Goal: Task Accomplishment & Management: Contribute content

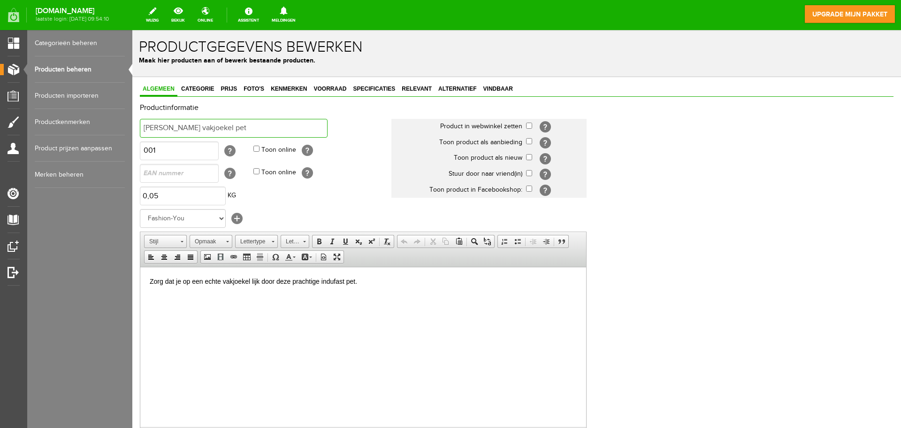
drag, startPoint x: 231, startPoint y: 119, endPoint x: 228, endPoint y: 129, distance: 10.5
click at [230, 126] on input "Echte vakjoekel pet" at bounding box center [234, 128] width 188 height 19
drag, startPoint x: 216, startPoint y: 130, endPoint x: 127, endPoint y: 135, distance: 89.3
click at [132, 135] on html "x Productgegevens bewerken Maak hier producten aan of bewerk bestaande producte…" at bounding box center [516, 229] width 769 height 398
drag, startPoint x: 367, startPoint y: 287, endPoint x: 142, endPoint y: 268, distance: 225.7
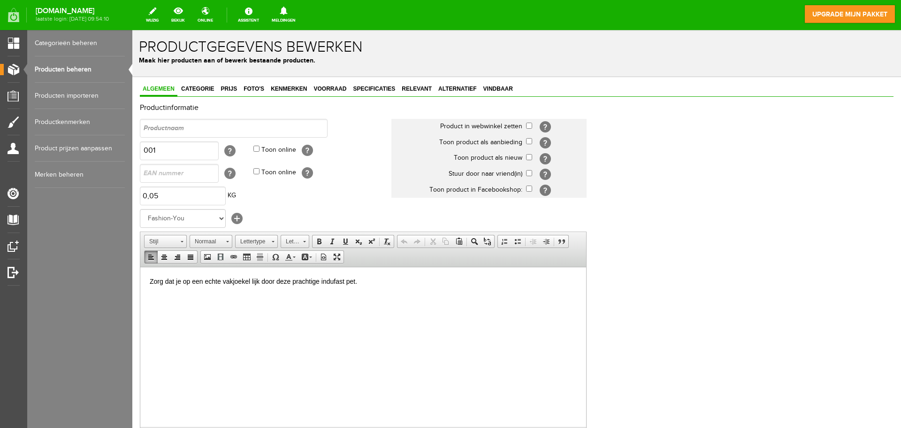
click at [142, 268] on html "Zorg dat je op een echte vakjoekel lijk door deze prachtige indufast pet." at bounding box center [363, 281] width 446 height 29
click at [180, 281] on p at bounding box center [363, 281] width 427 height 10
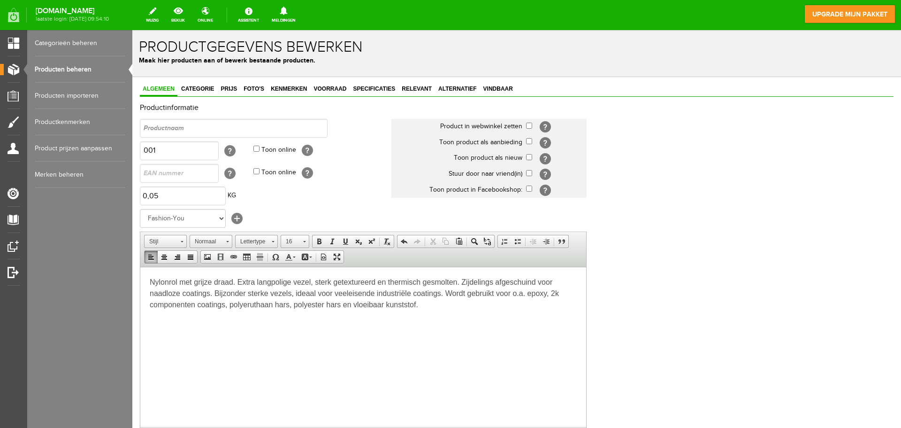
click at [163, 319] on html "Nylonrol met grijze draad. Extra langpolige vezel, sterk getextureerd en thermi…" at bounding box center [363, 293] width 446 height 53
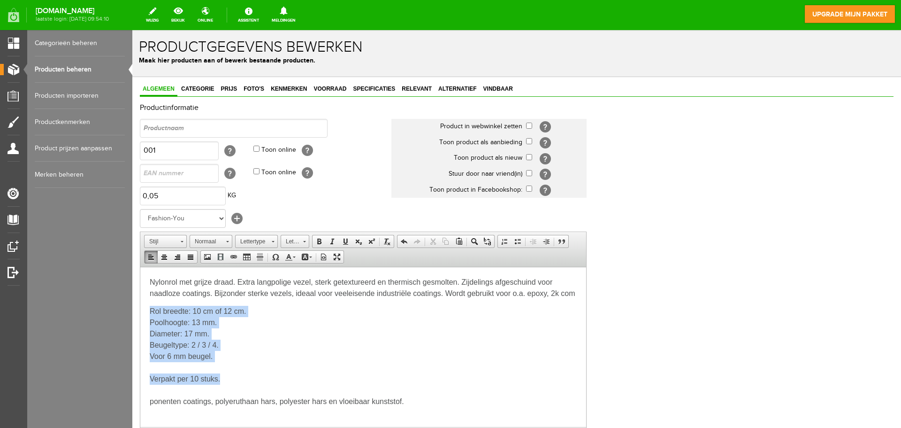
drag, startPoint x: 225, startPoint y: 375, endPoint x: 151, endPoint y: 313, distance: 96.6
click at [151, 313] on body "Nylonrol met grijze draad. Extra langpolige vezel, sterk getextureerd en thermi…" at bounding box center [363, 341] width 427 height 130
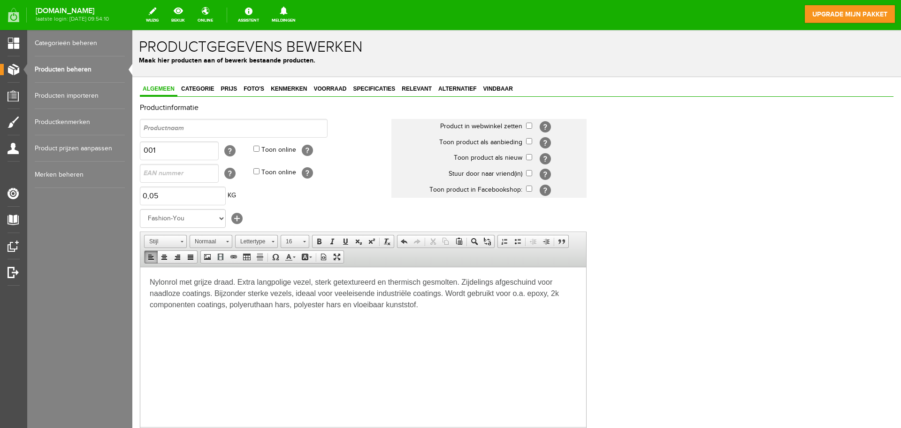
click at [448, 307] on p "Nylonrol met grijze draad. Extra langpolige vezel, sterk getextureerd en thermi…" at bounding box center [363, 293] width 427 height 34
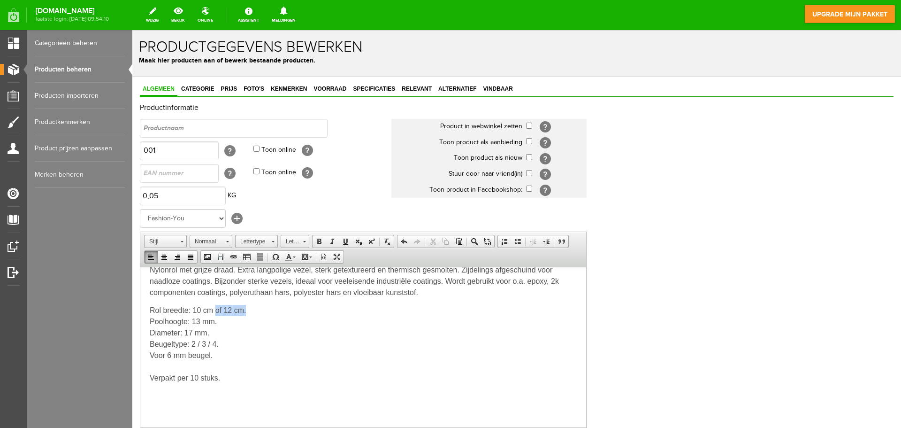
drag, startPoint x: 246, startPoint y: 310, endPoint x: 216, endPoint y: 316, distance: 30.7
click at [219, 311] on p "Rol breedte: 10 cm of 12 cm. Poolhoogte: 13 mm. Diameter: 17 mm. Beugeltype: 2 …" at bounding box center [363, 332] width 427 height 56
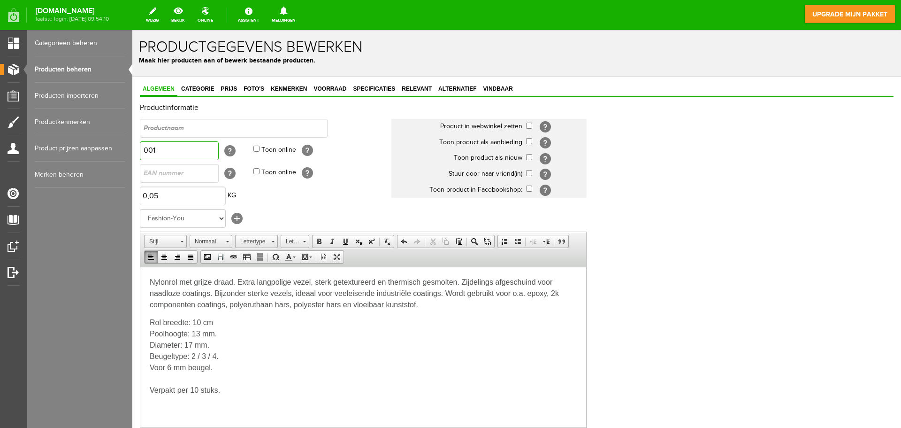
click at [181, 147] on input "001" at bounding box center [179, 150] width 79 height 19
drag, startPoint x: 177, startPoint y: 149, endPoint x: 133, endPoint y: 141, distance: 44.5
click at [137, 149] on div "Algemeen Categorie Prijs Foto's Kenmerken Voorraad Specificaties Relevant Alter…" at bounding box center [516, 338] width 769 height 523
click at [182, 149] on input "text" at bounding box center [179, 150] width 79 height 19
paste input "36310"
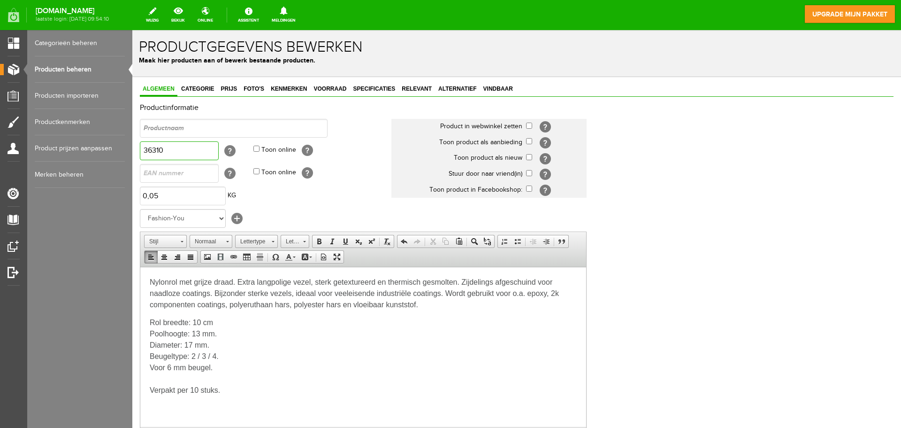
type input "36310"
click at [205, 122] on input "text" at bounding box center [234, 128] width 188 height 19
click at [168, 124] on input "text" at bounding box center [234, 128] width 188 height 19
paste input "Nylonrol met Grijze Draad (10 en 12 cm)"
drag, startPoint x: 275, startPoint y: 124, endPoint x: 232, endPoint y: 126, distance: 42.7
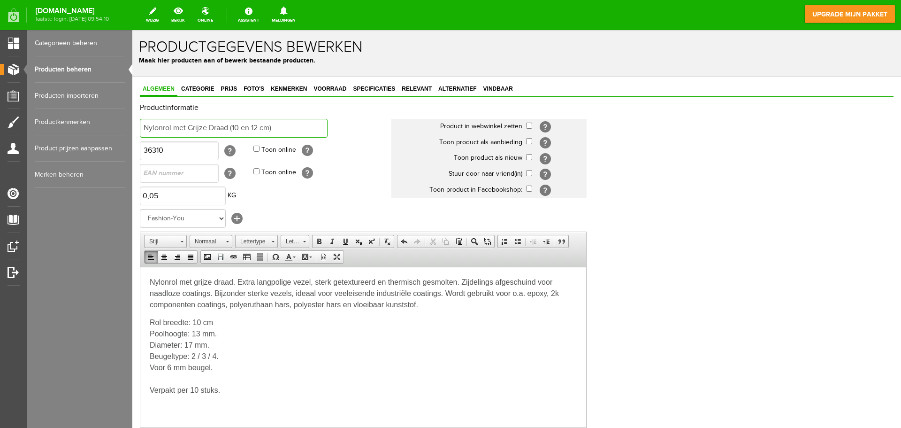
click at [232, 126] on input "Nylonrol met Grijze Draad (10 en 12 cm)" at bounding box center [234, 128] width 188 height 19
type input "Nylonrol met Grijze Draad 10 cm"
click at [215, 219] on select "Geen merk Fashion-You" at bounding box center [183, 218] width 86 height 19
select select
click at [140, 209] on select "Geen merk Fashion-You" at bounding box center [183, 218] width 86 height 19
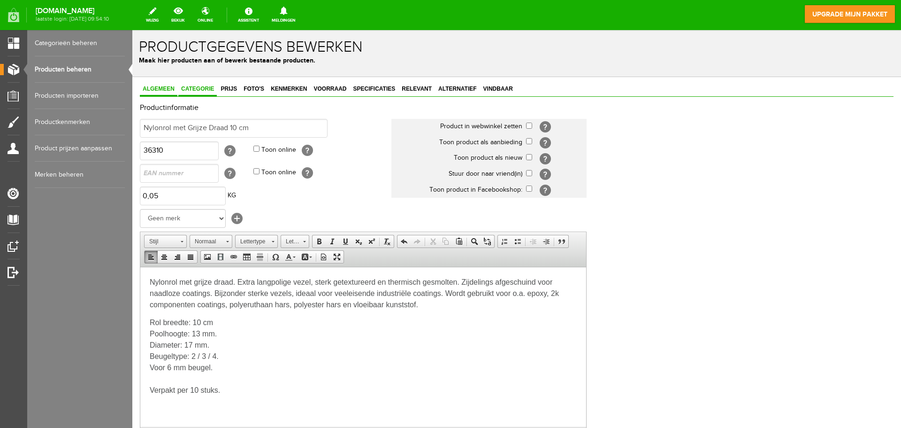
click at [196, 83] on link "Categorie" at bounding box center [197, 90] width 38 height 14
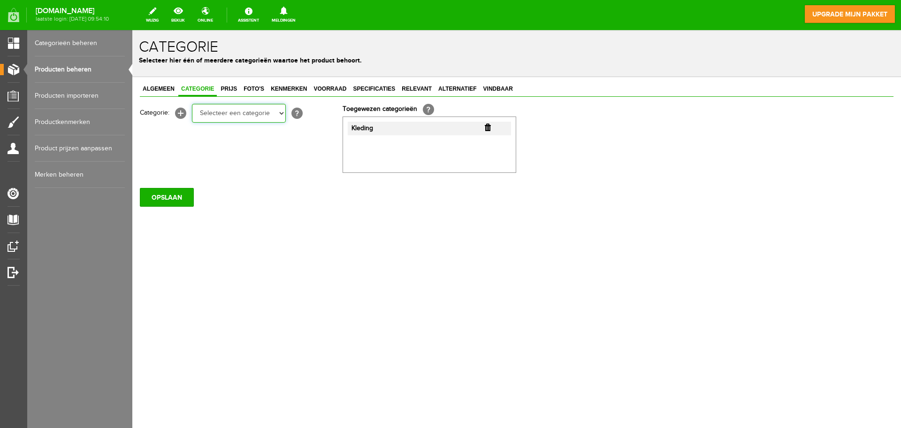
click at [264, 114] on select "Selecteer een categorie Rollers en beugels Kwasten Persoonlijke beschermingsmid…" at bounding box center [239, 113] width 94 height 19
select select "282247"
click at [192, 104] on select "Selecteer een categorie Rollers en beugels Kwasten Persoonlijke beschermingsmid…" at bounding box center [239, 113] width 94 height 19
click at [486, 128] on input "button" at bounding box center [488, 127] width 6 height 8
click at [236, 86] on span "Prijs" at bounding box center [229, 88] width 22 height 7
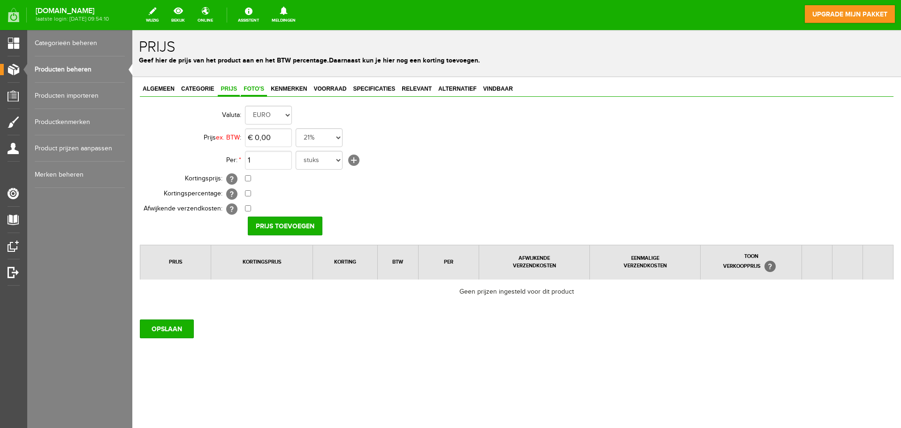
click at [256, 88] on span "Foto's" at bounding box center [254, 88] width 26 height 7
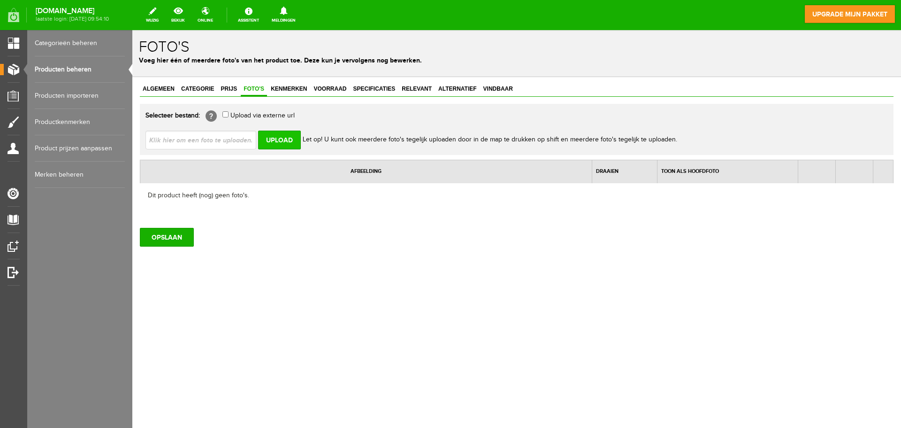
click at [282, 138] on input "Upload" at bounding box center [279, 139] width 43 height 19
click at [198, 140] on input "file" at bounding box center [205, 139] width 118 height 18
type input "C:\fakepath\IMG_5919.jpg"
type input "IMG_5919.jpg"
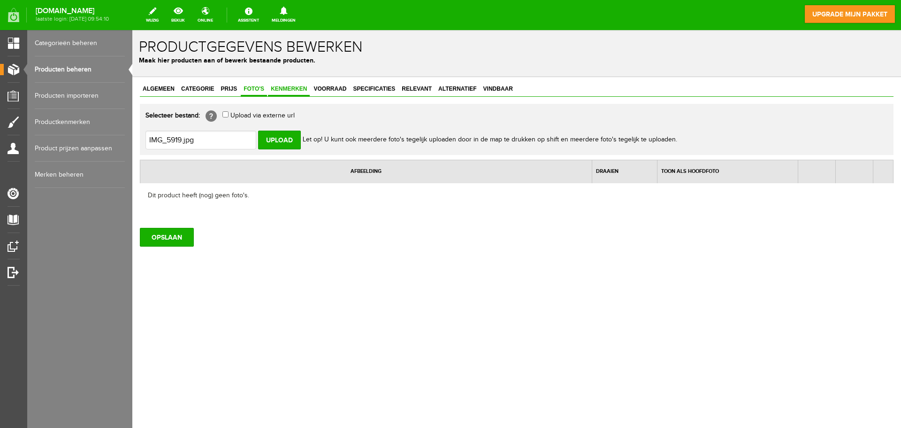
click at [292, 92] on span "Kenmerken" at bounding box center [289, 88] width 42 height 7
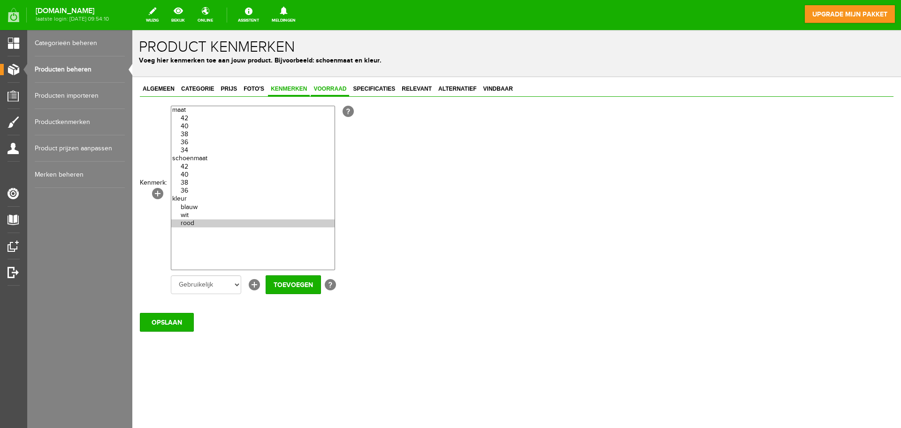
click at [327, 93] on link "Voorraad" at bounding box center [330, 90] width 38 height 14
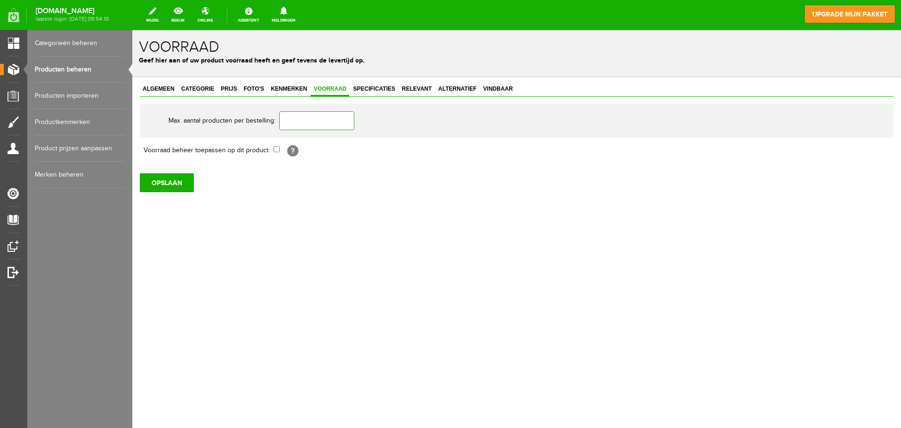
click at [308, 125] on input "text" at bounding box center [316, 120] width 75 height 19
type input "2"
click at [387, 86] on span "Specificaties" at bounding box center [374, 88] width 48 height 7
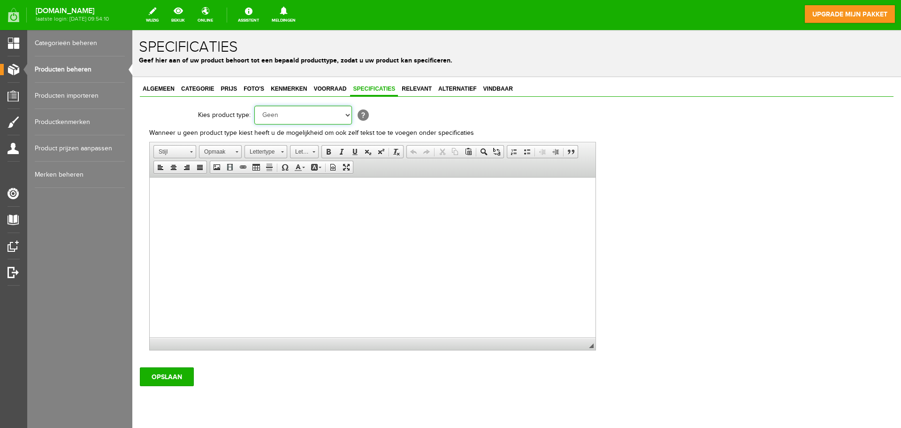
click at [314, 117] on select "Geen Auto Bed Boek Computer / Laptop DVD/CD Fiets Films Fotocamera GSM Kleding …" at bounding box center [303, 115] width 98 height 19
click at [390, 204] on html at bounding box center [373, 191] width 446 height 29
click at [421, 89] on span "Relevant" at bounding box center [417, 88] width 36 height 7
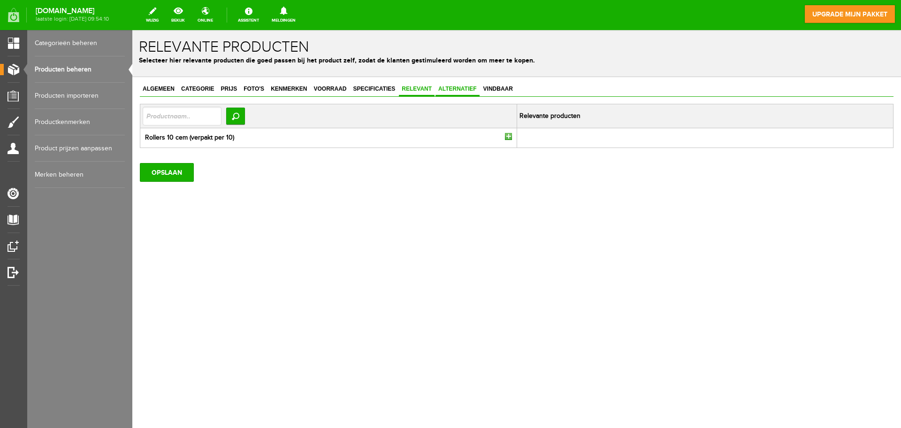
click at [437, 89] on span "Alternatief" at bounding box center [458, 88] width 44 height 7
click at [484, 86] on span "Vindbaar" at bounding box center [498, 88] width 35 height 7
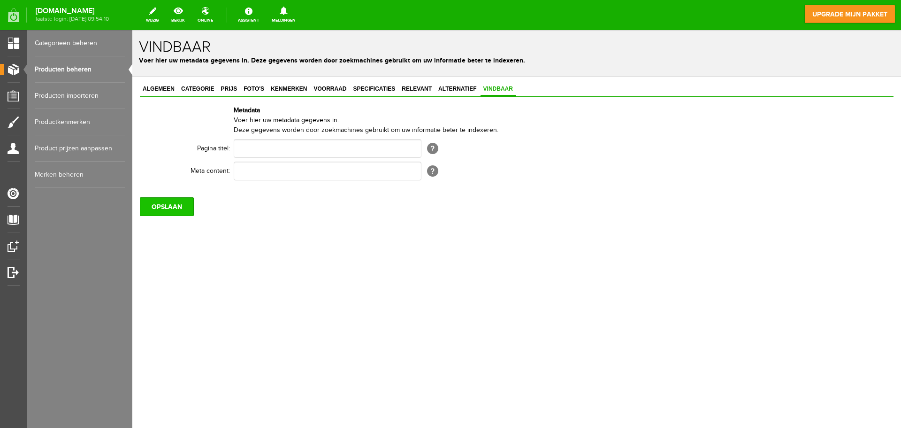
click at [170, 208] on input "OPSLAAN" at bounding box center [167, 206] width 54 height 19
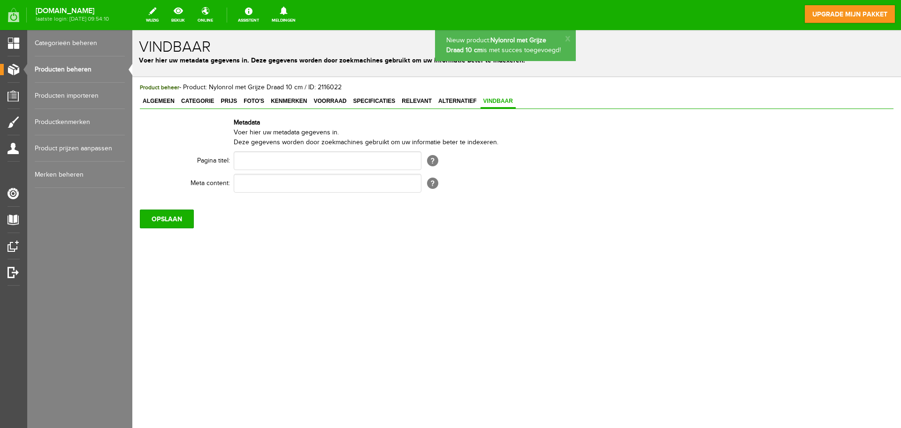
click at [500, 46] on p "Nieuw product: Nylonrol met Grijze Draad 10 cm is met succes toegevoegd!" at bounding box center [505, 46] width 118 height 20
click at [99, 67] on link "Producten beheren" at bounding box center [80, 69] width 90 height 26
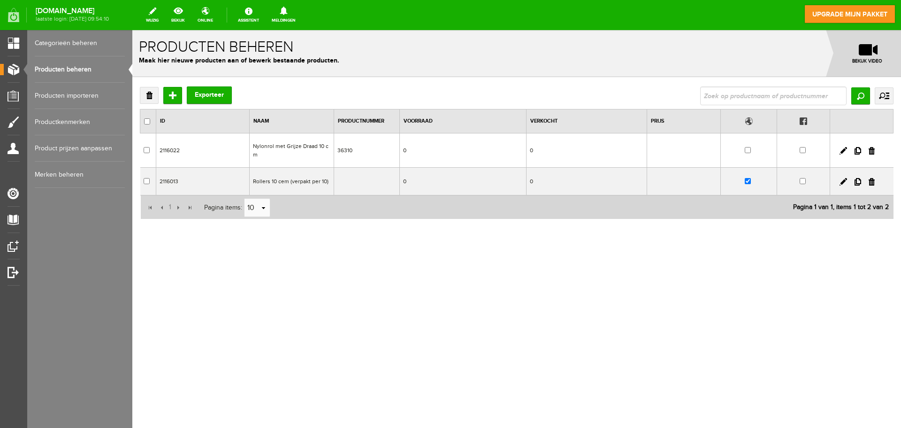
click at [747, 148] on input "checkbox" at bounding box center [748, 150] width 6 height 6
checkbox input "true"
click at [750, 183] on input "checkbox" at bounding box center [748, 181] width 6 height 6
checkbox input "false"
click at [747, 147] on input "checkbox" at bounding box center [748, 150] width 6 height 6
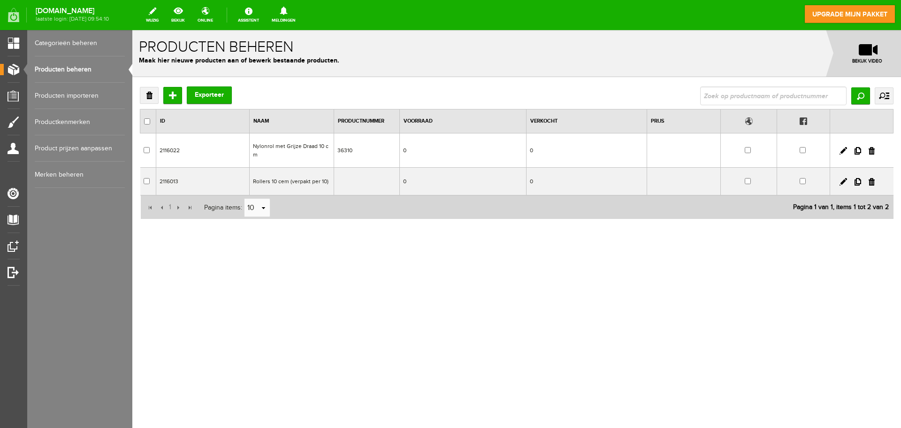
click at [750, 189] on td at bounding box center [749, 182] width 56 height 28
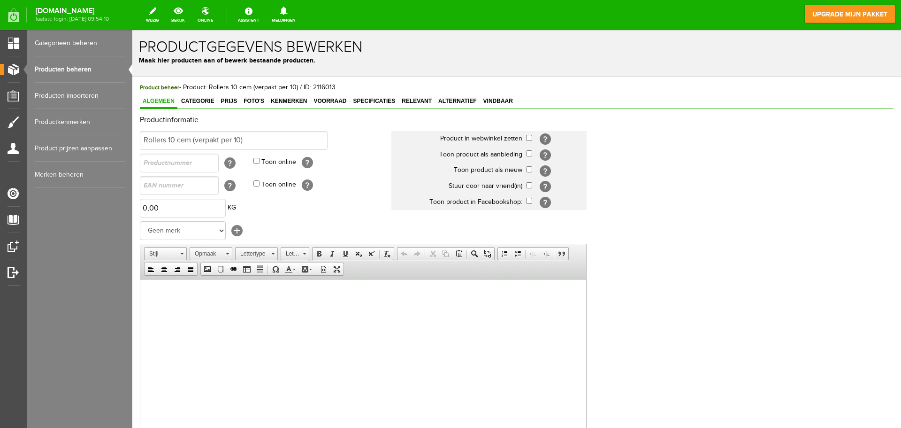
click at [74, 68] on link "Producten beheren" at bounding box center [80, 69] width 90 height 26
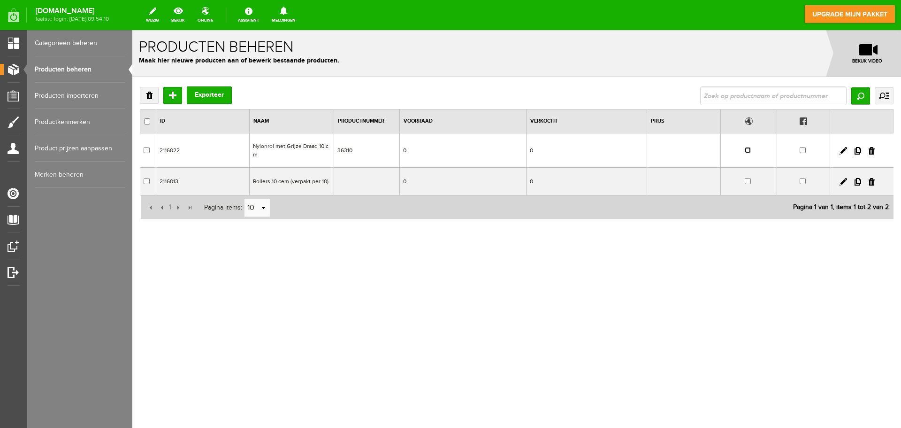
click at [747, 150] on input "checkbox" at bounding box center [748, 150] width 6 height 6
checkbox input "true"
click at [751, 182] on input "checkbox" at bounding box center [748, 181] width 6 height 6
checkbox input "true"
click at [169, 91] on input "Toevoegen" at bounding box center [172, 95] width 19 height 17
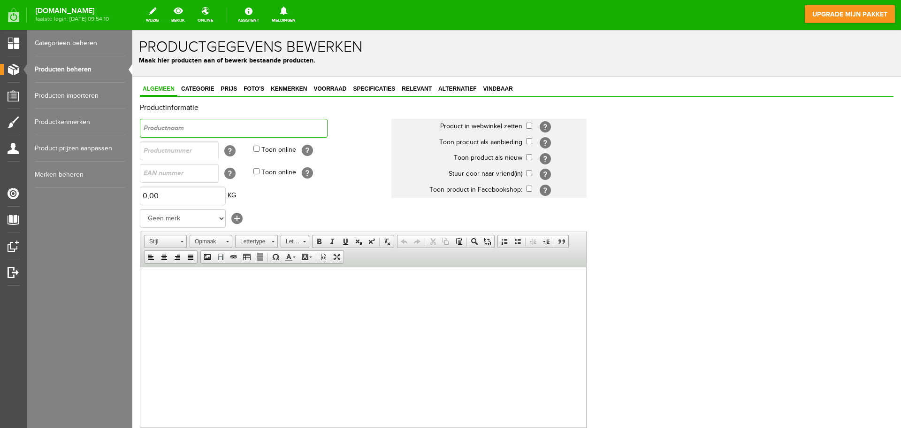
click at [201, 124] on input "text" at bounding box center [234, 128] width 188 height 19
paste input "Nylonrol met Grijze Draad"
click at [250, 129] on input "Nylonrol met Grijze Draad" at bounding box center [234, 128] width 188 height 19
type input "Nylonrol met Grijze Draad 18 cm"
click at [209, 146] on input "text" at bounding box center [179, 150] width 79 height 19
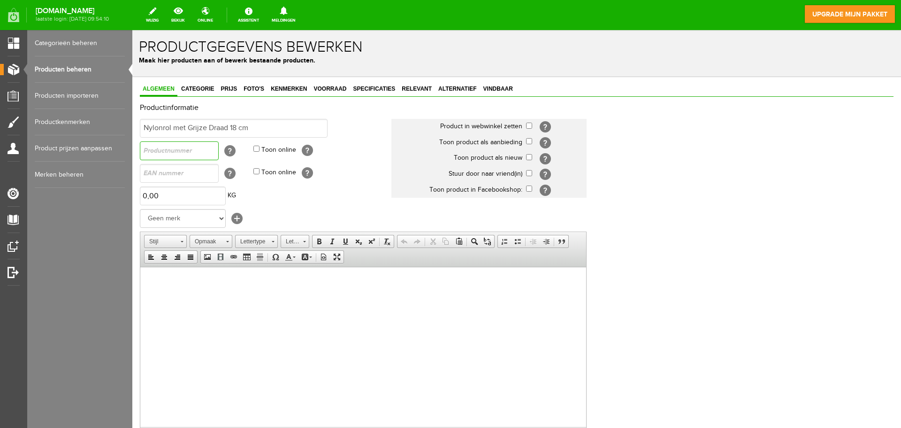
click at [162, 151] on input "text" at bounding box center [179, 150] width 79 height 19
paste input "N/B"
type input "N/B"
click at [209, 283] on body at bounding box center [363, 281] width 427 height 10
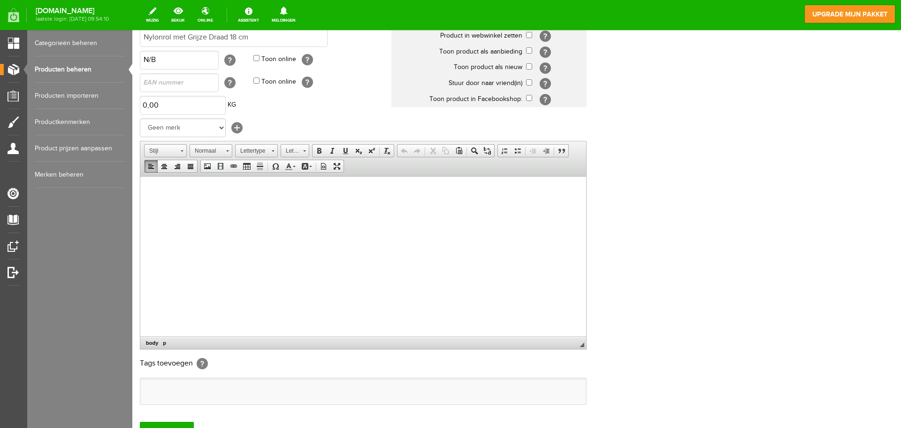
scroll to position [94, 0]
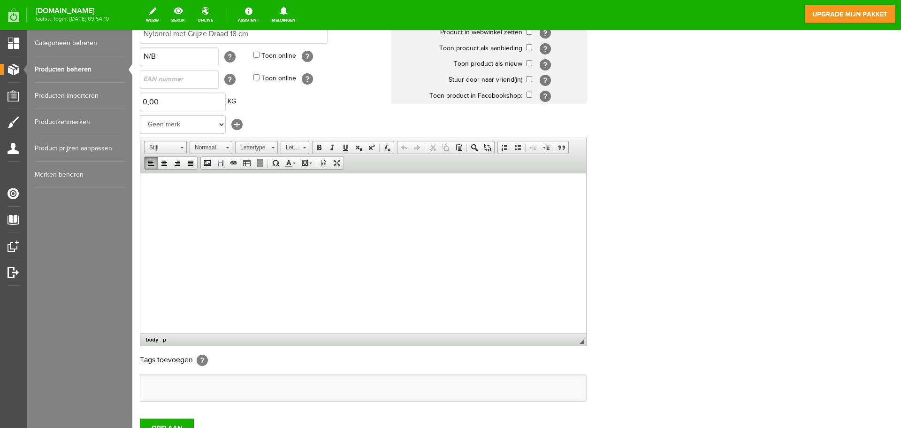
click at [192, 192] on p at bounding box center [363, 187] width 427 height 10
paste body
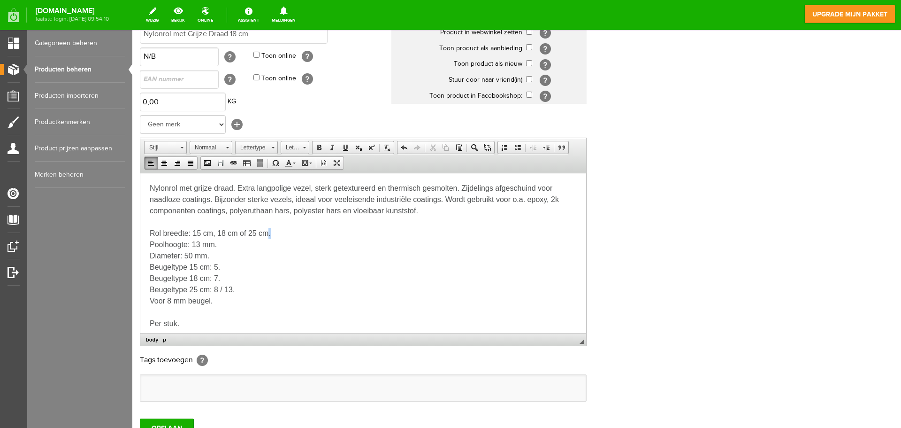
drag, startPoint x: 270, startPoint y: 234, endPoint x: 266, endPoint y: 233, distance: 4.7
click at [266, 233] on p "Rol breedte: 15 cm, 18 cm of 25 cm. Poolhoogte: 13 mm. Diameter: 50 mm. Beugelt…" at bounding box center [363, 266] width 427 height 79
click at [268, 233] on p "Rol breedte: 15 cm, 18 cm of 25 cm. Poolhoogte: 13 mm. Diameter: 50 mm. Beugelt…" at bounding box center [363, 266] width 427 height 79
drag, startPoint x: 268, startPoint y: 232, endPoint x: 218, endPoint y: 228, distance: 49.5
click at [218, 228] on p "Rol breedte: 15 cm, 18 cm of 25 cm. Poolhoogte: 13 mm. Diameter: 50 mm. Beugelt…" at bounding box center [363, 266] width 427 height 79
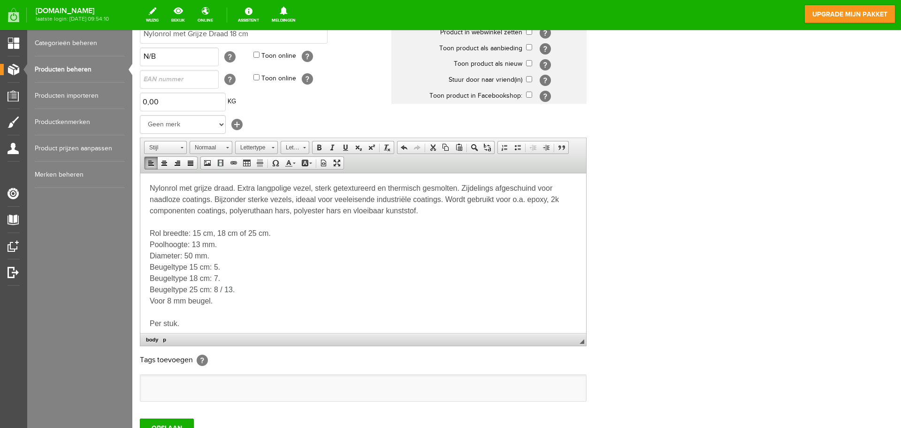
drag, startPoint x: 278, startPoint y: 260, endPoint x: 271, endPoint y: 245, distance: 16.2
click at [277, 254] on p "Rol breedte: 15 cm, 18 cm of 25 cm. Poolhoogte: 13 mm. Diameter: 50 mm. Beugelt…" at bounding box center [363, 266] width 427 height 79
drag, startPoint x: 268, startPoint y: 233, endPoint x: 240, endPoint y: 234, distance: 27.7
click at [240, 234] on p "Rol breedte: 15 cm, 18 cm of 25 cm. Poolhoogte: 13 mm. Diameter: 50 mm. Beugelt…" at bounding box center [363, 266] width 427 height 79
drag, startPoint x: 217, startPoint y: 231, endPoint x: 191, endPoint y: 228, distance: 26.1
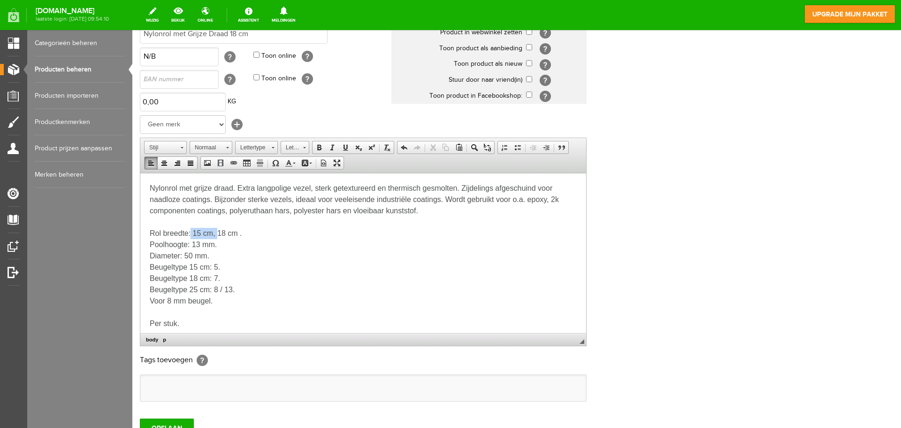
click at [191, 228] on p "Rol breedte: 15 cm, 18 cm . Poolhoogte: 13 mm. Diameter: 50 mm. Beugeltype 15 c…" at bounding box center [363, 266] width 427 height 79
click at [241, 252] on p "Rol breedte:18 cm . Poolhoogte: 13 mm. Diameter: 50 mm. Beugeltype 15 cm: 5. Be…" at bounding box center [363, 266] width 427 height 79
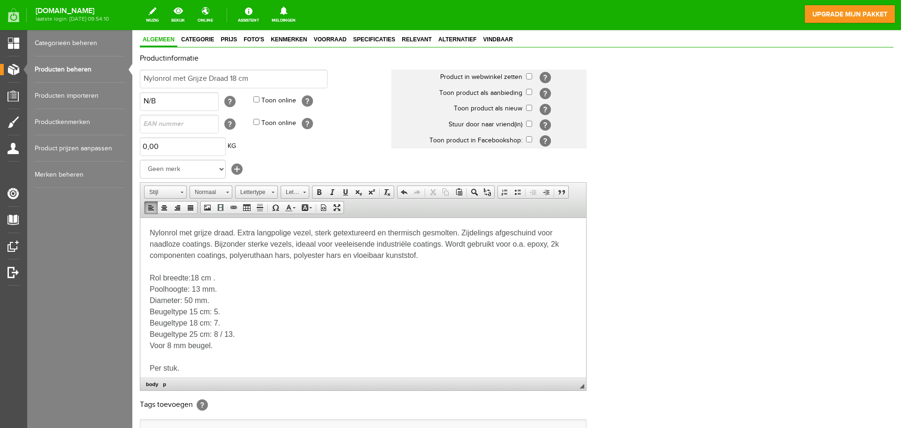
scroll to position [0, 0]
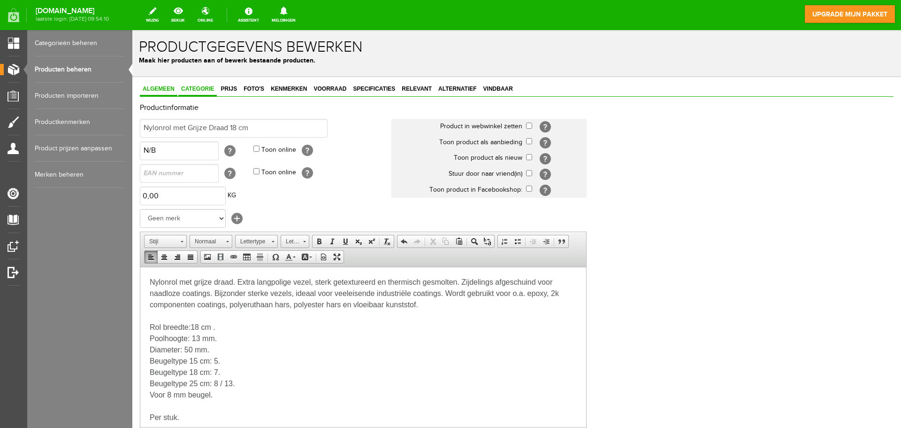
click at [200, 84] on link "Categorie" at bounding box center [197, 90] width 38 height 14
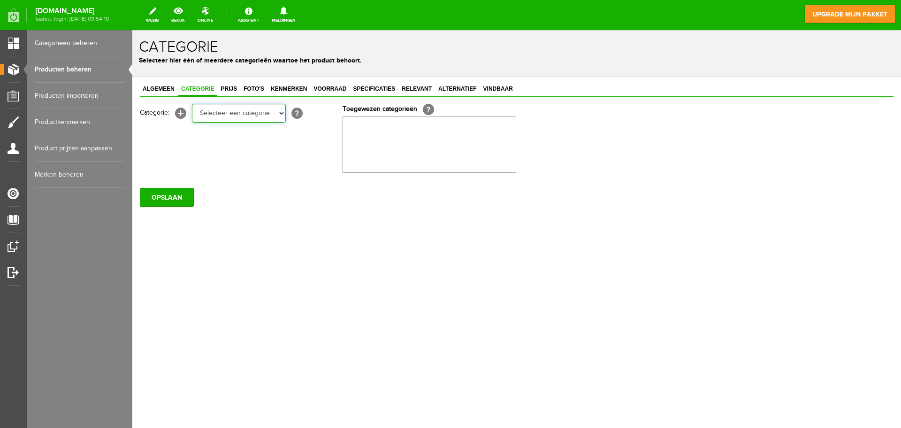
click at [280, 113] on select "Selecteer een categorie Rollers en beugels Kwasten Persoonlijke beschermingsmid…" at bounding box center [239, 113] width 94 height 19
select select "282247"
click at [192, 104] on select "Selecteer een categorie Rollers en beugels Kwasten Persoonlijke beschermingsmid…" at bounding box center [239, 113] width 94 height 19
click at [233, 90] on span "Prijs" at bounding box center [229, 88] width 22 height 7
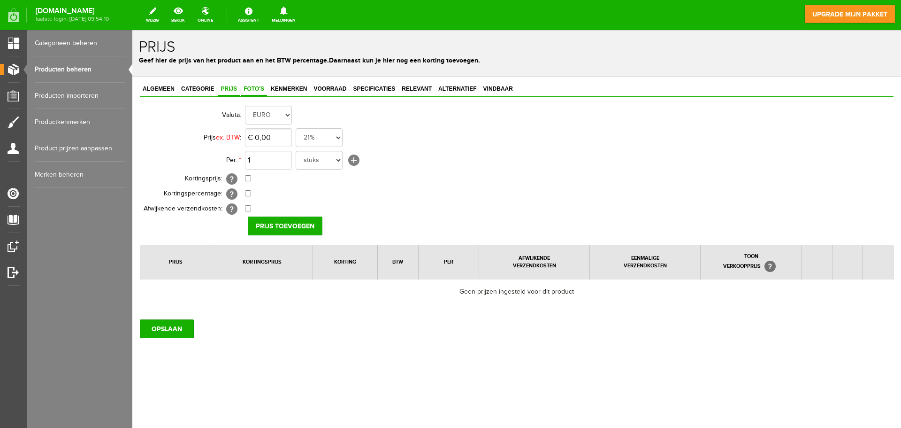
click at [255, 89] on span "Foto's" at bounding box center [254, 88] width 26 height 7
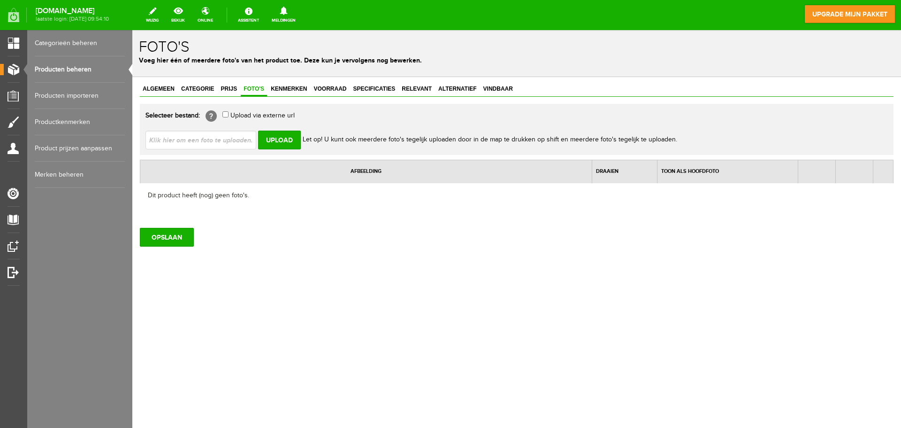
click at [190, 138] on input "file" at bounding box center [205, 139] width 118 height 18
type input "C:\fakepath\IMG_5918.jpg"
type input "IMG_5918.jpg"
click at [288, 138] on input "Upload" at bounding box center [279, 139] width 43 height 19
click at [280, 146] on input "Upload" at bounding box center [279, 139] width 43 height 19
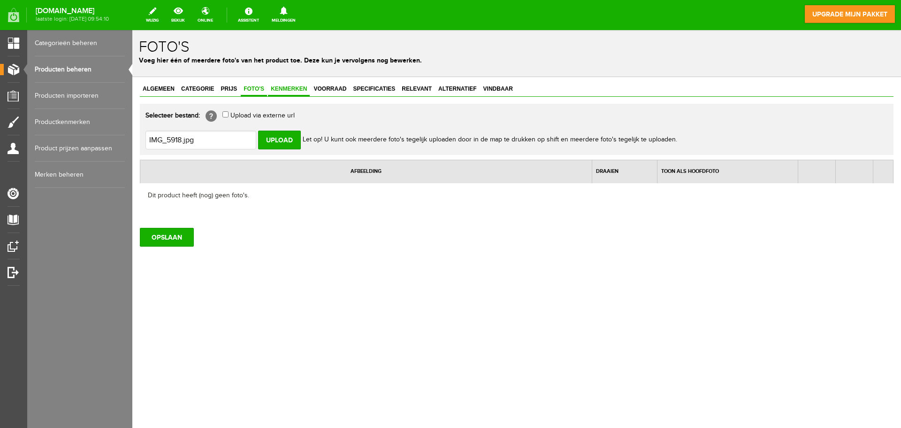
click at [293, 92] on span "Kenmerken" at bounding box center [289, 88] width 42 height 7
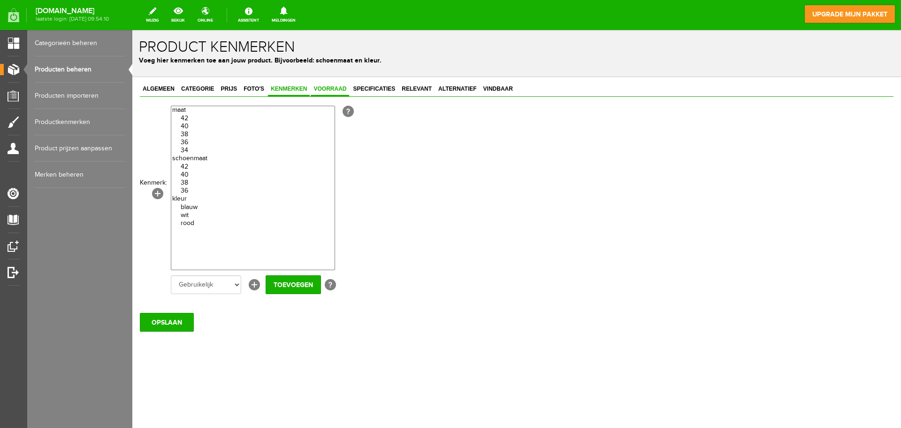
click at [334, 92] on span "Voorraad" at bounding box center [330, 88] width 38 height 7
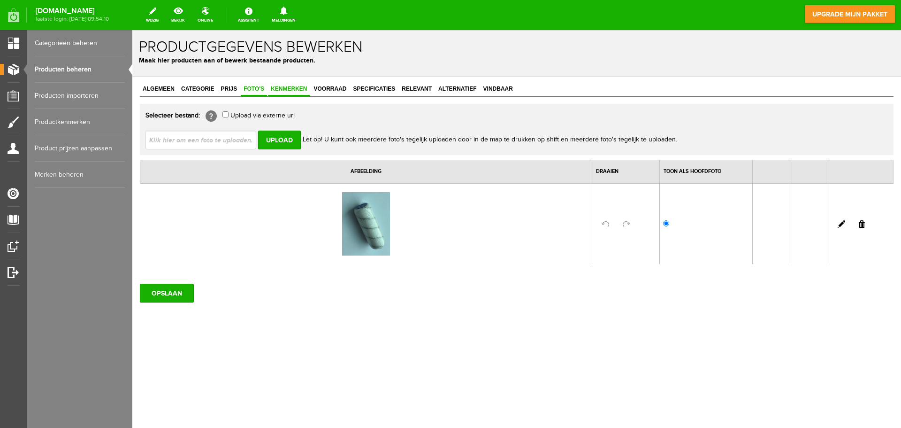
click at [296, 85] on link "Kenmerken" at bounding box center [289, 90] width 42 height 14
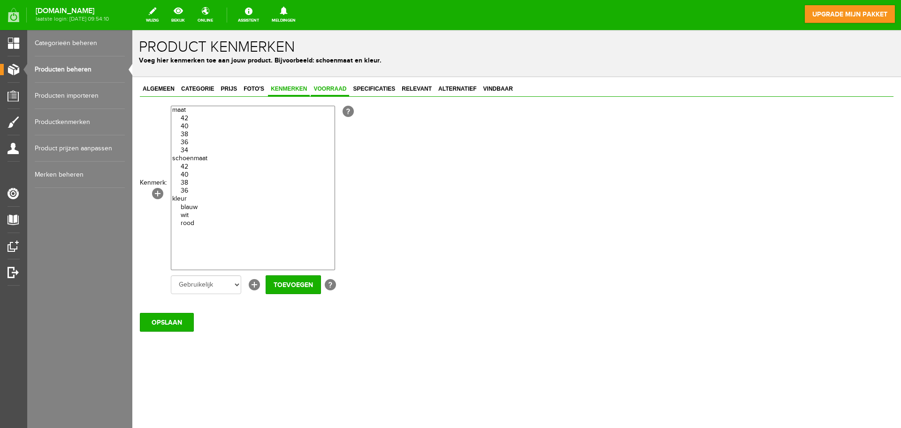
click at [317, 90] on span "Voorraad" at bounding box center [330, 88] width 38 height 7
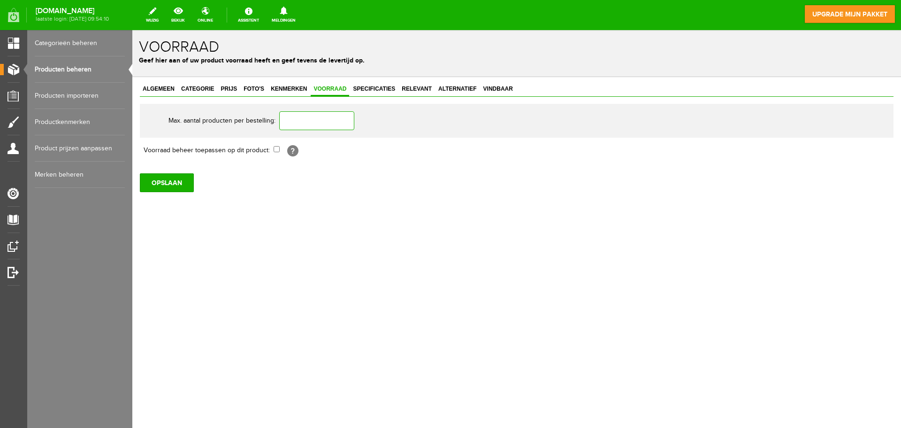
click at [325, 115] on input "text" at bounding box center [316, 120] width 75 height 19
type input "10"
click at [379, 90] on span "Specificaties" at bounding box center [374, 88] width 48 height 7
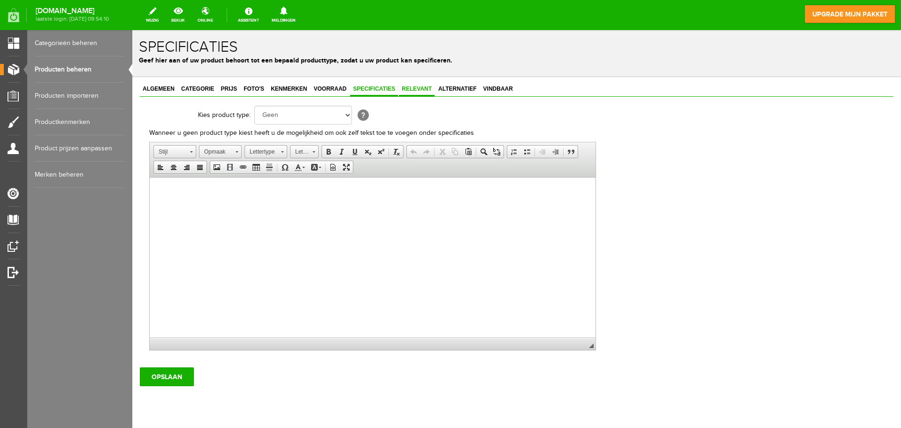
click at [422, 86] on span "Relevant" at bounding box center [417, 88] width 36 height 7
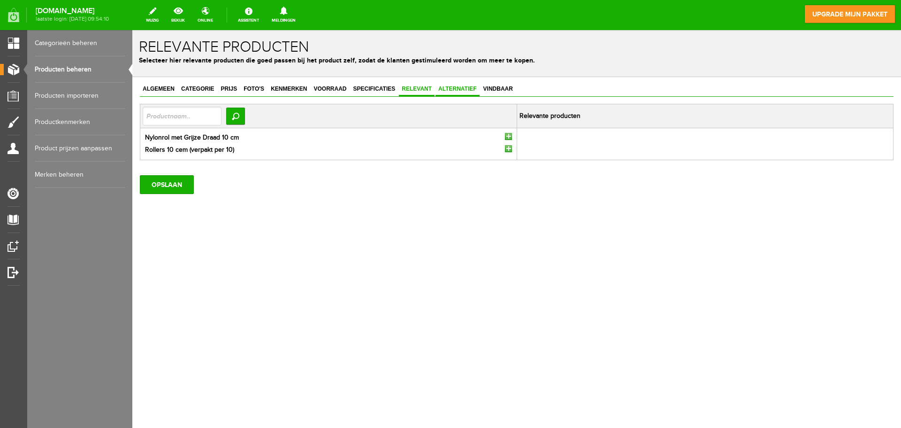
click at [456, 95] on link "Alternatief" at bounding box center [458, 90] width 44 height 14
click at [417, 87] on span "Relevant" at bounding box center [417, 88] width 36 height 7
click at [507, 136] on input "button" at bounding box center [508, 136] width 7 height 7
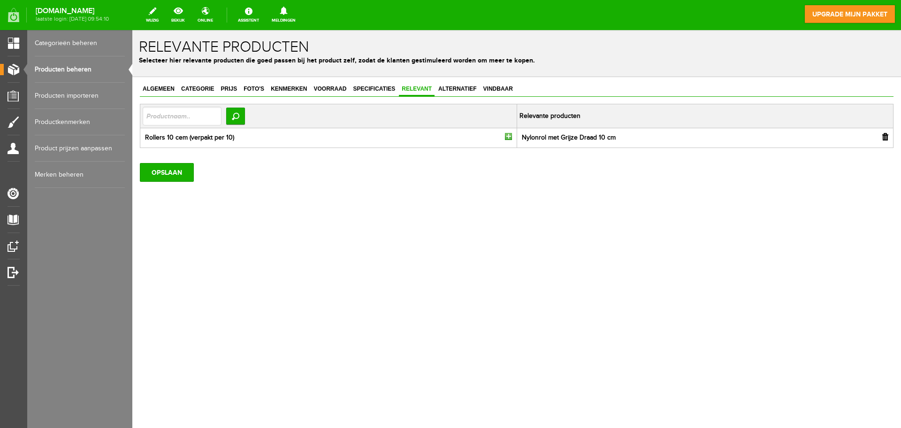
click at [461, 80] on div "Algemeen Categorie Prijs Foto's Kenmerken Voorraad Specificaties Relevant Alter…" at bounding box center [516, 164] width 769 height 174
click at [462, 95] on link "Alternatief" at bounding box center [458, 90] width 44 height 14
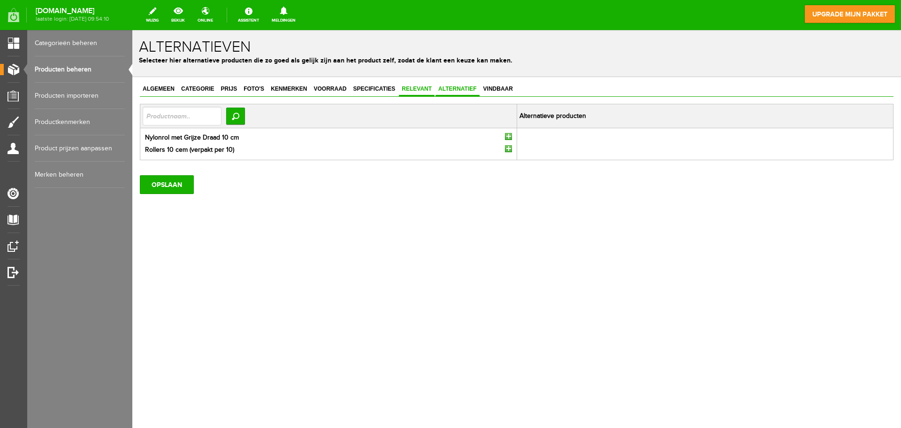
click at [410, 90] on span "Relevant" at bounding box center [417, 88] width 36 height 7
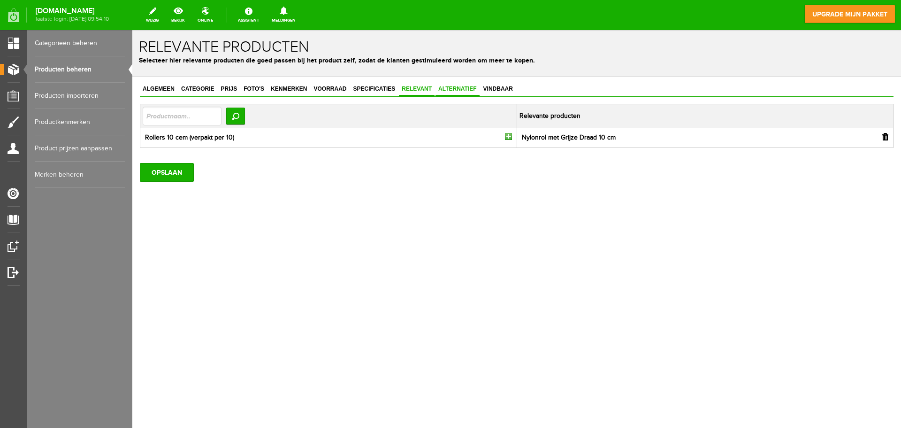
click at [451, 85] on span "Alternatief" at bounding box center [458, 88] width 44 height 7
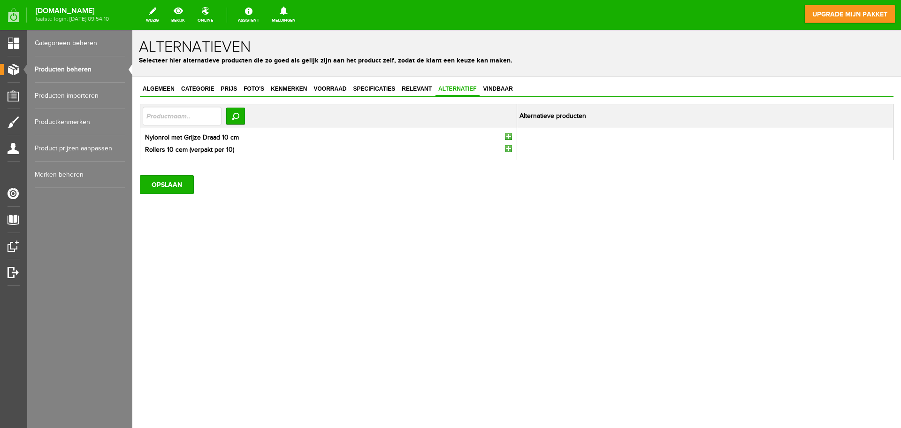
click at [509, 136] on input "button" at bounding box center [508, 136] width 7 height 7
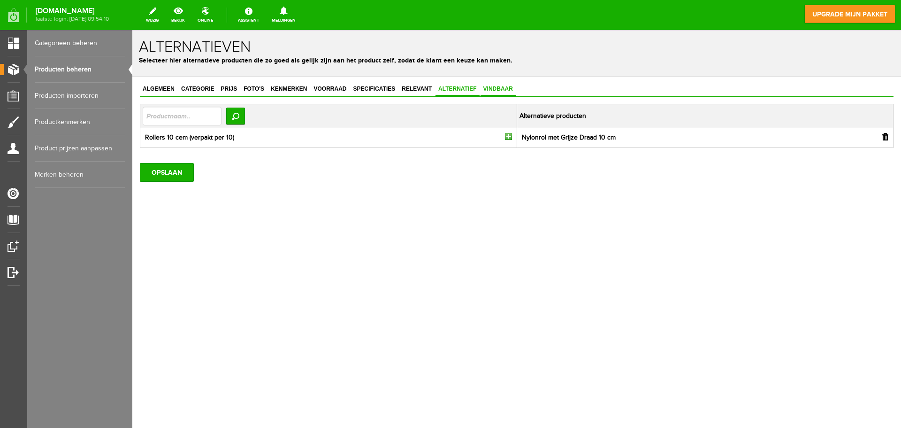
click at [484, 91] on span "Vindbaar" at bounding box center [498, 88] width 35 height 7
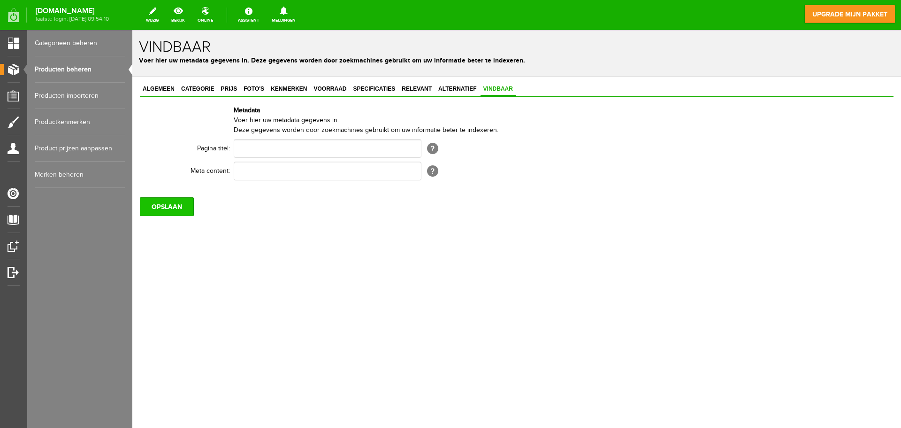
click at [180, 199] on input "OPSLAAN" at bounding box center [167, 206] width 54 height 19
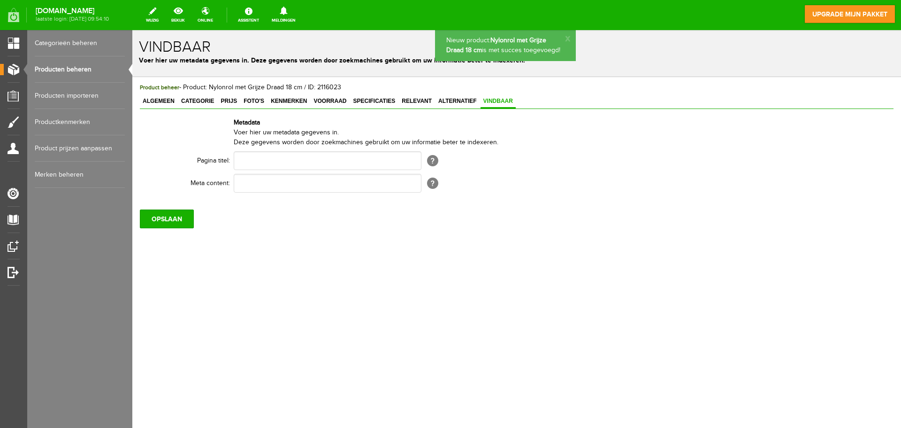
click at [73, 70] on link "Producten beheren" at bounding box center [80, 69] width 90 height 26
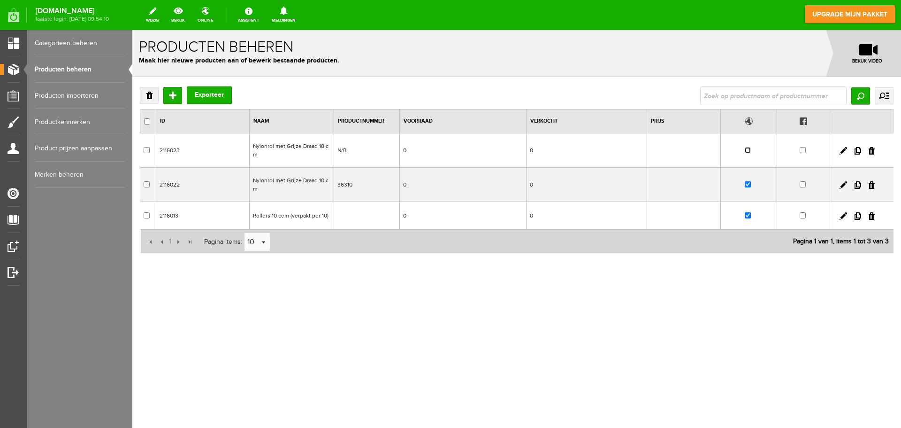
click at [750, 151] on input "checkbox" at bounding box center [748, 150] width 6 height 6
checkbox input "true"
click at [319, 182] on td "Nylonrol met Grijze Draad 10 cm" at bounding box center [291, 185] width 84 height 34
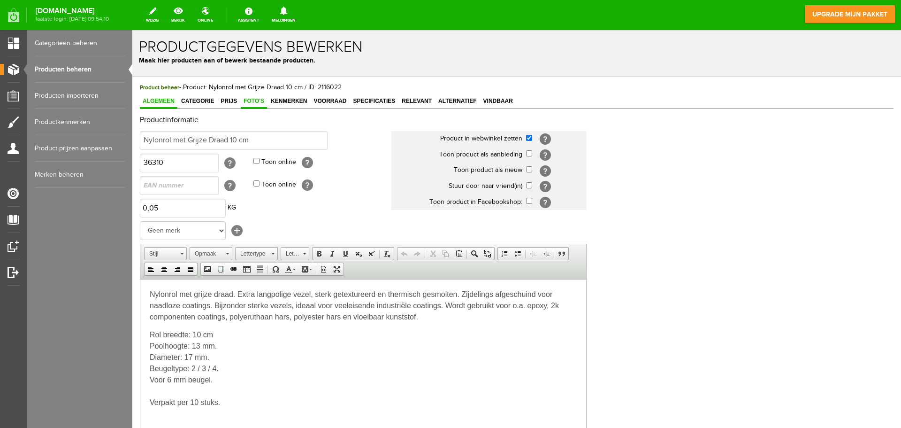
click at [258, 101] on span "Foto's" at bounding box center [254, 101] width 26 height 7
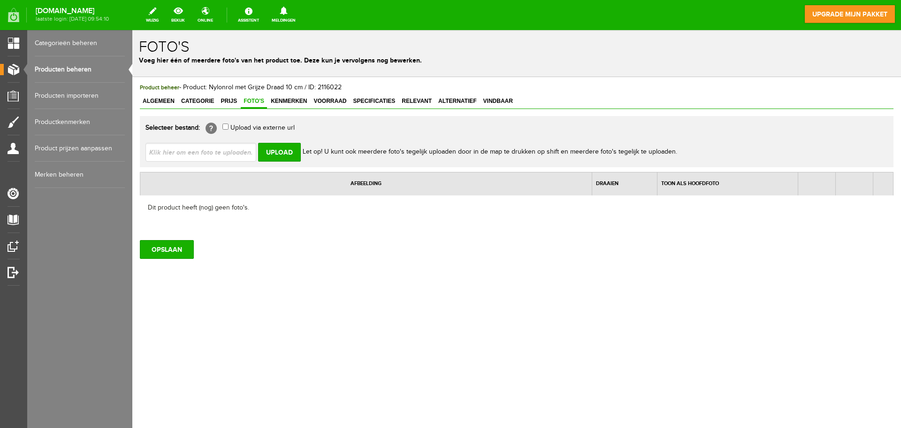
click at [209, 157] on input "file" at bounding box center [205, 152] width 118 height 18
type input "C:\fakepath\IMG_5919.jpg"
type input "IMG_5919.jpg"
click at [280, 154] on input "Upload" at bounding box center [279, 152] width 43 height 19
click at [286, 155] on input "Upload" at bounding box center [279, 152] width 43 height 19
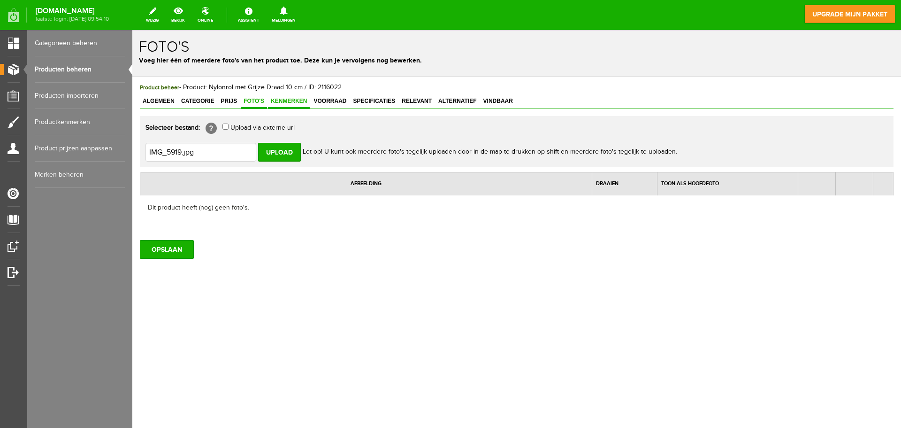
click at [288, 96] on link "Kenmerken" at bounding box center [289, 102] width 42 height 14
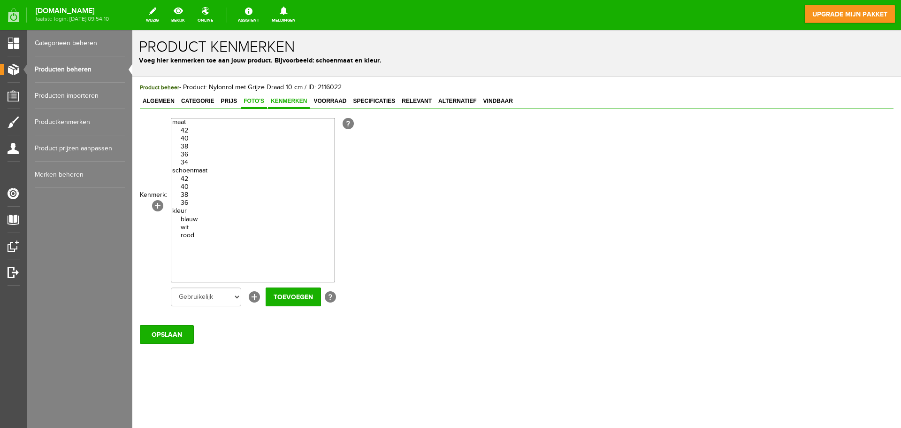
click at [254, 97] on link "Foto's" at bounding box center [254, 102] width 26 height 14
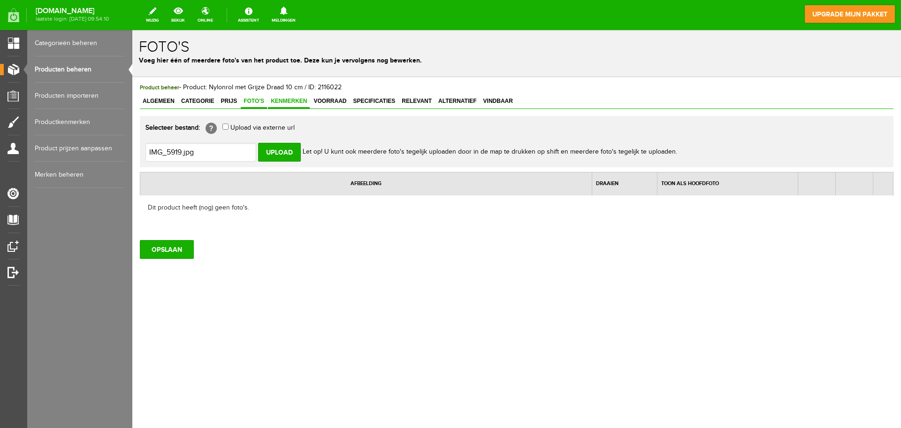
click at [307, 99] on span "Kenmerken" at bounding box center [289, 101] width 42 height 7
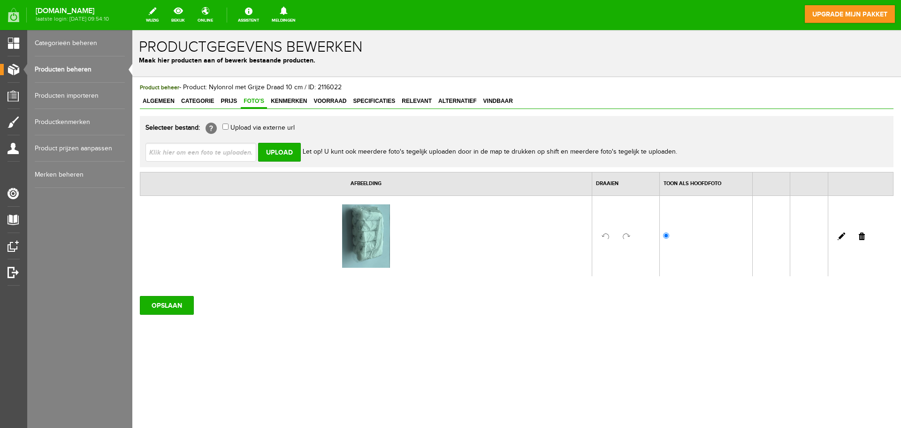
click at [350, 96] on html "x Productgegevens bewerken Maak hier producten aan of bewerk bestaande producte…" at bounding box center [516, 229] width 769 height 398
click at [164, 302] on input "OPSLAAN" at bounding box center [167, 305] width 54 height 19
click at [79, 66] on link "Producten beheren" at bounding box center [80, 69] width 90 height 26
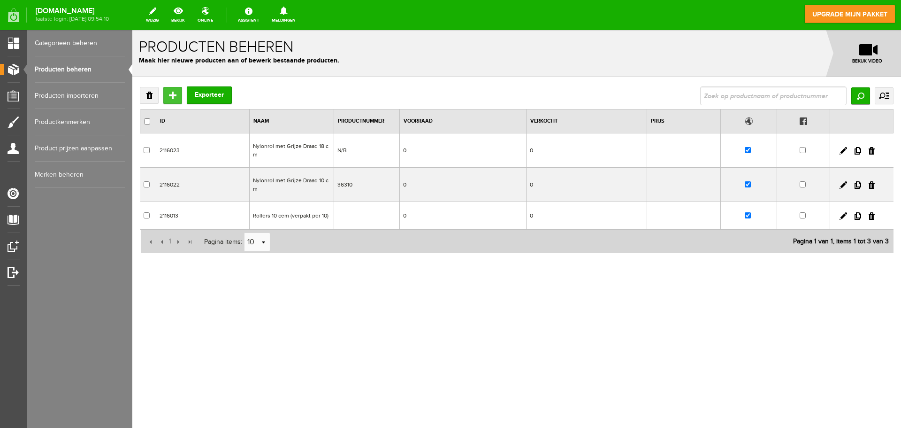
click at [172, 91] on input "Toevoegen" at bounding box center [172, 95] width 19 height 17
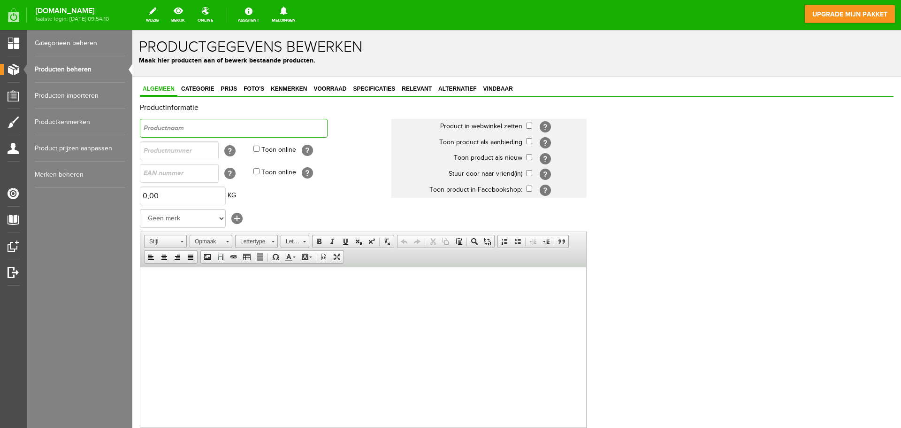
paste input "Nylonrol met Grijze Draad"
click at [161, 126] on input "Nylonrol met Grijze Draad" at bounding box center [234, 128] width 188 height 19
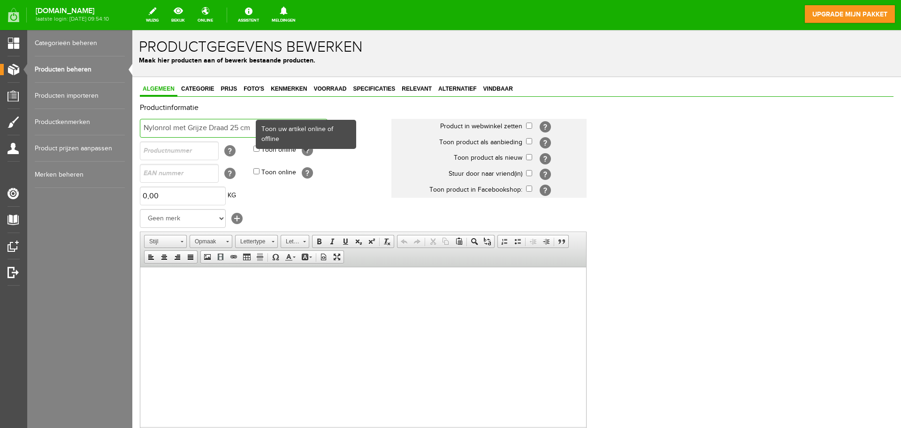
type input "Nylonrol met Grijze Draad 25 cm"
click at [162, 151] on input "text" at bounding box center [179, 150] width 79 height 19
click at [168, 151] on input "text" at bounding box center [179, 150] width 79 height 19
paste input "N/B"
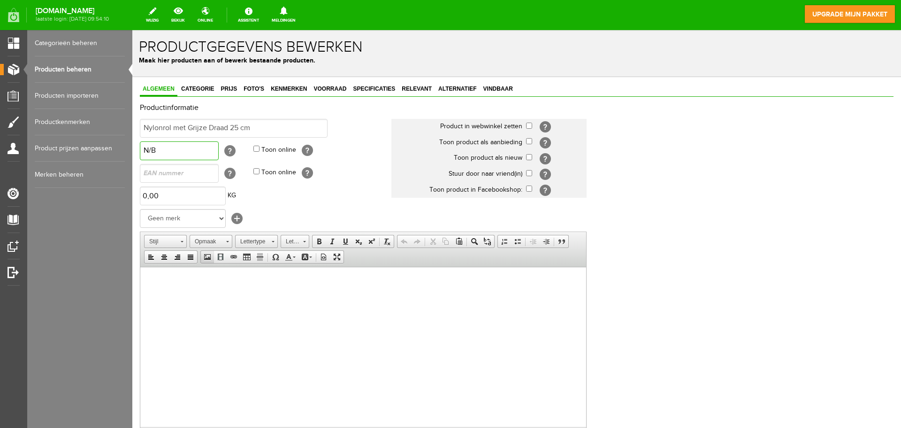
type input "N/B"
click at [197, 287] on html at bounding box center [363, 281] width 446 height 29
click at [196, 283] on p at bounding box center [363, 281] width 427 height 10
paste body
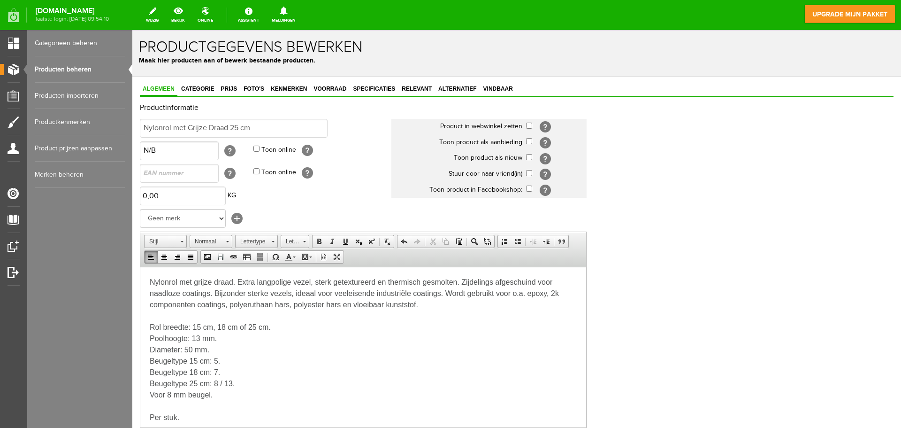
scroll to position [8, 0]
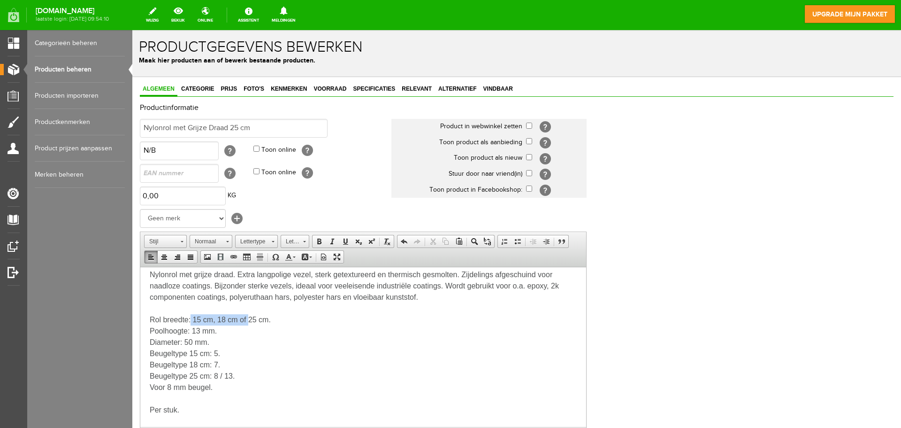
drag, startPoint x: 248, startPoint y: 318, endPoint x: 192, endPoint y: 314, distance: 57.0
click at [192, 314] on p "Rol breedte: 15 cm, 18 cm of 25 cm. Poolhoogte: 13 mm. Diameter: 50 mm. Beugelt…" at bounding box center [363, 353] width 427 height 79
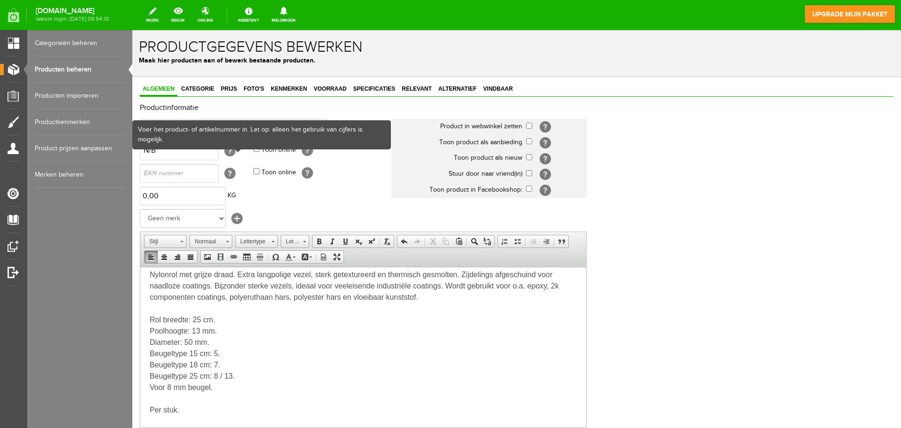
click at [255, 146] on div "Voer het product- of artikelnummer in. Let op: alleen het gebruik van cijfers i…" at bounding box center [261, 134] width 257 height 27
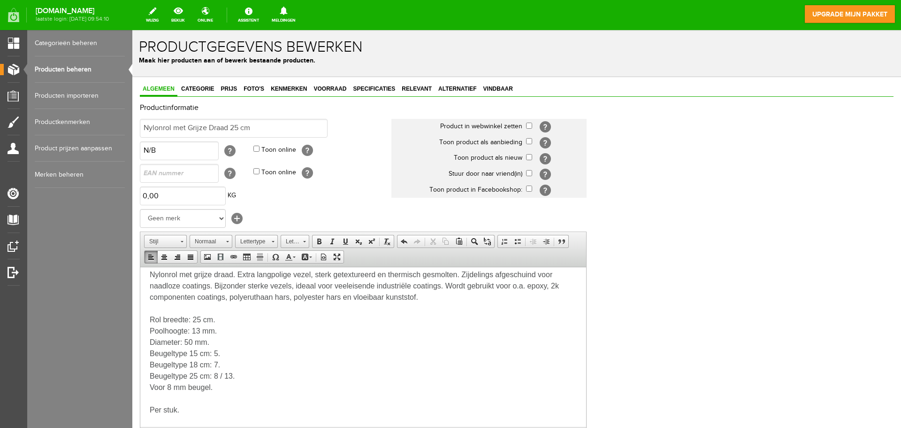
drag, startPoint x: 255, startPoint y: 142, endPoint x: 255, endPoint y: 148, distance: 6.6
click at [255, 144] on td "Toon online [?]" at bounding box center [322, 150] width 138 height 23
click at [256, 151] on input "Toon online" at bounding box center [256, 149] width 6 height 6
click at [256, 146] on input "Toon online" at bounding box center [256, 149] width 6 height 6
checkbox input "false"
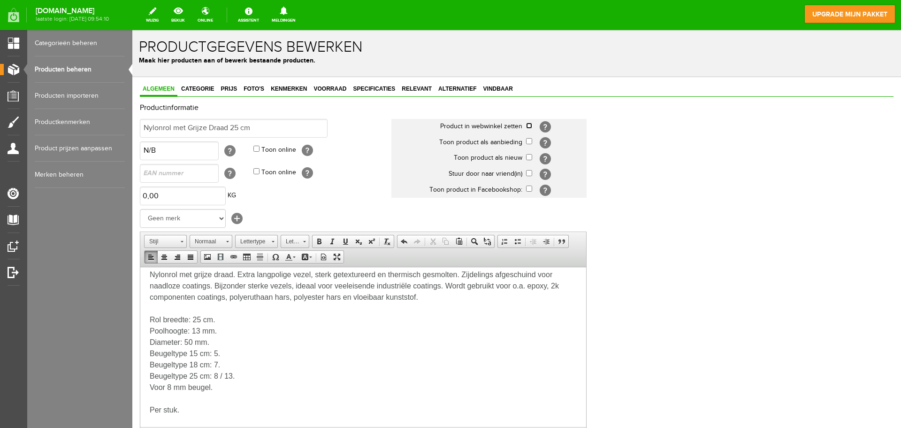
click at [528, 127] on input "checkbox" at bounding box center [529, 126] width 6 height 6
checkbox input "true"
click at [529, 157] on input "checkbox" at bounding box center [529, 157] width 6 height 6
checkbox input "true"
click at [197, 87] on span "Categorie" at bounding box center [197, 88] width 38 height 7
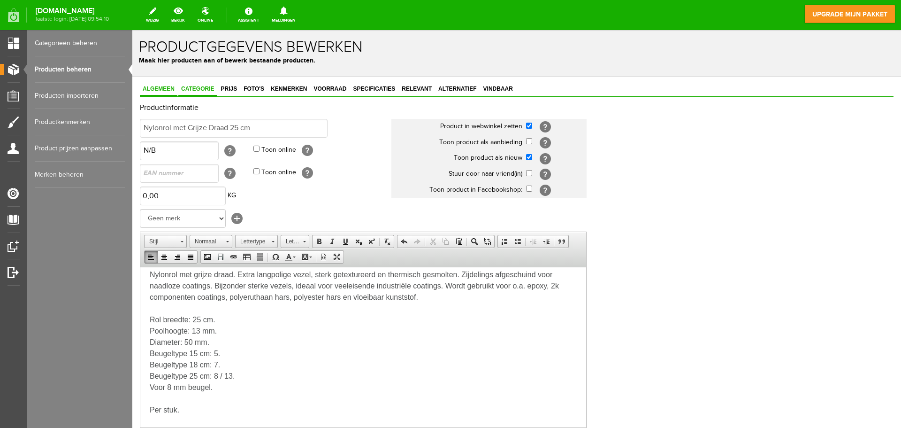
scroll to position [0, 0]
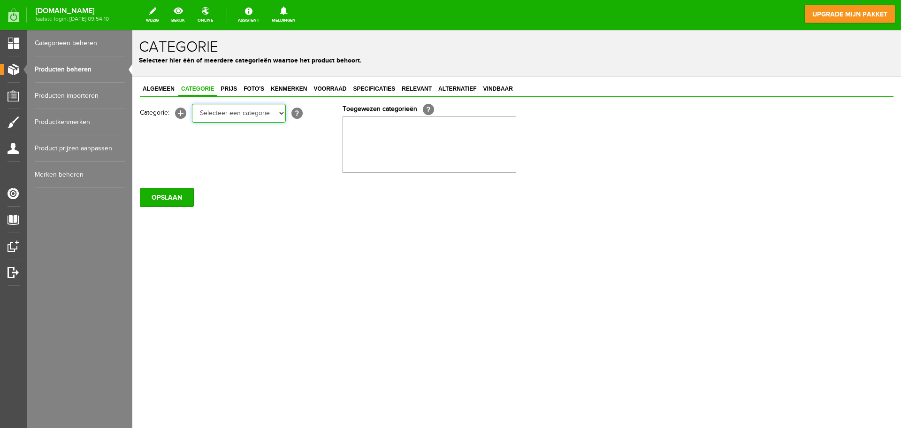
click at [280, 113] on select "Selecteer een categorie Rollers en beugels Kwasten Persoonlijke beschermingsmid…" at bounding box center [239, 113] width 94 height 19
select select "282247"
click at [192, 104] on select "Selecteer een categorie Rollers en beugels Kwasten Persoonlijke beschermingsmid…" at bounding box center [239, 113] width 94 height 19
click at [228, 91] on span "Prijs" at bounding box center [229, 88] width 22 height 7
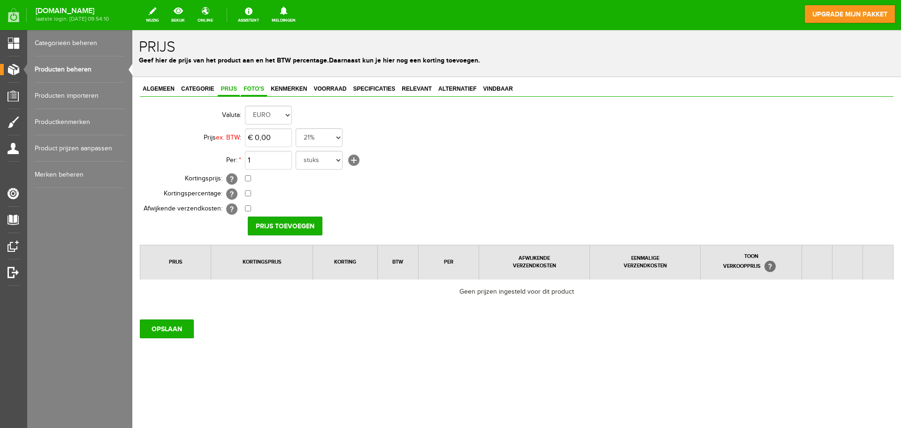
click at [253, 93] on link "Foto's" at bounding box center [254, 90] width 26 height 14
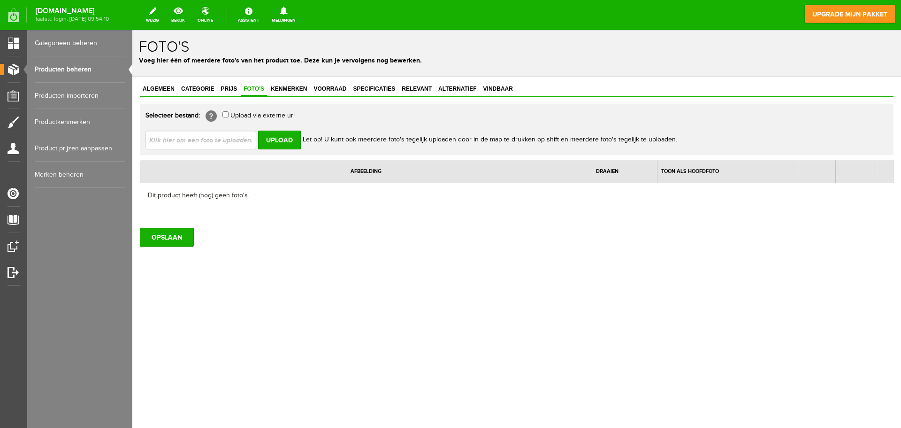
click at [198, 138] on input "file" at bounding box center [205, 139] width 118 height 18
type input "C:\fakepath\unnamed.jpg"
type input "unnamed.jpg"
click at [281, 138] on input "Upload" at bounding box center [279, 139] width 43 height 19
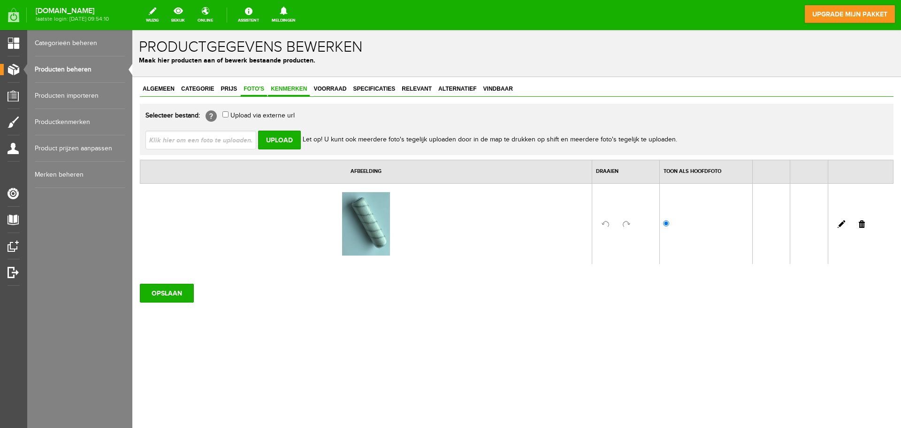
click at [276, 87] on span "Kenmerken" at bounding box center [289, 88] width 42 height 7
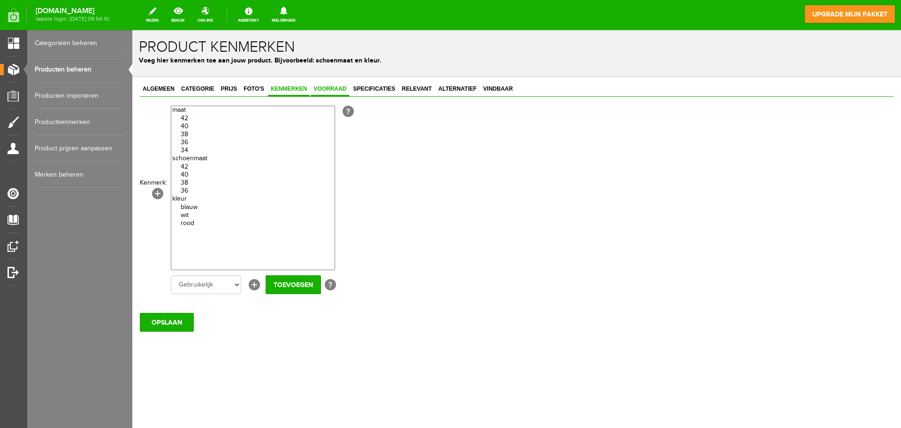
click at [327, 88] on span "Voorraad" at bounding box center [330, 88] width 38 height 7
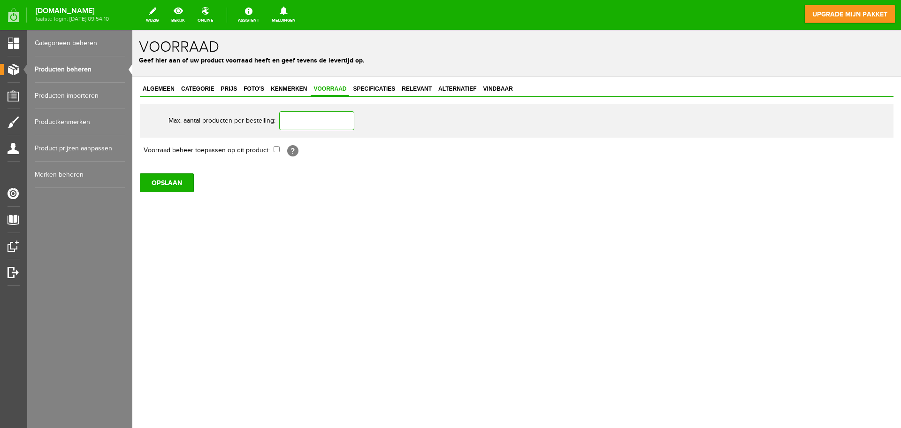
click at [324, 114] on input "text" at bounding box center [316, 120] width 75 height 19
type input "10"
click at [383, 92] on link "Specificaties" at bounding box center [374, 90] width 48 height 14
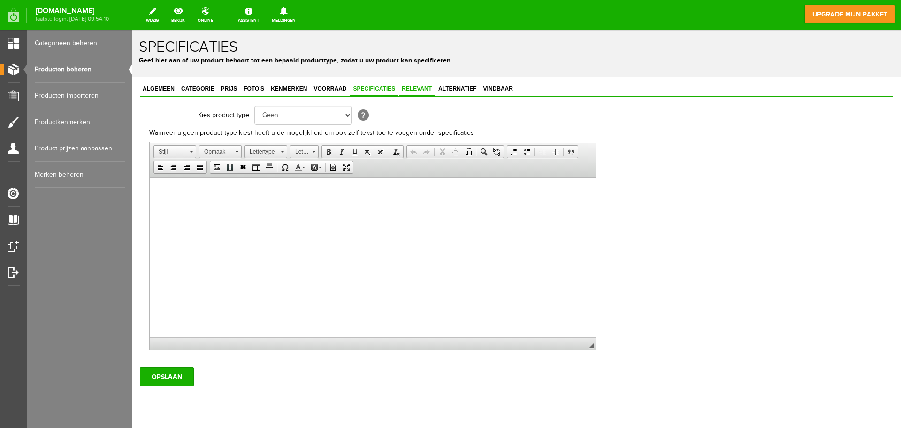
click at [419, 88] on span "Relevant" at bounding box center [417, 88] width 36 height 7
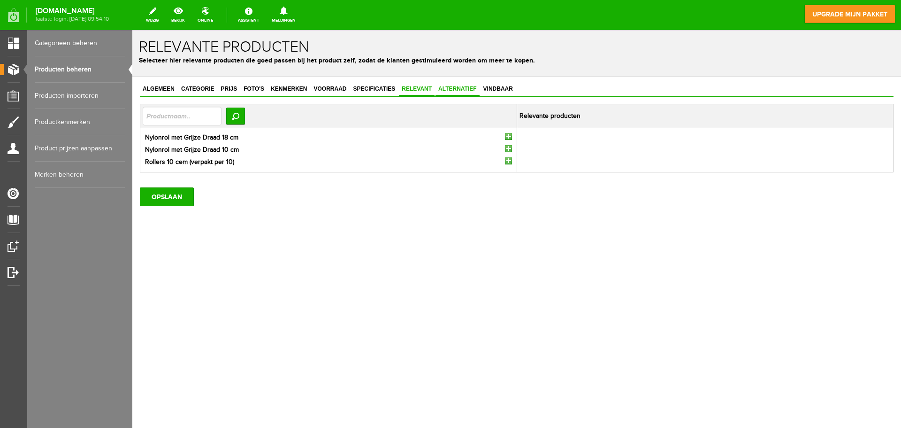
click at [452, 93] on link "Alternatief" at bounding box center [458, 90] width 44 height 14
click at [419, 90] on span "Relevant" at bounding box center [417, 88] width 36 height 7
click at [508, 136] on input "button" at bounding box center [508, 136] width 7 height 7
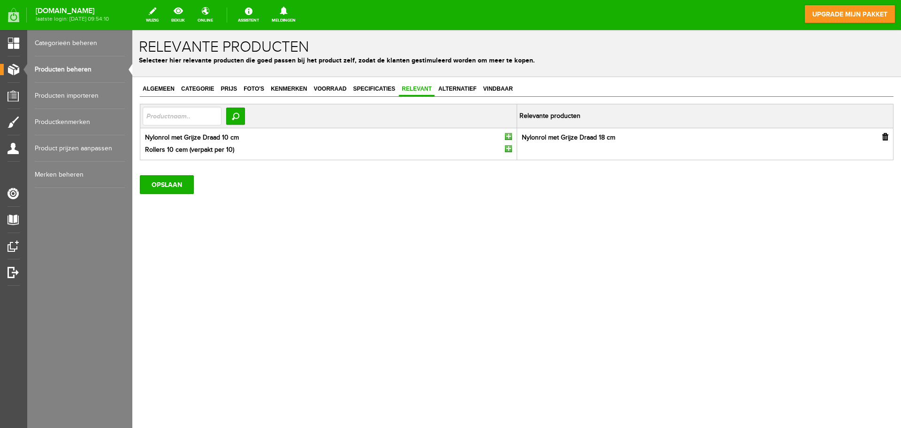
click at [509, 134] on input "button" at bounding box center [508, 136] width 7 height 7
click at [465, 87] on span "Alternatief" at bounding box center [458, 88] width 44 height 7
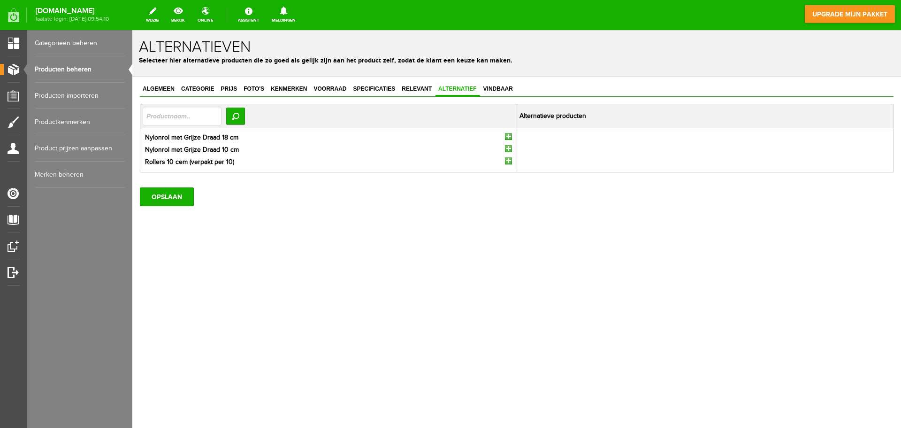
click at [507, 134] on input "button" at bounding box center [508, 136] width 7 height 7
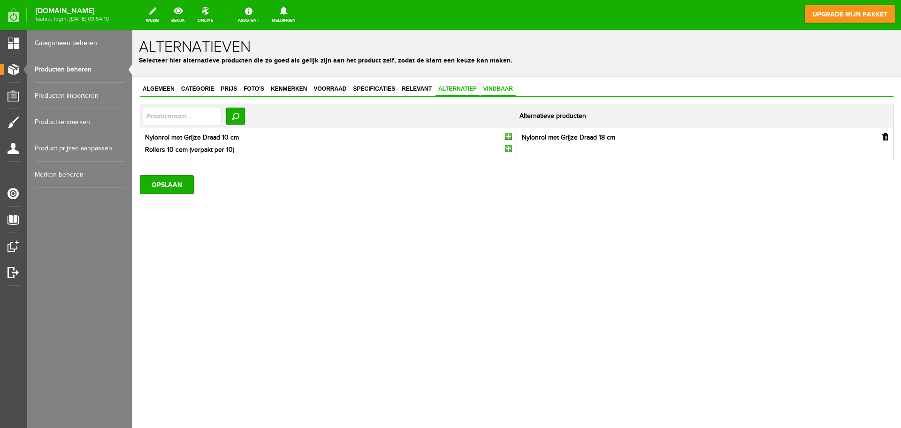
click at [495, 92] on link "Vindbaar" at bounding box center [498, 90] width 35 height 14
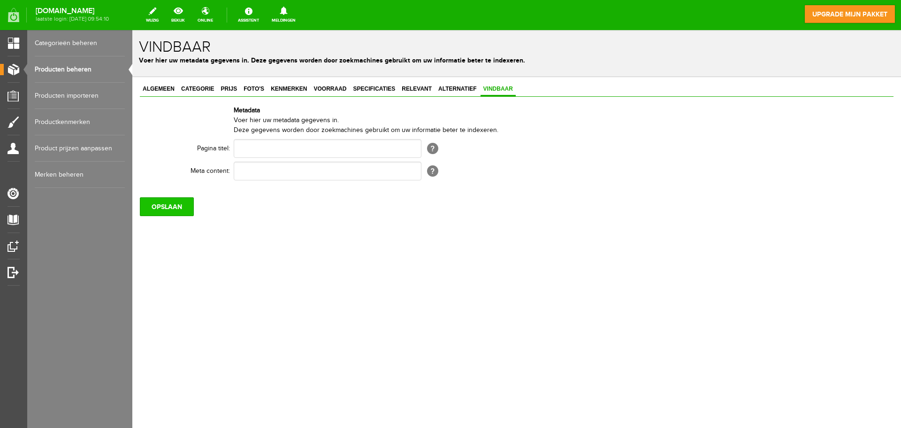
click at [159, 203] on input "OPSLAAN" at bounding box center [167, 206] width 54 height 19
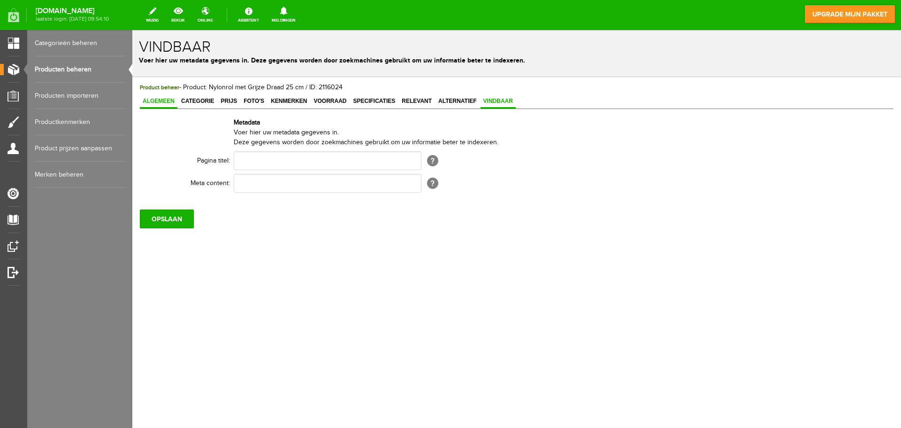
click at [153, 98] on span "Algemeen" at bounding box center [159, 101] width 38 height 7
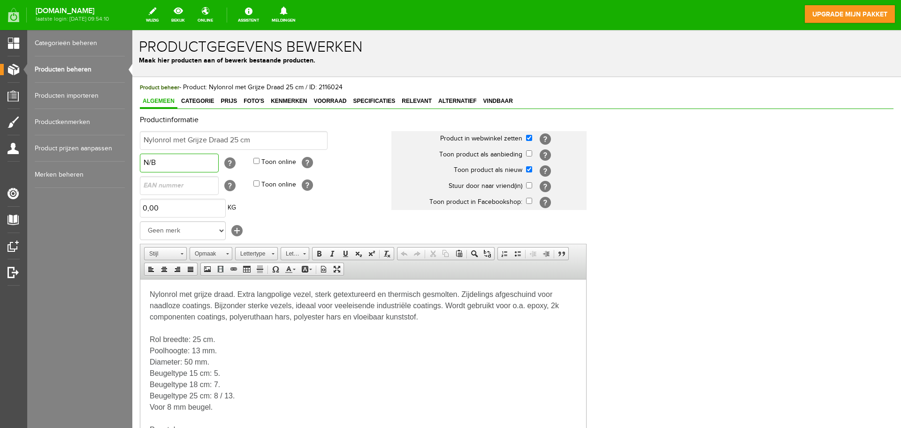
click at [180, 167] on input "N/B" at bounding box center [179, 162] width 79 height 19
type input "N/B1"
click at [497, 106] on link "Vindbaar" at bounding box center [498, 102] width 35 height 14
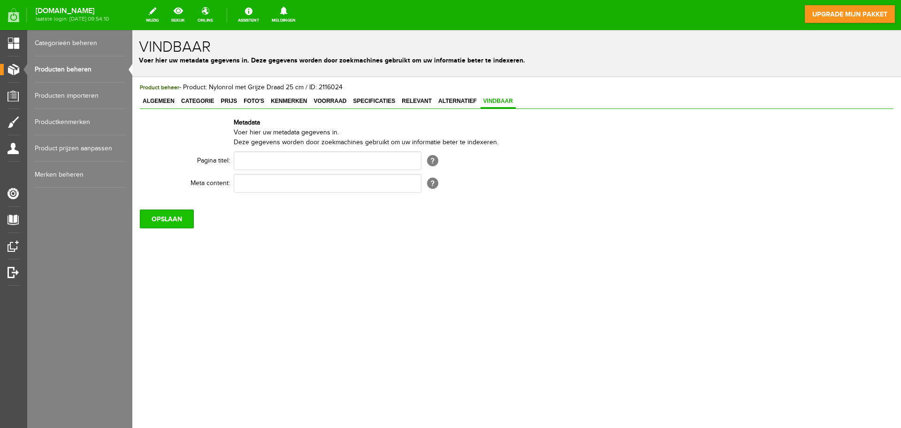
click at [169, 213] on input "OPSLAAN" at bounding box center [167, 218] width 54 height 19
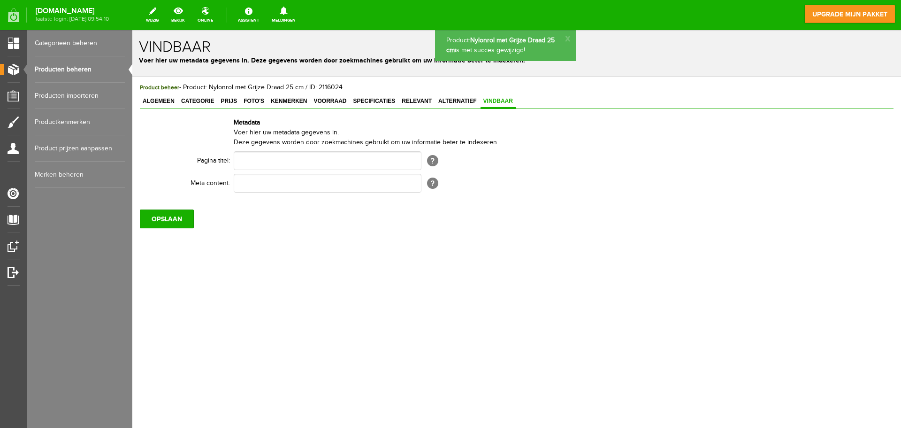
click at [85, 72] on link "Producten beheren" at bounding box center [80, 69] width 90 height 26
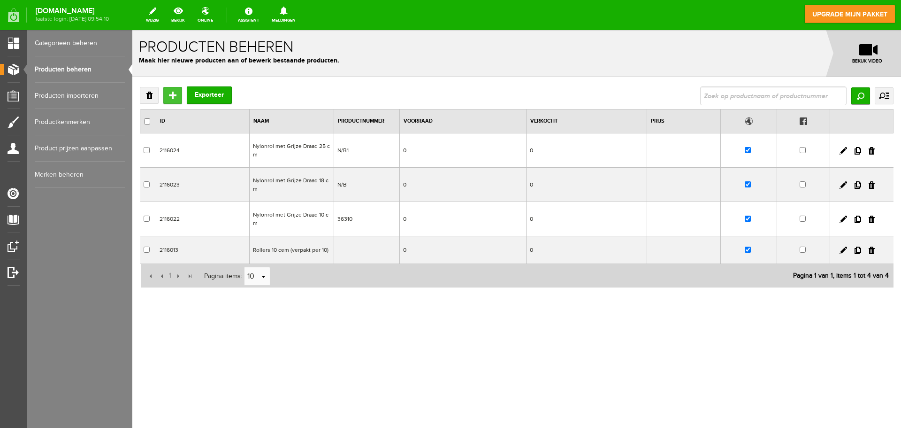
drag, startPoint x: 176, startPoint y: 96, endPoint x: 307, endPoint y: 127, distance: 134.5
click at [176, 96] on input "Toevoegen" at bounding box center [172, 95] width 19 height 17
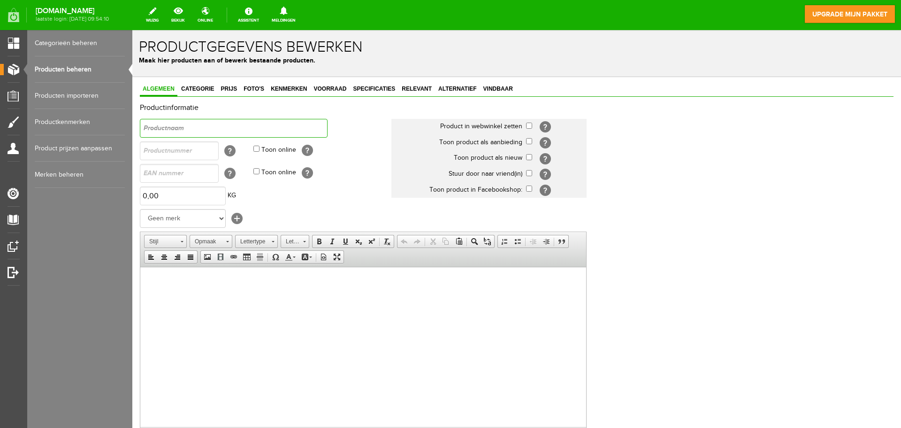
click at [227, 129] on input "text" at bounding box center [234, 128] width 188 height 19
paste input "Nylonrol met Grijze Draad"
type input "Nylonrol met Grijze Draad 70 cm"
click at [204, 148] on input "text" at bounding box center [179, 150] width 79 height 19
click at [163, 153] on input "text" at bounding box center [179, 150] width 79 height 19
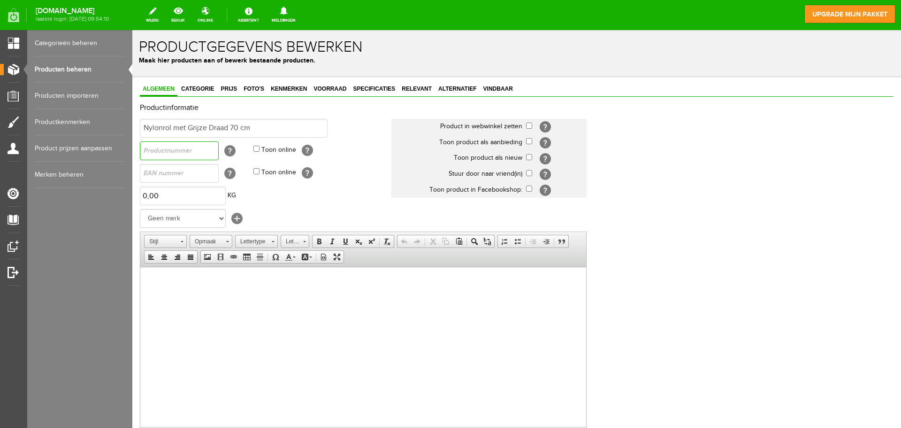
paste input "N/B"
type input "N/B2"
click at [205, 295] on html at bounding box center [363, 281] width 446 height 29
click at [189, 295] on html at bounding box center [363, 281] width 446 height 29
paste body
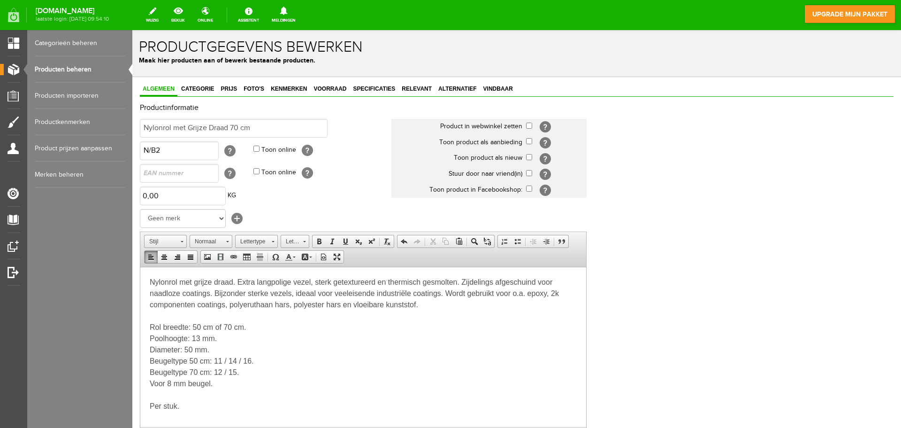
scroll to position [47, 0]
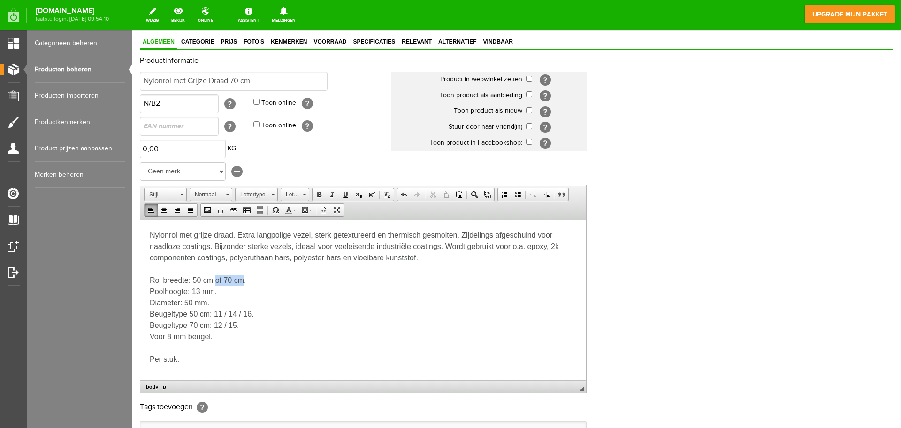
drag, startPoint x: 228, startPoint y: 281, endPoint x: 245, endPoint y: 278, distance: 17.5
click at [245, 278] on p "Rol breedte: 50 cm of 70 cm. Poolhoogte: 13 mm. Diameter: 50 mm. Beugeltype 50 …" at bounding box center [363, 308] width 427 height 68
click at [527, 77] on input "checkbox" at bounding box center [529, 79] width 6 height 6
checkbox input "true"
click at [528, 92] on input "checkbox" at bounding box center [529, 94] width 6 height 6
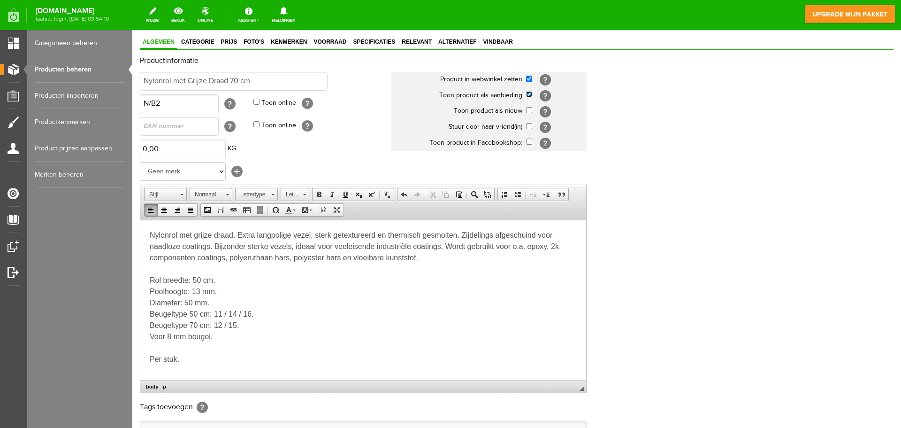
drag, startPoint x: 529, startPoint y: 94, endPoint x: 531, endPoint y: 99, distance: 5.2
click at [530, 97] on input "checkbox" at bounding box center [529, 94] width 6 height 6
checkbox input "false"
click at [529, 109] on input "checkbox" at bounding box center [529, 110] width 6 height 6
checkbox input "true"
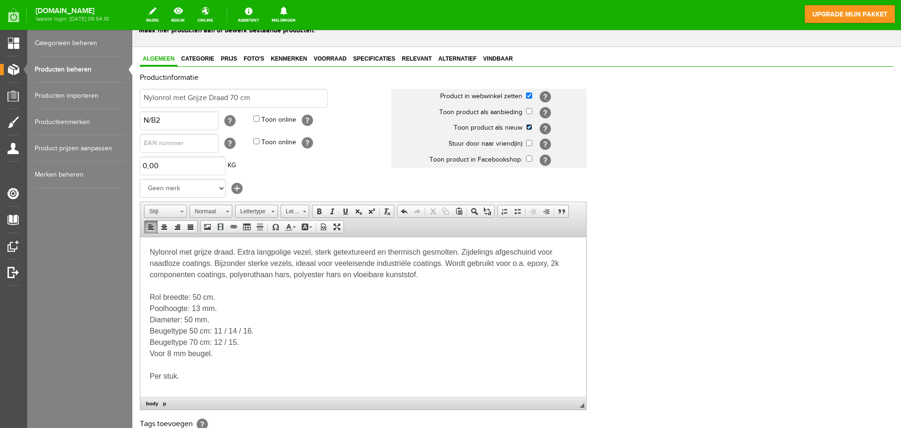
scroll to position [0, 0]
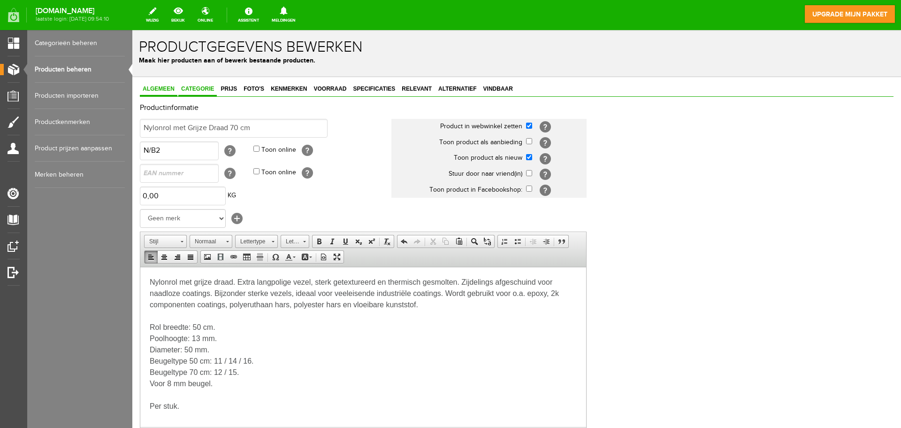
click at [206, 86] on span "Categorie" at bounding box center [197, 88] width 38 height 7
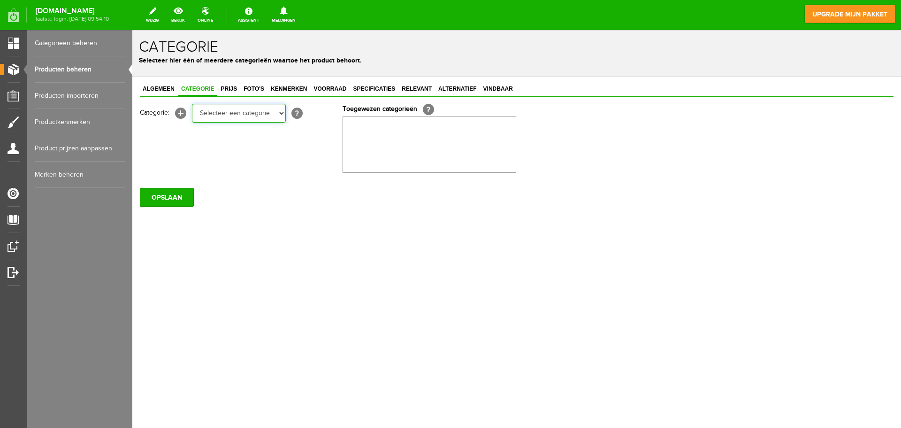
click at [280, 113] on select "Selecteer een categorie Rollers en beugels Kwasten Persoonlijke beschermingsmid…" at bounding box center [239, 113] width 94 height 19
select select "282247"
click at [192, 104] on select "Selecteer een categorie Rollers en beugels Kwasten Persoonlijke beschermingsmid…" at bounding box center [239, 113] width 94 height 19
click at [229, 90] on span "Prijs" at bounding box center [229, 88] width 22 height 7
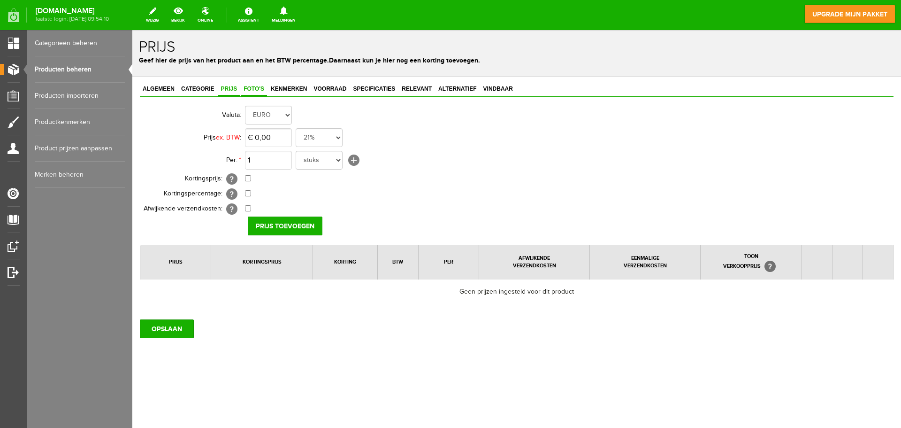
click at [252, 90] on span "Foto's" at bounding box center [254, 88] width 26 height 7
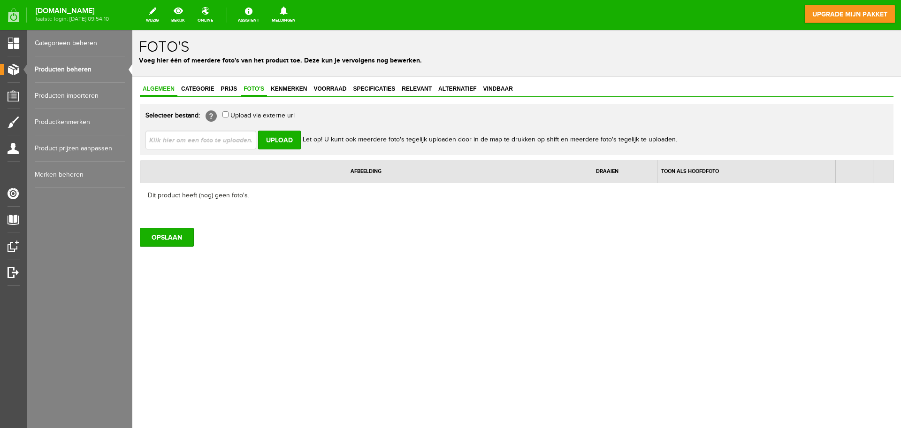
click at [161, 84] on link "Algemeen" at bounding box center [159, 90] width 38 height 14
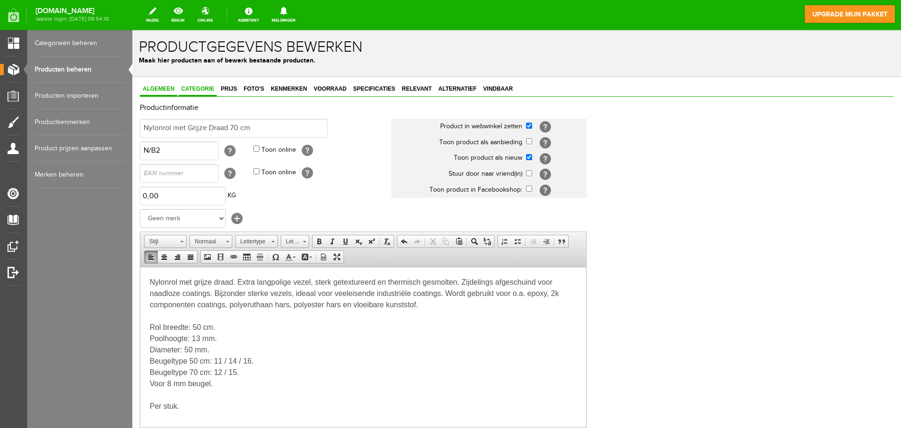
click at [207, 87] on span "Categorie" at bounding box center [197, 88] width 38 height 7
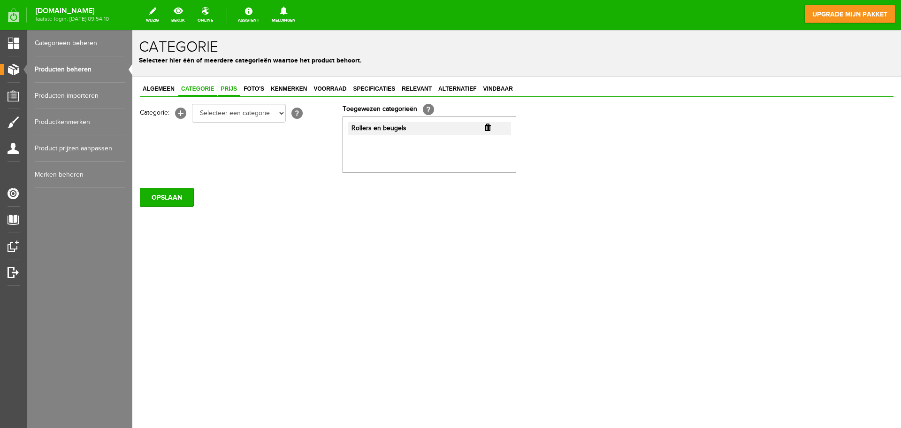
click at [223, 90] on span "Prijs" at bounding box center [229, 88] width 22 height 7
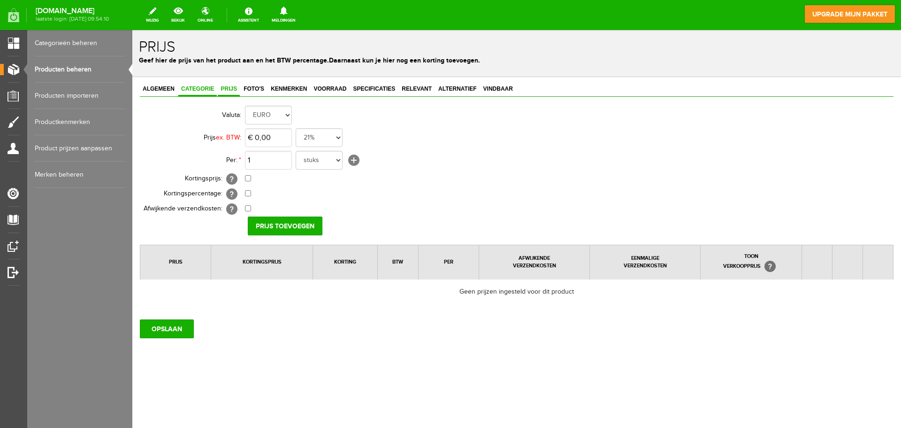
click at [199, 89] on span "Categorie" at bounding box center [197, 88] width 38 height 7
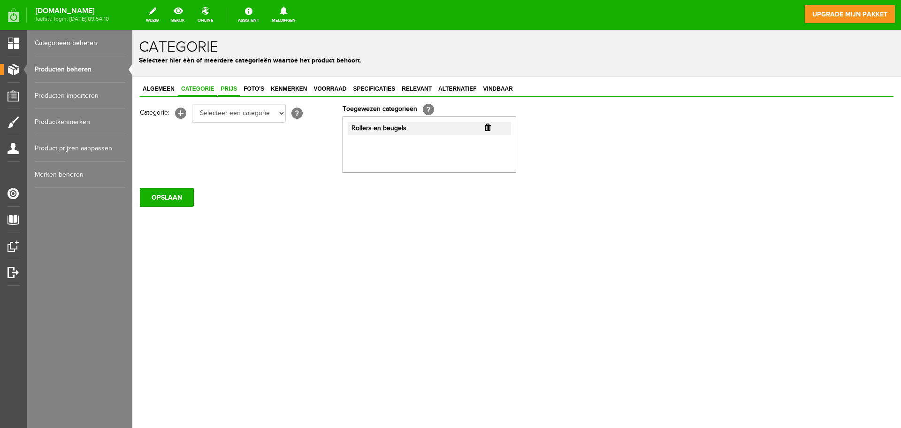
click at [227, 87] on span "Prijs" at bounding box center [229, 88] width 22 height 7
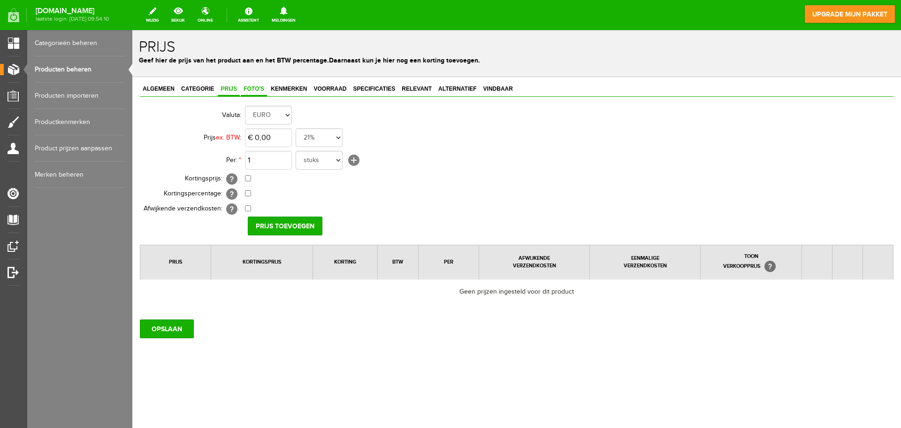
click at [257, 85] on link "Foto's" at bounding box center [254, 90] width 26 height 14
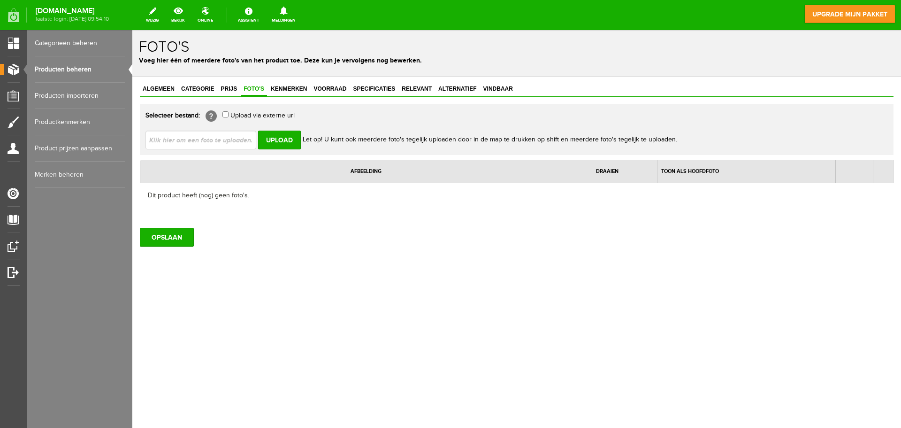
click at [211, 130] on input "file" at bounding box center [205, 139] width 118 height 18
type input "C:\fakepath\IMG_5920.jpg"
type input "IMG_5920.jpg"
click at [281, 135] on input "Upload" at bounding box center [279, 139] width 43 height 19
click at [272, 144] on input "Upload" at bounding box center [279, 139] width 43 height 19
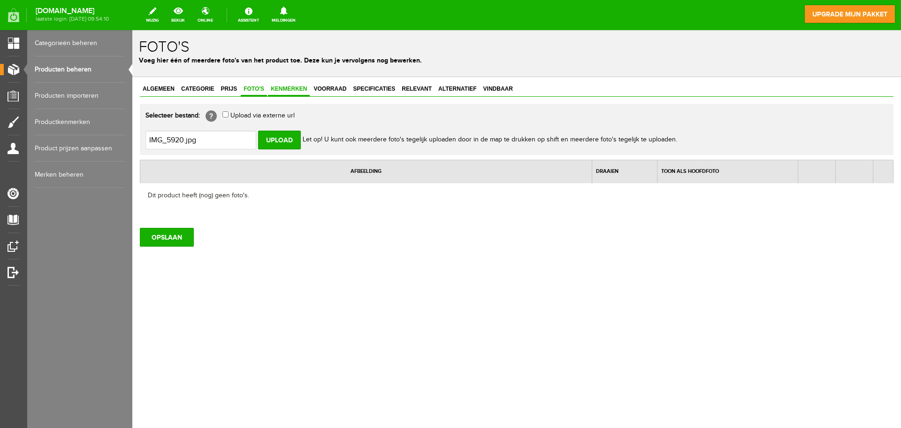
click at [300, 92] on link "Kenmerken" at bounding box center [289, 90] width 42 height 14
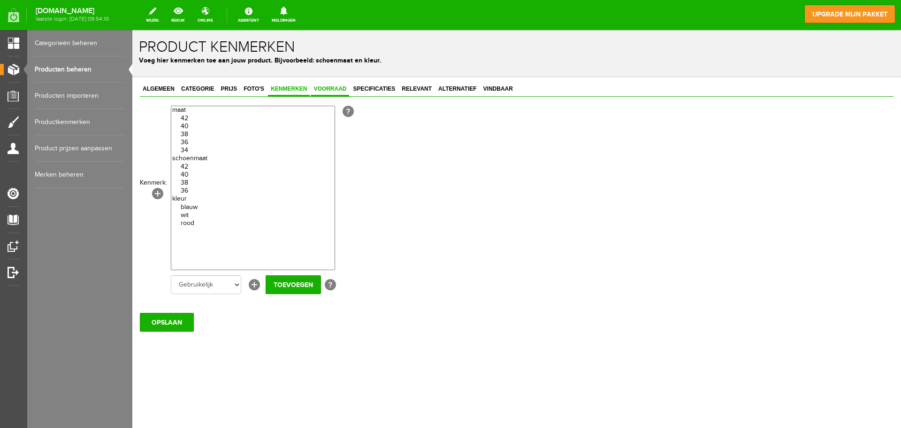
click at [337, 92] on link "Voorraad" at bounding box center [330, 90] width 38 height 14
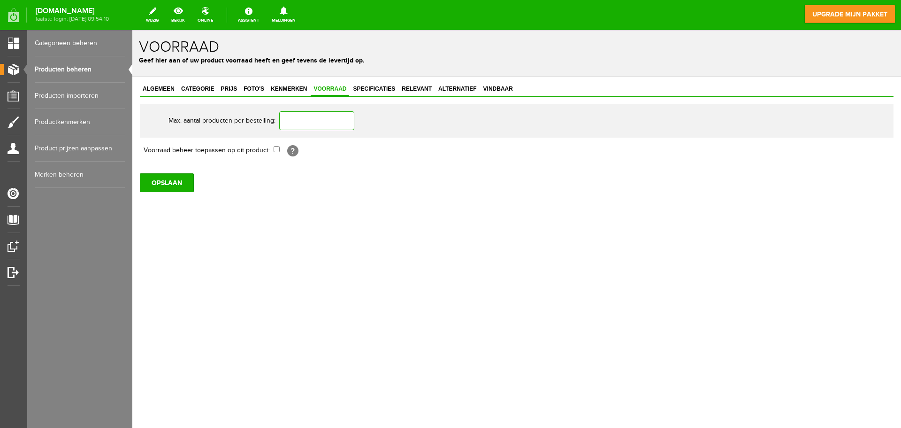
click at [324, 121] on input "text" at bounding box center [316, 120] width 75 height 19
type input "10"
click at [374, 89] on span "Specificaties" at bounding box center [374, 88] width 48 height 7
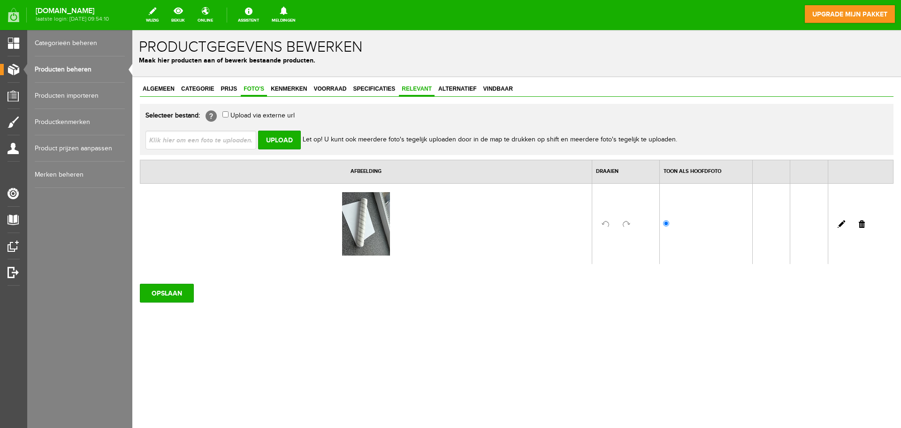
click at [410, 93] on link "Relevant" at bounding box center [417, 90] width 36 height 14
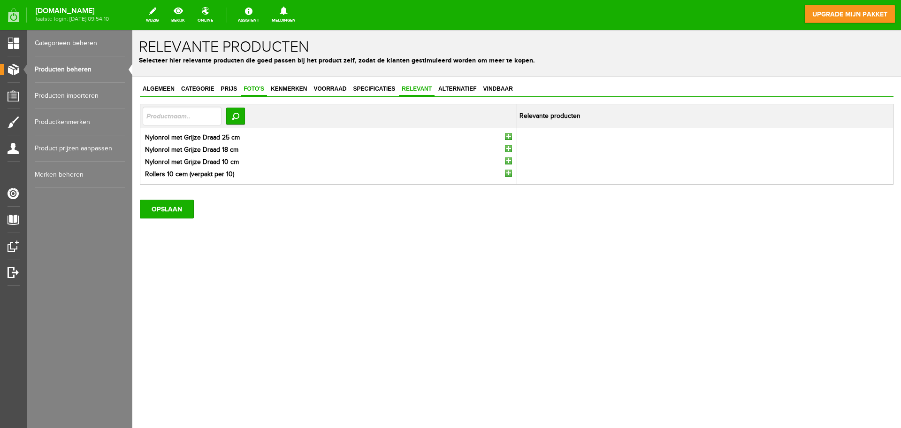
click at [263, 87] on span "Foto's" at bounding box center [254, 88] width 26 height 7
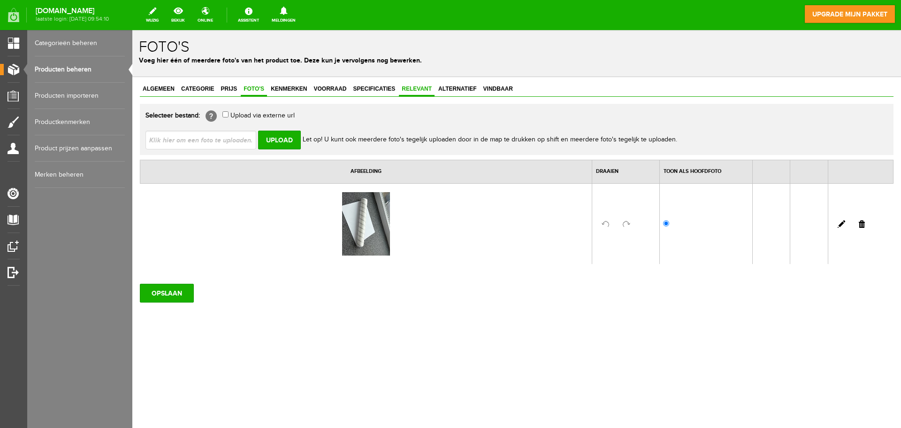
click at [423, 92] on link "Relevant" at bounding box center [417, 90] width 36 height 14
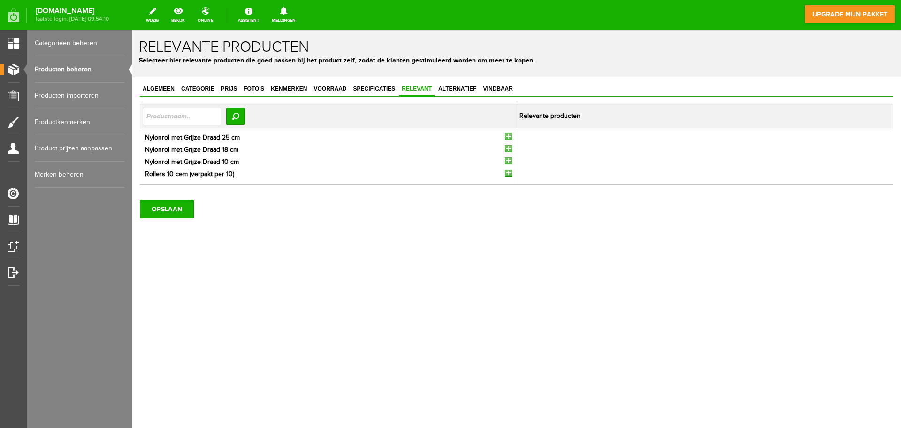
click at [509, 135] on input "button" at bounding box center [508, 136] width 7 height 7
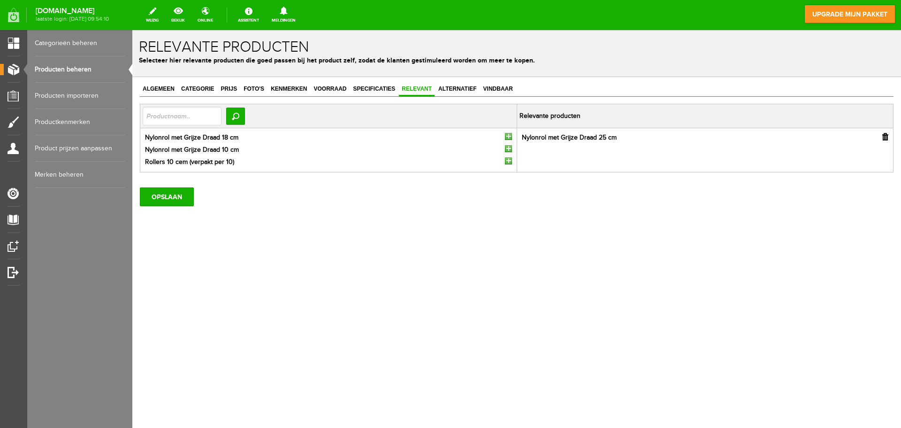
click at [509, 136] on input "button" at bounding box center [508, 136] width 7 height 7
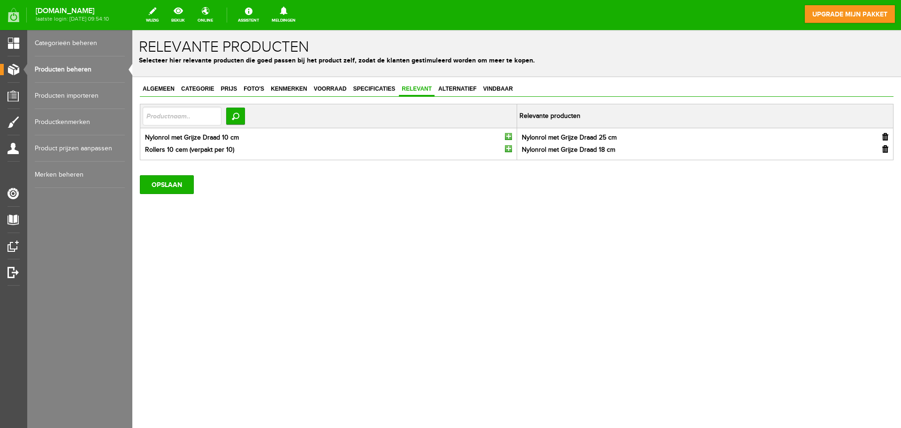
click at [509, 137] on input "button" at bounding box center [508, 136] width 7 height 7
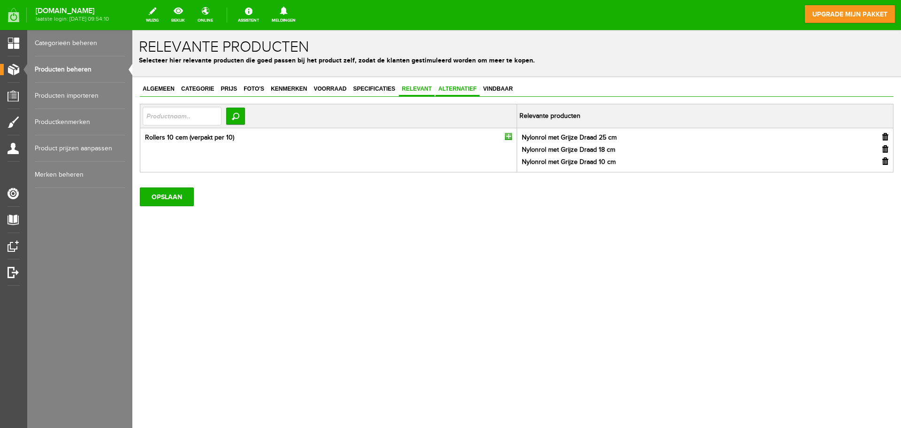
click at [460, 89] on span "Alternatief" at bounding box center [458, 88] width 44 height 7
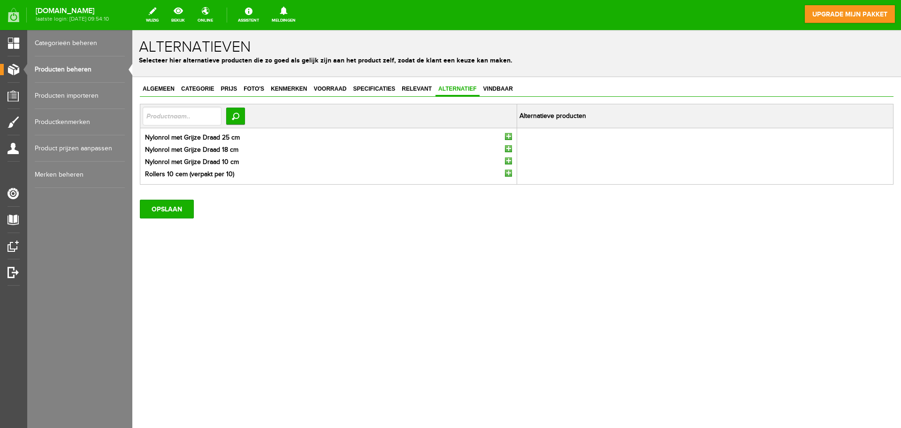
click at [508, 137] on input "button" at bounding box center [508, 136] width 7 height 7
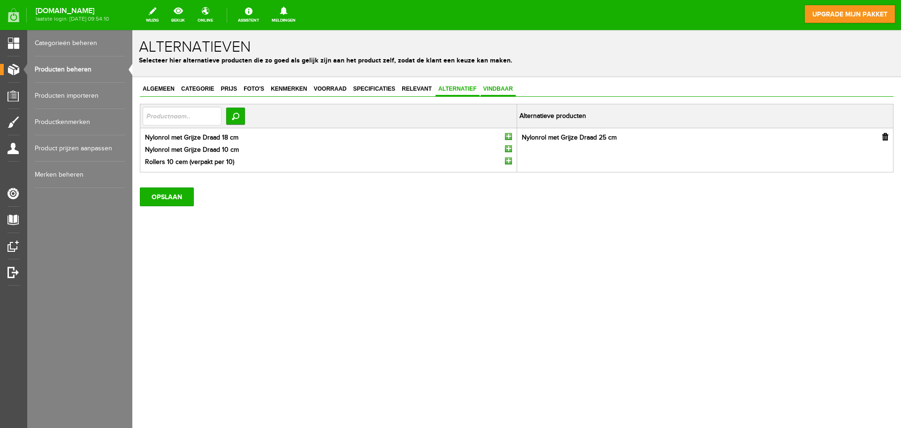
click at [495, 90] on span "Vindbaar" at bounding box center [498, 88] width 35 height 7
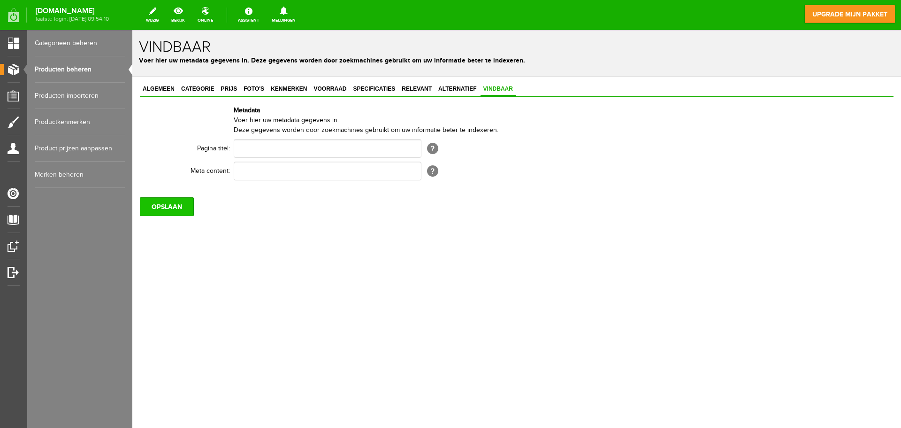
click at [176, 207] on input "OPSLAAN" at bounding box center [167, 206] width 54 height 19
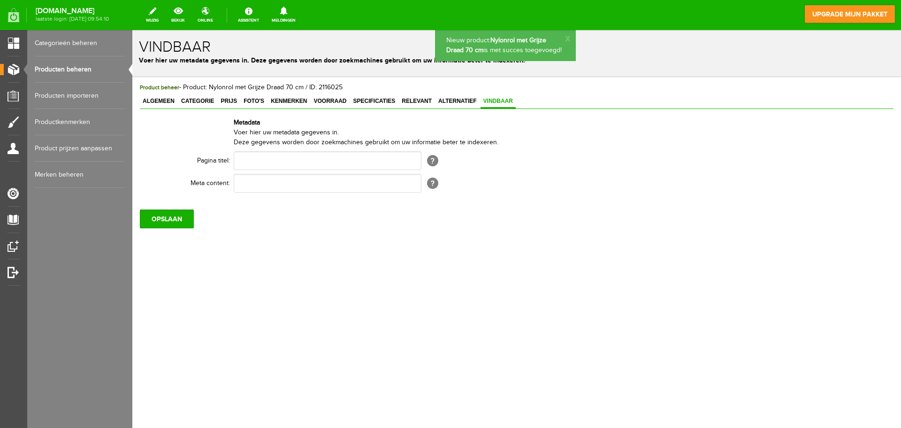
drag, startPoint x: 493, startPoint y: 54, endPoint x: 487, endPoint y: 56, distance: 6.7
click at [491, 55] on p "Nieuw product: Nylonrol met Grijze Draad 70 cm is met succes toegevoegd!" at bounding box center [505, 46] width 118 height 20
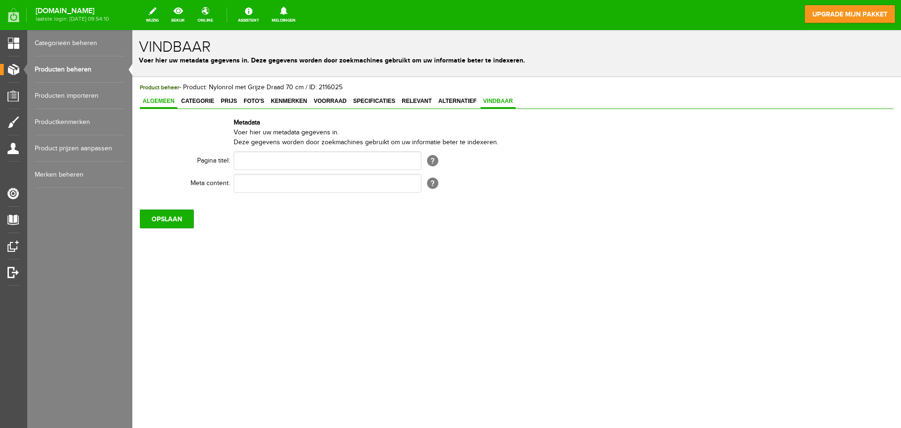
click at [169, 104] on span "Algemeen" at bounding box center [159, 101] width 38 height 7
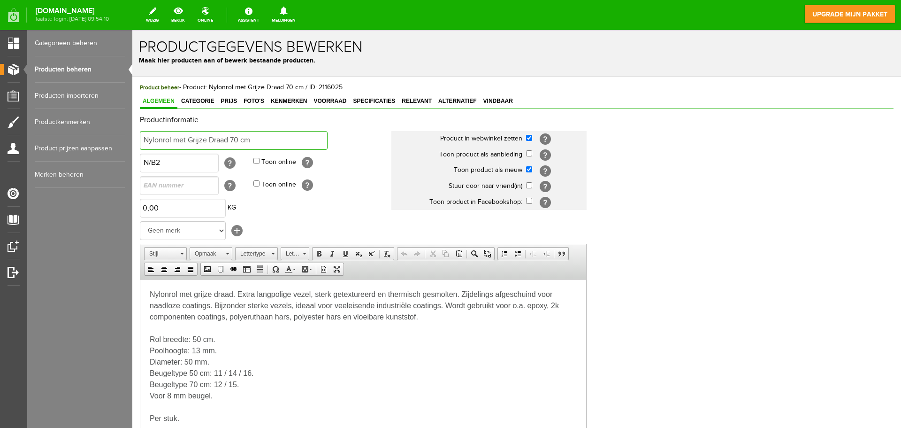
drag, startPoint x: 238, startPoint y: 141, endPoint x: 231, endPoint y: 141, distance: 7.0
click at [231, 141] on input "Nylonrol met Grijze Draad 70 cm" at bounding box center [234, 140] width 188 height 19
type input "Nylonrol met Grijze Draad 50 cm"
click at [492, 95] on link "Vindbaar" at bounding box center [498, 102] width 35 height 14
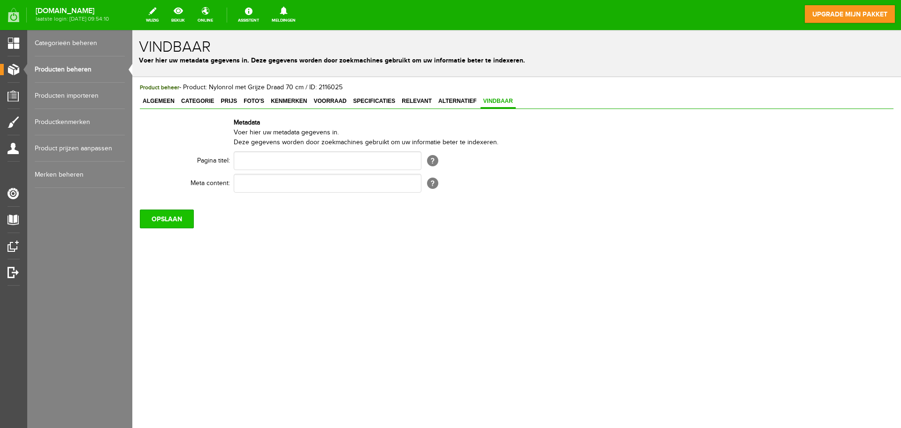
click at [177, 218] on input "OPSLAAN" at bounding box center [167, 218] width 54 height 19
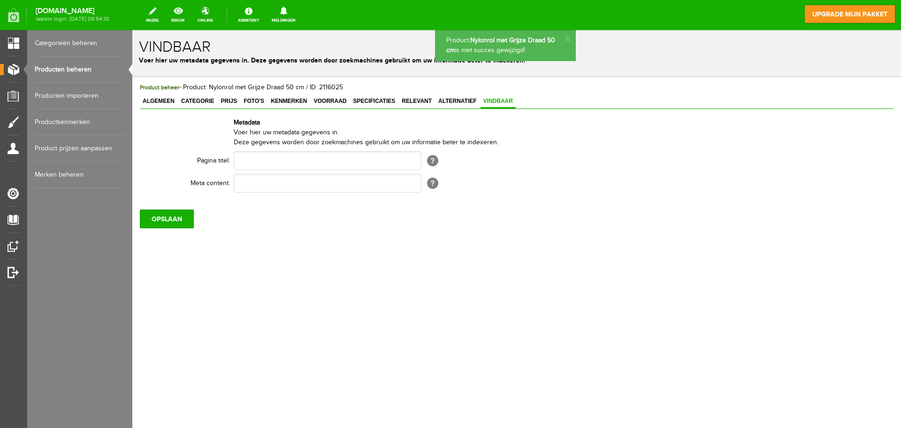
click at [84, 69] on link "Producten beheren" at bounding box center [80, 69] width 90 height 26
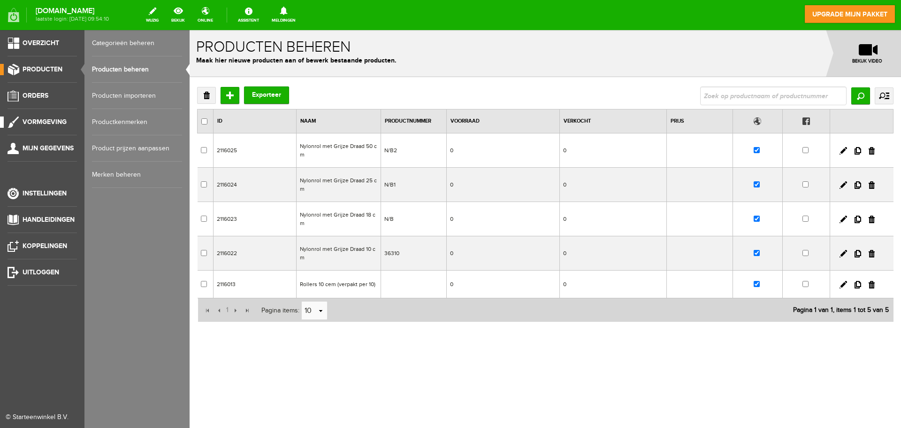
click at [59, 125] on span "Vormgeving" at bounding box center [45, 122] width 44 height 8
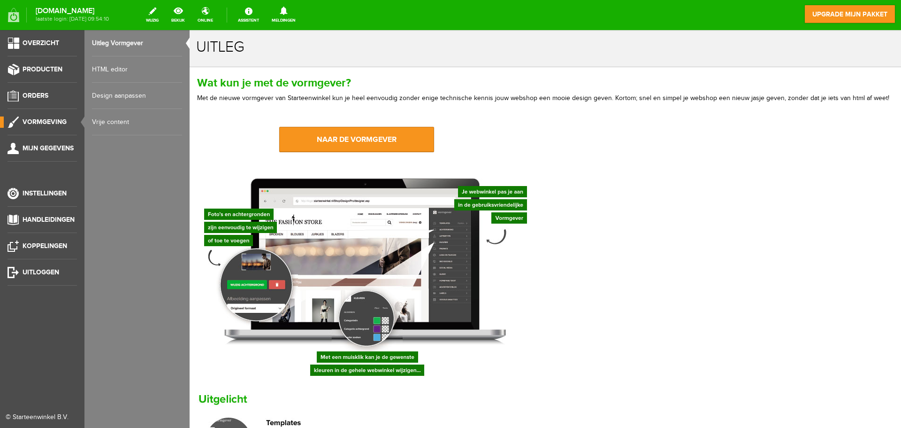
click at [135, 95] on link "Design aanpassen" at bounding box center [137, 96] width 90 height 26
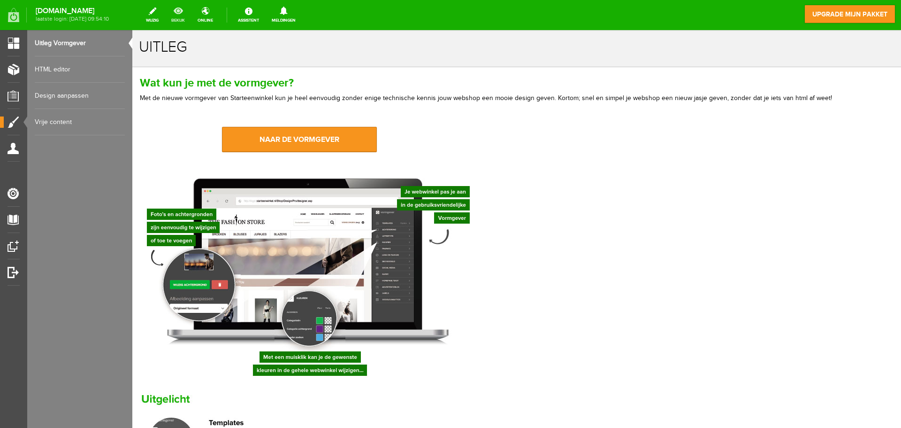
click at [191, 13] on link "bekijk" at bounding box center [178, 15] width 25 height 21
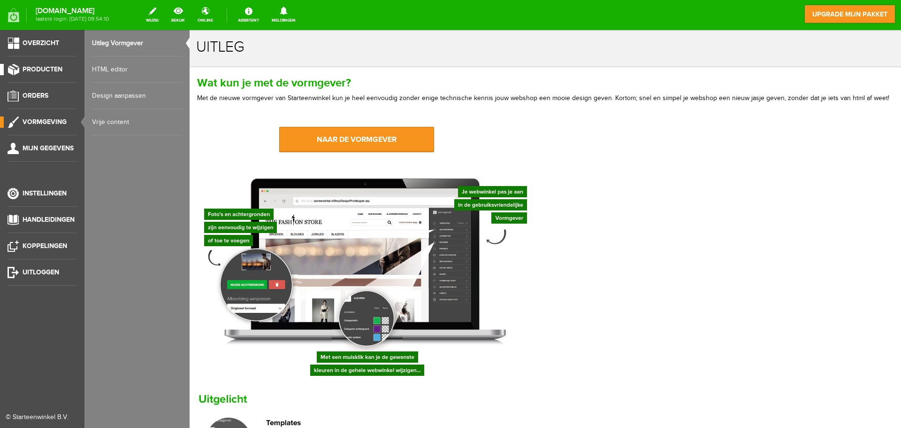
click at [49, 75] on link "Producten" at bounding box center [38, 69] width 77 height 11
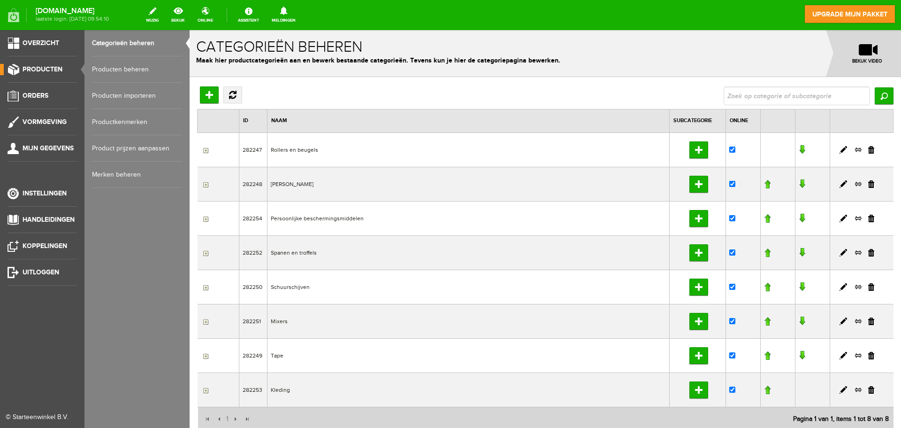
click at [148, 68] on link "Producten beheren" at bounding box center [137, 69] width 90 height 26
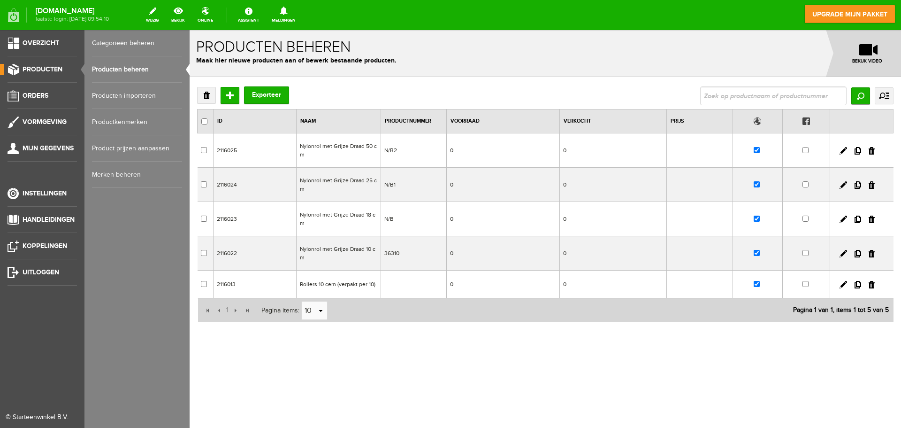
click at [141, 44] on link "Categorieën beheren" at bounding box center [137, 43] width 90 height 26
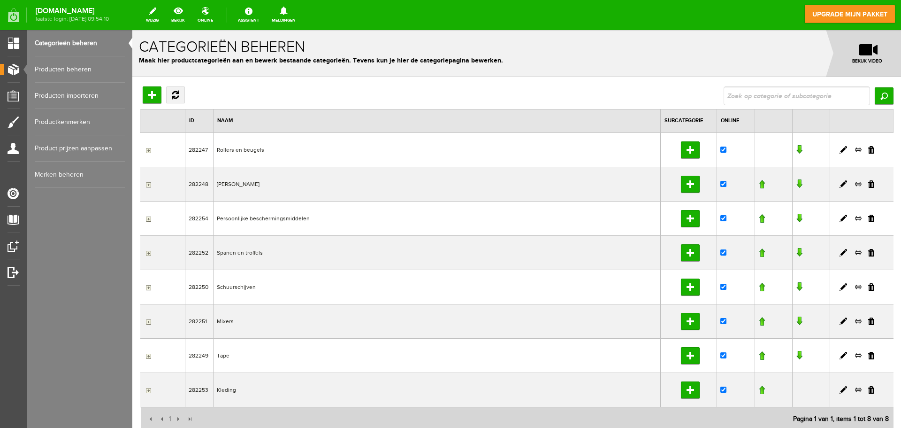
click at [260, 151] on td "Rollers en beugels" at bounding box center [437, 149] width 447 height 34
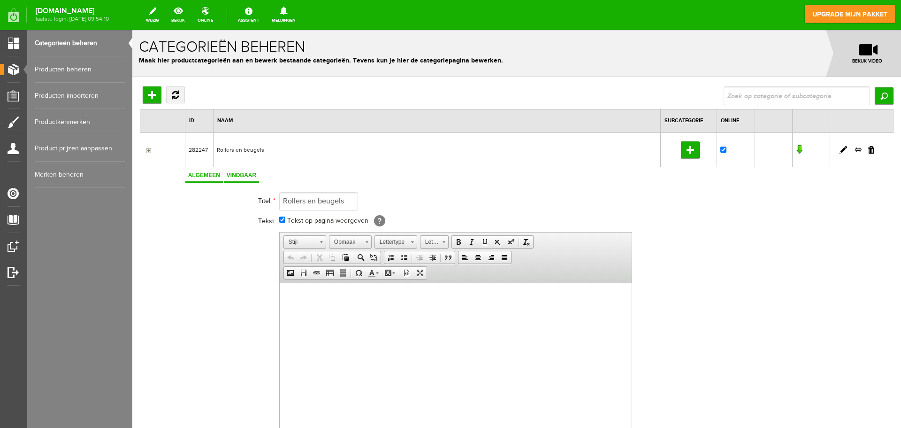
click at [235, 173] on span "Vindbaar" at bounding box center [241, 175] width 35 height 7
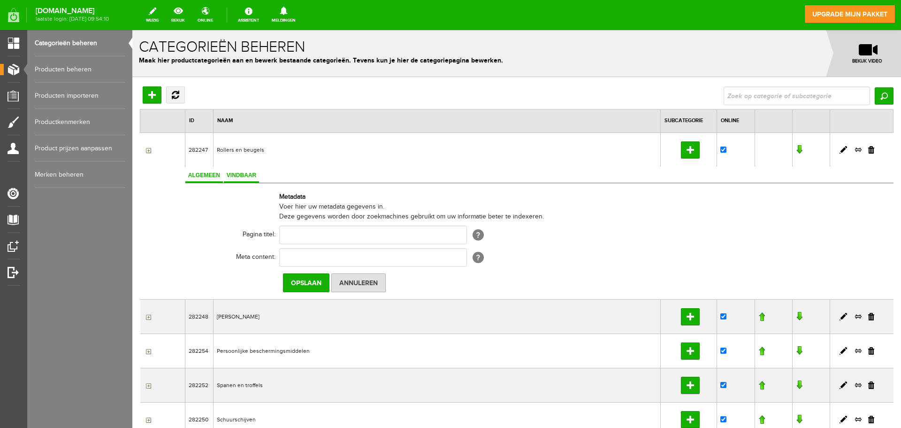
click at [207, 175] on span "Algemeen" at bounding box center [204, 175] width 38 height 7
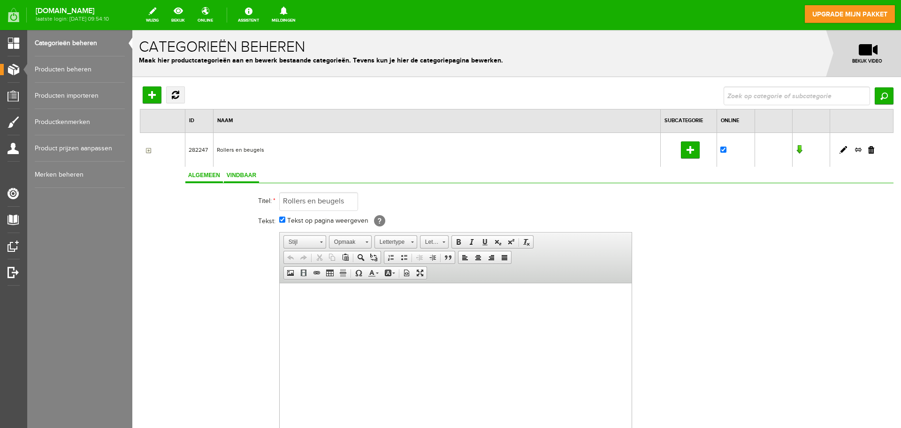
click at [237, 177] on span "Vindbaar" at bounding box center [241, 175] width 35 height 7
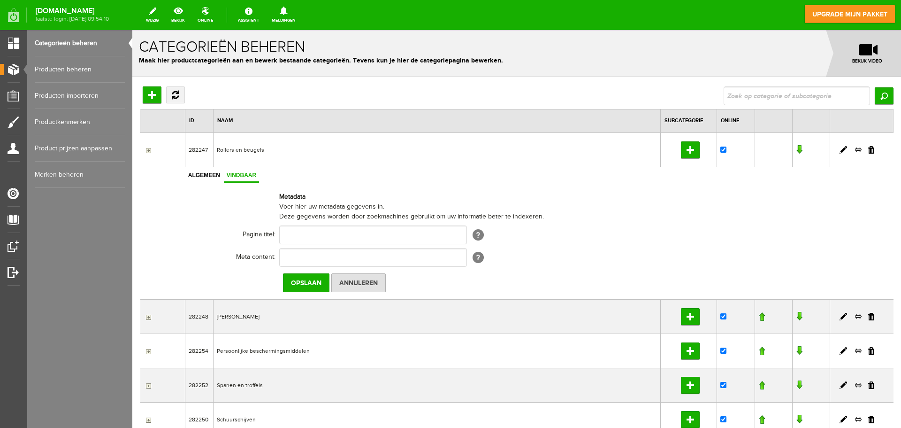
click at [225, 152] on td "Rollers en beugels" at bounding box center [437, 149] width 447 height 34
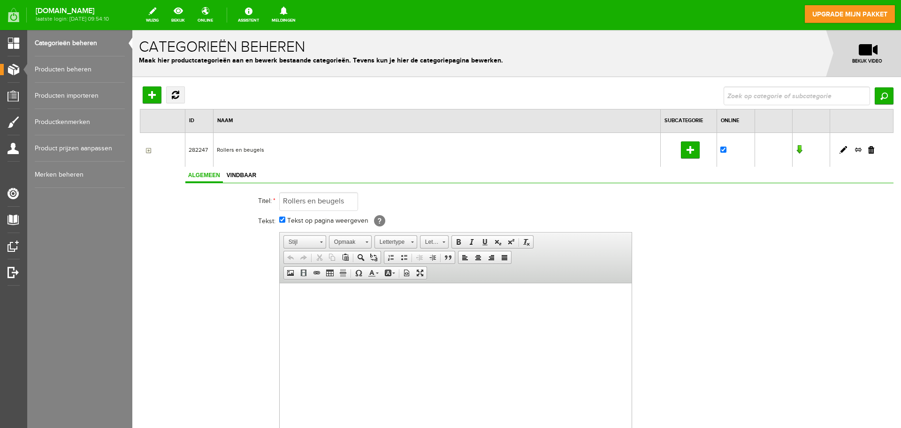
click at [94, 68] on link "Producten beheren" at bounding box center [80, 69] width 90 height 26
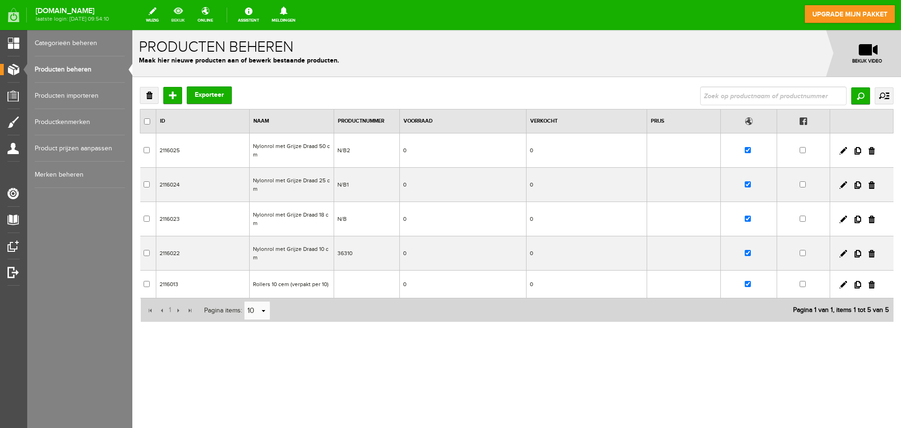
click at [191, 12] on link "bekijk" at bounding box center [178, 15] width 25 height 21
click at [296, 11] on icon at bounding box center [284, 11] width 24 height 8
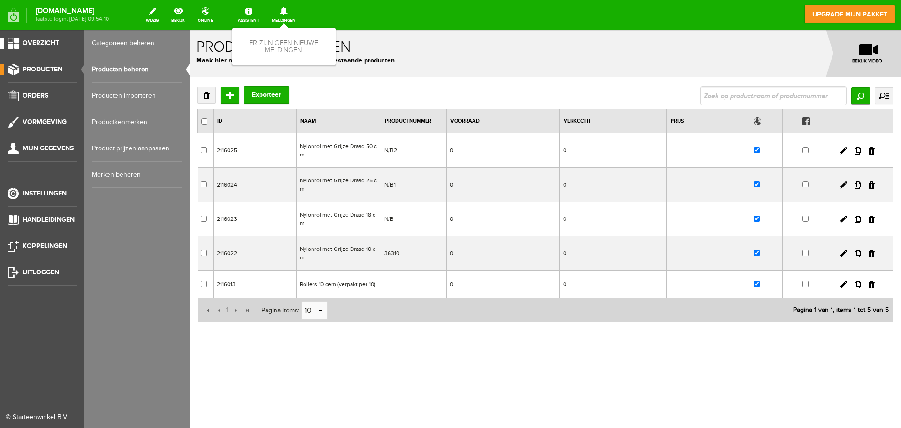
click at [10, 46] on link "Overzicht" at bounding box center [38, 43] width 77 height 11
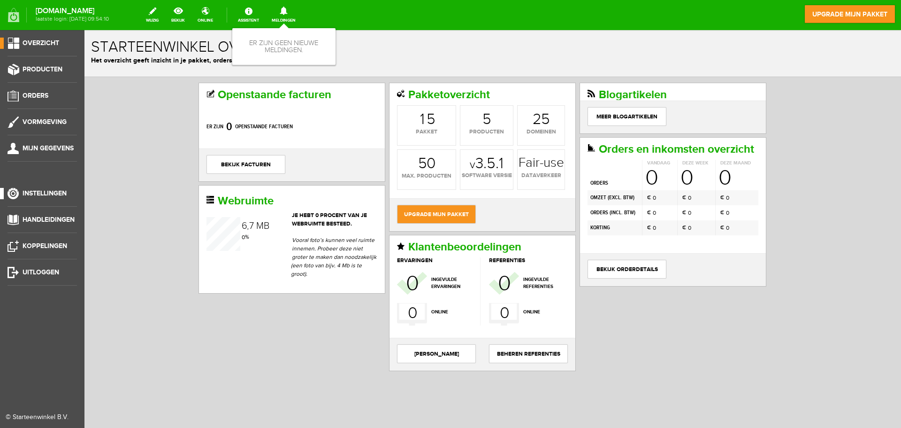
click at [56, 195] on span "Instellingen" at bounding box center [45, 193] width 44 height 8
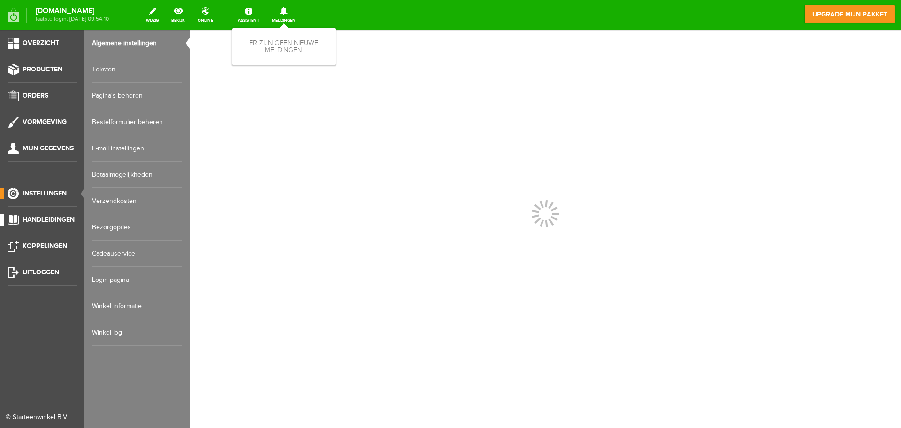
click at [60, 215] on link "Handleidingen" at bounding box center [38, 219] width 77 height 11
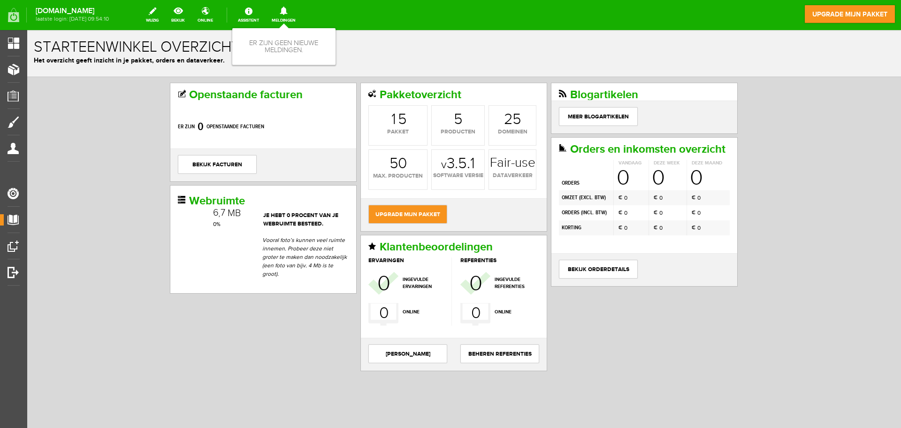
click at [296, 15] on icon at bounding box center [284, 11] width 24 height 8
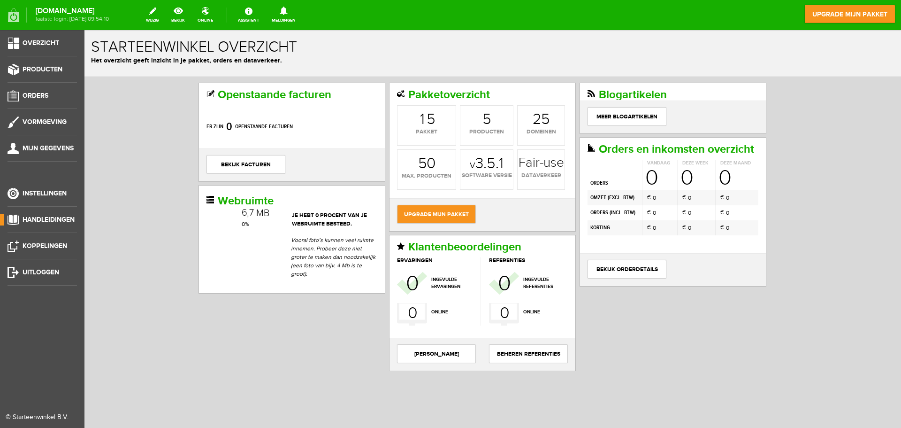
click at [17, 37] on ul "Overzicht Producten Orders Vormgeving Mijn gegevens Instellingen Handleidingen …" at bounding box center [42, 244] width 84 height 428
click at [12, 40] on link "Overzicht" at bounding box center [38, 43] width 77 height 11
click at [39, 194] on span "Instellingen" at bounding box center [45, 193] width 44 height 8
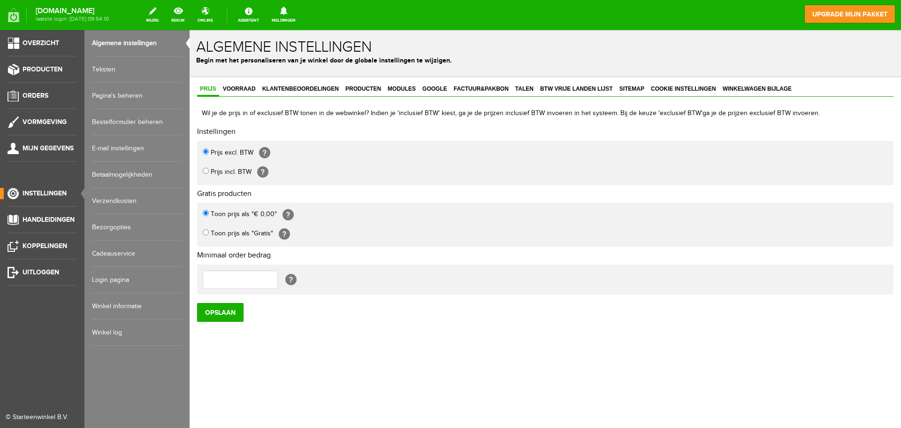
click at [122, 274] on link "Login pagina" at bounding box center [137, 280] width 90 height 26
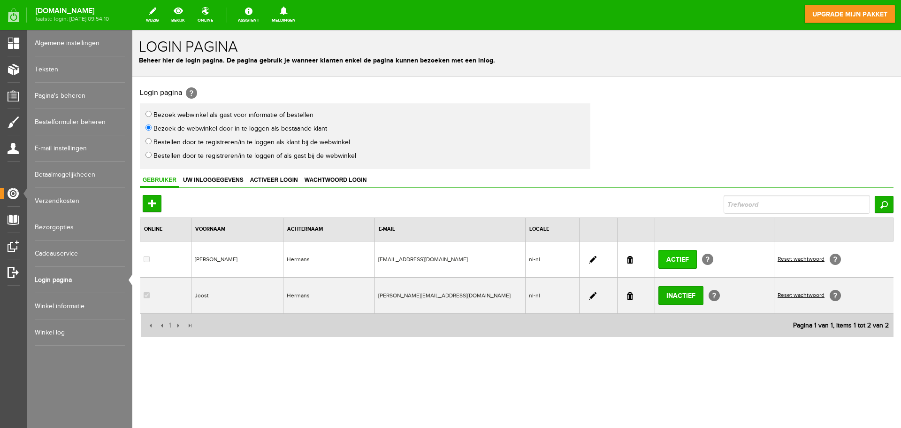
click at [680, 257] on input "Actief" at bounding box center [678, 259] width 38 height 19
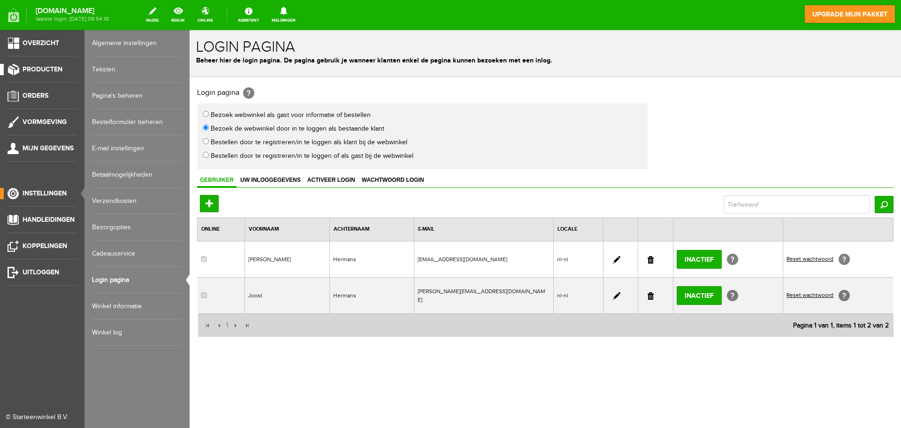
click at [47, 70] on span "Producten" at bounding box center [43, 69] width 40 height 8
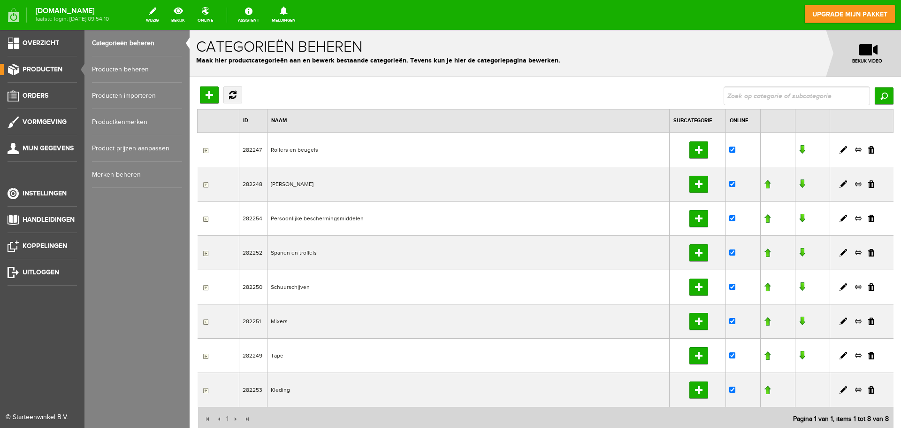
click at [143, 64] on link "Producten beheren" at bounding box center [137, 69] width 90 height 26
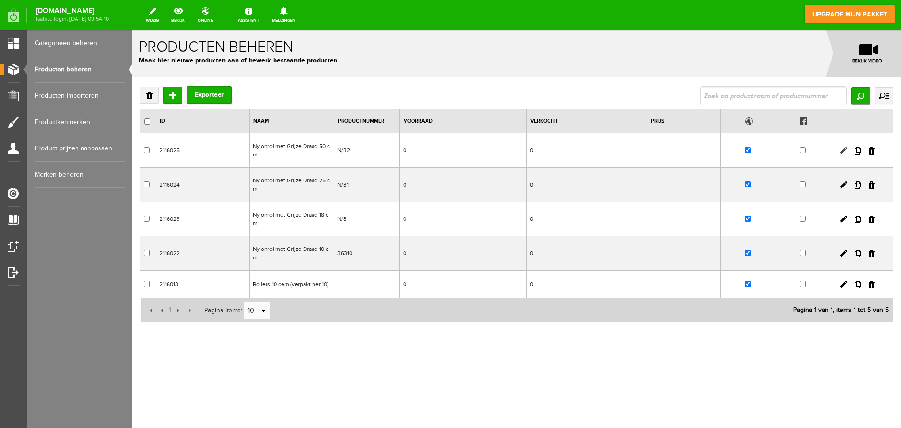
click at [841, 152] on link at bounding box center [844, 151] width 8 height 8
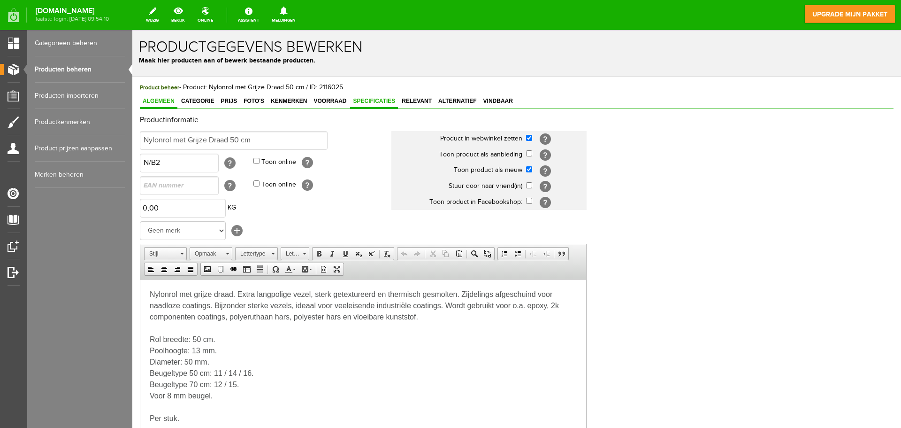
click at [373, 97] on link "Specificaties" at bounding box center [374, 102] width 48 height 14
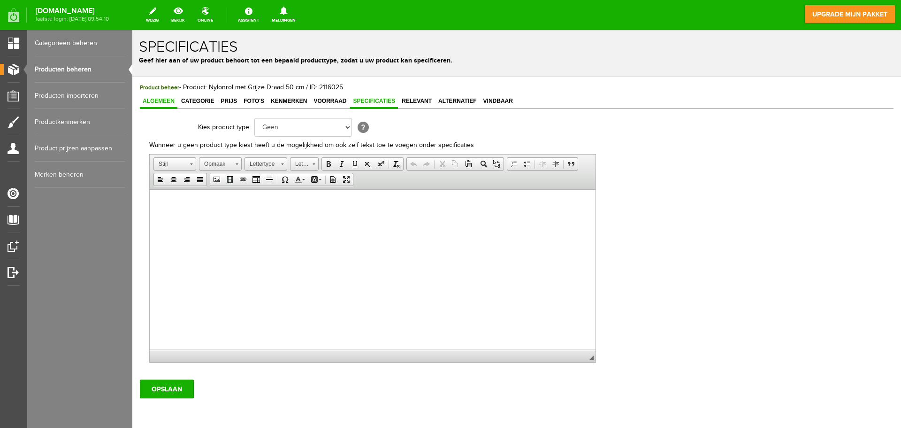
click at [155, 96] on link "Algemeen" at bounding box center [159, 102] width 38 height 14
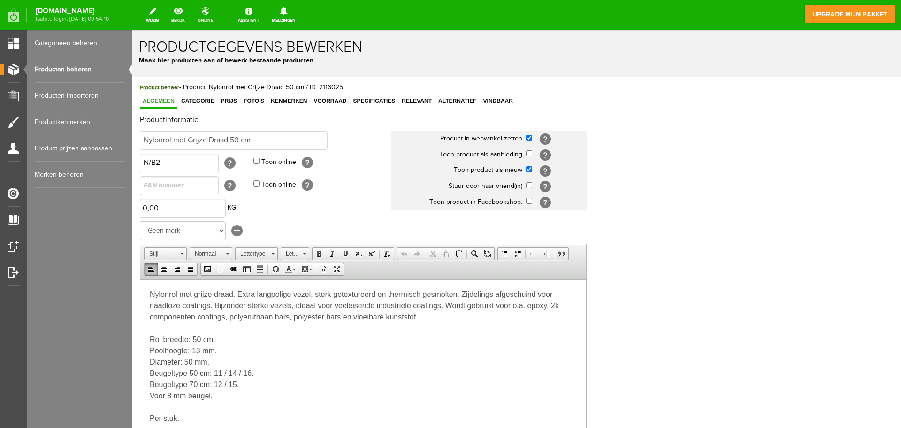
click at [147, 337] on html "Nylonrol met grijze draad. Extra langpolige vezel, sterk getextureerd en thermi…" at bounding box center [363, 356] width 446 height 154
click at [417, 103] on span "Relevant" at bounding box center [417, 101] width 36 height 7
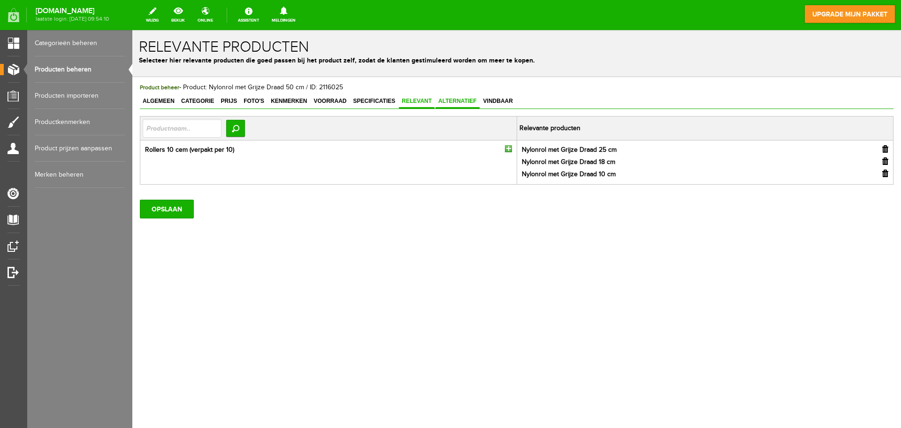
click at [437, 103] on span "Alternatief" at bounding box center [458, 101] width 44 height 7
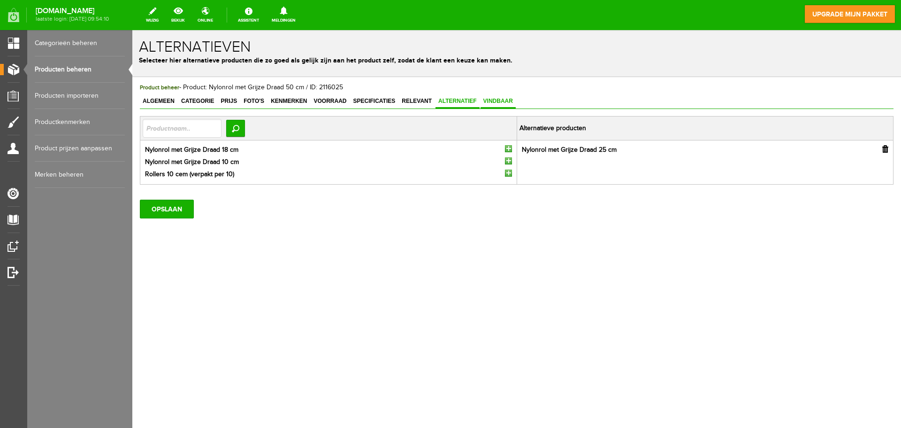
click at [496, 98] on span "Vindbaar" at bounding box center [498, 101] width 35 height 7
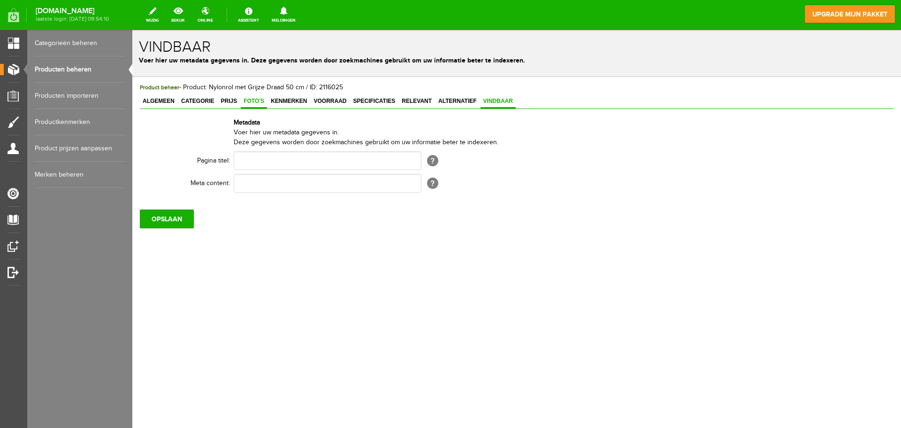
click at [264, 98] on span "Foto's" at bounding box center [254, 101] width 26 height 7
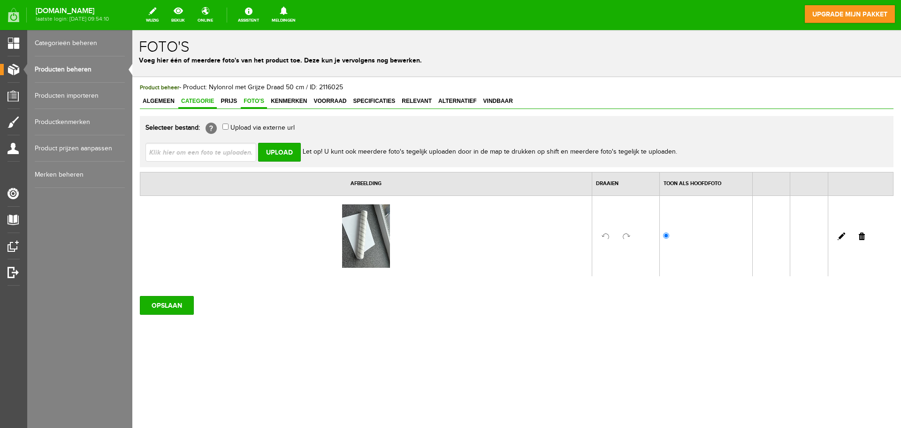
click at [192, 106] on link "Categorie" at bounding box center [197, 102] width 38 height 14
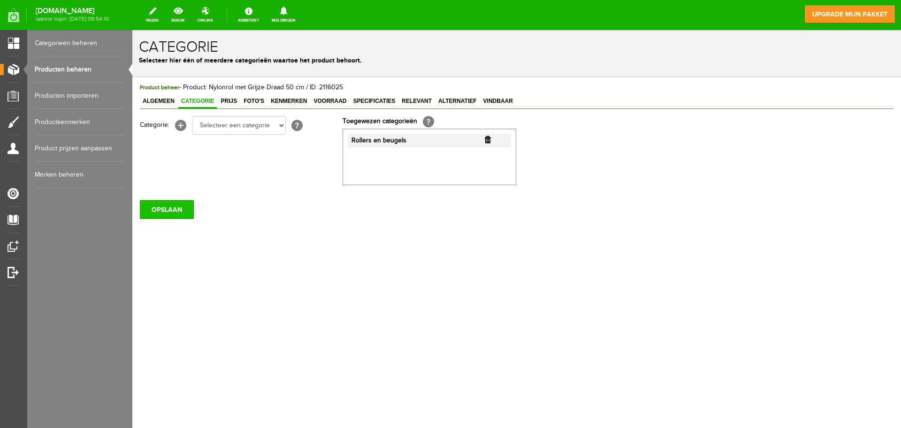
click at [181, 214] on input "OPSLAAN" at bounding box center [167, 209] width 54 height 19
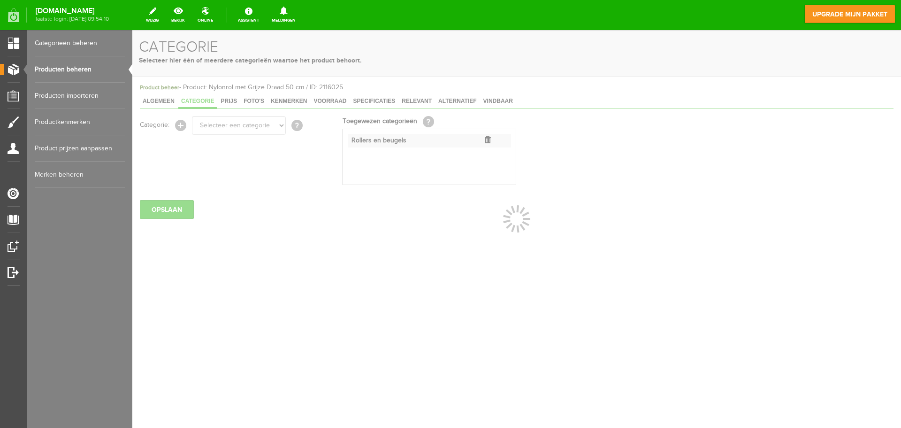
click at [93, 72] on link "Producten beheren" at bounding box center [80, 69] width 90 height 26
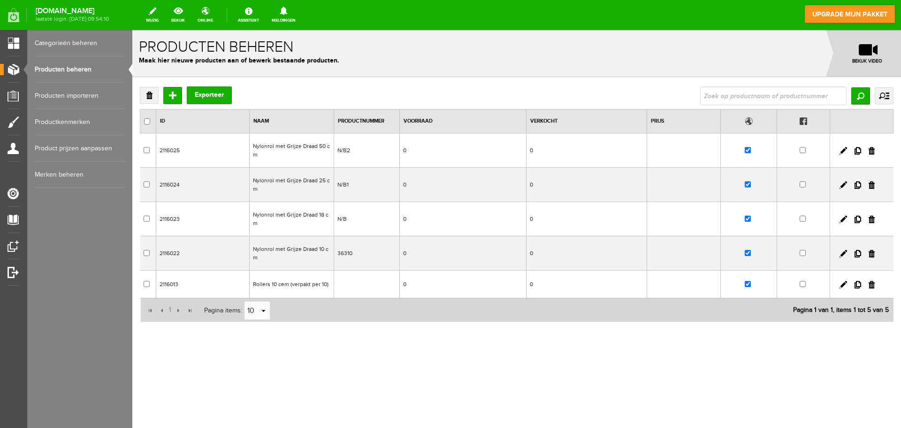
click at [861, 54] on span at bounding box center [868, 49] width 19 height 11
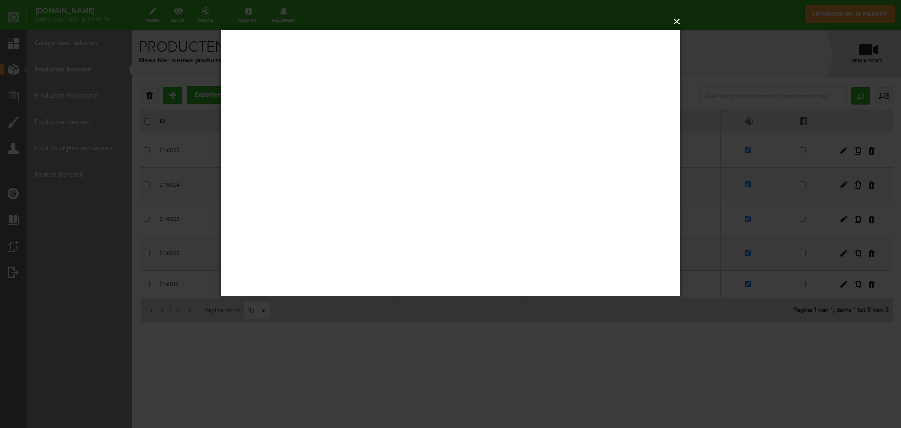
click at [677, 17] on button "×" at bounding box center [453, 21] width 460 height 21
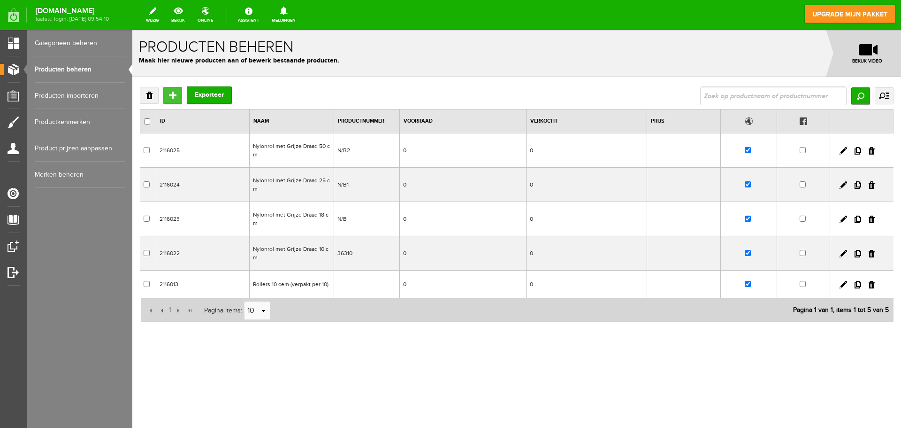
click at [173, 95] on input "Toevoegen" at bounding box center [172, 95] width 19 height 17
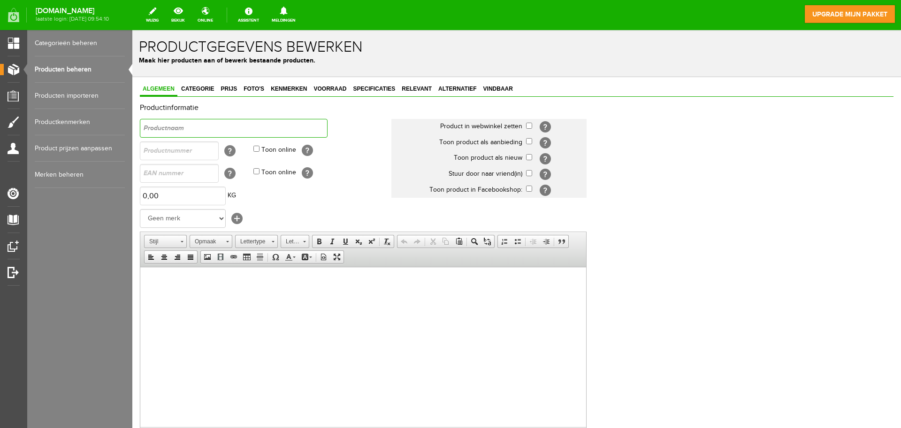
click at [189, 132] on input "text" at bounding box center [234, 128] width 188 height 19
paste input "Radiatorbeugel 10 cm, lengte 29 cm"
type input "Radiatorbeugel 10 cm, lengte 29 cm"
click at [185, 148] on input "text" at bounding box center [179, 150] width 79 height 19
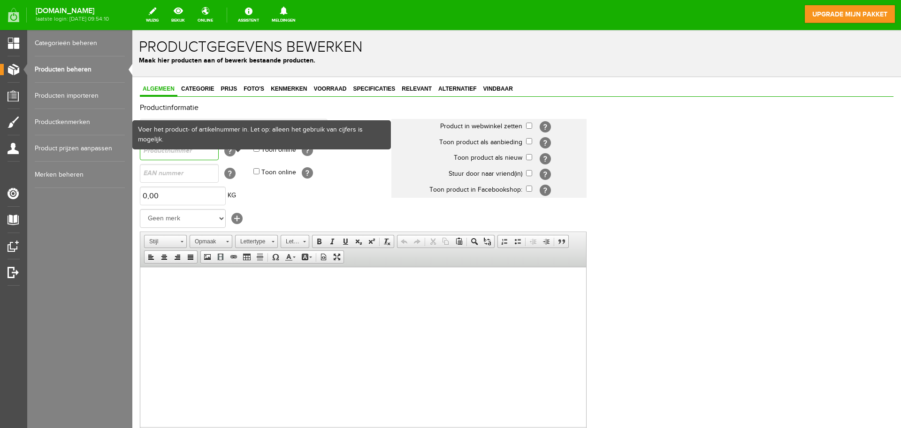
click at [203, 154] on input "text" at bounding box center [179, 150] width 79 height 19
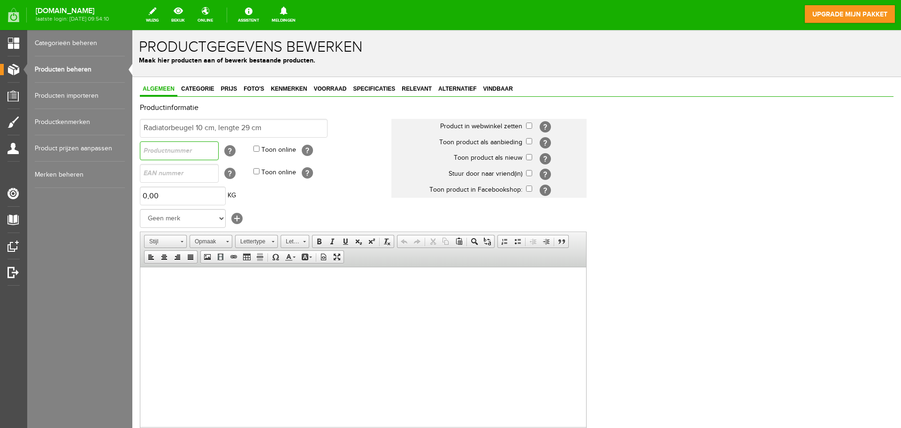
paste input "32310"
type input "32310"
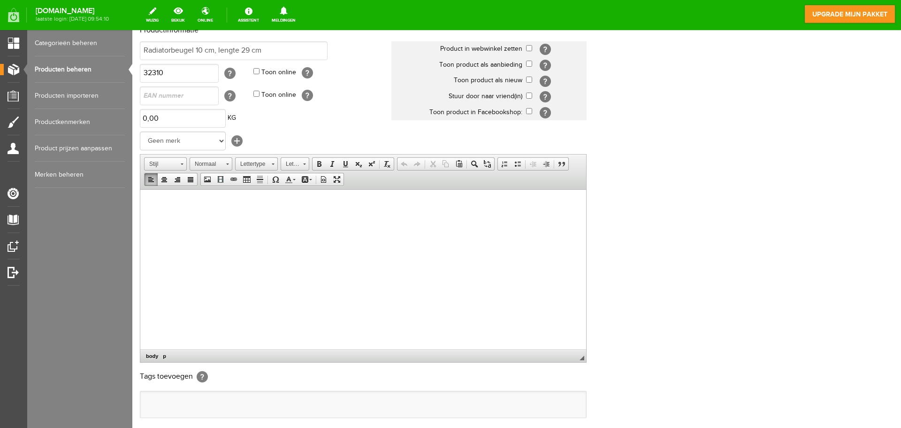
scroll to position [94, 0]
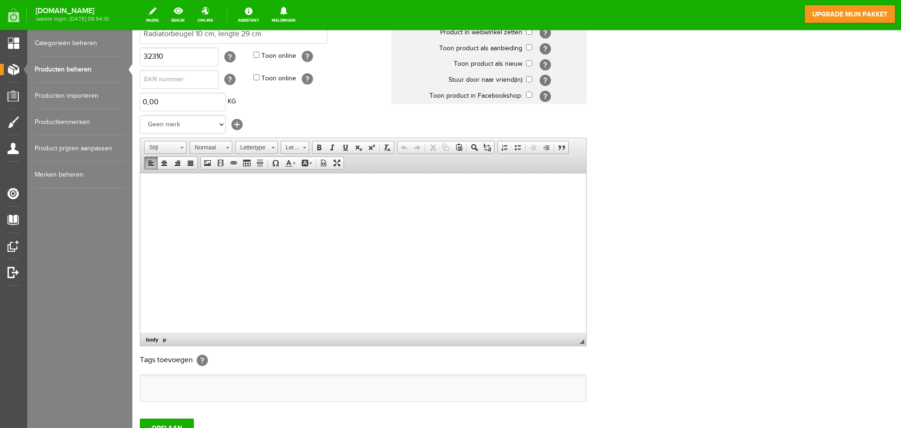
click at [268, 201] on html at bounding box center [363, 187] width 446 height 29
paste body
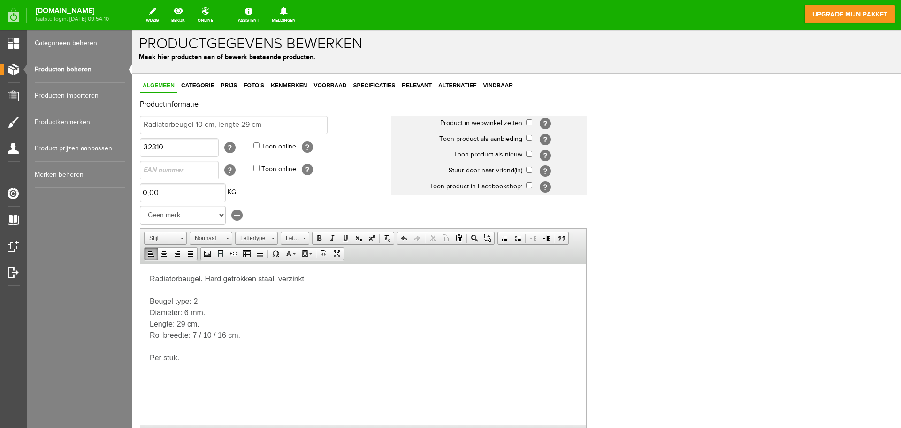
scroll to position [0, 0]
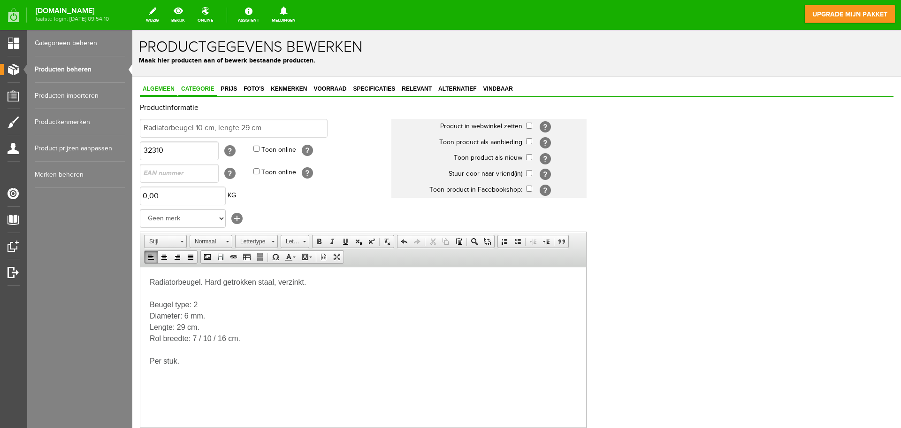
click at [199, 93] on link "Categorie" at bounding box center [197, 90] width 38 height 14
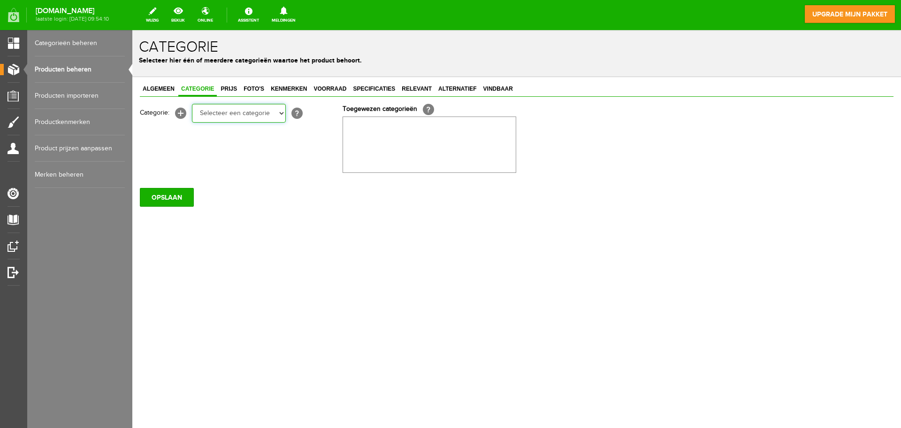
click at [230, 117] on select "Selecteer een categorie Rollers en beugels Kwasten Persoonlijke beschermingsmid…" at bounding box center [239, 113] width 94 height 19
select select "282247"
click at [192, 104] on select "Selecteer een categorie Rollers en beugels Kwasten Persoonlijke beschermingsmid…" at bounding box center [239, 113] width 94 height 19
click at [240, 85] on div "Algemeen Categorie Prijs Foto's Kenmerken Voorraad Specificaties Relevant Alter…" at bounding box center [517, 90] width 754 height 14
click at [232, 88] on span "Prijs" at bounding box center [229, 88] width 22 height 7
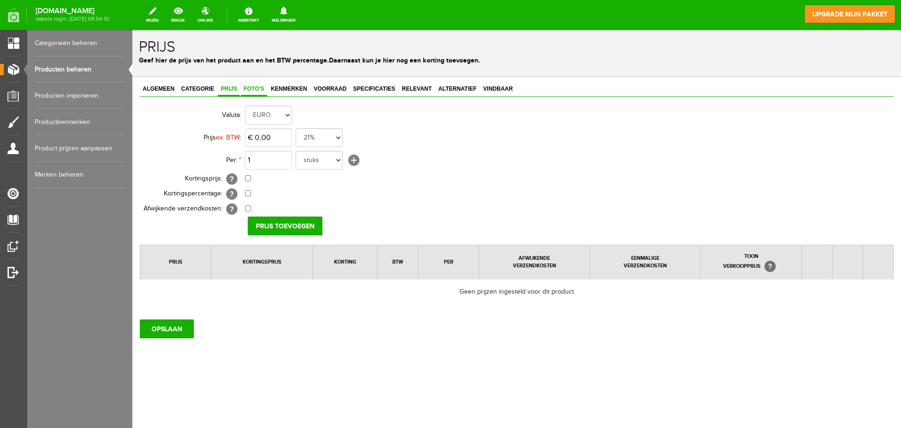
click at [261, 90] on span "Foto's" at bounding box center [254, 88] width 26 height 7
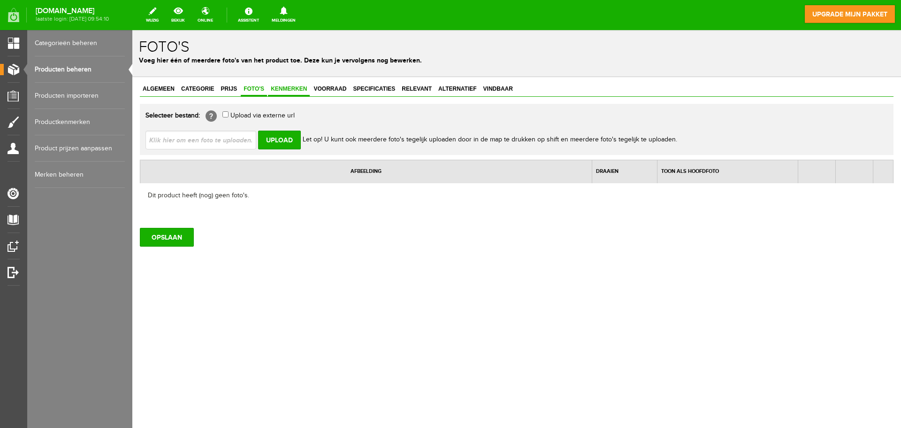
click at [288, 90] on span "Kenmerken" at bounding box center [289, 88] width 42 height 7
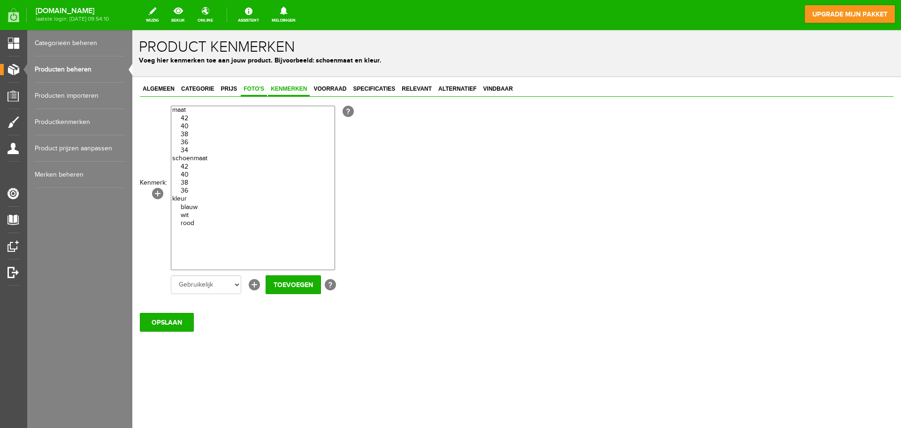
click at [257, 85] on span "Foto's" at bounding box center [254, 88] width 26 height 7
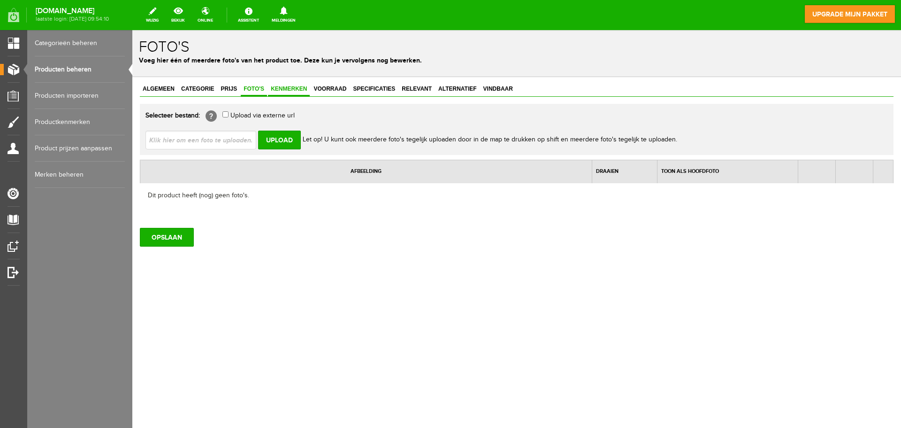
click at [291, 88] on span "Kenmerken" at bounding box center [289, 88] width 42 height 7
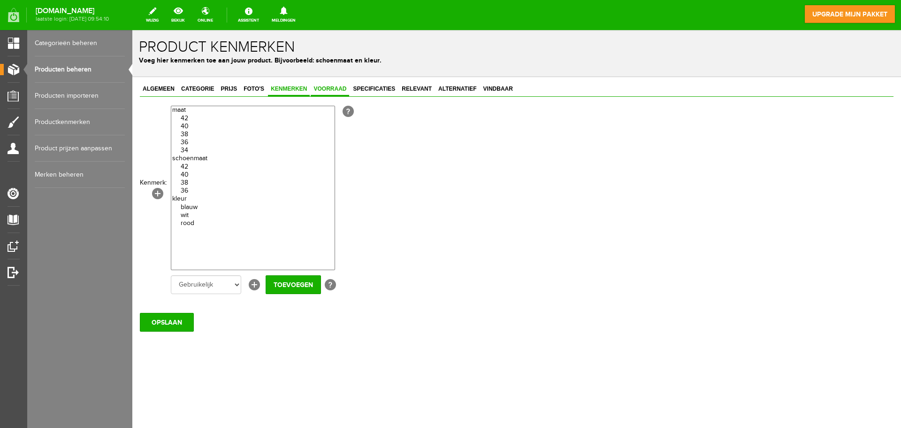
click at [320, 92] on span "Voorraad" at bounding box center [330, 88] width 38 height 7
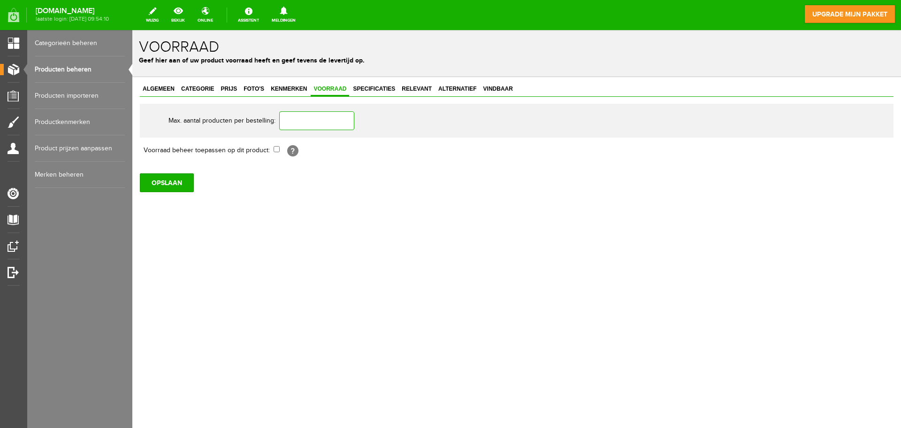
click at [317, 122] on input "text" at bounding box center [316, 120] width 75 height 19
type input "2"
click at [363, 90] on span "Specificaties" at bounding box center [374, 88] width 48 height 7
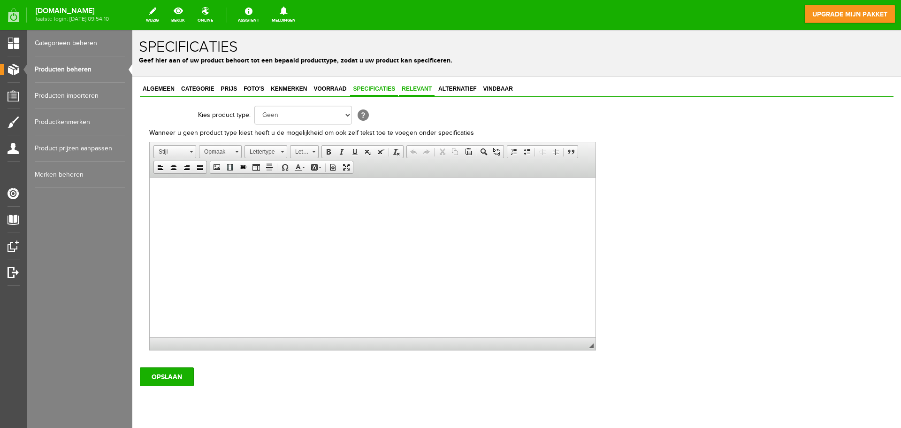
click at [421, 88] on span "Relevant" at bounding box center [417, 88] width 36 height 7
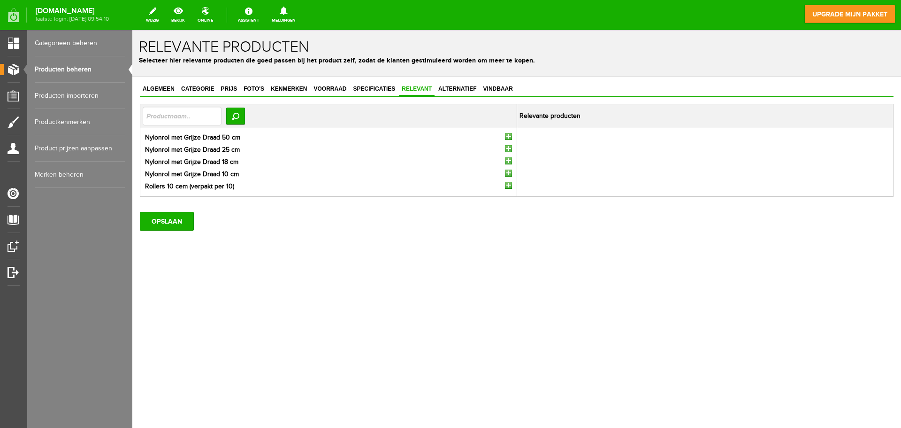
click at [507, 172] on input "button" at bounding box center [508, 172] width 7 height 7
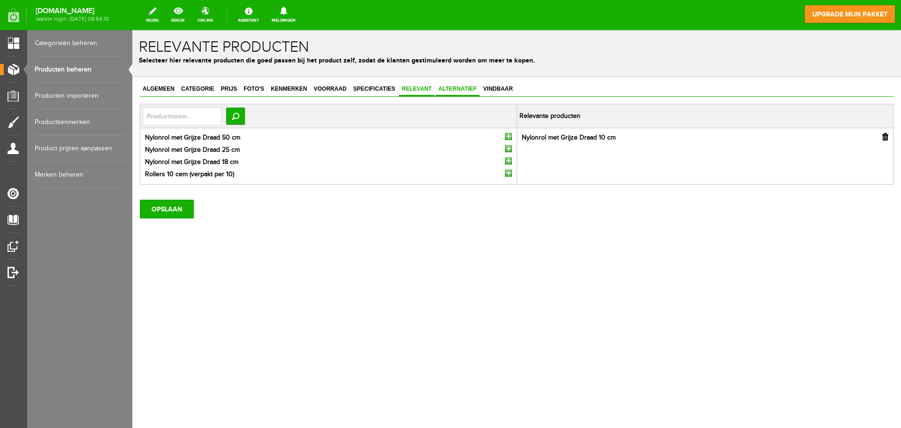
click at [444, 88] on span "Alternatief" at bounding box center [458, 88] width 44 height 7
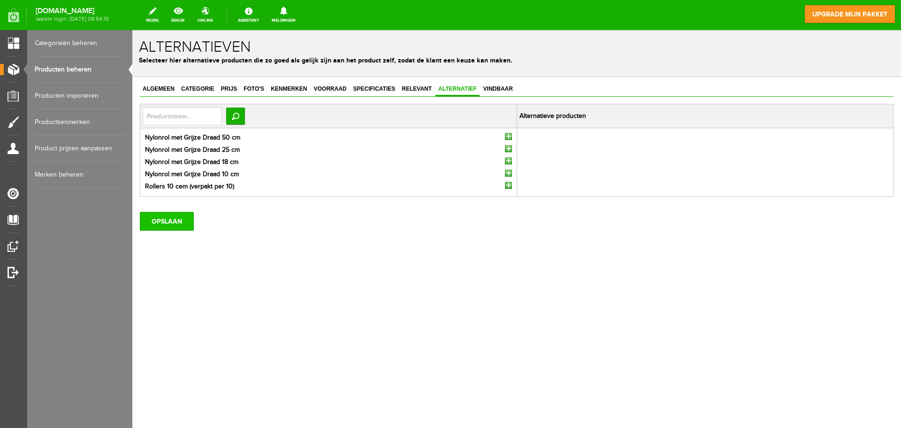
click at [168, 224] on input "OPSLAAN" at bounding box center [167, 221] width 54 height 19
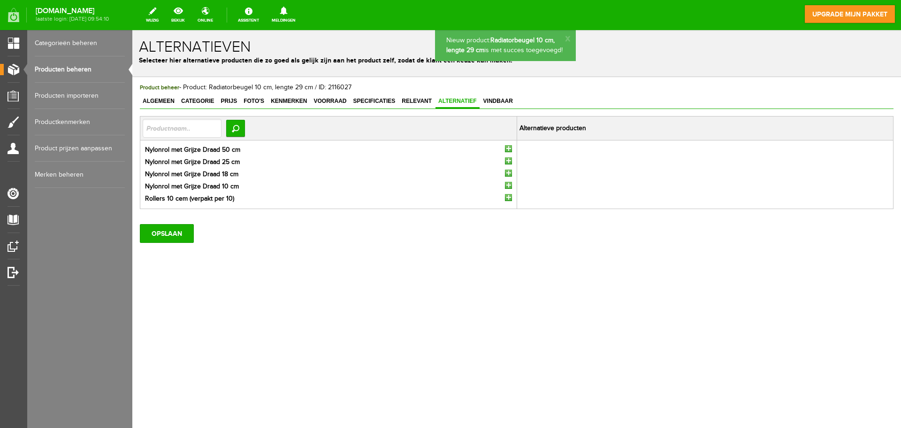
click at [94, 72] on link "Producten beheren" at bounding box center [80, 69] width 90 height 26
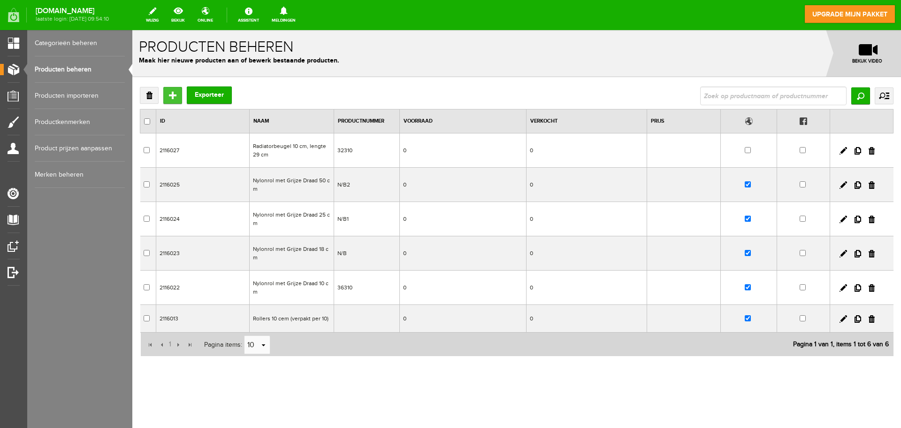
click at [175, 89] on input "Toevoegen" at bounding box center [172, 95] width 19 height 17
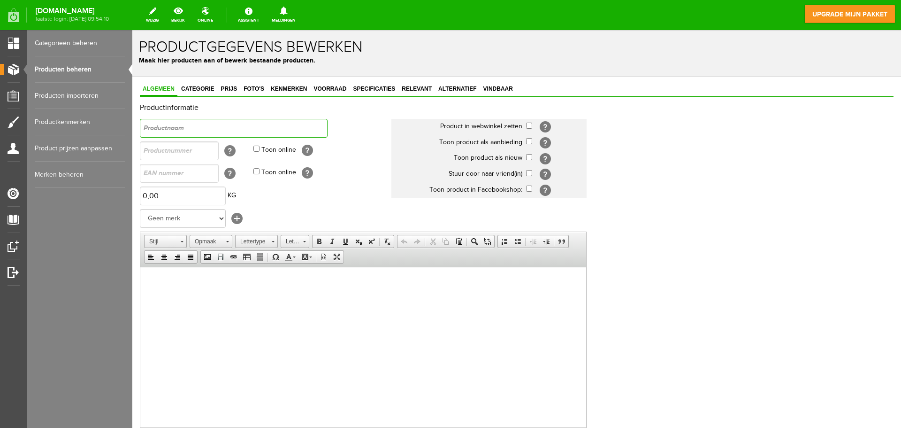
click at [234, 127] on input "text" at bounding box center [234, 128] width 188 height 19
paste input "Radiatorbeugel 10 cm, lengte 42 cm"
type input "Radiatorbeugel 10 cm, lengte 42 cm"
click at [193, 156] on input "text" at bounding box center [179, 150] width 79 height 19
click at [187, 147] on input "text" at bounding box center [179, 150] width 79 height 19
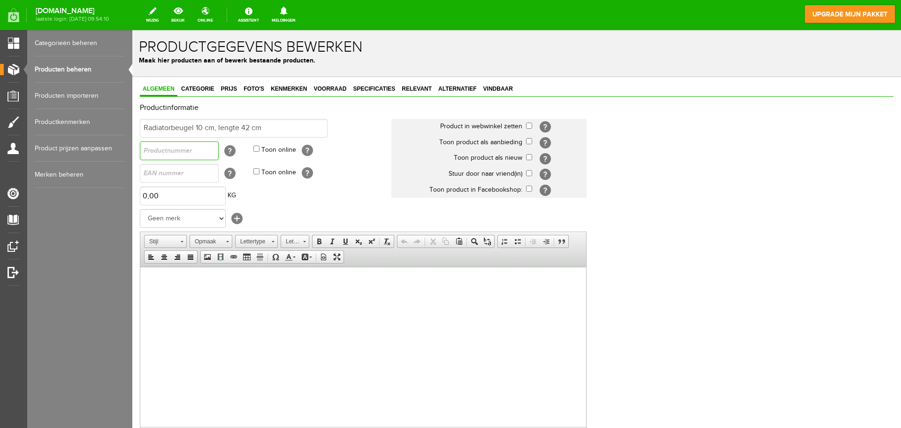
paste input "32311"
type input "32311"
click at [531, 123] on input "checkbox" at bounding box center [529, 126] width 6 height 6
checkbox input "true"
click at [530, 138] on input "checkbox" at bounding box center [529, 141] width 6 height 6
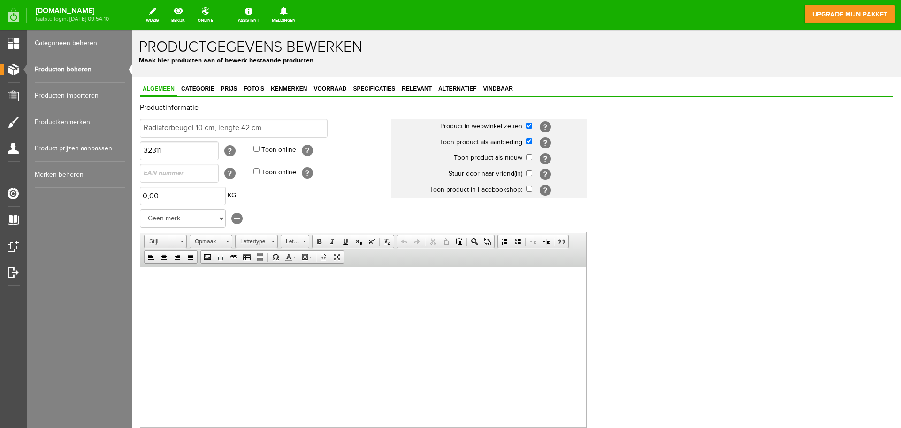
drag, startPoint x: 529, startPoint y: 131, endPoint x: 529, endPoint y: 138, distance: 6.6
click at [529, 133] on td "[?]" at bounding box center [556, 127] width 61 height 16
click at [529, 138] on input "checkbox" at bounding box center [529, 141] width 6 height 6
checkbox input "false"
click at [529, 157] on input "checkbox" at bounding box center [529, 157] width 6 height 6
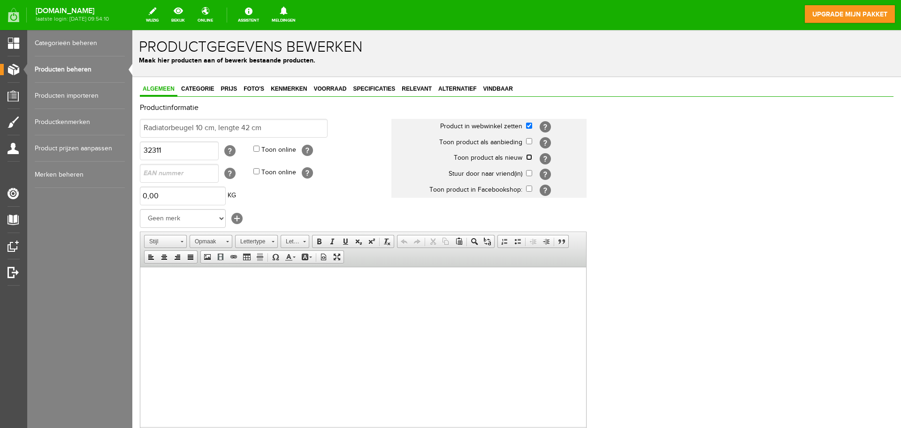
checkbox input "true"
click at [160, 295] on html at bounding box center [363, 281] width 446 height 29
click at [200, 295] on html at bounding box center [363, 281] width 446 height 29
paste body
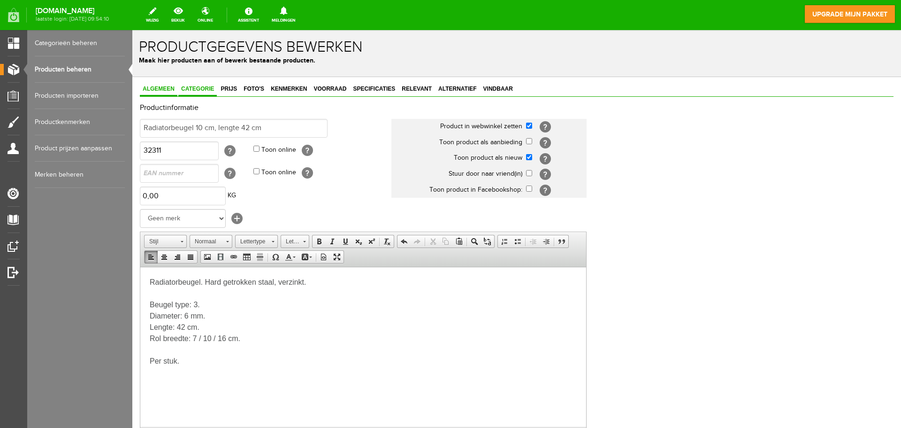
click at [204, 87] on span "Categorie" at bounding box center [197, 88] width 38 height 7
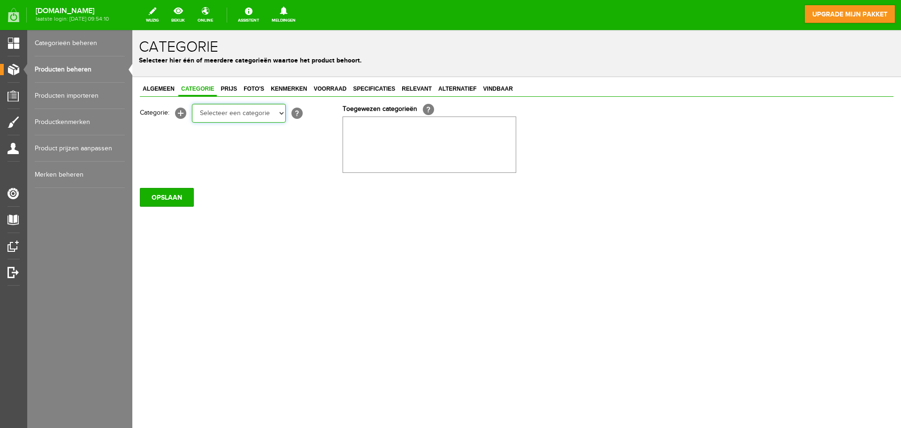
click at [247, 115] on select "Selecteer een categorie Rollers en beugels Kwasten Persoonlijke beschermingsmid…" at bounding box center [239, 113] width 94 height 19
select select "282247"
click at [192, 104] on select "Selecteer een categorie Rollers en beugels Kwasten Persoonlijke beschermingsmid…" at bounding box center [239, 113] width 94 height 19
click at [253, 93] on link "Foto's" at bounding box center [254, 90] width 26 height 14
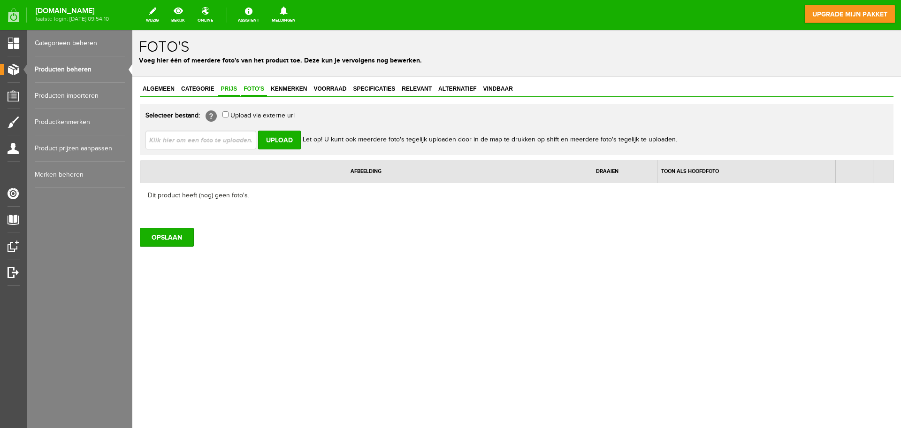
click at [226, 90] on span "Prijs" at bounding box center [229, 88] width 22 height 7
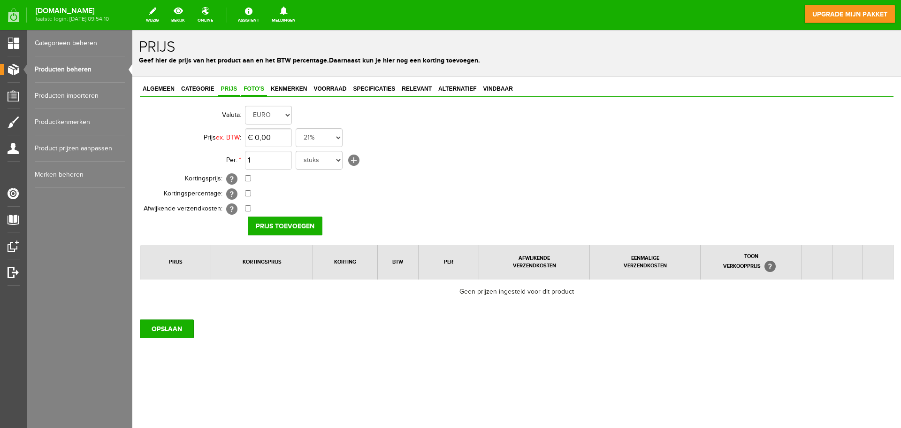
click at [259, 92] on span "Foto's" at bounding box center [254, 88] width 26 height 7
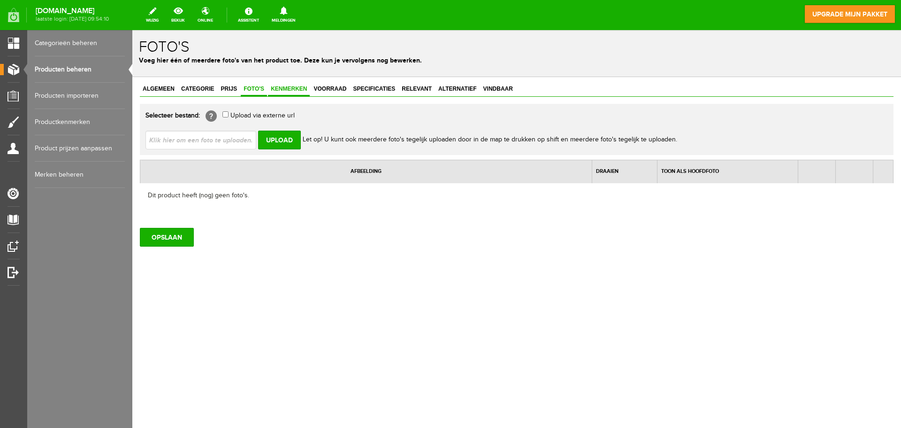
click at [295, 89] on span "Kenmerken" at bounding box center [289, 88] width 42 height 7
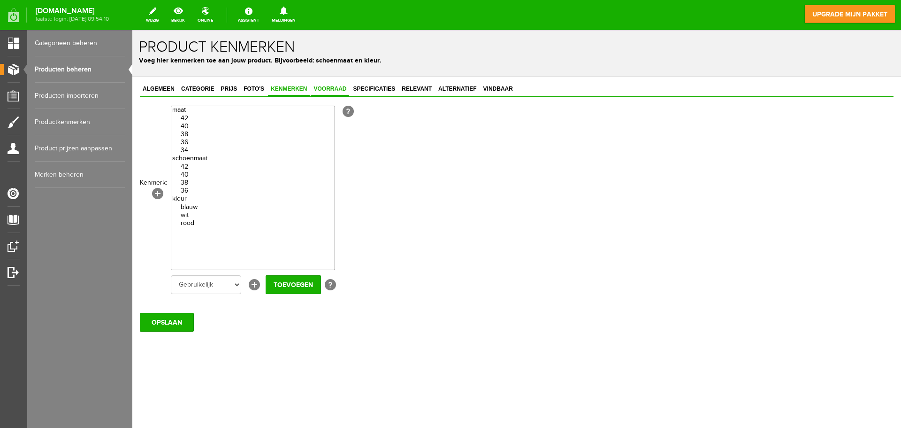
click at [327, 91] on span "Voorraad" at bounding box center [330, 88] width 38 height 7
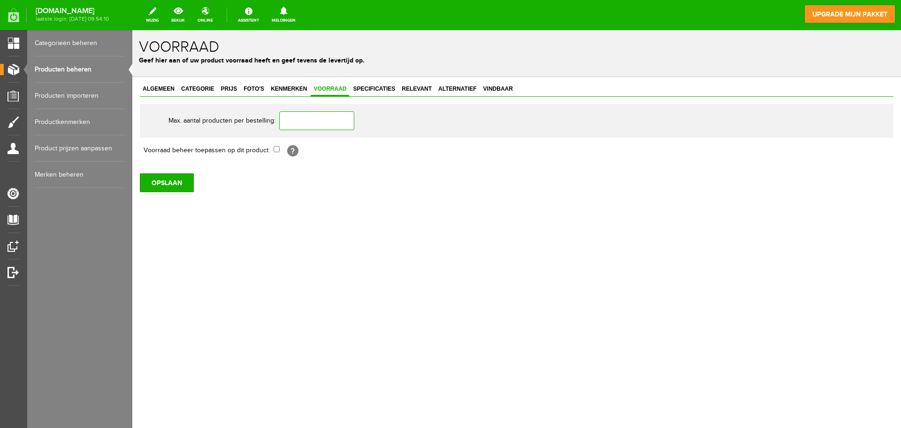
click at [327, 116] on input "text" at bounding box center [316, 120] width 75 height 19
type input "2"
click at [373, 91] on span "Specificaties" at bounding box center [374, 88] width 48 height 7
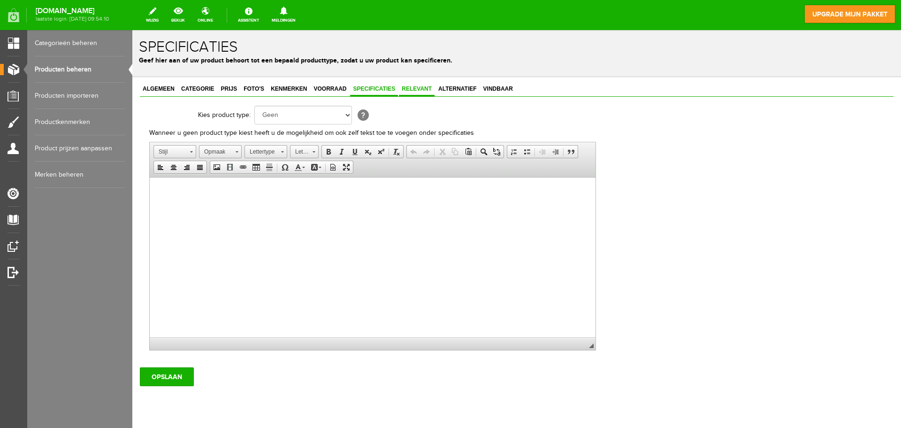
click at [408, 90] on span "Relevant" at bounding box center [417, 88] width 36 height 7
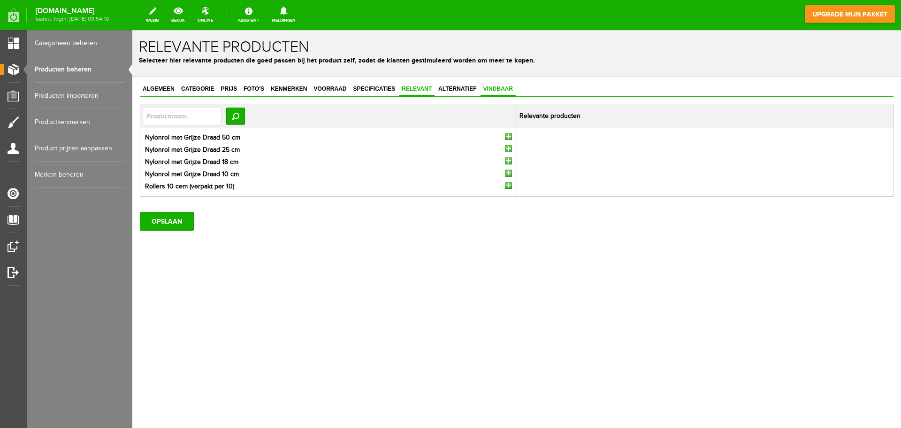
click at [481, 88] on span "Vindbaar" at bounding box center [498, 88] width 35 height 7
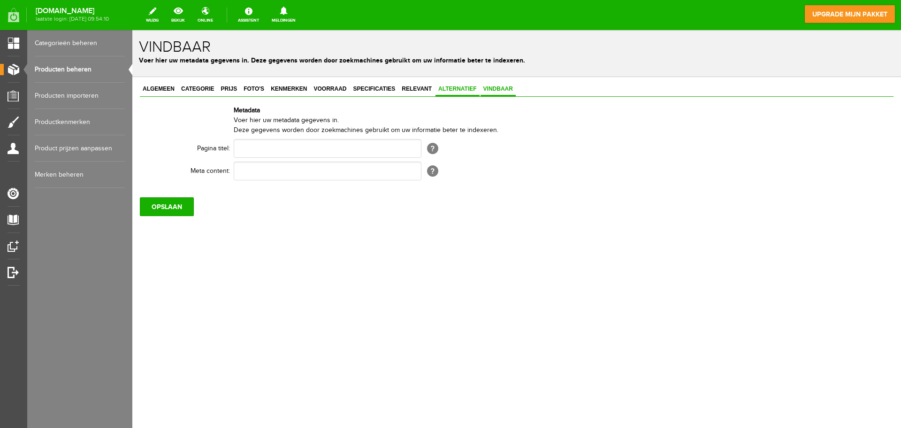
click at [448, 84] on link "Alternatief" at bounding box center [458, 90] width 44 height 14
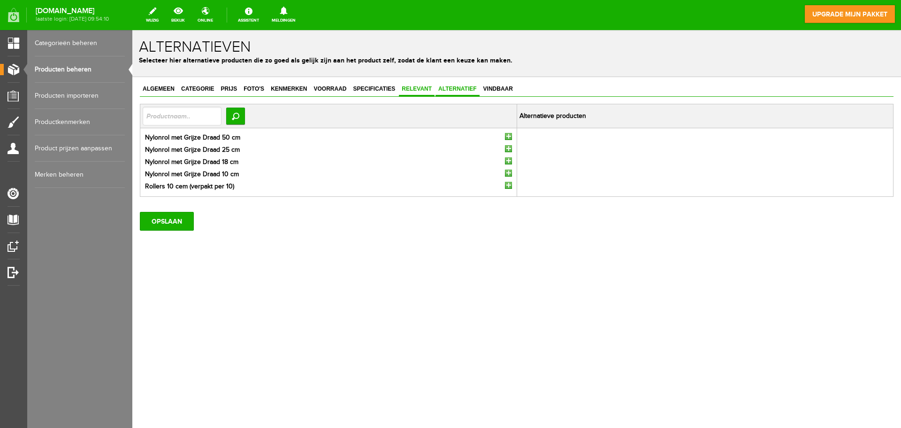
click at [405, 87] on span "Relevant" at bounding box center [417, 88] width 36 height 7
click at [470, 82] on div "Algemeen Categorie Prijs Foto's Kenmerken Voorraad Specificaties Relevant Alter…" at bounding box center [516, 188] width 769 height 223
click at [176, 213] on input "OPSLAAN" at bounding box center [167, 221] width 54 height 19
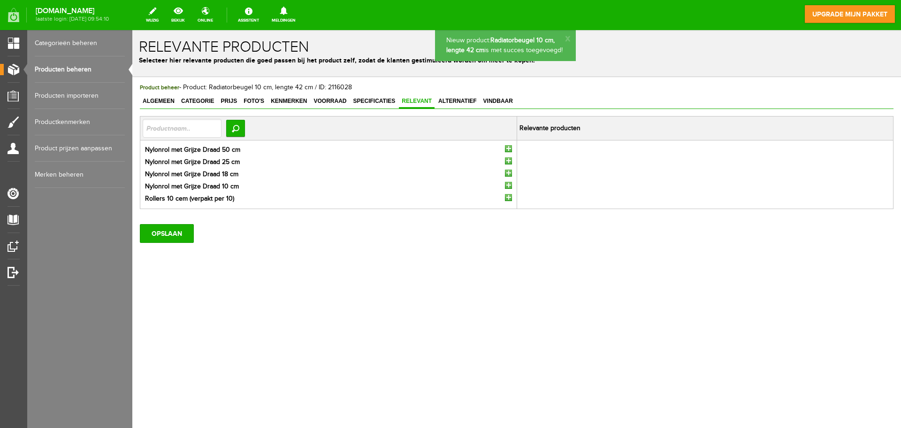
click at [94, 65] on link "Producten beheren" at bounding box center [80, 69] width 90 height 26
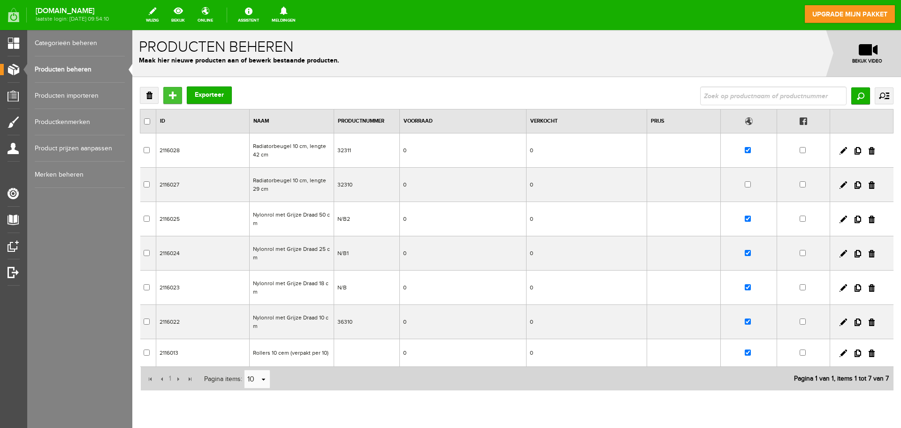
click at [176, 92] on input "Toevoegen" at bounding box center [172, 95] width 19 height 17
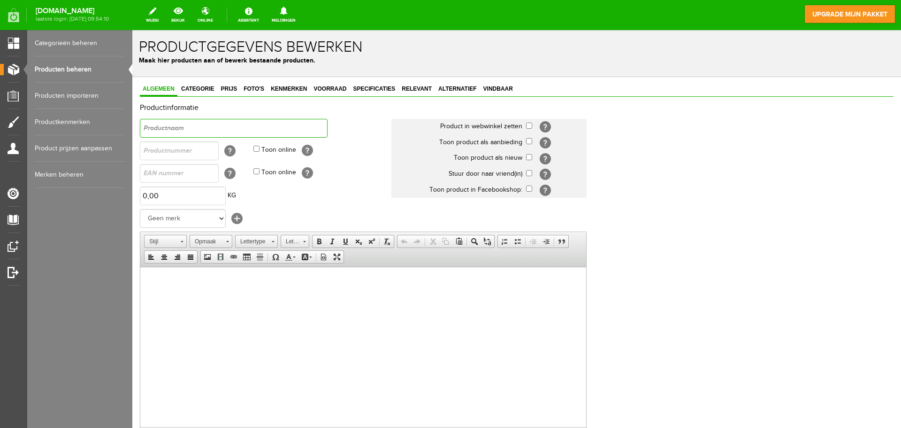
click at [291, 128] on input "text" at bounding box center [234, 128] width 188 height 19
click at [268, 130] on input "text" at bounding box center [234, 128] width 188 height 19
paste input "Beugel 18 cm, lengte 25 cm (8 mm)"
type input "Beugel 18 cm, lengte 25 cm (8 mm)"
click at [156, 152] on input "text" at bounding box center [179, 150] width 79 height 19
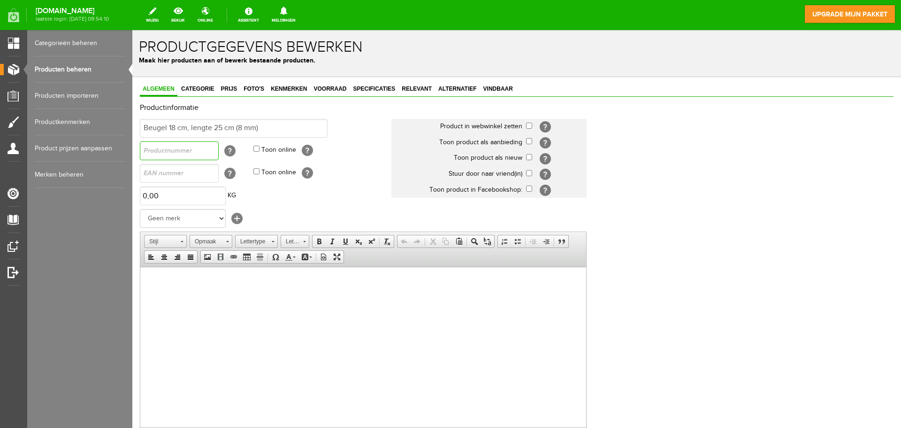
click at [186, 154] on input "text" at bounding box center [179, 150] width 79 height 19
paste input "32318"
type input "32318"
click at [528, 124] on input "checkbox" at bounding box center [529, 126] width 6 height 6
checkbox input "true"
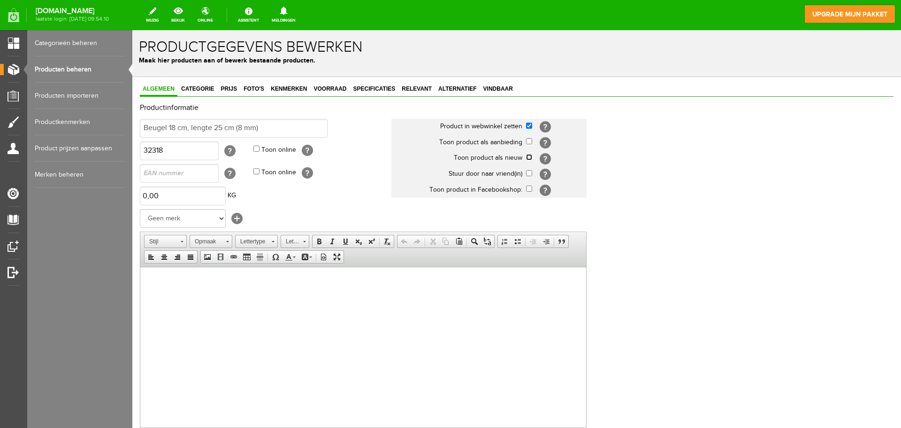
click at [528, 155] on input "checkbox" at bounding box center [529, 157] width 6 height 6
checkbox input "true"
click at [192, 295] on html at bounding box center [363, 281] width 446 height 29
click at [218, 287] on html at bounding box center [363, 281] width 446 height 29
paste body
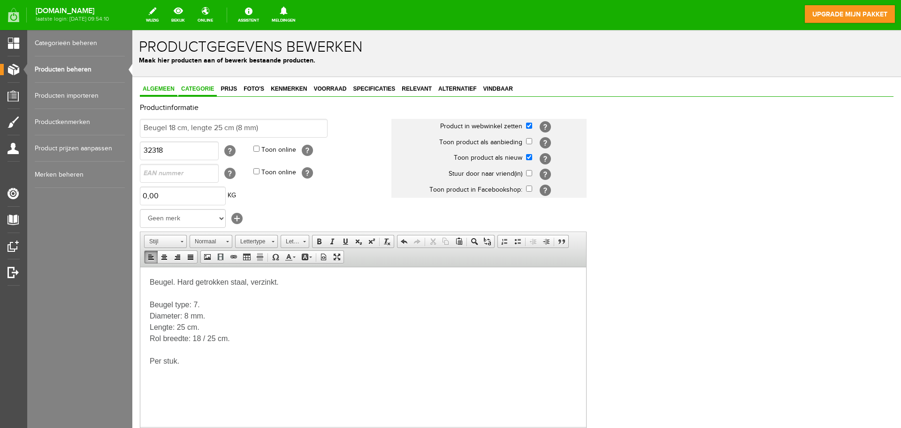
click at [201, 83] on link "Categorie" at bounding box center [197, 90] width 38 height 14
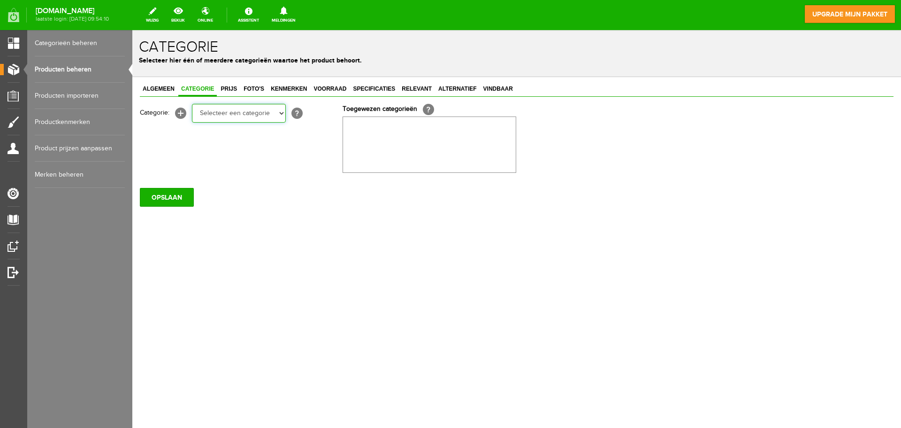
click at [229, 111] on select "Selecteer een categorie Rollers en beugels Kwasten Persoonlijke beschermingsmid…" at bounding box center [239, 113] width 94 height 19
select select "282247"
click at [192, 104] on select "Selecteer een categorie Rollers en beugels Kwasten Persoonlijke beschermingsmid…" at bounding box center [239, 113] width 94 height 19
click at [232, 87] on span "Prijs" at bounding box center [229, 88] width 22 height 7
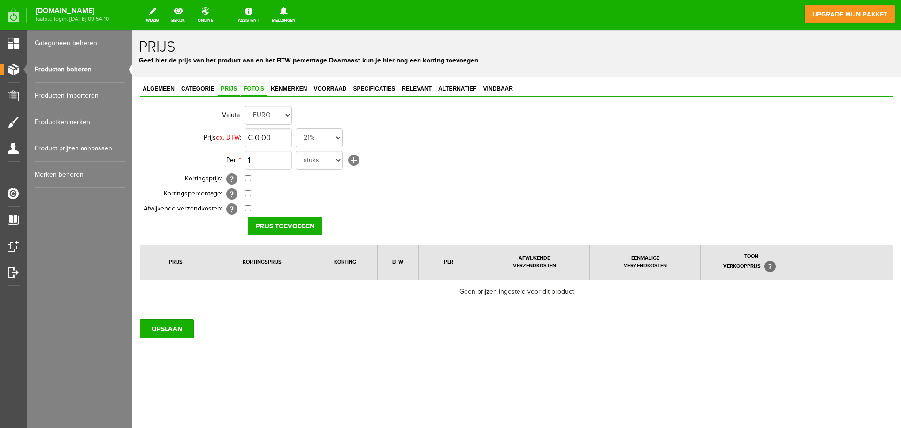
click at [249, 92] on span "Foto's" at bounding box center [254, 88] width 26 height 7
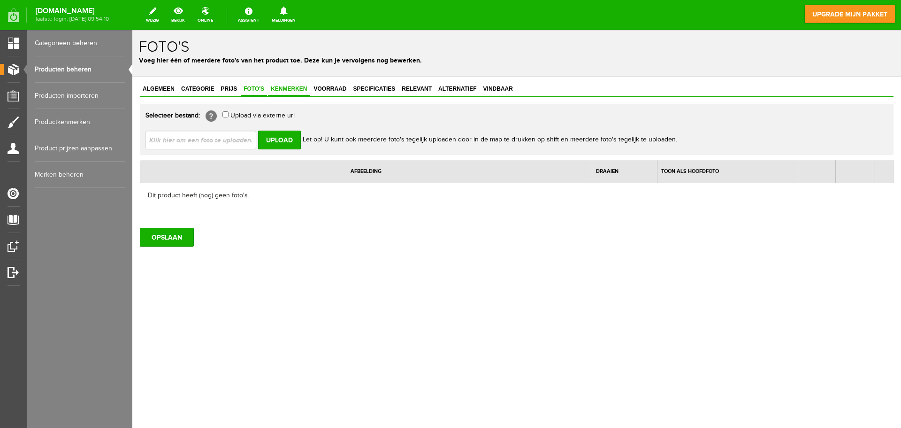
click at [288, 87] on span "Kenmerken" at bounding box center [289, 88] width 42 height 7
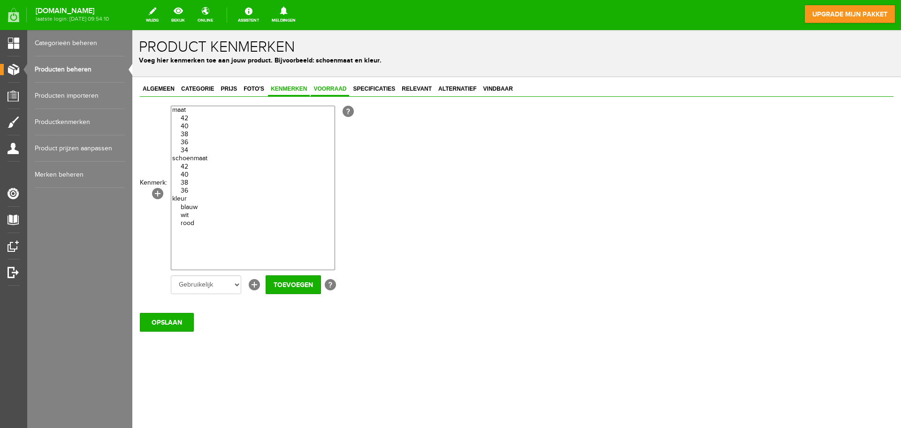
click at [335, 90] on span "Voorraad" at bounding box center [330, 88] width 38 height 7
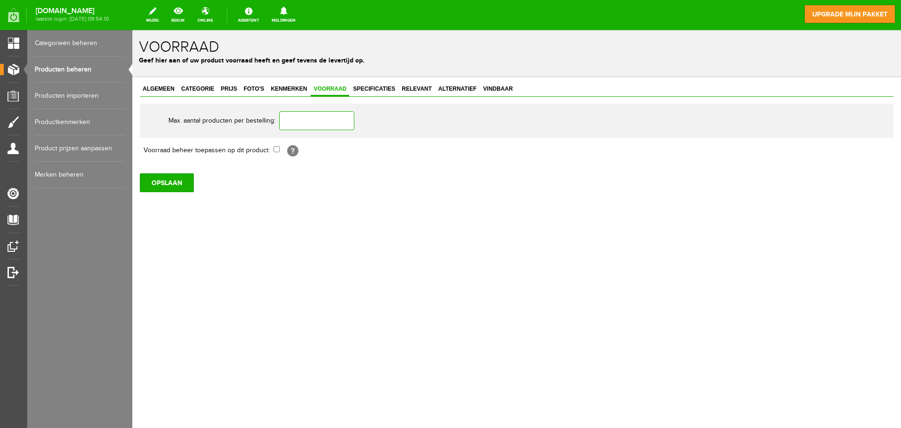
click at [286, 121] on input "text" at bounding box center [316, 120] width 75 height 19
type input "2"
click at [357, 92] on span "Specificaties" at bounding box center [374, 88] width 48 height 7
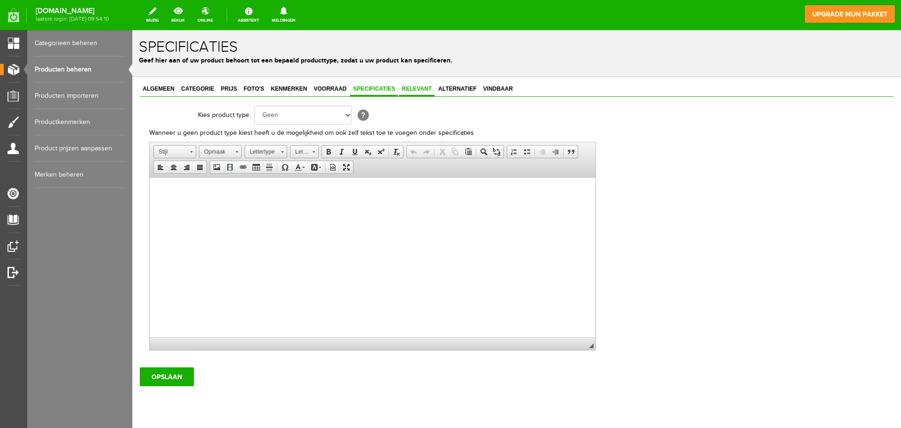
click at [415, 93] on link "Relevant" at bounding box center [417, 90] width 36 height 14
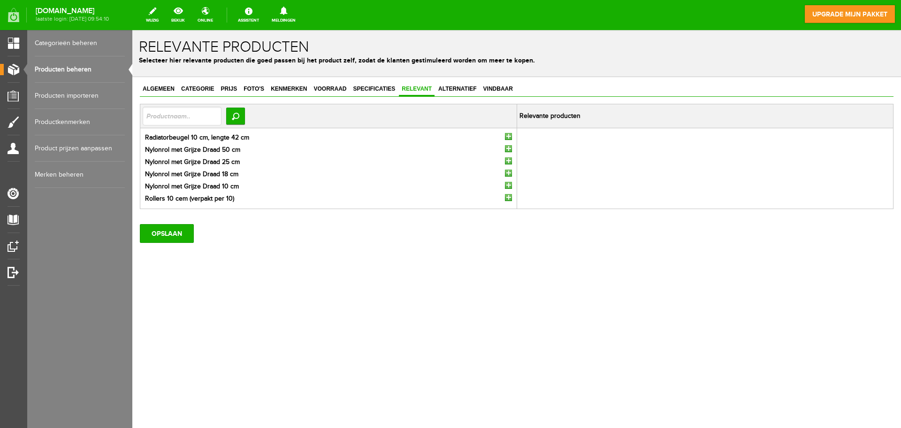
click at [510, 135] on input "button" at bounding box center [508, 136] width 7 height 7
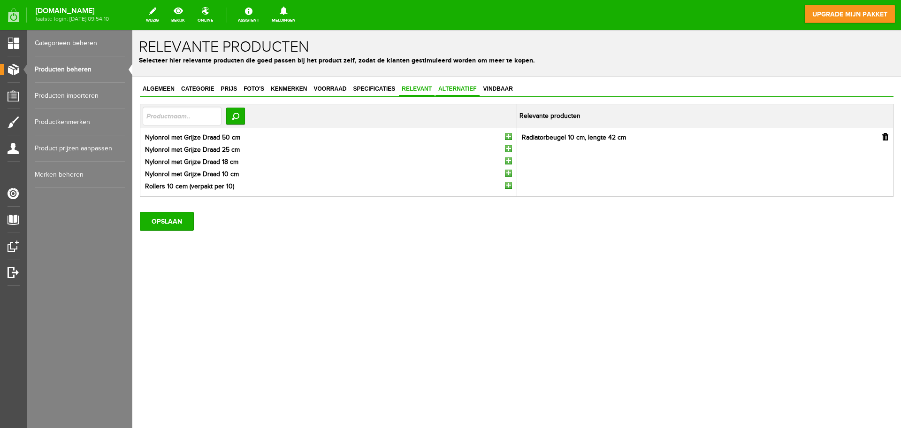
click at [469, 88] on span "Alternatief" at bounding box center [458, 88] width 44 height 7
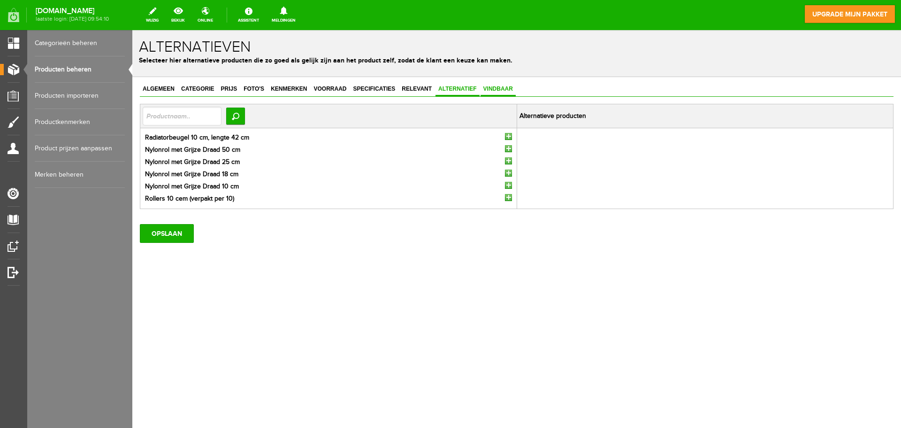
click at [487, 91] on span "Vindbaar" at bounding box center [498, 88] width 35 height 7
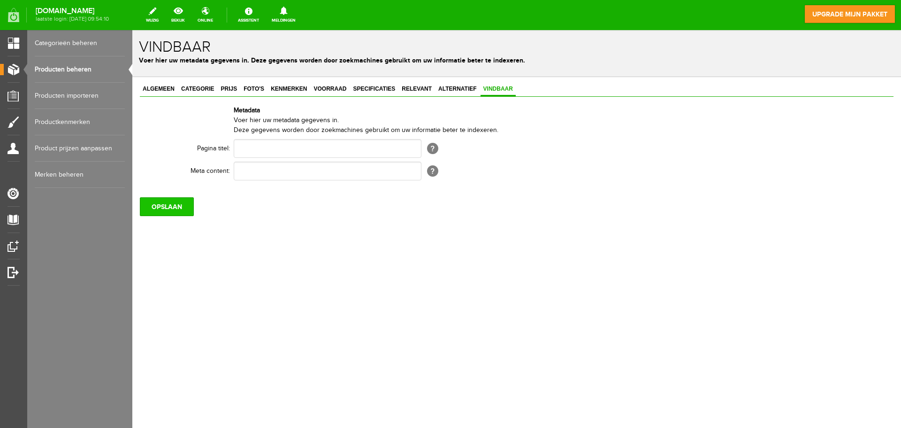
click at [175, 204] on input "OPSLAAN" at bounding box center [167, 206] width 54 height 19
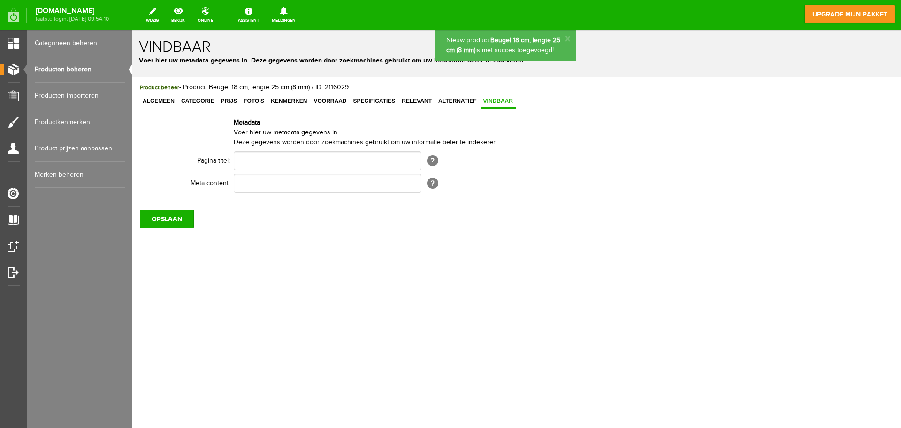
click at [76, 100] on link "Producten importeren" at bounding box center [80, 96] width 90 height 26
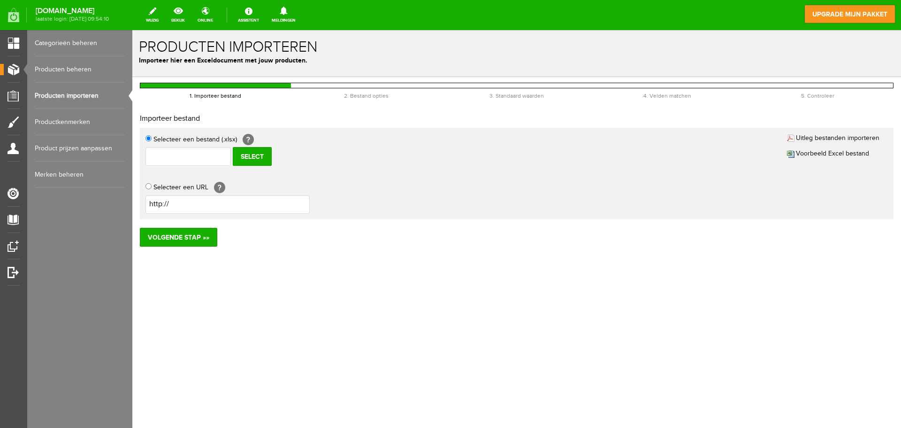
click at [89, 74] on link "Producten beheren" at bounding box center [80, 69] width 90 height 26
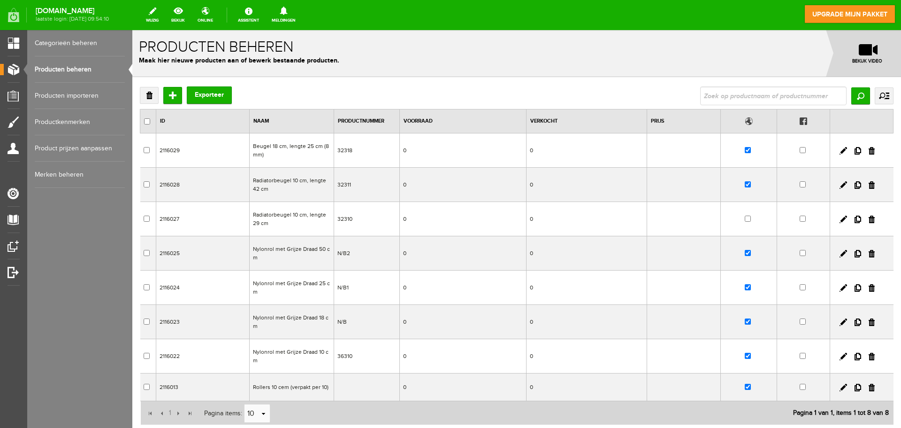
click at [741, 222] on td at bounding box center [749, 219] width 56 height 34
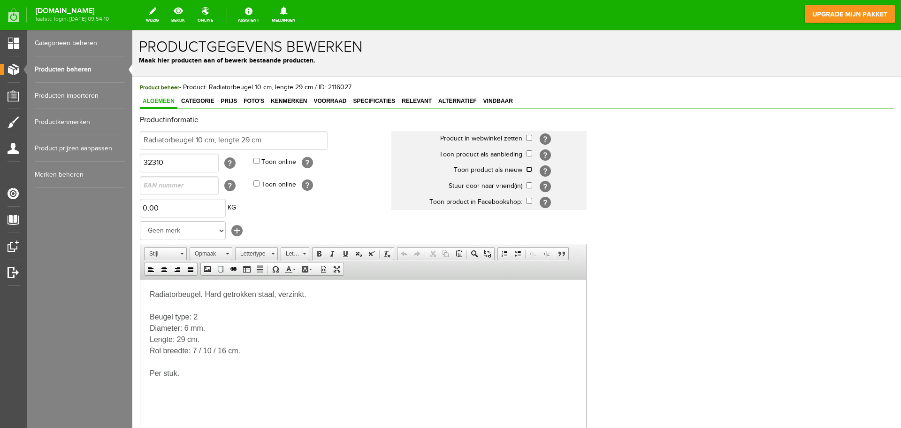
click at [529, 169] on input "checkbox" at bounding box center [529, 169] width 6 height 6
checkbox input "true"
click at [530, 138] on input "checkbox" at bounding box center [529, 138] width 6 height 6
checkbox input "true"
click at [421, 99] on span "Relevant" at bounding box center [417, 101] width 36 height 7
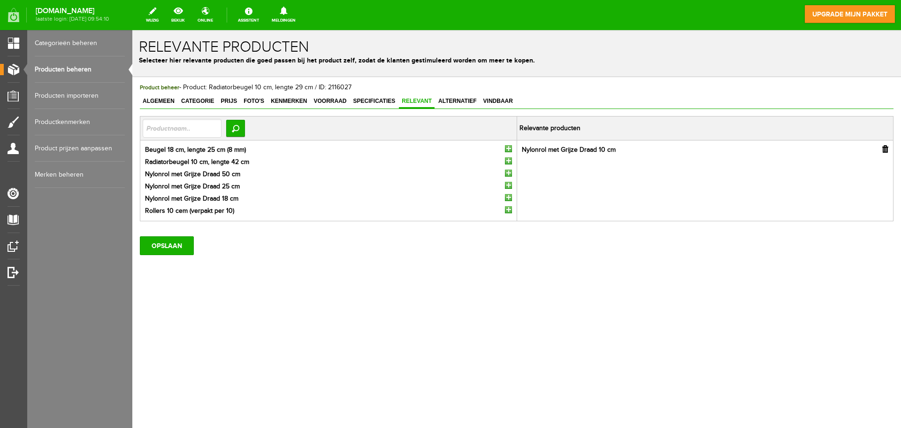
click at [509, 146] on input "button" at bounding box center [508, 148] width 7 height 7
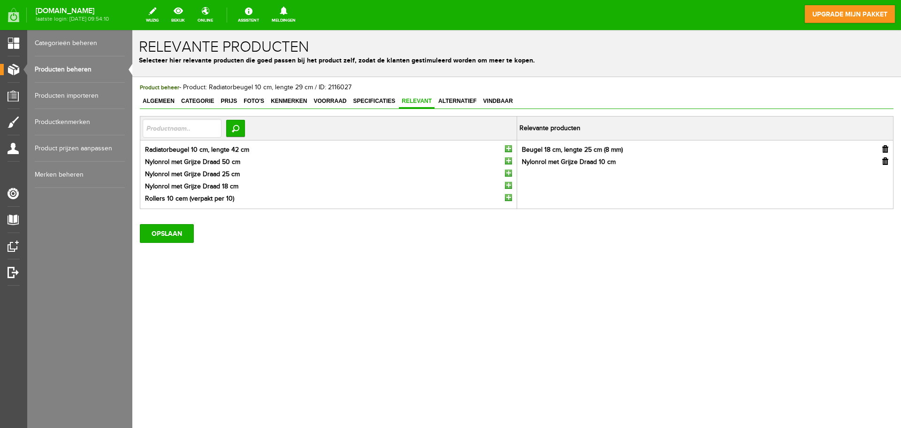
click at [509, 147] on input "button" at bounding box center [508, 148] width 7 height 7
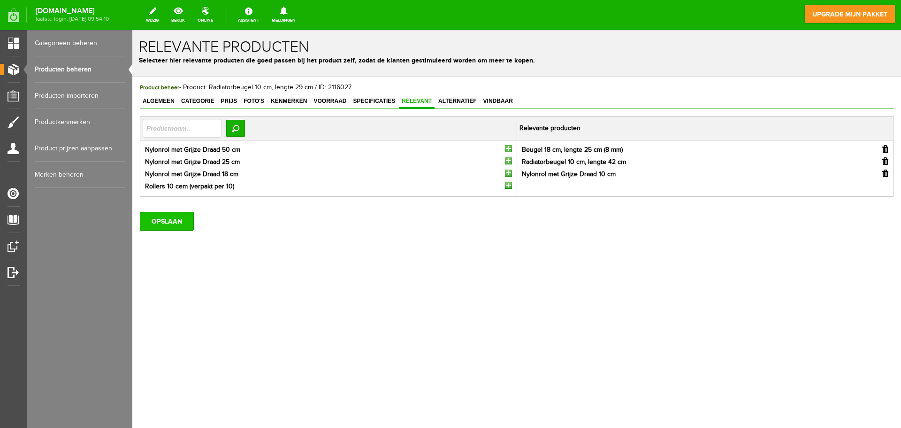
click at [170, 220] on input "OPSLAAN" at bounding box center [167, 221] width 54 height 19
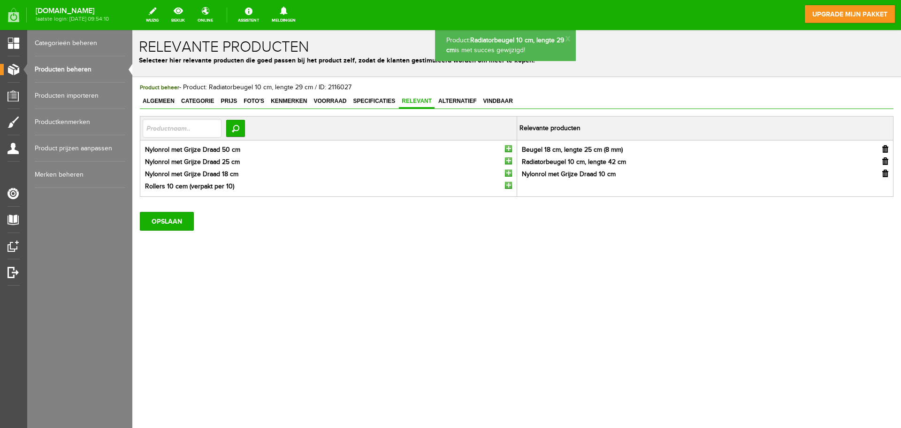
click at [88, 70] on link "Producten beheren" at bounding box center [80, 69] width 90 height 26
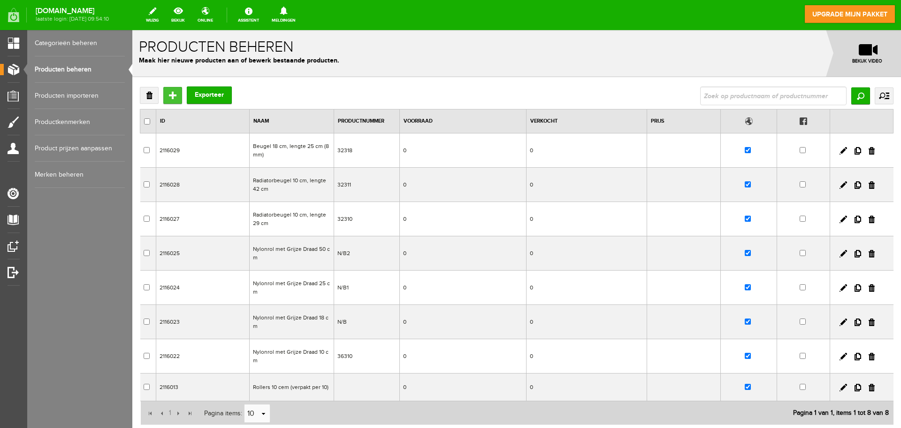
click at [173, 90] on input "Toevoegen" at bounding box center [172, 95] width 19 height 17
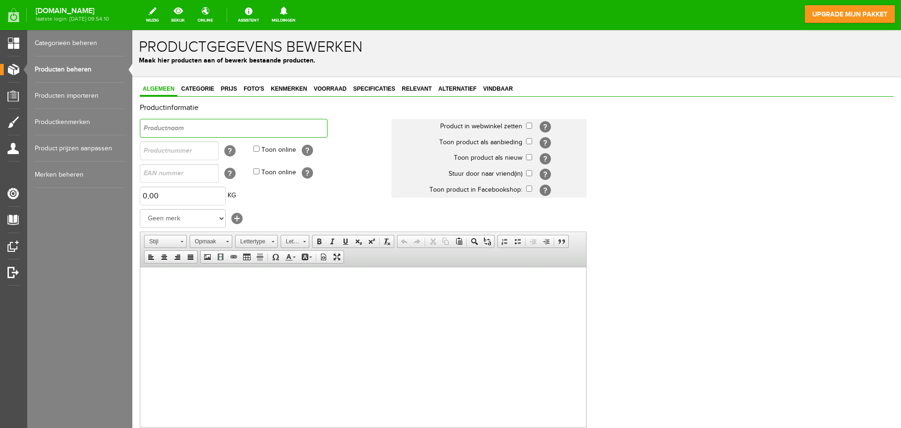
click at [169, 132] on input "text" at bounding box center [234, 128] width 188 height 19
paste input "Beugel 25 cm, lengte 27 cm (8 mm)"
type input "Beugel 25 cm, lengte 27 cm (8 mm)"
click at [174, 154] on input "text" at bounding box center [179, 150] width 79 height 19
click at [168, 151] on input "text" at bounding box center [179, 150] width 79 height 19
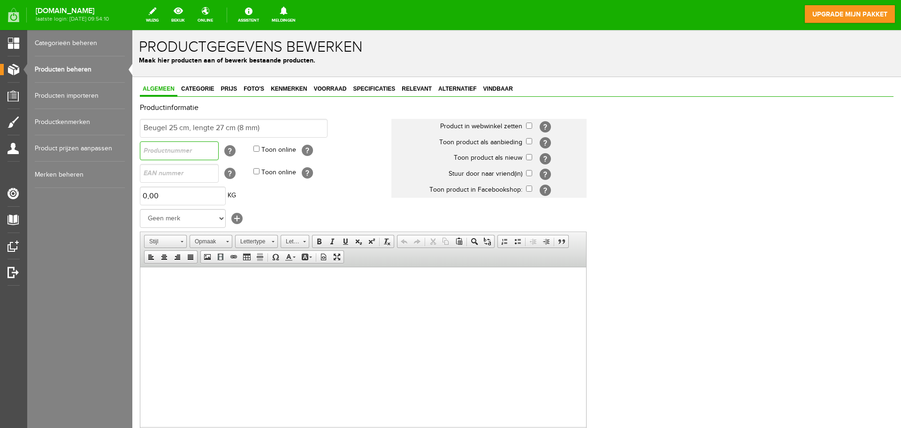
paste input "32325"
type input "32325"
click at [528, 123] on input "checkbox" at bounding box center [529, 126] width 6 height 6
checkbox input "true"
click at [530, 158] on input "checkbox" at bounding box center [529, 157] width 6 height 6
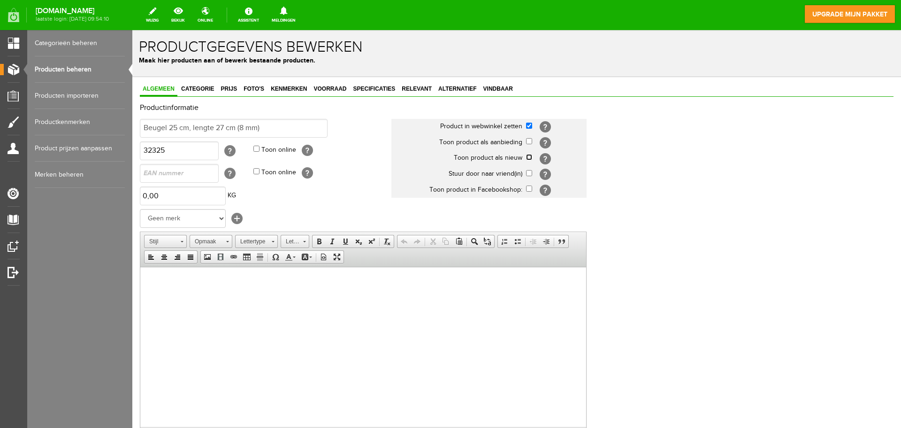
checkbox input "true"
click at [165, 295] on html at bounding box center [363, 281] width 446 height 29
paste body
click at [201, 89] on span "Categorie" at bounding box center [197, 88] width 38 height 7
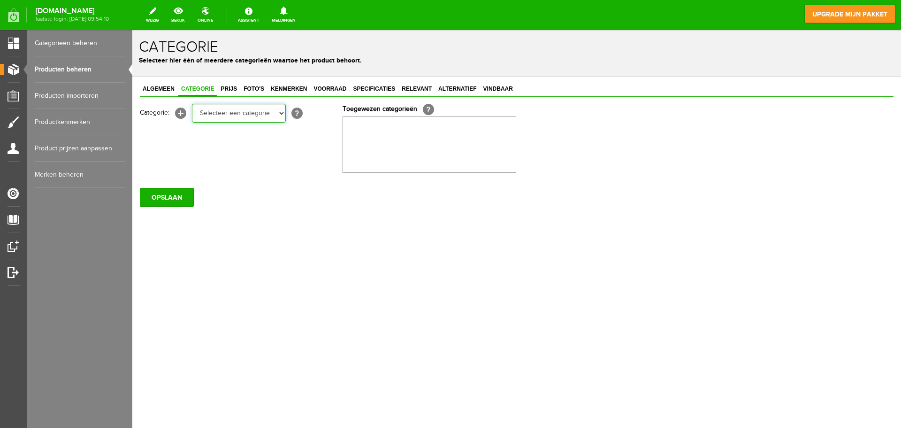
click at [229, 116] on select "Selecteer een categorie Rollers en beugels Kwasten Persoonlijke beschermingsmid…" at bounding box center [239, 113] width 94 height 19
select select "282247"
click at [192, 104] on select "Selecteer een categorie Rollers en beugels Kwasten Persoonlijke beschermingsmid…" at bounding box center [239, 113] width 94 height 19
click at [249, 82] on div "Algemeen Categorie Prijs Foto's Kenmerken Voorraad Specificaties Relevant Alter…" at bounding box center [516, 176] width 769 height 199
click at [253, 86] on span "Foto's" at bounding box center [254, 88] width 26 height 7
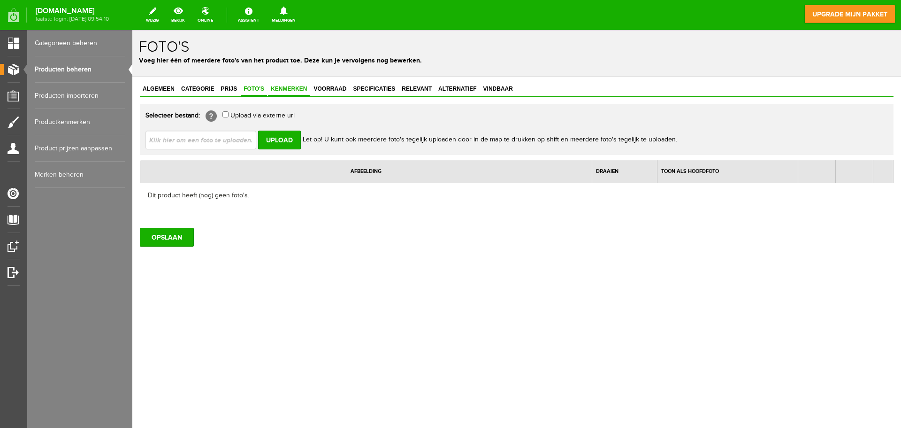
click at [284, 90] on span "Kenmerken" at bounding box center [289, 88] width 42 height 7
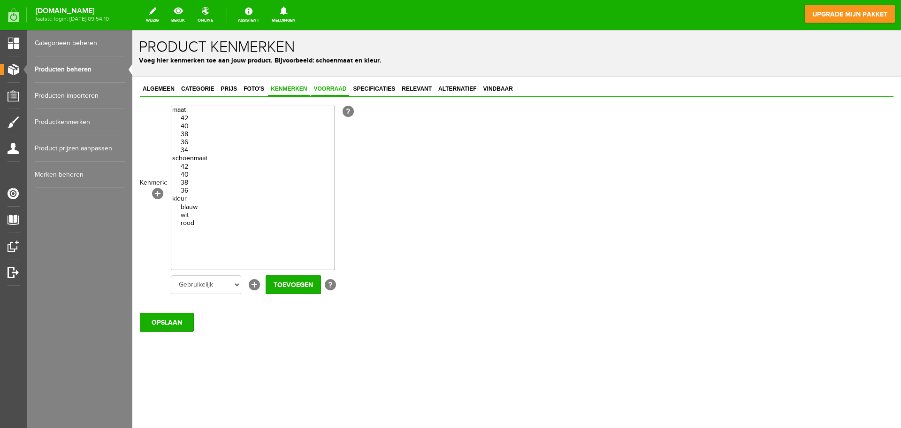
click at [327, 93] on link "Voorraad" at bounding box center [330, 90] width 38 height 14
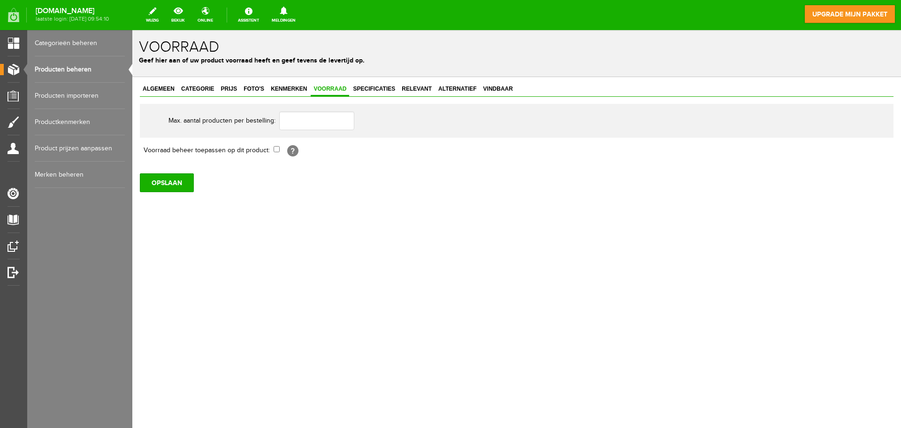
click at [331, 106] on div "Max. aantal producten per bestelling:" at bounding box center [517, 121] width 754 height 34
click at [326, 115] on input "text" at bounding box center [316, 120] width 75 height 19
type input "2"
click at [368, 90] on span "Specificaties" at bounding box center [374, 88] width 48 height 7
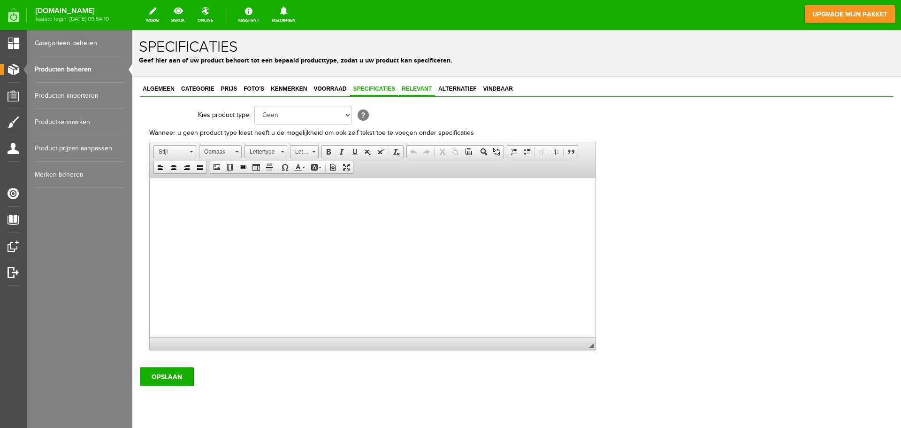
click at [422, 92] on link "Relevant" at bounding box center [417, 90] width 36 height 14
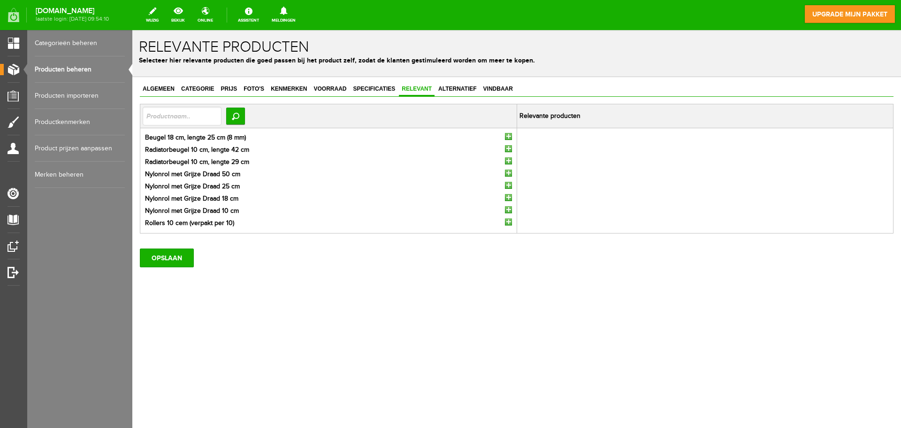
click at [507, 186] on input "button" at bounding box center [508, 185] width 7 height 7
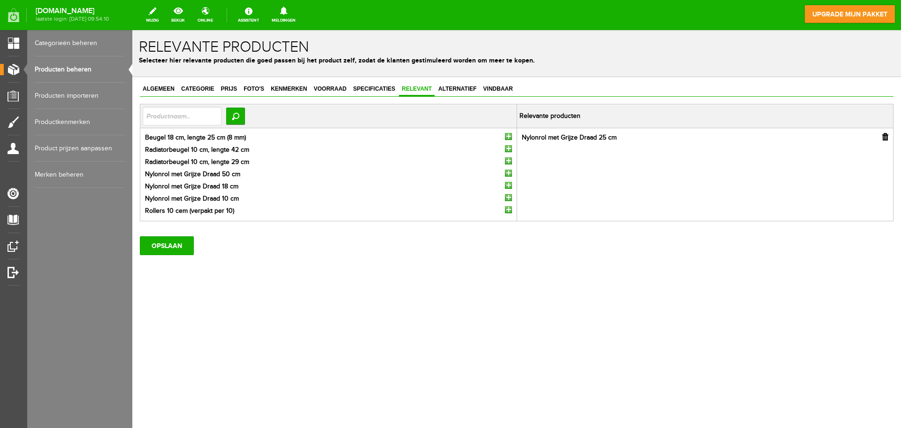
click at [507, 135] on input "button" at bounding box center [508, 136] width 7 height 7
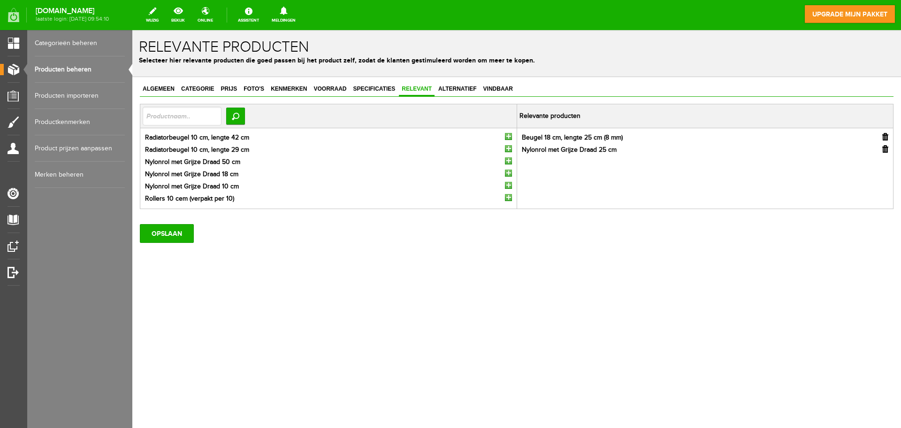
click at [507, 135] on input "button" at bounding box center [508, 136] width 7 height 7
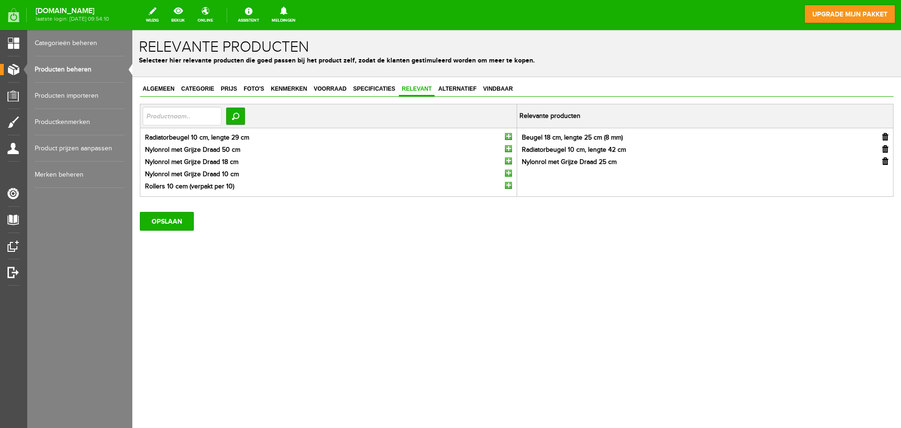
click at [507, 135] on input "button" at bounding box center [508, 136] width 7 height 7
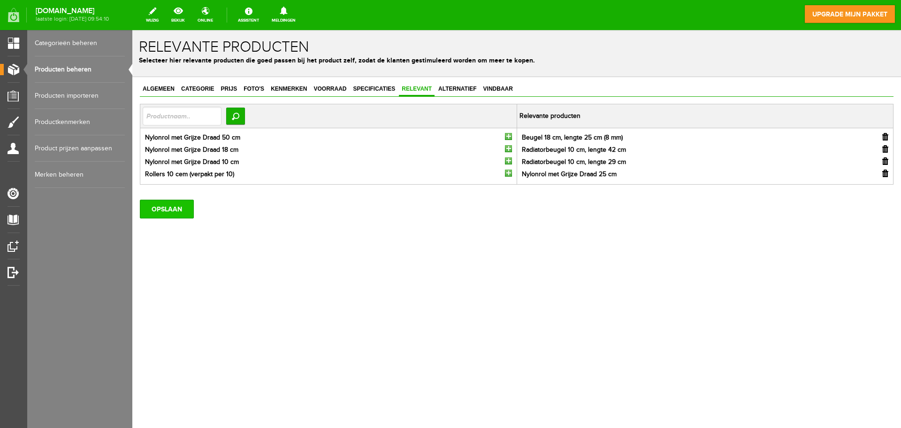
click at [178, 208] on input "OPSLAAN" at bounding box center [167, 208] width 54 height 19
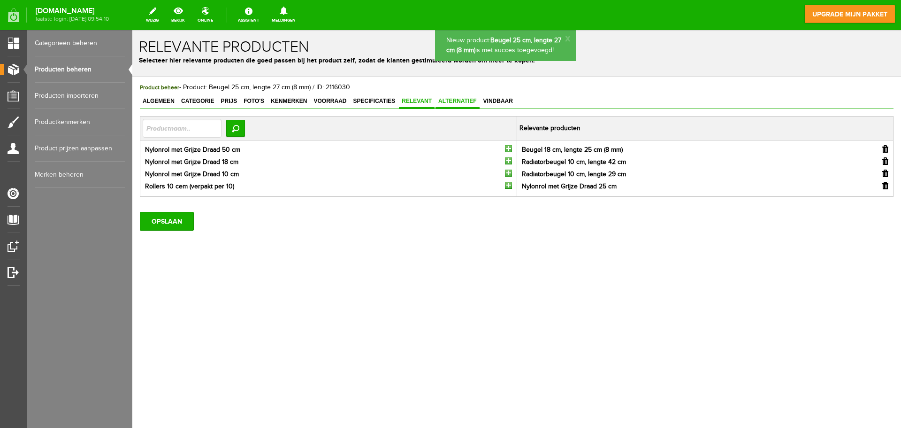
click at [456, 98] on span "Alternatief" at bounding box center [458, 101] width 44 height 7
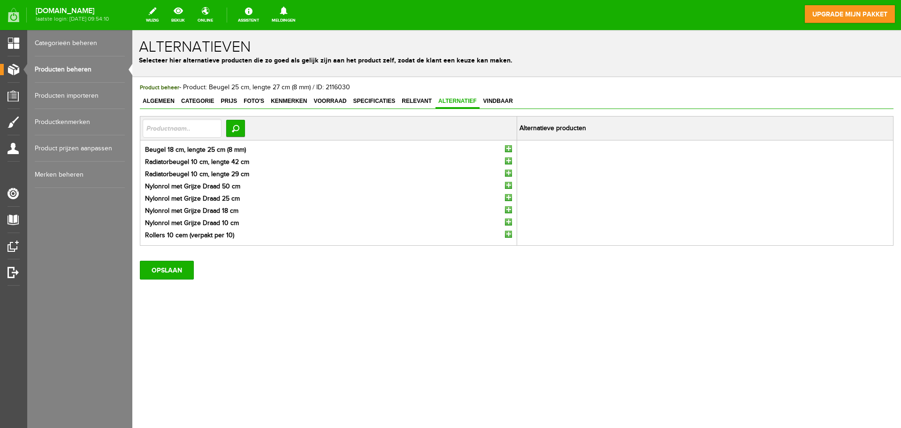
click at [510, 145] on input "button" at bounding box center [508, 148] width 7 height 7
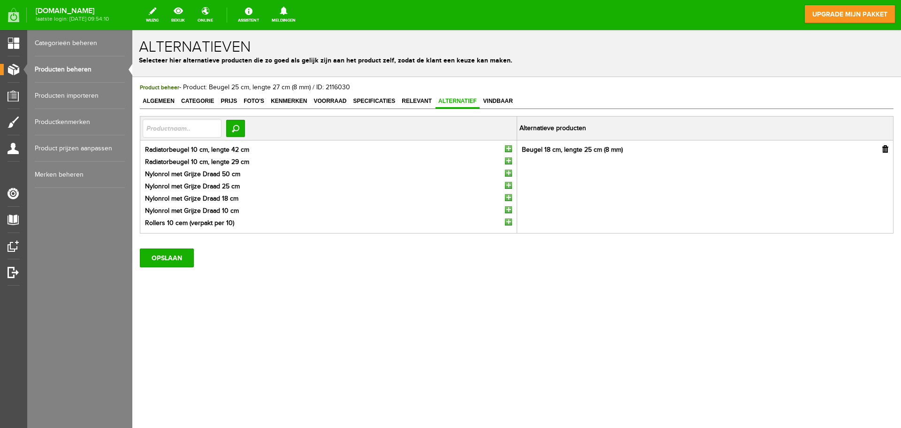
click at [510, 145] on input "button" at bounding box center [508, 148] width 7 height 7
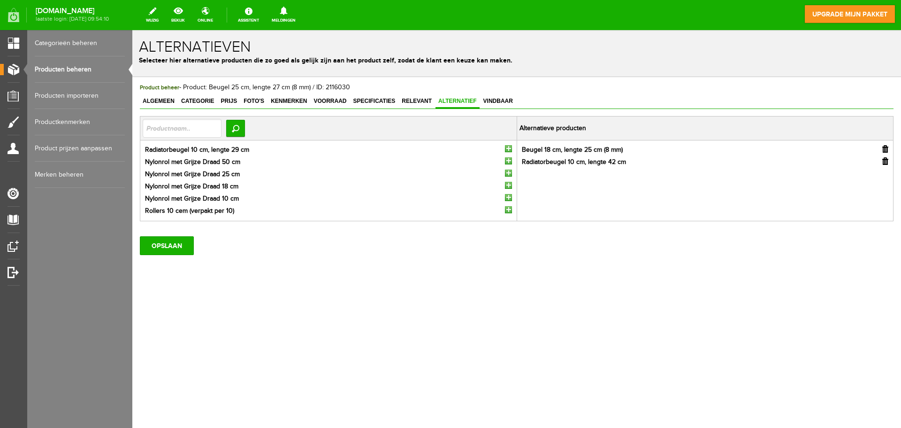
click at [510, 145] on input "button" at bounding box center [508, 148] width 7 height 7
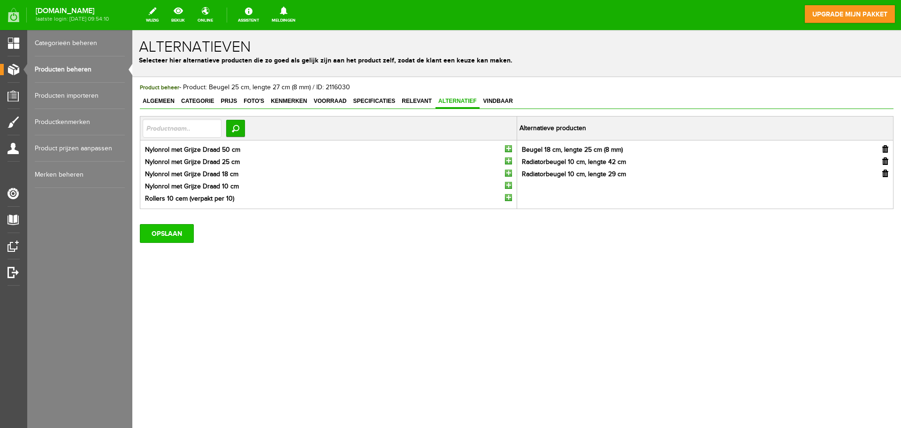
click at [178, 238] on input "OPSLAAN" at bounding box center [167, 233] width 54 height 19
click at [165, 233] on input "OPSLAAN" at bounding box center [167, 233] width 54 height 19
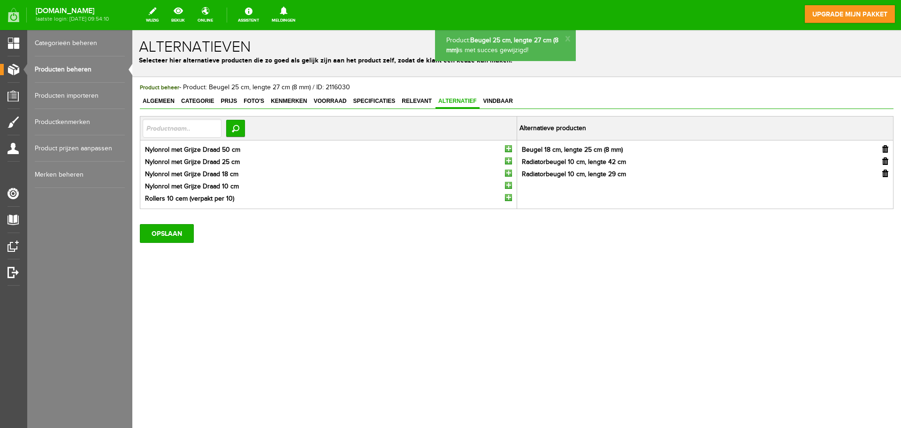
click at [91, 65] on link "Producten beheren" at bounding box center [80, 69] width 90 height 26
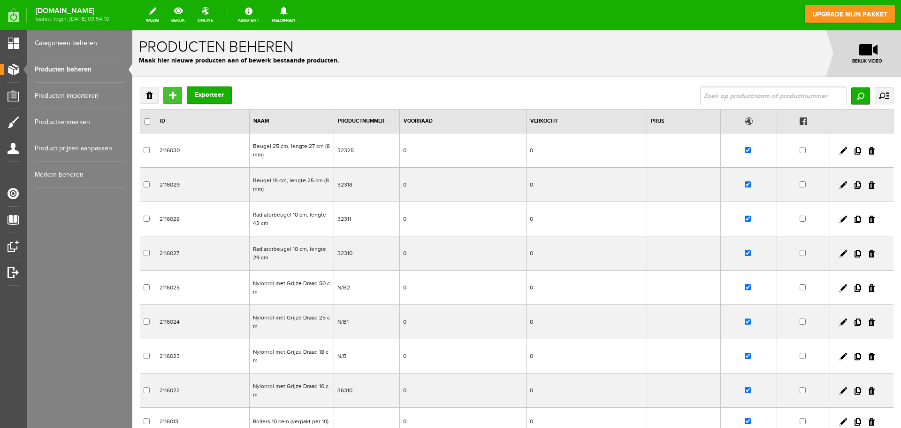
click at [168, 95] on input "Toevoegen" at bounding box center [172, 95] width 19 height 17
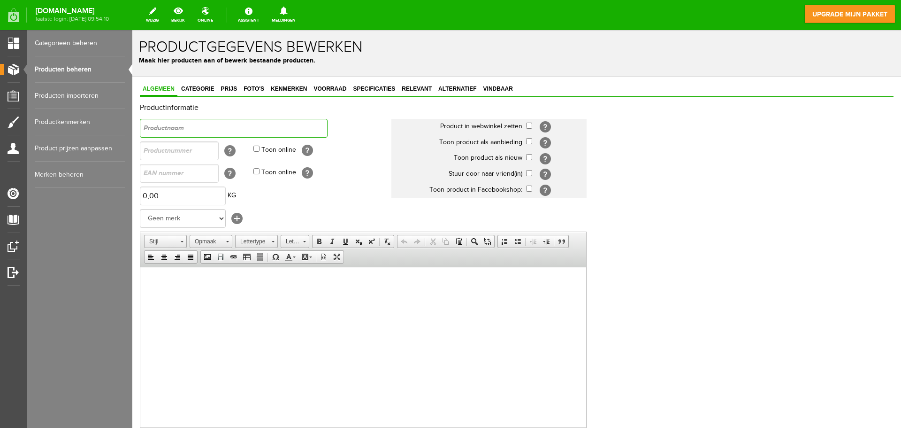
click at [167, 132] on input "text" at bounding box center [234, 128] width 188 height 19
paste input "Dubbele verstelbare beugel"
type input "Dubbele verstelbare beugel"
click at [173, 146] on input "text" at bounding box center [179, 150] width 79 height 19
click at [162, 154] on input "text" at bounding box center [179, 150] width 79 height 19
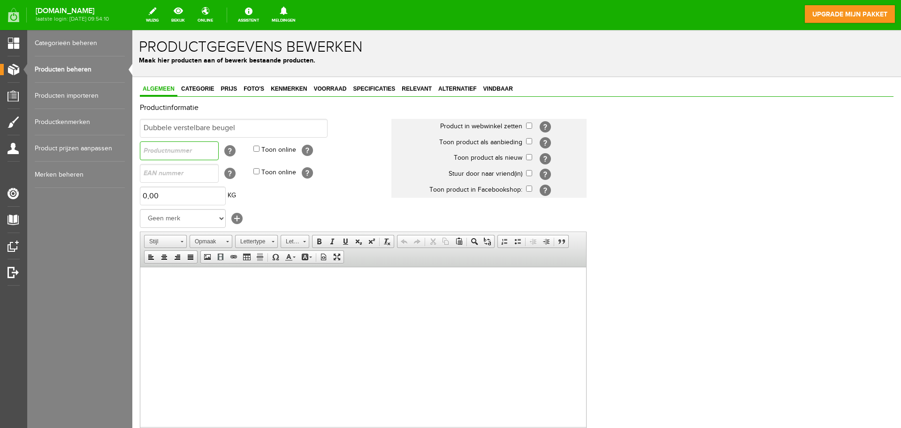
paste input "32355"
type input "32355"
click at [529, 122] on td "[?]" at bounding box center [556, 127] width 61 height 16
click at [526, 127] on input "checkbox" at bounding box center [529, 126] width 6 height 6
checkbox input "true"
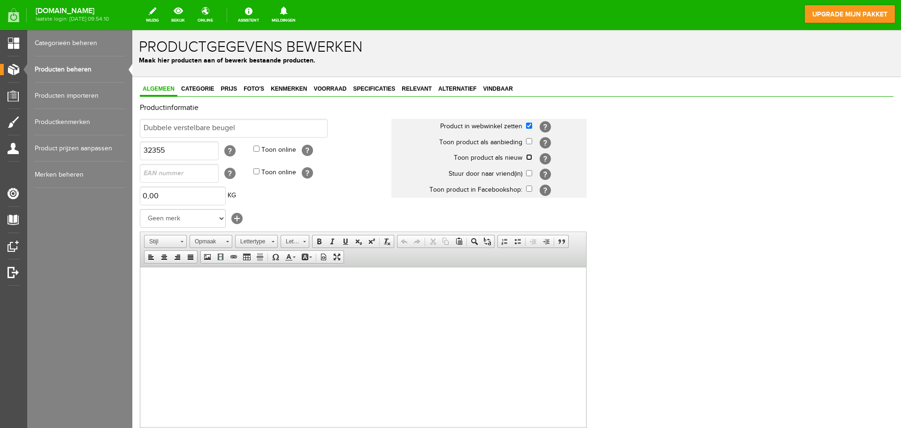
click at [527, 154] on input "checkbox" at bounding box center [529, 157] width 6 height 6
checkbox input "true"
click at [158, 295] on html at bounding box center [363, 281] width 446 height 29
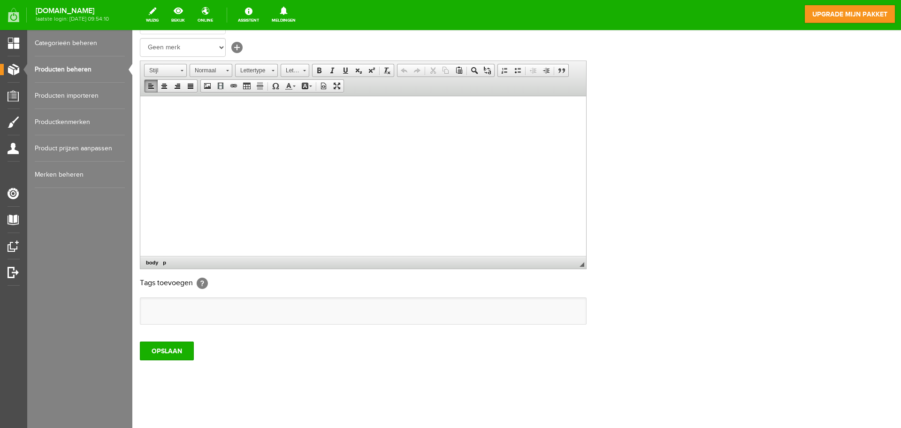
scroll to position [173, 0]
click at [156, 95] on html at bounding box center [363, 108] width 446 height 29
paste body
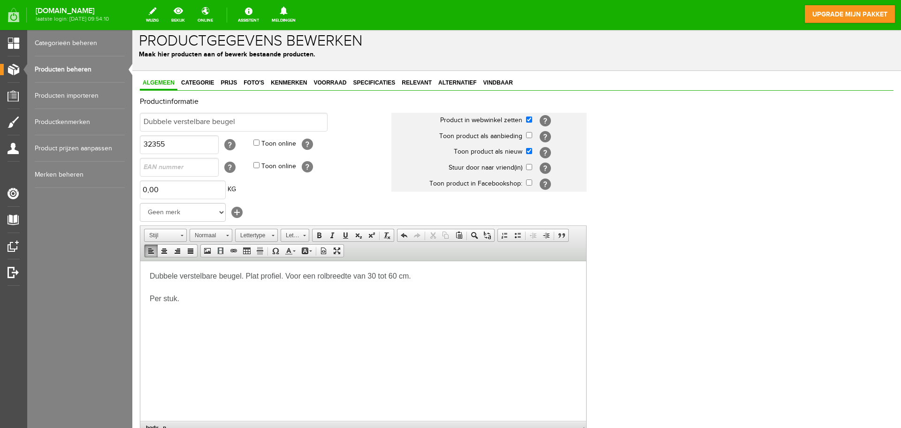
scroll to position [0, 0]
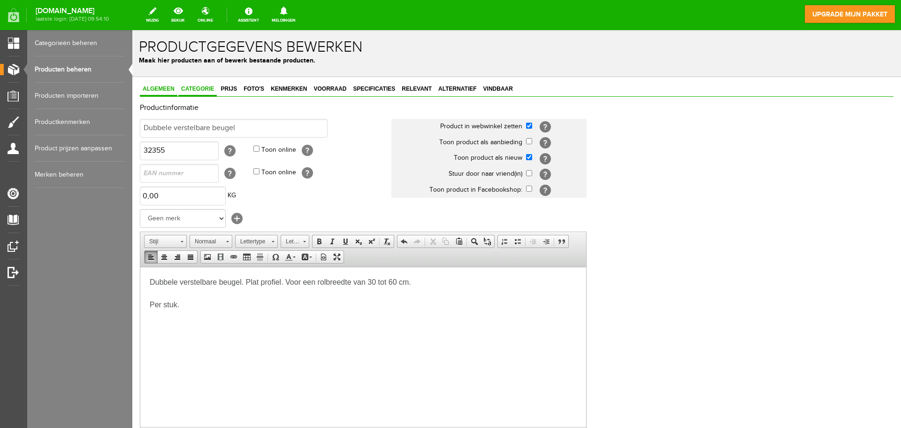
click at [210, 87] on span "Categorie" at bounding box center [197, 88] width 38 height 7
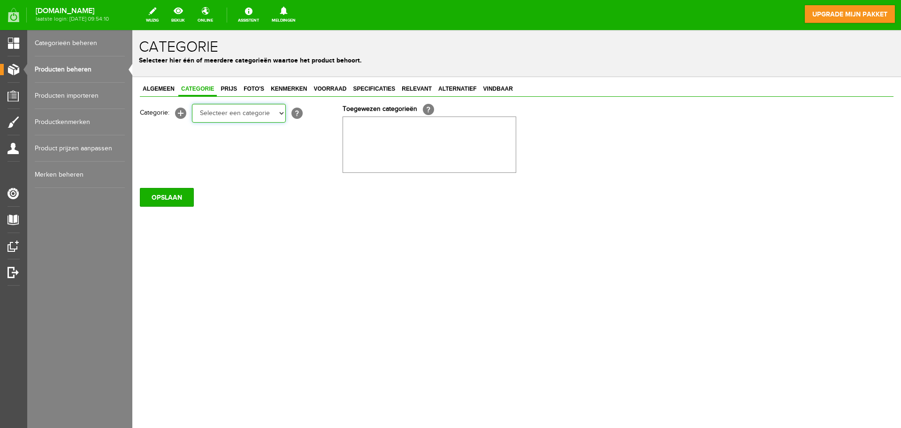
click at [245, 113] on select "Selecteer een categorie Rollers en beugels Kwasten Persoonlijke beschermingsmid…" at bounding box center [239, 113] width 94 height 19
select select "282247"
click at [192, 104] on select "Selecteer een categorie Rollers en beugels Kwasten Persoonlijke beschermingsmid…" at bounding box center [239, 113] width 94 height 19
click at [230, 92] on span "Prijs" at bounding box center [229, 88] width 22 height 7
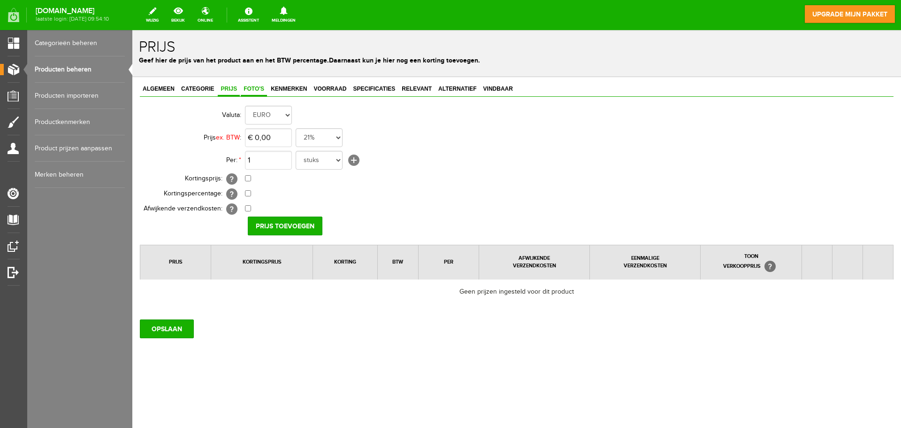
click at [253, 92] on span "Foto's" at bounding box center [254, 88] width 26 height 7
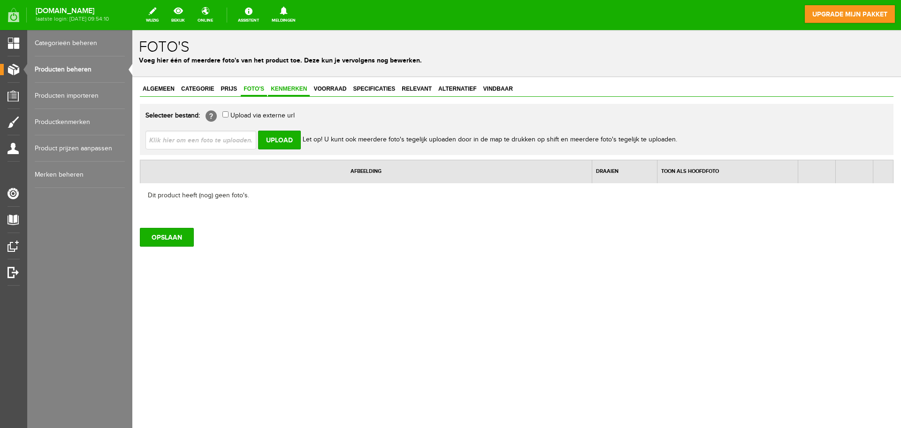
click at [278, 89] on span "Kenmerken" at bounding box center [289, 88] width 42 height 7
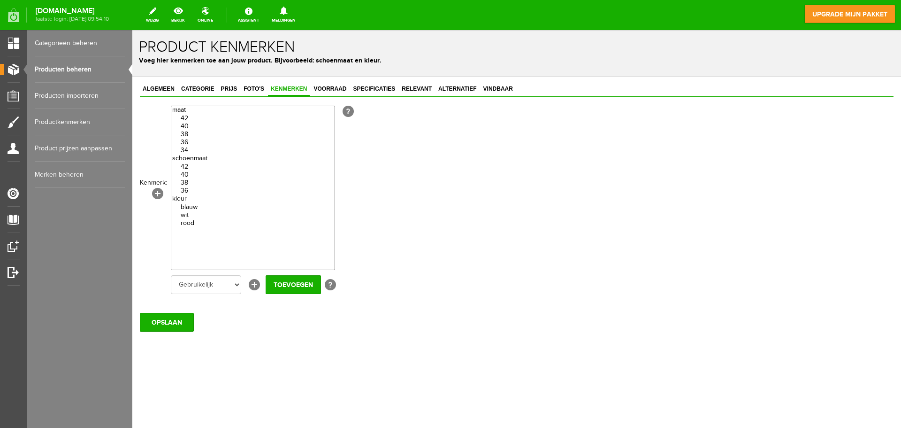
click at [308, 90] on span "Kenmerken" at bounding box center [289, 88] width 42 height 7
click at [329, 89] on span "Voorraad" at bounding box center [330, 88] width 38 height 7
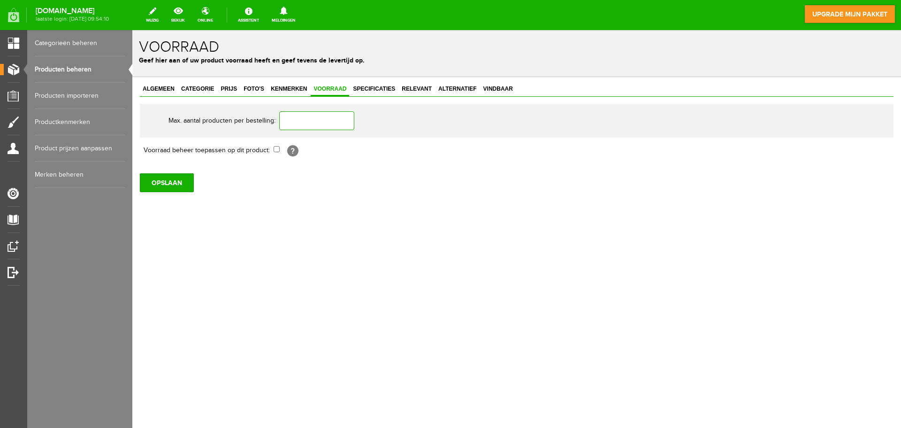
click at [310, 129] on input "text" at bounding box center [316, 120] width 75 height 19
type input "1"
click at [377, 89] on span "Specificaties" at bounding box center [374, 88] width 48 height 7
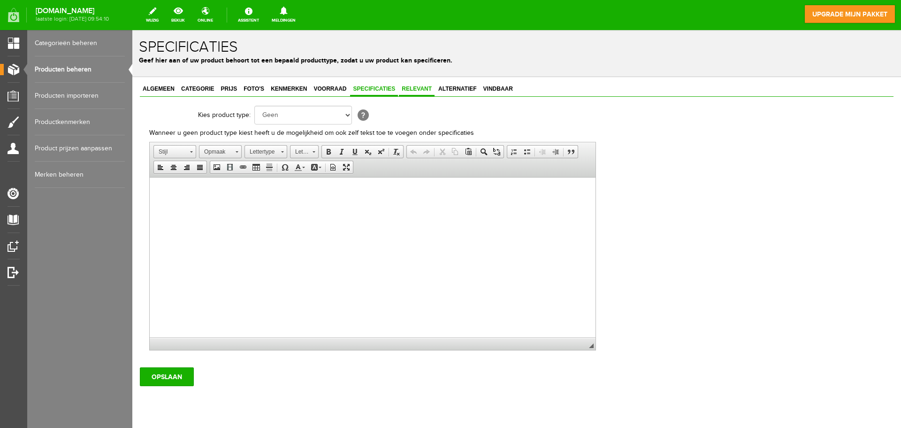
click at [408, 86] on span "Relevant" at bounding box center [417, 88] width 36 height 7
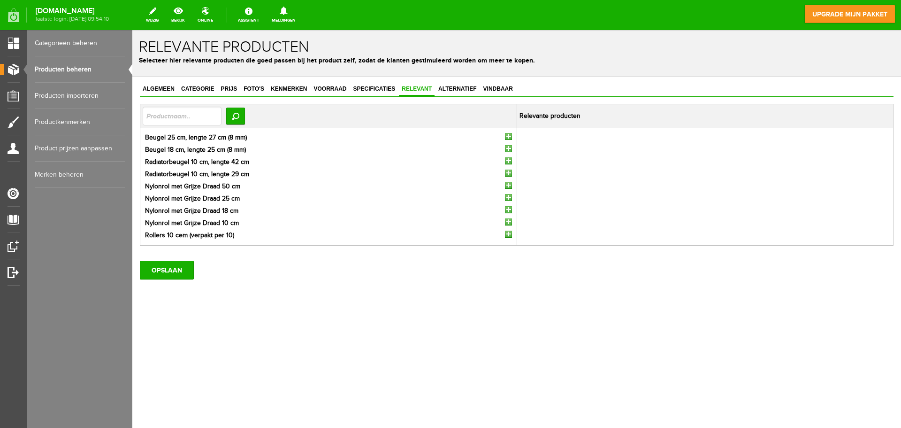
click at [454, 77] on div "Algemeen Categorie Prijs Foto's Kenmerken Voorraad Specificaties Relevant Alter…" at bounding box center [516, 213] width 769 height 272
click at [506, 135] on input "button" at bounding box center [508, 136] width 7 height 7
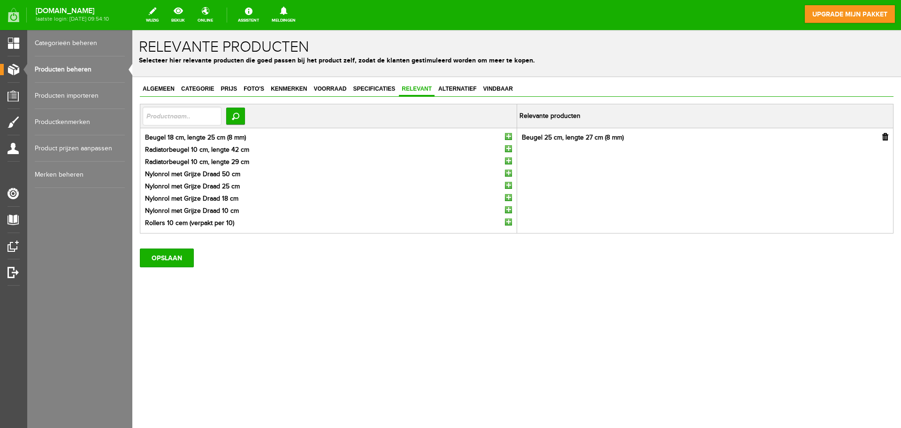
click at [506, 135] on input "button" at bounding box center [508, 136] width 7 height 7
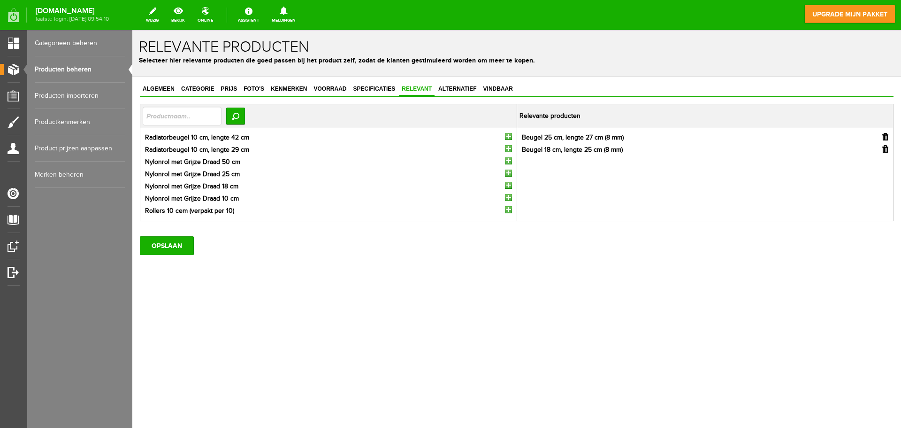
click at [506, 135] on input "button" at bounding box center [508, 136] width 7 height 7
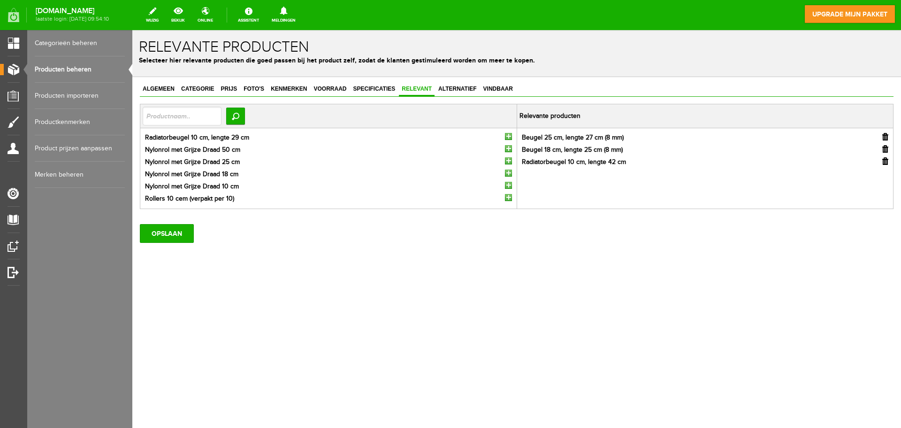
click at [506, 135] on input "button" at bounding box center [508, 136] width 7 height 7
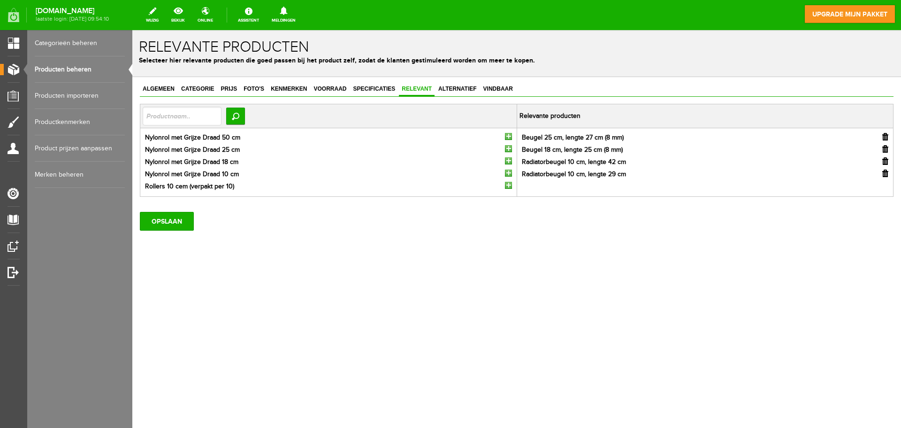
click at [509, 136] on input "button" at bounding box center [508, 136] width 7 height 7
click at [469, 92] on span "Alternatief" at bounding box center [458, 88] width 44 height 7
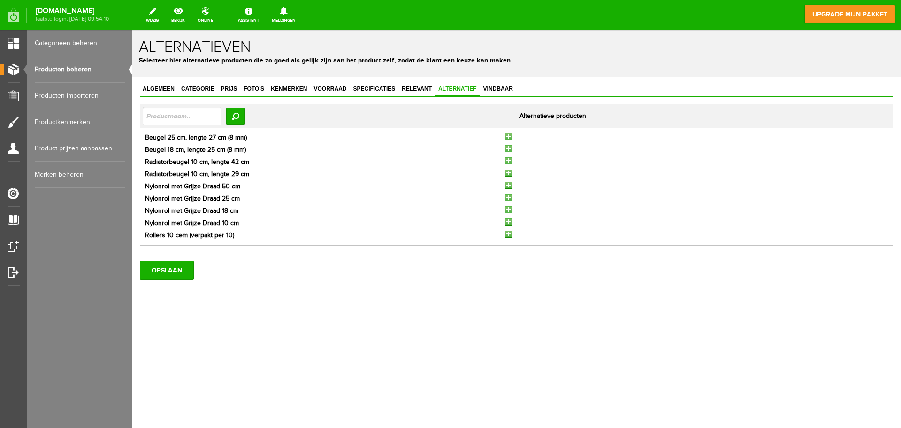
click at [508, 137] on input "button" at bounding box center [508, 136] width 7 height 7
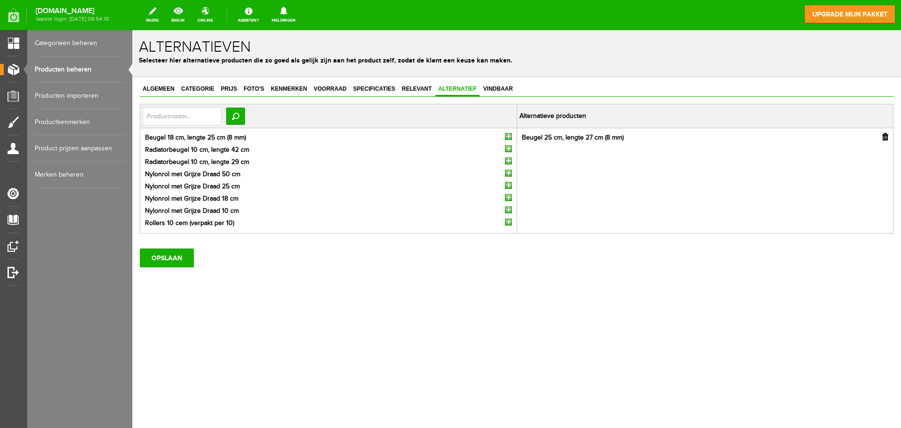
click at [508, 137] on input "button" at bounding box center [508, 136] width 7 height 7
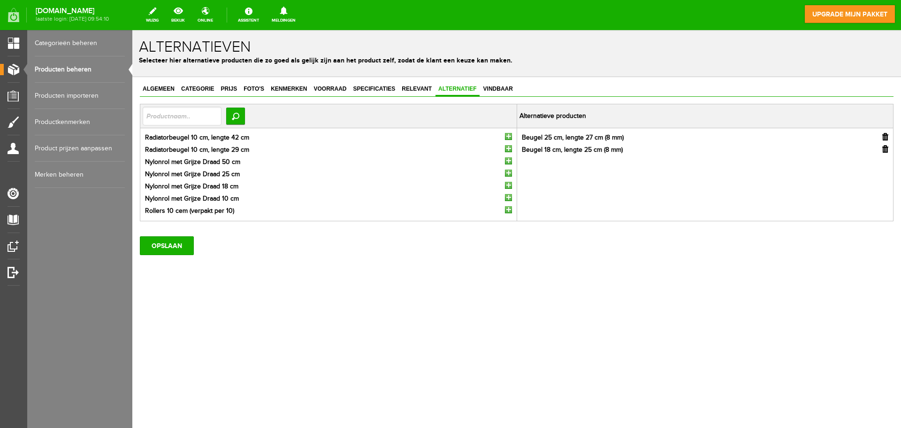
click at [508, 137] on input "button" at bounding box center [508, 136] width 7 height 7
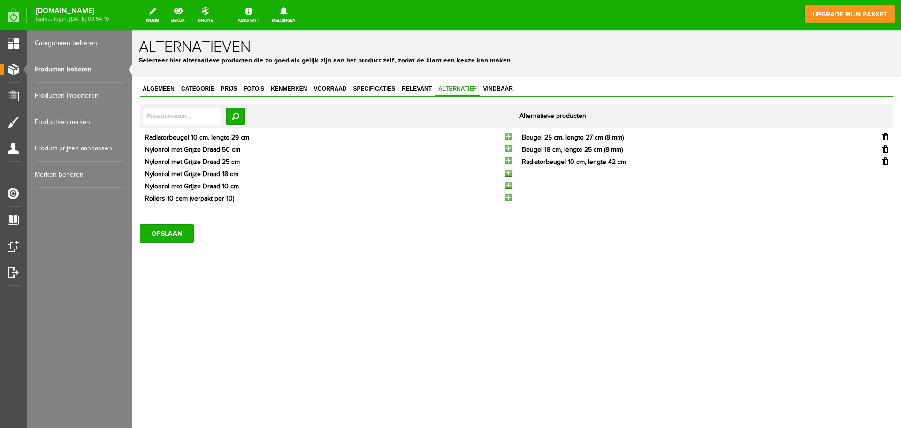
click at [508, 137] on input "button" at bounding box center [508, 136] width 7 height 7
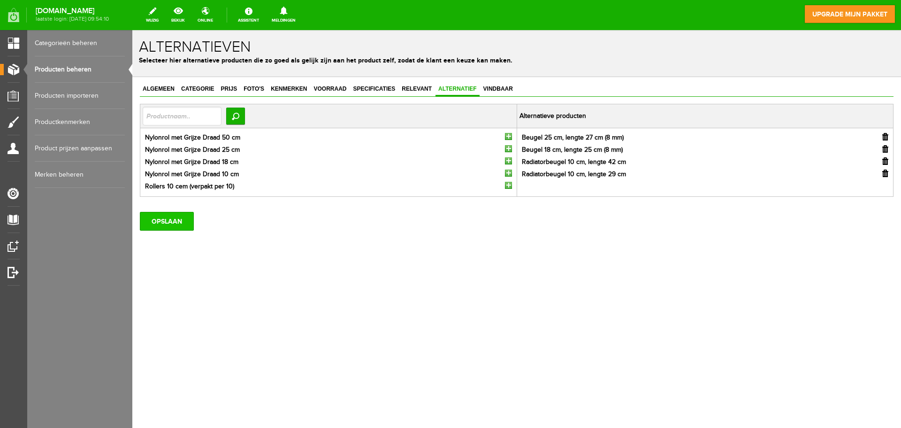
click at [152, 222] on input "OPSLAAN" at bounding box center [167, 221] width 54 height 19
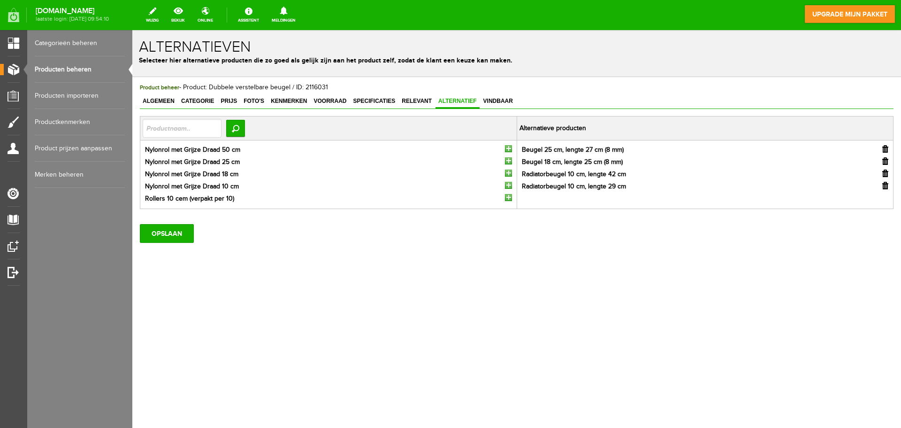
click at [77, 60] on link "Producten beheren" at bounding box center [80, 69] width 90 height 26
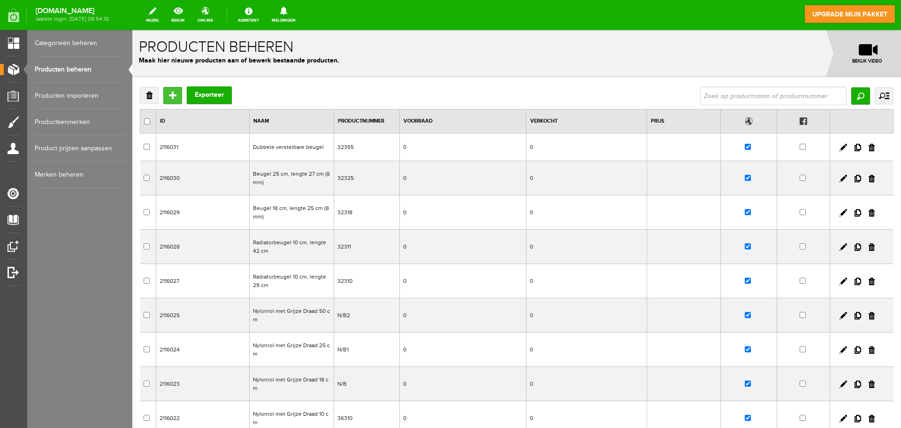
click at [168, 97] on input "Toevoegen" at bounding box center [172, 95] width 19 height 17
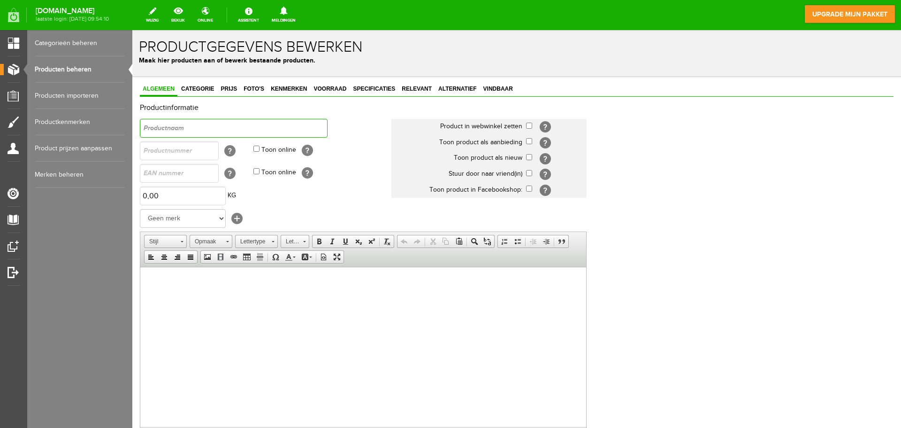
click at [172, 124] on input "text" at bounding box center [234, 128] width 188 height 19
paste input "Radiatorkwast 50 mm"
type input "Radiatorkwast 50 mm"
click at [185, 145] on input "text" at bounding box center [179, 150] width 79 height 19
click at [161, 156] on input "text" at bounding box center [179, 150] width 79 height 19
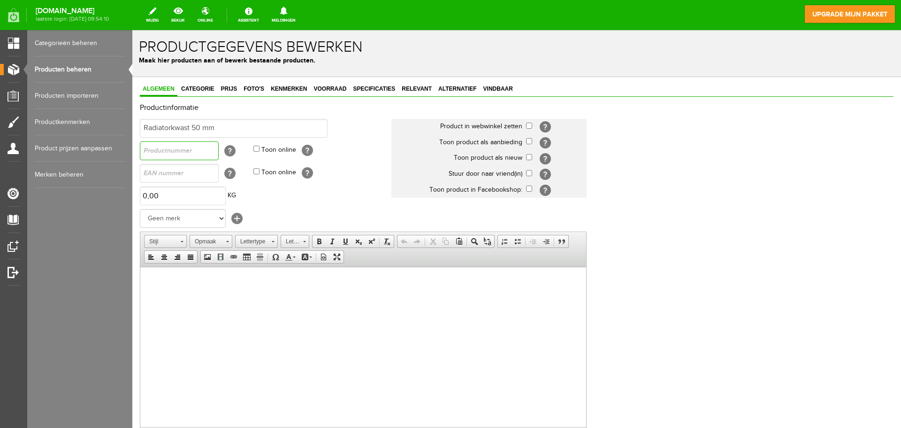
paste input "72250"
type input "72250"
click at [527, 124] on input "checkbox" at bounding box center [529, 126] width 6 height 6
checkbox input "true"
click at [528, 157] on input "checkbox" at bounding box center [529, 157] width 6 height 6
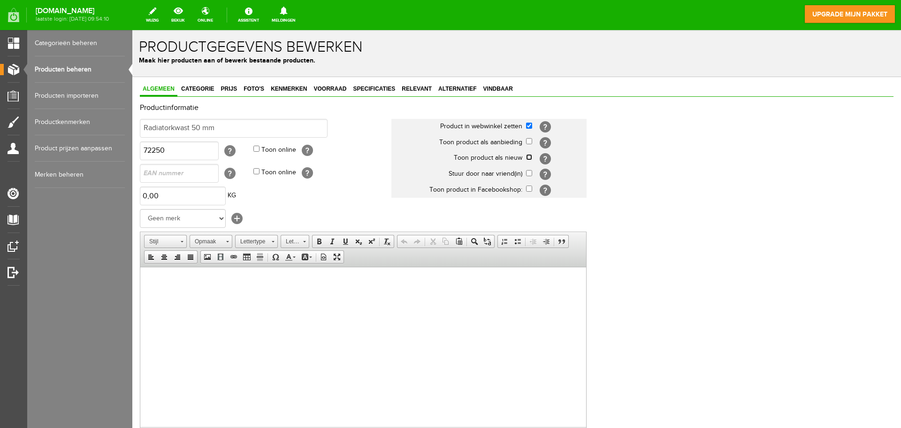
checkbox input "true"
click at [241, 287] on html at bounding box center [363, 281] width 446 height 29
click at [165, 295] on html at bounding box center [363, 281] width 446 height 29
paste body
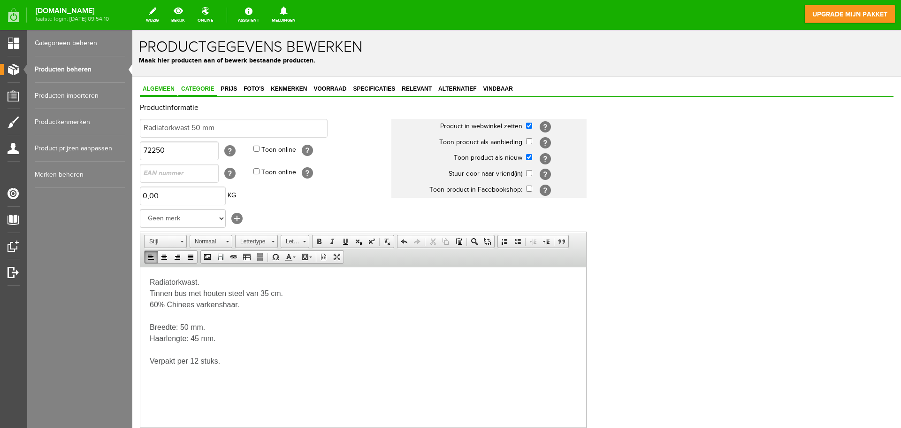
click at [198, 90] on span "Categorie" at bounding box center [197, 88] width 38 height 7
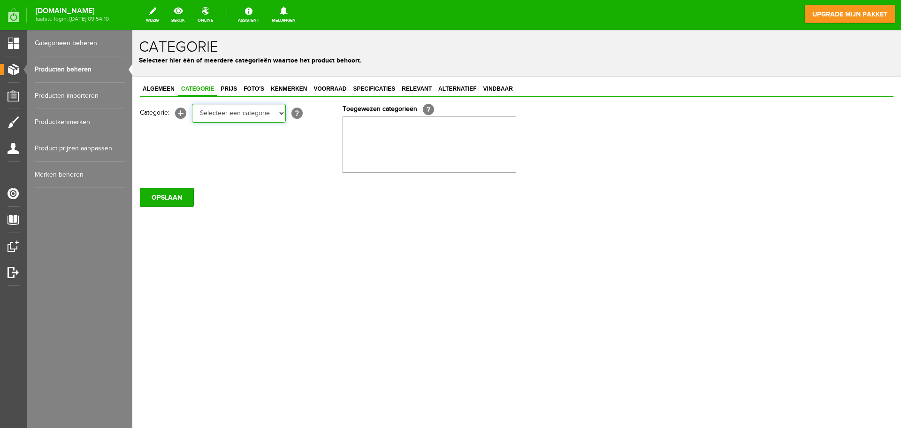
click at [248, 120] on select "Selecteer een categorie Rollers en beugels Kwasten Persoonlijke beschermingsmid…" at bounding box center [239, 113] width 94 height 19
select select "282248"
click at [192, 104] on select "Selecteer een categorie Rollers en beugels Kwasten Persoonlijke beschermingsmid…" at bounding box center [239, 113] width 94 height 19
click at [250, 88] on span "Foto's" at bounding box center [254, 88] width 26 height 7
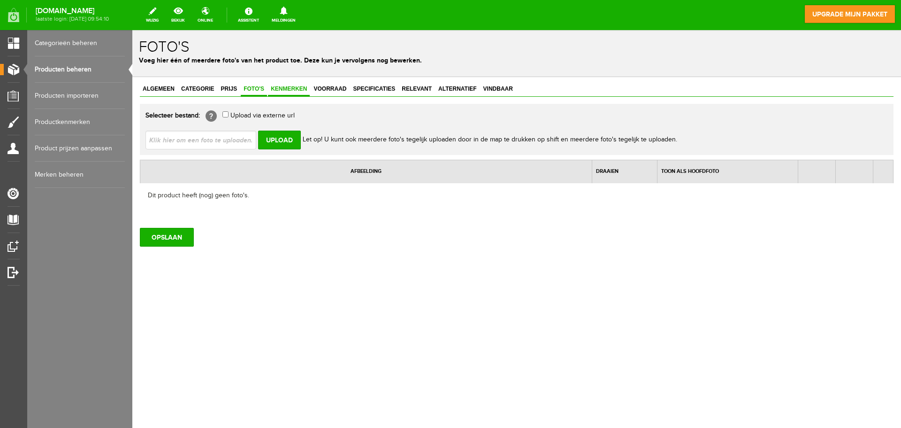
click at [295, 89] on span "Kenmerken" at bounding box center [289, 88] width 42 height 7
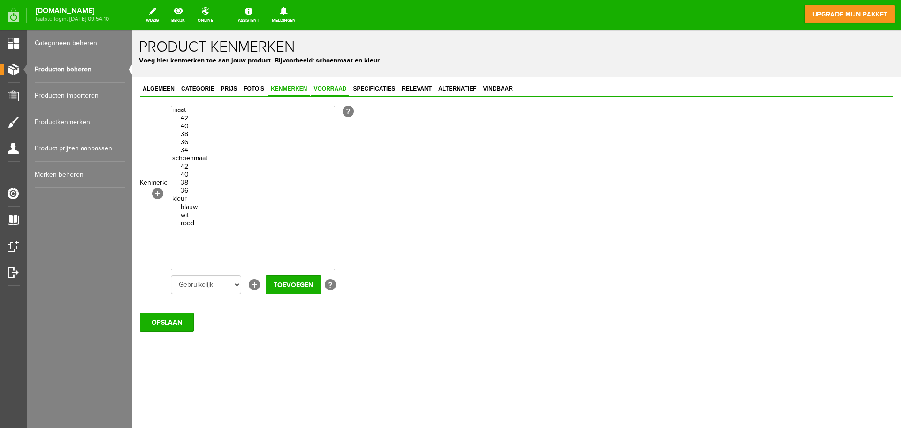
click at [332, 94] on link "Voorraad" at bounding box center [330, 90] width 38 height 14
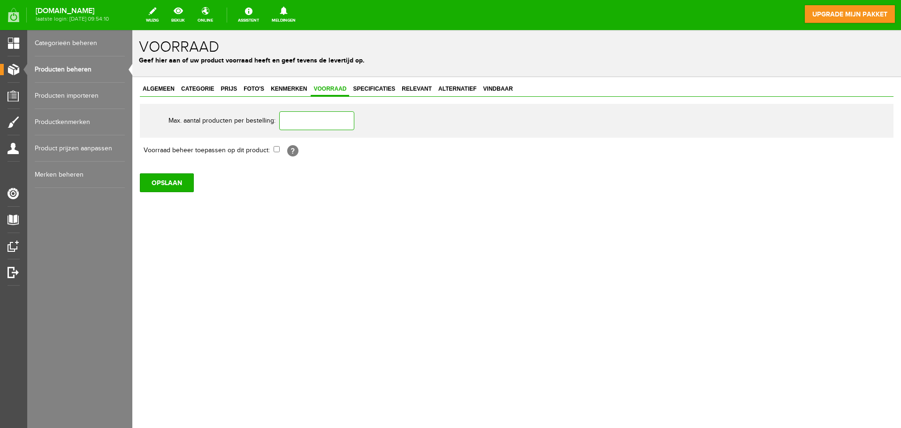
click at [307, 117] on input "text" at bounding box center [316, 120] width 75 height 19
type input "2"
click at [375, 88] on span "Specificaties" at bounding box center [374, 88] width 48 height 7
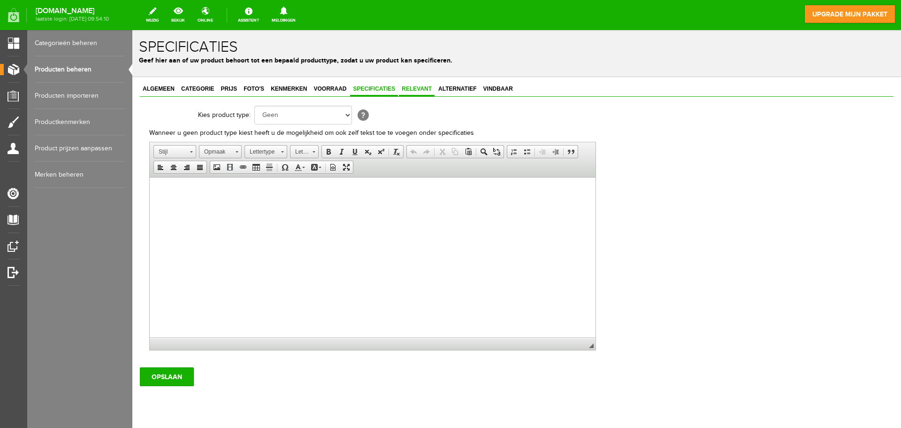
click at [420, 91] on span "Relevant" at bounding box center [417, 88] width 36 height 7
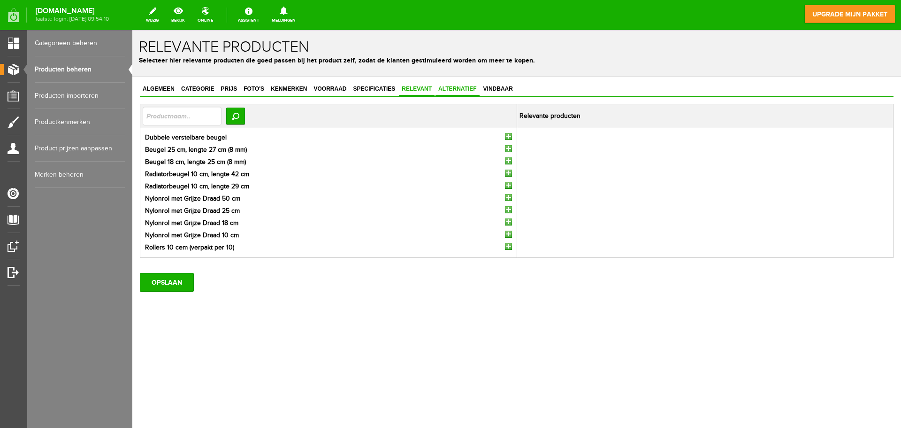
click at [470, 87] on span "Alternatief" at bounding box center [458, 88] width 44 height 7
click at [493, 88] on span "Vindbaar" at bounding box center [498, 88] width 35 height 7
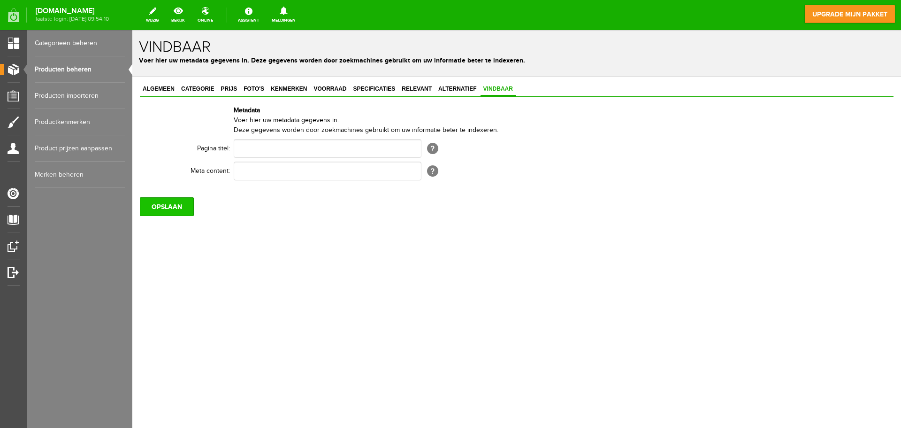
click at [171, 208] on input "OPSLAAN" at bounding box center [167, 206] width 54 height 19
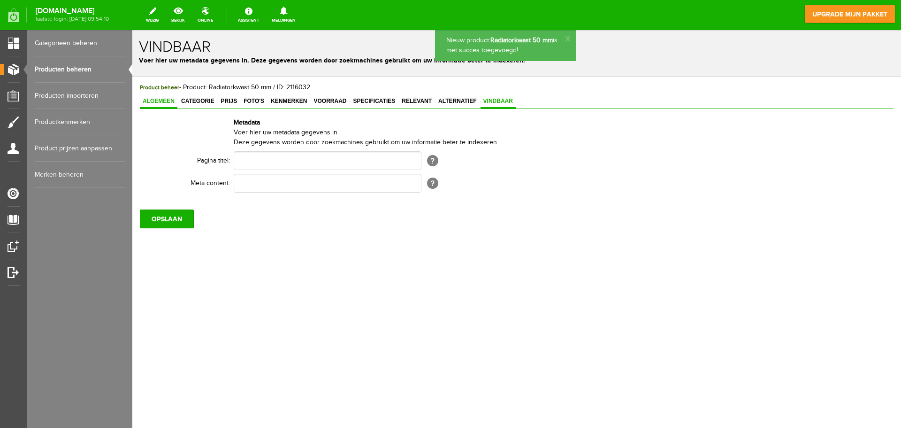
click at [168, 95] on link "Algemeen" at bounding box center [159, 102] width 38 height 14
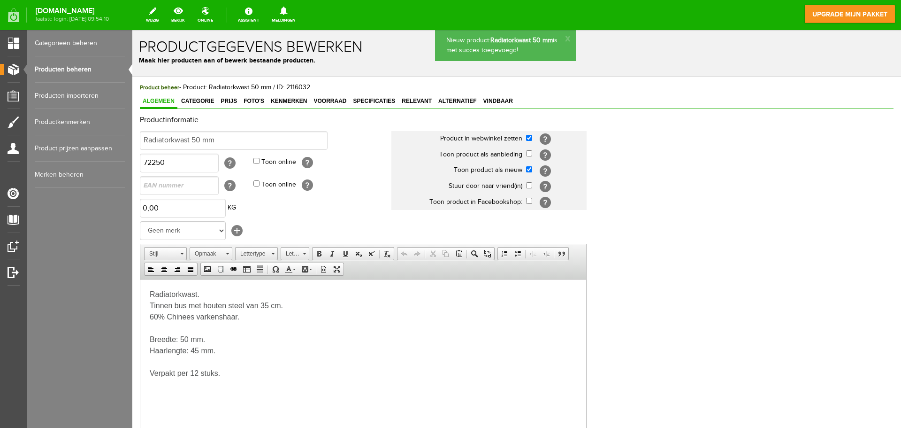
click at [77, 66] on link "Producten beheren" at bounding box center [80, 69] width 90 height 26
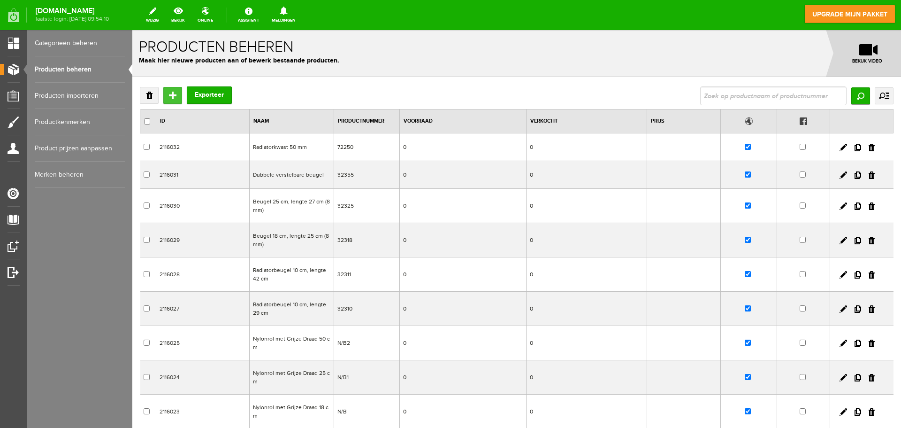
click at [171, 89] on input "Toevoegen" at bounding box center [172, 95] width 19 height 17
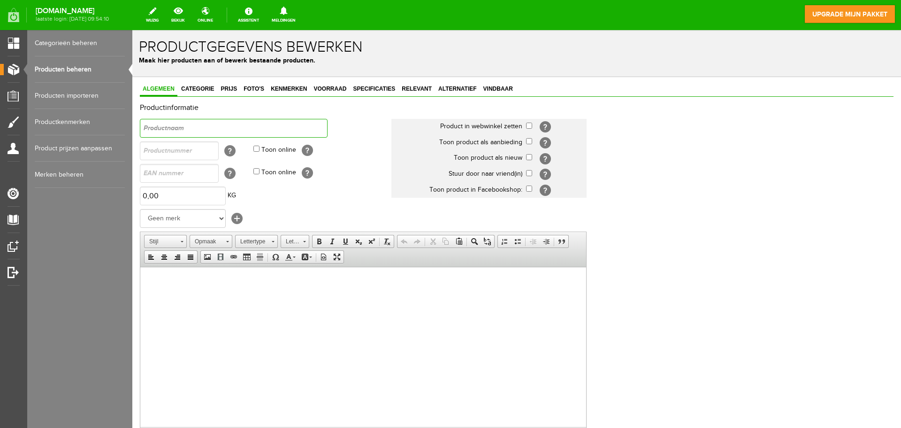
click at [166, 125] on input "text" at bounding box center [234, 128] width 188 height 19
paste input "Acrylaat Tape Gold 50 mm (20 stuks)"
type input "Acrylaat Tape Gold 50 mm (20 stuks)"
click at [164, 153] on input "text" at bounding box center [179, 150] width 79 height 19
click at [184, 150] on input "text" at bounding box center [179, 150] width 79 height 19
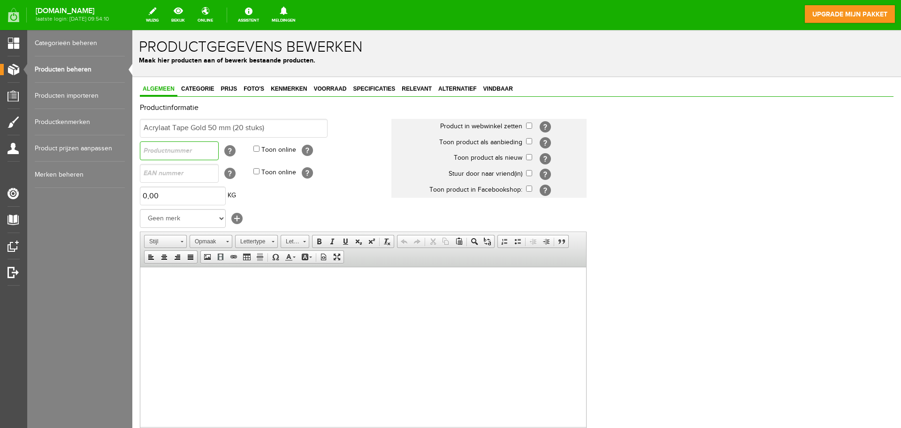
paste input "501500"
type input "501500"
click at [528, 126] on input "checkbox" at bounding box center [529, 126] width 6 height 6
checkbox input "true"
click at [531, 159] on input "checkbox" at bounding box center [529, 157] width 6 height 6
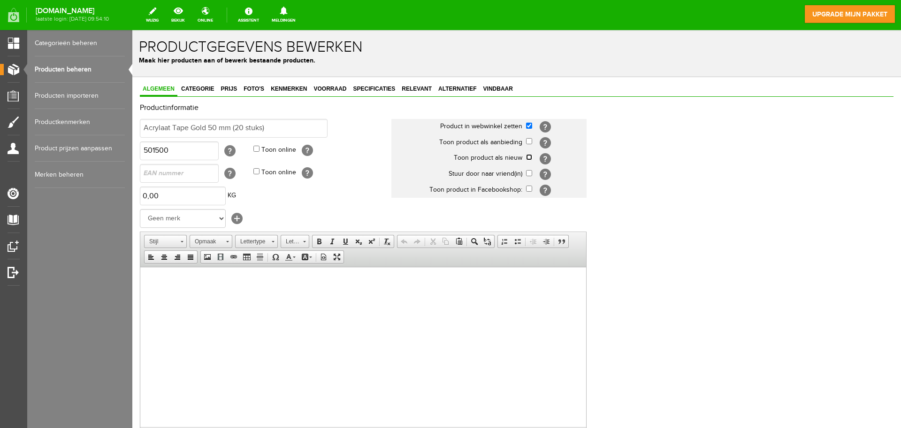
checkbox input "true"
click at [178, 292] on html at bounding box center [363, 281] width 446 height 29
paste body
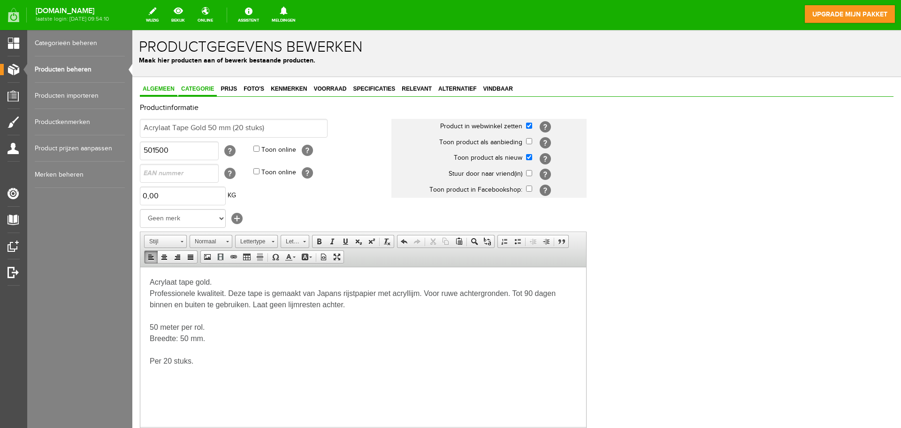
click at [195, 90] on span "Categorie" at bounding box center [197, 88] width 38 height 7
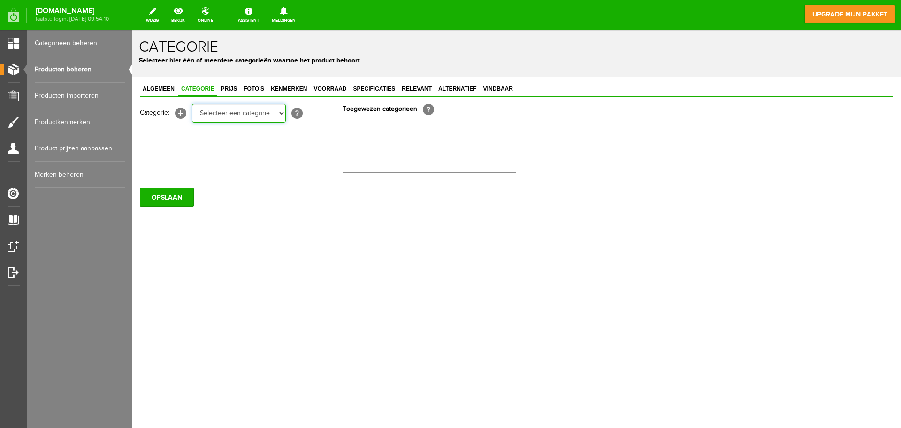
click at [220, 105] on select "Selecteer een categorie Rollers en beugels Kwasten Persoonlijke beschermingsmid…" at bounding box center [239, 113] width 94 height 19
select select "282249"
click at [192, 104] on select "Selecteer een categorie Rollers en beugels Kwasten Persoonlijke beschermingsmid…" at bounding box center [239, 113] width 94 height 19
click at [237, 87] on span "Prijs" at bounding box center [229, 88] width 22 height 7
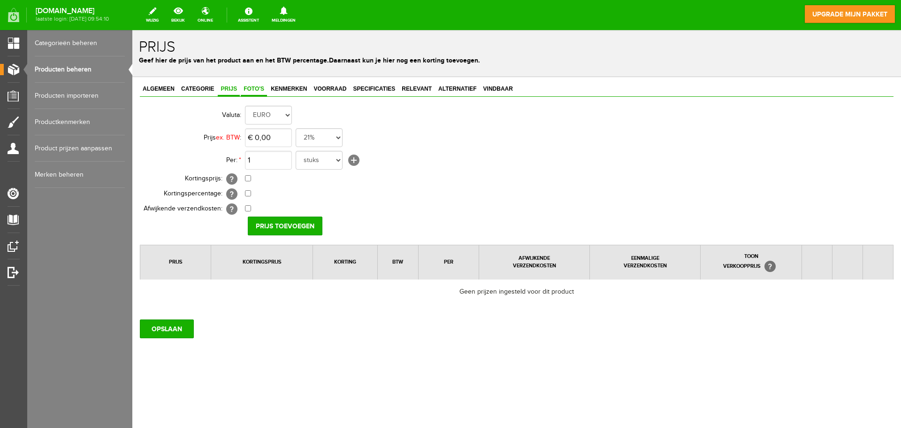
click at [266, 88] on span "Foto's" at bounding box center [254, 88] width 26 height 7
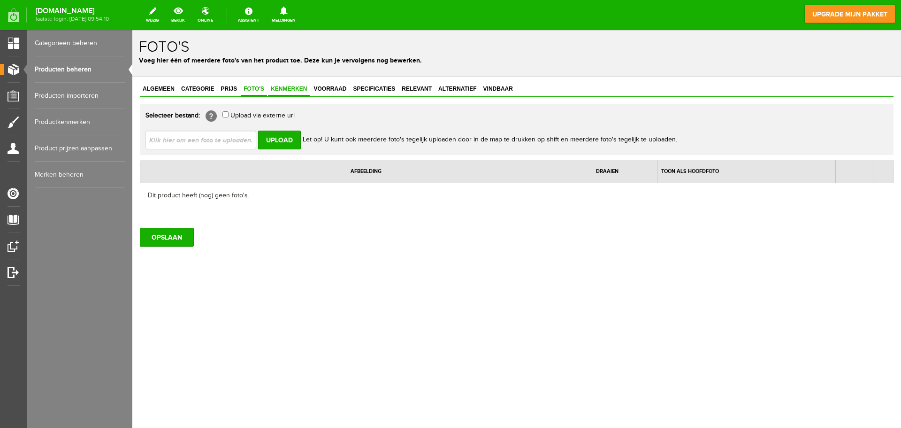
click at [281, 84] on link "Kenmerken" at bounding box center [289, 90] width 42 height 14
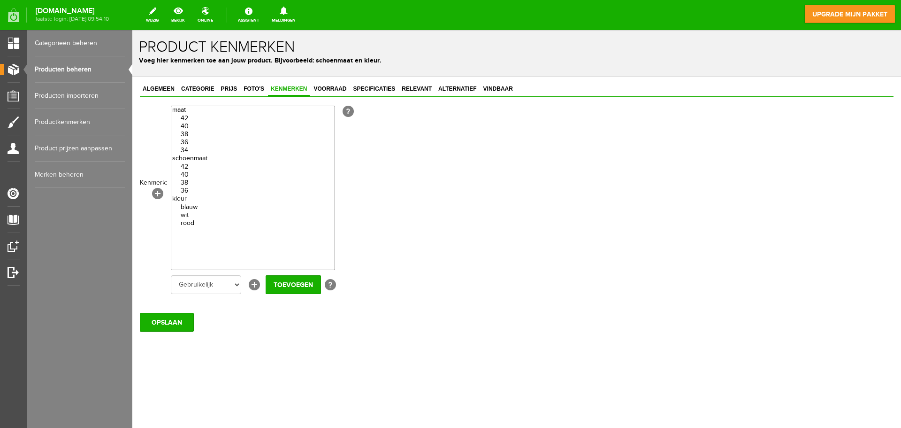
click at [309, 87] on span "Kenmerken" at bounding box center [289, 88] width 42 height 7
click at [324, 87] on span "Voorraad" at bounding box center [330, 88] width 38 height 7
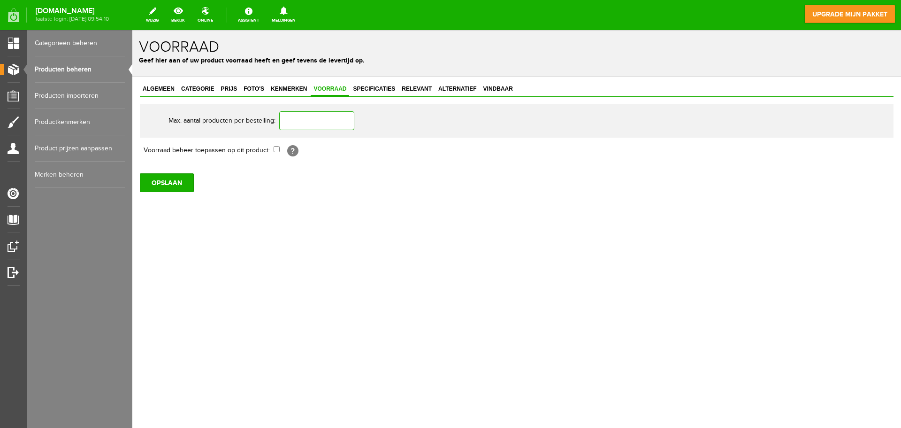
click at [306, 130] on input "text" at bounding box center [316, 120] width 75 height 19
type input "2"
click at [175, 175] on input "OPSLAAN" at bounding box center [167, 182] width 54 height 19
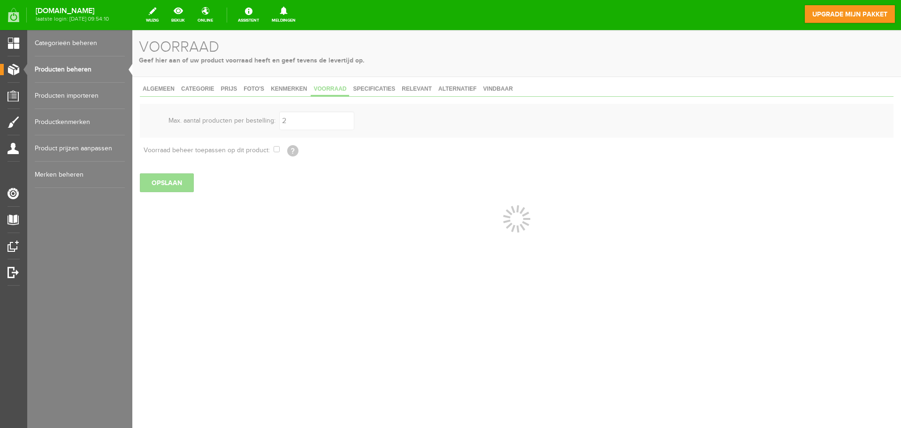
click at [375, 90] on div at bounding box center [516, 229] width 769 height 398
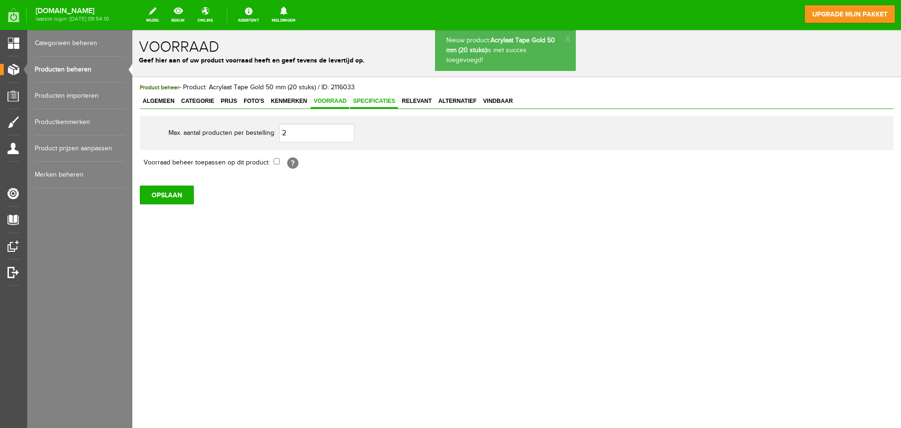
click at [381, 99] on span "Specificaties" at bounding box center [374, 101] width 48 height 7
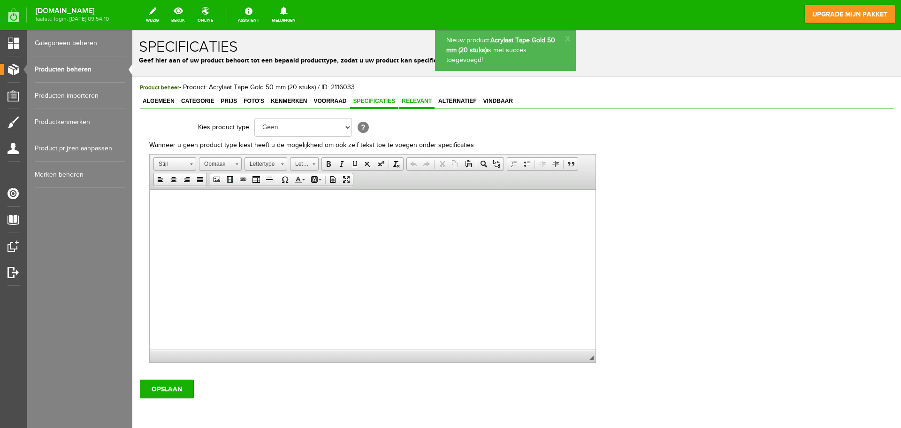
click at [404, 98] on span "Relevant" at bounding box center [417, 101] width 36 height 7
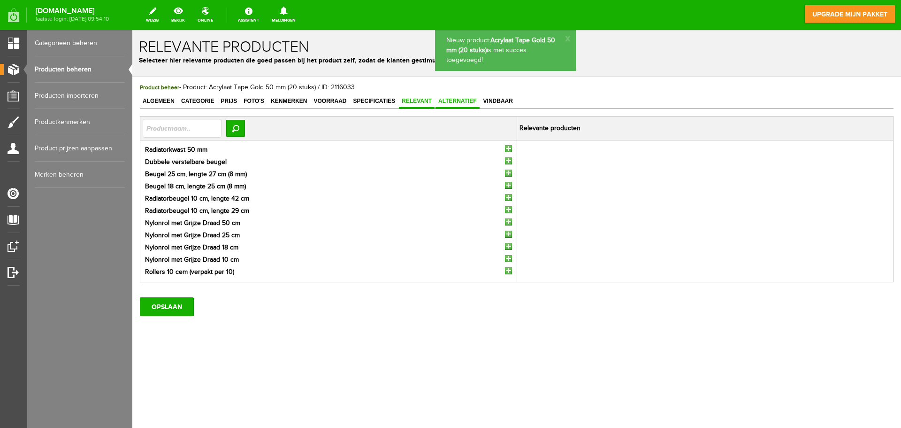
click at [461, 100] on span "Alternatief" at bounding box center [458, 101] width 44 height 7
click at [502, 101] on span "Vindbaar" at bounding box center [498, 101] width 35 height 7
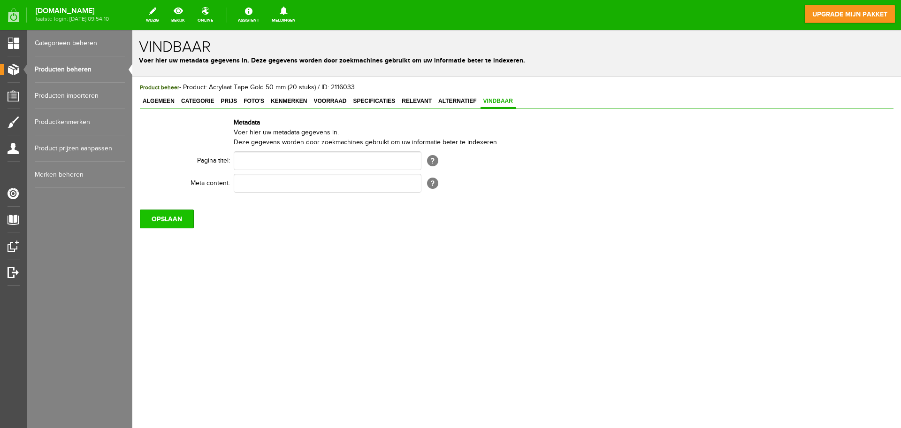
click at [174, 215] on input "OPSLAAN" at bounding box center [167, 218] width 54 height 19
click at [167, 214] on input "OPSLAAN" at bounding box center [167, 218] width 54 height 19
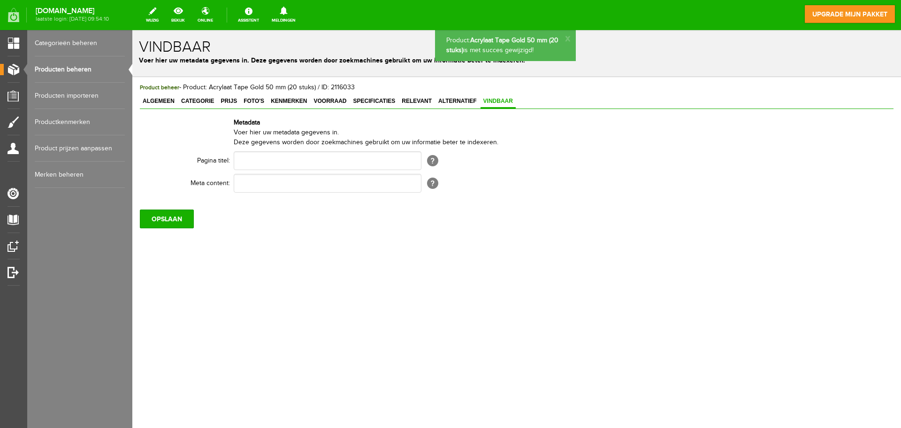
click at [87, 72] on link "Producten beheren" at bounding box center [80, 69] width 90 height 26
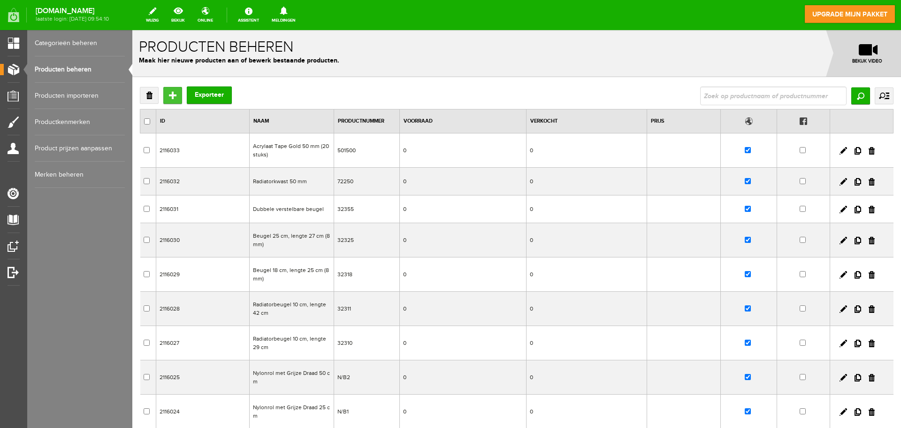
click at [175, 95] on input "Toevoegen" at bounding box center [172, 95] width 19 height 17
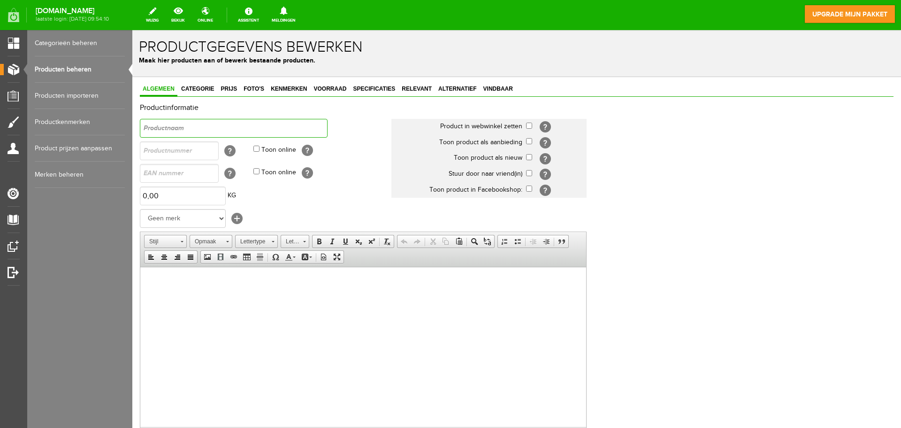
click at [225, 123] on input "text" at bounding box center [234, 128] width 188 height 19
click at [248, 123] on input "text" at bounding box center [234, 128] width 188 height 19
click at [248, 121] on input "text" at bounding box center [234, 128] width 188 height 19
type input "Duct tape roze"
click at [199, 279] on body at bounding box center [363, 281] width 427 height 10
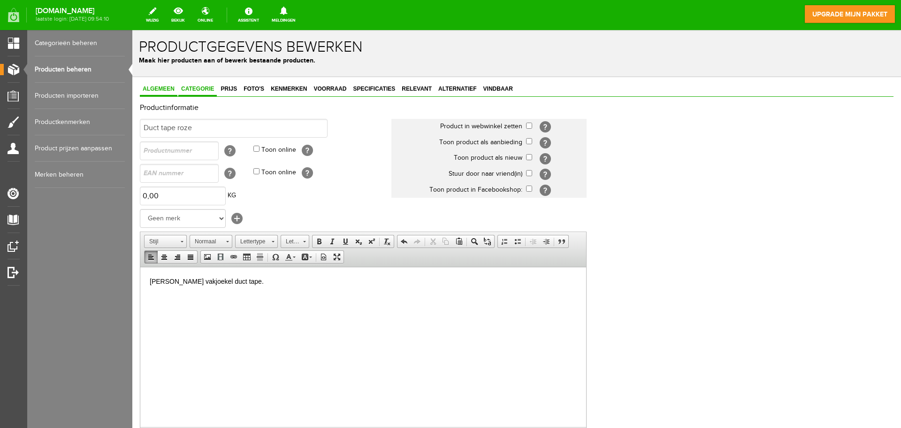
click at [209, 84] on link "Categorie" at bounding box center [197, 90] width 38 height 14
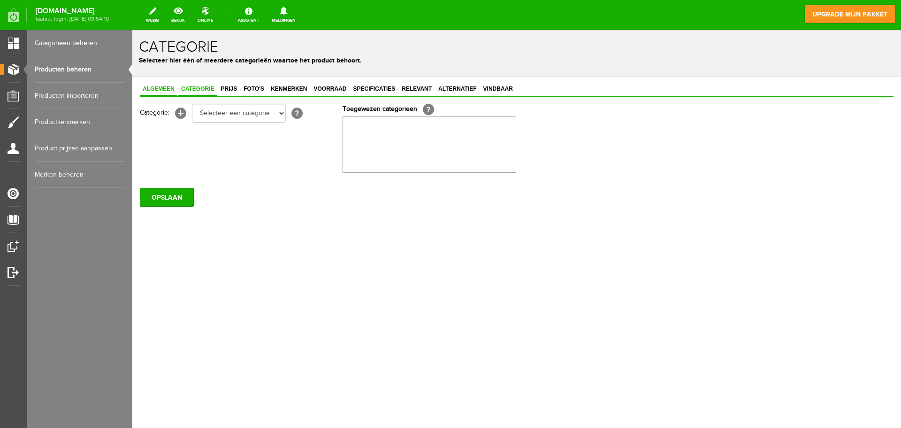
drag, startPoint x: 160, startPoint y: 87, endPoint x: 239, endPoint y: 92, distance: 79.1
click at [161, 87] on span "Algemeen" at bounding box center [159, 88] width 38 height 7
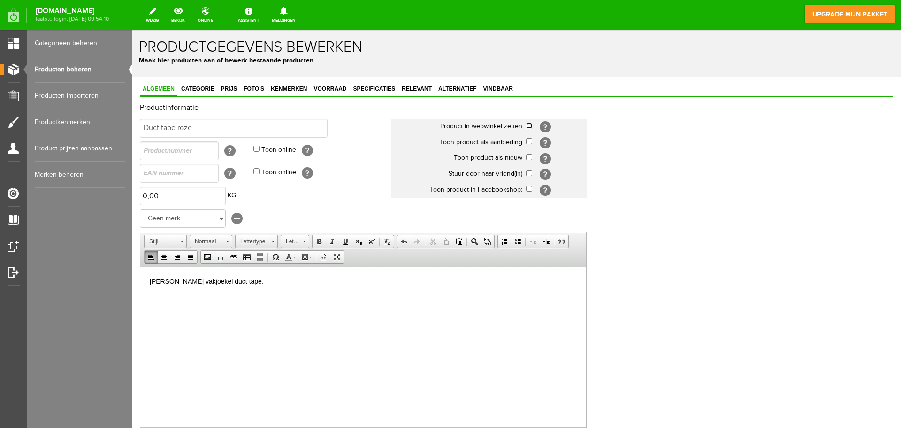
click at [527, 127] on input "checkbox" at bounding box center [529, 126] width 6 height 6
checkbox input "true"
click at [529, 156] on input "checkbox" at bounding box center [529, 157] width 6 height 6
checkbox input "true"
click at [206, 85] on link "Categorie" at bounding box center [197, 90] width 38 height 14
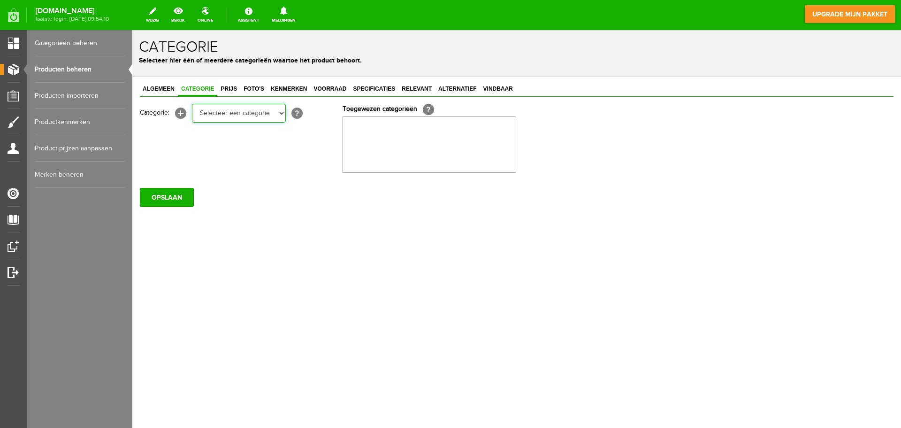
click at [263, 112] on select "Selecteer een categorie Rollers en beugels Kwasten Persoonlijke beschermingsmid…" at bounding box center [239, 113] width 94 height 19
select select "282249"
click at [192, 104] on select "Selecteer een categorie Rollers en beugels Kwasten Persoonlijke beschermingsmid…" at bounding box center [239, 113] width 94 height 19
click at [229, 93] on link "Prijs" at bounding box center [229, 90] width 22 height 14
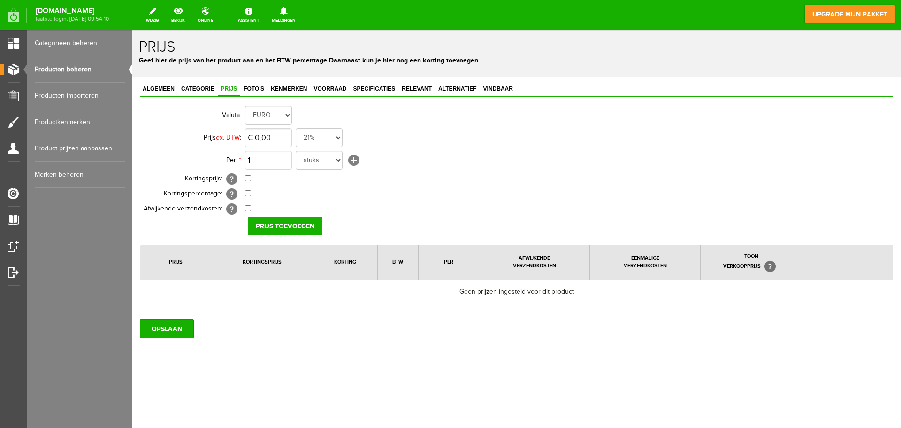
click at [255, 82] on div "Algemeen Categorie Prijs Foto's Kenmerken Voorraad Specificaties Relevant Alter…" at bounding box center [516, 242] width 769 height 330
click at [260, 88] on span "Foto's" at bounding box center [254, 88] width 26 height 7
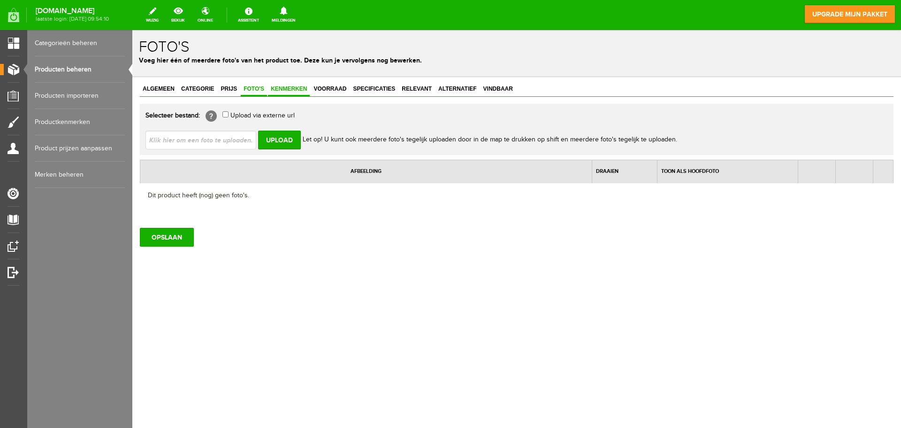
click at [277, 92] on span "Kenmerken" at bounding box center [289, 88] width 42 height 7
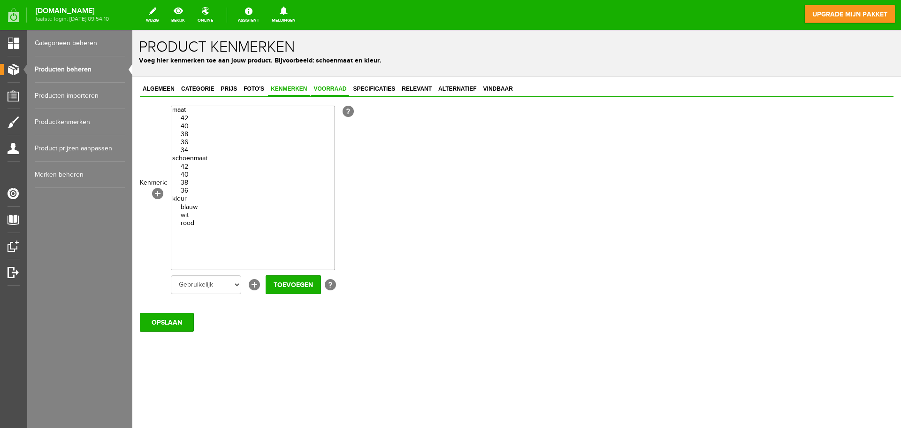
click at [316, 89] on span "Voorraad" at bounding box center [330, 88] width 38 height 7
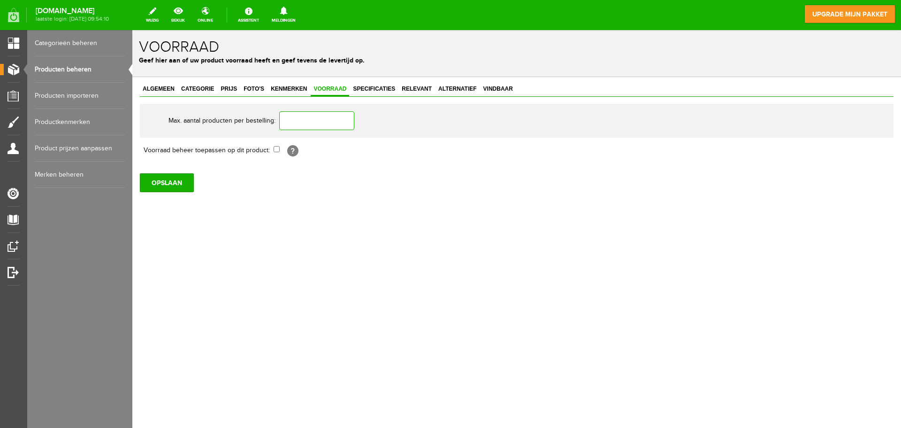
click at [321, 122] on input "text" at bounding box center [316, 120] width 75 height 19
type input "6"
click at [378, 93] on link "Specificaties" at bounding box center [374, 90] width 48 height 14
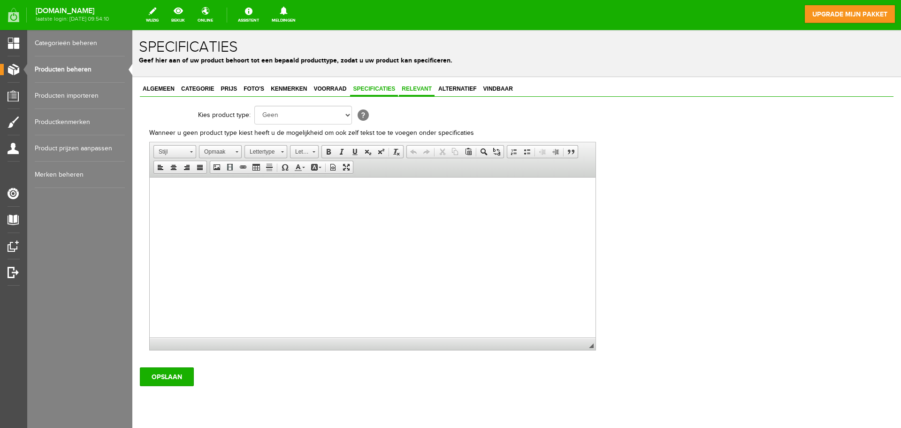
click at [419, 91] on span "Relevant" at bounding box center [417, 88] width 36 height 7
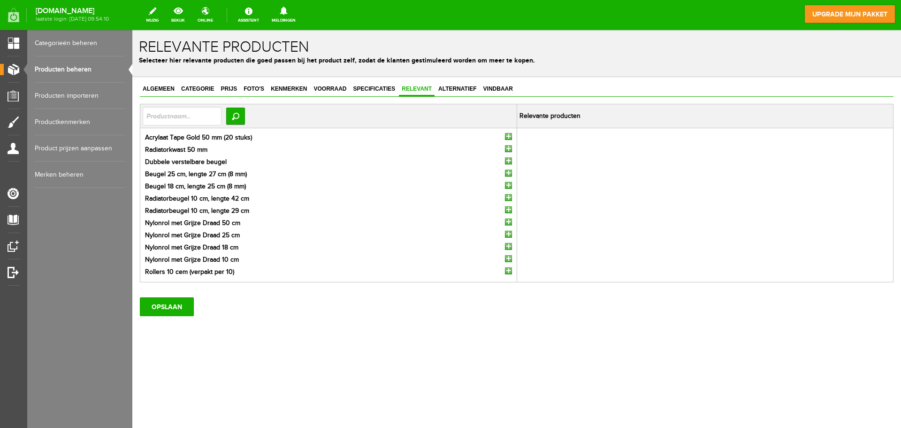
click at [509, 136] on input "button" at bounding box center [508, 136] width 7 height 7
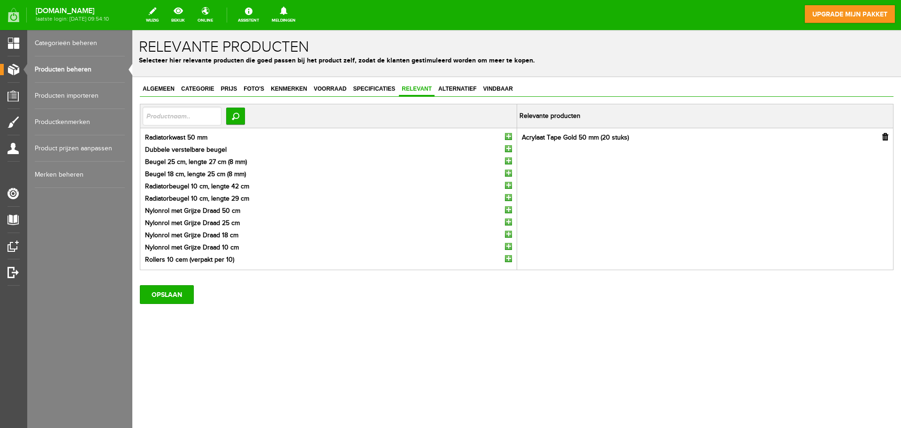
click at [453, 82] on div "Algemeen Categorie Prijs Foto's Kenmerken Voorraad Specificaties Relevant Alter…" at bounding box center [516, 225] width 769 height 296
click at [455, 87] on span "Alternatief" at bounding box center [458, 88] width 44 height 7
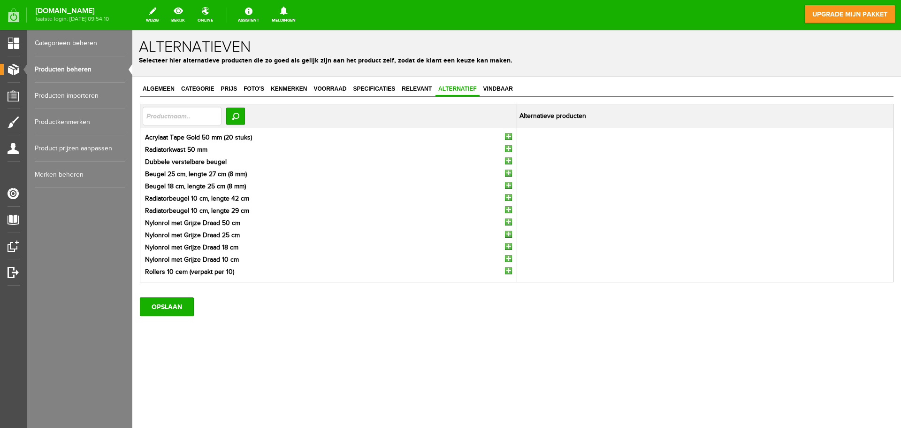
click at [508, 138] on input "button" at bounding box center [508, 136] width 7 height 7
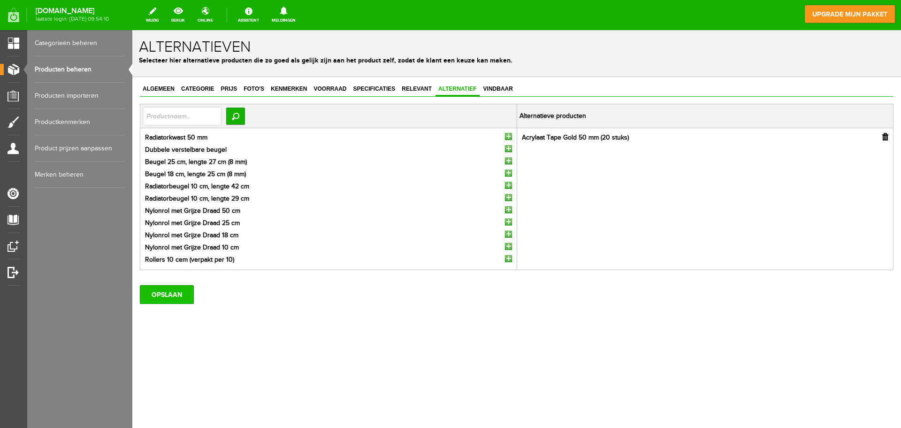
click at [177, 296] on input "OPSLAAN" at bounding box center [167, 294] width 54 height 19
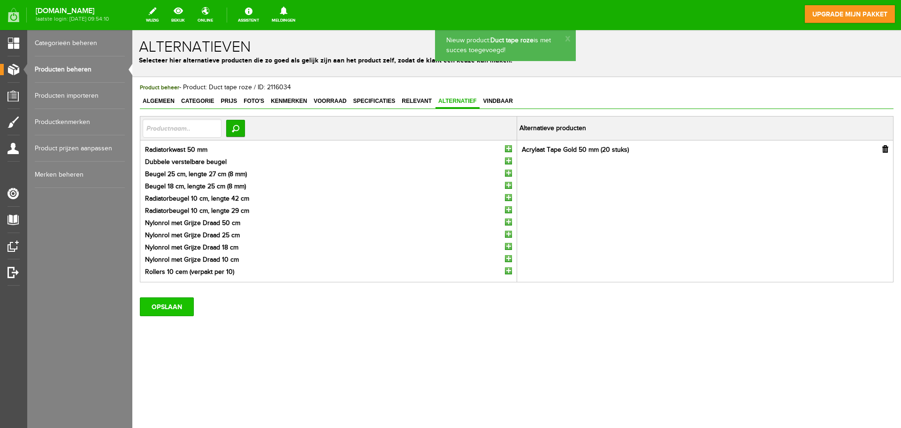
click at [174, 303] on input "OPSLAAN" at bounding box center [167, 306] width 54 height 19
click at [176, 303] on input "OPSLAAN" at bounding box center [167, 306] width 54 height 19
click at [98, 72] on link "Producten beheren" at bounding box center [80, 69] width 90 height 26
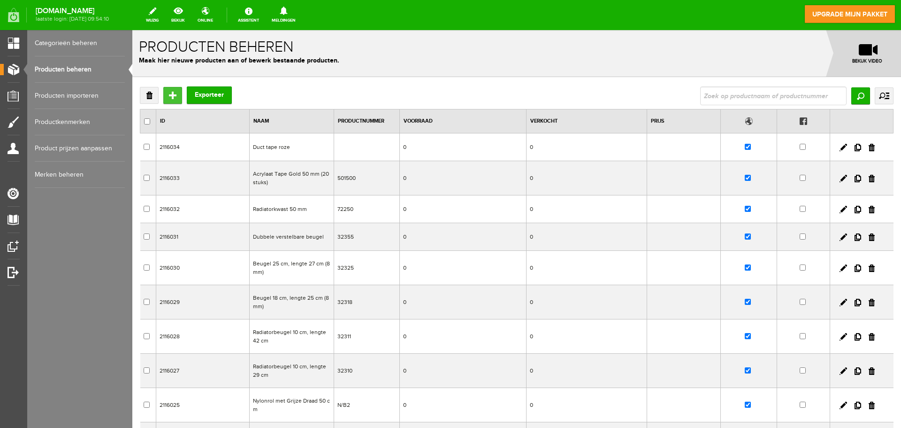
click at [170, 95] on input "Toevoegen" at bounding box center [172, 95] width 19 height 17
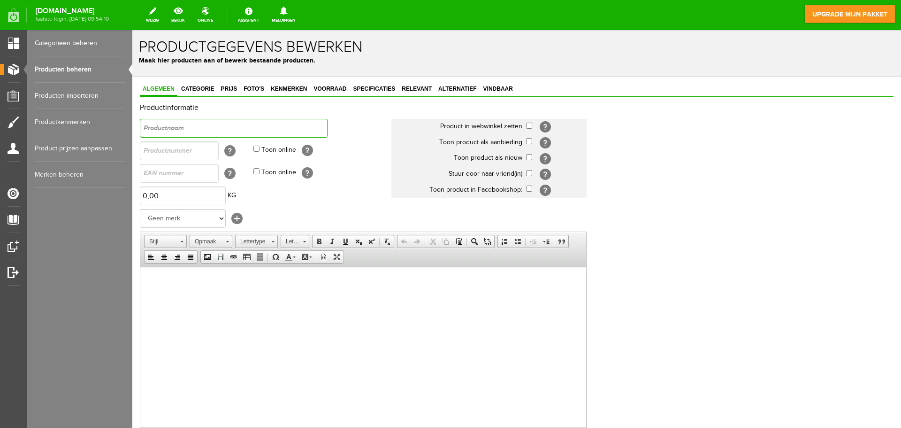
click at [190, 127] on input "text" at bounding box center [234, 128] width 188 height 19
paste input "Stucloper"
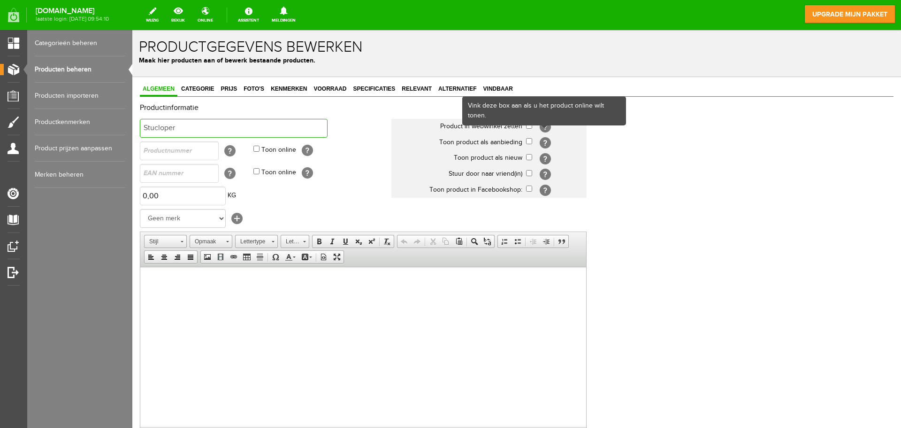
type input "Stucloper"
click at [527, 125] on div "Vink deze box aan als u het product online wilt tonen." at bounding box center [544, 110] width 164 height 29
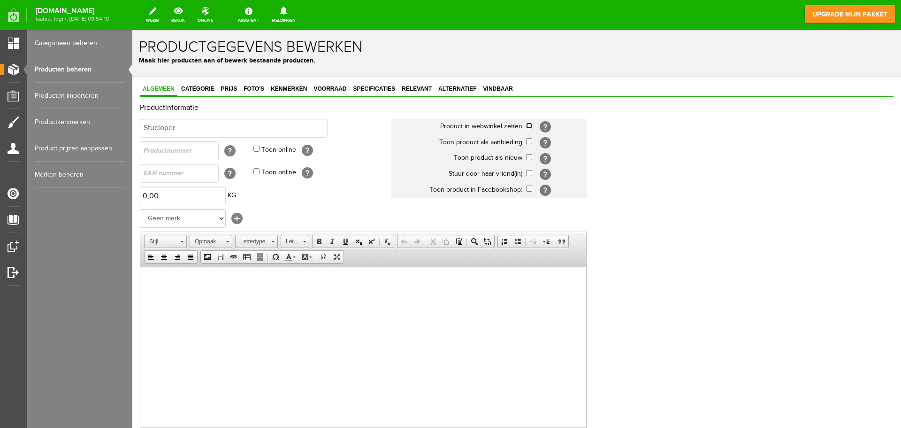
click at [529, 125] on input "checkbox" at bounding box center [529, 126] width 6 height 6
checkbox input "true"
click at [529, 157] on input "checkbox" at bounding box center [529, 157] width 6 height 6
checkbox input "true"
click at [188, 295] on html at bounding box center [363, 281] width 446 height 29
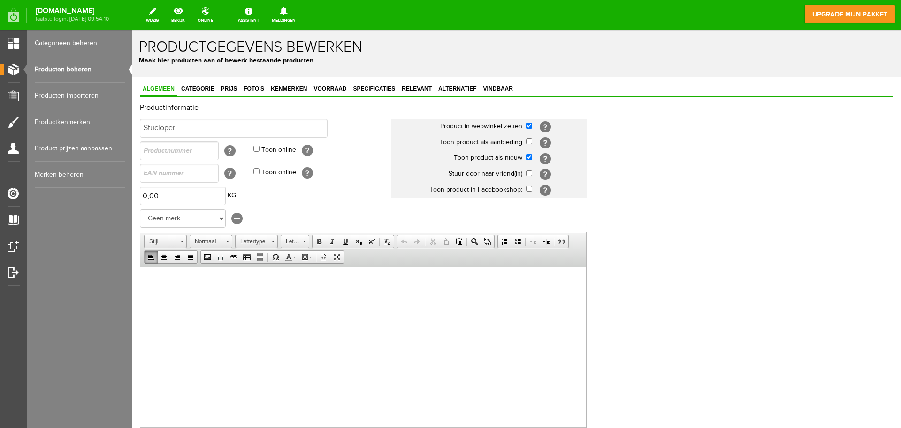
click at [266, 286] on html at bounding box center [363, 281] width 446 height 29
paste body
click at [206, 86] on span "Categorie" at bounding box center [197, 88] width 38 height 7
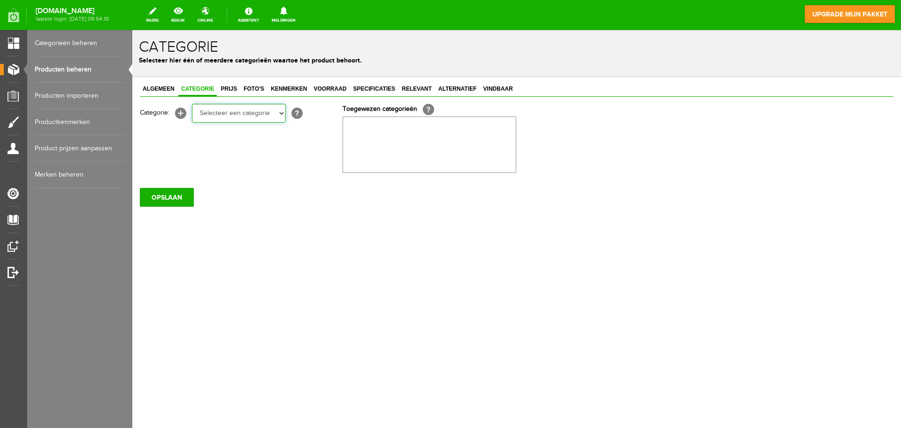
click at [248, 110] on select "Selecteer een categorie Rollers en beugels Kwasten Persoonlijke beschermingsmid…" at bounding box center [239, 113] width 94 height 19
select select "282249"
click at [192, 104] on select "Selecteer een categorie Rollers en beugels Kwasten Persoonlijke beschermingsmid…" at bounding box center [239, 113] width 94 height 19
click at [489, 127] on input "button" at bounding box center [488, 127] width 6 height 8
click at [250, 121] on select "Selecteer een categorie Rollers en beugels Kwasten Persoonlijke beschermingsmid…" at bounding box center [239, 113] width 94 height 19
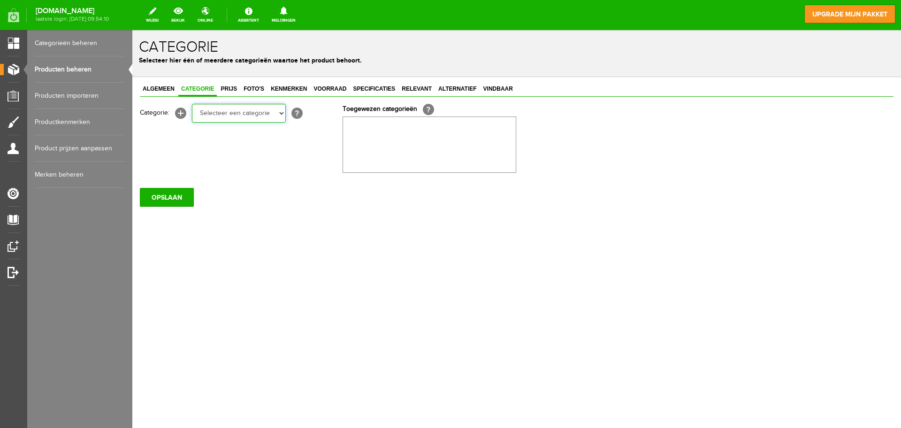
select select "282249"
click at [192, 104] on select "Selecteer een categorie Rollers en beugels Kwasten Persoonlijke beschermingsmid…" at bounding box center [239, 113] width 94 height 19
click at [230, 89] on span "Prijs" at bounding box center [229, 88] width 22 height 7
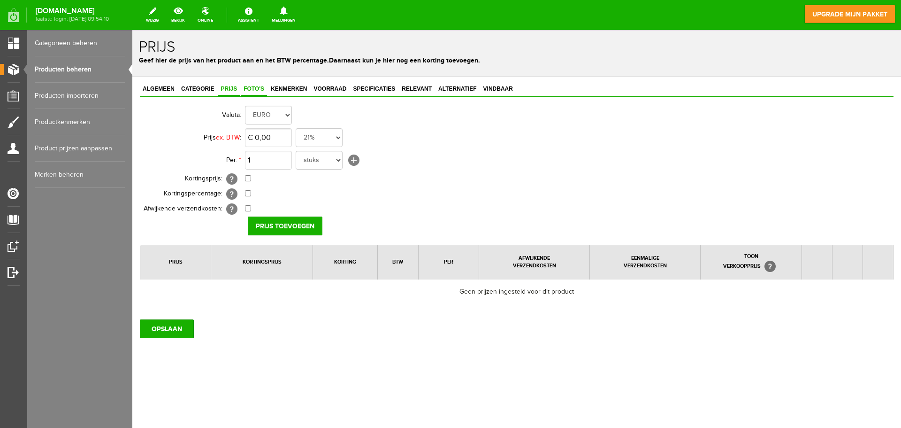
click at [248, 92] on span "Foto's" at bounding box center [254, 88] width 26 height 7
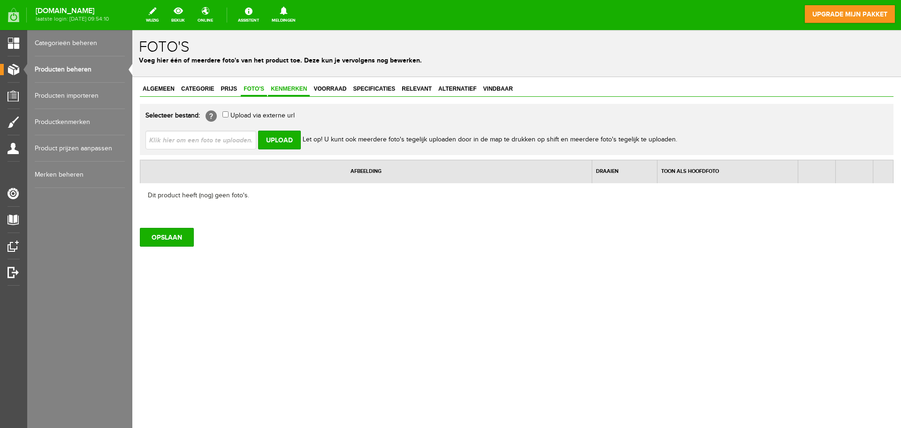
click at [268, 91] on span "Kenmerken" at bounding box center [289, 88] width 42 height 7
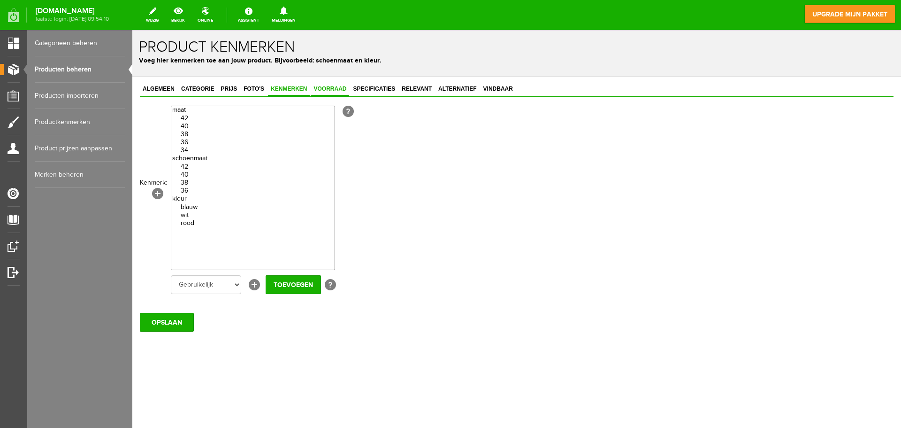
click at [331, 92] on span "Voorraad" at bounding box center [330, 88] width 38 height 7
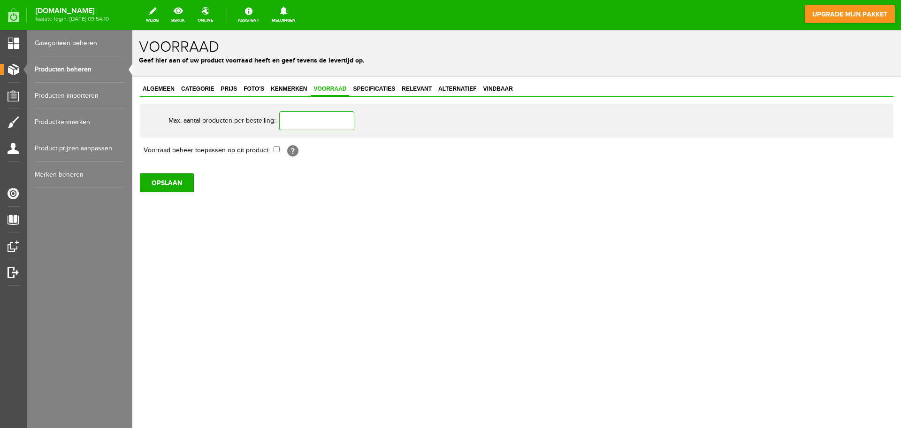
click at [327, 118] on input "text" at bounding box center [316, 120] width 75 height 19
type input "1"
click at [394, 84] on link "Specificaties" at bounding box center [374, 90] width 48 height 14
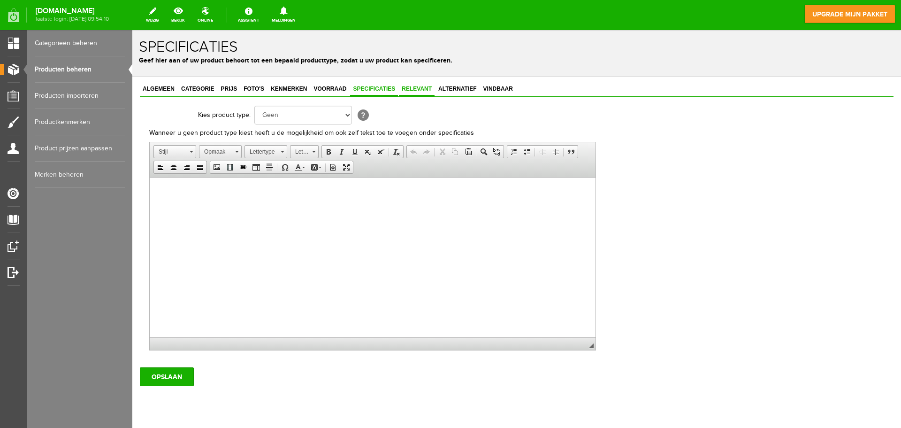
click at [414, 85] on span "Relevant" at bounding box center [417, 88] width 36 height 7
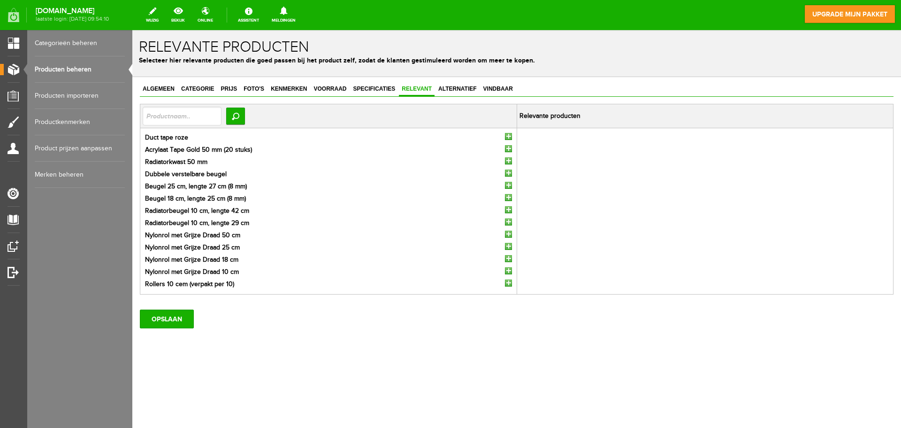
click at [507, 135] on input "button" at bounding box center [508, 136] width 7 height 7
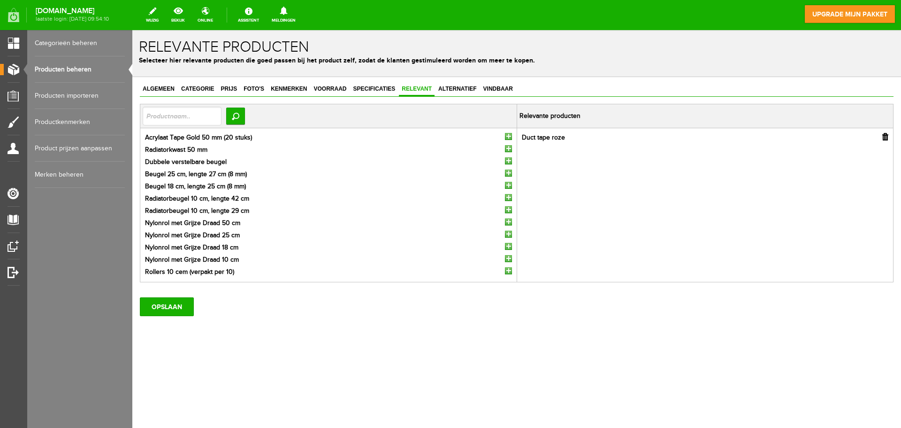
click at [507, 135] on input "button" at bounding box center [508, 136] width 7 height 7
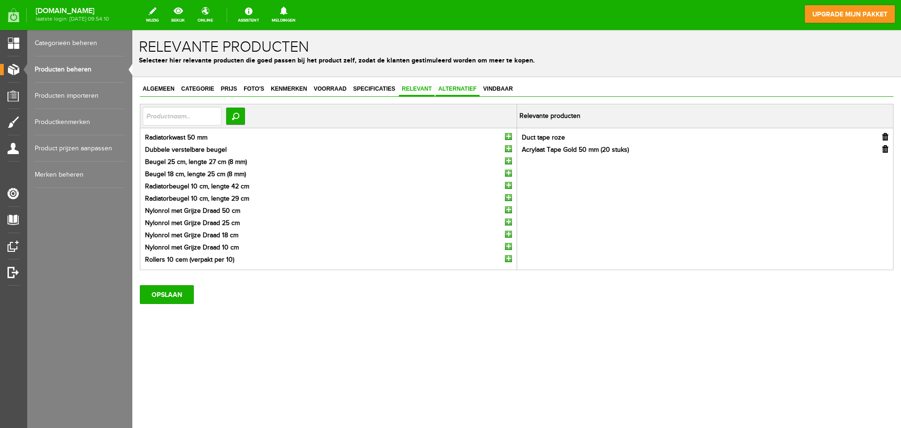
click at [444, 94] on link "Alternatief" at bounding box center [458, 90] width 44 height 14
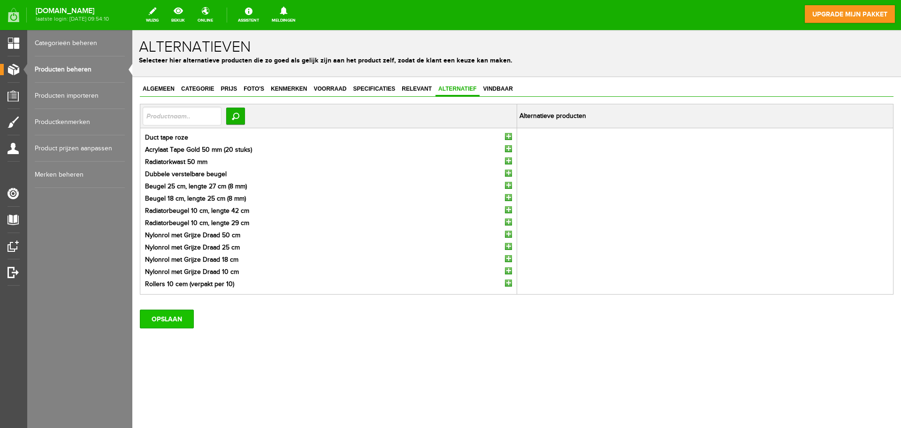
click at [171, 323] on input "OPSLAAN" at bounding box center [167, 318] width 54 height 19
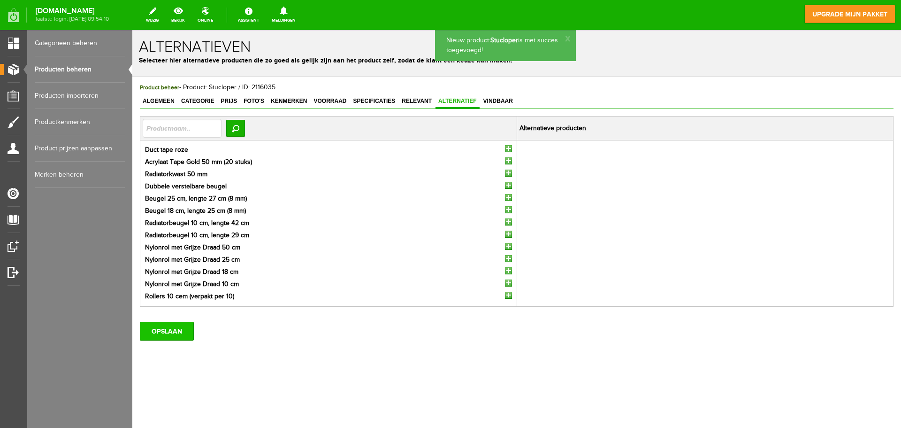
click at [170, 330] on input "OPSLAAN" at bounding box center [167, 331] width 54 height 19
click at [100, 65] on link "Producten beheren" at bounding box center [80, 69] width 90 height 26
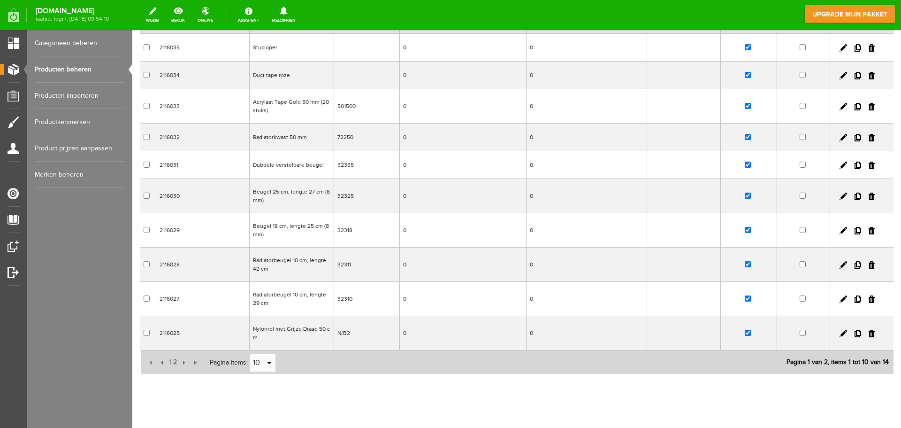
scroll to position [116, 0]
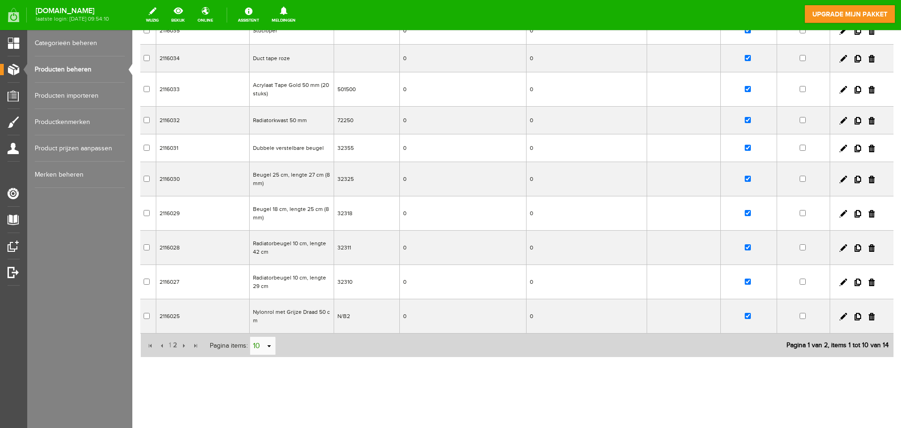
click at [269, 346] on link "select" at bounding box center [270, 346] width 8 height 18
click at [261, 326] on li "50" at bounding box center [262, 327] width 25 height 15
type input "50"
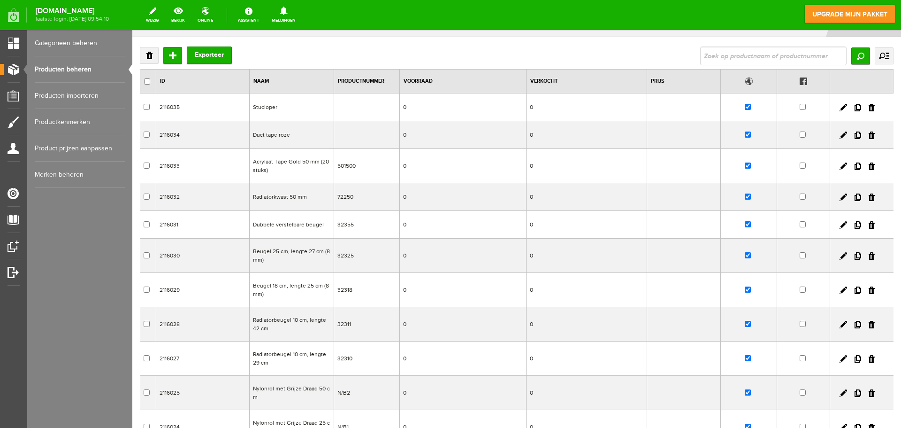
scroll to position [0, 0]
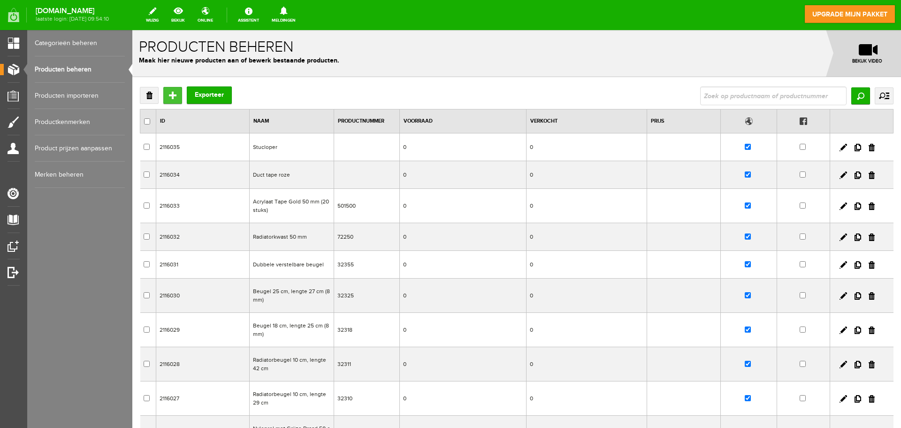
click at [166, 92] on input "Toevoegen" at bounding box center [172, 95] width 19 height 17
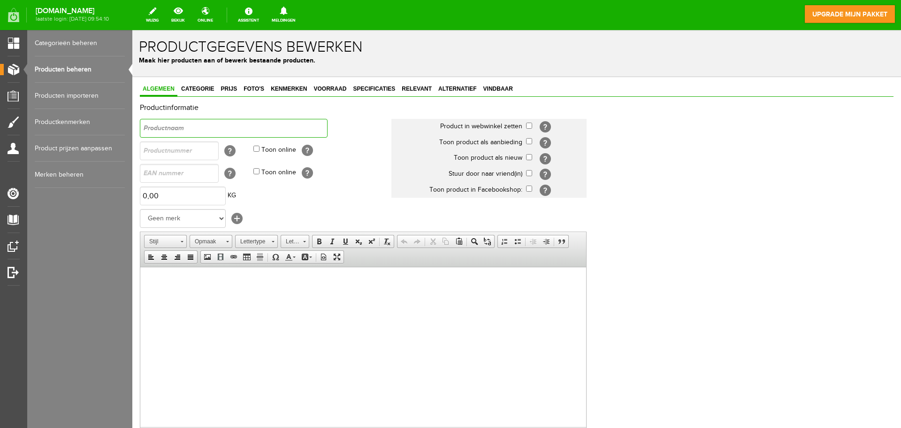
click at [189, 131] on input "text" at bounding box center [234, 128] width 188 height 19
type input "Afzetlint 100 m"
click at [527, 127] on input "checkbox" at bounding box center [529, 126] width 6 height 6
checkbox input "true"
click at [528, 157] on input "checkbox" at bounding box center [529, 157] width 6 height 6
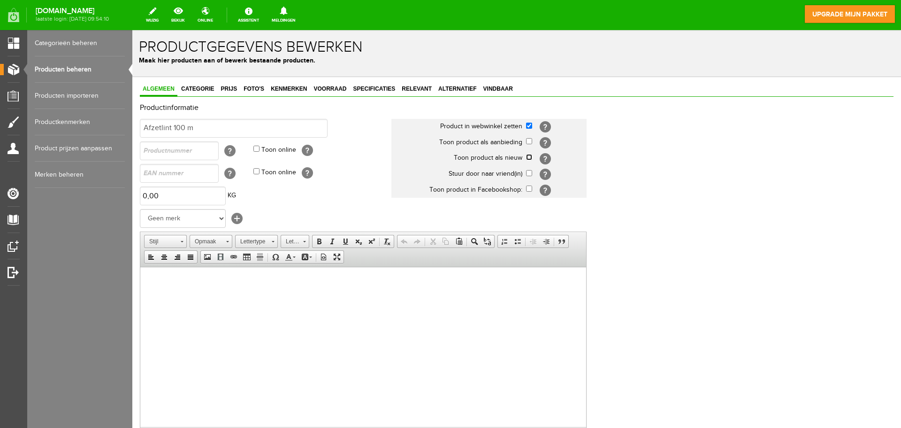
checkbox input "true"
click at [198, 295] on html at bounding box center [363, 281] width 446 height 29
paste body
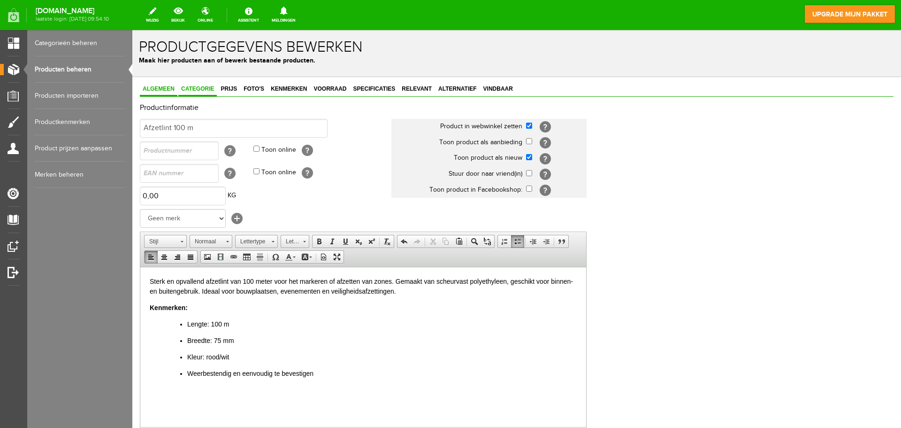
click at [203, 88] on span "Categorie" at bounding box center [197, 88] width 38 height 7
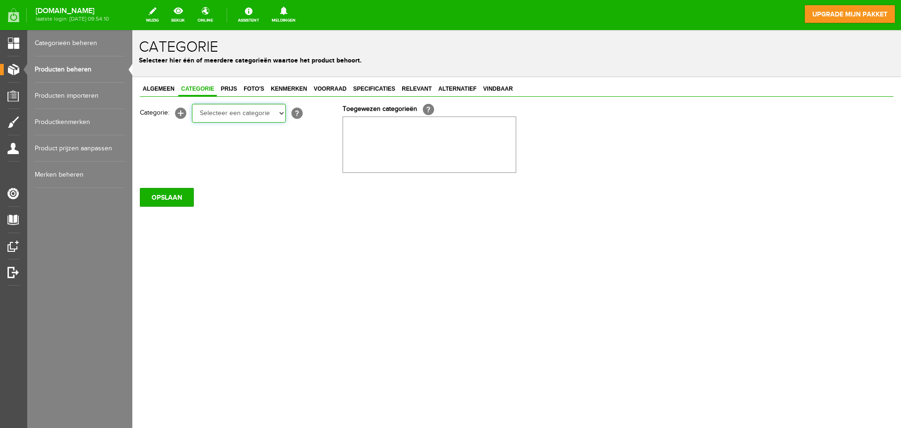
click at [225, 116] on select "Selecteer een categorie Rollers en beugels Kwasten Persoonlijke beschermingsmid…" at bounding box center [239, 113] width 94 height 19
select select "282249"
click at [192, 104] on select "Selecteer een categorie Rollers en beugels Kwasten Persoonlijke beschermingsmid…" at bounding box center [239, 113] width 94 height 19
click at [268, 87] on span "Kenmerken" at bounding box center [289, 88] width 42 height 7
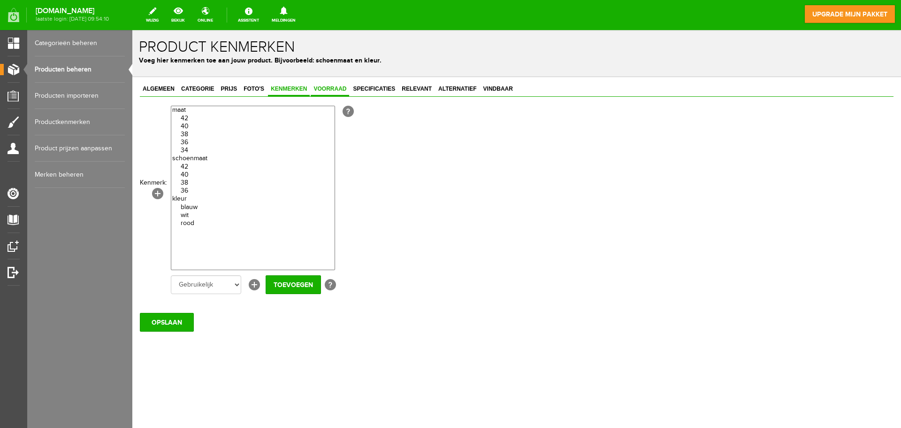
click at [327, 92] on span "Voorraad" at bounding box center [330, 88] width 38 height 7
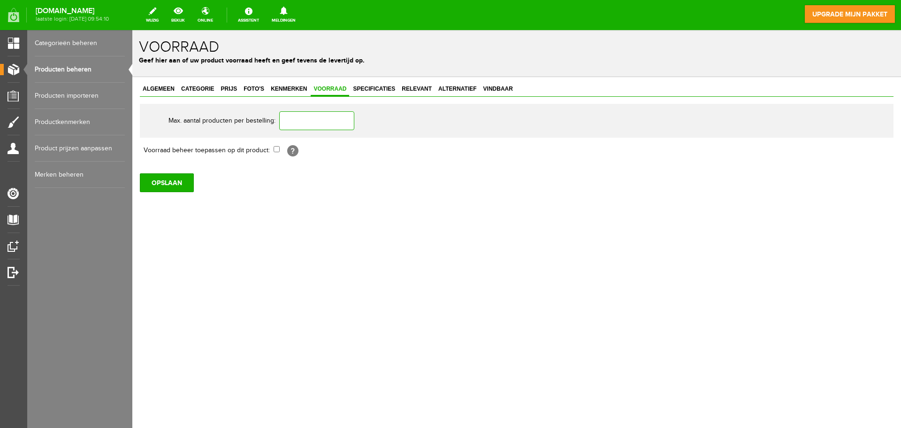
click at [326, 119] on input "text" at bounding box center [316, 120] width 75 height 19
type input "2"
click at [372, 91] on span "Specificaties" at bounding box center [374, 88] width 48 height 7
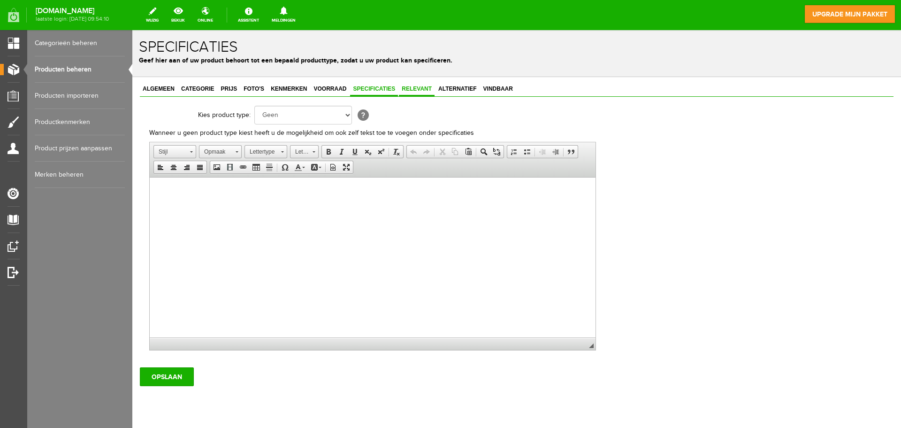
click at [416, 89] on span "Relevant" at bounding box center [417, 88] width 36 height 7
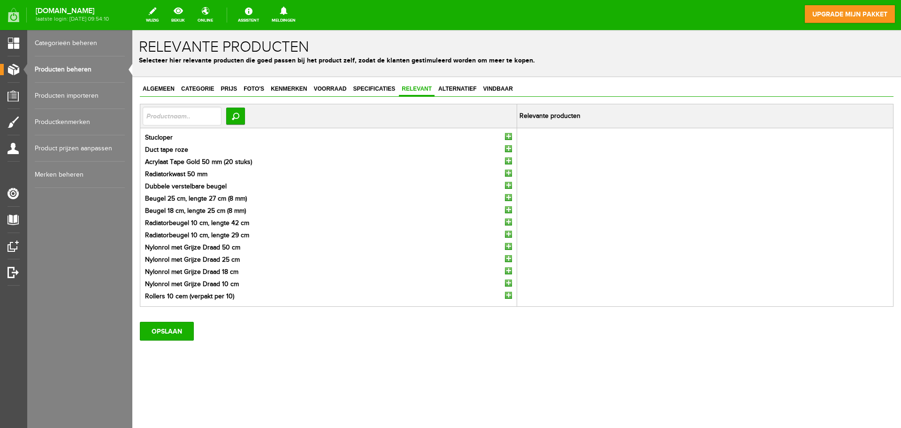
click at [512, 135] on input "button" at bounding box center [508, 136] width 7 height 7
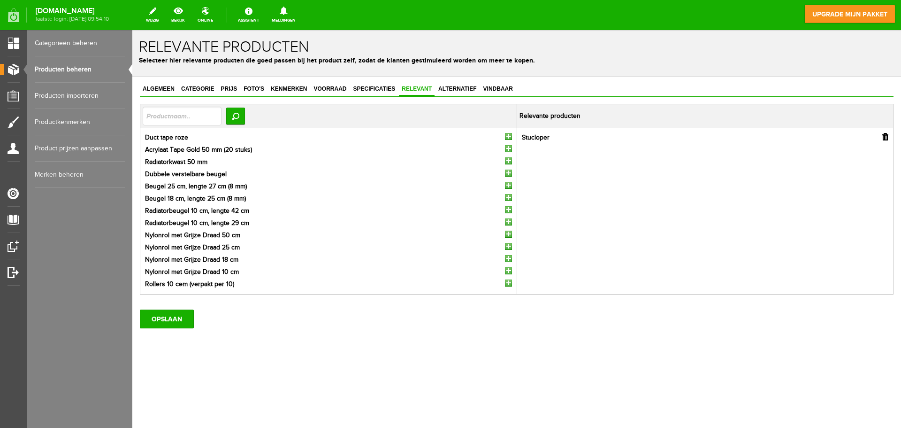
click at [512, 135] on input "button" at bounding box center [508, 136] width 7 height 7
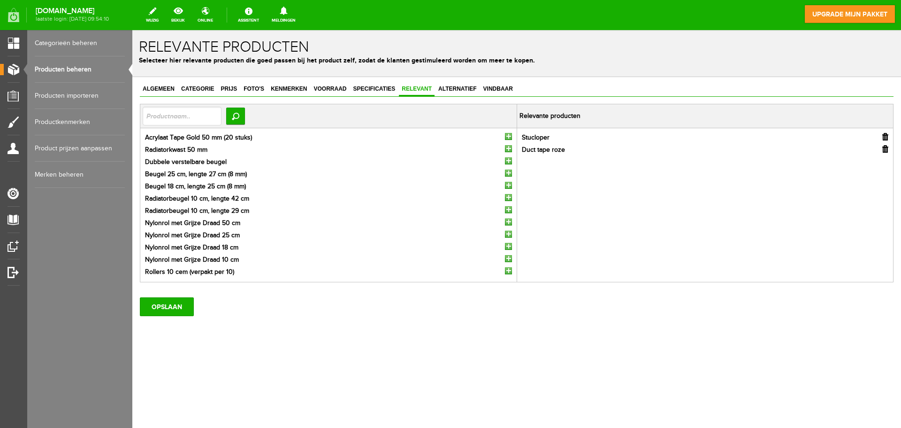
click at [512, 135] on input "button" at bounding box center [508, 136] width 7 height 7
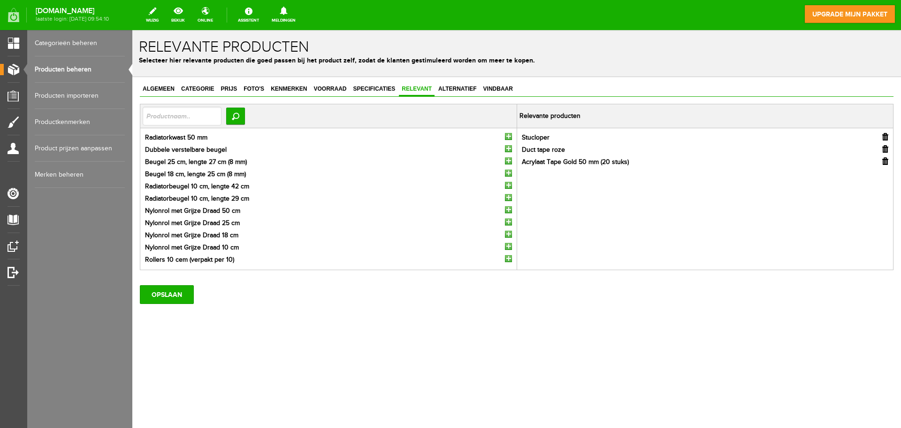
click at [178, 284] on div "OPSLAAN" at bounding box center [517, 290] width 754 height 26
click at [173, 298] on input "OPSLAAN" at bounding box center [167, 294] width 54 height 19
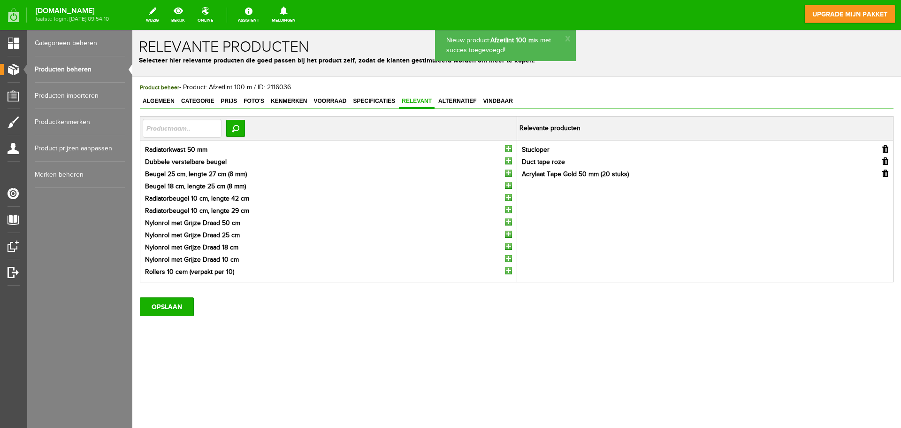
click at [65, 70] on link "Producten beheren" at bounding box center [80, 69] width 90 height 26
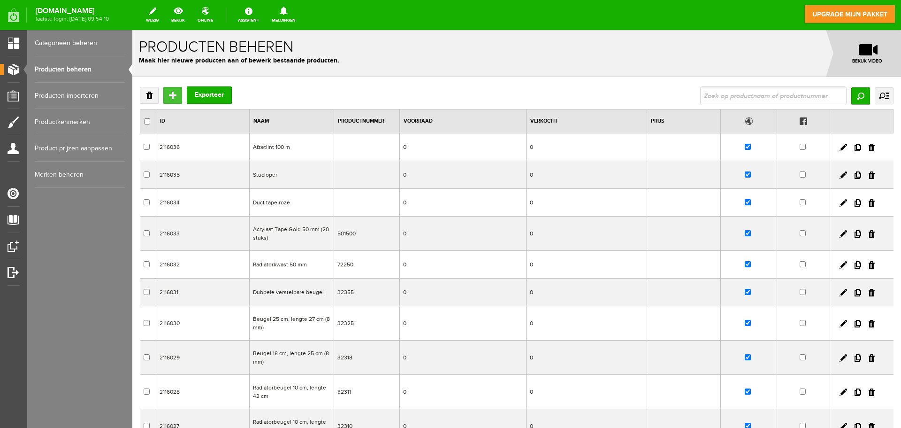
click at [171, 96] on input "Toevoegen" at bounding box center [172, 95] width 19 height 17
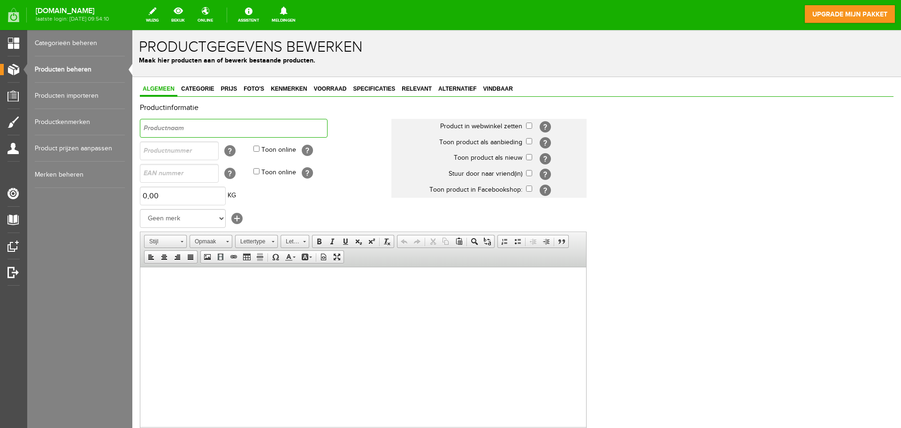
click at [169, 132] on input "text" at bounding box center [234, 128] width 188 height 19
type input "Vuilniszak rol"
click at [204, 289] on html at bounding box center [363, 281] width 446 height 29
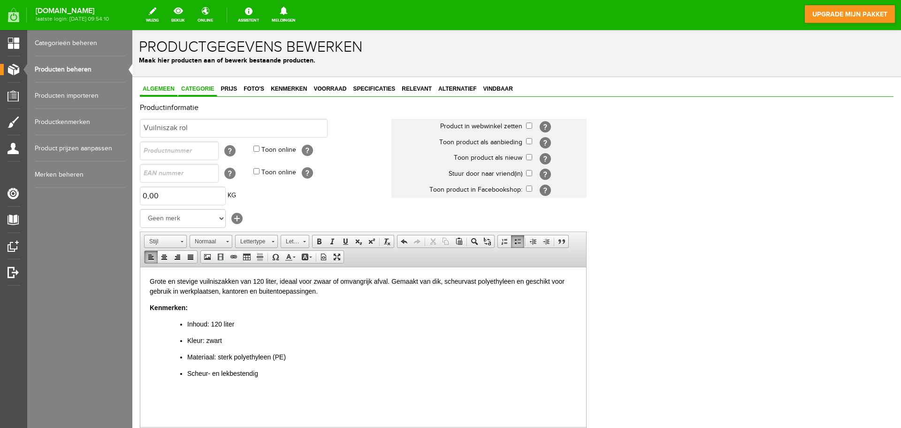
click at [199, 90] on span "Categorie" at bounding box center [197, 88] width 38 height 7
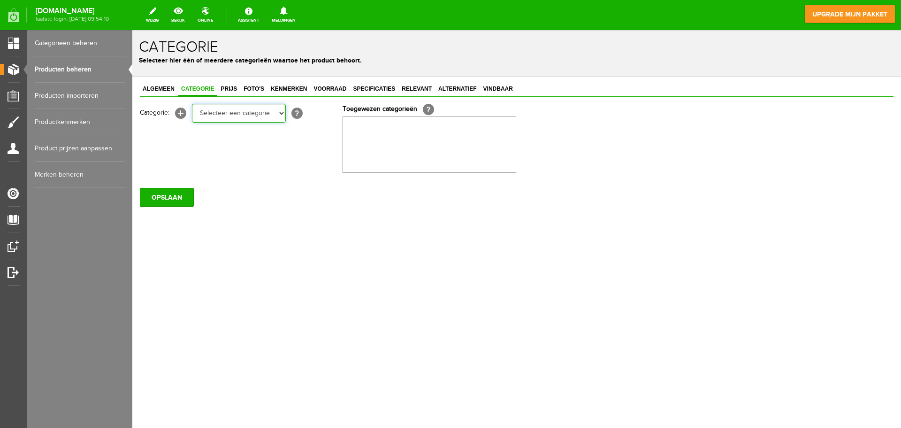
click at [209, 114] on select "Selecteer een categorie Rollers en beugels Kwasten Persoonlijke beschermingsmid…" at bounding box center [239, 113] width 94 height 19
select select "282249"
click at [192, 104] on select "Selecteer een categorie Rollers en beugels Kwasten Persoonlijke beschermingsmid…" at bounding box center [239, 113] width 94 height 19
click at [234, 90] on span "Prijs" at bounding box center [229, 88] width 22 height 7
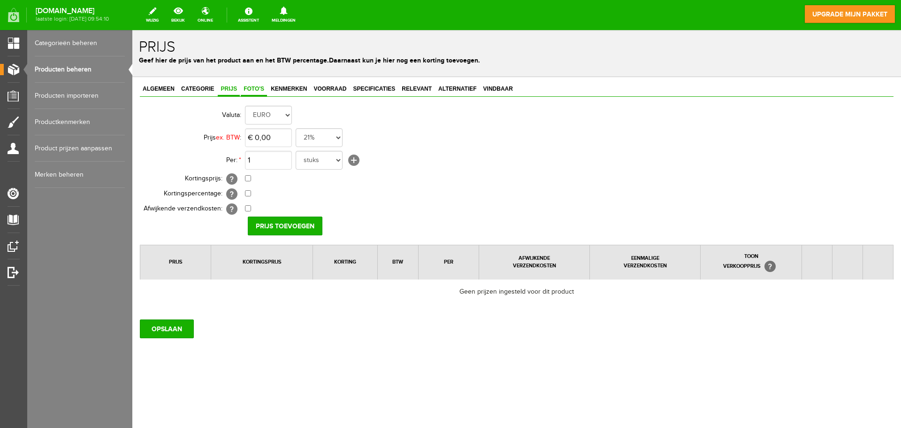
click at [262, 84] on link "Foto's" at bounding box center [254, 90] width 26 height 14
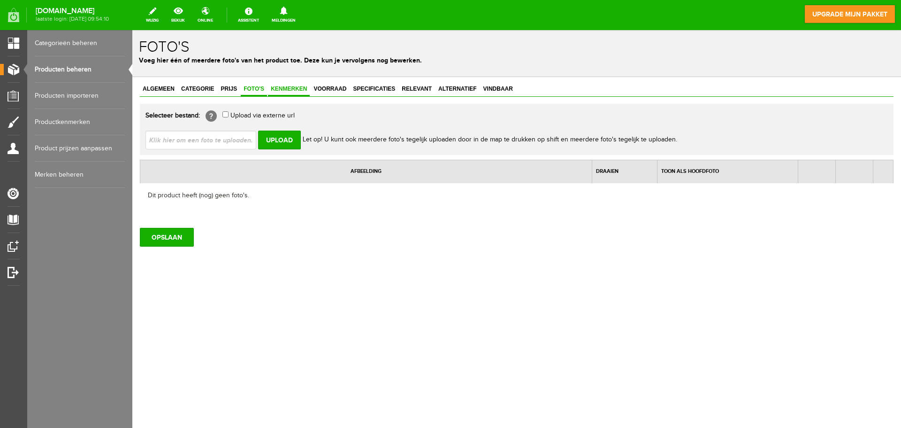
click at [283, 87] on span "Kenmerken" at bounding box center [289, 88] width 42 height 7
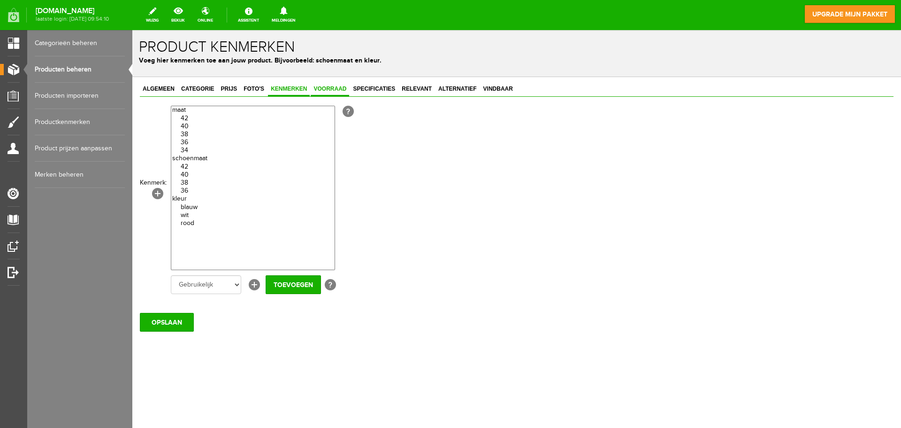
click at [335, 87] on span "Voorraad" at bounding box center [330, 88] width 38 height 7
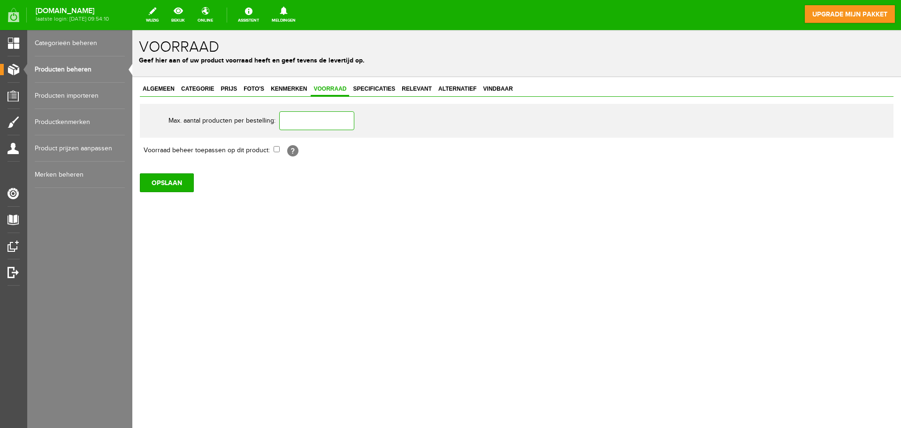
click at [330, 116] on input "text" at bounding box center [316, 120] width 75 height 19
type input "1"
click at [378, 77] on div "Algemeen Categorie Prijs Foto's Kenmerken Voorraad Specificaties Relevant Alter…" at bounding box center [516, 169] width 769 height 184
click at [377, 84] on link "Specificaties" at bounding box center [374, 90] width 48 height 14
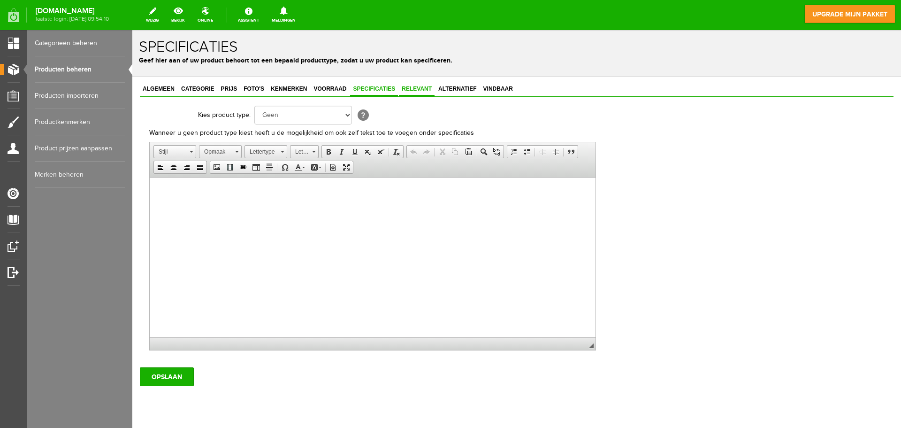
click at [414, 89] on span "Relevant" at bounding box center [417, 88] width 36 height 7
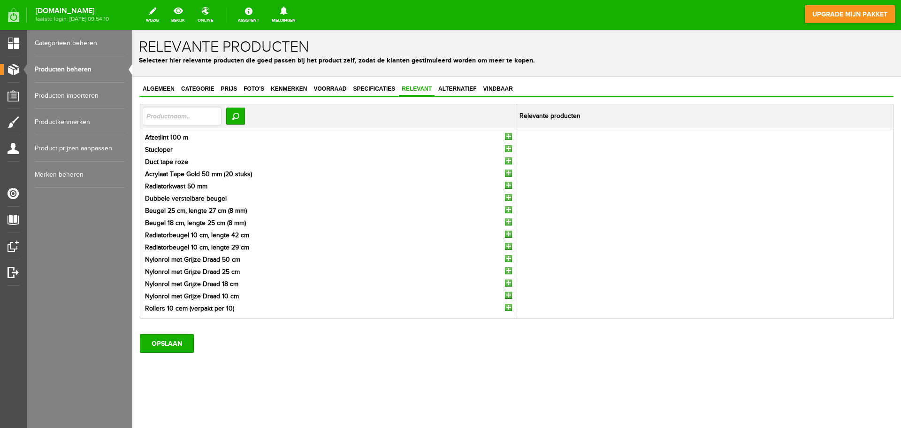
click at [506, 134] on input "button" at bounding box center [508, 136] width 7 height 7
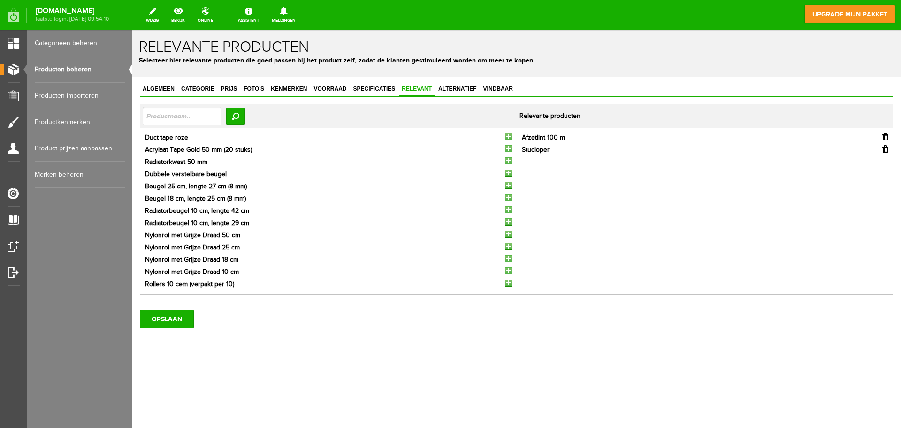
click at [506, 134] on input "button" at bounding box center [508, 136] width 7 height 7
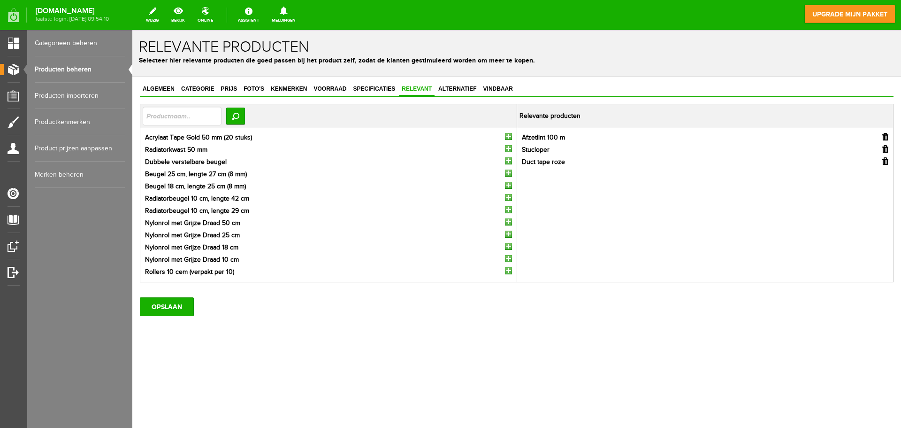
click at [506, 134] on input "button" at bounding box center [508, 136] width 7 height 7
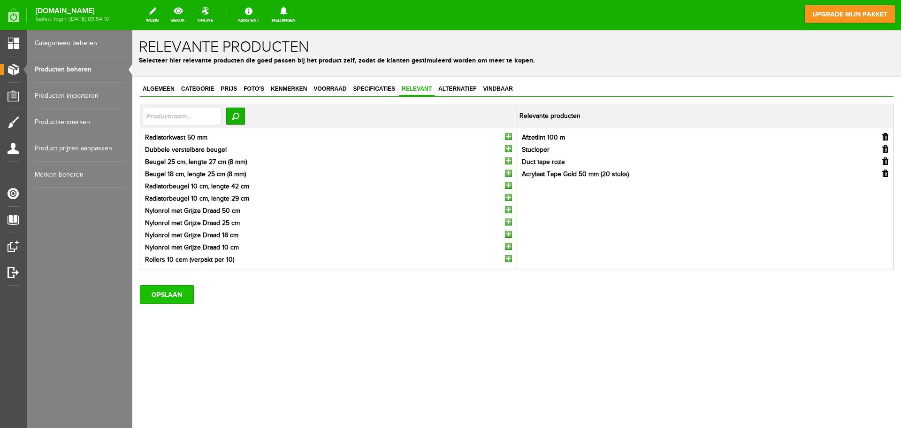
click at [164, 289] on input "OPSLAAN" at bounding box center [167, 294] width 54 height 19
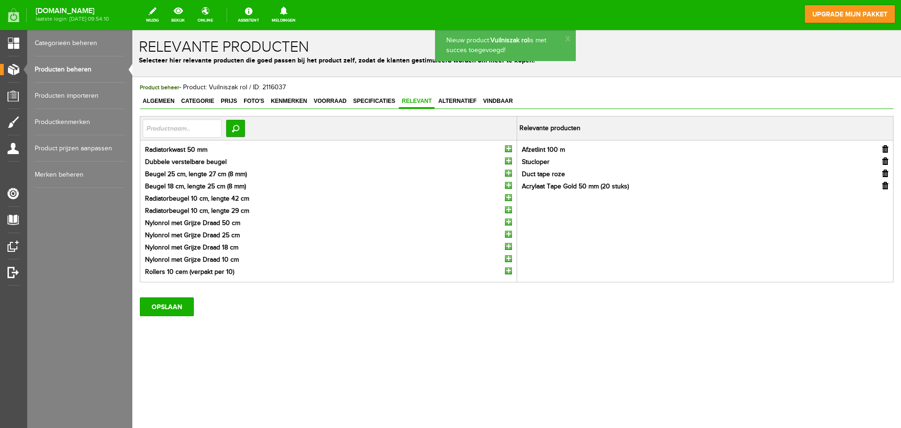
click at [95, 66] on link "Producten beheren" at bounding box center [80, 69] width 90 height 26
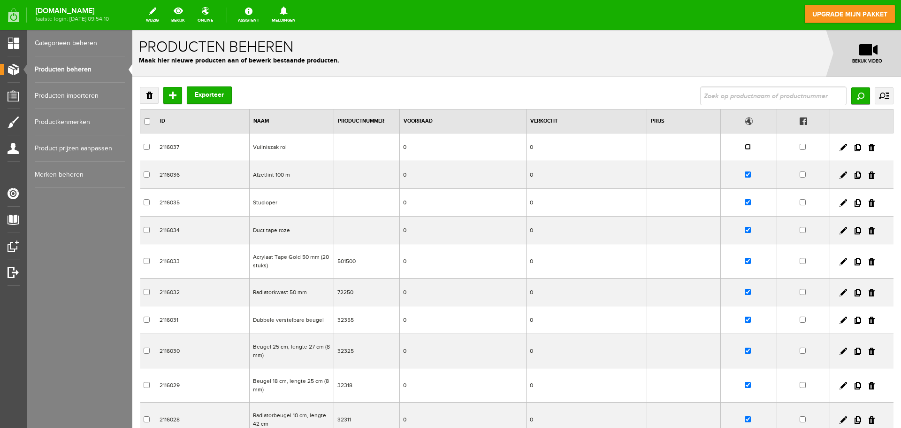
click at [745, 146] on input "checkbox" at bounding box center [748, 147] width 6 height 6
checkbox input "true"
click at [171, 98] on input "Toevoegen" at bounding box center [172, 95] width 19 height 17
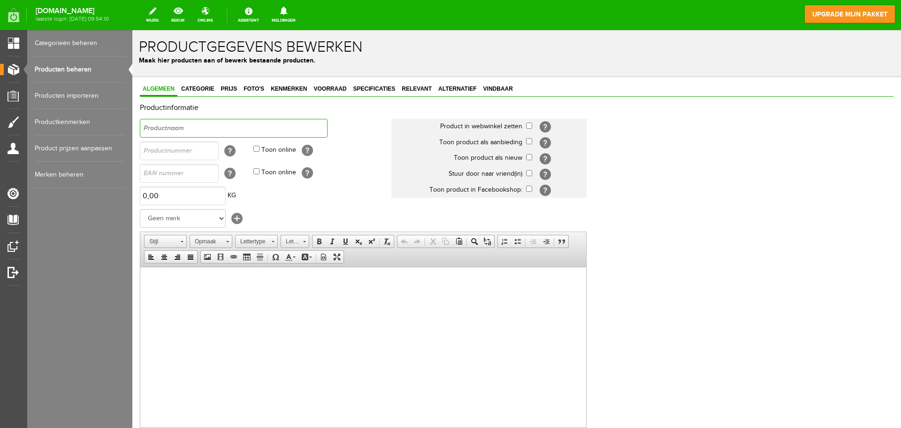
click at [191, 124] on input "text" at bounding box center [234, 128] width 188 height 19
type input "Aceton 5 L"
drag, startPoint x: 526, startPoint y: 123, endPoint x: 527, endPoint y: 130, distance: 6.2
click at [527, 130] on td "[?]" at bounding box center [556, 127] width 61 height 16
click at [528, 155] on input "checkbox" at bounding box center [529, 157] width 6 height 6
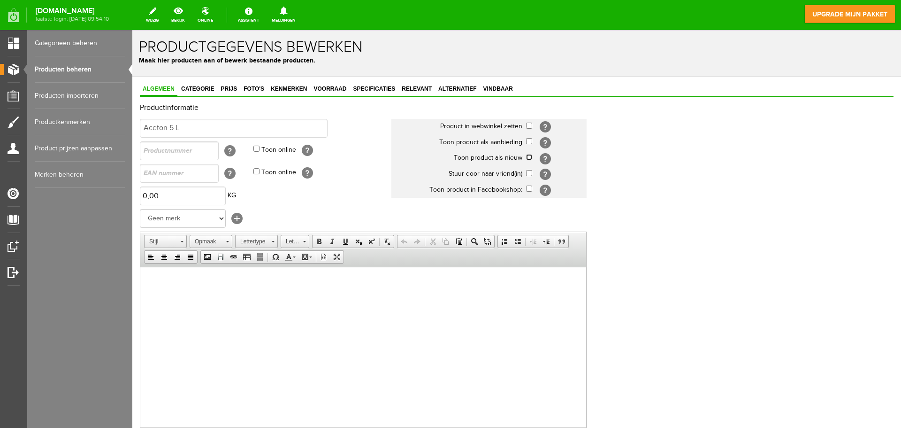
checkbox input "true"
click at [528, 124] on input "checkbox" at bounding box center [529, 126] width 6 height 6
checkbox input "true"
click at [185, 295] on html at bounding box center [363, 281] width 446 height 29
click at [198, 87] on span "Categorie" at bounding box center [197, 88] width 38 height 7
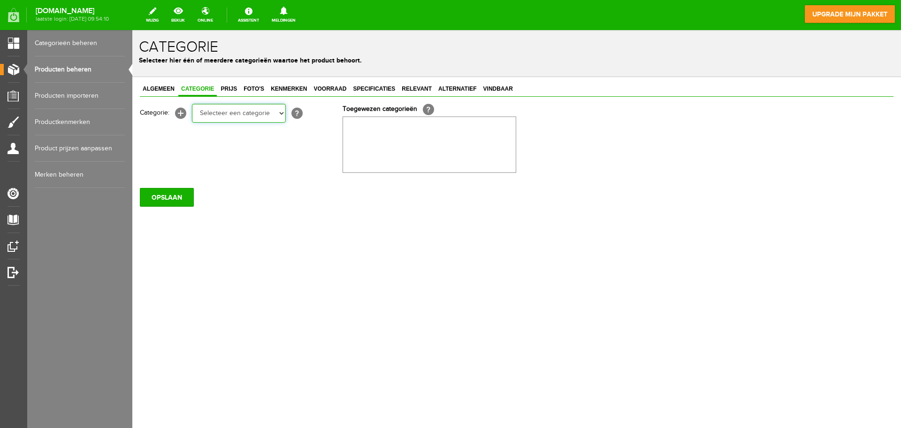
click at [237, 111] on select "Selecteer een categorie Rollers en beugels Kwasten Persoonlijke beschermingsmid…" at bounding box center [239, 113] width 94 height 19
click at [285, 366] on body "x Categorie Selecteer hier één of meerdere categorieën waartoe het product beho…" at bounding box center [516, 229] width 769 height 398
click at [87, 39] on link "Categorieën beheren" at bounding box center [80, 43] width 90 height 26
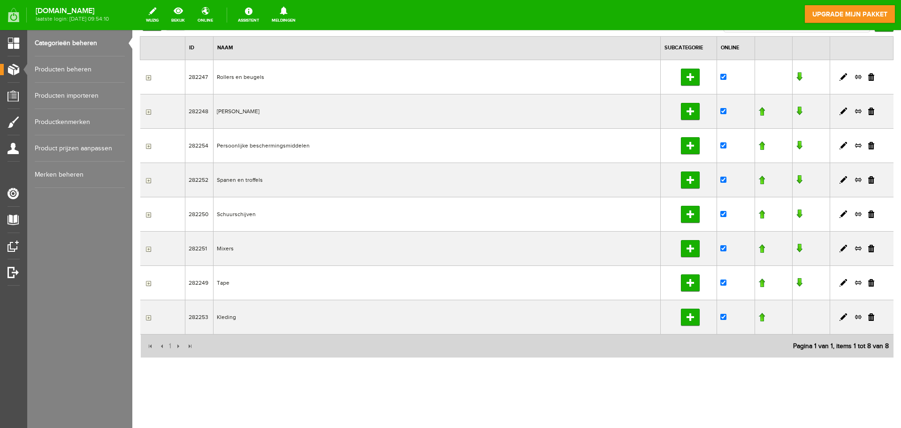
scroll to position [73, 0]
click at [250, 284] on td "Tape" at bounding box center [437, 282] width 447 height 34
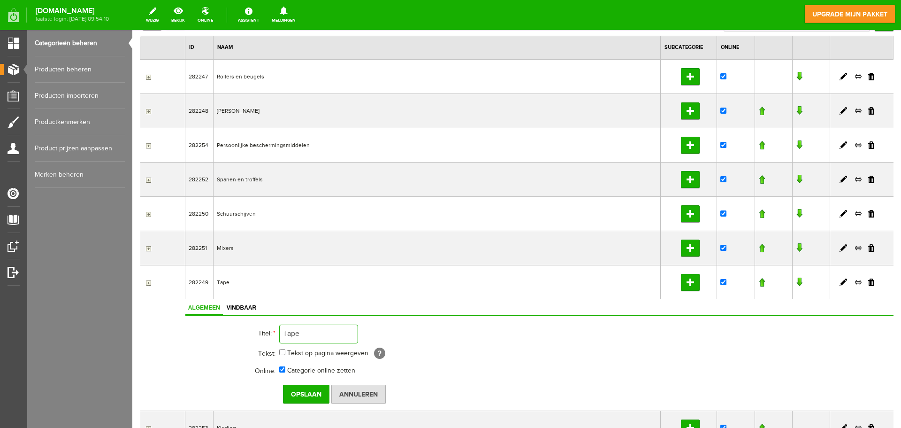
click at [324, 337] on input "Tape" at bounding box center [318, 333] width 79 height 19
type input "Tape en afdek"
click at [304, 392] on input "Opslaan" at bounding box center [306, 393] width 46 height 19
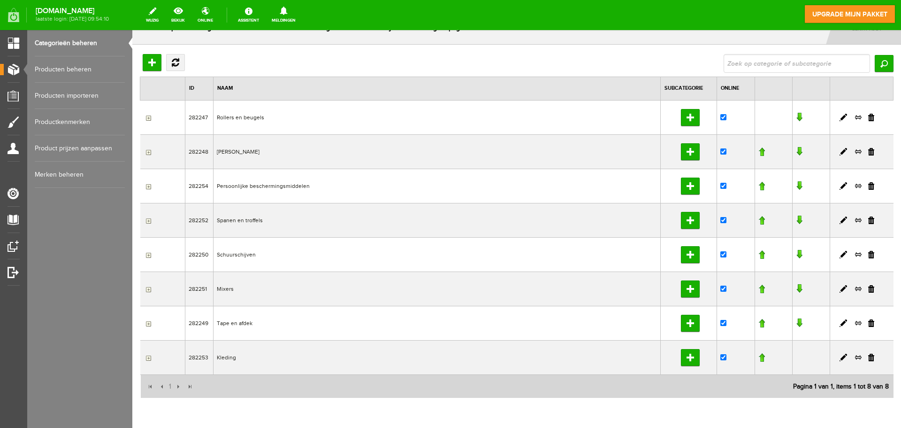
scroll to position [47, 0]
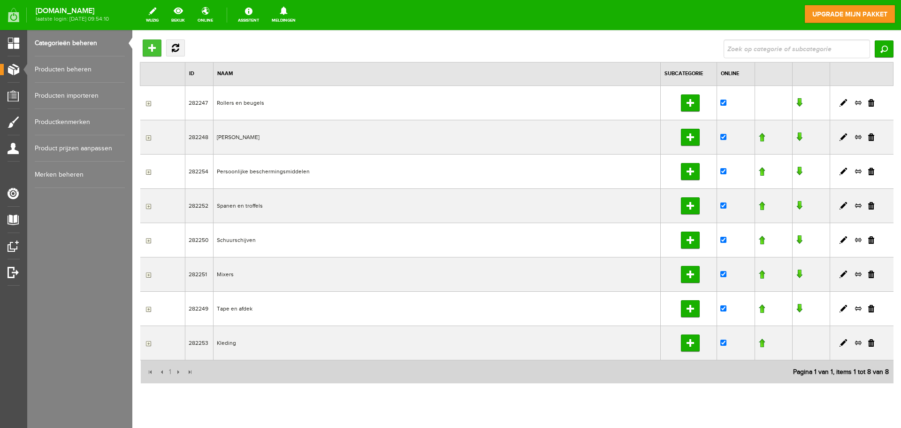
click at [146, 42] on input "Hoofdcategorie toevoegen" at bounding box center [152, 47] width 19 height 17
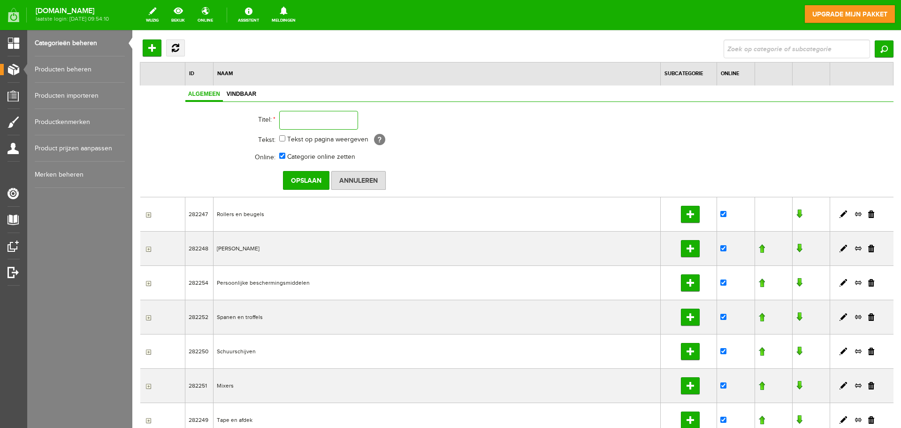
click at [286, 116] on input "text" at bounding box center [318, 120] width 79 height 19
type input "Cleaners & Emmers"
click at [307, 178] on input "Opslaan" at bounding box center [306, 180] width 46 height 19
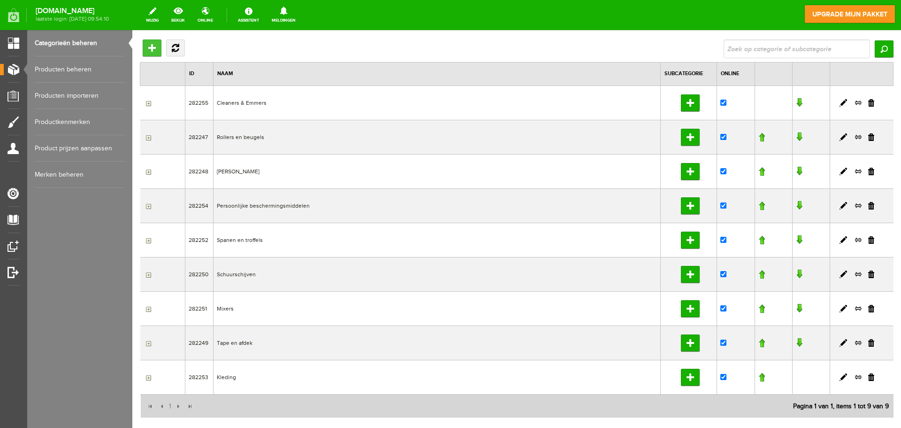
click at [148, 49] on input "Hoofdcategorie toevoegen" at bounding box center [152, 47] width 19 height 17
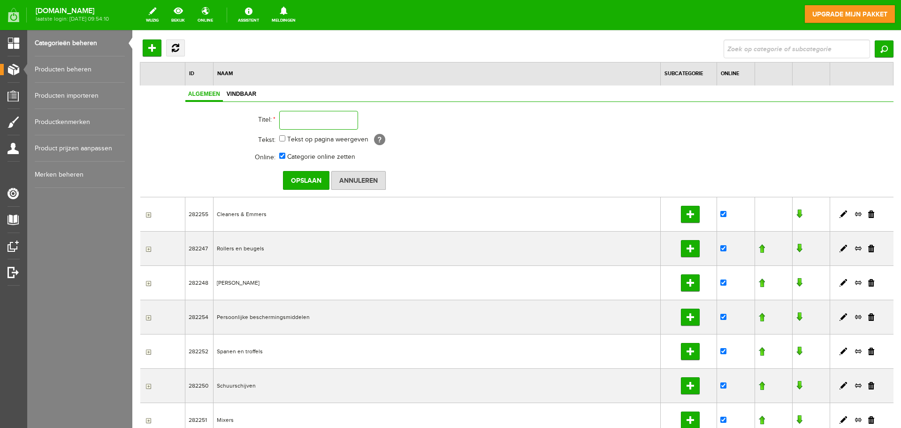
click at [336, 120] on input "text" at bounding box center [318, 120] width 79 height 19
type input "Wissers & stelen"
click at [312, 175] on input "Opslaan" at bounding box center [306, 180] width 46 height 19
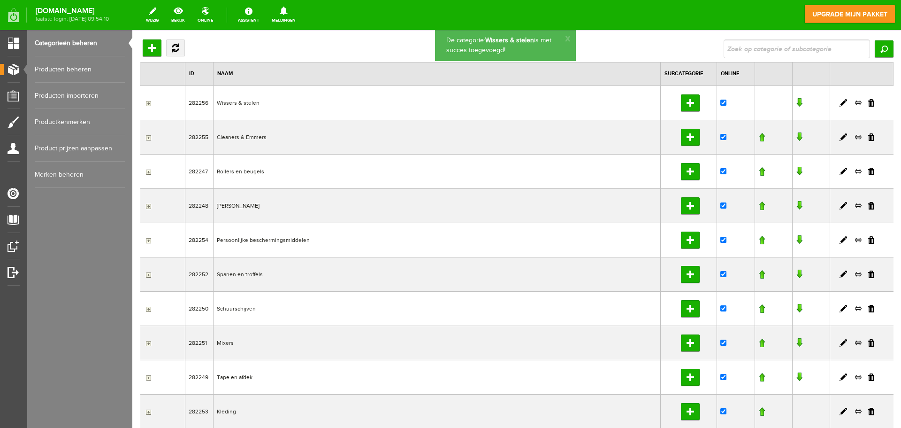
click at [90, 73] on link "Producten beheren" at bounding box center [80, 69] width 90 height 26
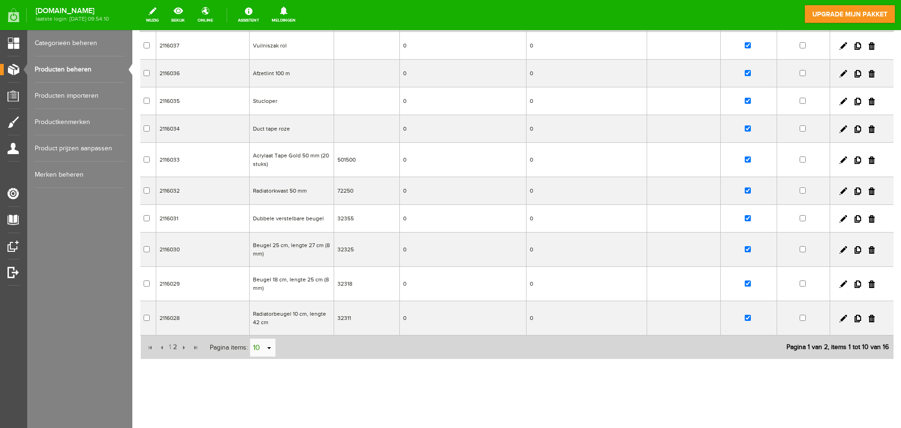
scroll to position [103, 0]
click at [268, 344] on link "select" at bounding box center [270, 346] width 8 height 18
click at [265, 322] on li "50" at bounding box center [262, 327] width 25 height 15
type input "50"
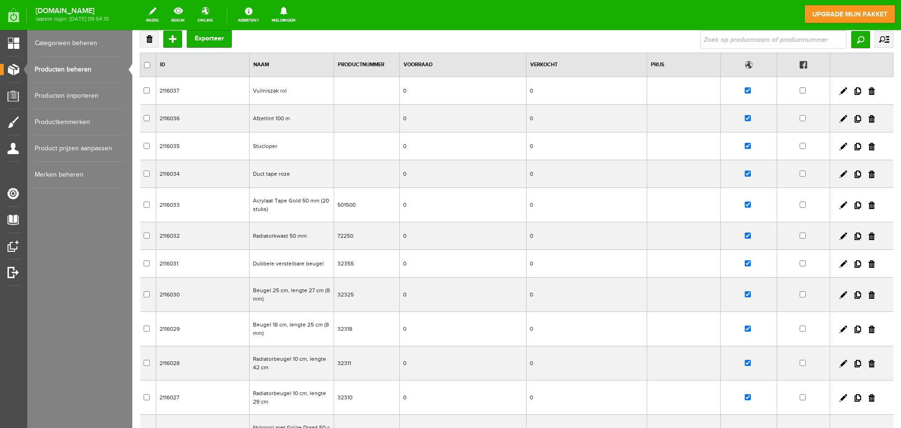
scroll to position [0, 0]
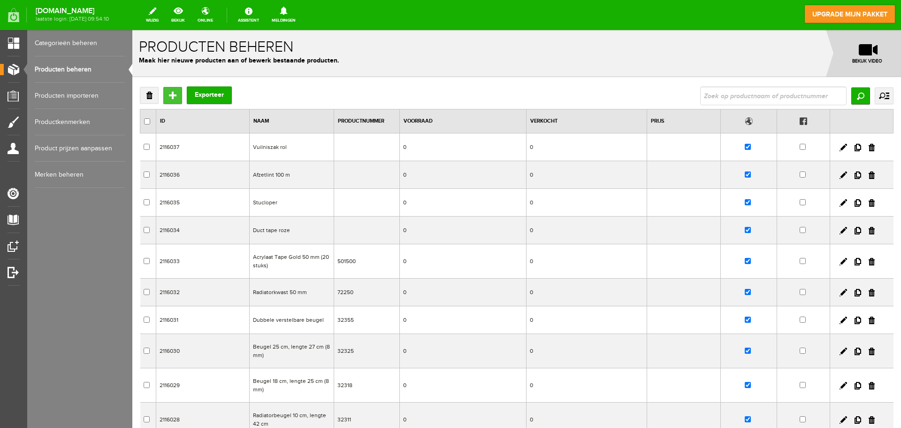
click at [173, 94] on input "Toevoegen" at bounding box center [172, 95] width 19 height 17
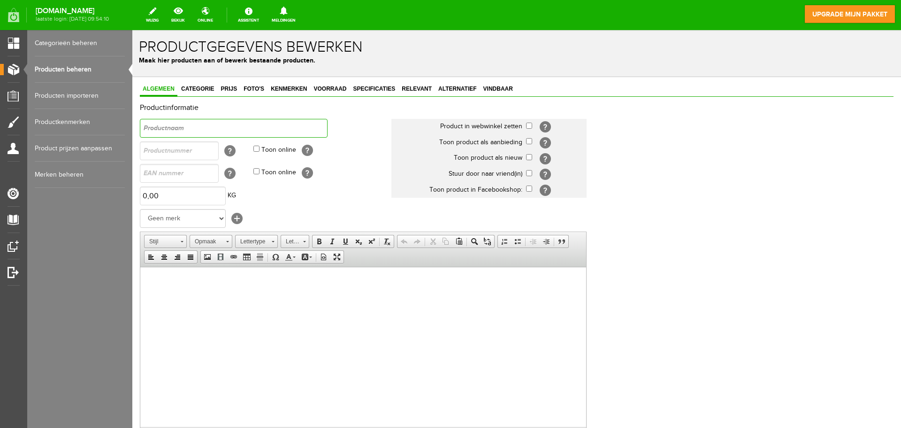
click at [226, 132] on input "text" at bounding box center [234, 128] width 188 height 19
type input "Aceton 5 Liter"
click at [192, 95] on link "Categorie" at bounding box center [197, 90] width 38 height 14
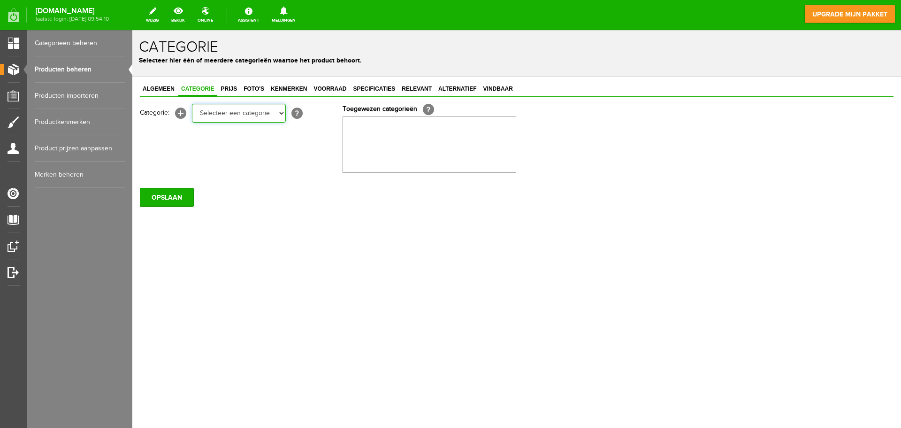
click at [207, 112] on select "Selecteer een categorie Wissers & stelen Cleaners & Emmers Rollers en beugels K…" at bounding box center [239, 113] width 94 height 19
select select "282255"
click at [192, 104] on select "Selecteer een categorie Wissers & stelen Cleaners & Emmers Rollers en beugels K…" at bounding box center [239, 113] width 94 height 19
click at [225, 88] on span "Prijs" at bounding box center [229, 88] width 22 height 7
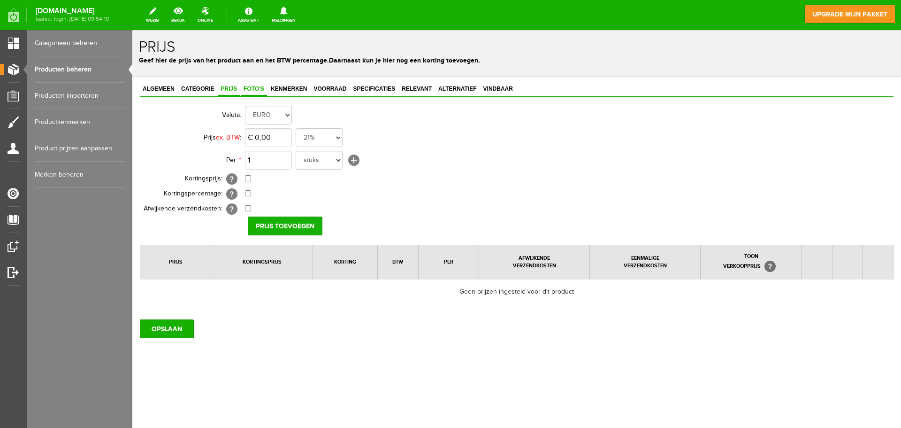
click at [256, 93] on link "Foto's" at bounding box center [254, 90] width 26 height 14
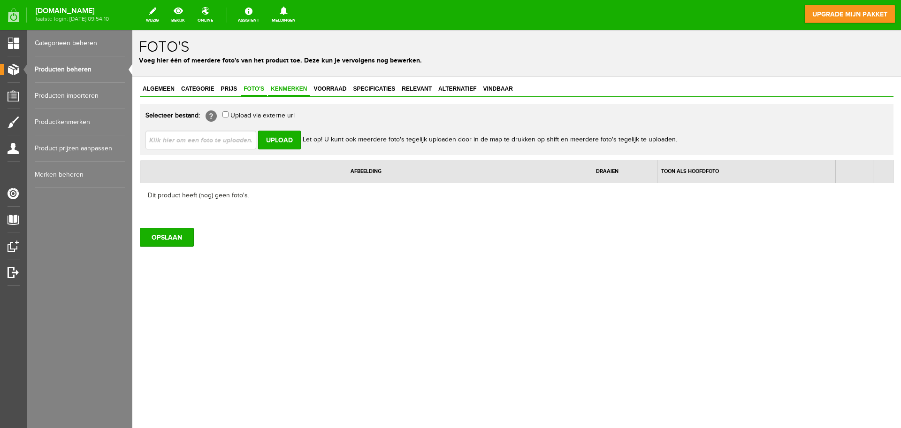
click at [282, 90] on span "Kenmerken" at bounding box center [289, 88] width 42 height 7
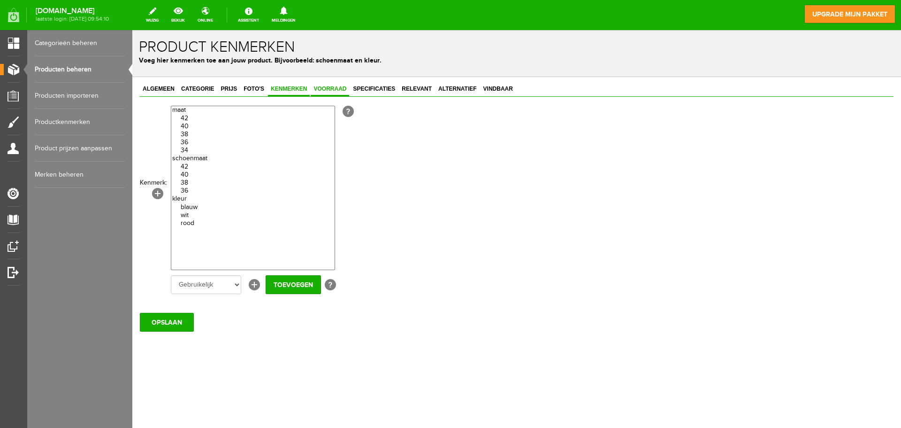
click at [319, 91] on span "Voorraad" at bounding box center [330, 88] width 38 height 7
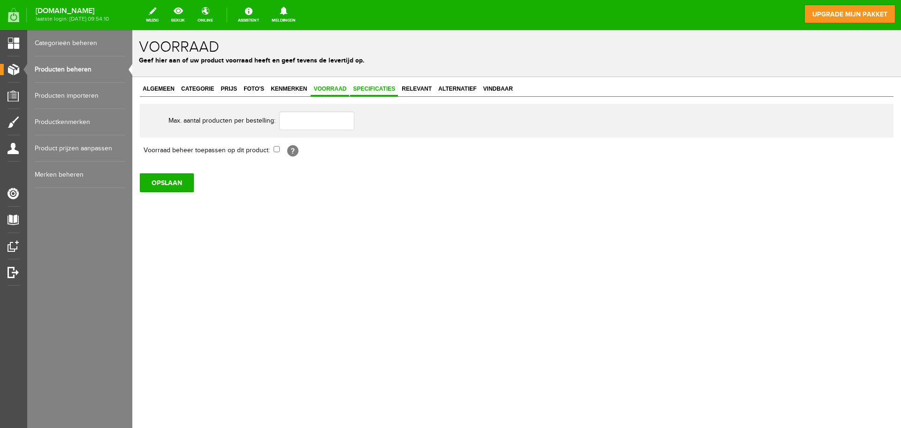
click at [361, 92] on span "Specificaties" at bounding box center [374, 88] width 48 height 7
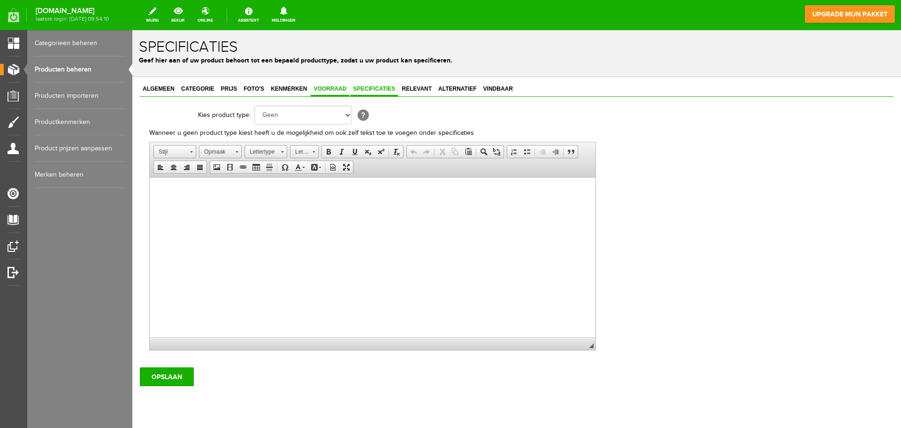
click at [333, 87] on span "Voorraad" at bounding box center [330, 88] width 38 height 7
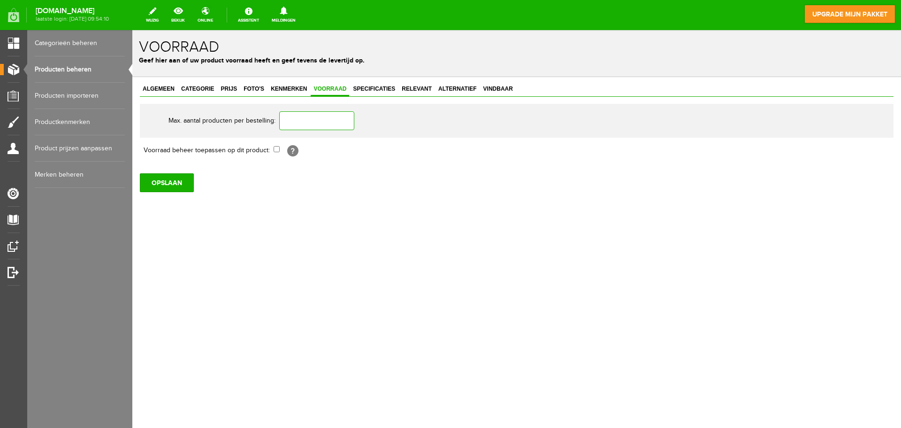
click at [331, 121] on input "text" at bounding box center [316, 120] width 75 height 19
type input "1"
click at [383, 90] on span "Specificaties" at bounding box center [374, 88] width 48 height 7
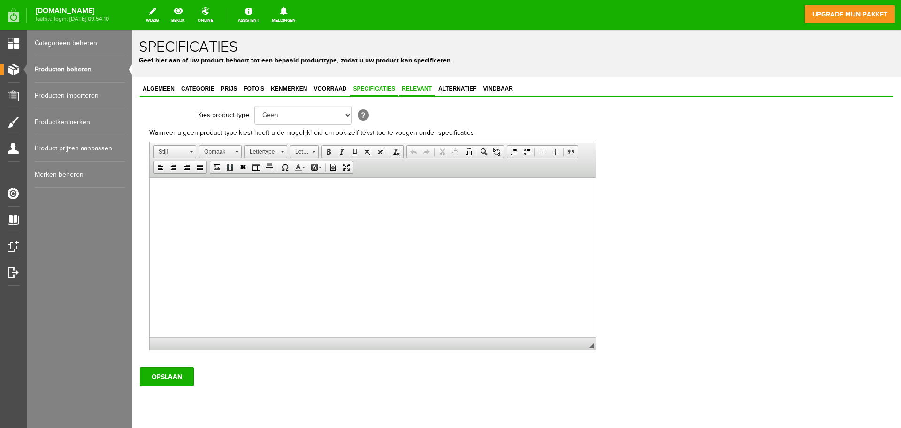
click at [420, 92] on span "Relevant" at bounding box center [417, 88] width 36 height 7
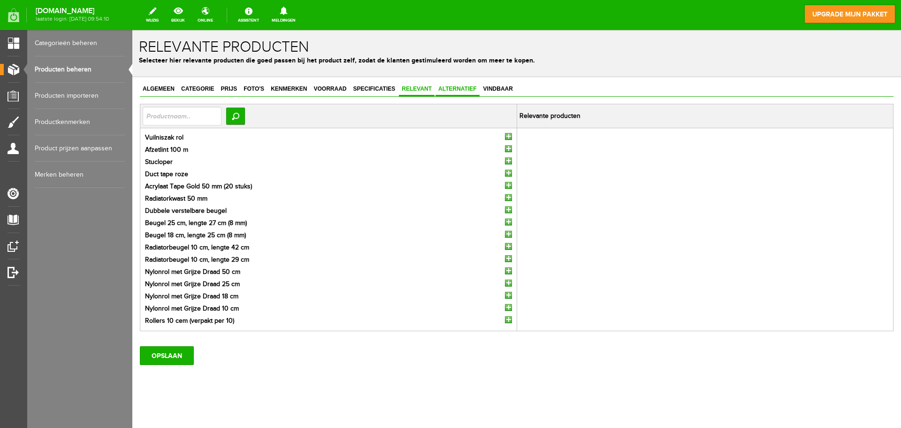
click at [441, 90] on span "Alternatief" at bounding box center [458, 88] width 44 height 7
click at [487, 87] on span "Vindbaar" at bounding box center [498, 88] width 35 height 7
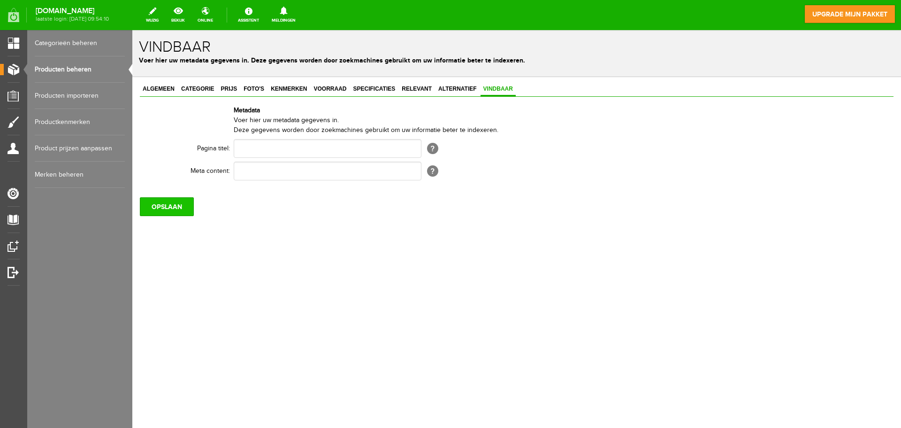
click at [145, 213] on input "OPSLAAN" at bounding box center [167, 206] width 54 height 19
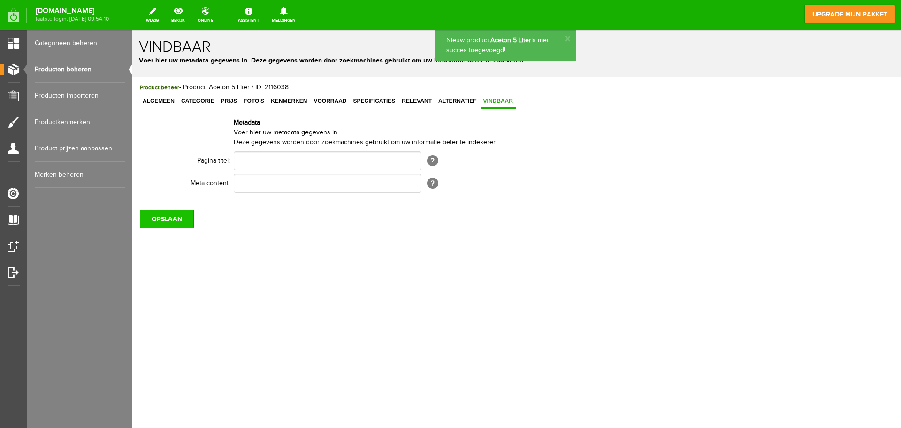
click at [165, 215] on input "OPSLAAN" at bounding box center [167, 218] width 54 height 19
click at [90, 74] on link "Producten beheren" at bounding box center [80, 69] width 90 height 26
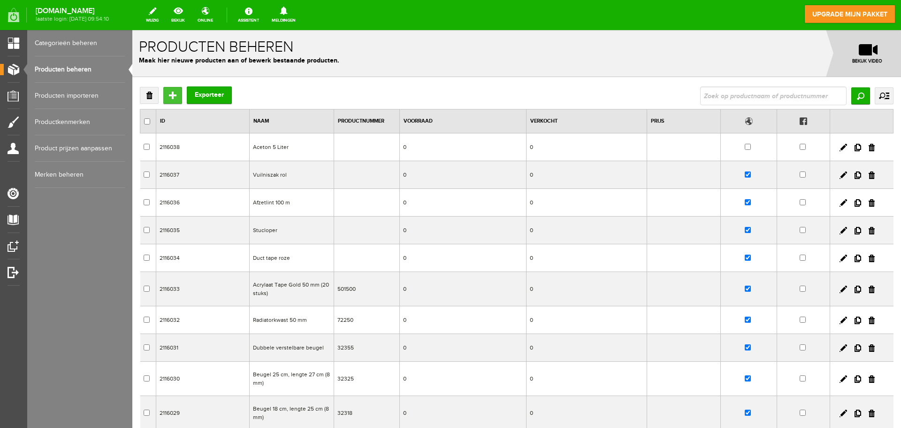
click at [175, 92] on input "Toevoegen" at bounding box center [172, 95] width 19 height 17
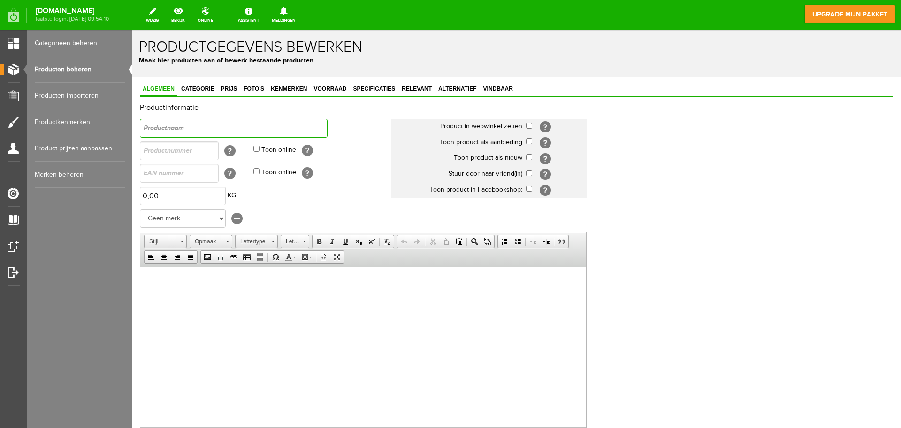
click at [196, 129] on input "text" at bounding box center [234, 128] width 188 height 19
type input "Indufast PMMA cleaner 5 Liter"
click at [527, 125] on input "checkbox" at bounding box center [529, 126] width 6 height 6
checkbox input "true"
click at [528, 154] on input "checkbox" at bounding box center [529, 157] width 6 height 6
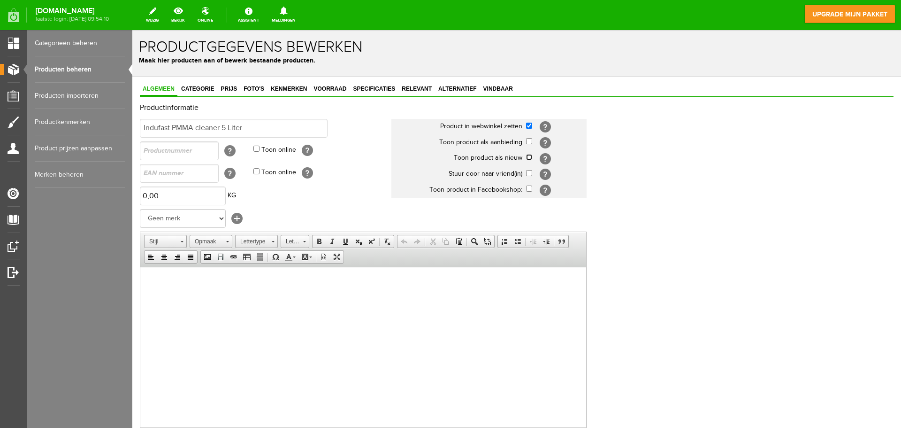
checkbox input "true"
click at [211, 89] on span "Categorie" at bounding box center [197, 88] width 38 height 7
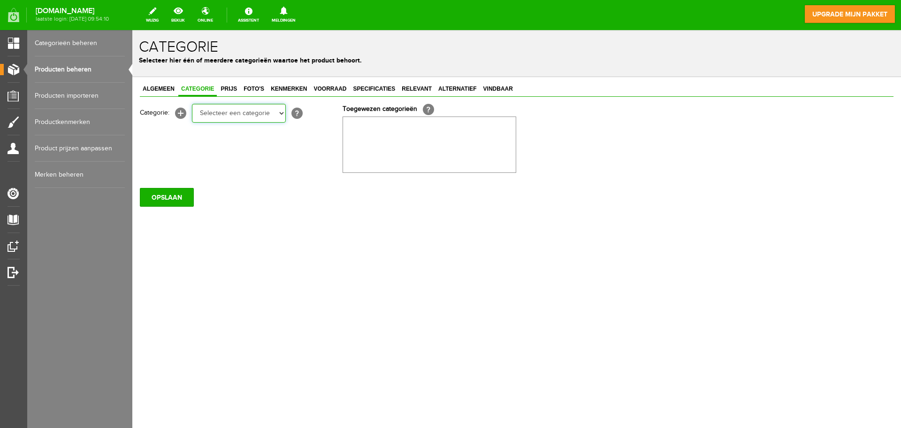
click at [244, 114] on select "Selecteer een categorie Wissers & stelen Cleaners & Emmers Rollers en beugels K…" at bounding box center [239, 113] width 94 height 19
select select "282255"
click at [192, 104] on select "Selecteer een categorie Wissers & stelen Cleaners & Emmers Rollers en beugels K…" at bounding box center [239, 113] width 94 height 19
click at [283, 91] on span "Kenmerken" at bounding box center [289, 88] width 42 height 7
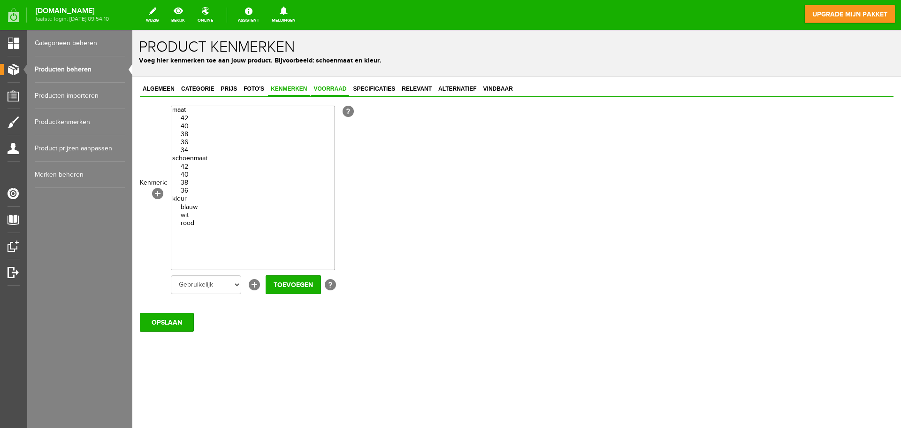
click at [318, 86] on span "Voorraad" at bounding box center [330, 88] width 38 height 7
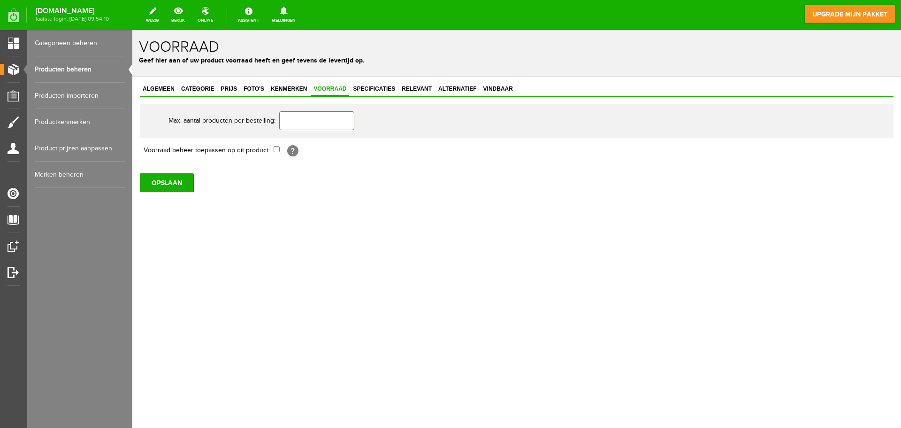
click at [302, 119] on input "text" at bounding box center [316, 120] width 75 height 19
type input "1"
click at [390, 86] on span "Specificaties" at bounding box center [374, 88] width 48 height 7
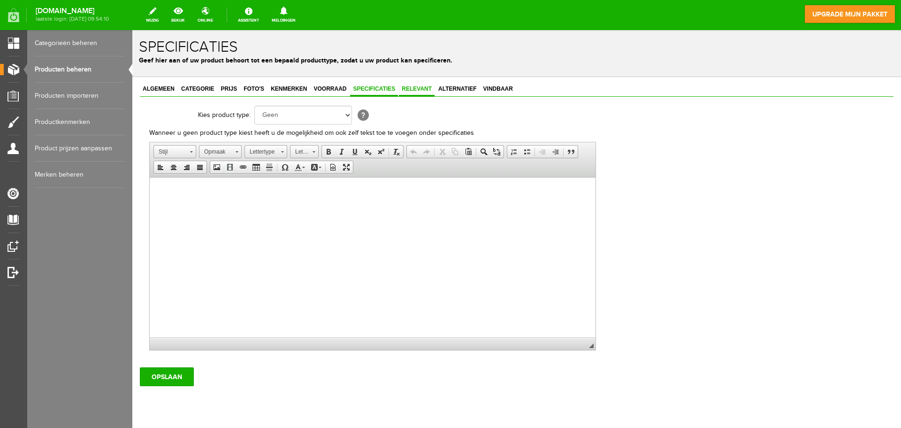
click at [413, 89] on span "Relevant" at bounding box center [417, 88] width 36 height 7
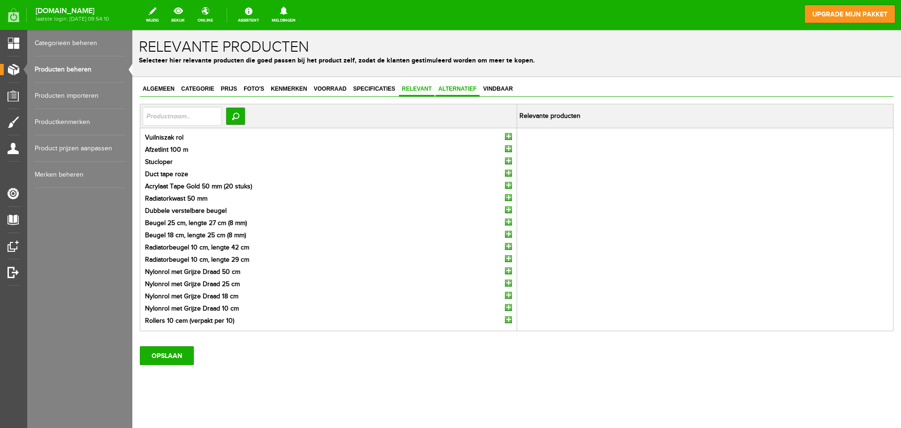
click at [457, 89] on span "Alternatief" at bounding box center [458, 88] width 44 height 7
click at [426, 85] on link "Relevant" at bounding box center [417, 90] width 36 height 14
click at [170, 358] on input "OPSLAAN" at bounding box center [167, 355] width 54 height 19
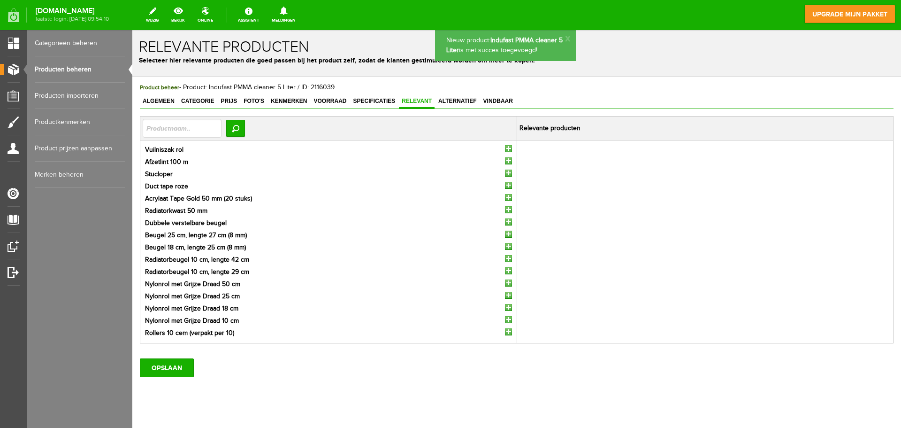
click at [94, 70] on link "Producten beheren" at bounding box center [80, 69] width 90 height 26
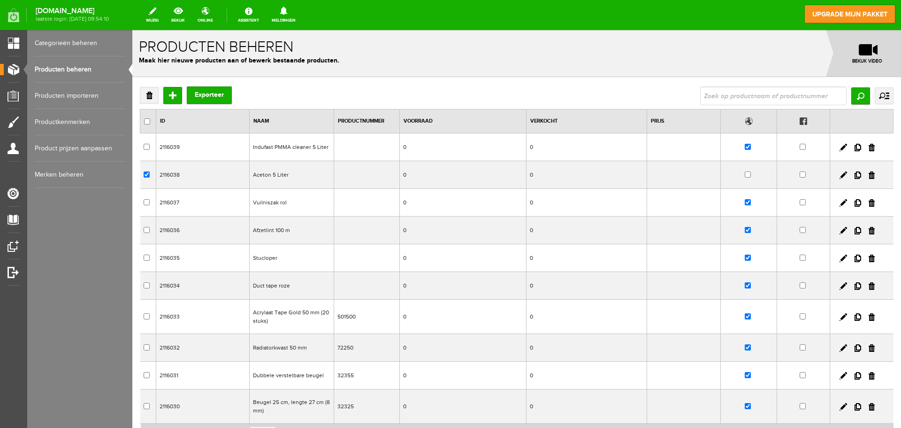
click at [306, 176] on td "Aceton 5 Liter" at bounding box center [291, 175] width 84 height 28
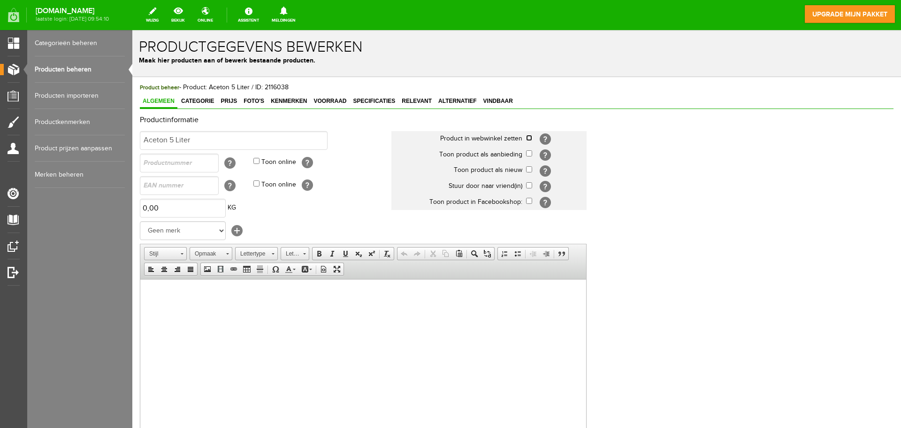
click at [527, 138] on input "checkbox" at bounding box center [529, 138] width 6 height 6
checkbox input "true"
click at [529, 169] on input "checkbox" at bounding box center [529, 169] width 6 height 6
checkbox input "true"
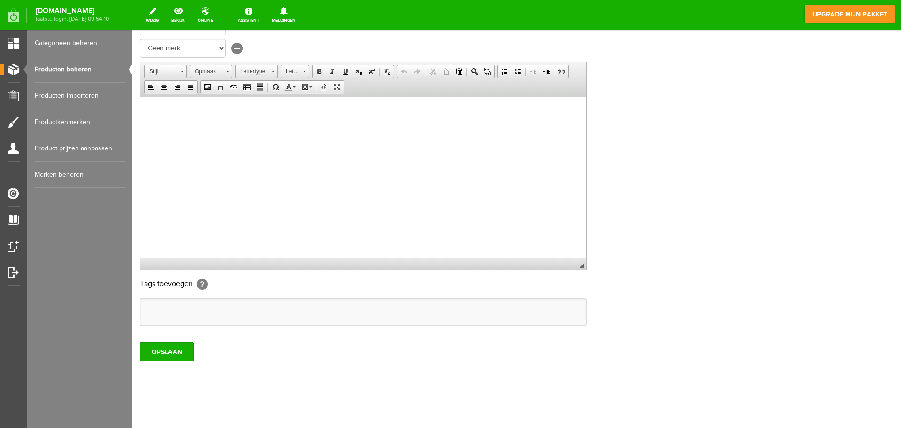
scroll to position [185, 0]
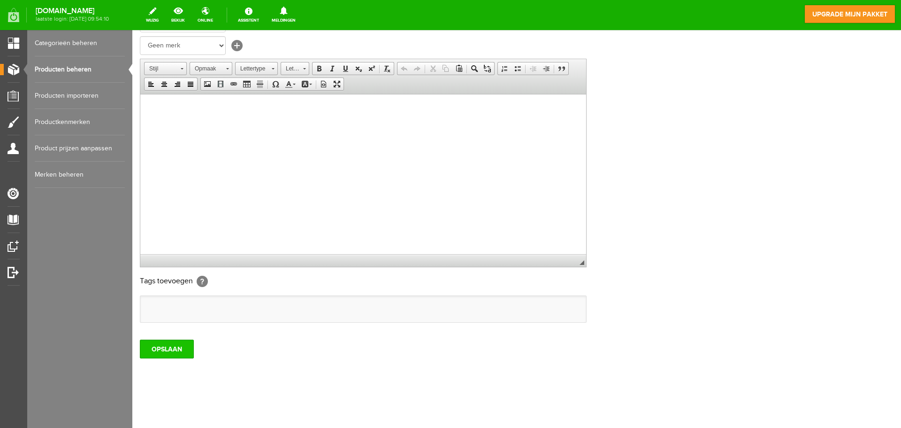
click at [156, 346] on input "OPSLAAN" at bounding box center [167, 348] width 54 height 19
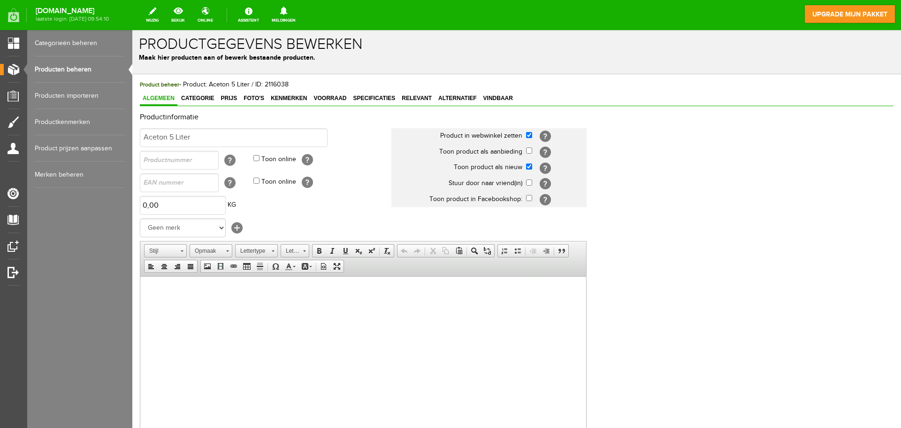
scroll to position [0, 0]
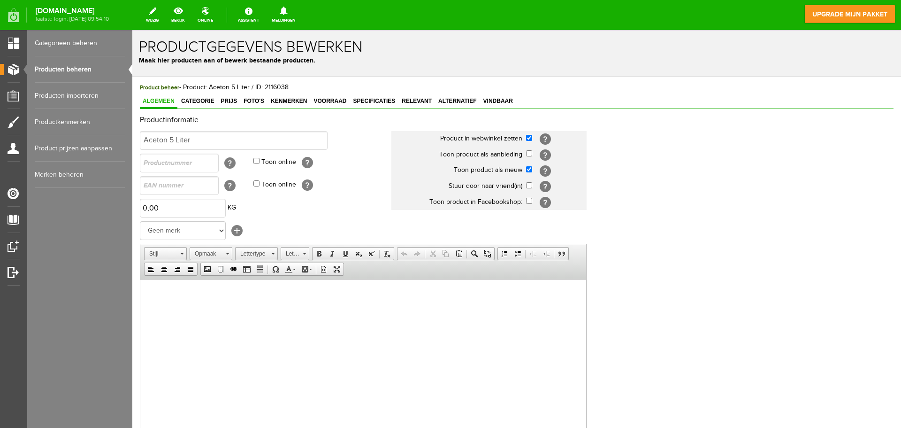
click at [91, 64] on link "Producten beheren" at bounding box center [80, 69] width 90 height 26
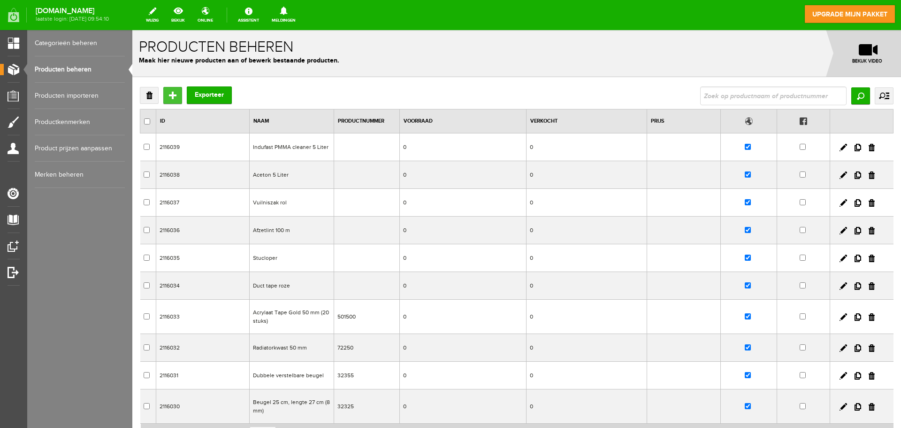
drag, startPoint x: 171, startPoint y: 92, endPoint x: 309, endPoint y: 128, distance: 142.7
click at [171, 92] on input "Toevoegen" at bounding box center [172, 95] width 19 height 17
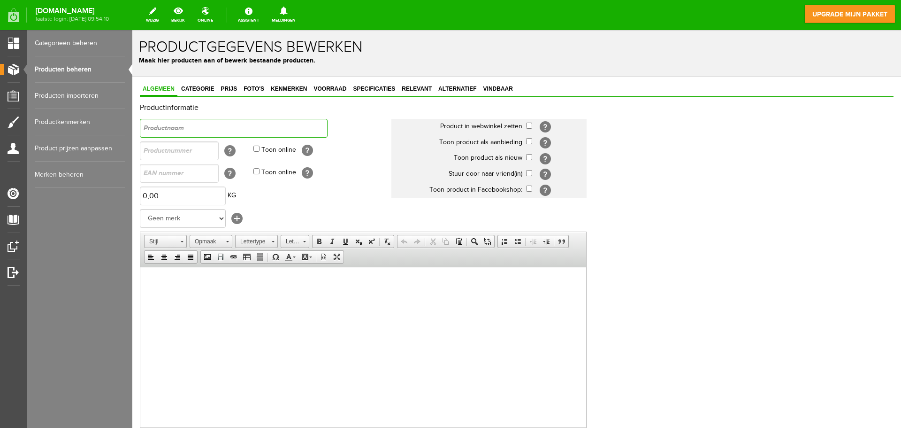
click at [224, 125] on input "text" at bounding box center [234, 128] width 188 height 19
type input "Indufast catalyst"
drag, startPoint x: 527, startPoint y: 123, endPoint x: 533, endPoint y: 169, distance: 46.3
click at [529, 126] on input "checkbox" at bounding box center [529, 126] width 6 height 6
checkbox input "true"
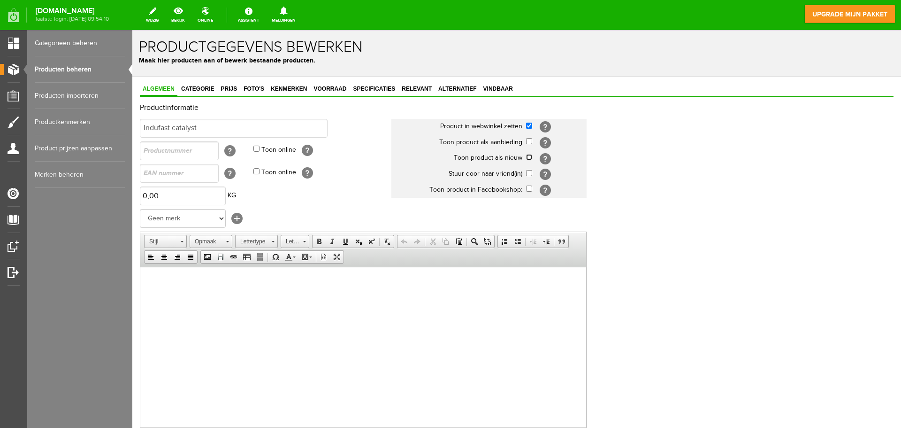
click at [527, 154] on input "checkbox" at bounding box center [529, 157] width 6 height 6
checkbox input "true"
click at [201, 92] on span "Categorie" at bounding box center [197, 88] width 38 height 7
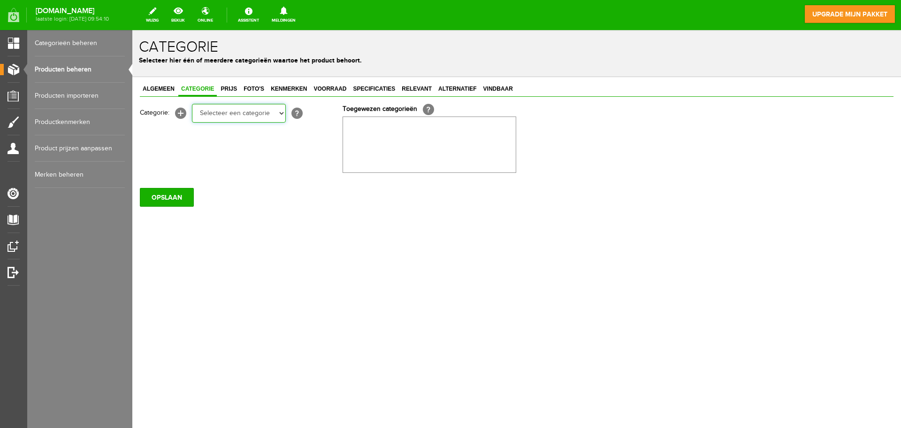
click at [216, 116] on select "Selecteer een categorie Wissers & stelen Cleaners & Emmers Rollers en beugels K…" at bounding box center [239, 113] width 94 height 19
select select "282256"
click at [192, 104] on select "Selecteer een categorie Wissers & stelen Cleaners & Emmers Rollers en beugels K…" at bounding box center [239, 113] width 94 height 19
click at [239, 109] on select "Selecteer een categorie Wissers & stelen Cleaners & Emmers Rollers en beugels K…" at bounding box center [239, 113] width 94 height 19
select select "282255"
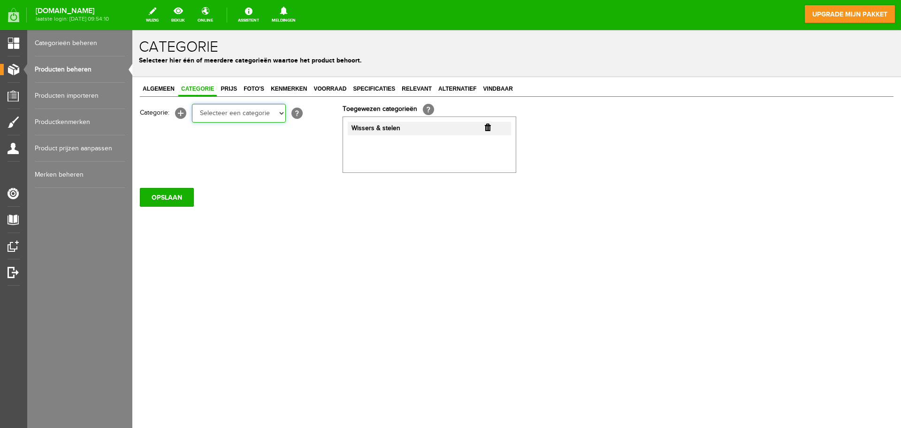
click at [192, 104] on select "Selecteer een categorie Wissers & stelen Cleaners & Emmers Rollers en beugels K…" at bounding box center [239, 113] width 94 height 19
click at [488, 126] on input "button" at bounding box center [488, 127] width 6 height 8
click at [233, 92] on span "Prijs" at bounding box center [229, 88] width 22 height 7
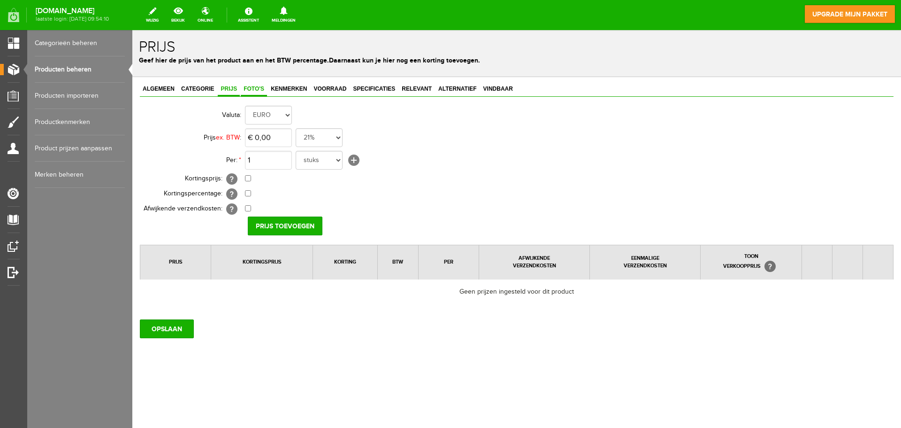
click at [244, 87] on span "Foto's" at bounding box center [254, 88] width 26 height 7
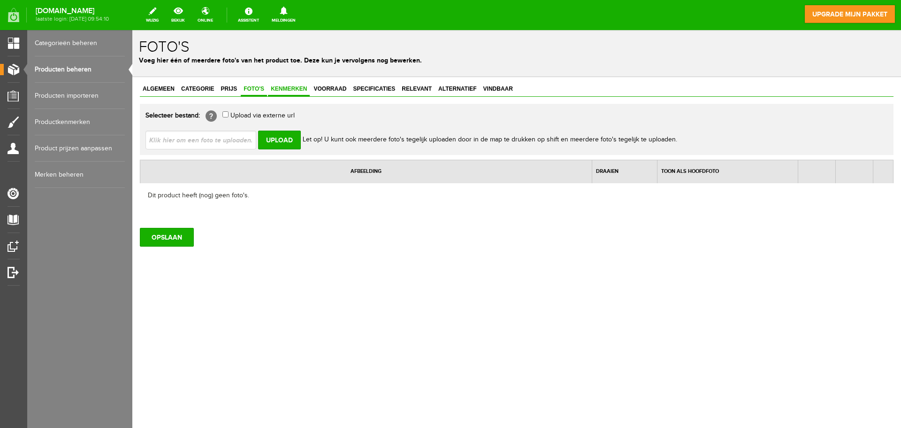
click at [281, 87] on span "Kenmerken" at bounding box center [289, 88] width 42 height 7
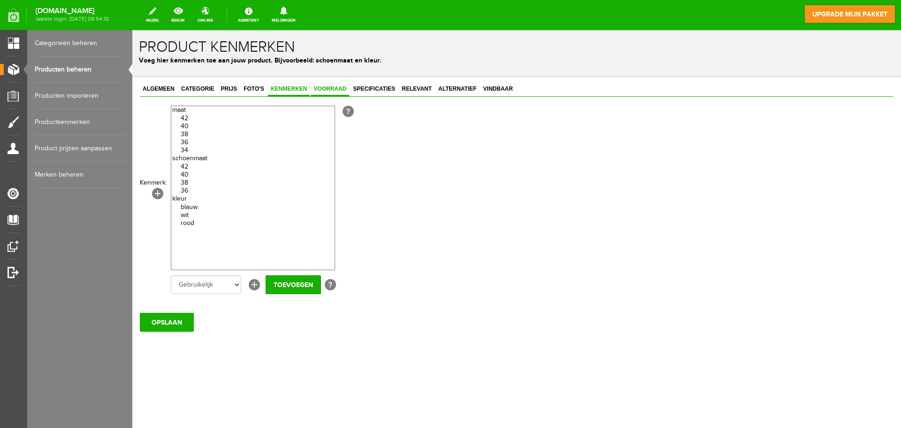
click at [348, 90] on span "Voorraad" at bounding box center [330, 88] width 38 height 7
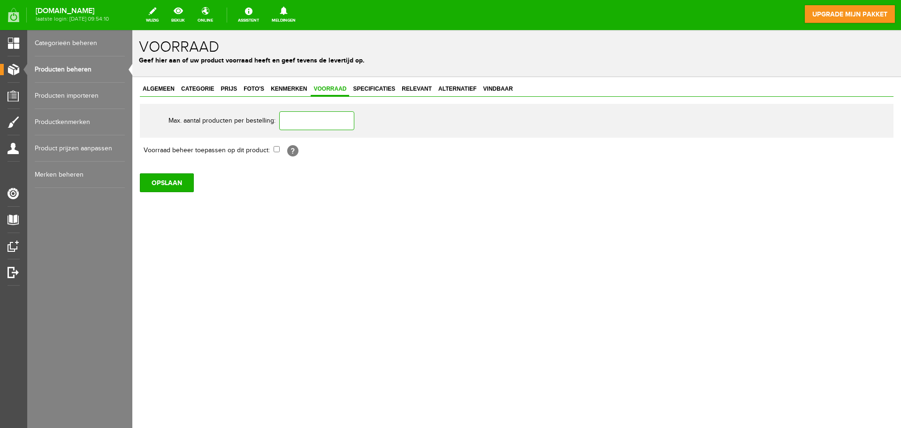
click at [320, 117] on input "text" at bounding box center [316, 120] width 75 height 19
type input "1"
click at [366, 81] on div "Algemeen Categorie Prijs Foto's Kenmerken Voorraad Specificaties Relevant Alter…" at bounding box center [516, 169] width 769 height 184
click at [377, 88] on span "Specificaties" at bounding box center [374, 88] width 48 height 7
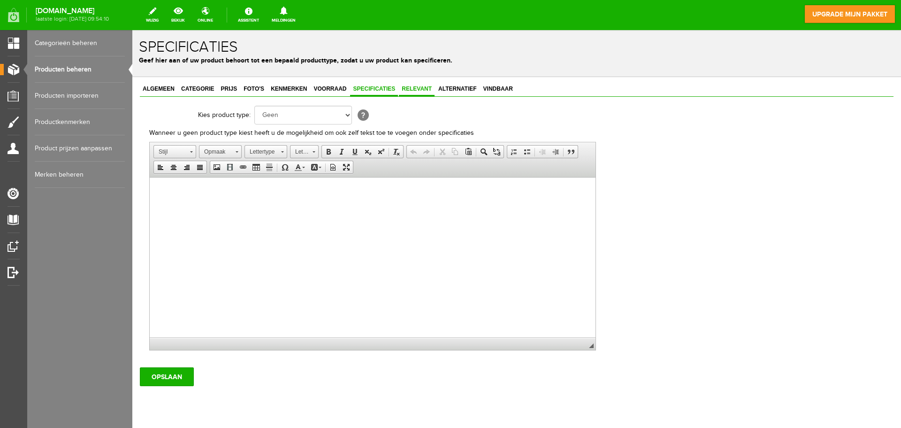
click at [418, 88] on span "Relevant" at bounding box center [417, 88] width 36 height 7
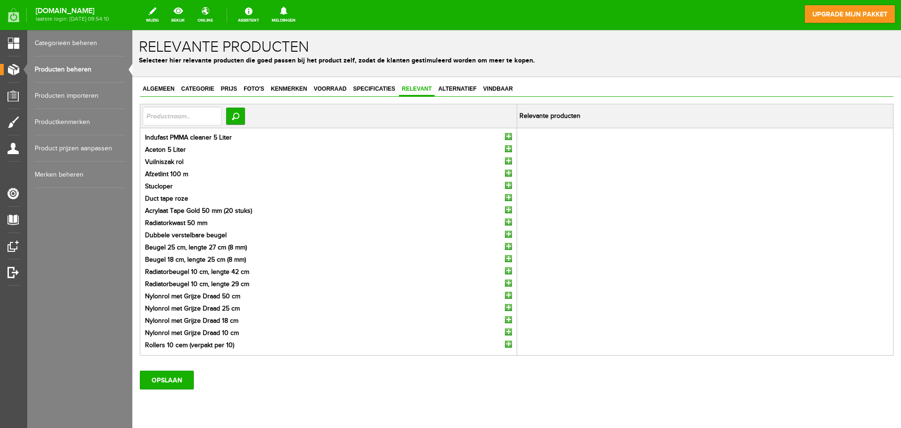
click at [505, 134] on input "button" at bounding box center [508, 136] width 7 height 7
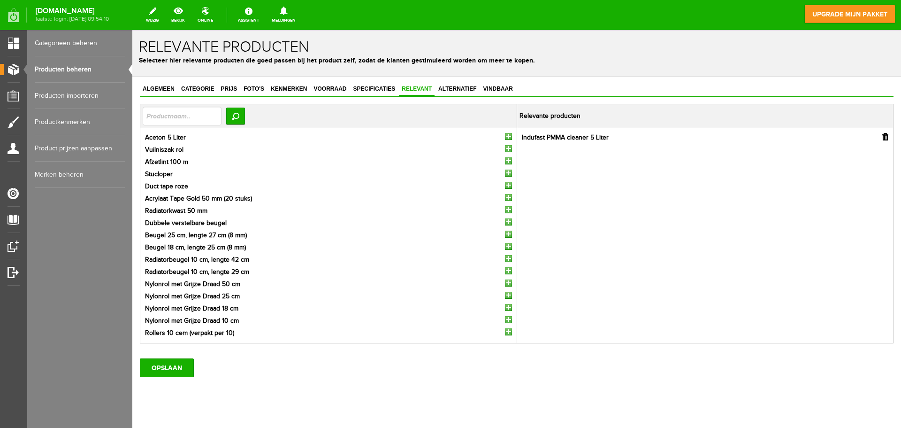
click at [505, 134] on input "button" at bounding box center [508, 136] width 7 height 7
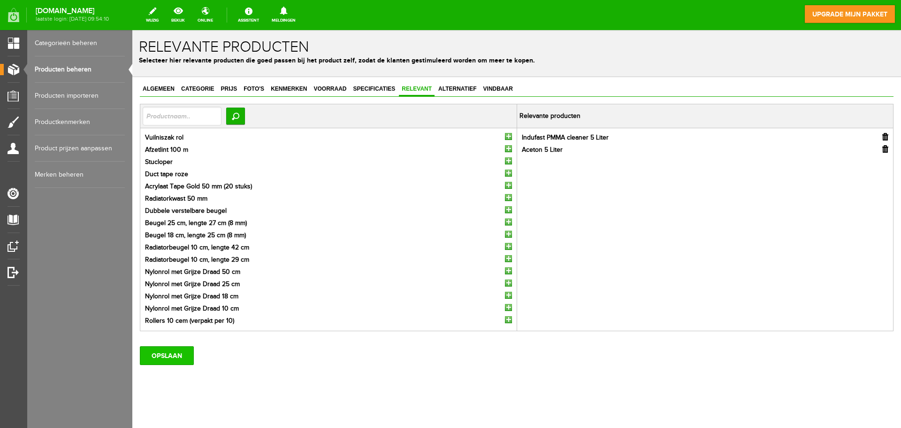
click at [169, 356] on input "OPSLAAN" at bounding box center [167, 355] width 54 height 19
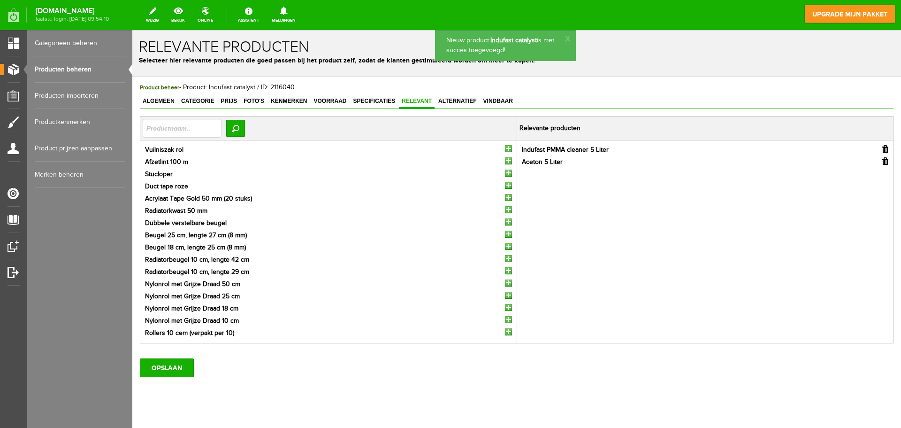
click at [84, 62] on link "Producten beheren" at bounding box center [80, 69] width 90 height 26
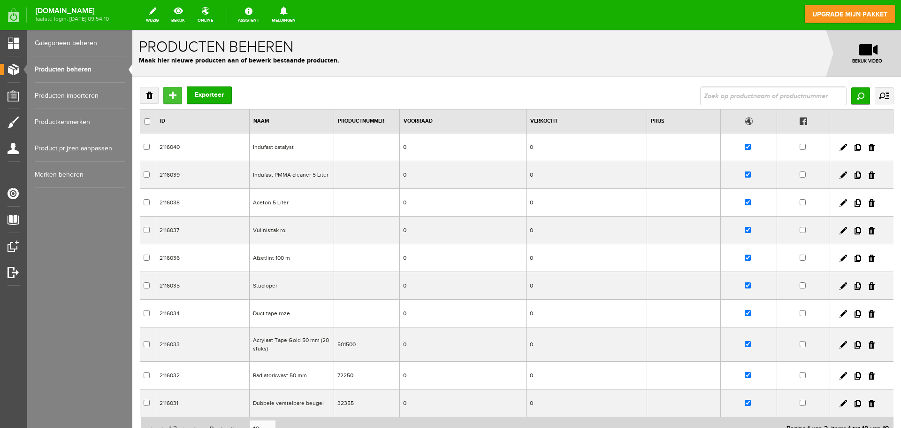
click at [176, 95] on input "Toevoegen" at bounding box center [172, 95] width 19 height 17
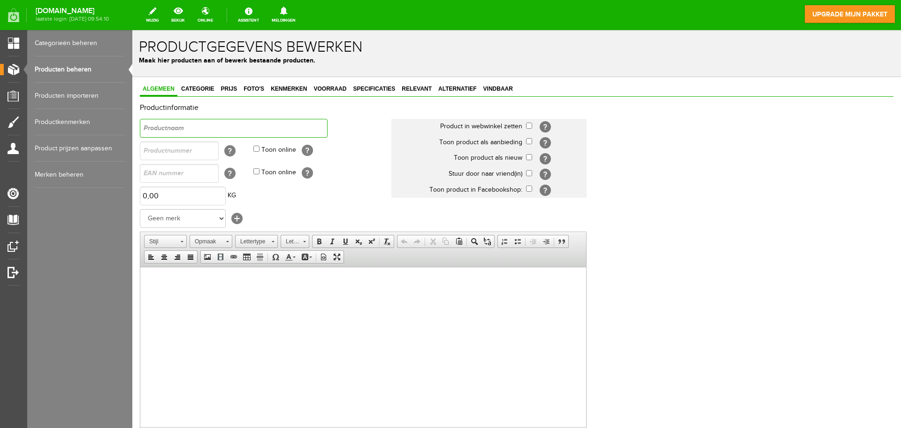
click at [200, 129] on input "text" at bounding box center [234, 128] width 188 height 19
type input "Bouwemmers 12 L eco"
click at [533, 125] on td "[?]" at bounding box center [556, 127] width 61 height 16
click at [526, 123] on input "checkbox" at bounding box center [529, 126] width 6 height 6
checkbox input "true"
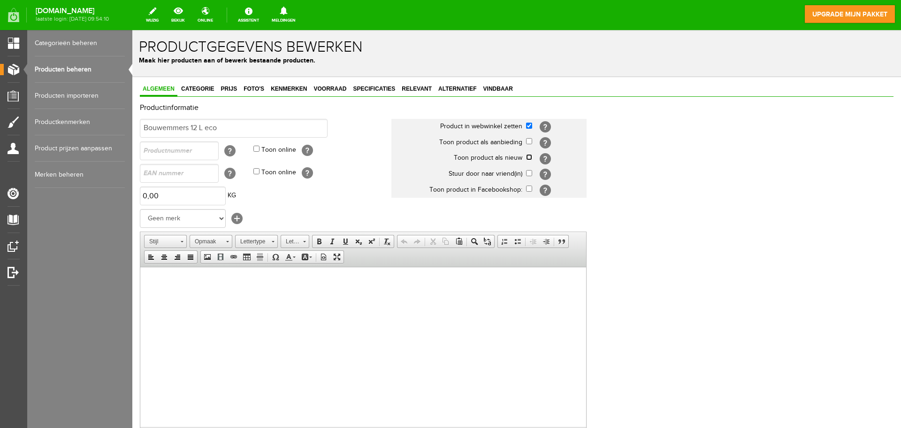
click at [529, 154] on input "checkbox" at bounding box center [529, 157] width 6 height 6
checkbox input "true"
click at [198, 94] on link "Categorie" at bounding box center [197, 90] width 38 height 14
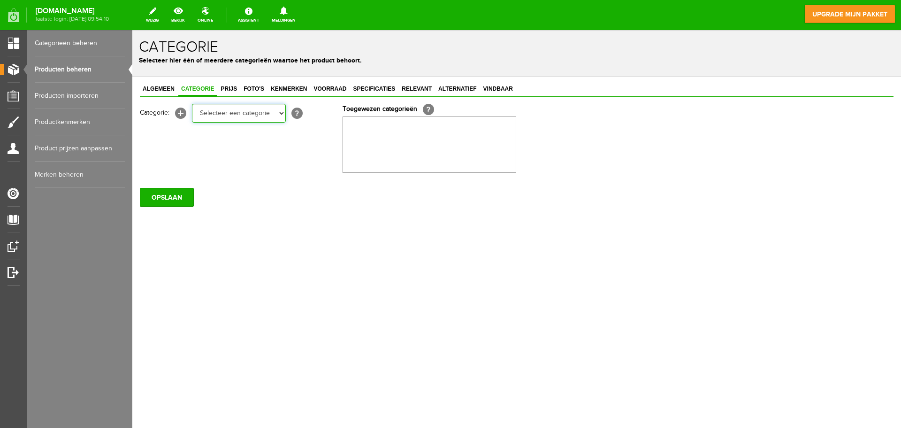
click at [215, 114] on select "Selecteer een categorie Wissers & stelen Cleaners & Emmers Rollers en beugels K…" at bounding box center [239, 113] width 94 height 19
select select "282255"
click at [192, 104] on select "Selecteer een categorie Wissers & stelen Cleaners & Emmers Rollers en beugels K…" at bounding box center [239, 113] width 94 height 19
click at [236, 92] on span "Prijs" at bounding box center [229, 88] width 22 height 7
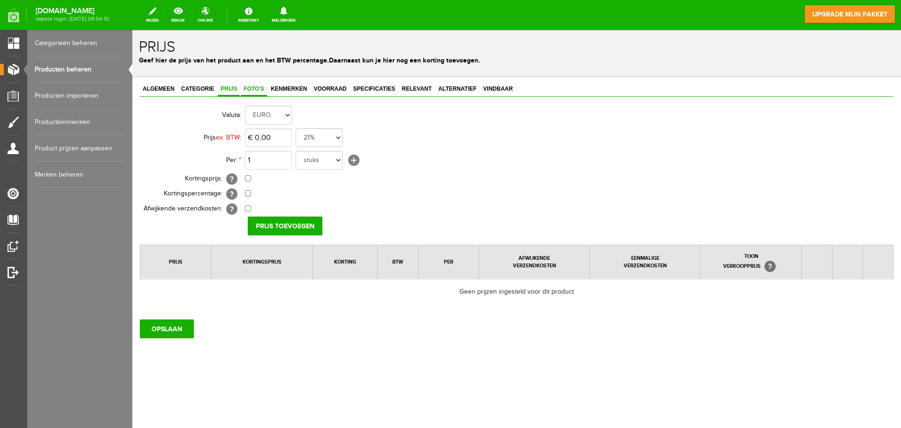
click at [257, 84] on link "Foto's" at bounding box center [254, 90] width 26 height 14
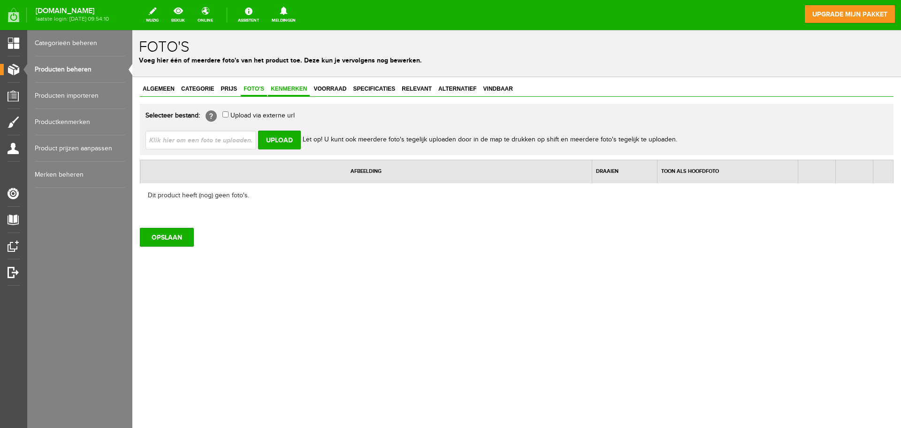
click at [306, 90] on span "Kenmerken" at bounding box center [289, 88] width 42 height 7
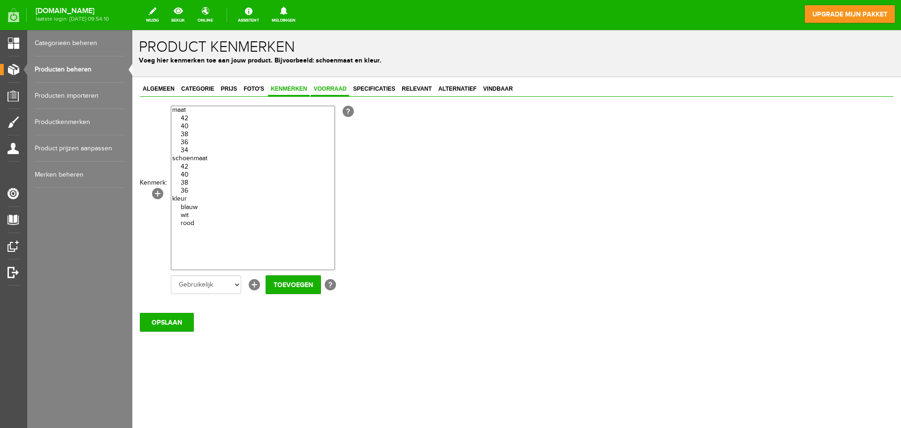
click at [342, 89] on span "Voorraad" at bounding box center [330, 88] width 38 height 7
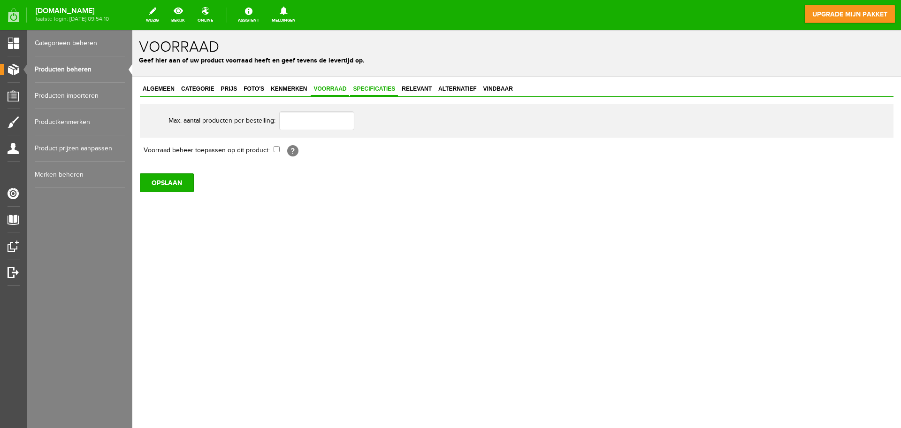
click at [370, 90] on span "Specificaties" at bounding box center [374, 88] width 48 height 7
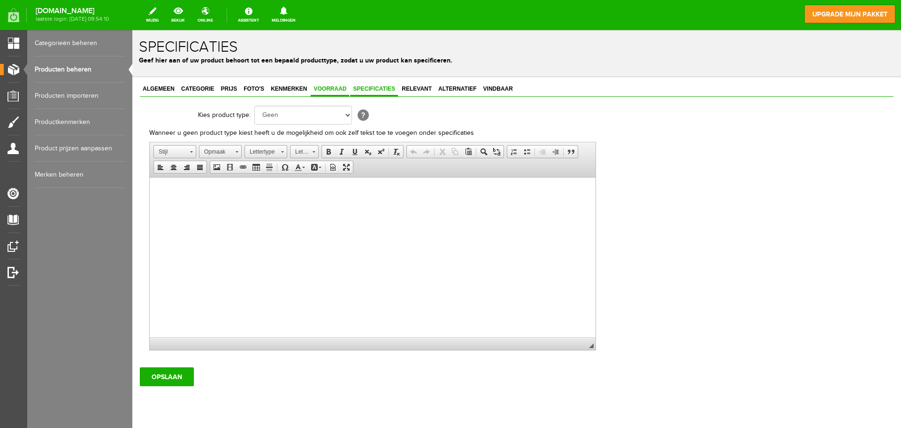
click at [335, 87] on span "Voorraad" at bounding box center [330, 88] width 38 height 7
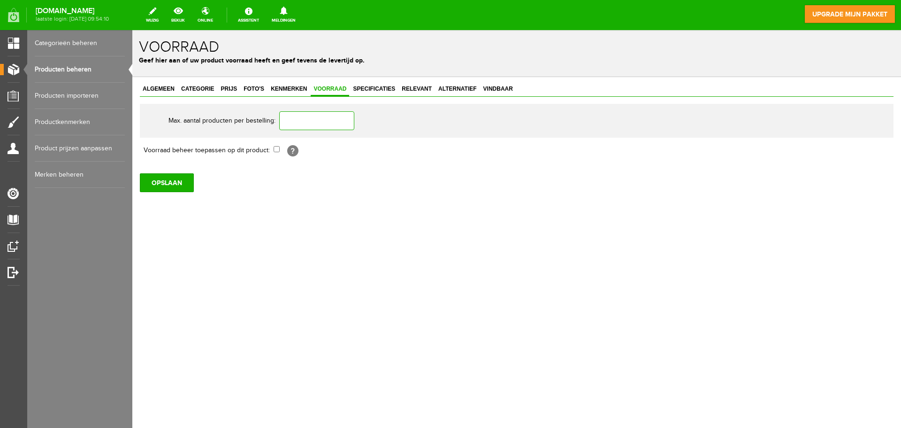
click at [301, 115] on input "text" at bounding box center [316, 120] width 75 height 19
type input "12"
click at [410, 84] on link "Relevant" at bounding box center [417, 90] width 36 height 14
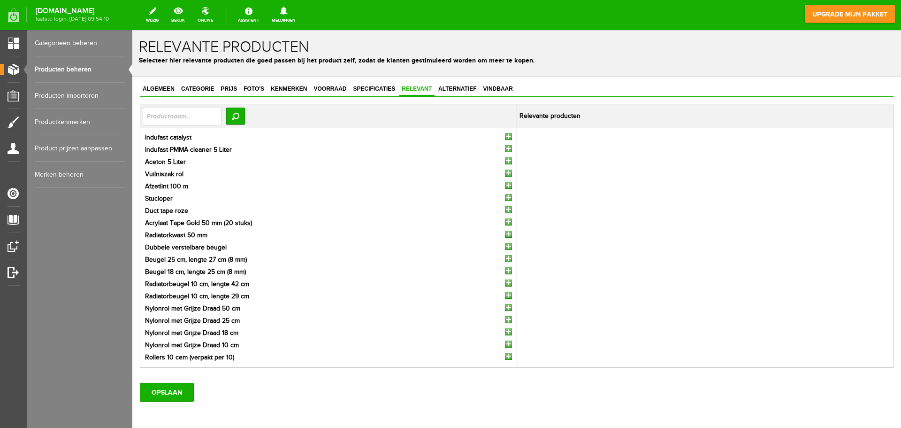
click at [504, 132] on td "Indufast catalyst Indufast PMMA cleaner 5 Liter Aceton 5 Liter Vuilniszak rol A…" at bounding box center [328, 247] width 377 height 239
click at [506, 134] on input "button" at bounding box center [508, 136] width 7 height 7
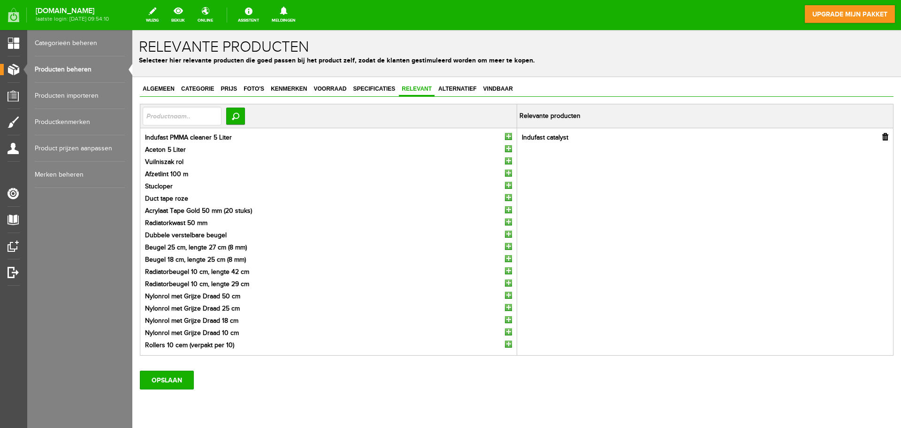
click at [506, 137] on input "button" at bounding box center [508, 136] width 7 height 7
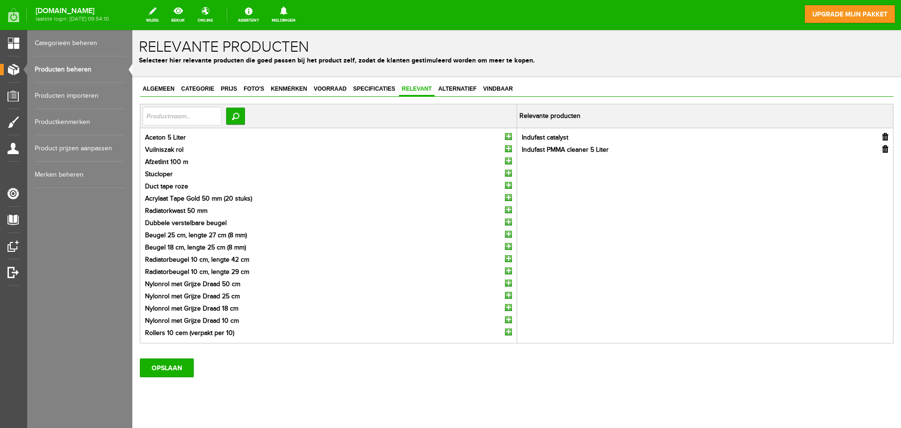
click at [506, 137] on input "button" at bounding box center [508, 136] width 7 height 7
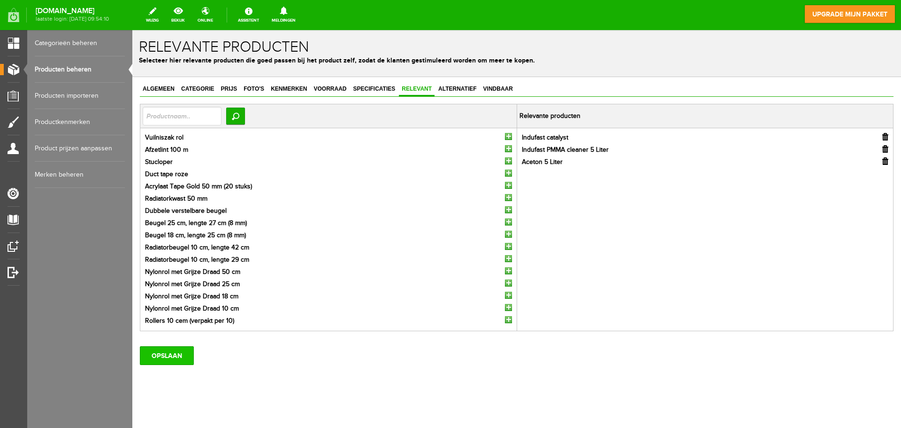
click at [181, 351] on input "OPSLAAN" at bounding box center [167, 355] width 54 height 19
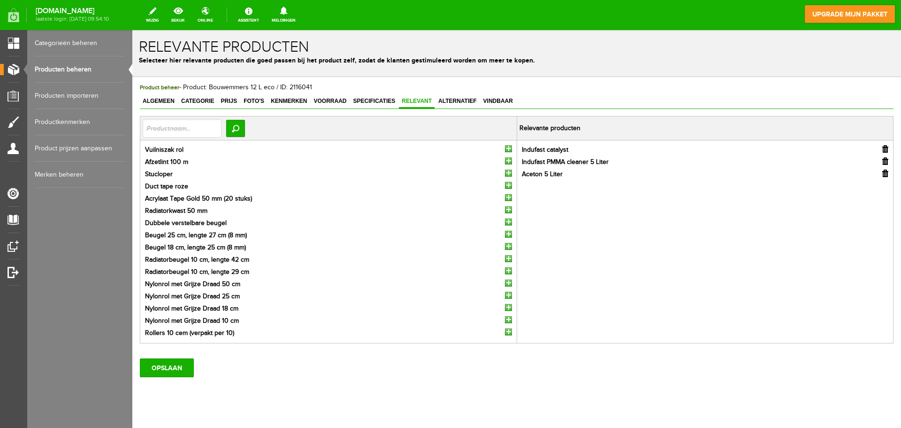
click at [106, 73] on link "Producten beheren" at bounding box center [80, 69] width 90 height 26
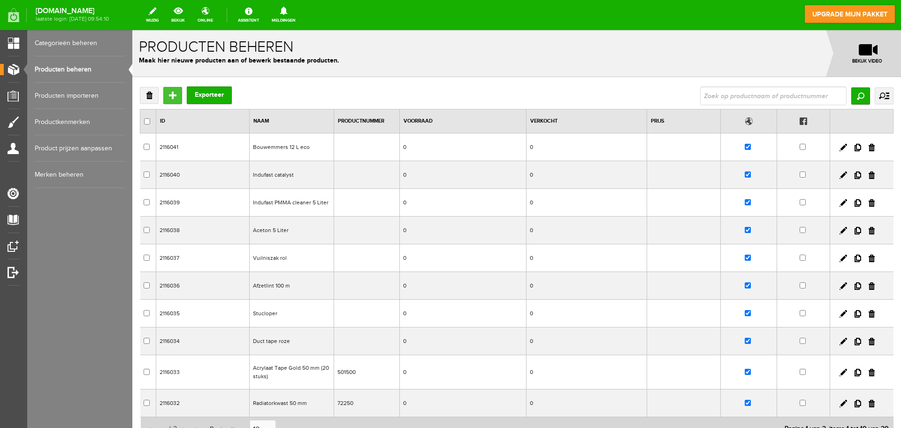
click at [171, 92] on input "Toevoegen" at bounding box center [172, 95] width 19 height 17
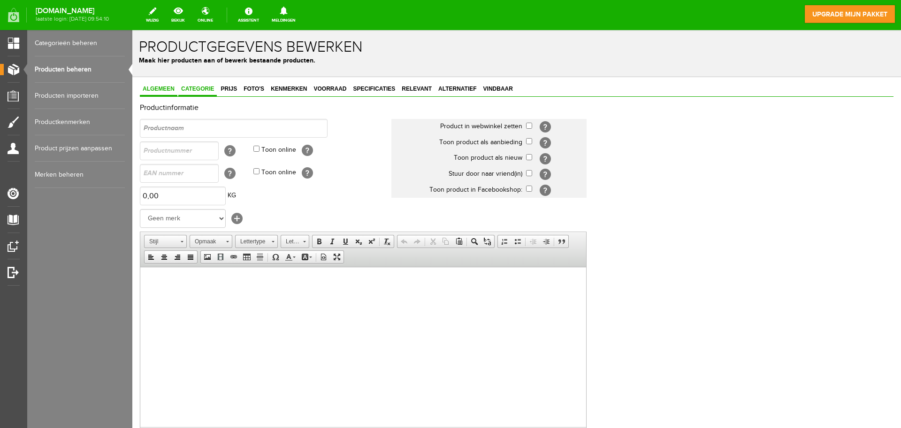
click at [191, 87] on span "Categorie" at bounding box center [197, 88] width 38 height 7
click at [189, 130] on input "text" at bounding box center [234, 128] width 188 height 19
type input "Douche wisser ( voor de sealer)"
click at [207, 87] on span "Categorie" at bounding box center [197, 88] width 38 height 7
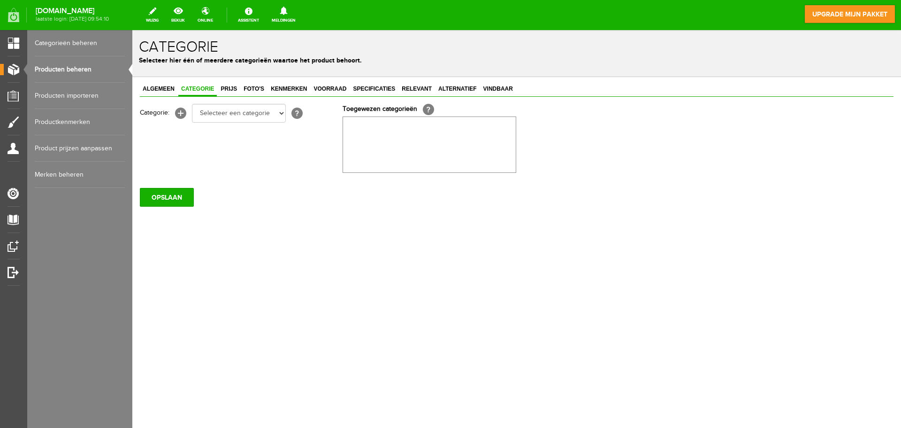
click at [138, 89] on div "Algemeen Categorie Prijs Foto's Kenmerken Voorraad Specificaties Relevant Alter…" at bounding box center [516, 176] width 769 height 199
click at [155, 85] on span "Algemeen" at bounding box center [159, 88] width 38 height 7
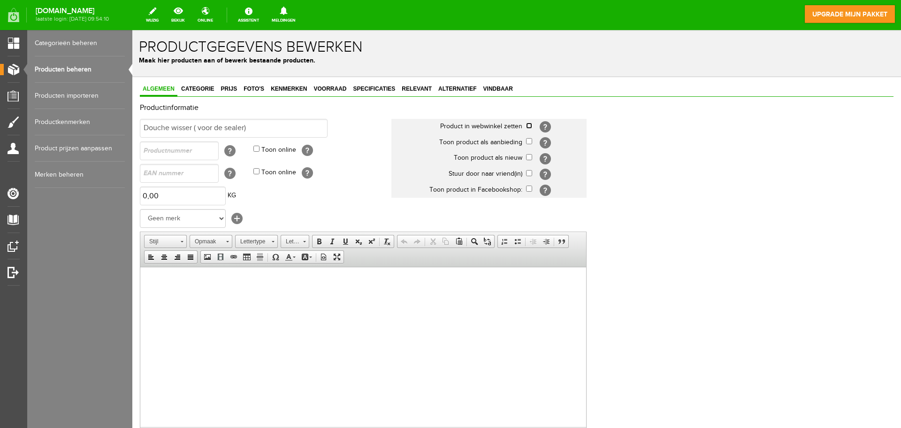
click at [526, 125] on input "checkbox" at bounding box center [529, 126] width 6 height 6
checkbox input "true"
click at [528, 156] on input "checkbox" at bounding box center [529, 157] width 6 height 6
checkbox input "true"
click at [200, 86] on span "Categorie" at bounding box center [197, 88] width 38 height 7
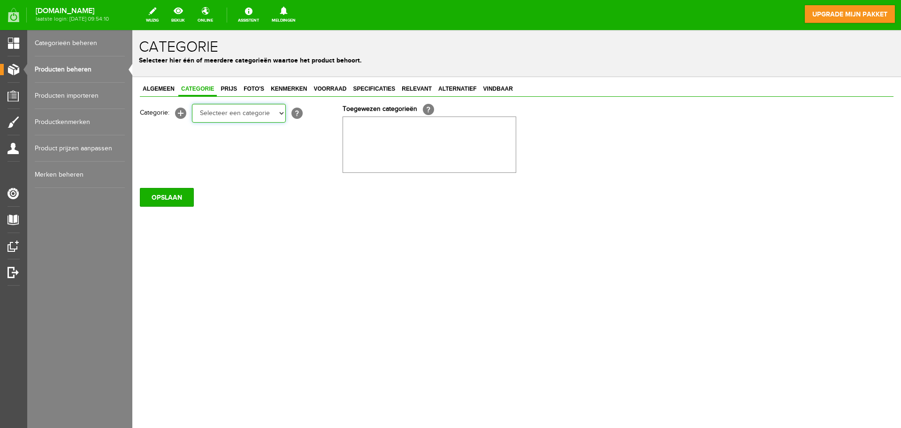
click at [240, 108] on select "Selecteer een categorie Wissers & stelen Cleaners & Emmers Rollers en beugels K…" at bounding box center [239, 113] width 94 height 19
select select "282256"
click at [192, 104] on select "Selecteer een categorie Wissers & stelen Cleaners & Emmers Rollers en beugels K…" at bounding box center [239, 113] width 94 height 19
click at [222, 90] on span "Prijs" at bounding box center [229, 88] width 22 height 7
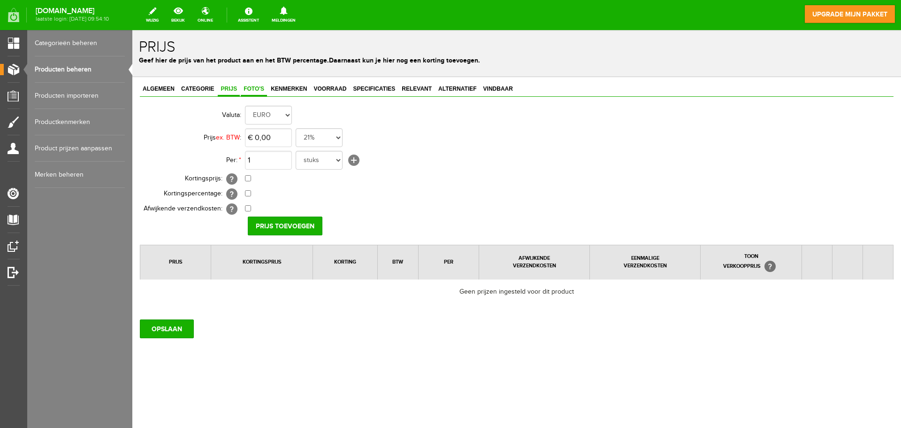
click at [261, 84] on link "Foto's" at bounding box center [254, 90] width 26 height 14
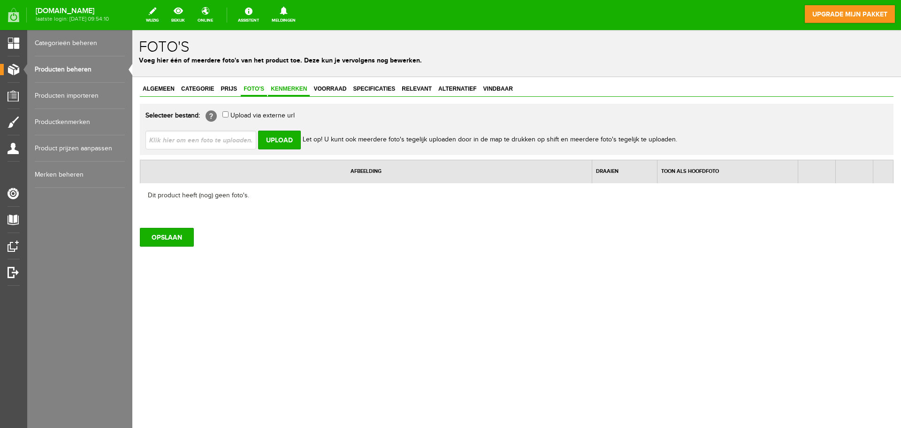
click at [277, 93] on link "Kenmerken" at bounding box center [289, 90] width 42 height 14
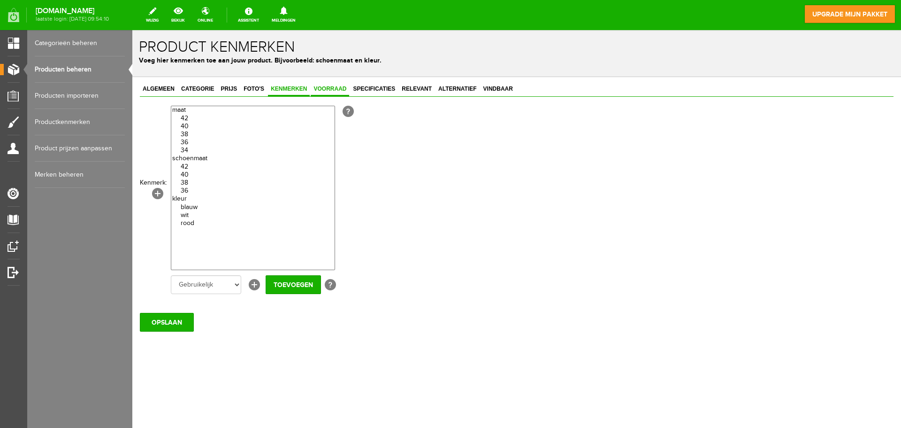
click at [329, 89] on span "Voorraad" at bounding box center [330, 88] width 38 height 7
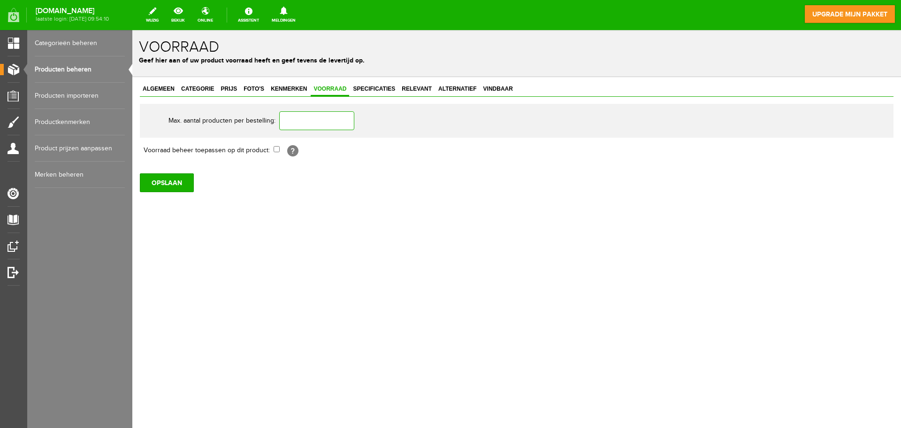
click at [311, 122] on input "text" at bounding box center [316, 120] width 75 height 19
type input "10"
click at [374, 91] on span "Specificaties" at bounding box center [374, 88] width 48 height 7
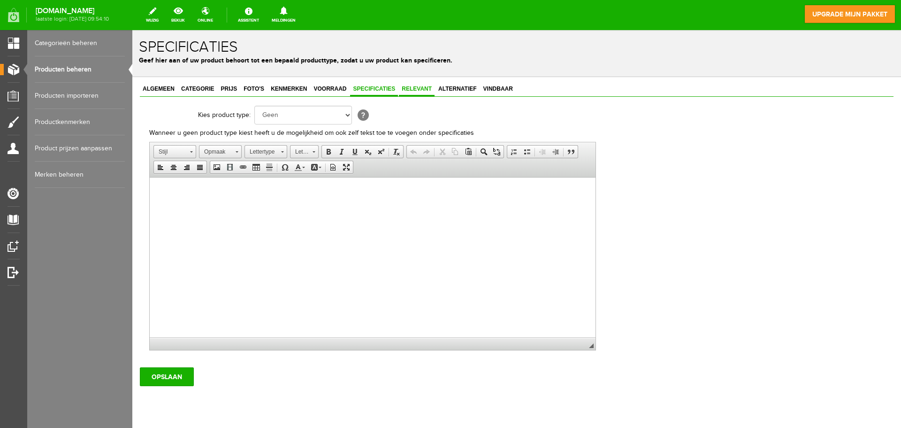
click at [417, 91] on span "Relevant" at bounding box center [417, 88] width 36 height 7
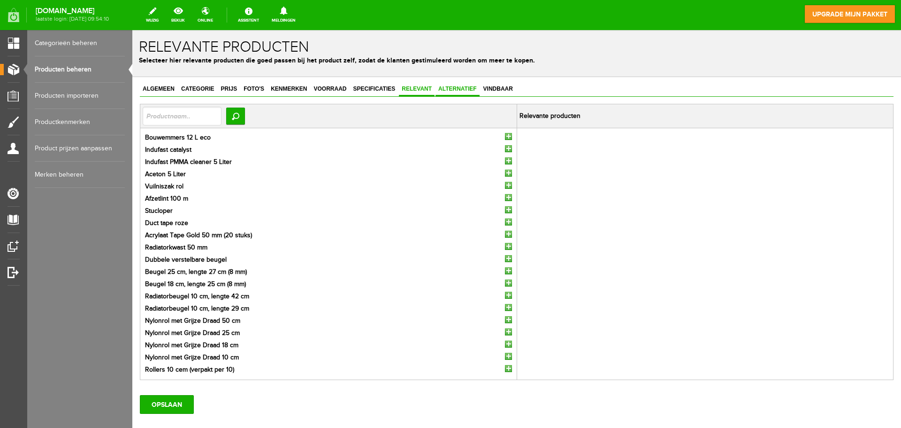
click at [455, 90] on span "Alternatief" at bounding box center [458, 88] width 44 height 7
click at [493, 88] on span "Vindbaar" at bounding box center [498, 88] width 35 height 7
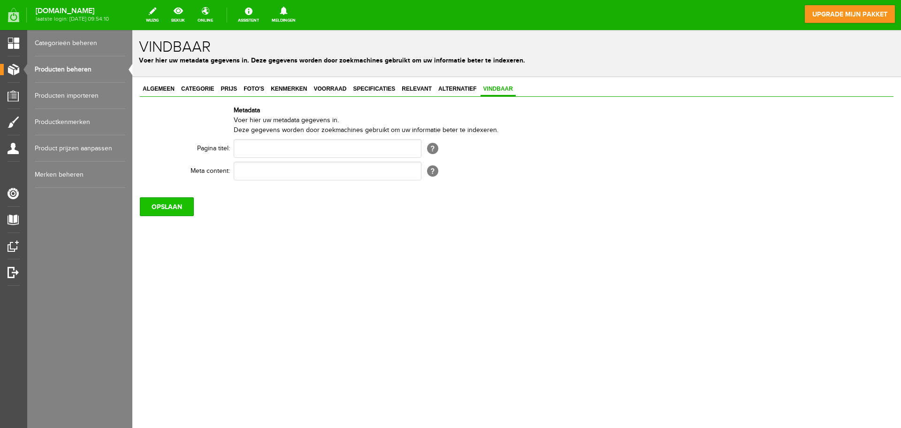
click at [176, 211] on input "OPSLAAN" at bounding box center [167, 206] width 54 height 19
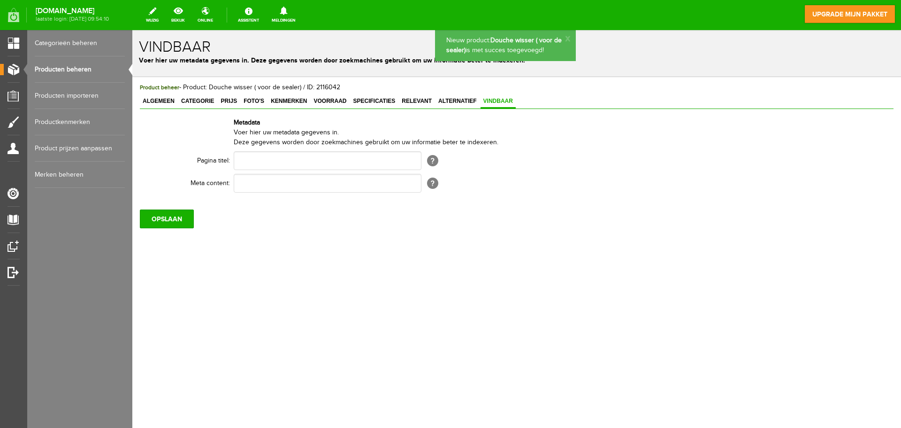
click at [80, 69] on link "Producten beheren" at bounding box center [80, 69] width 90 height 26
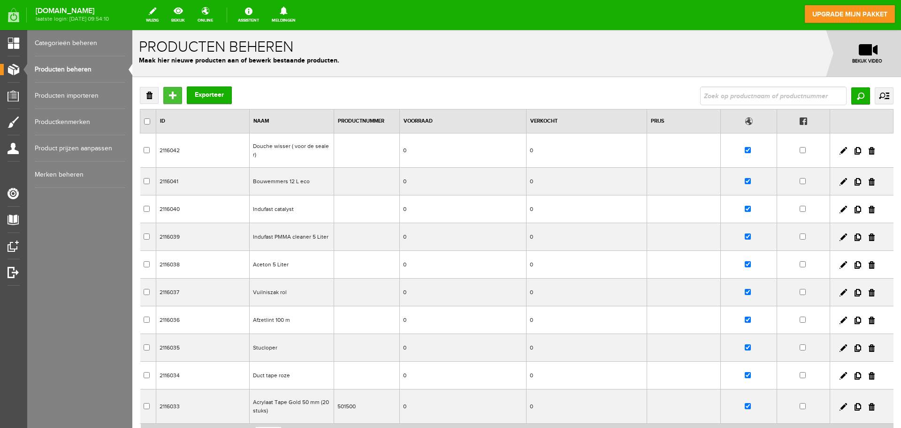
click at [169, 98] on input "Toevoegen" at bounding box center [172, 95] width 19 height 17
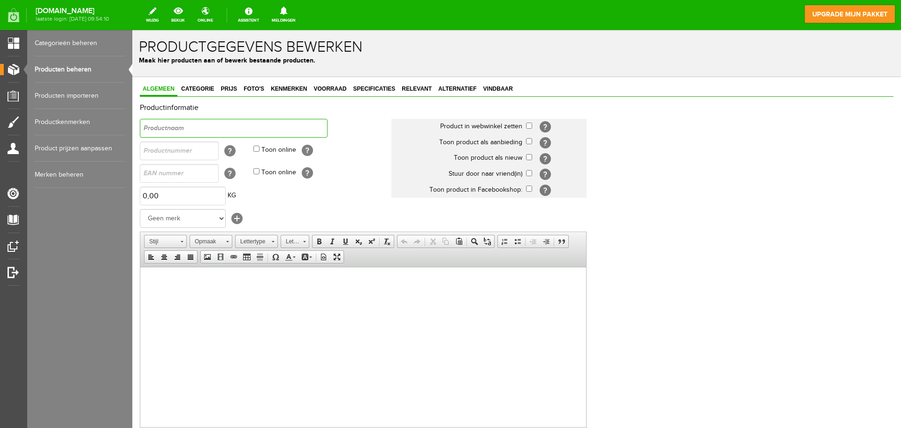
click at [234, 127] on input "text" at bounding box center [234, 128] width 188 height 19
type input "Rolstok - 150 cm"
click at [526, 125] on input "checkbox" at bounding box center [529, 126] width 6 height 6
checkbox input "true"
click at [525, 156] on th "Toon product als nieuw" at bounding box center [458, 158] width 135 height 16
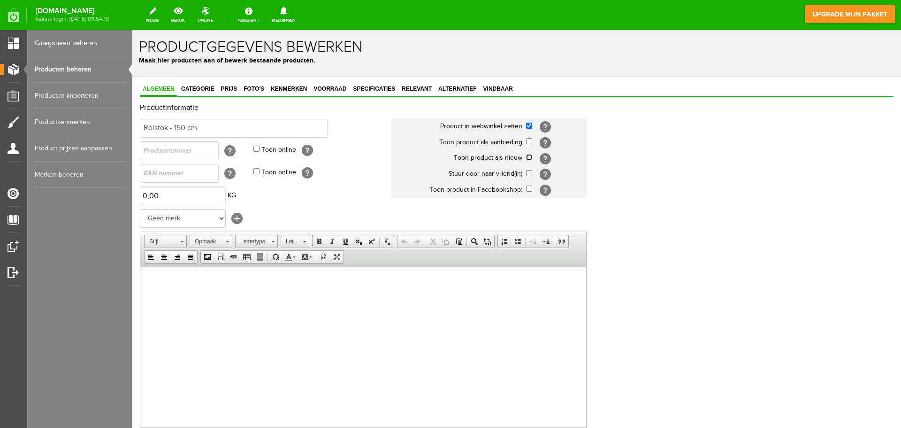
click at [529, 157] on input "checkbox" at bounding box center [529, 157] width 6 height 6
checkbox input "true"
click at [198, 292] on html at bounding box center [363, 281] width 446 height 29
click at [205, 90] on span "Categorie" at bounding box center [197, 88] width 38 height 7
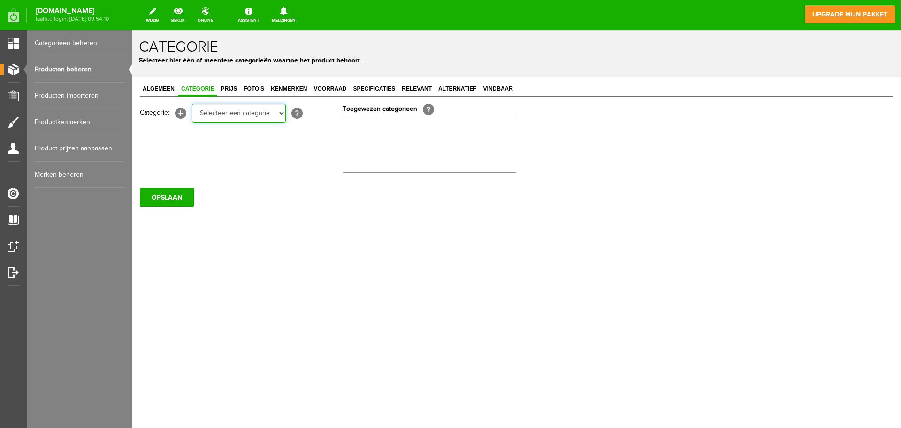
click at [217, 107] on select "Selecteer een categorie Wissers & stelen Cleaners & Emmers Rollers en beugels K…" at bounding box center [239, 113] width 94 height 19
select select "282256"
click at [192, 104] on select "Selecteer een categorie Wissers & stelen Cleaners & Emmers Rollers en beugels K…" at bounding box center [239, 113] width 94 height 19
click at [230, 89] on span "Prijs" at bounding box center [229, 88] width 22 height 7
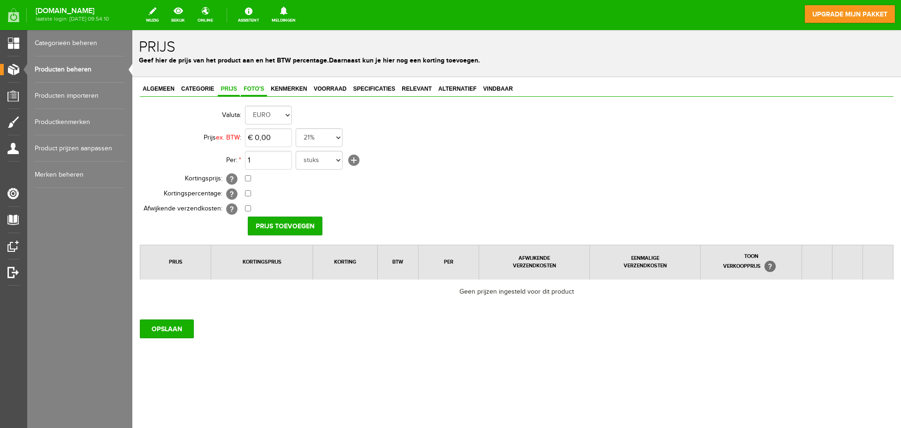
click at [259, 87] on span "Foto's" at bounding box center [254, 88] width 26 height 7
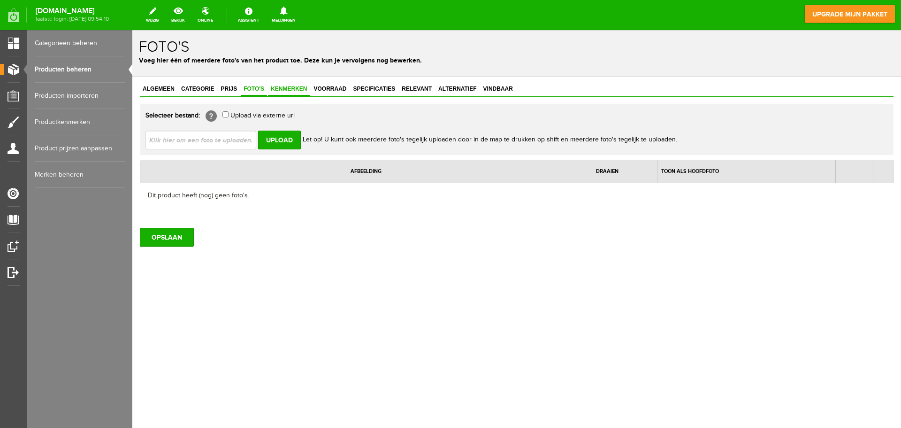
click at [284, 92] on span "Kenmerken" at bounding box center [289, 88] width 42 height 7
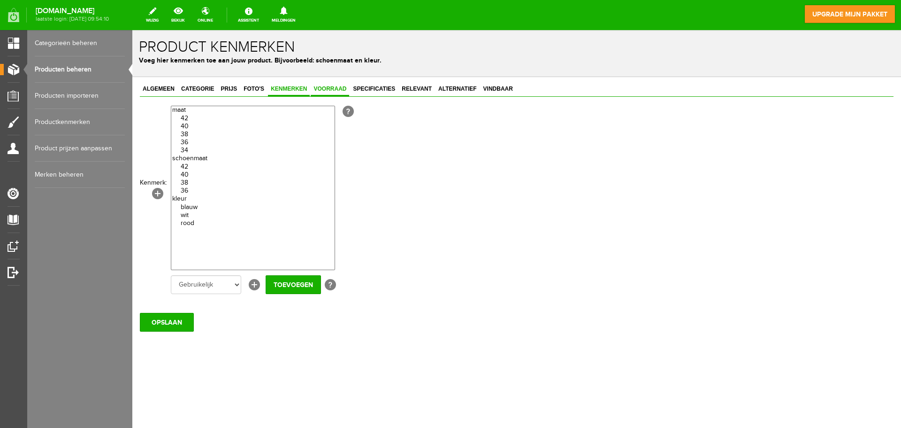
click at [342, 85] on link "Voorraad" at bounding box center [330, 90] width 38 height 14
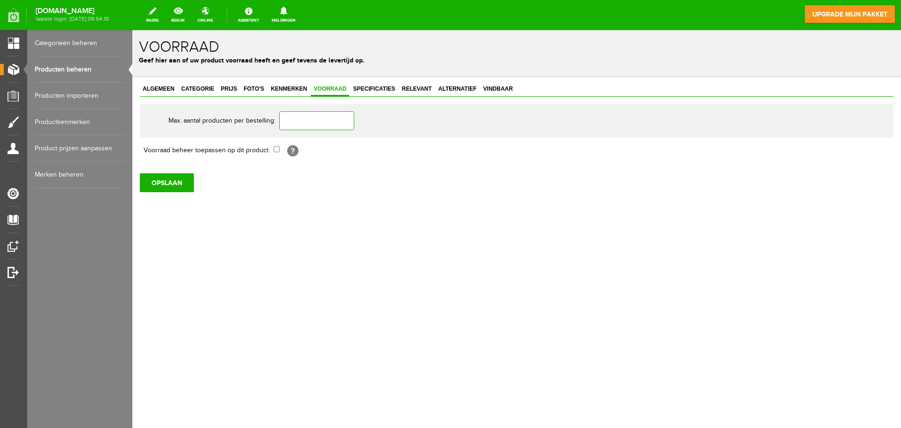
click at [335, 114] on input "text" at bounding box center [316, 120] width 75 height 19
type input "1"
click at [416, 90] on span "Relevant" at bounding box center [417, 88] width 36 height 7
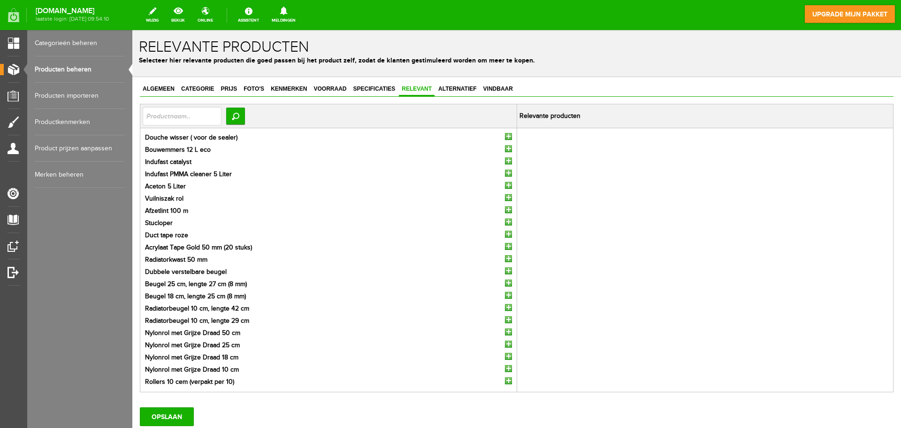
click at [508, 135] on ul "Douche wisser ( voor de sealer) Bouwemmers 12 L eco Indufast catalyst Indufast …" at bounding box center [329, 260] width 372 height 254
click at [506, 134] on input "button" at bounding box center [508, 136] width 7 height 7
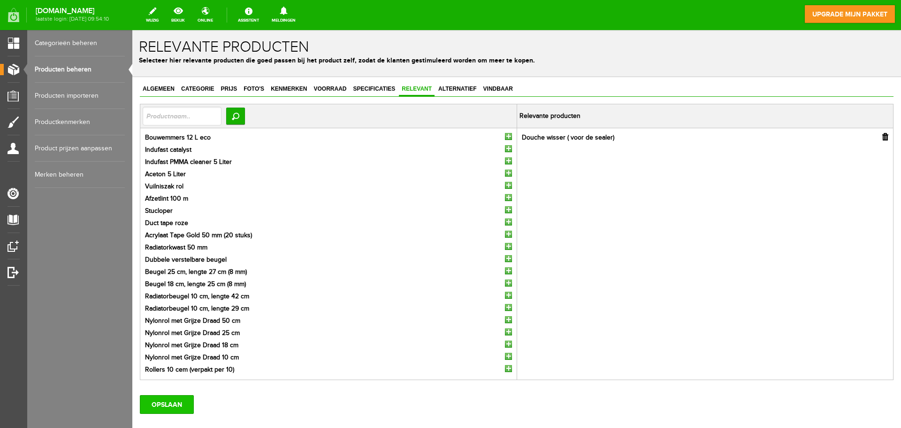
click at [155, 404] on input "OPSLAAN" at bounding box center [167, 404] width 54 height 19
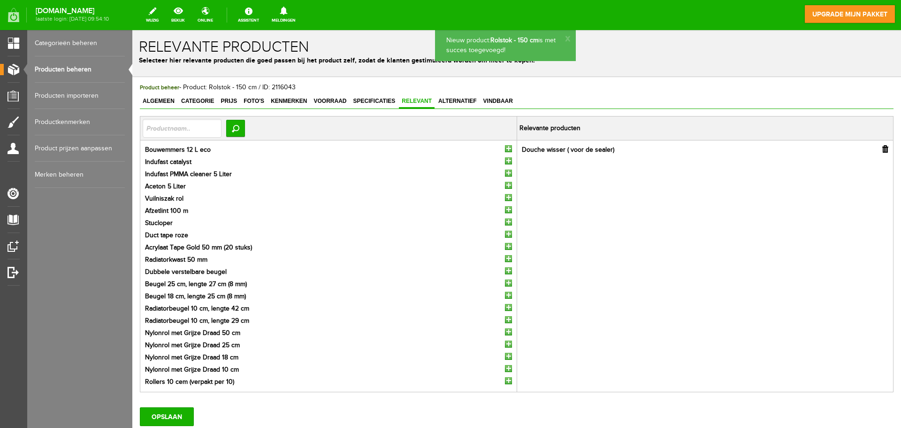
click at [96, 69] on link "Producten beheren" at bounding box center [80, 69] width 90 height 26
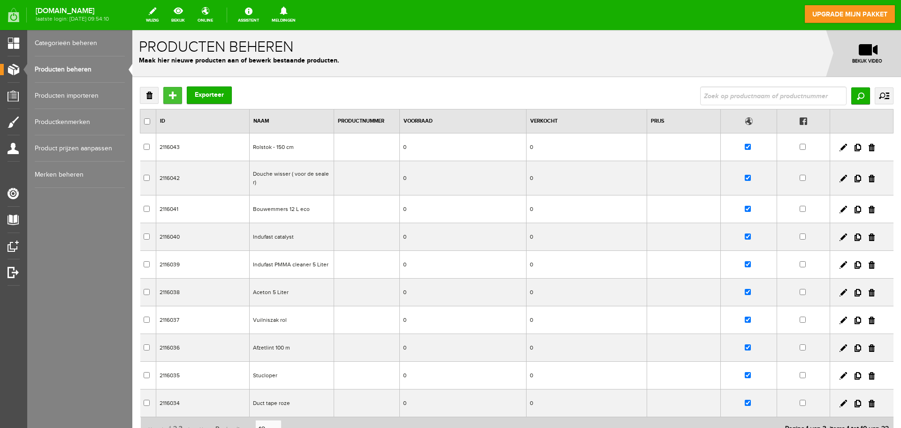
click at [171, 88] on input "Toevoegen" at bounding box center [172, 95] width 19 height 17
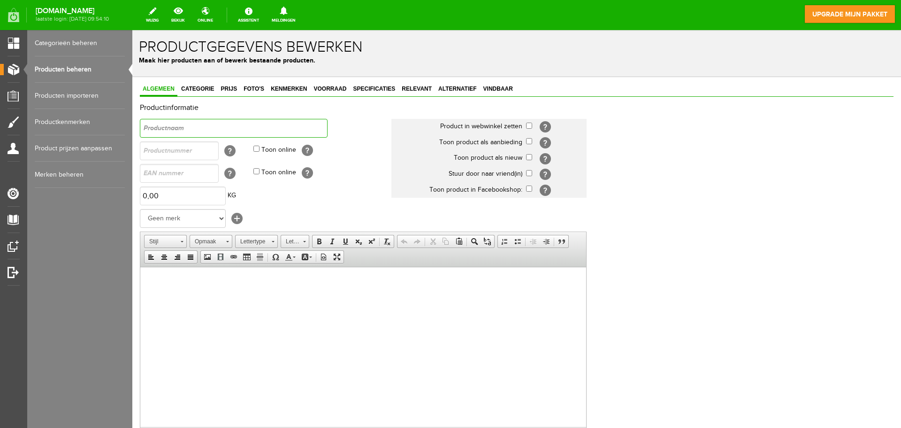
click at [253, 129] on input "text" at bounding box center [234, 128] width 188 height 19
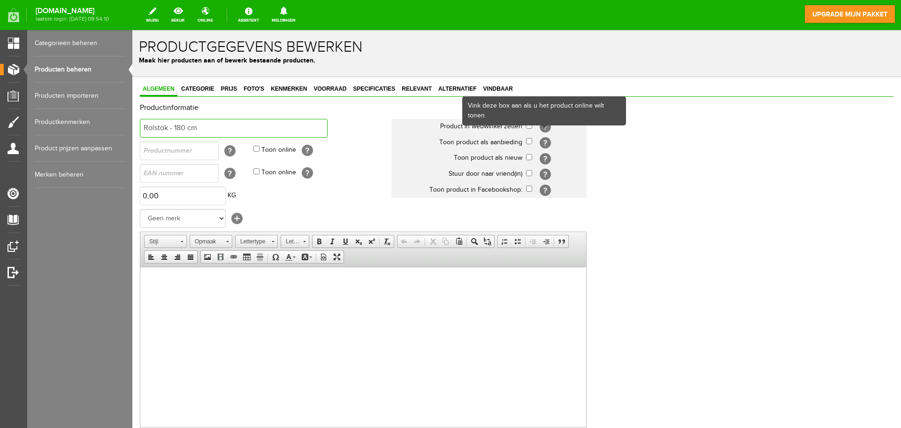
type input "Rolstok - 180 cm"
click at [529, 125] on div "Vink deze box aan als u het product online wilt tonen." at bounding box center [544, 110] width 164 height 29
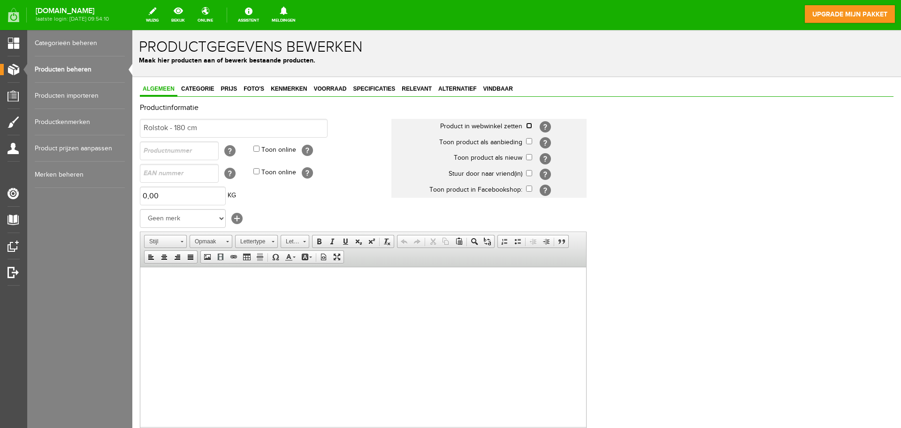
click at [527, 125] on input "checkbox" at bounding box center [529, 126] width 6 height 6
checkbox input "true"
click at [529, 157] on input "checkbox" at bounding box center [529, 157] width 6 height 6
checkbox input "true"
click at [203, 90] on span "Categorie" at bounding box center [197, 88] width 38 height 7
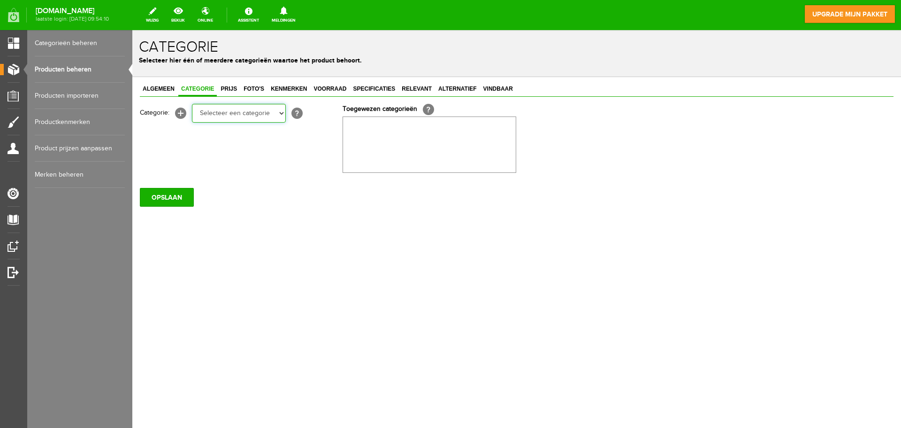
click at [258, 109] on select "Selecteer een categorie Wissers & stelen Cleaners & Emmers Rollers en beugels K…" at bounding box center [239, 113] width 94 height 19
select select "282256"
click at [192, 104] on select "Selecteer een categorie Wissers & stelen Cleaners & Emmers Rollers en beugels K…" at bounding box center [239, 113] width 94 height 19
click at [253, 89] on span "Foto's" at bounding box center [254, 88] width 26 height 7
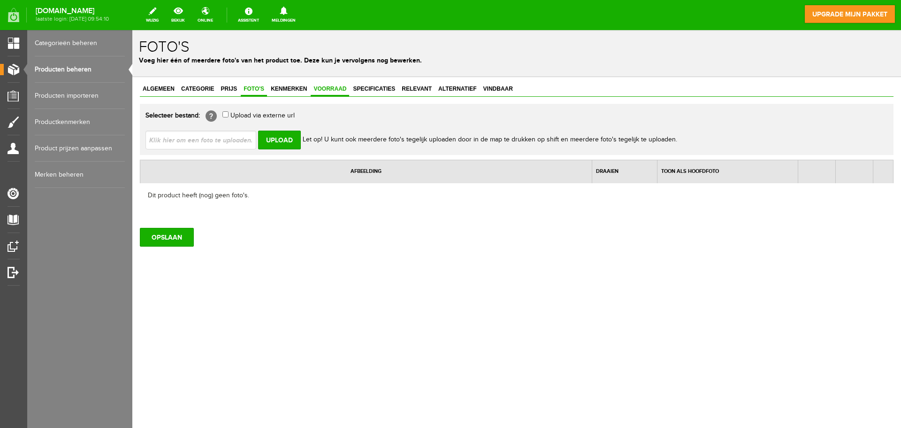
click at [337, 93] on link "Voorraad" at bounding box center [330, 90] width 38 height 14
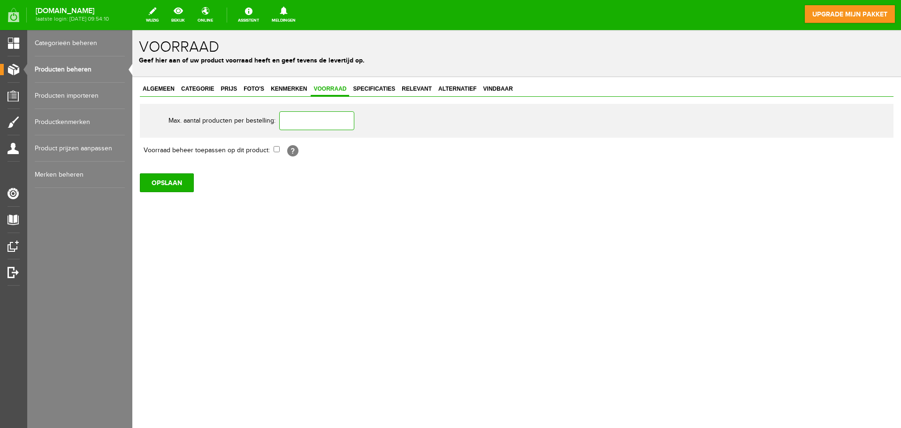
click at [322, 120] on input "text" at bounding box center [316, 120] width 75 height 19
type input "1"
click at [373, 87] on span "Specificaties" at bounding box center [374, 88] width 48 height 7
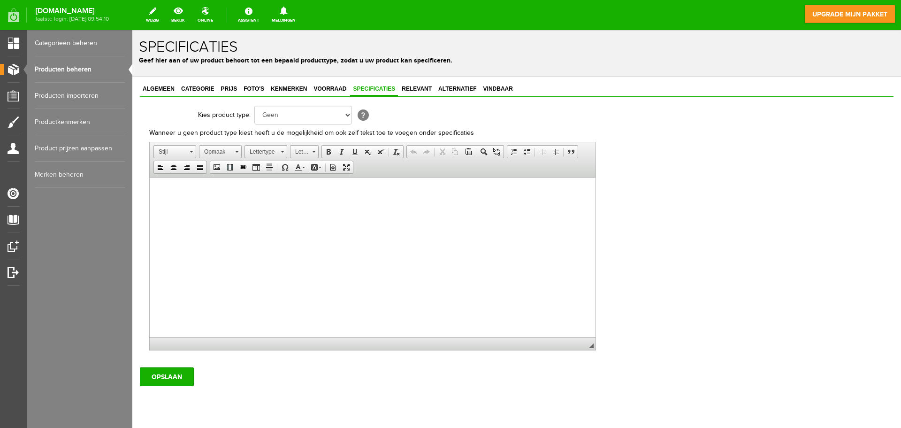
click at [406, 82] on div "Algemeen Categorie Prijs Foto's Kenmerken Voorraad Specificaties Relevant Alter…" at bounding box center [516, 266] width 769 height 378
click at [407, 86] on span "Relevant" at bounding box center [417, 88] width 36 height 7
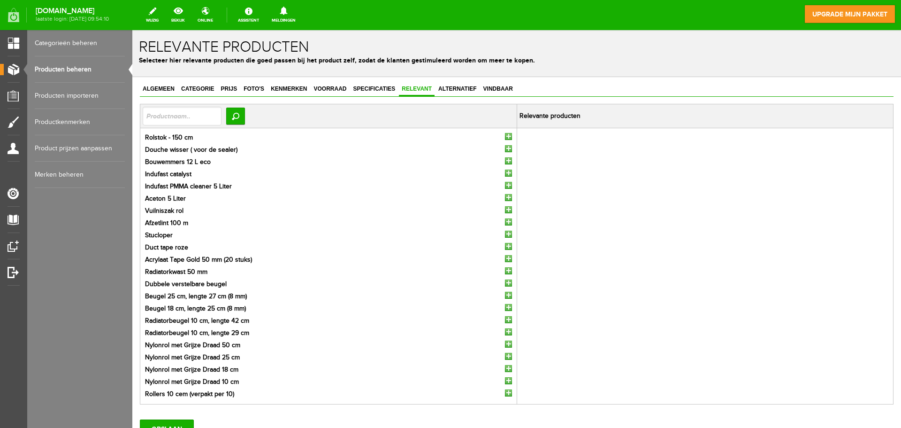
click at [506, 133] on input "button" at bounding box center [508, 136] width 7 height 7
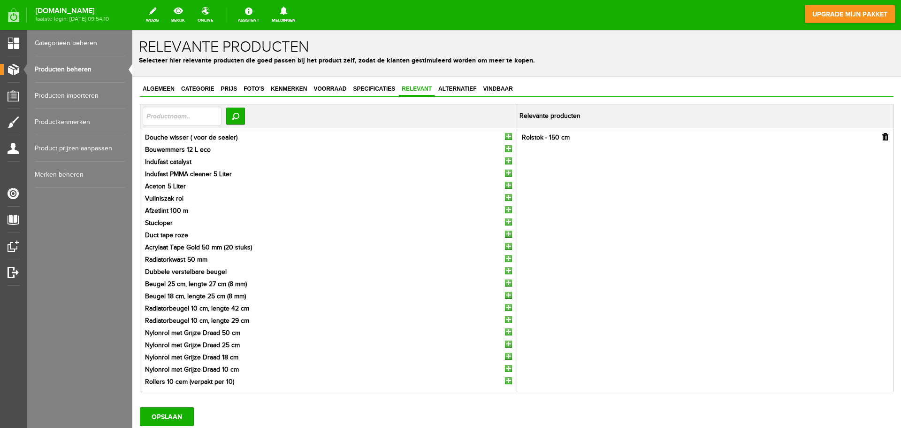
click at [506, 136] on input "button" at bounding box center [508, 136] width 7 height 7
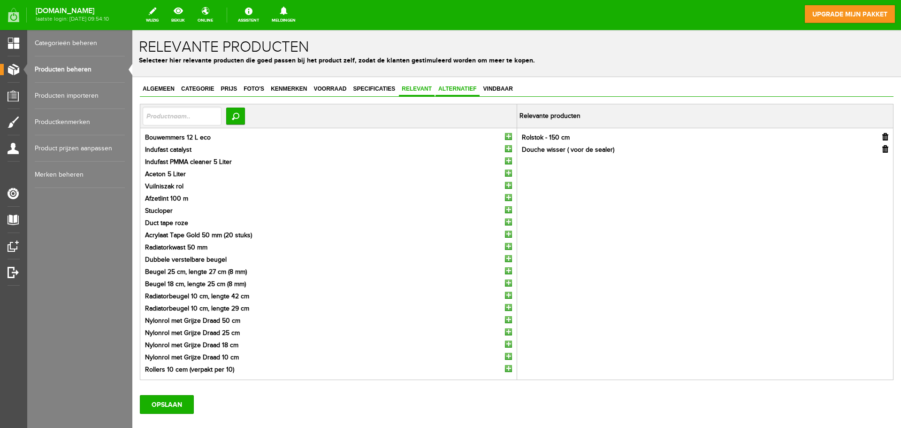
click at [452, 93] on link "Alternatief" at bounding box center [458, 90] width 44 height 14
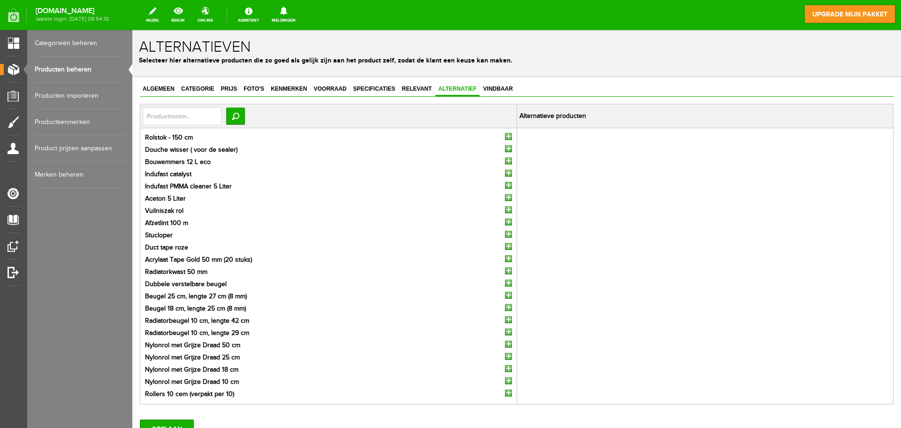
click at [505, 134] on input "button" at bounding box center [508, 136] width 7 height 7
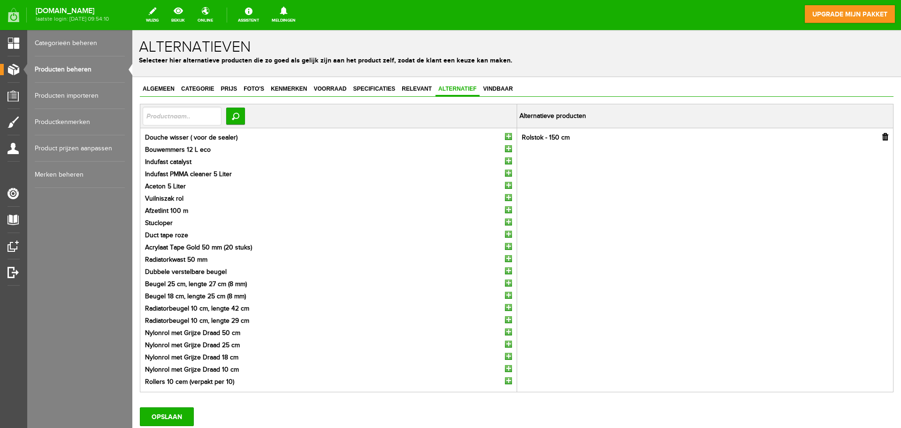
scroll to position [68, 0]
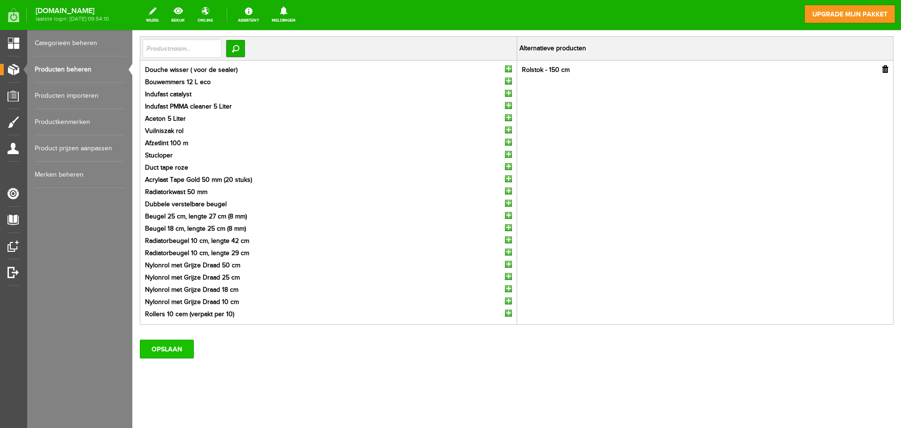
click at [175, 358] on input "OPSLAAN" at bounding box center [167, 348] width 54 height 19
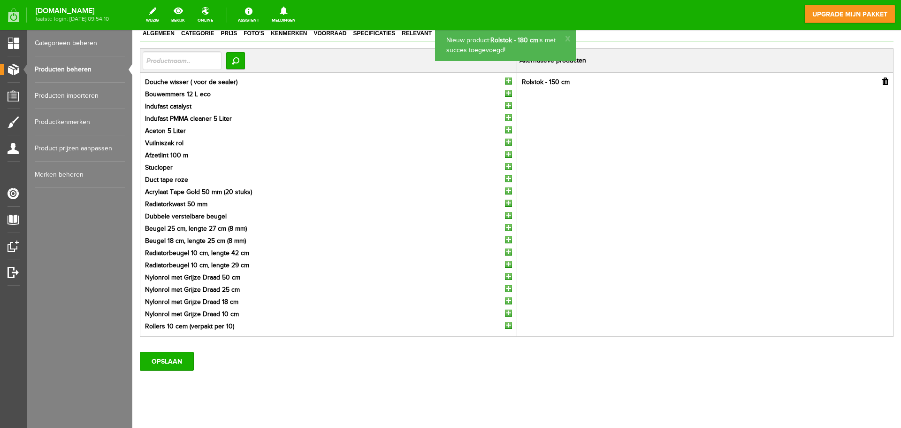
click at [86, 65] on link "Producten beheren" at bounding box center [80, 69] width 90 height 26
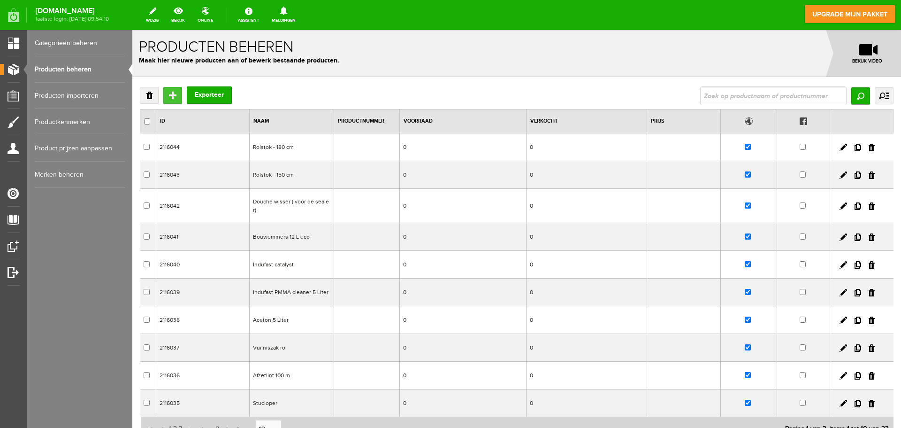
click at [168, 99] on input "Toevoegen" at bounding box center [172, 95] width 19 height 17
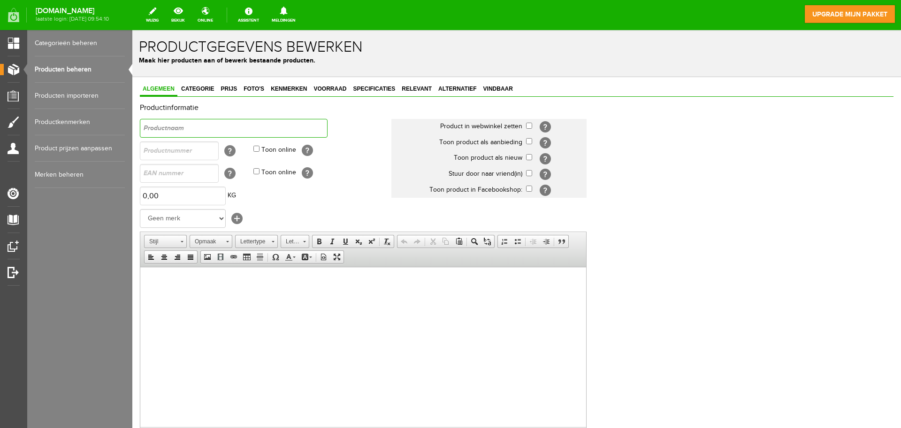
click at [215, 130] on input "text" at bounding box center [234, 128] width 188 height 19
click at [204, 129] on input "Telscoopsteel kunstof" at bounding box center [234, 128] width 188 height 19
click at [156, 126] on input "Telscoopsteel kunststof" at bounding box center [234, 128] width 188 height 19
click at [155, 125] on input "Telscoopsteel kunststof" at bounding box center [234, 128] width 188 height 19
type input "Telescoopsteel kunststof"
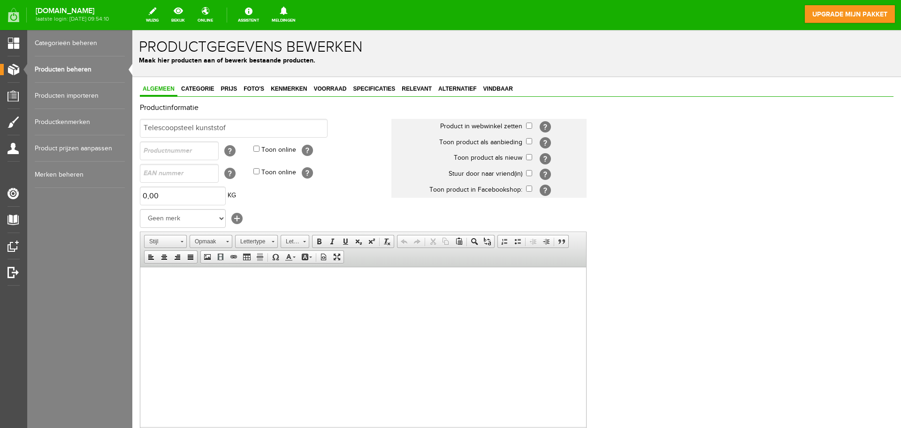
click at [232, 295] on html at bounding box center [363, 281] width 446 height 29
click at [528, 125] on input "checkbox" at bounding box center [529, 126] width 6 height 6
checkbox input "true"
click at [530, 154] on input "checkbox" at bounding box center [529, 157] width 6 height 6
checkbox input "true"
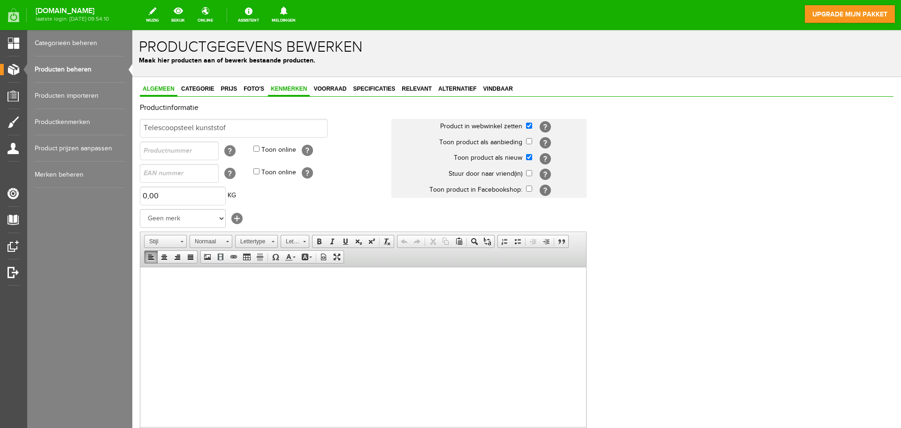
click at [290, 91] on span "Kenmerken" at bounding box center [289, 88] width 42 height 7
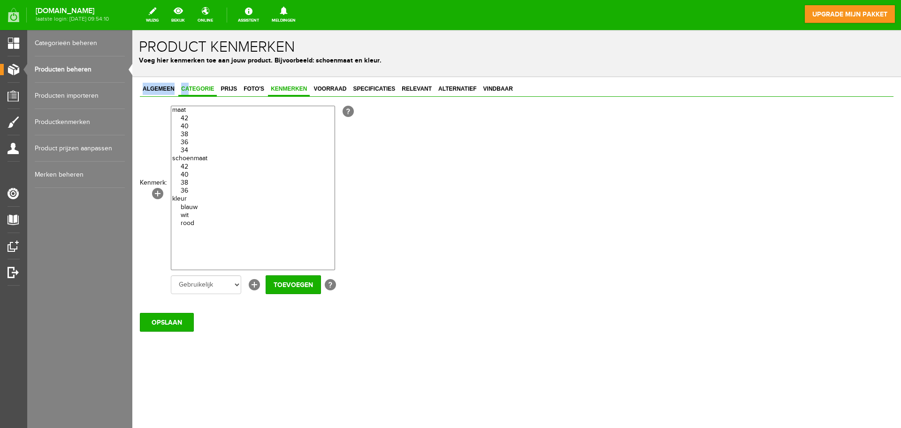
click at [189, 83] on div "Algemeen Categorie Prijs Foto's Kenmerken Voorraad Specificaties Relevant Alter…" at bounding box center [516, 239] width 769 height 324
click at [196, 82] on div "Algemeen Categorie Prijs Foto's Kenmerken Voorraad Specificaties Relevant Alter…" at bounding box center [516, 239] width 769 height 324
click at [201, 86] on span "Categorie" at bounding box center [197, 88] width 38 height 7
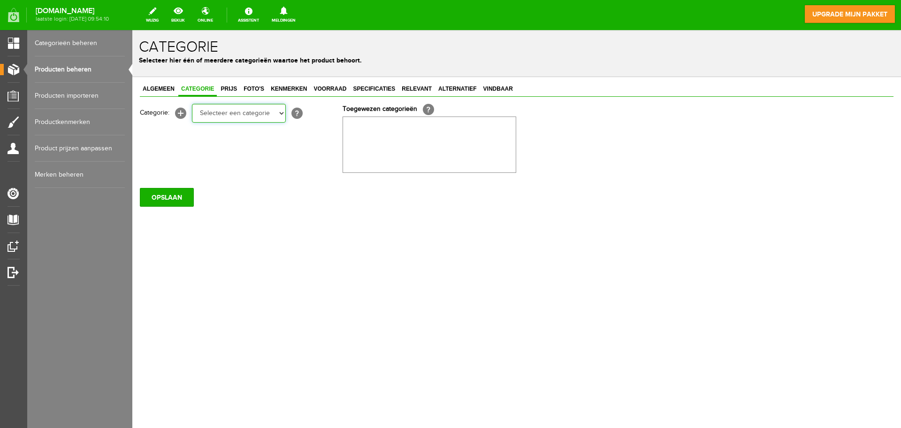
click at [216, 114] on select "Selecteer een categorie Wissers & stelen Cleaners & Emmers Rollers en beugels K…" at bounding box center [239, 113] width 94 height 19
click at [192, 104] on select "Selecteer een categorie Wissers & stelen Cleaners & Emmers Rollers en beugels K…" at bounding box center [239, 113] width 94 height 19
click at [218, 112] on select "Selecteer een categorie Wissers & stelen Cleaners & Emmers Rollers en beugels K…" at bounding box center [239, 113] width 94 height 19
select select "282256"
click at [192, 104] on select "Selecteer een categorie Wissers & stelen Cleaners & Emmers Rollers en beugels K…" at bounding box center [239, 113] width 94 height 19
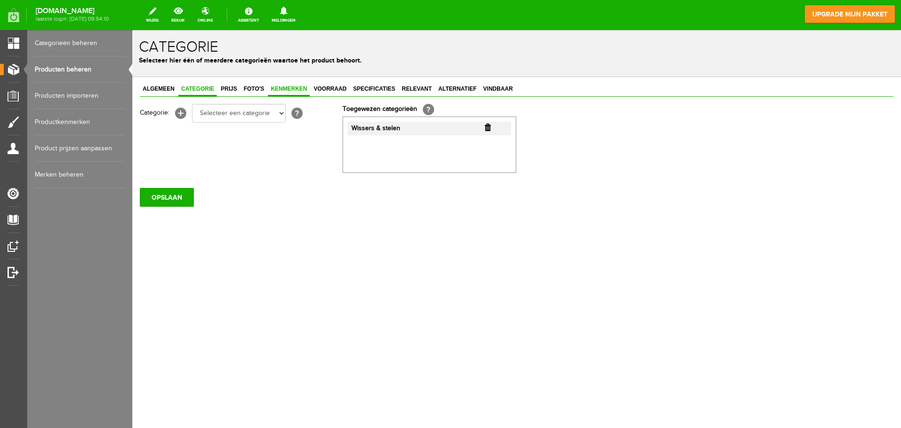
click at [274, 91] on span "Kenmerken" at bounding box center [289, 88] width 42 height 7
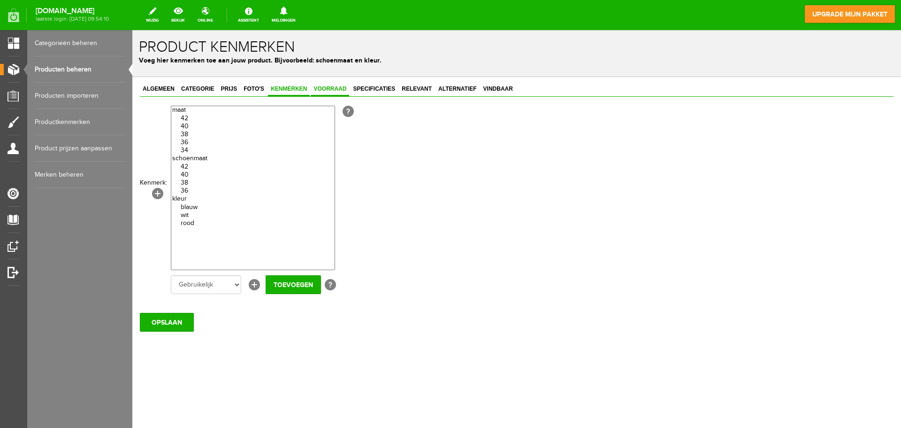
click at [314, 91] on span "Voorraad" at bounding box center [330, 88] width 38 height 7
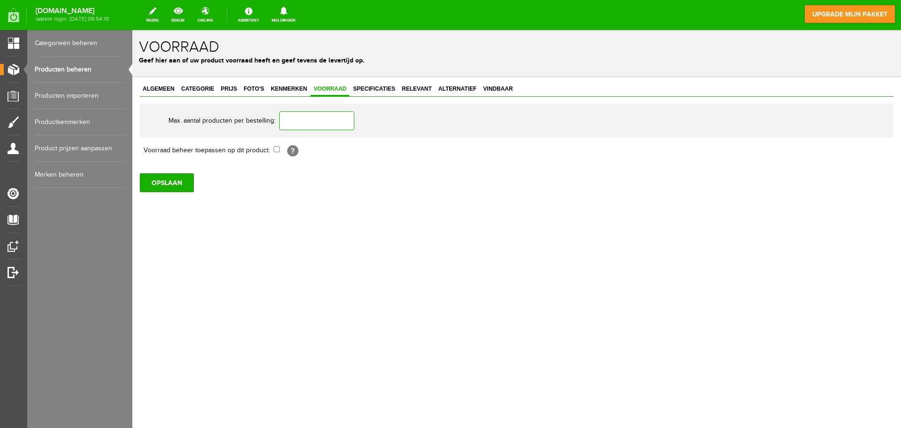
click at [346, 115] on input "text" at bounding box center [316, 120] width 75 height 19
type input "1"
click at [381, 91] on span "Specificaties" at bounding box center [374, 88] width 48 height 7
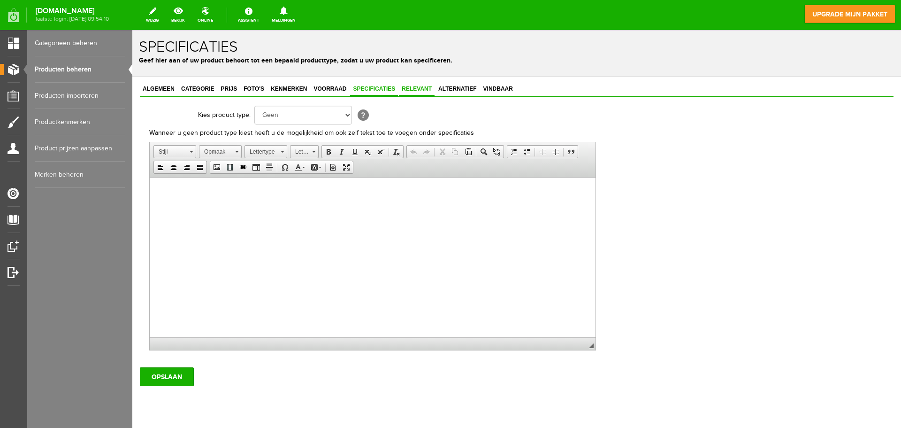
click at [413, 95] on link "Relevant" at bounding box center [417, 90] width 36 height 14
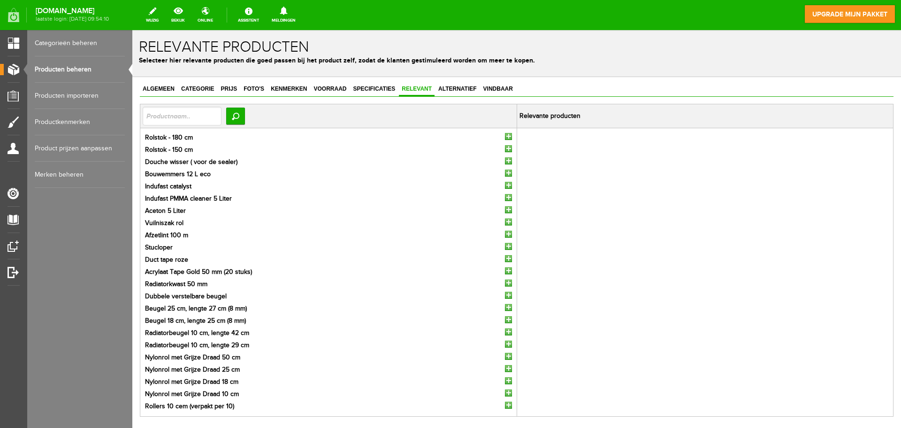
click at [506, 135] on input "button" at bounding box center [508, 136] width 7 height 7
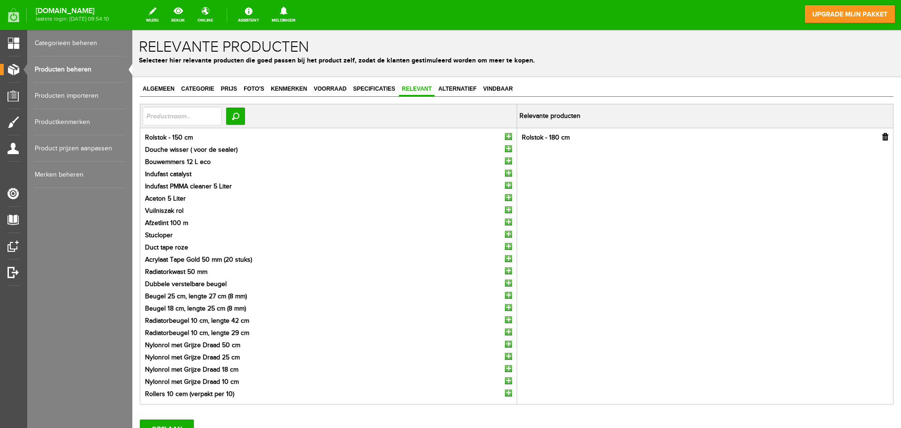
click at [506, 135] on input "button" at bounding box center [508, 136] width 7 height 7
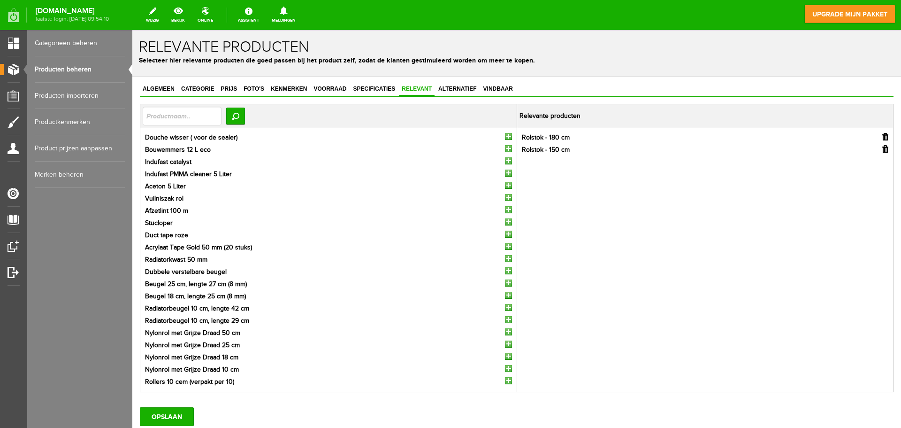
click at [506, 135] on input "button" at bounding box center [508, 136] width 7 height 7
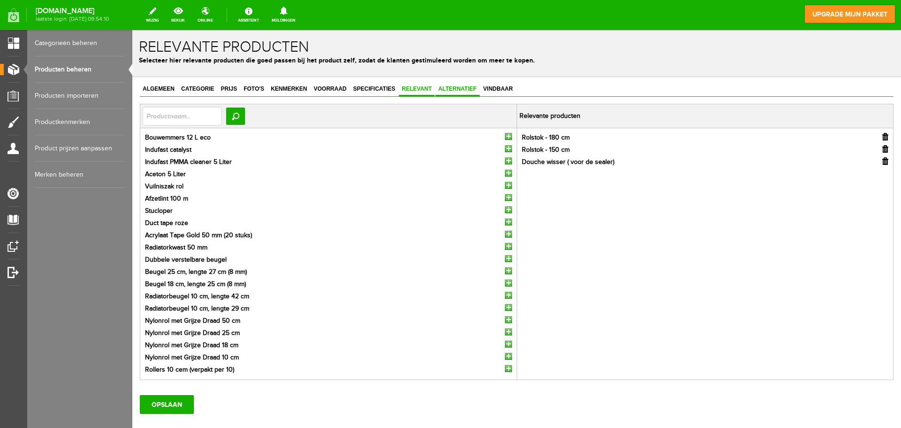
click at [460, 86] on span "Alternatief" at bounding box center [458, 88] width 44 height 7
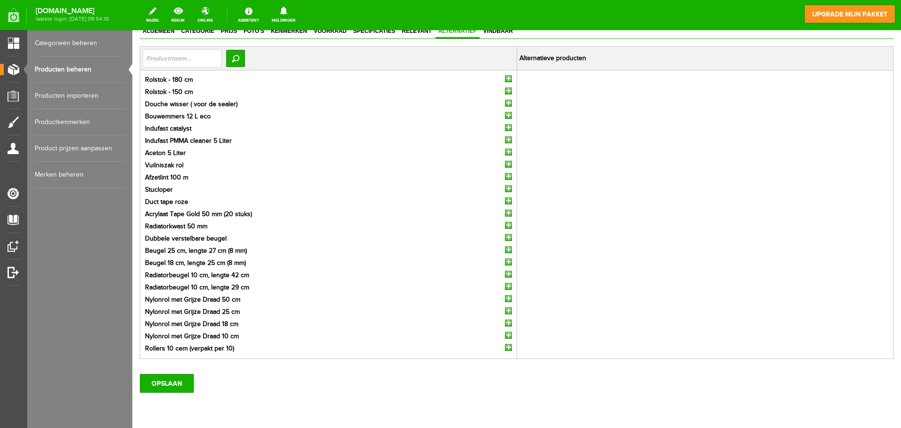
scroll to position [92, 0]
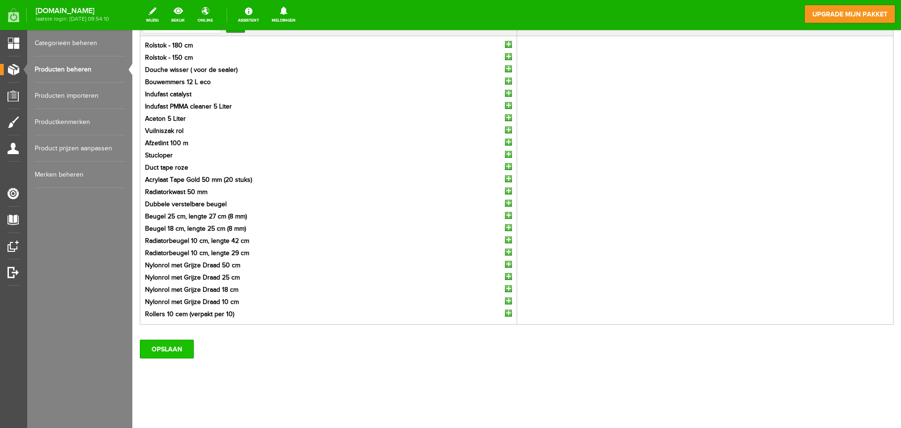
click at [174, 348] on input "OPSLAAN" at bounding box center [167, 348] width 54 height 19
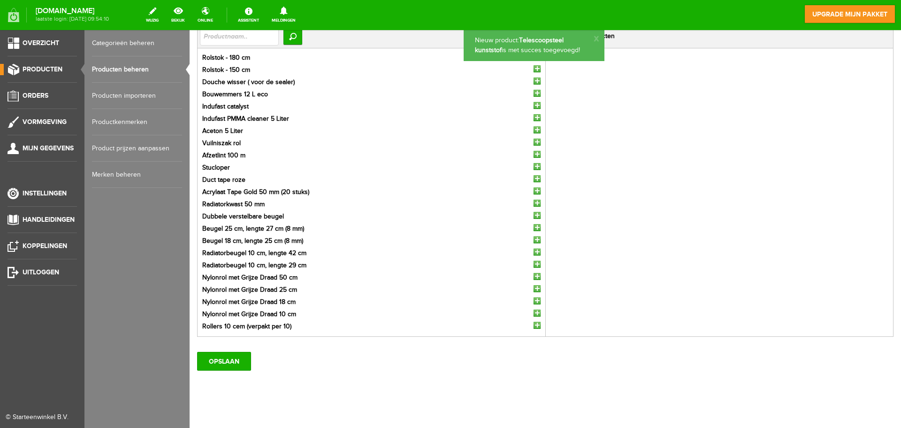
click at [149, 67] on link "Producten beheren" at bounding box center [137, 69] width 90 height 26
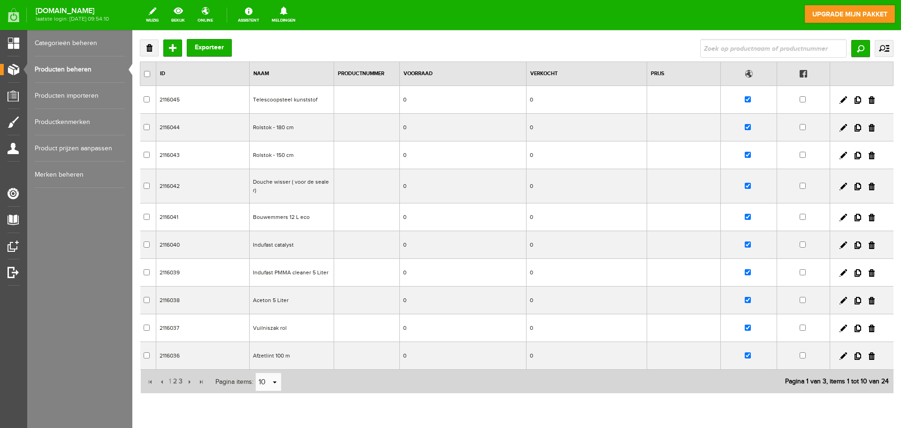
scroll to position [84, 0]
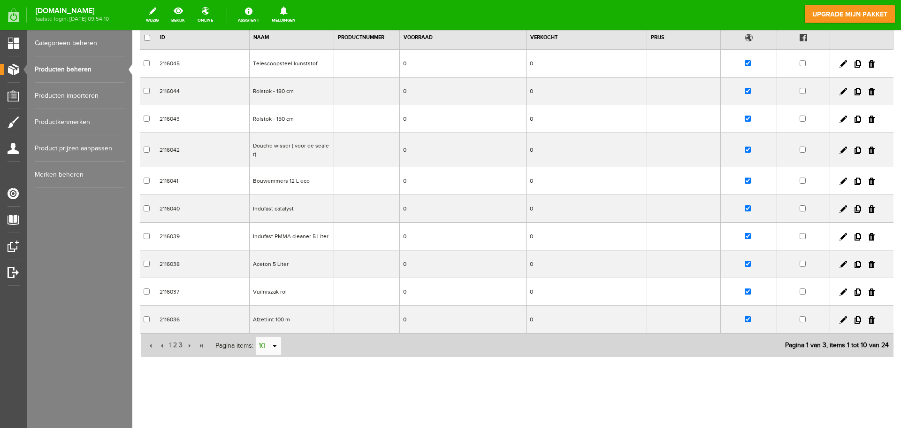
click at [274, 343] on link "select" at bounding box center [275, 346] width 8 height 18
click at [267, 325] on li "50" at bounding box center [267, 327] width 25 height 15
type input "50"
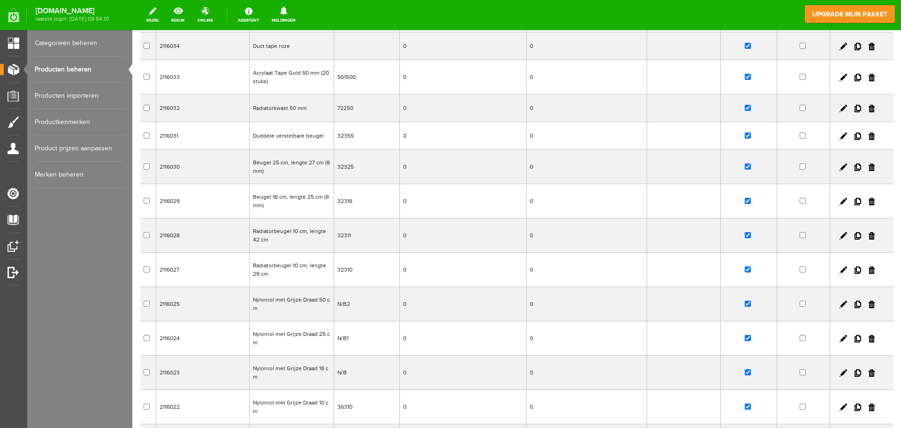
scroll to position [37, 0]
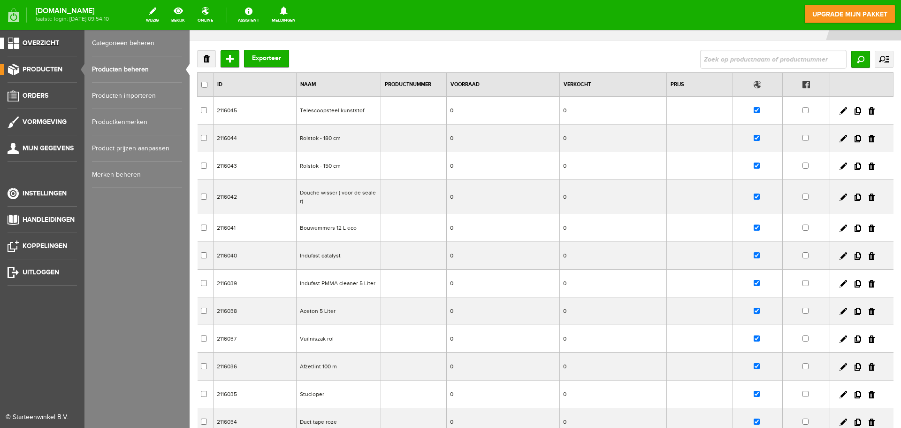
click at [17, 49] on li "Overzicht" at bounding box center [42, 47] width 69 height 19
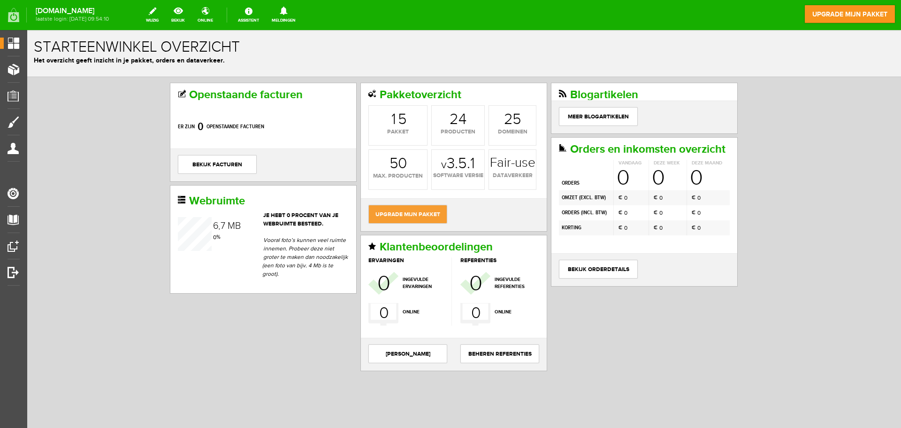
click at [392, 214] on link "upgrade mijn pakket" at bounding box center [407, 214] width 79 height 19
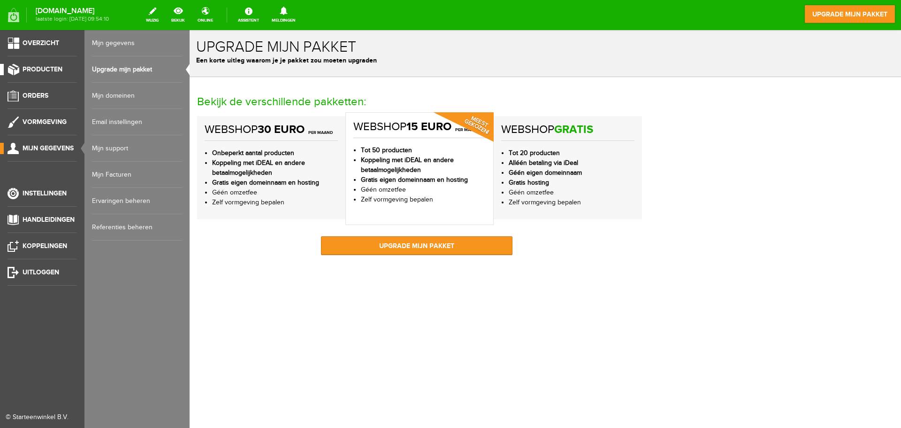
click at [58, 70] on span "Producten" at bounding box center [43, 69] width 40 height 8
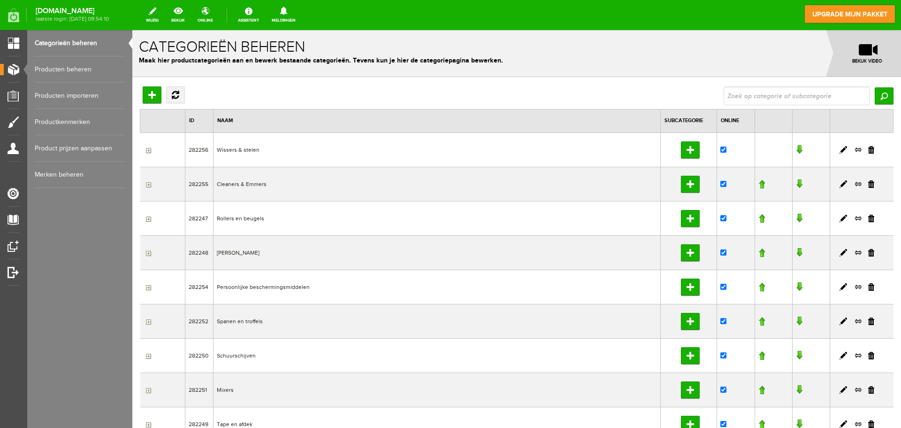
click at [95, 69] on link "Producten beheren" at bounding box center [80, 69] width 90 height 26
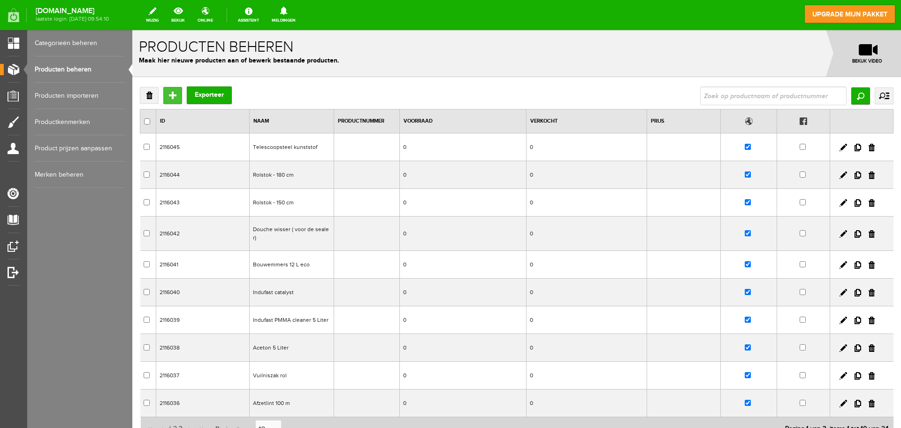
click at [171, 95] on input "Toevoegen" at bounding box center [172, 95] width 19 height 17
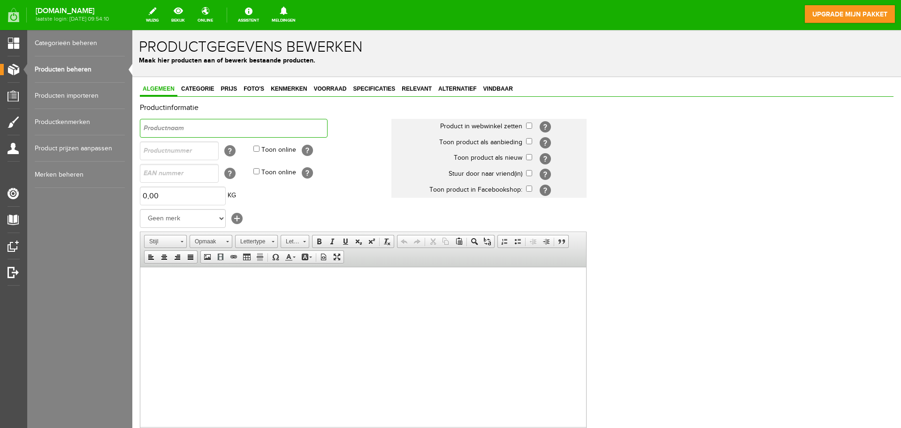
click at [203, 126] on input "text" at bounding box center [234, 128] width 188 height 19
drag, startPoint x: 261, startPoint y: 131, endPoint x: 143, endPoint y: 125, distance: 118.4
click at [143, 125] on input "Diamant komschijf 180 mm - Groen" at bounding box center [234, 128] width 188 height 19
type input "Diamant komschijf 180 mm - Groen"
click at [194, 85] on span "Categorie" at bounding box center [197, 88] width 38 height 7
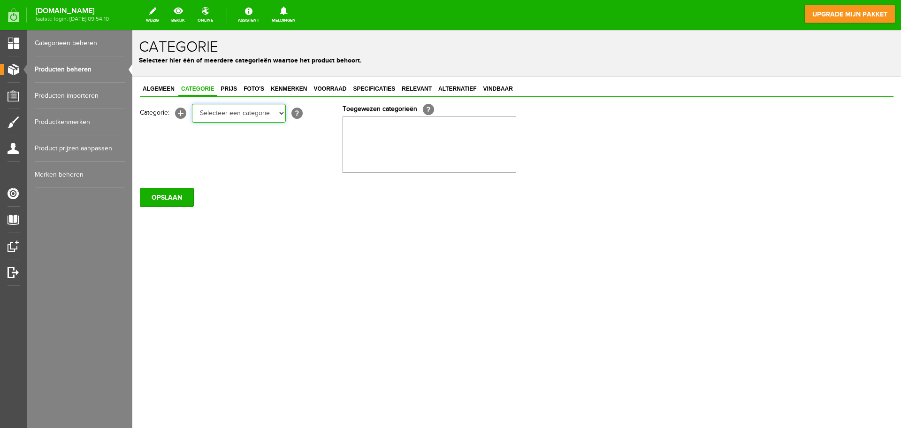
click at [238, 111] on select "Selecteer een categorie Wissers & stelen Cleaners & Emmers Rollers en beugels K…" at bounding box center [239, 113] width 94 height 19
select select "282250"
click at [192, 104] on select "Selecteer een categorie Wissers & stelen Cleaners & Emmers Rollers en beugels K…" at bounding box center [239, 113] width 94 height 19
click at [231, 89] on span "Prijs" at bounding box center [229, 88] width 22 height 7
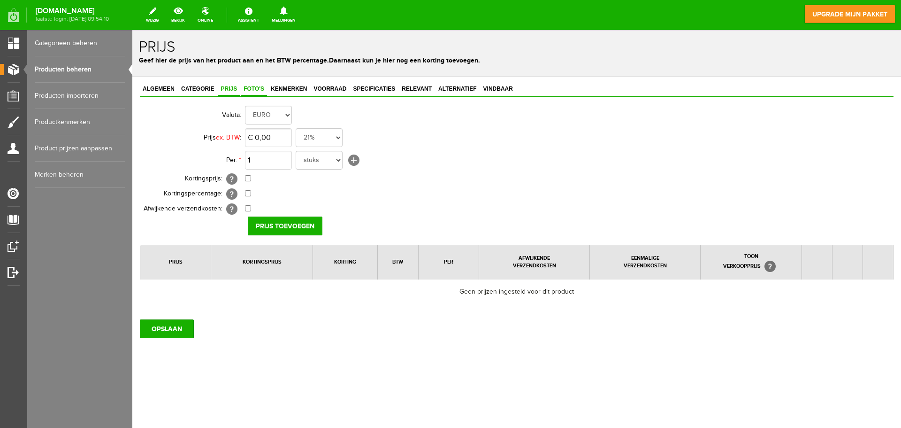
click at [254, 85] on link "Foto's" at bounding box center [254, 90] width 26 height 14
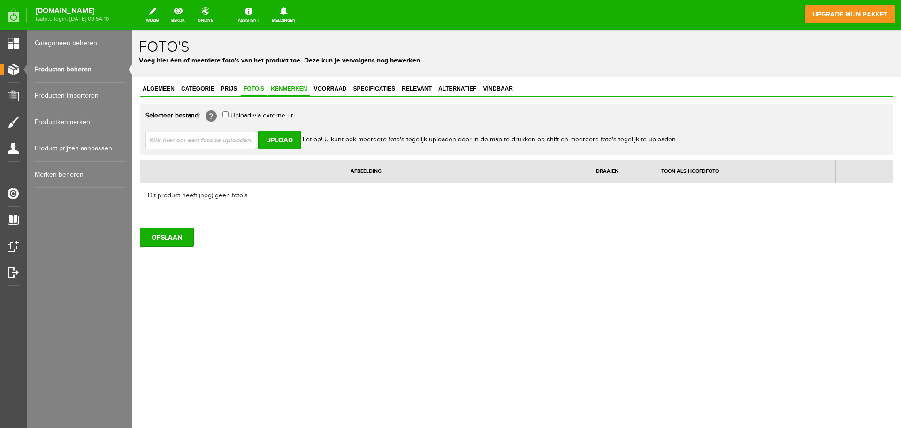
click at [289, 89] on span "Kenmerken" at bounding box center [289, 88] width 42 height 7
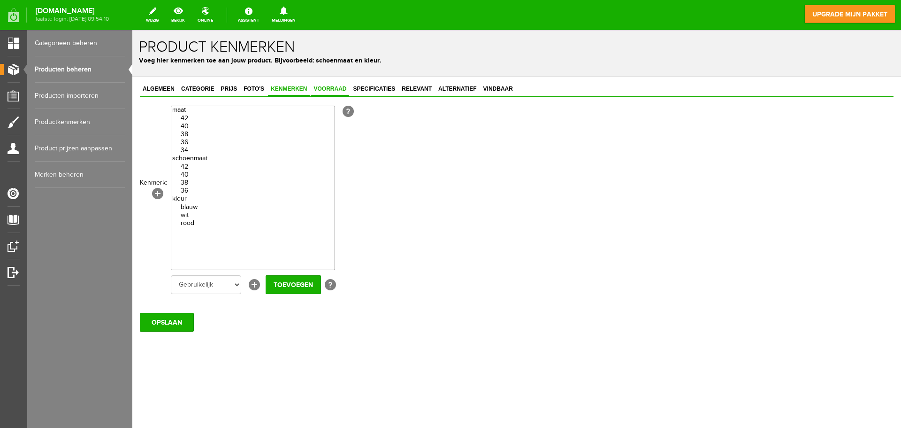
click at [334, 90] on span "Voorraad" at bounding box center [330, 88] width 38 height 7
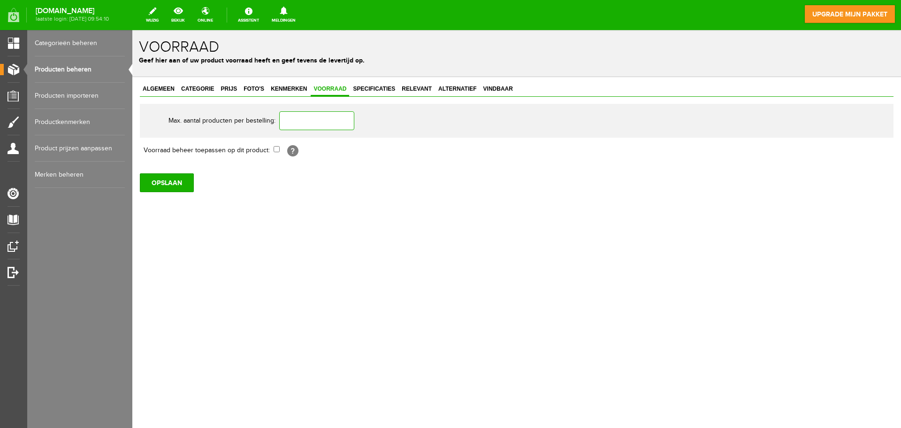
click at [303, 121] on input "text" at bounding box center [316, 120] width 75 height 19
type input "1"
type input "2"
click at [361, 93] on link "Specificaties" at bounding box center [374, 90] width 48 height 14
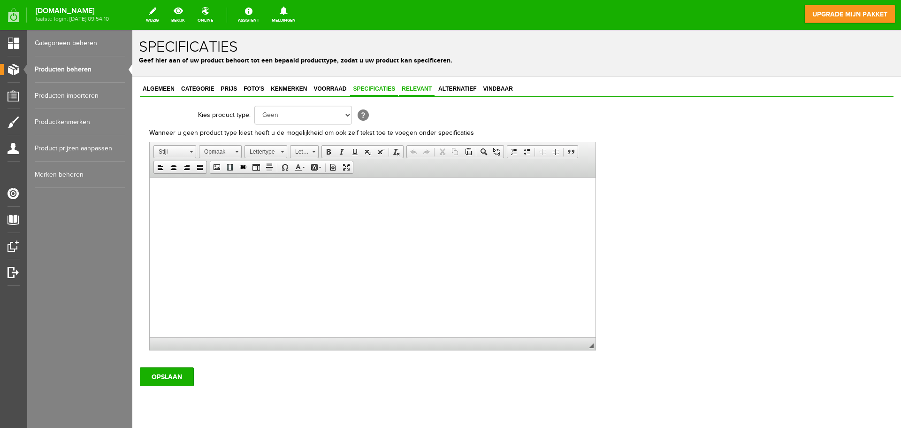
click at [429, 93] on link "Relevant" at bounding box center [417, 90] width 36 height 14
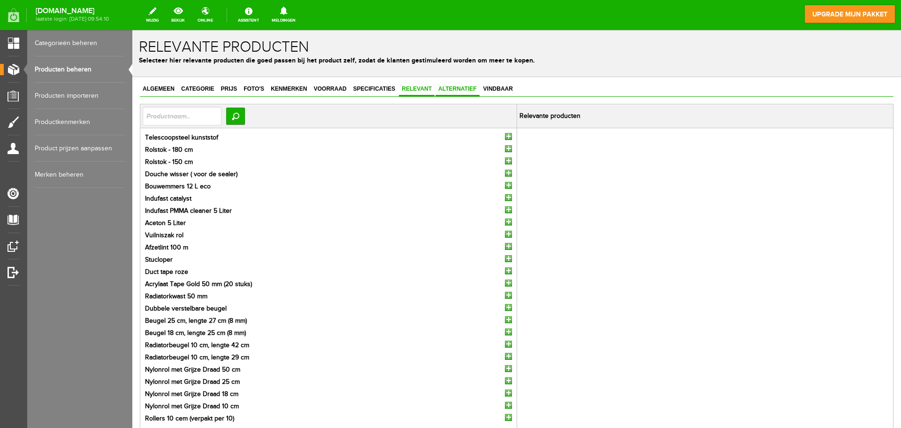
click at [458, 91] on span "Alternatief" at bounding box center [458, 88] width 44 height 7
click at [494, 89] on span "Vindbaar" at bounding box center [498, 88] width 35 height 7
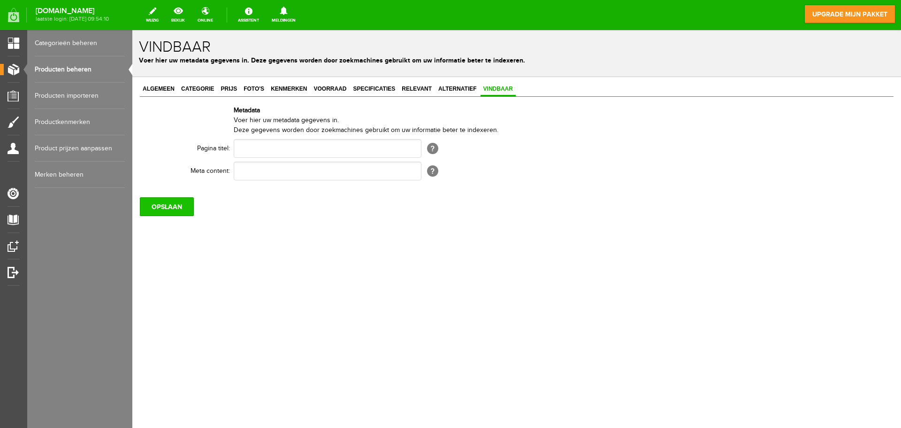
click at [154, 204] on input "OPSLAAN" at bounding box center [167, 206] width 54 height 19
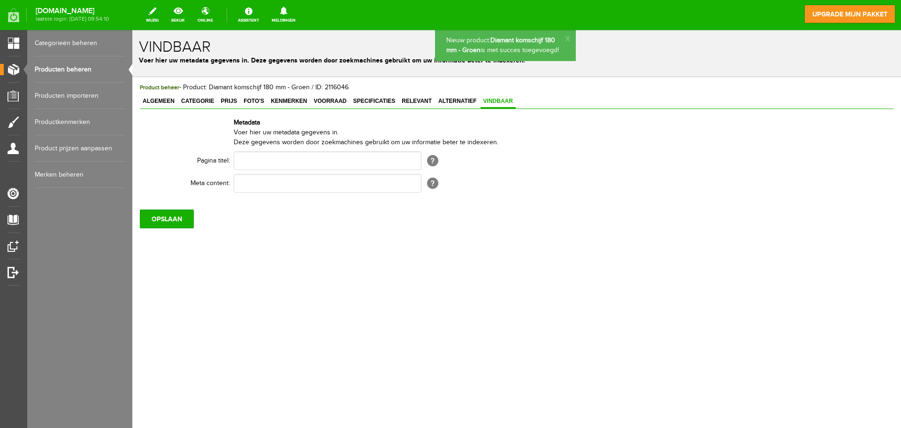
click at [94, 71] on link "Producten beheren" at bounding box center [80, 69] width 90 height 26
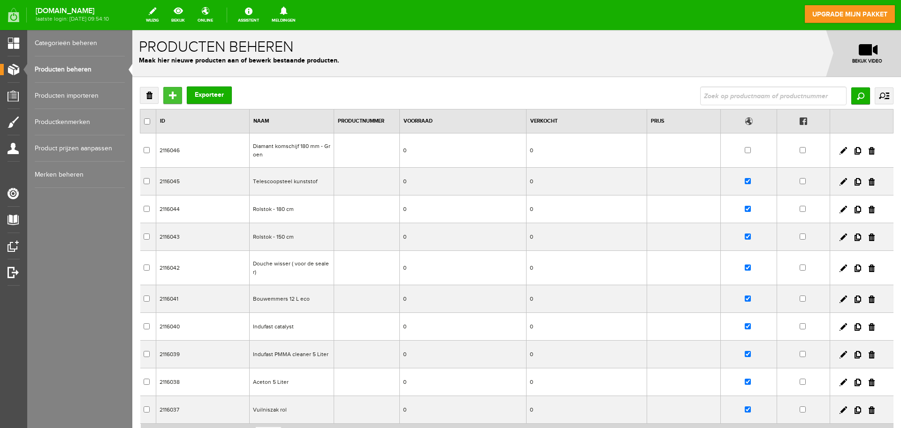
click at [178, 93] on input "Toevoegen" at bounding box center [172, 95] width 19 height 17
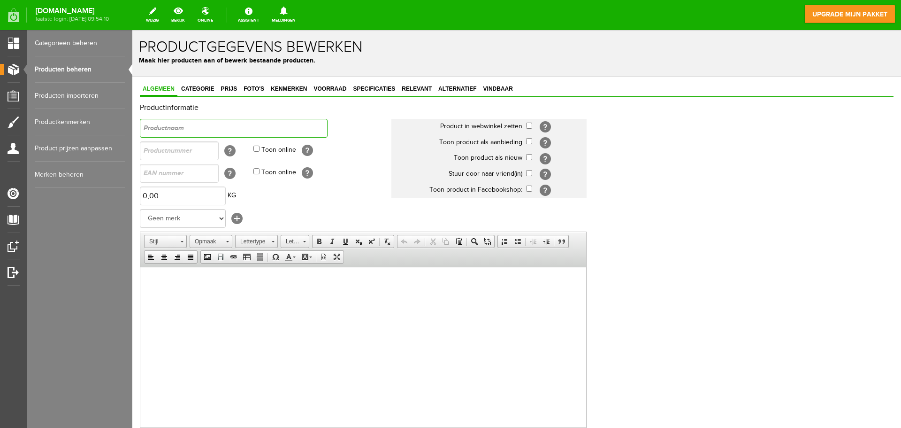
click at [216, 130] on input "text" at bounding box center [234, 128] width 188 height 19
click at [216, 129] on input "text" at bounding box center [234, 128] width 188 height 19
paste input "Diamant komschijf 180 mm - Groen"
drag, startPoint x: 241, startPoint y: 128, endPoint x: 236, endPoint y: 128, distance: 5.2
click at [236, 128] on input "Diamant komschijf 180 mm - Groen" at bounding box center [234, 128] width 188 height 19
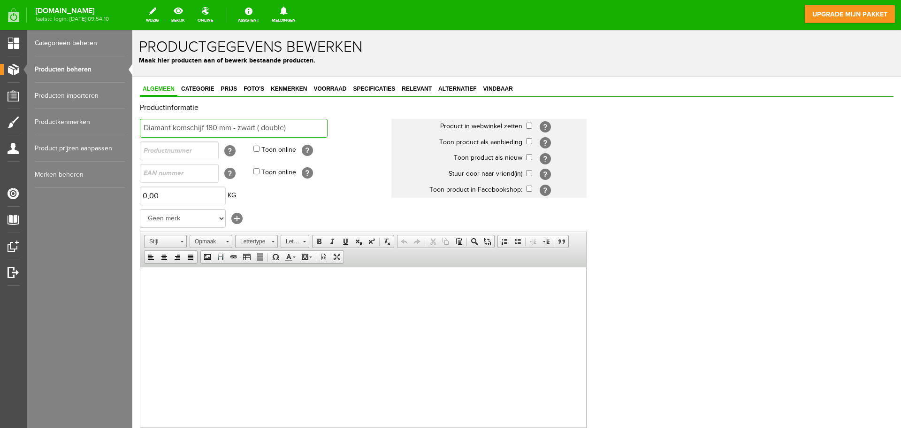
type input "Diamant komschijf 180 mm - zwart ( double)"
drag, startPoint x: 530, startPoint y: 124, endPoint x: 538, endPoint y: 159, distance: 36.1
click at [533, 142] on tbody "Product in webwinkel zetten [?] Toon product als aanbieding [?] Toon product al…" at bounding box center [488, 158] width 195 height 79
click at [529, 124] on input "checkbox" at bounding box center [529, 126] width 6 height 6
checkbox input "true"
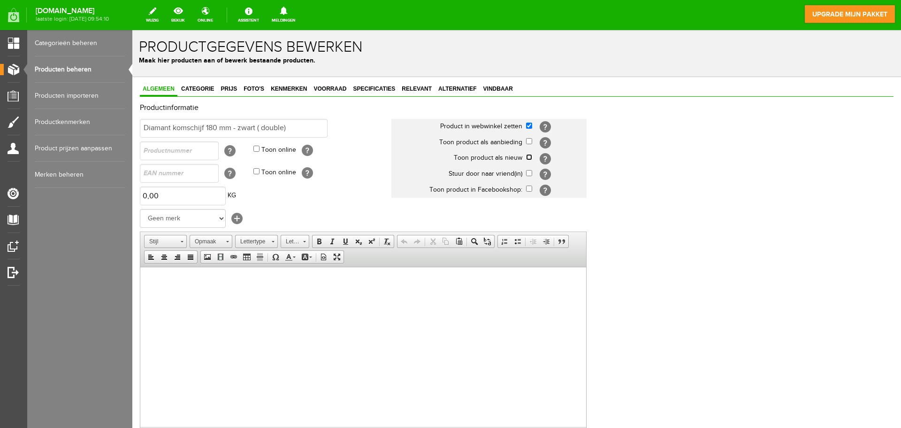
click at [529, 158] on input "checkbox" at bounding box center [529, 157] width 6 height 6
checkbox input "true"
click at [204, 84] on link "Categorie" at bounding box center [197, 90] width 38 height 14
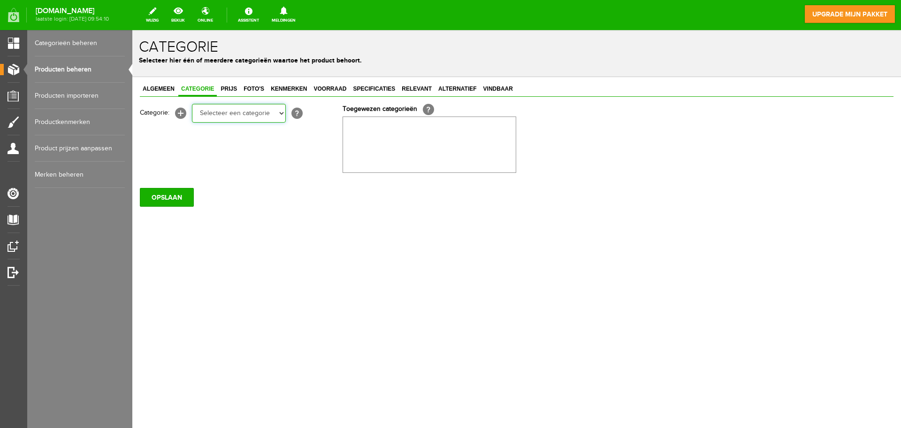
click at [216, 114] on select "Selecteer een categorie Wissers & stelen Cleaners & Emmers Rollers en beugels K…" at bounding box center [239, 113] width 94 height 19
select select "282250"
click at [192, 104] on select "Selecteer een categorie Wissers & stelen Cleaners & Emmers Rollers en beugels K…" at bounding box center [239, 113] width 94 height 19
click at [284, 88] on span "Kenmerken" at bounding box center [289, 88] width 42 height 7
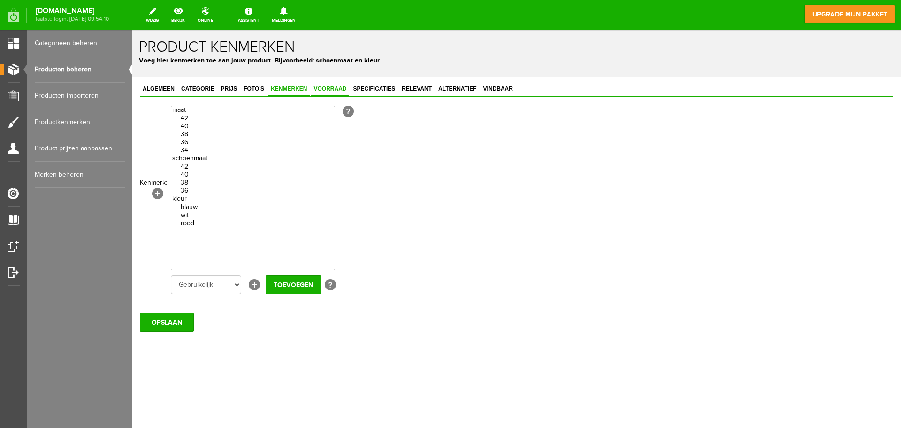
click at [333, 88] on span "Voorraad" at bounding box center [330, 88] width 38 height 7
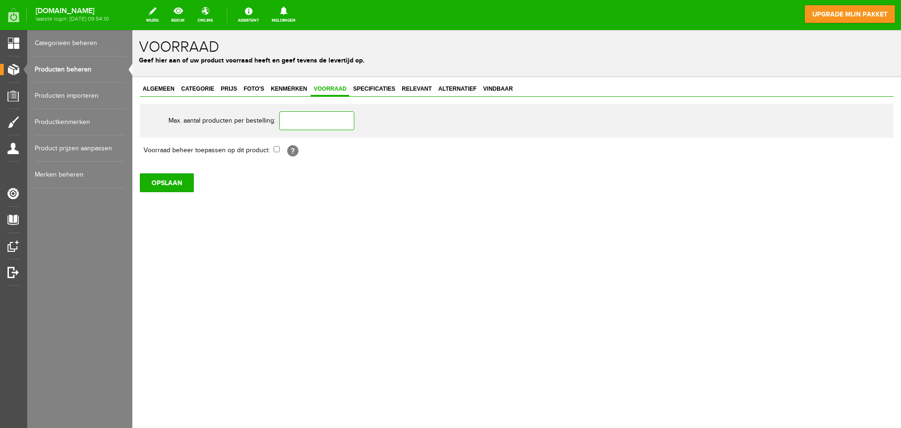
click at [327, 119] on input "text" at bounding box center [316, 120] width 75 height 19
type input "2"
click at [375, 92] on span "Specificaties" at bounding box center [374, 88] width 48 height 7
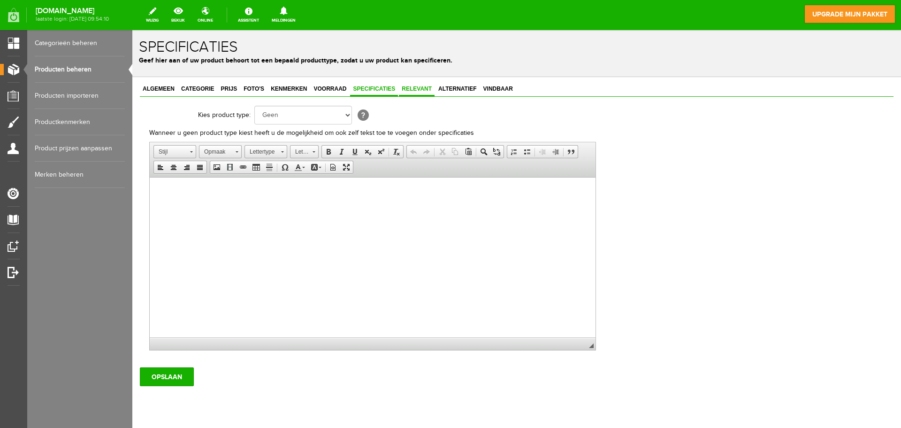
click at [415, 92] on link "Relevant" at bounding box center [417, 90] width 36 height 14
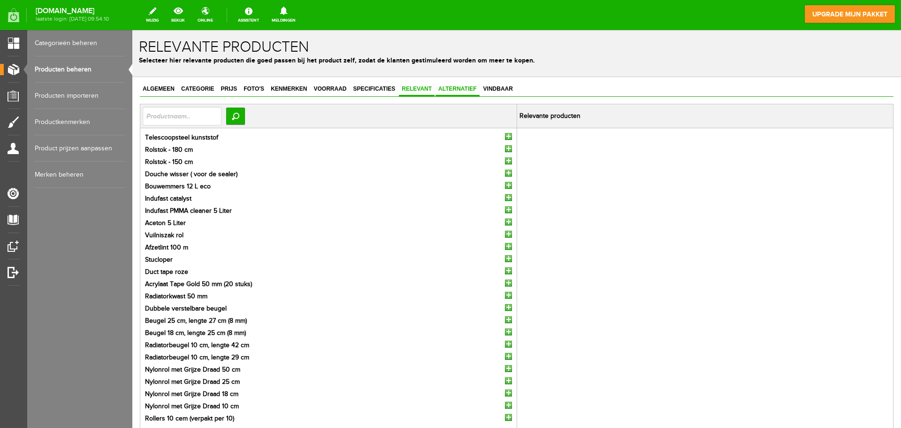
click at [455, 84] on link "Alternatief" at bounding box center [458, 90] width 44 height 14
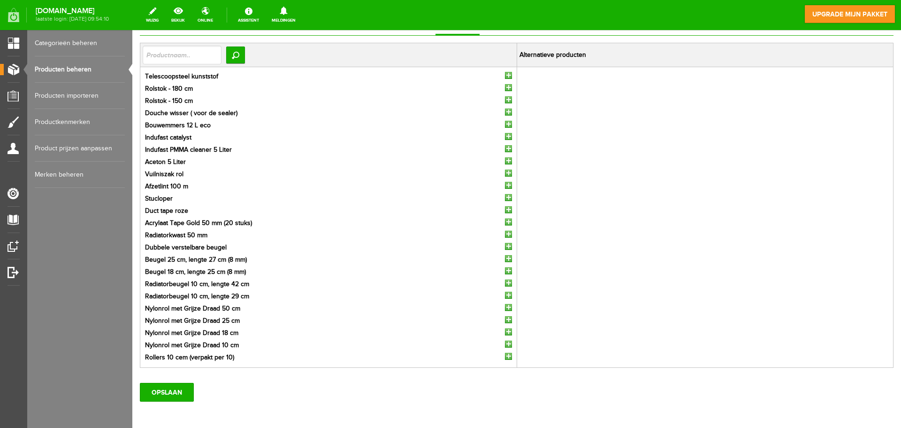
scroll to position [57, 0]
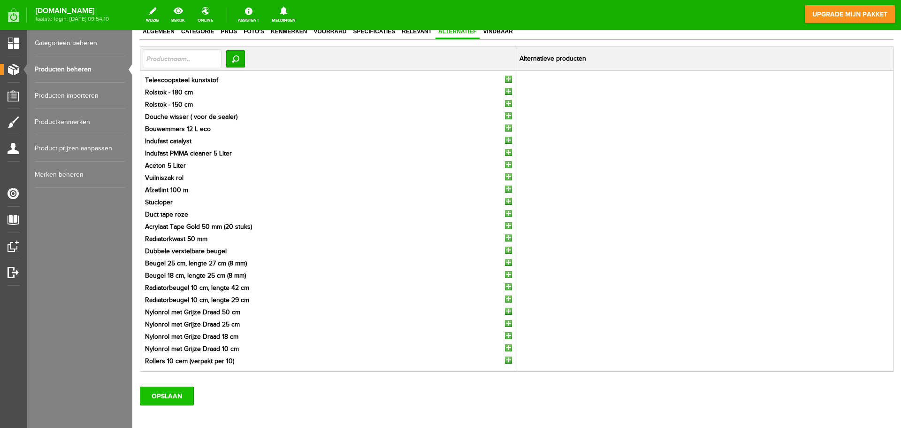
click at [168, 390] on input "OPSLAAN" at bounding box center [167, 395] width 54 height 19
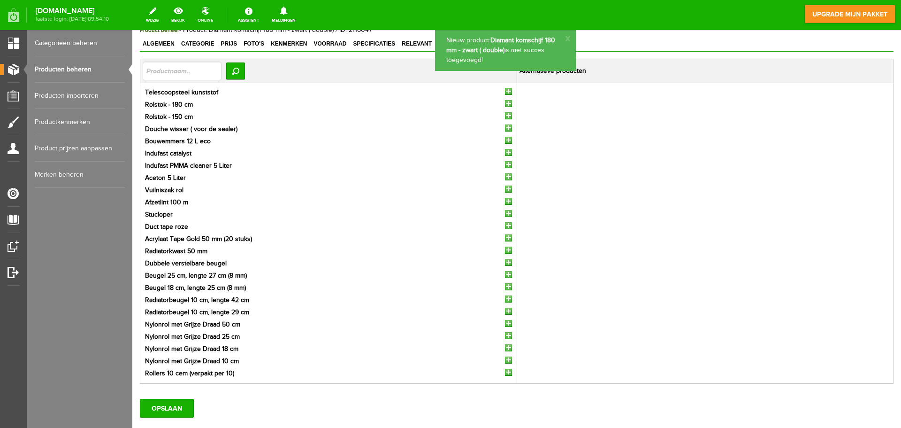
click at [70, 72] on link "Producten beheren" at bounding box center [80, 69] width 90 height 26
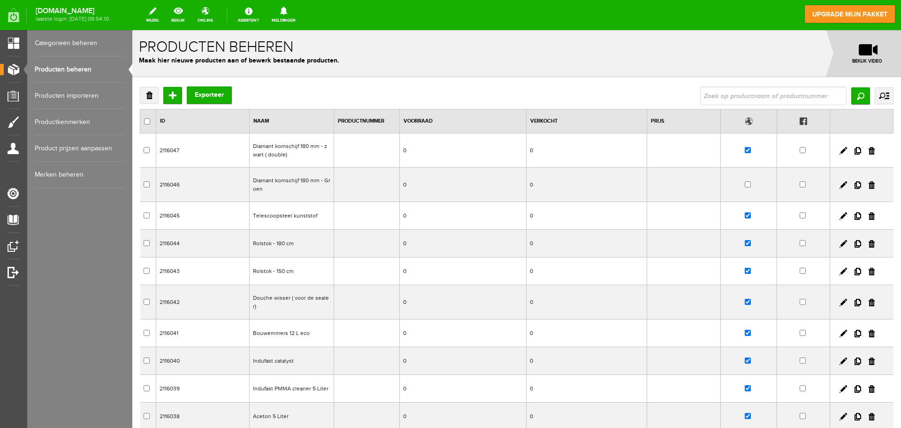
click at [745, 184] on td at bounding box center [749, 185] width 56 height 34
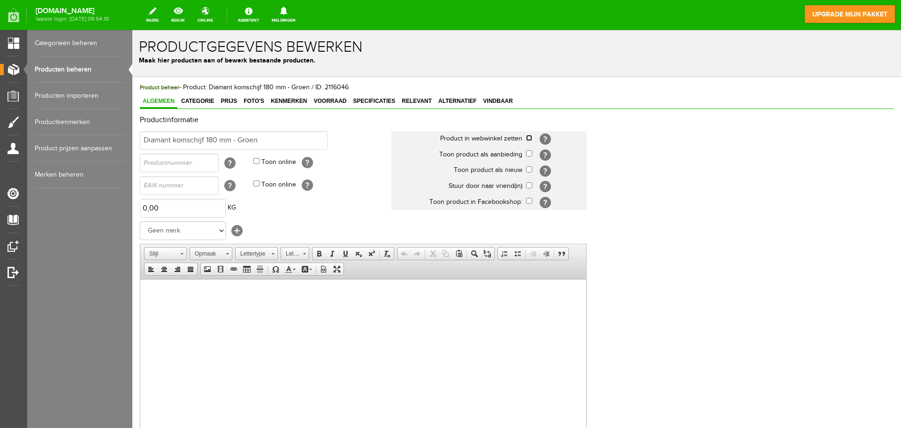
click at [527, 136] on input "checkbox" at bounding box center [529, 138] width 6 height 6
checkbox input "true"
click at [529, 168] on input "checkbox" at bounding box center [529, 169] width 6 height 6
checkbox input "true"
click at [461, 101] on span "Alternatief" at bounding box center [458, 101] width 44 height 7
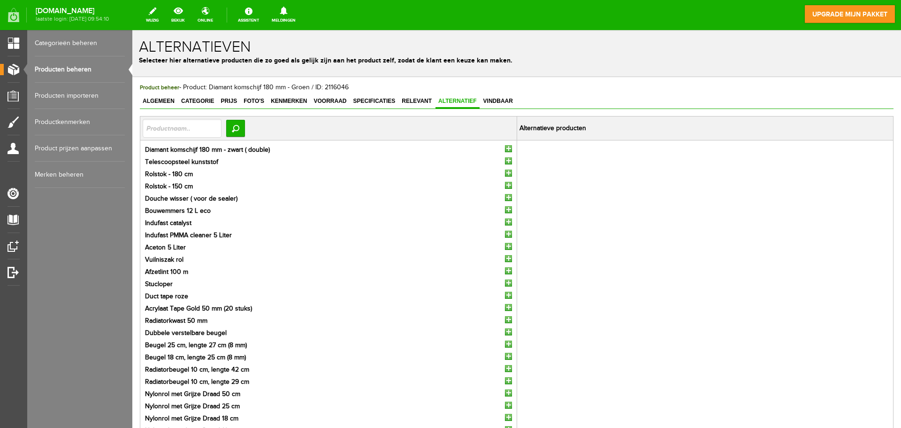
click at [505, 146] on input "button" at bounding box center [508, 148] width 7 height 7
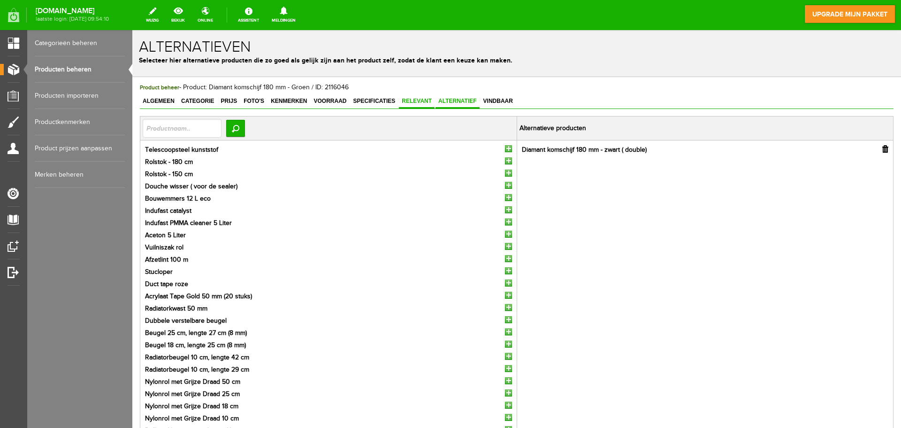
drag, startPoint x: 413, startPoint y: 99, endPoint x: 422, endPoint y: 103, distance: 9.2
click at [414, 100] on span "Relevant" at bounding box center [417, 101] width 36 height 7
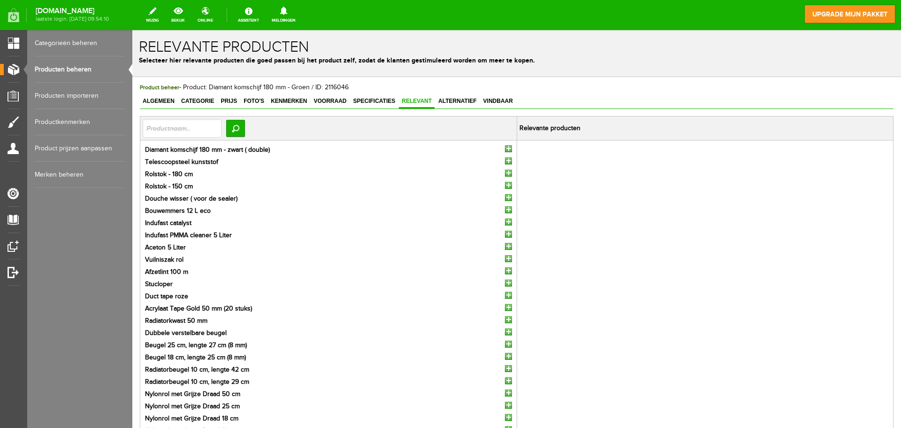
click at [506, 147] on input "button" at bounding box center [508, 148] width 7 height 7
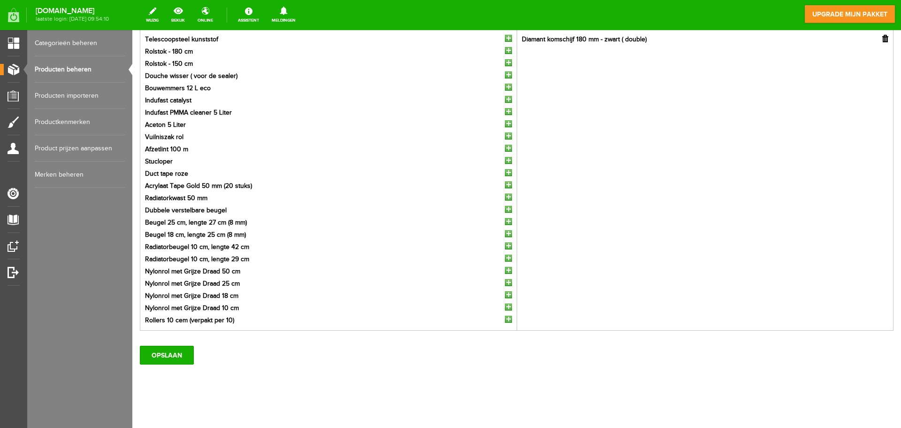
scroll to position [116, 0]
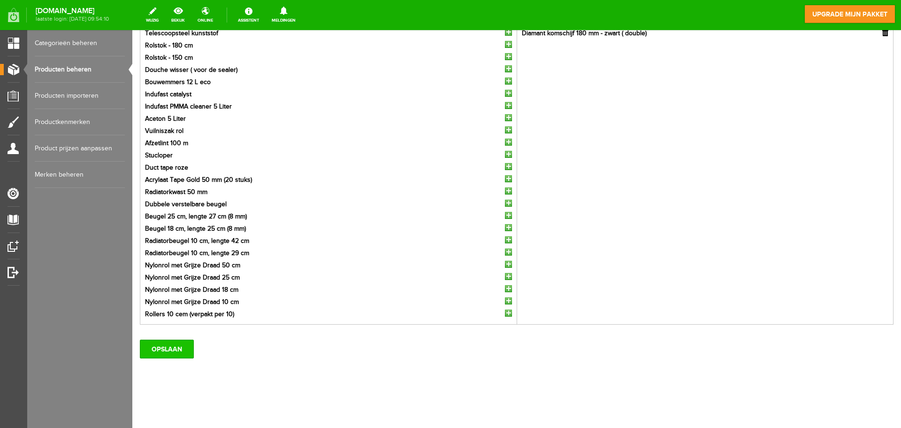
click at [172, 350] on input "OPSLAAN" at bounding box center [167, 348] width 54 height 19
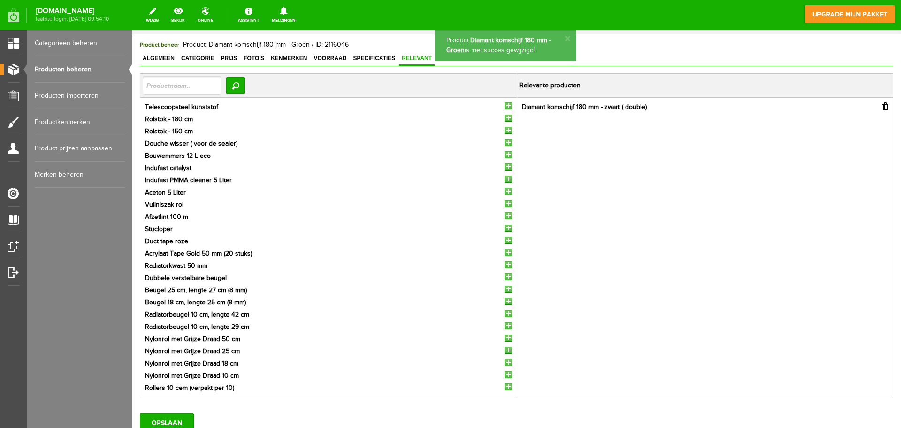
scroll to position [0, 0]
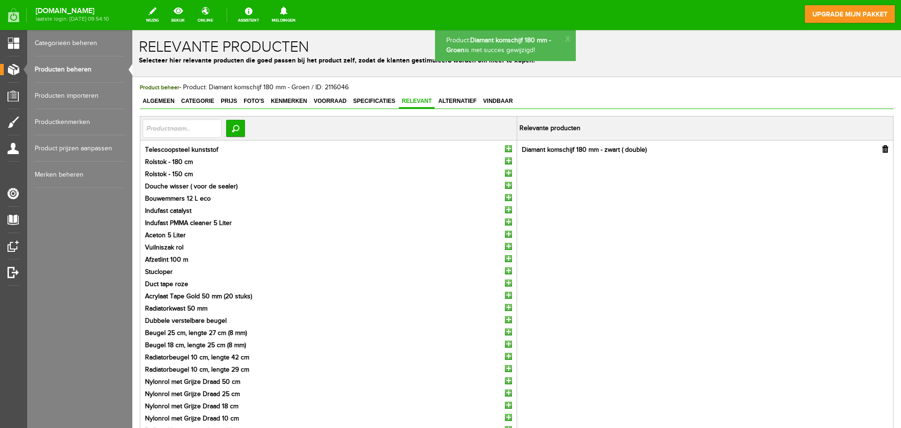
click at [61, 69] on link "Producten beheren" at bounding box center [80, 69] width 90 height 26
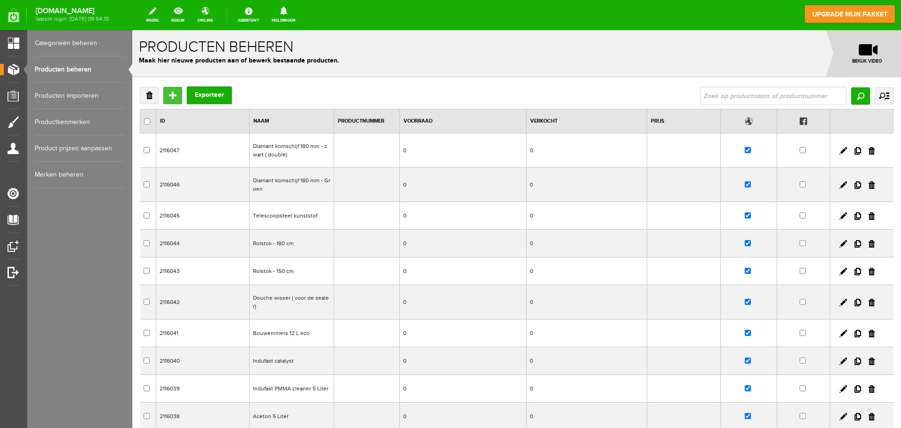
click at [169, 93] on input "Toevoegen" at bounding box center [172, 95] width 19 height 17
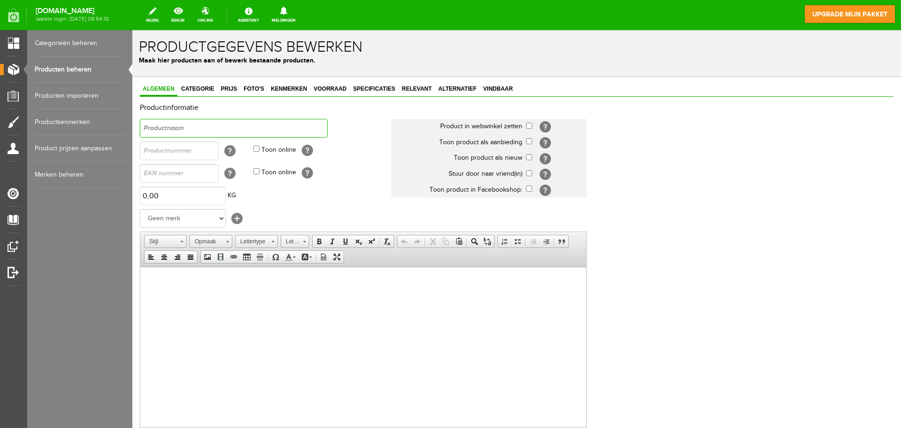
click at [169, 125] on input "text" at bounding box center [234, 128] width 188 height 19
paste input "Diamant komschijf 180 mm - Groen"
drag, startPoint x: 215, startPoint y: 127, endPoint x: 210, endPoint y: 127, distance: 5.2
click at [210, 127] on input "Diamant komschijf 180 mm - Groen" at bounding box center [234, 128] width 188 height 19
type input "Diamant komschijf 125 mm - Groen"
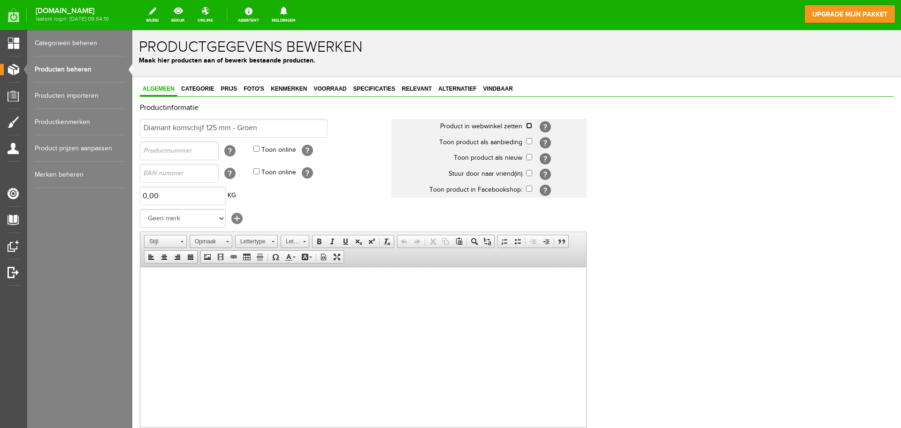
drag, startPoint x: 529, startPoint y: 124, endPoint x: 527, endPoint y: 151, distance: 26.4
click at [528, 131] on td "[?]" at bounding box center [556, 127] width 61 height 16
click at [528, 155] on input "checkbox" at bounding box center [529, 157] width 6 height 6
checkbox input "true"
click at [529, 126] on input "checkbox" at bounding box center [529, 126] width 6 height 6
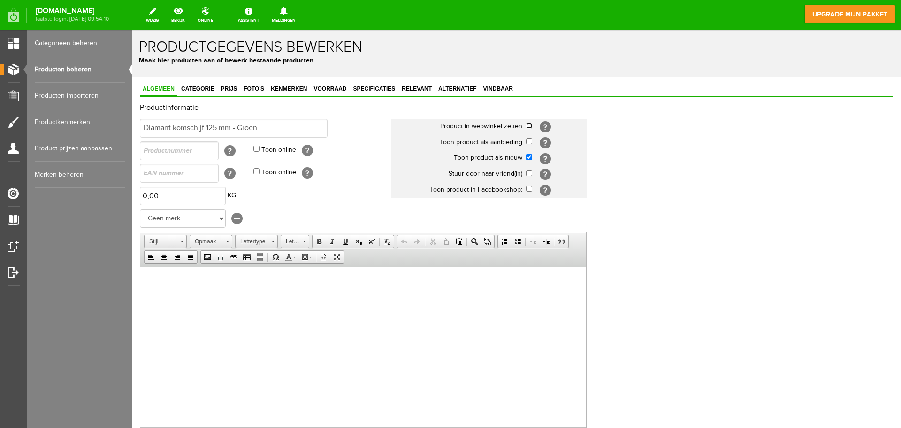
checkbox input "true"
click at [199, 92] on span "Categorie" at bounding box center [197, 88] width 38 height 7
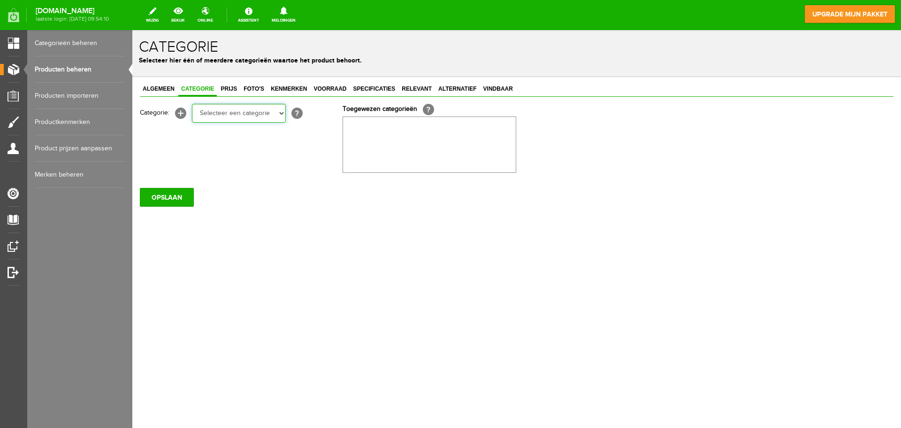
click at [258, 114] on select "Selecteer een categorie Wissers & stelen Cleaners & Emmers Rollers en beugels K…" at bounding box center [239, 113] width 94 height 19
select select "282250"
click at [192, 104] on select "Selecteer een categorie Wissers & stelen Cleaners & Emmers Rollers en beugels K…" at bounding box center [239, 113] width 94 height 19
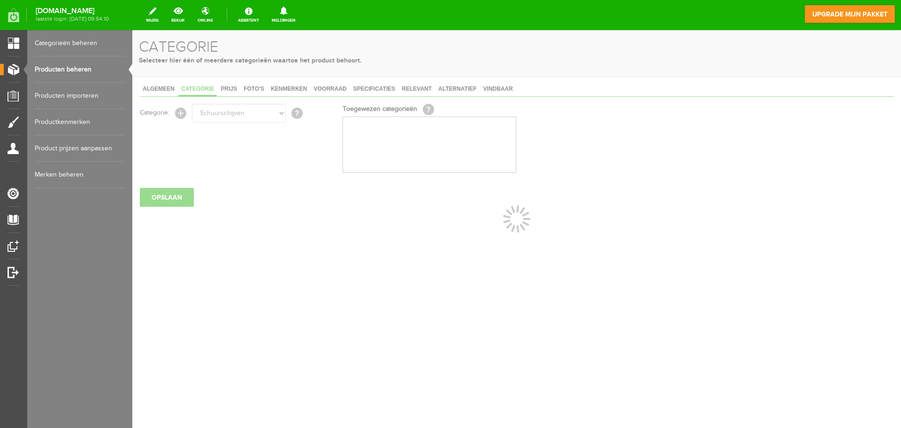
click at [231, 89] on span "Prijs" at bounding box center [229, 88] width 22 height 7
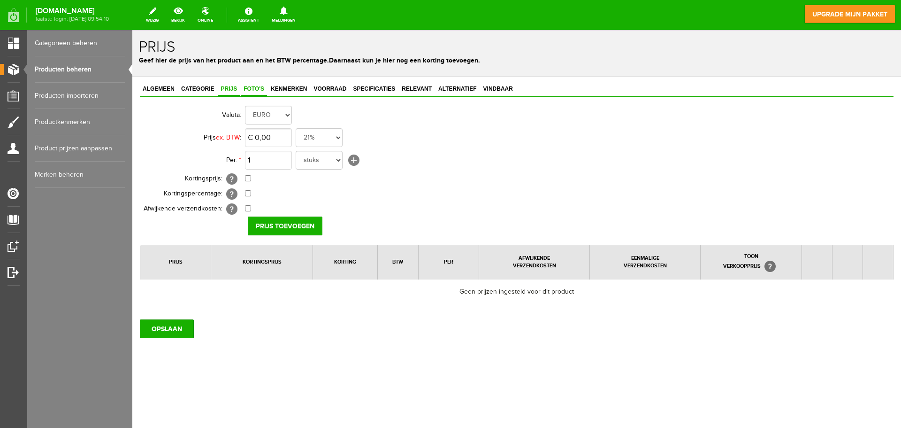
click at [261, 84] on link "Foto's" at bounding box center [254, 90] width 26 height 14
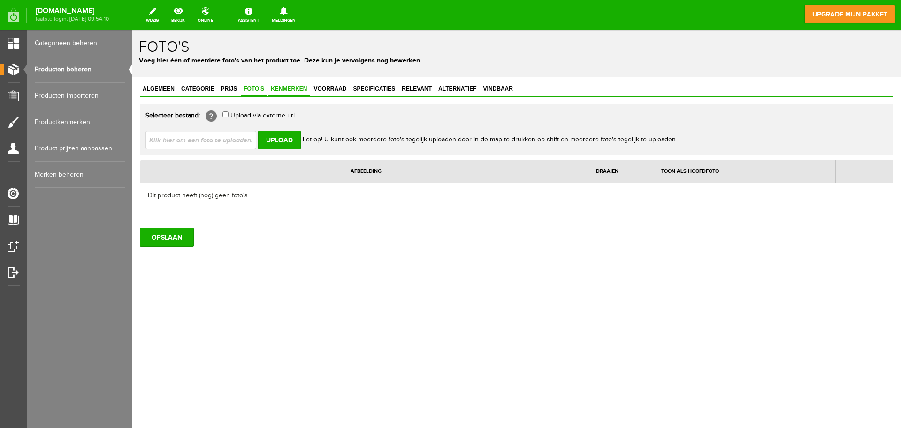
click at [298, 87] on span "Kenmerken" at bounding box center [289, 88] width 42 height 7
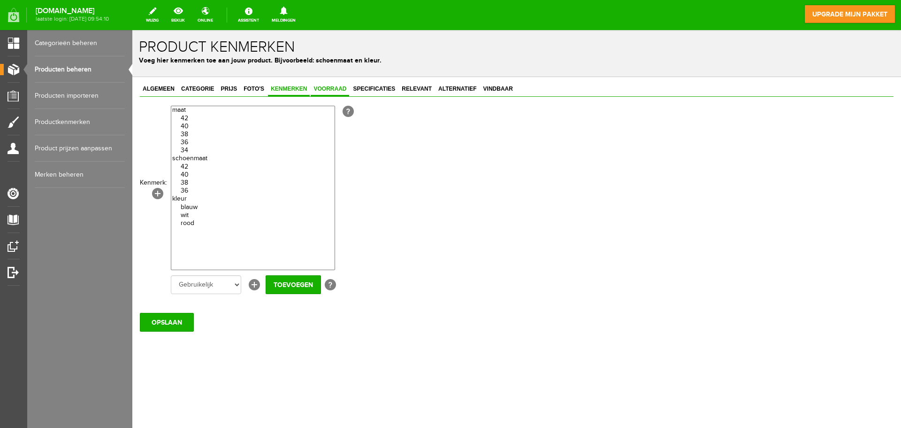
click at [336, 91] on span "Voorraad" at bounding box center [330, 88] width 38 height 7
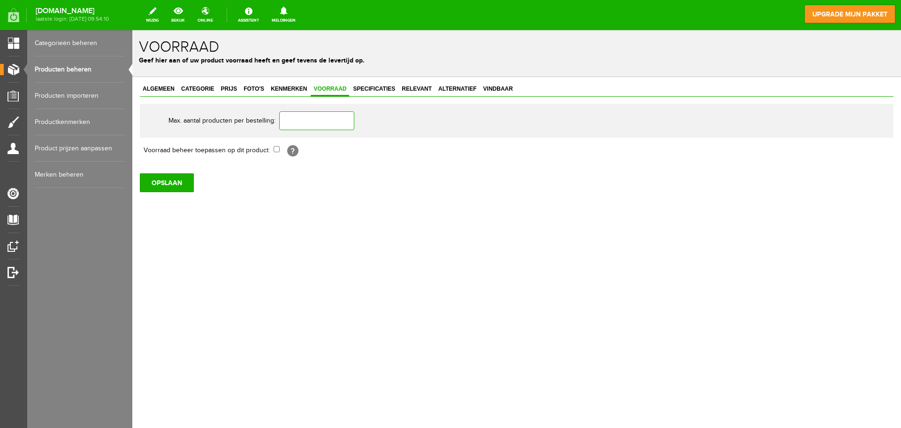
click at [298, 120] on input "text" at bounding box center [316, 120] width 75 height 19
type input "2"
click at [365, 88] on span "Specificaties" at bounding box center [374, 88] width 48 height 7
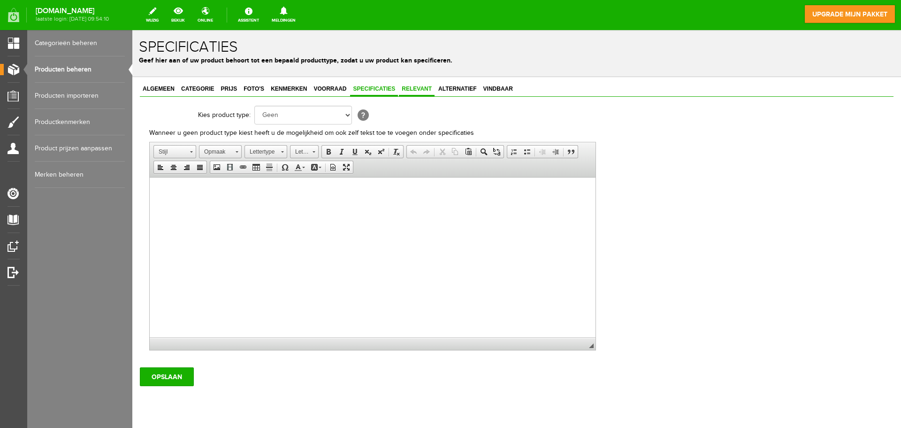
click at [410, 89] on span "Relevant" at bounding box center [417, 88] width 36 height 7
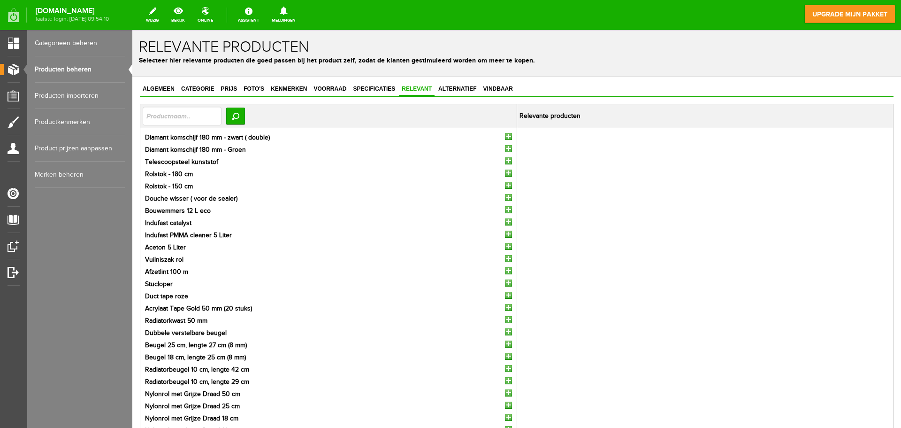
click at [505, 137] on input "button" at bounding box center [508, 136] width 7 height 7
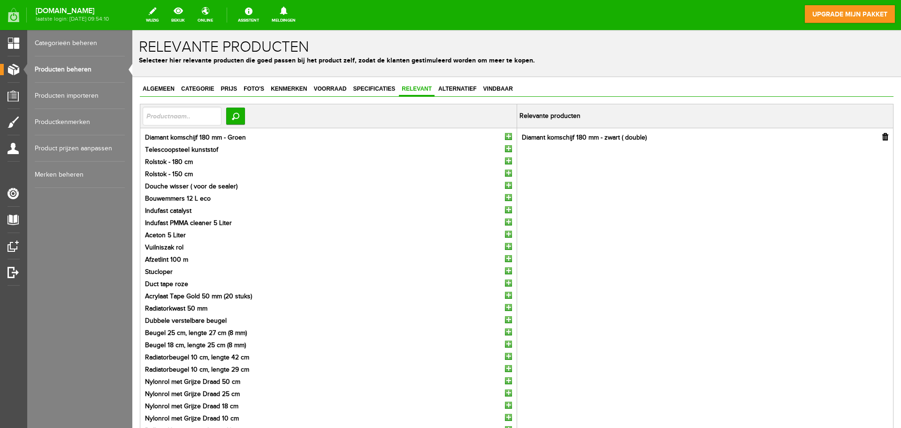
click at [505, 137] on input "button" at bounding box center [508, 136] width 7 height 7
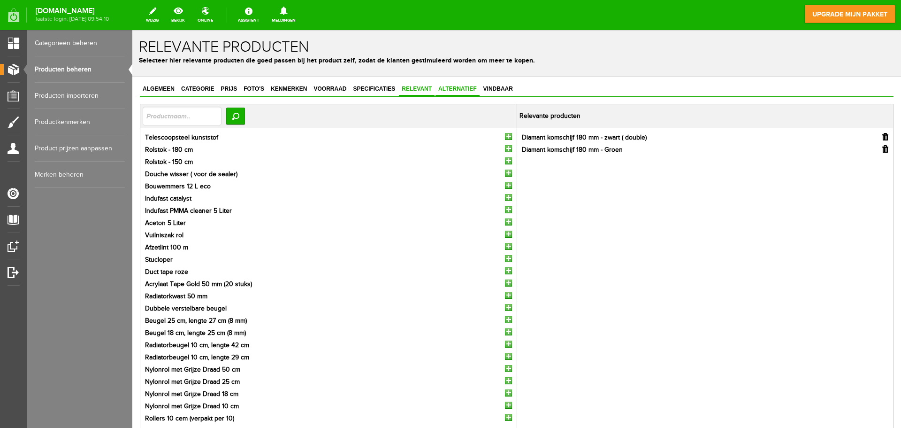
drag, startPoint x: 458, startPoint y: 86, endPoint x: 462, endPoint y: 91, distance: 6.3
click at [459, 87] on span "Alternatief" at bounding box center [458, 88] width 44 height 7
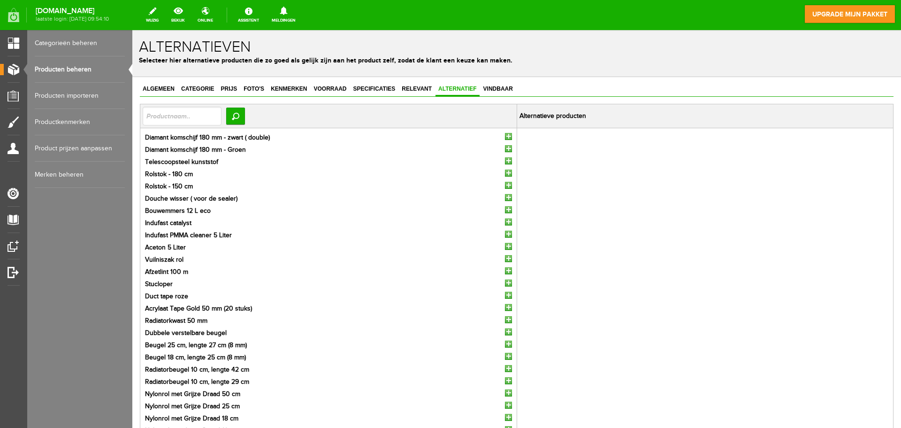
click at [505, 134] on input "button" at bounding box center [508, 136] width 7 height 7
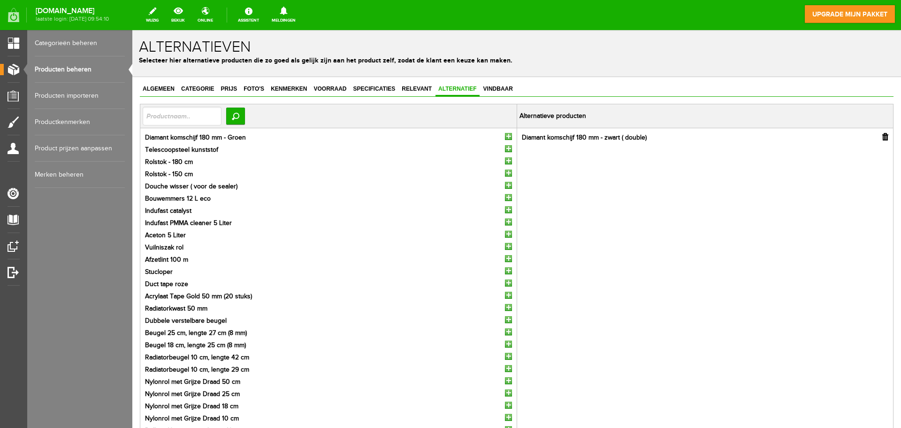
click at [505, 134] on input "button" at bounding box center [508, 136] width 7 height 7
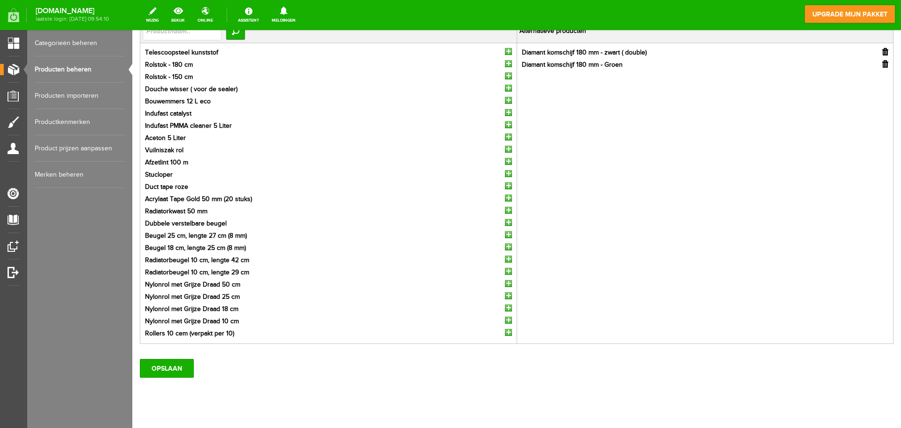
scroll to position [104, 0]
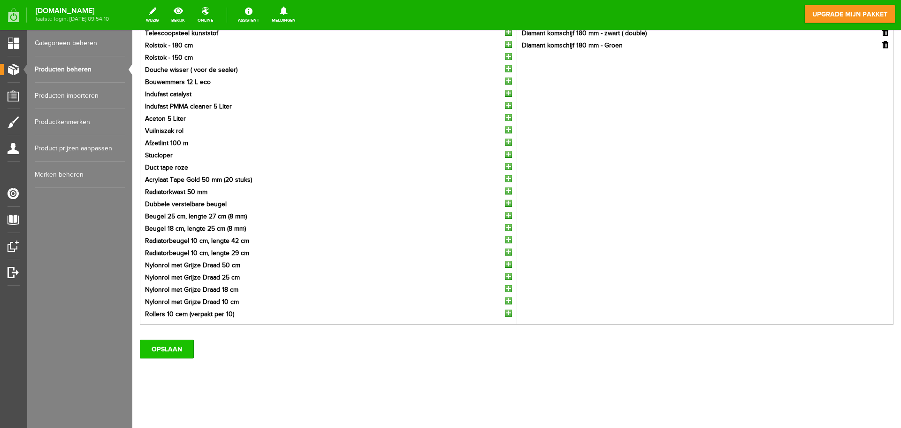
click at [166, 347] on input "OPSLAAN" at bounding box center [167, 348] width 54 height 19
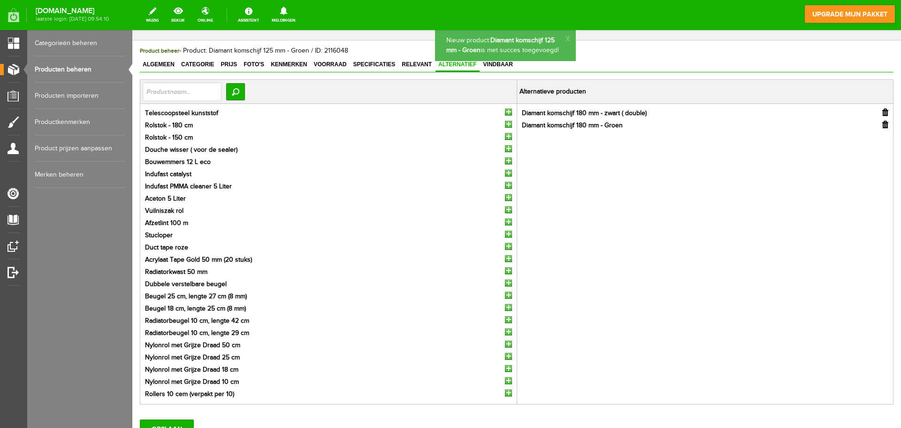
scroll to position [0, 0]
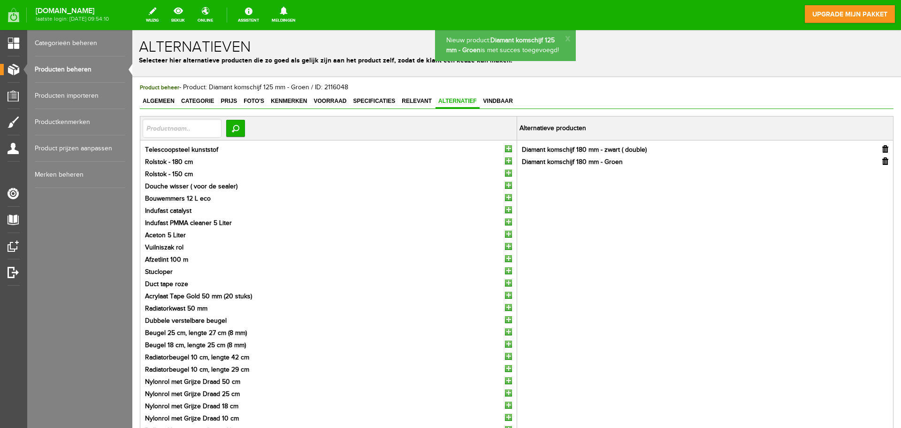
click at [89, 72] on link "Producten beheren" at bounding box center [80, 69] width 90 height 26
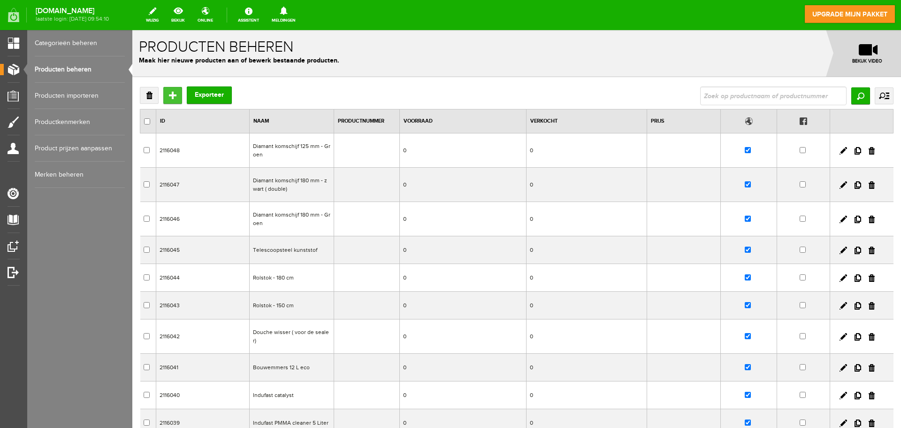
click at [180, 94] on input "Toevoegen" at bounding box center [172, 95] width 19 height 17
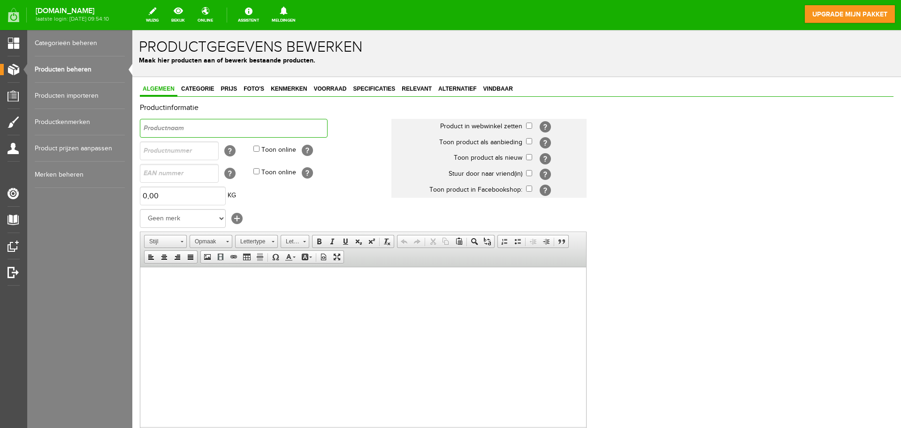
click at [239, 119] on input "text" at bounding box center [234, 128] width 188 height 19
paste input "Diamant komschijf 180 mm - Groen"
drag, startPoint x: 217, startPoint y: 126, endPoint x: 208, endPoint y: 127, distance: 8.9
click at [208, 127] on input "Diamant komschijf 180 mm - Groen" at bounding box center [234, 128] width 188 height 19
drag, startPoint x: 250, startPoint y: 128, endPoint x: 238, endPoint y: 128, distance: 12.7
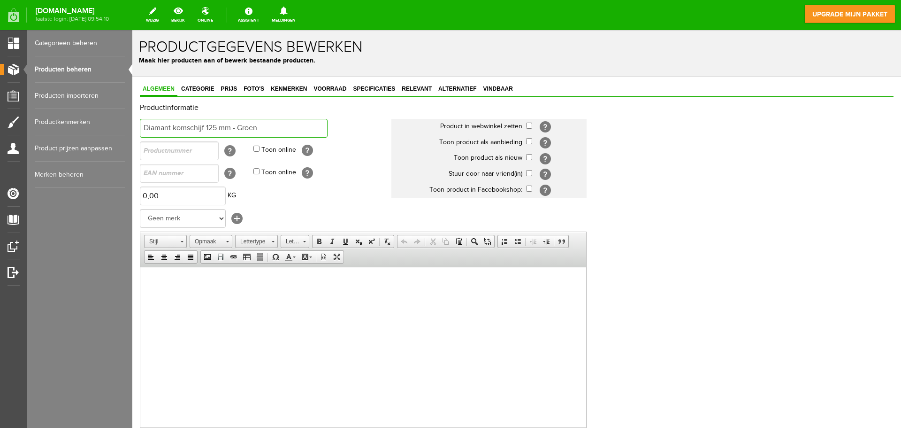
click at [238, 128] on input "Diamant komschijf 125 mm - Groen" at bounding box center [234, 128] width 188 height 19
type input "Diamant komschijf 125 mm - Wandschijf"
click at [529, 124] on input "checkbox" at bounding box center [529, 126] width 6 height 6
checkbox input "true"
click at [529, 158] on input "checkbox" at bounding box center [529, 157] width 6 height 6
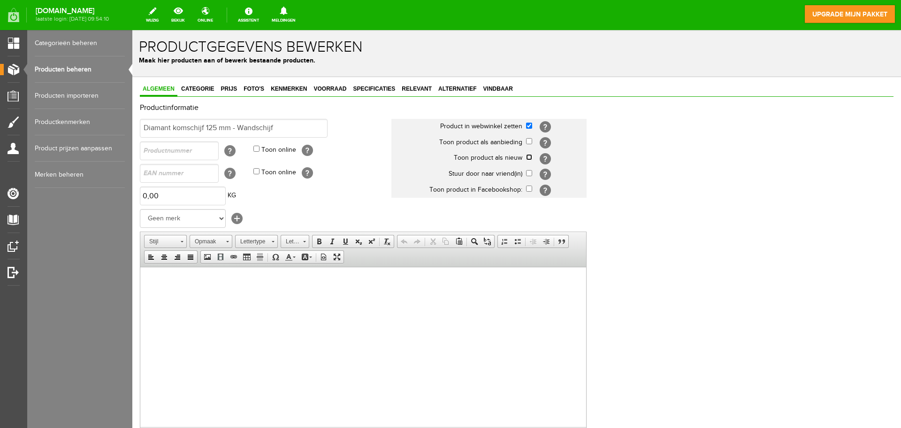
checkbox input "true"
click at [204, 93] on link "Categorie" at bounding box center [197, 90] width 38 height 14
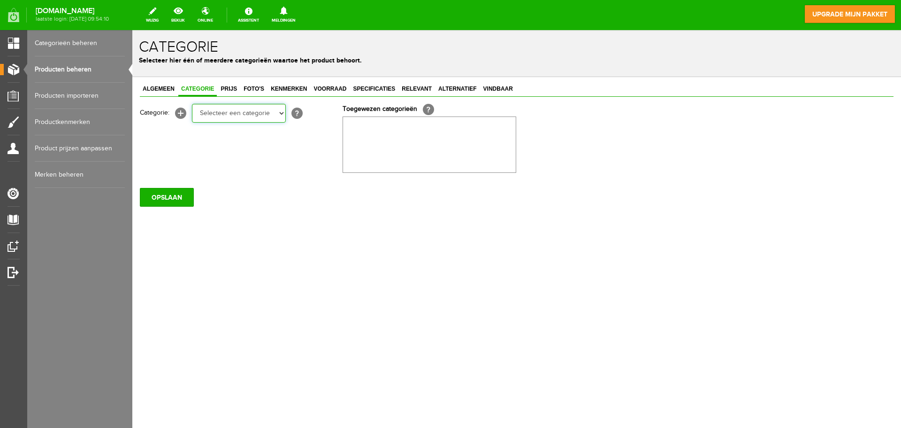
click at [251, 122] on select "Selecteer een categorie Wissers & stelen Cleaners & Emmers Rollers en beugels K…" at bounding box center [239, 113] width 94 height 19
select select "282250"
click at [192, 104] on select "Selecteer een categorie Wissers & stelen Cleaners & Emmers Rollers en beugels K…" at bounding box center [239, 113] width 94 height 19
click at [334, 89] on span "Voorraad" at bounding box center [330, 88] width 38 height 7
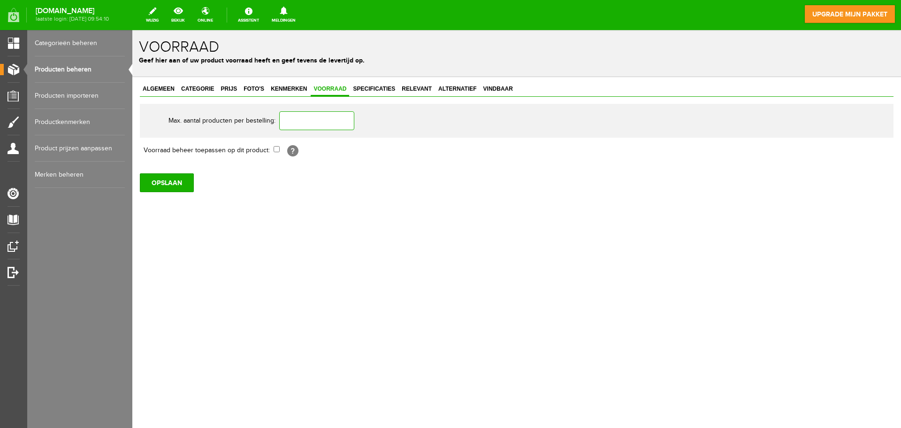
click at [293, 126] on input "text" at bounding box center [316, 120] width 75 height 19
type input "2"
click at [374, 84] on link "Specificaties" at bounding box center [374, 90] width 48 height 14
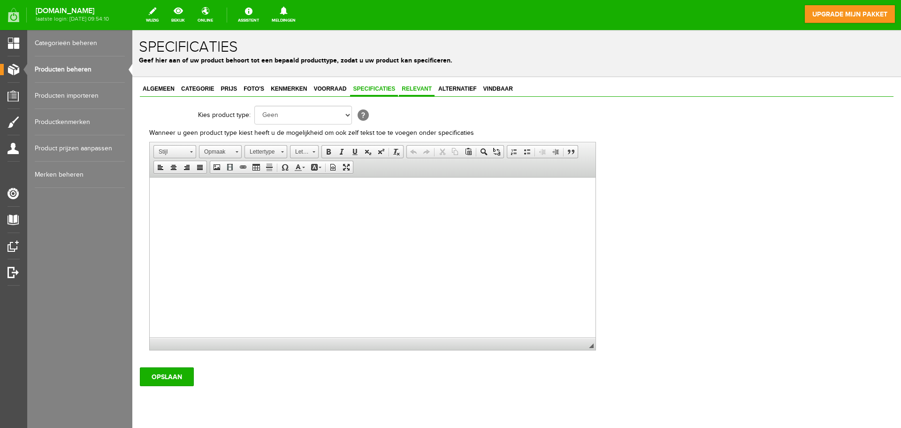
click at [423, 86] on span "Relevant" at bounding box center [417, 88] width 36 height 7
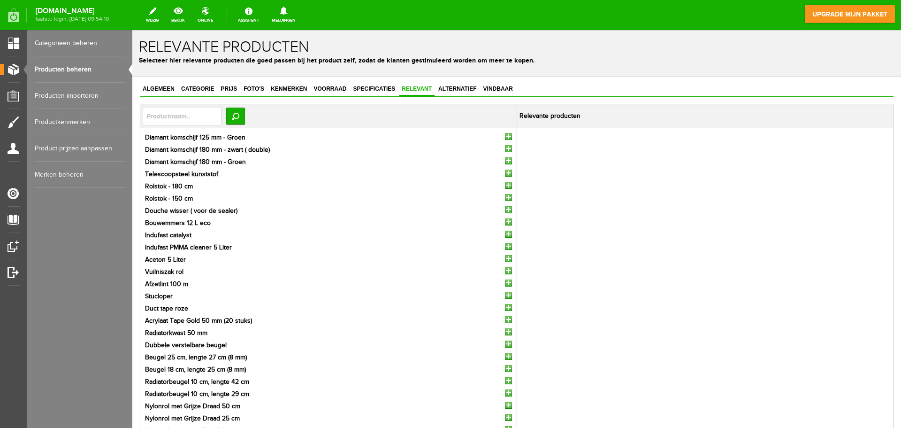
click at [505, 134] on input "button" at bounding box center [508, 136] width 7 height 7
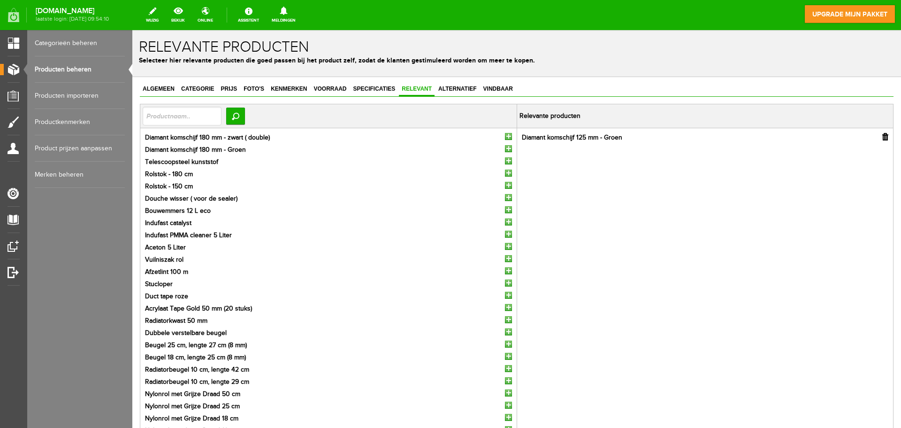
click at [505, 135] on input "button" at bounding box center [508, 136] width 7 height 7
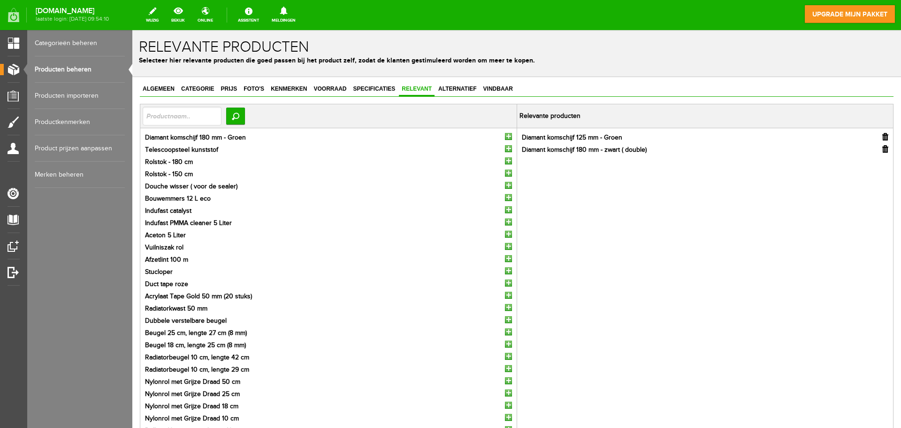
click at [505, 135] on input "button" at bounding box center [508, 136] width 7 height 7
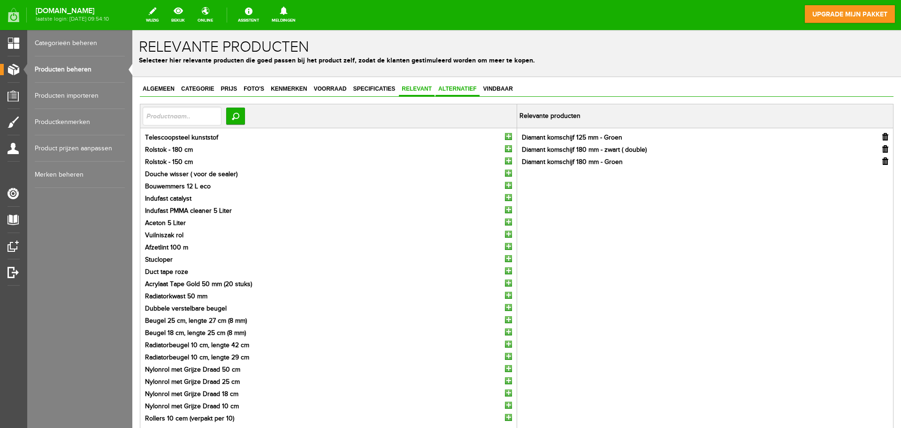
click at [468, 86] on span "Alternatief" at bounding box center [458, 88] width 44 height 7
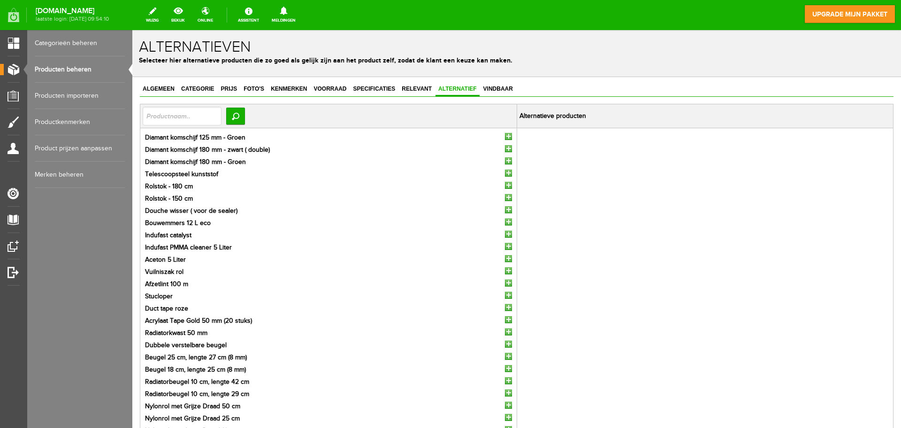
click at [505, 134] on input "button" at bounding box center [508, 136] width 7 height 7
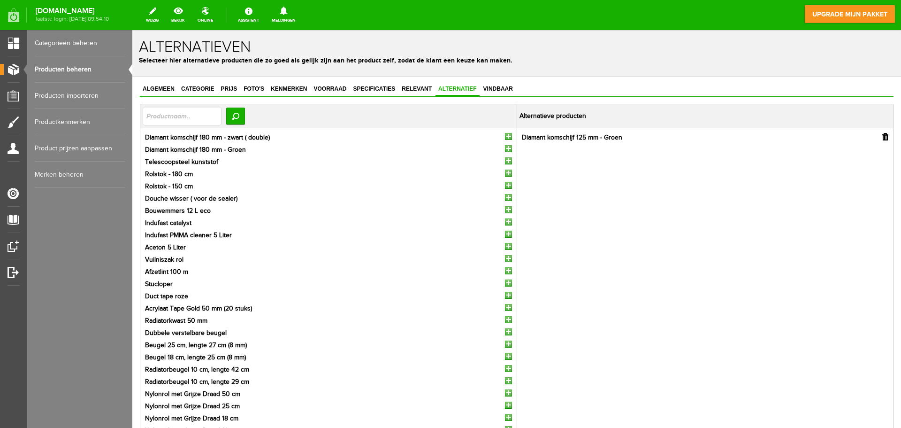
click at [505, 134] on input "button" at bounding box center [508, 136] width 7 height 7
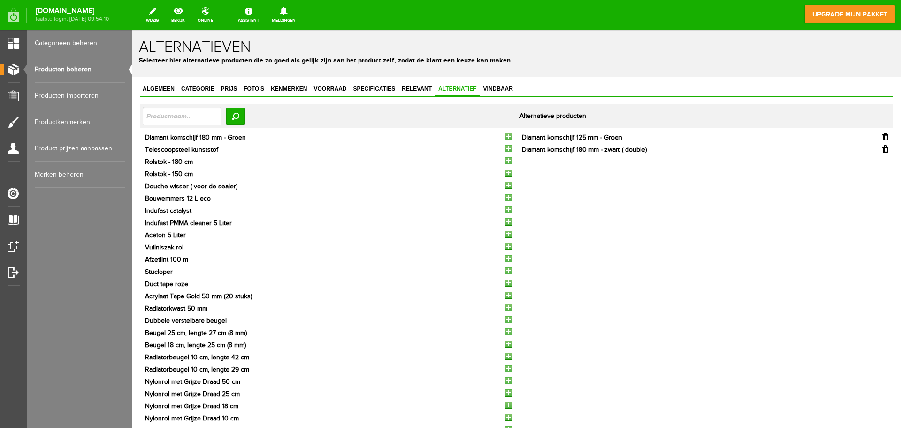
click at [505, 134] on input "button" at bounding box center [508, 136] width 7 height 7
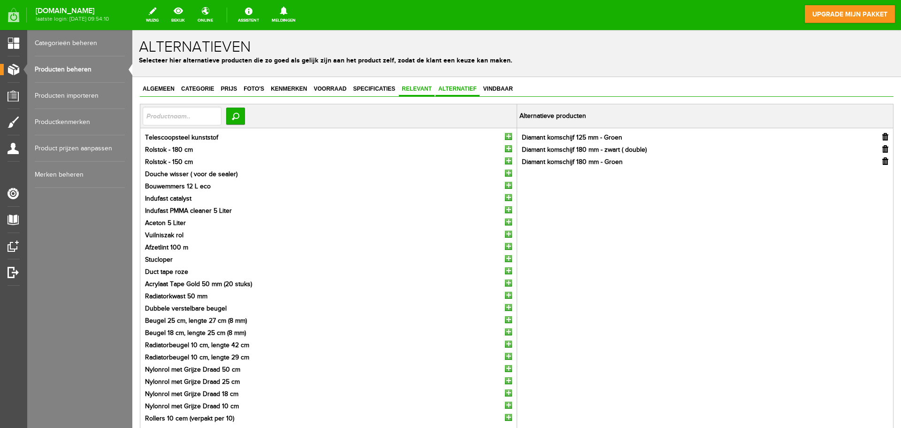
click at [418, 89] on span "Relevant" at bounding box center [417, 88] width 36 height 7
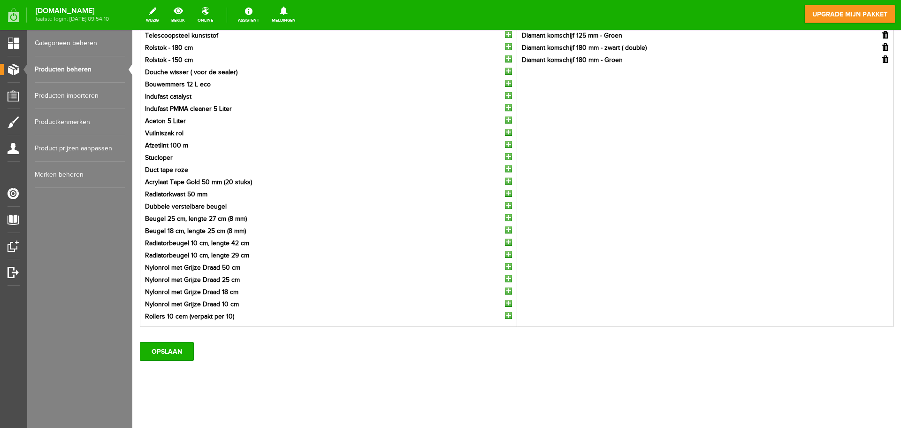
scroll to position [104, 0]
click at [163, 349] on input "OPSLAAN" at bounding box center [167, 348] width 54 height 19
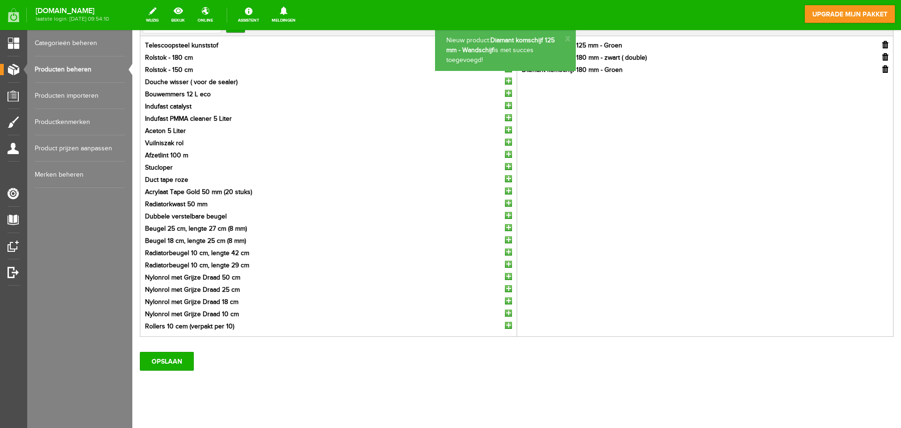
click at [88, 68] on link "Producten beheren" at bounding box center [80, 69] width 90 height 26
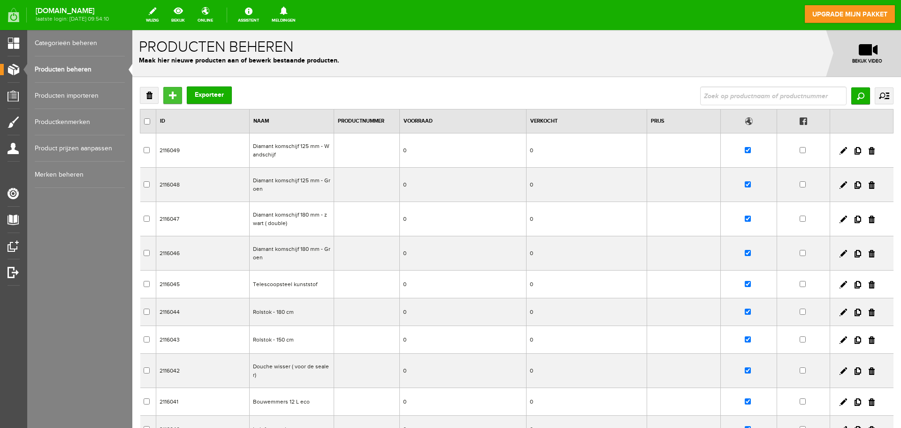
drag, startPoint x: 169, startPoint y: 93, endPoint x: 321, endPoint y: 121, distance: 155.1
click at [169, 93] on input "Toevoegen" at bounding box center [172, 95] width 19 height 17
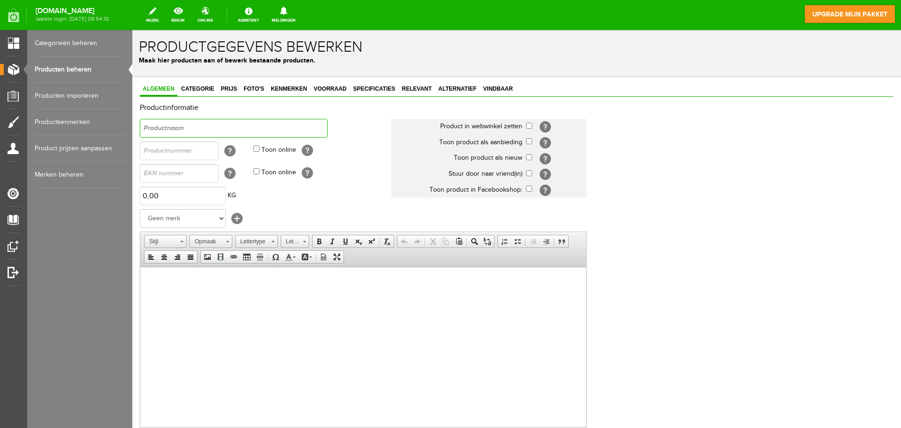
click at [207, 129] on input "text" at bounding box center [234, 128] width 188 height 19
type input "Diamant inslijpschijf - 125 mm"
click at [526, 124] on input "checkbox" at bounding box center [529, 126] width 6 height 6
checkbox input "true"
click at [529, 158] on input "checkbox" at bounding box center [529, 157] width 6 height 6
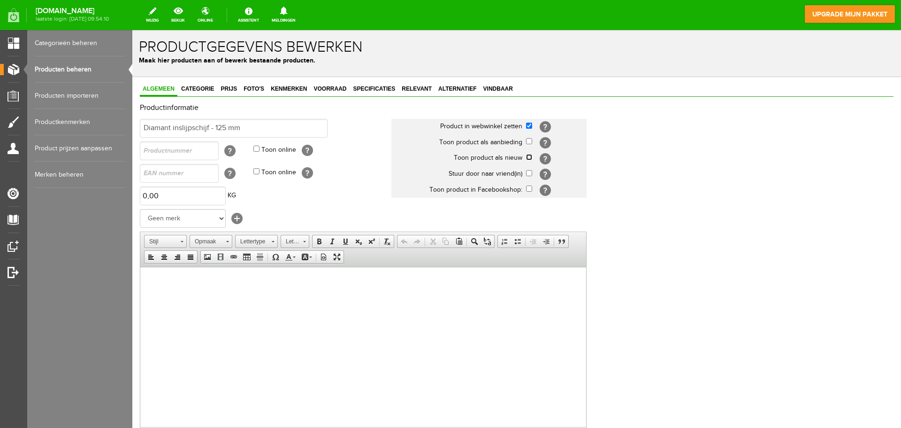
checkbox input "true"
drag, startPoint x: 248, startPoint y: 129, endPoint x: 138, endPoint y: 130, distance: 110.3
click at [138, 130] on div "Algemeen Categorie Prijs Foto's Kenmerken Voorraad Specificaties Relevant Alter…" at bounding box center [516, 338] width 769 height 523
click at [278, 134] on input "Diamant inslijpschijf - 125 mm" at bounding box center [234, 128] width 188 height 19
click at [199, 87] on span "Categorie" at bounding box center [197, 88] width 38 height 7
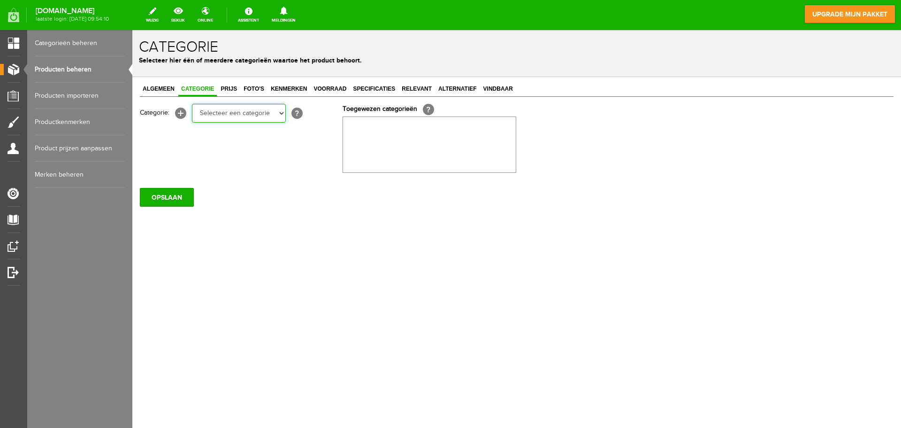
click at [230, 106] on select "Selecteer een categorie Wissers & stelen Cleaners & Emmers Rollers en beugels K…" at bounding box center [239, 113] width 94 height 19
select select "282250"
click at [192, 104] on select "Selecteer een categorie Wissers & stelen Cleaners & Emmers Rollers en beugels K…" at bounding box center [239, 113] width 94 height 19
click at [330, 89] on span "Voorraad" at bounding box center [330, 88] width 38 height 7
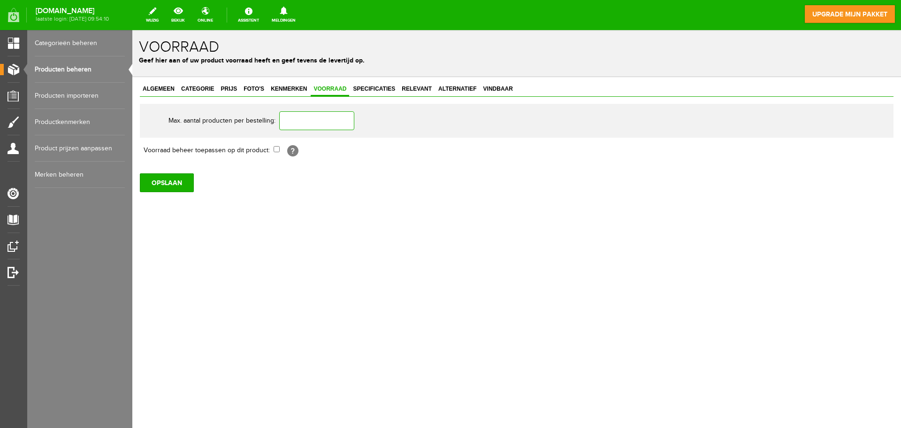
click at [302, 123] on input "text" at bounding box center [316, 120] width 75 height 19
type input "2"
click at [382, 83] on link "Specificaties" at bounding box center [374, 90] width 48 height 14
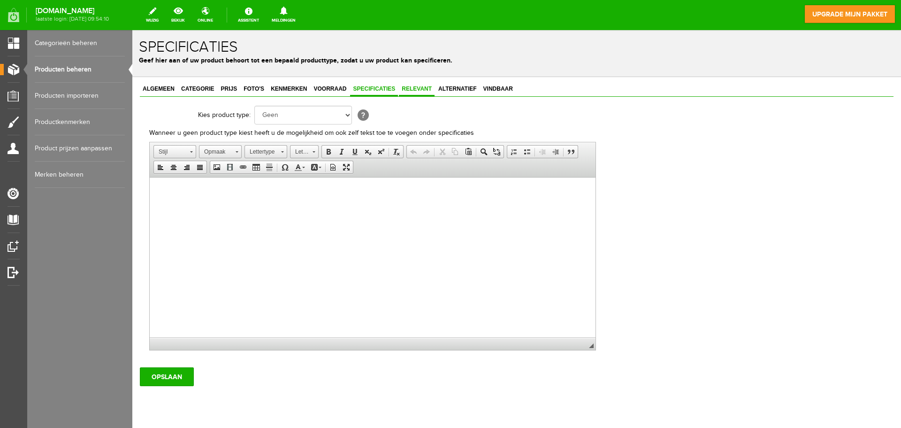
click at [422, 88] on span "Relevant" at bounding box center [417, 88] width 36 height 7
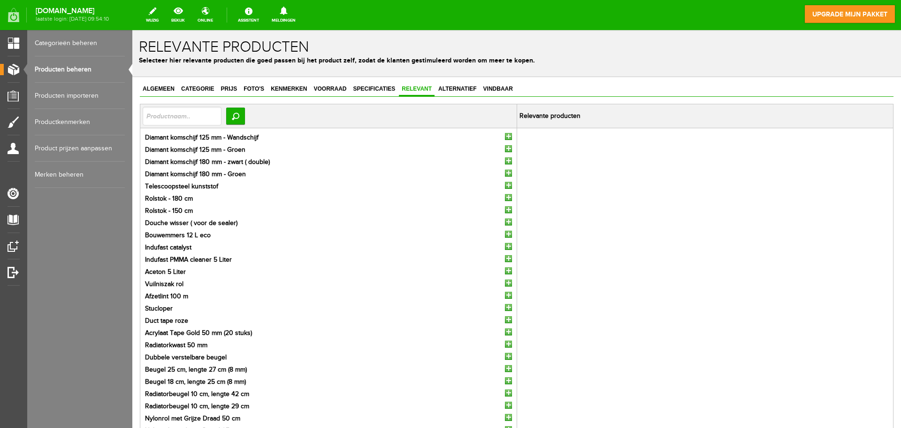
click at [507, 135] on input "button" at bounding box center [508, 136] width 7 height 7
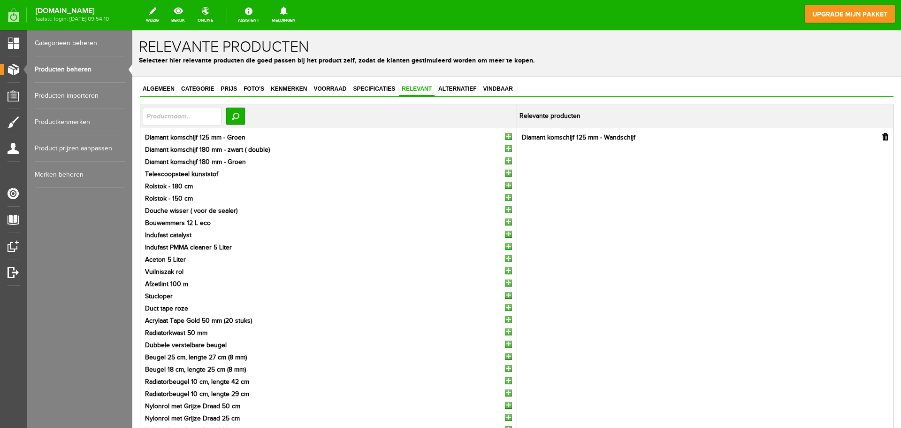
click at [507, 135] on input "button" at bounding box center [508, 136] width 7 height 7
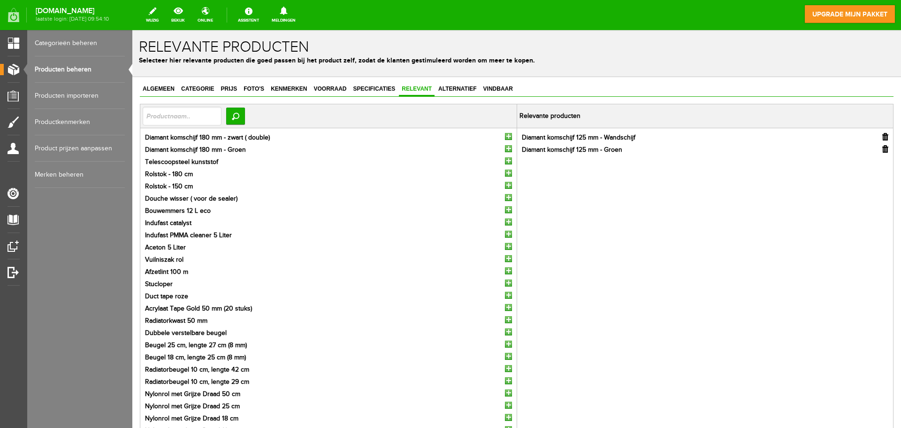
click at [507, 135] on input "button" at bounding box center [508, 136] width 7 height 7
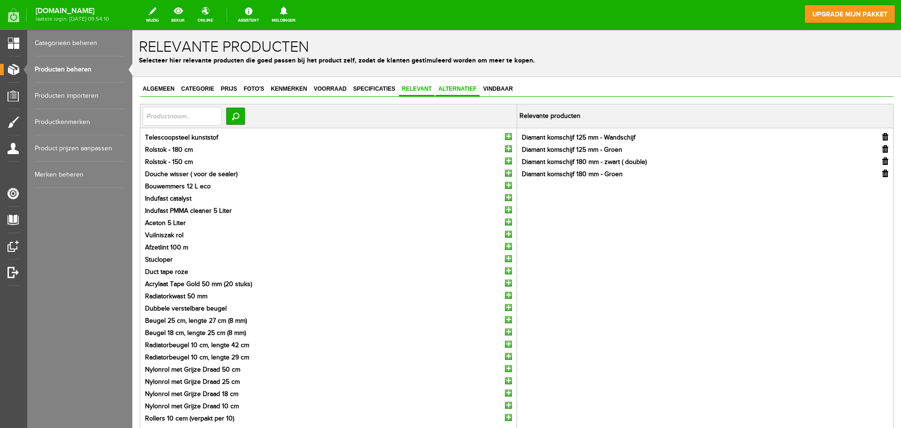
click at [462, 88] on span "Alternatief" at bounding box center [458, 88] width 44 height 7
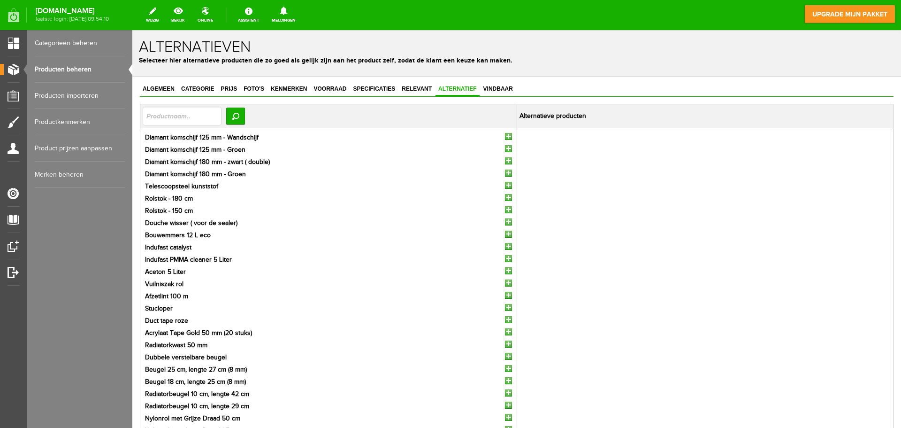
click at [505, 137] on input "button" at bounding box center [508, 136] width 7 height 7
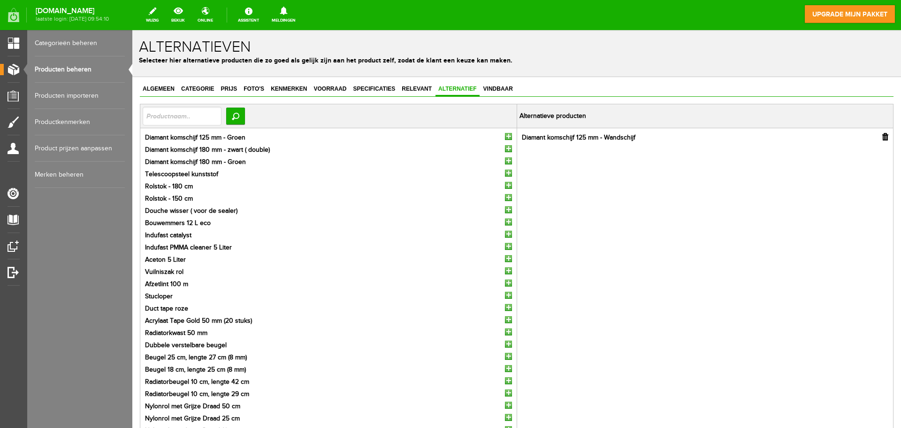
click at [505, 137] on input "button" at bounding box center [508, 136] width 7 height 7
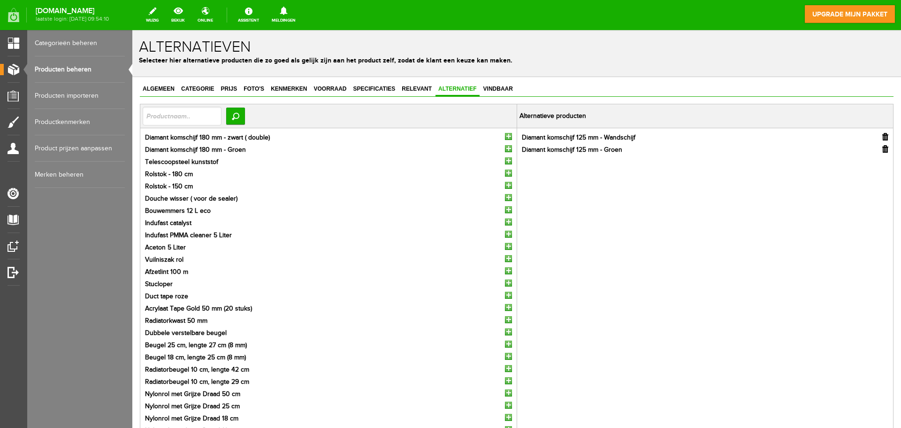
click at [505, 137] on input "button" at bounding box center [508, 136] width 7 height 7
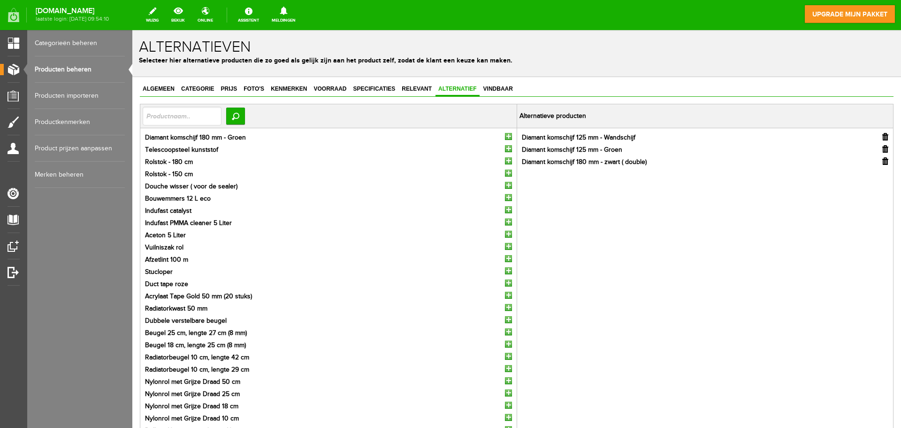
click at [505, 137] on input "button" at bounding box center [508, 136] width 7 height 7
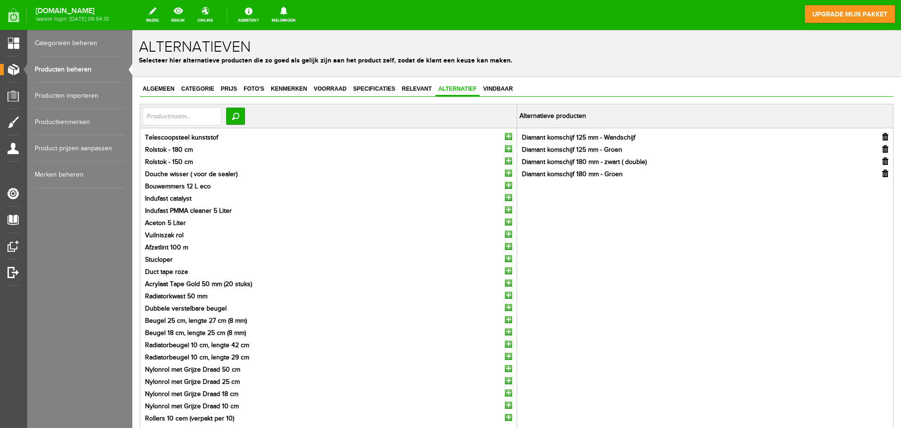
click at [882, 136] on input "button" at bounding box center [885, 137] width 6 height 8
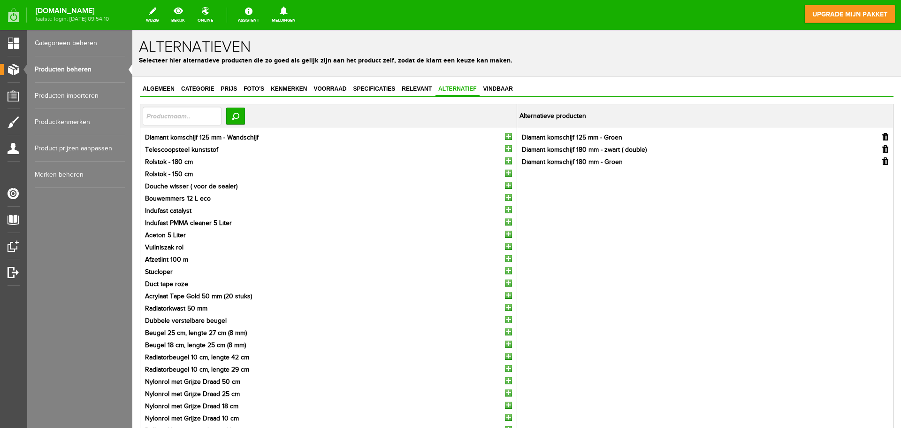
click at [882, 136] on input "button" at bounding box center [885, 137] width 6 height 8
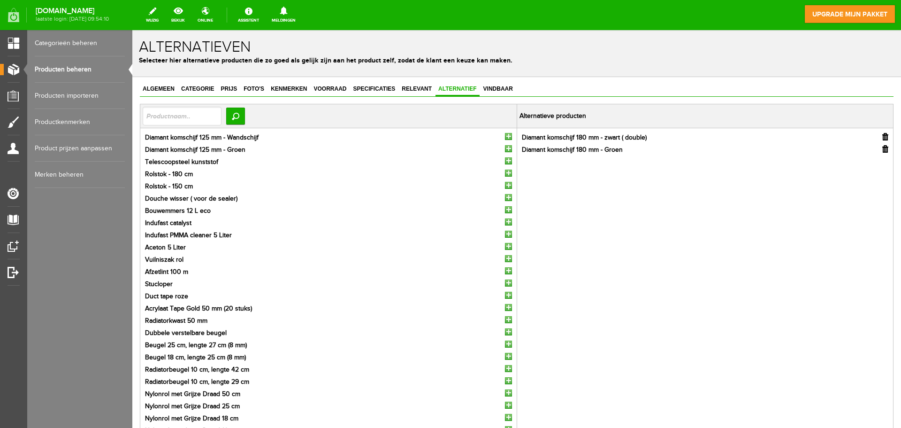
click at [882, 136] on input "button" at bounding box center [885, 137] width 6 height 8
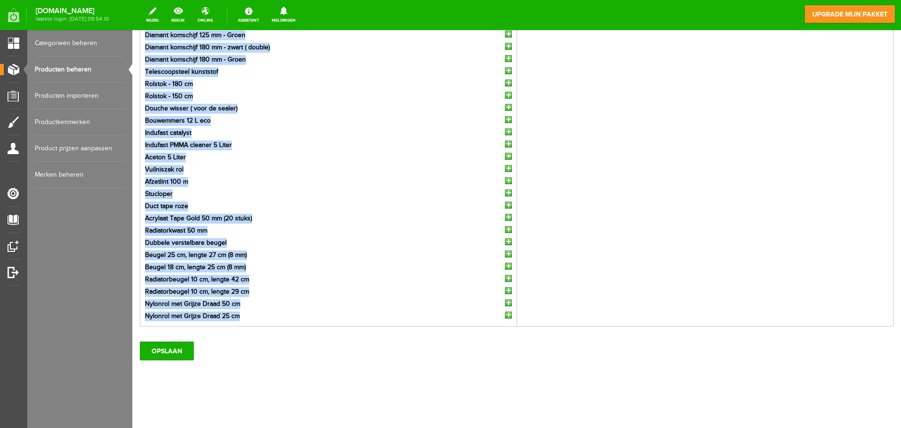
scroll to position [116, 0]
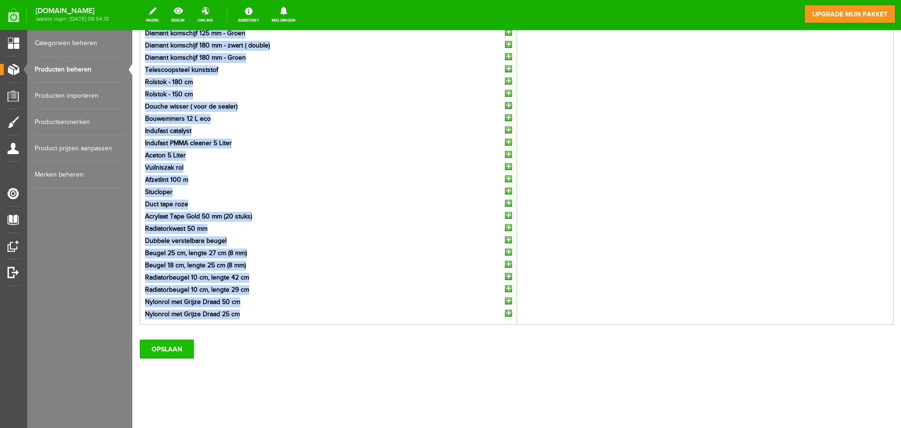
click at [161, 346] on input "OPSLAAN" at bounding box center [167, 348] width 54 height 19
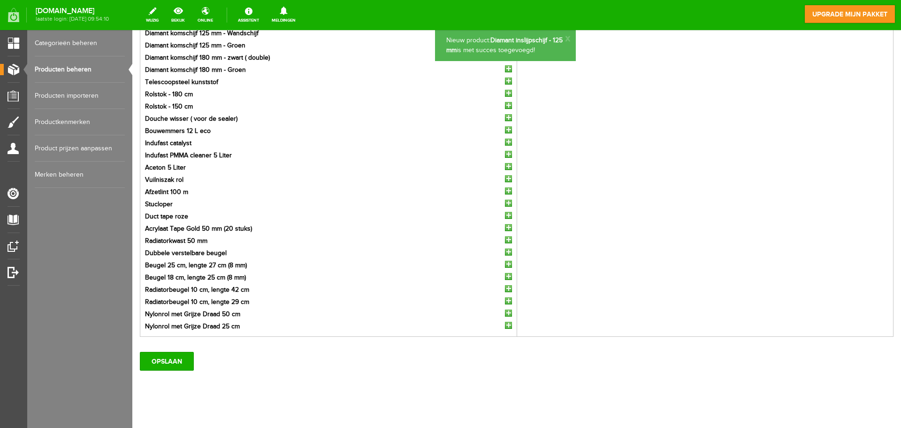
click at [86, 68] on link "Producten beheren" at bounding box center [80, 69] width 90 height 26
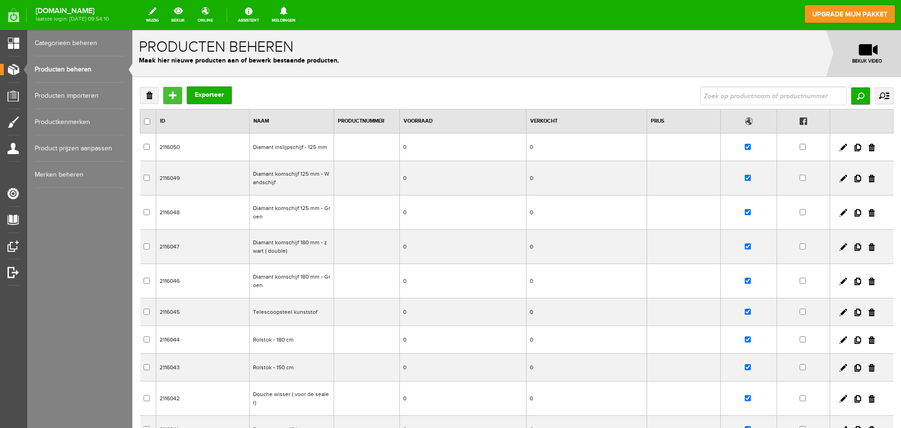
click at [170, 92] on input "Toevoegen" at bounding box center [172, 95] width 19 height 17
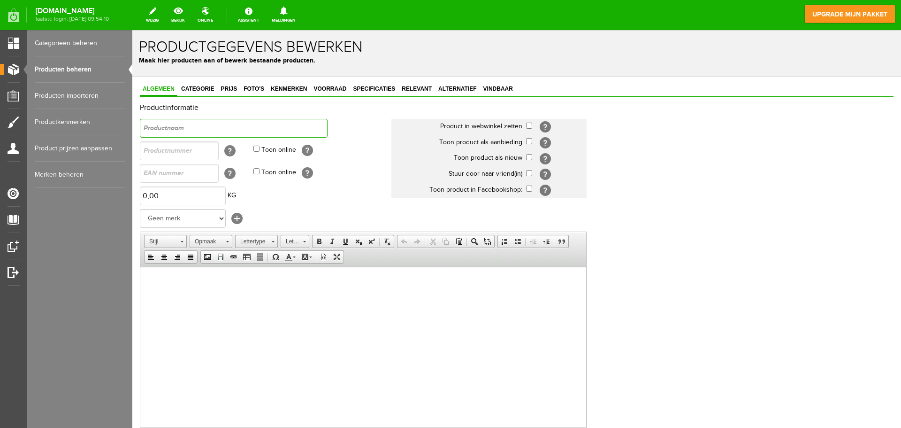
click at [190, 121] on input "text" at bounding box center [234, 128] width 188 height 19
paste input "Diamant inslijpschijf - 125 mm"
drag, startPoint x: 226, startPoint y: 127, endPoint x: 217, endPoint y: 127, distance: 8.9
click at [217, 127] on input "Diamant inslijpschijf - 125 mm" at bounding box center [234, 128] width 188 height 19
type input "Diamant inslijpschijf - 180 mm"
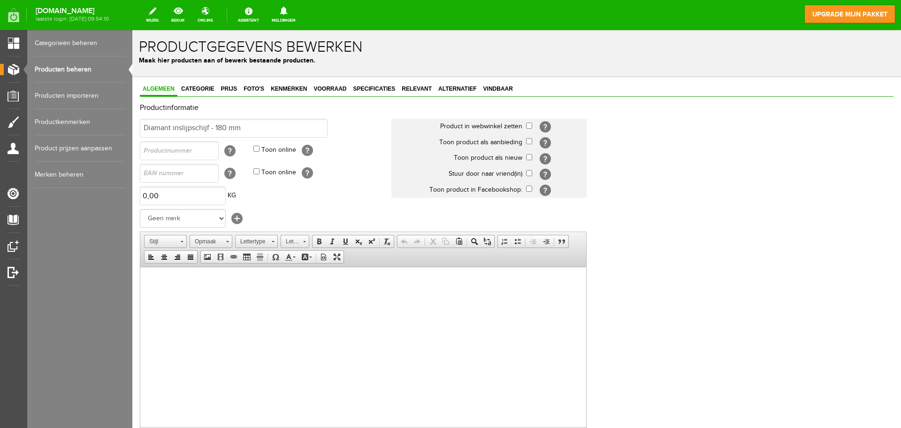
click at [527, 130] on td "[?]" at bounding box center [556, 127] width 61 height 16
click at [528, 124] on input "checkbox" at bounding box center [529, 126] width 6 height 6
checkbox input "true"
click at [527, 158] on input "checkbox" at bounding box center [529, 157] width 6 height 6
checkbox input "true"
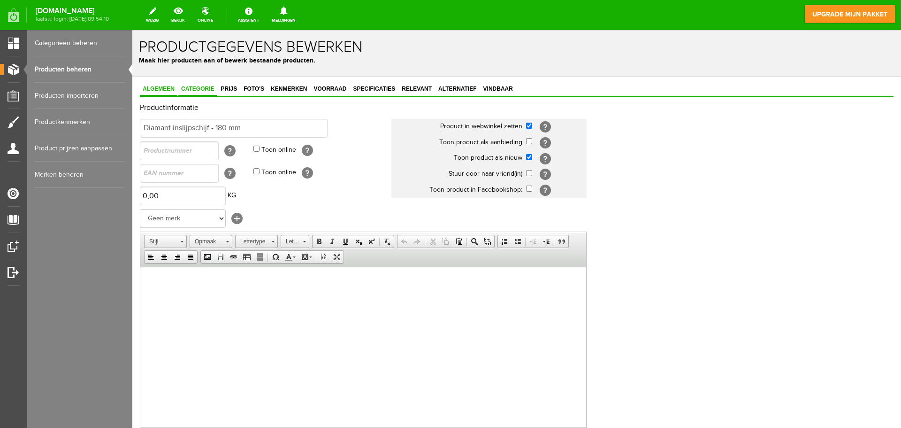
click at [194, 91] on span "Categorie" at bounding box center [197, 88] width 38 height 7
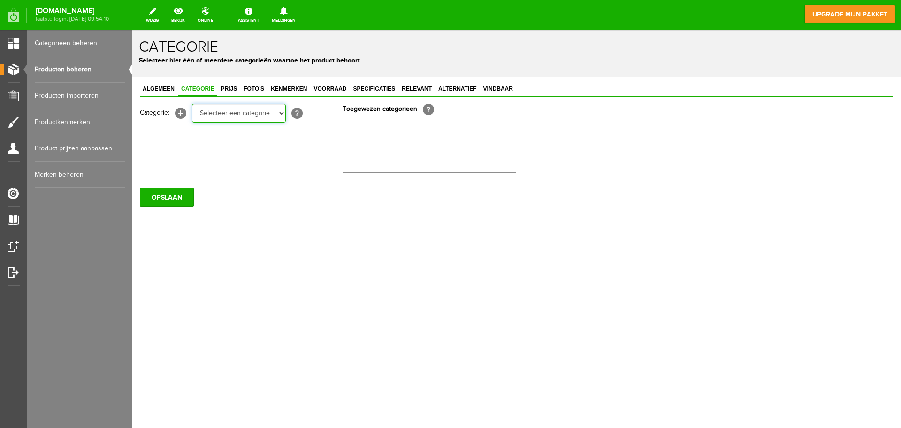
click at [272, 116] on select "Selecteer een categorie Wissers & stelen Cleaners & Emmers Rollers en beugels K…" at bounding box center [239, 113] width 94 height 19
select select "282250"
click at [192, 104] on select "Selecteer een categorie Wissers & stelen Cleaners & Emmers Rollers en beugels K…" at bounding box center [239, 113] width 94 height 19
click at [333, 91] on span "Voorraad" at bounding box center [330, 88] width 38 height 7
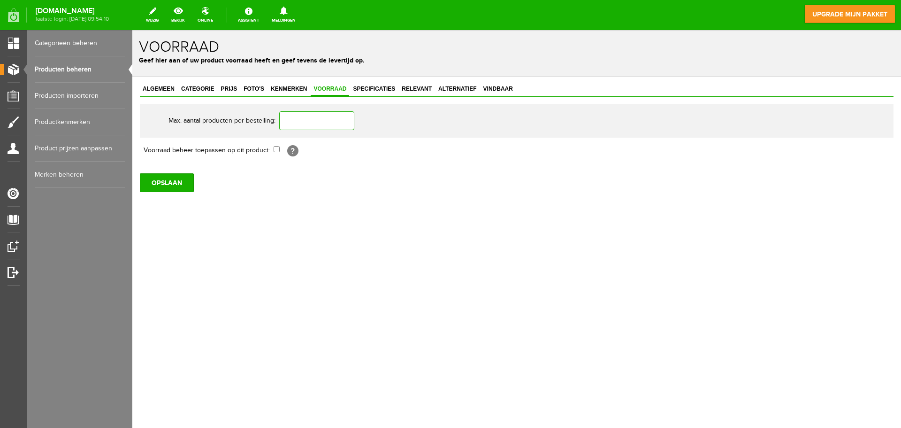
click at [307, 115] on input "text" at bounding box center [316, 120] width 75 height 19
type input "2"
click at [417, 90] on span "Relevant" at bounding box center [417, 88] width 36 height 7
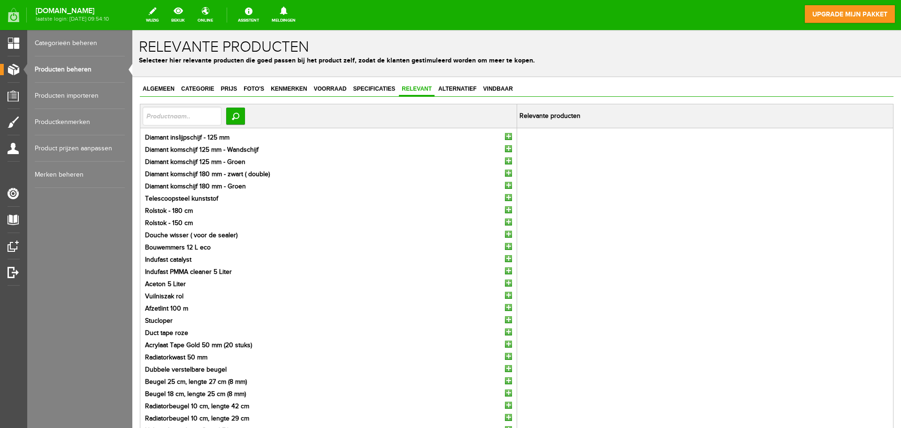
click at [505, 134] on input "button" at bounding box center [508, 136] width 7 height 7
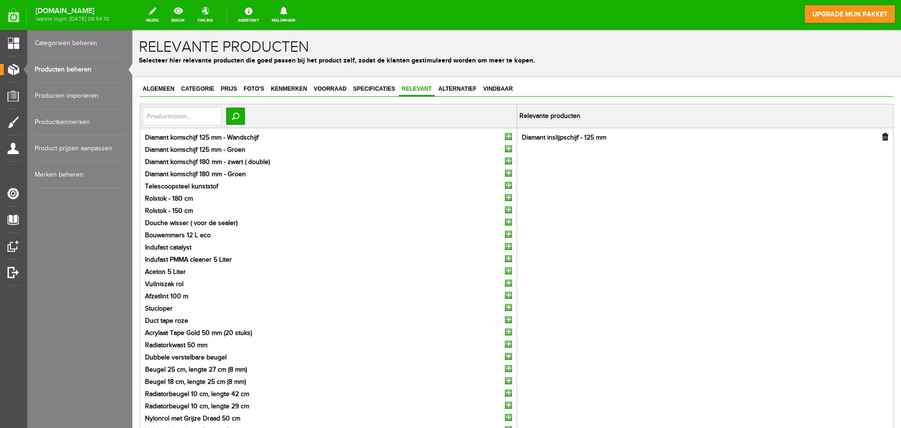
click at [506, 133] on input "button" at bounding box center [508, 136] width 7 height 7
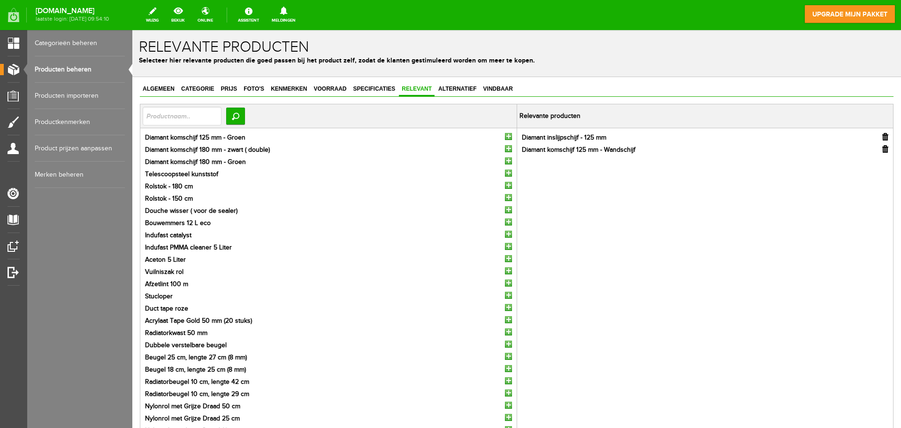
click at [506, 133] on input "button" at bounding box center [508, 136] width 7 height 7
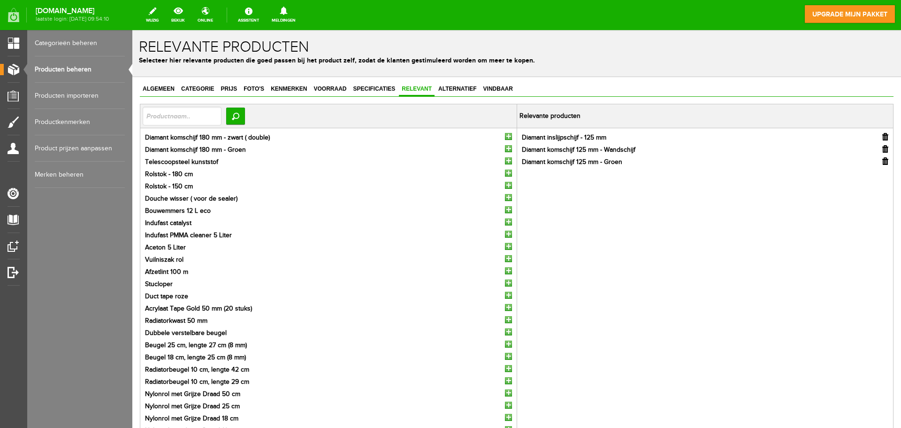
click at [506, 133] on input "button" at bounding box center [508, 136] width 7 height 7
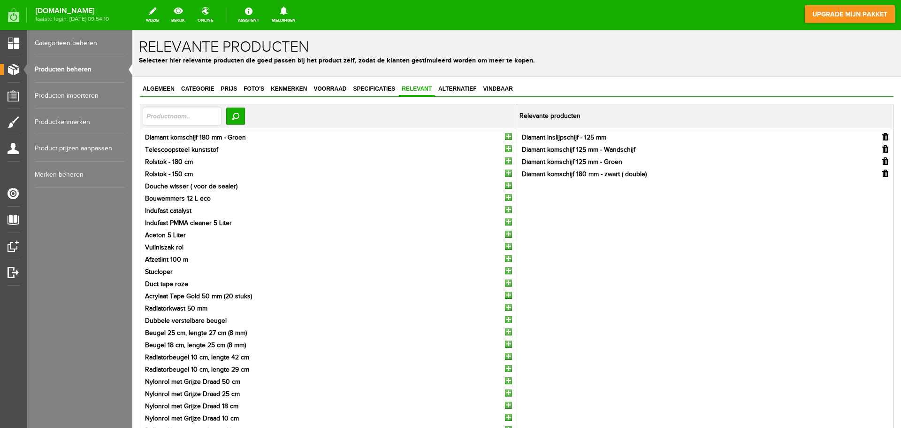
click at [506, 133] on input "button" at bounding box center [508, 136] width 7 height 7
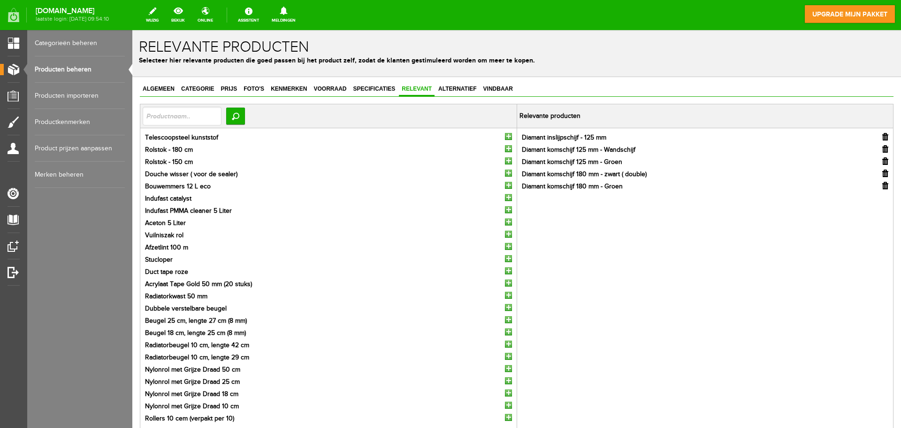
click at [455, 80] on div "Algemeen Categorie Prijs Foto's Kenmerken Voorraad Specificaties Relevant Alter…" at bounding box center [516, 304] width 769 height 455
click at [471, 94] on link "Alternatief" at bounding box center [458, 90] width 44 height 14
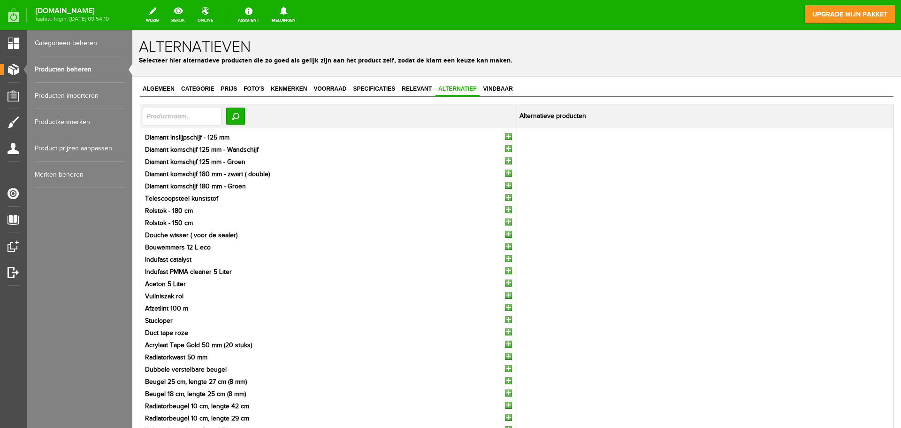
click at [505, 133] on input "button" at bounding box center [508, 136] width 7 height 7
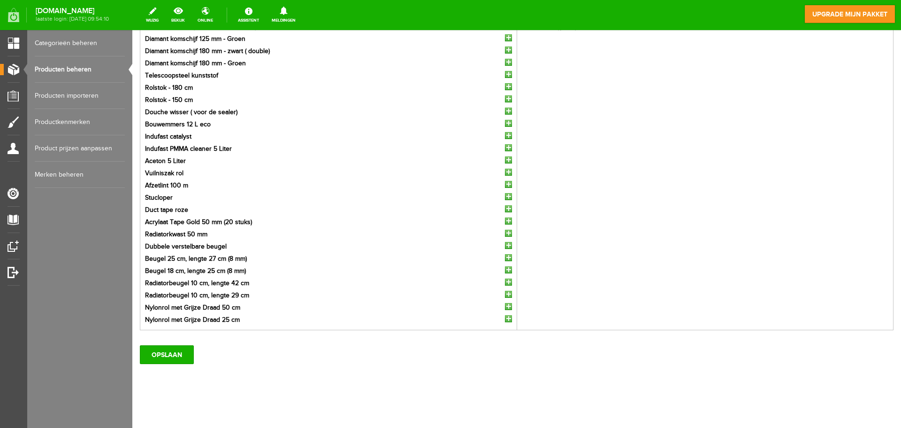
scroll to position [116, 0]
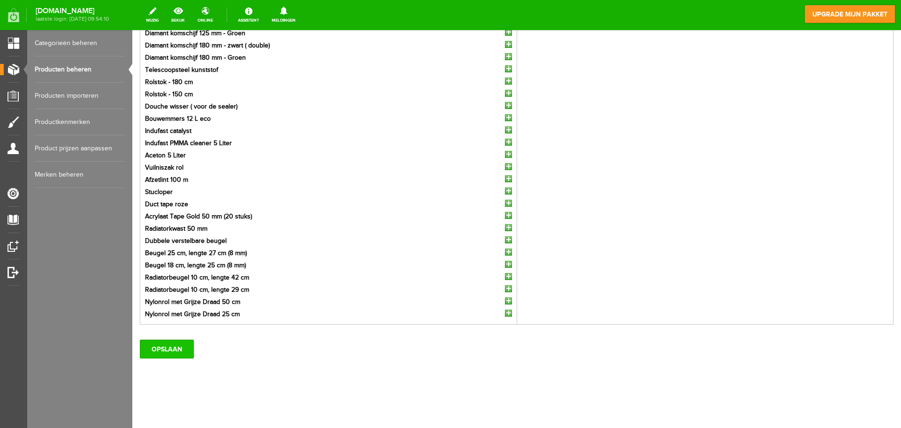
click at [174, 345] on input "OPSLAAN" at bounding box center [167, 348] width 54 height 19
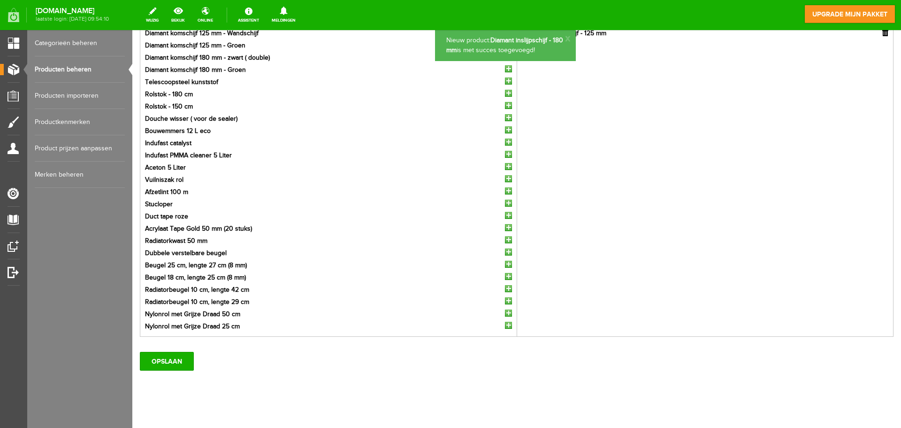
scroll to position [0, 0]
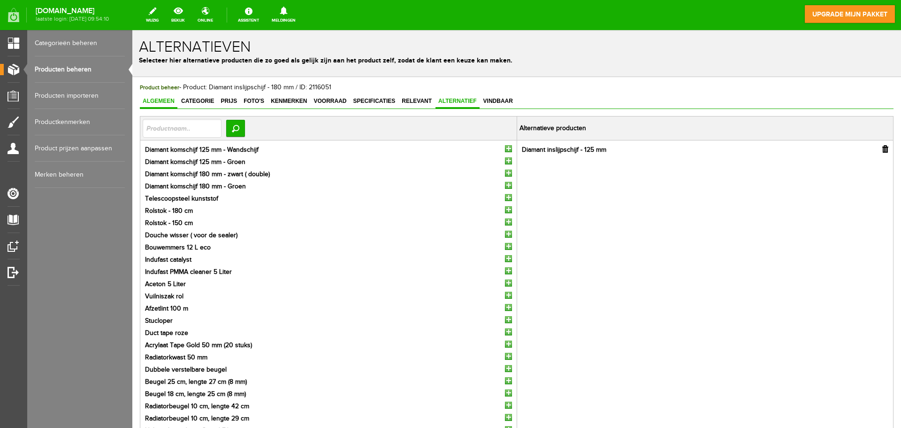
click at [159, 107] on link "Algemeen" at bounding box center [159, 102] width 38 height 14
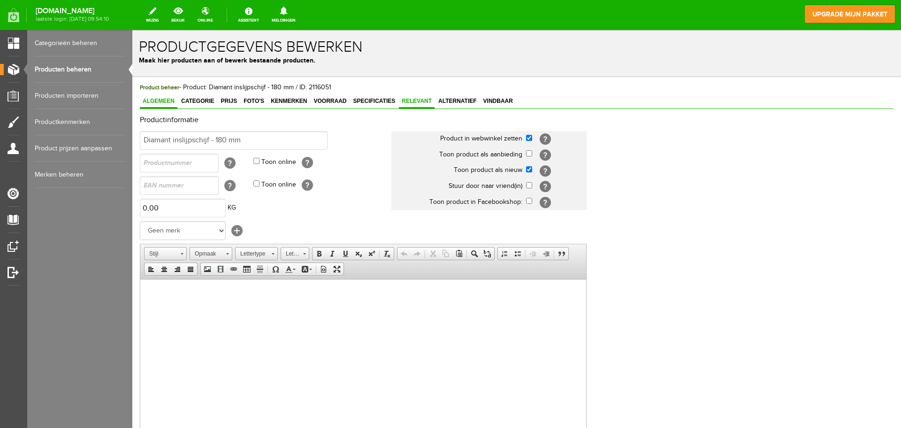
click at [433, 95] on link "Relevant" at bounding box center [417, 102] width 36 height 14
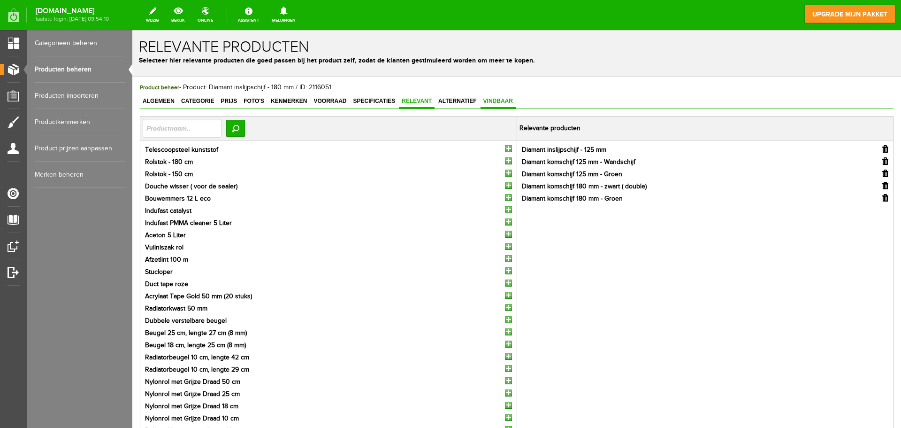
click at [501, 99] on span "Vindbaar" at bounding box center [498, 101] width 35 height 7
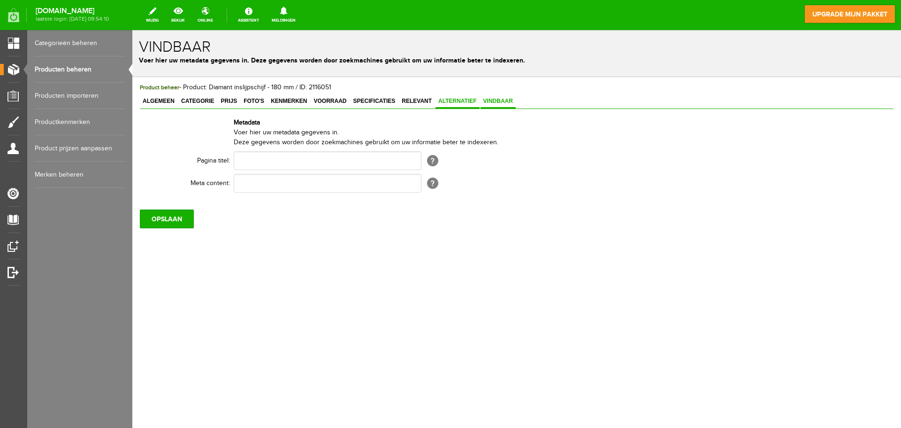
click at [438, 97] on link "Alternatief" at bounding box center [458, 102] width 44 height 14
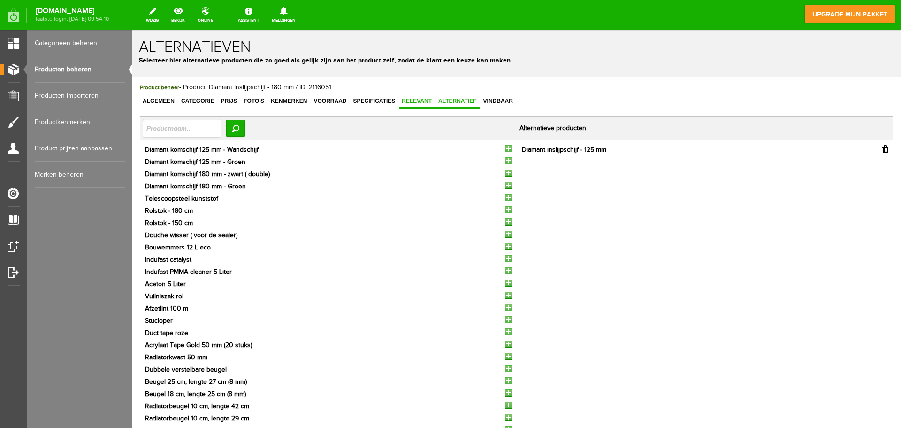
click at [430, 100] on span "Relevant" at bounding box center [417, 101] width 36 height 7
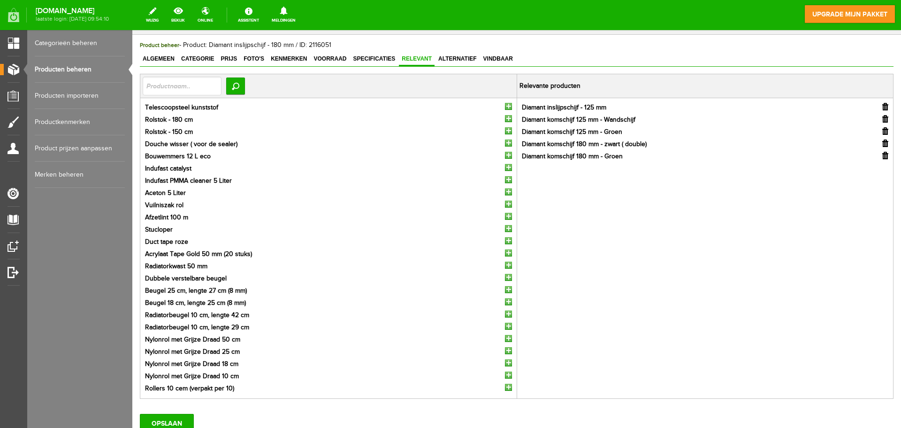
scroll to position [116, 0]
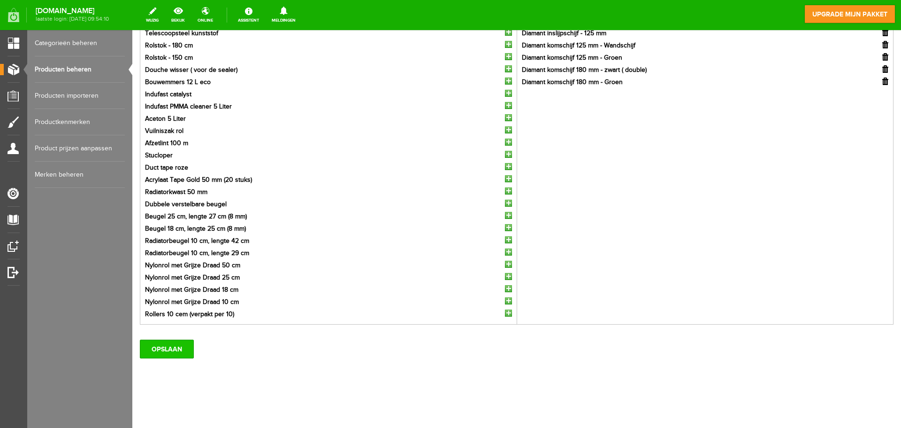
click at [183, 347] on input "OPSLAAN" at bounding box center [167, 348] width 54 height 19
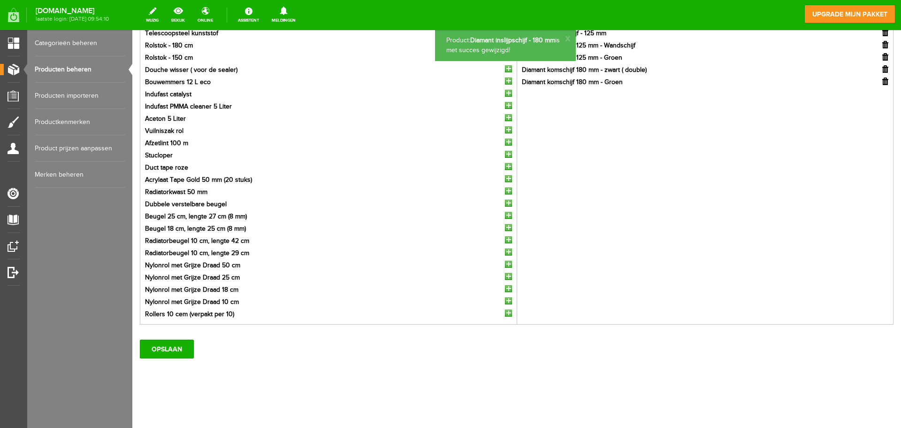
click at [99, 67] on link "Producten beheren" at bounding box center [80, 69] width 90 height 26
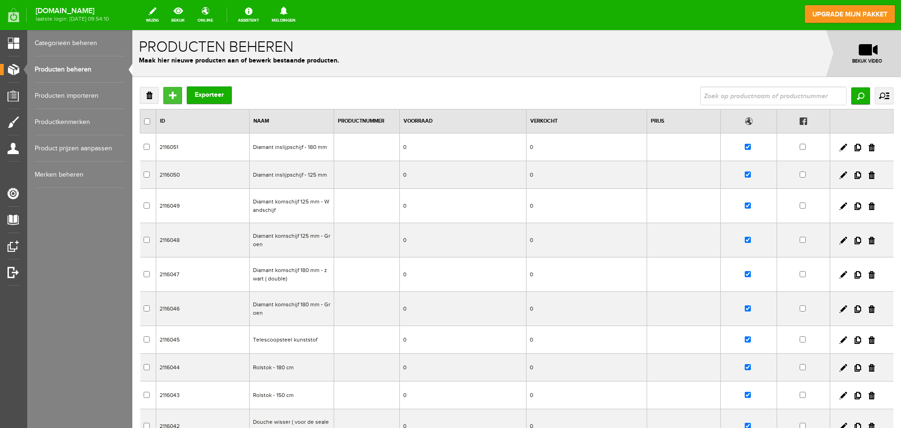
click at [171, 92] on input "Toevoegen" at bounding box center [172, 95] width 19 height 17
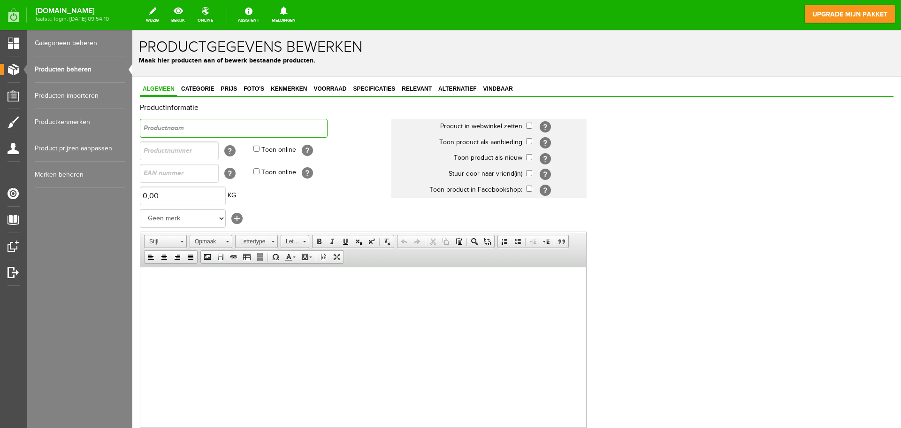
click at [247, 126] on input "text" at bounding box center [234, 128] width 188 height 19
type input "Valkspaan"
click at [177, 89] on span "Algemeen" at bounding box center [159, 88] width 38 height 7
click at [207, 89] on span "Categorie" at bounding box center [197, 88] width 38 height 7
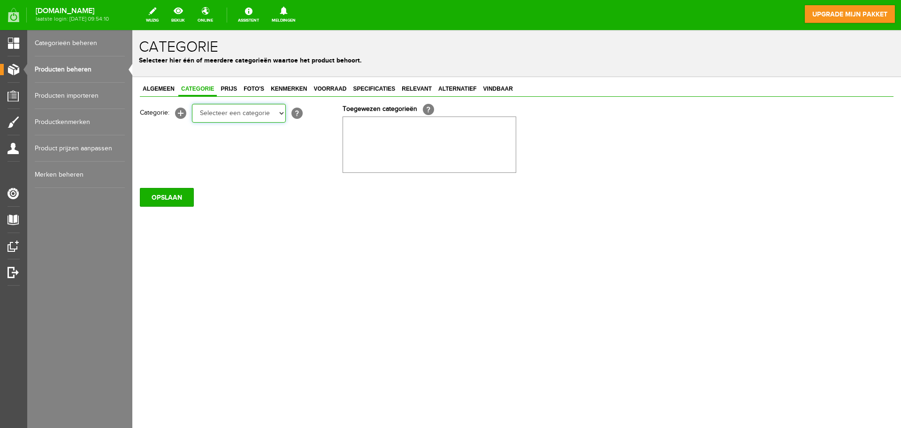
click at [215, 115] on select "Selecteer een categorie Wissers & stelen Cleaners & Emmers Rollers en beugels K…" at bounding box center [239, 113] width 94 height 19
click at [168, 91] on span "Algemeen" at bounding box center [159, 88] width 38 height 7
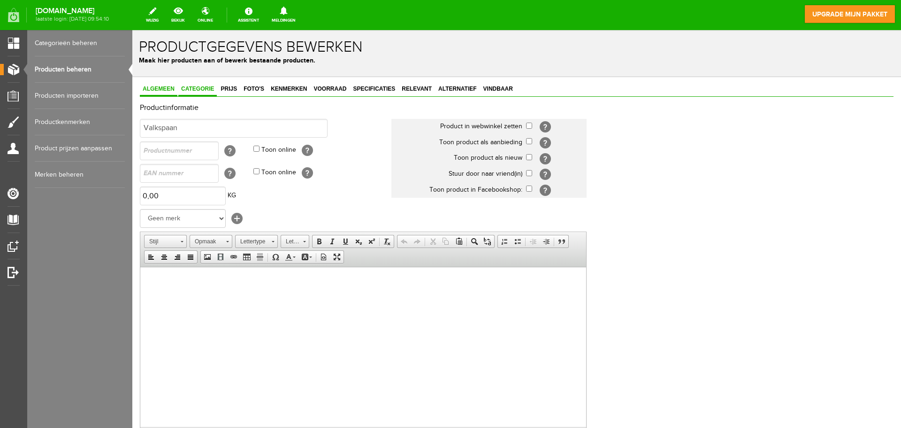
click at [199, 88] on span "Categorie" at bounding box center [197, 88] width 38 height 7
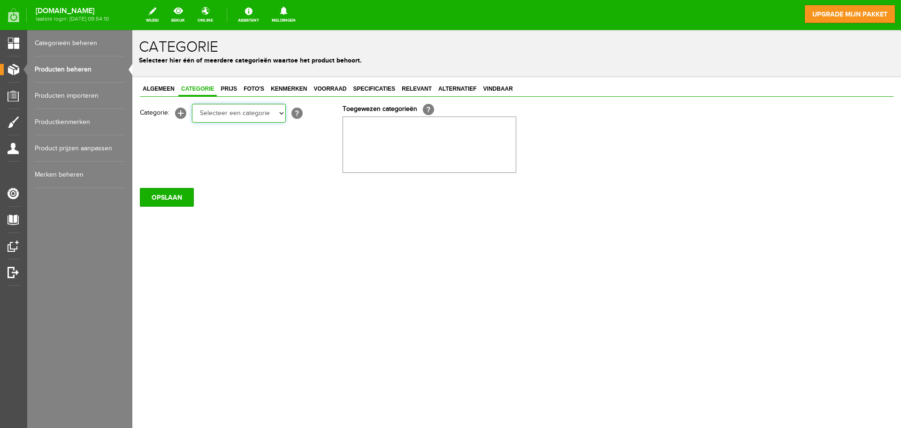
click at [236, 115] on select "Selecteer een categorie Wissers & stelen Cleaners & Emmers Rollers en beugels K…" at bounding box center [239, 113] width 94 height 19
select select "282256"
click at [192, 104] on select "Selecteer een categorie Wissers & stelen Cleaners & Emmers Rollers en beugels K…" at bounding box center [239, 113] width 94 height 19
click at [234, 88] on span "Prijs" at bounding box center [229, 88] width 22 height 7
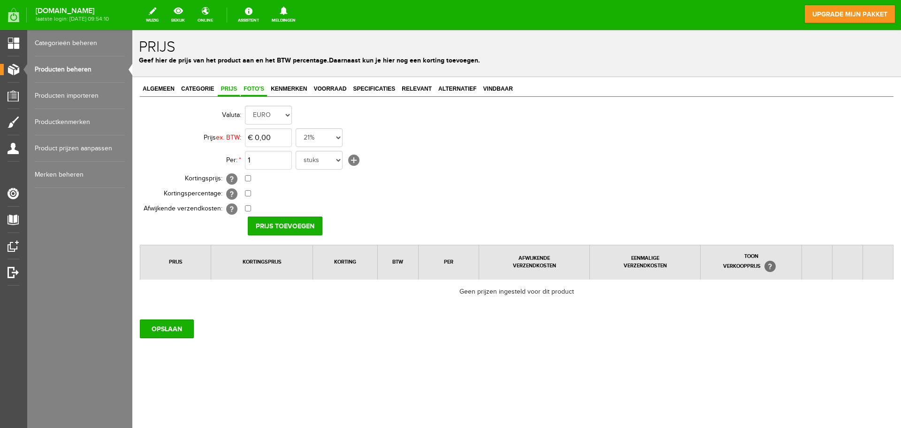
click at [262, 85] on span "Foto's" at bounding box center [254, 88] width 26 height 7
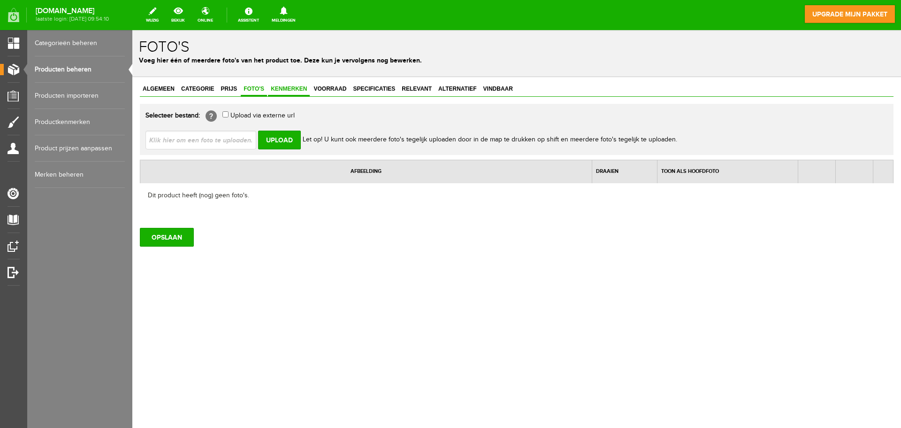
click at [281, 86] on span "Kenmerken" at bounding box center [289, 88] width 42 height 7
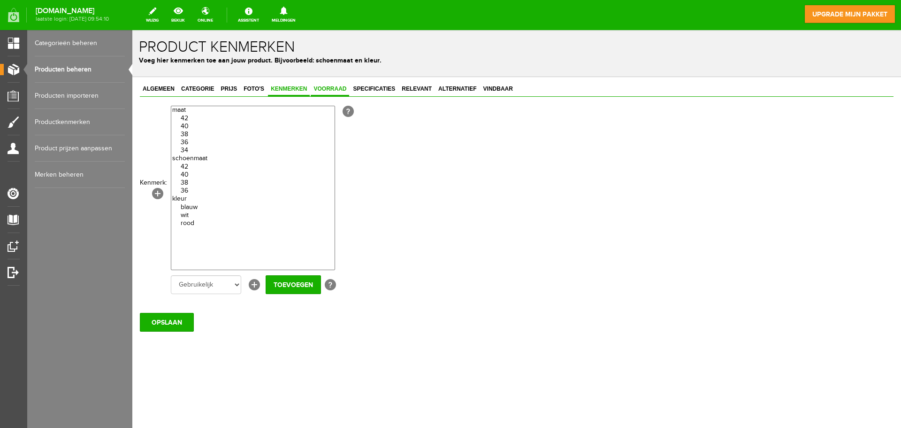
click at [331, 88] on span "Voorraad" at bounding box center [330, 88] width 38 height 7
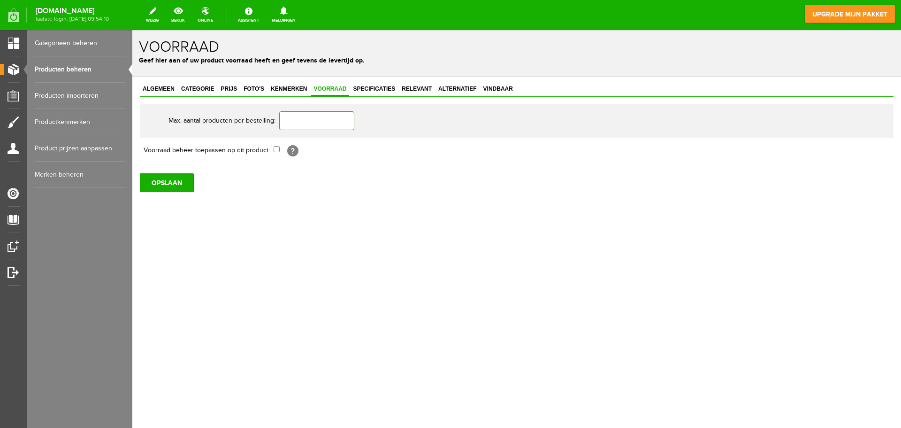
click at [319, 117] on input "text" at bounding box center [316, 120] width 75 height 19
type input "2"
click at [387, 91] on span "Specificaties" at bounding box center [374, 88] width 48 height 7
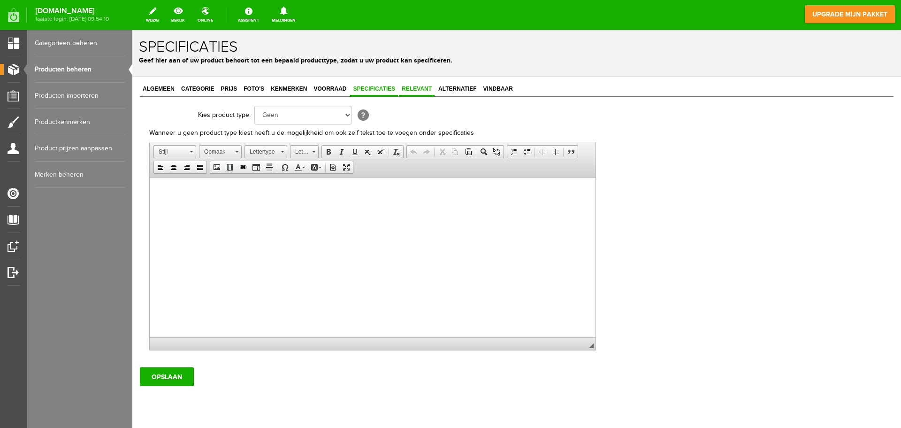
click at [416, 89] on span "Relevant" at bounding box center [417, 88] width 36 height 7
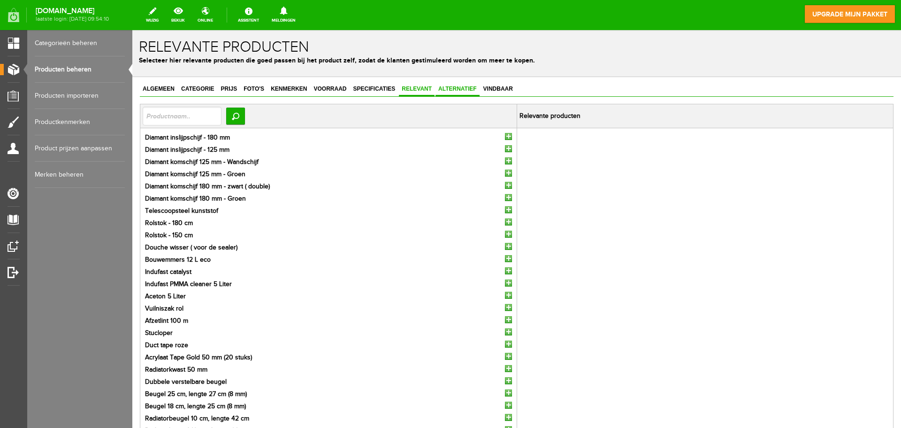
click at [436, 83] on ul "Algemeen Categorie Prijs Foto's Kenmerken Voorraad Specificaties Relevant Alter…" at bounding box center [517, 83] width 754 height 0
click at [482, 86] on span "Vindbaar" at bounding box center [498, 88] width 35 height 7
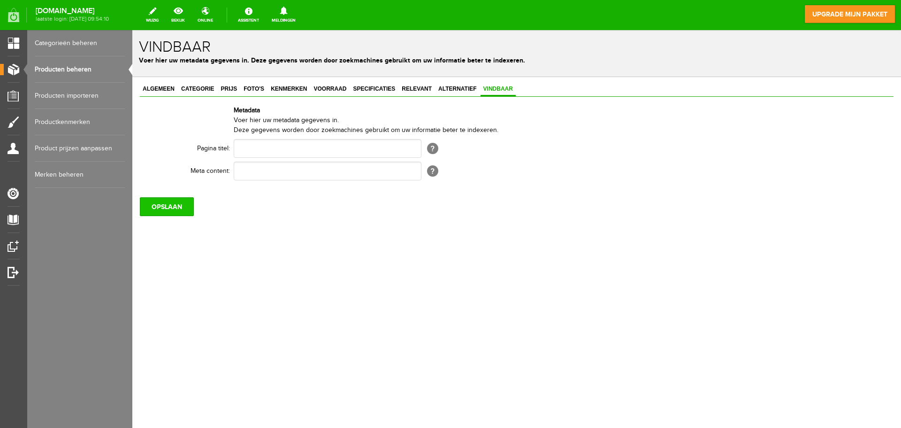
click at [184, 203] on input "OPSLAAN" at bounding box center [167, 206] width 54 height 19
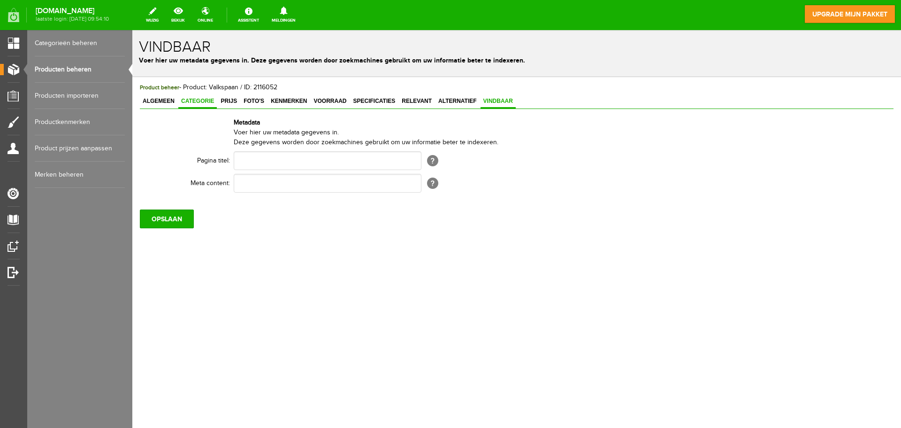
click at [194, 96] on link "Categorie" at bounding box center [197, 102] width 38 height 14
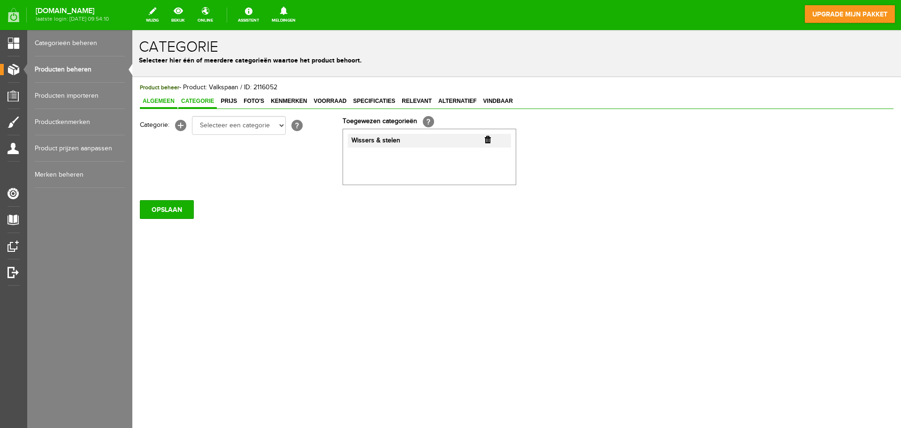
click at [157, 95] on div "Product beheer - Product: Valkspaan / ID: 2116052 Algemeen Categorie Prijs Foto…" at bounding box center [517, 151] width 754 height 136
click at [161, 101] on span "Algemeen" at bounding box center [159, 101] width 38 height 7
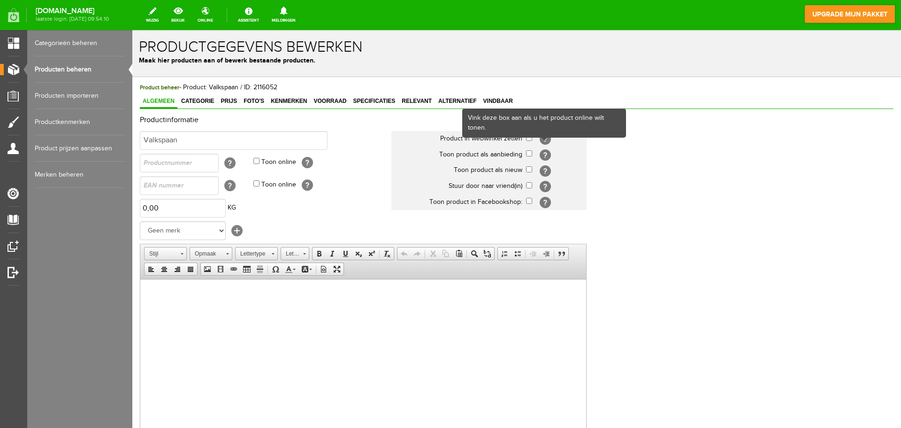
click at [528, 137] on div "Vink deze box aan als u het product online wilt tonen." at bounding box center [544, 122] width 164 height 29
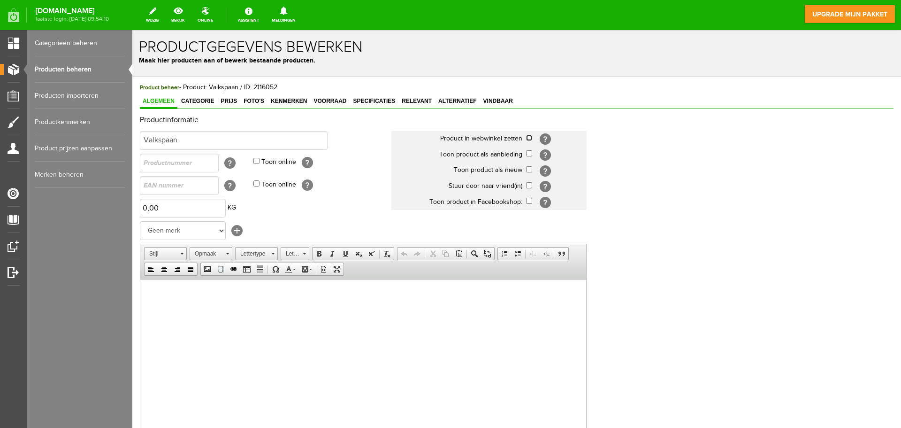
click at [529, 136] on input "checkbox" at bounding box center [529, 138] width 6 height 6
checkbox input "true"
click at [529, 168] on input "checkbox" at bounding box center [529, 169] width 6 height 6
checkbox input "true"
click at [508, 106] on link "Vindbaar" at bounding box center [498, 102] width 35 height 14
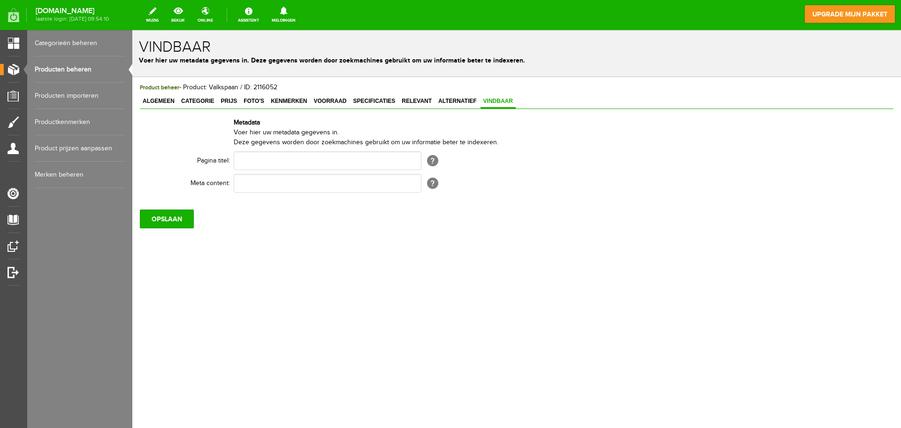
click at [167, 209] on div "OPSLAAN" at bounding box center [517, 215] width 754 height 26
click at [163, 214] on input "OPSLAAN" at bounding box center [167, 218] width 54 height 19
click at [77, 63] on link "Producten beheren" at bounding box center [80, 69] width 90 height 26
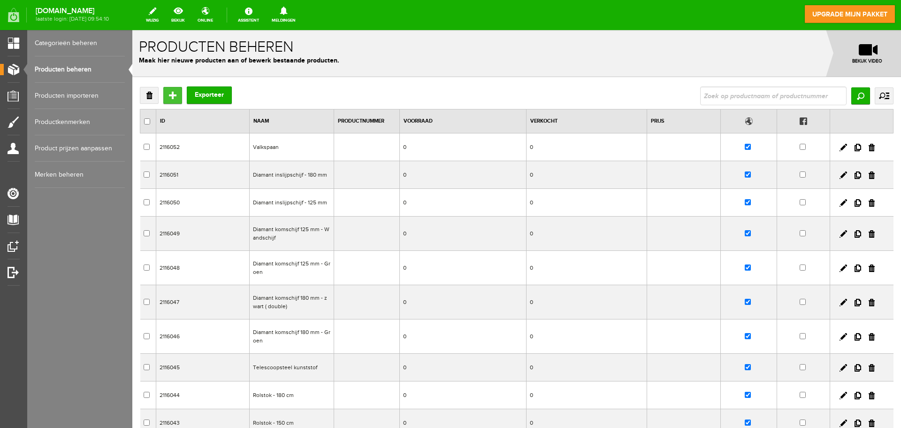
click at [170, 92] on input "Toevoegen" at bounding box center [172, 95] width 19 height 17
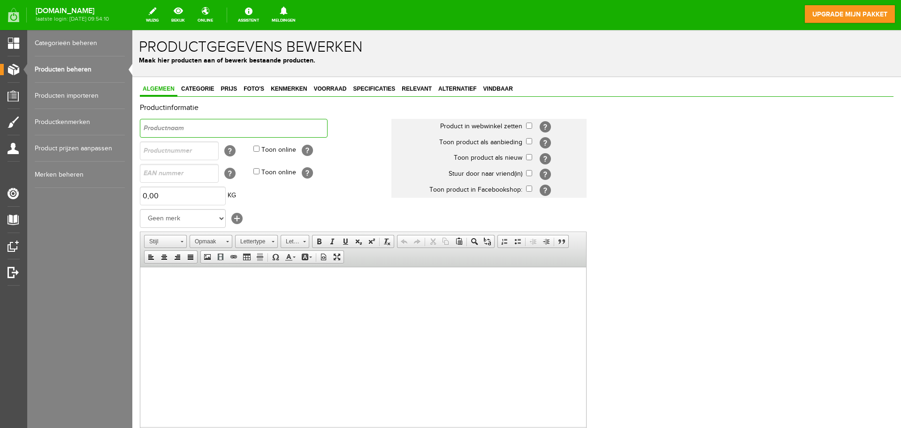
click at [245, 126] on input "text" at bounding box center [234, 128] width 188 height 19
click at [222, 126] on input "text" at bounding box center [234, 128] width 188 height 19
paste input "spackmes"
type input "spackmes 25 cm"
click at [529, 127] on input "checkbox" at bounding box center [529, 126] width 6 height 6
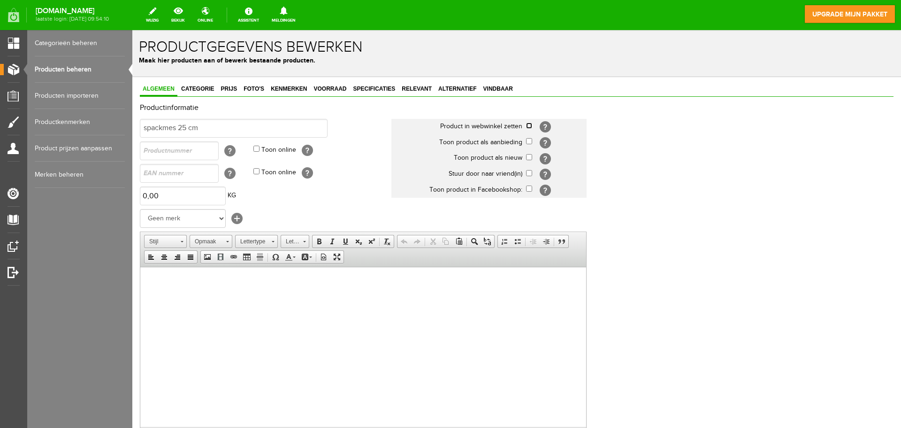
checkbox input "true"
drag, startPoint x: 528, startPoint y: 153, endPoint x: 522, endPoint y: 150, distance: 6.5
click at [527, 153] on td "[?]" at bounding box center [556, 158] width 61 height 16
click at [528, 156] on input "checkbox" at bounding box center [529, 157] width 6 height 6
checkbox input "true"
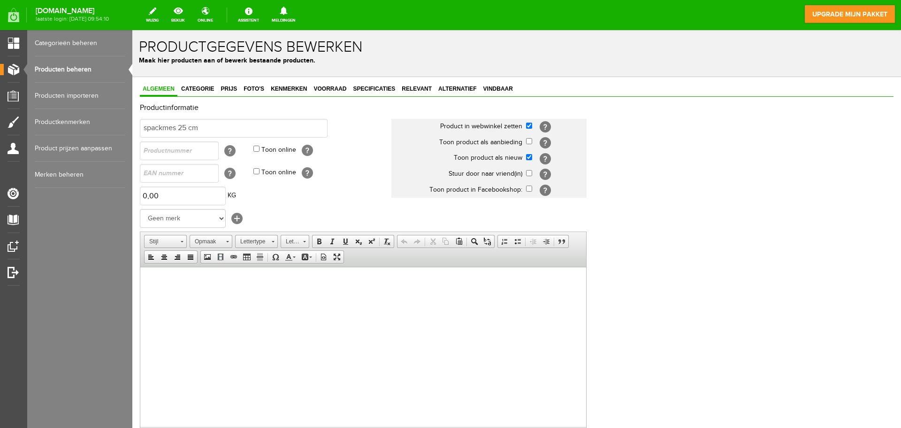
click at [199, 77] on div "Algemeen Categorie Prijs Foto's Kenmerken Voorraad Specificaties Relevant Alter…" at bounding box center [516, 338] width 769 height 523
click at [208, 95] on link "Categorie" at bounding box center [197, 90] width 38 height 14
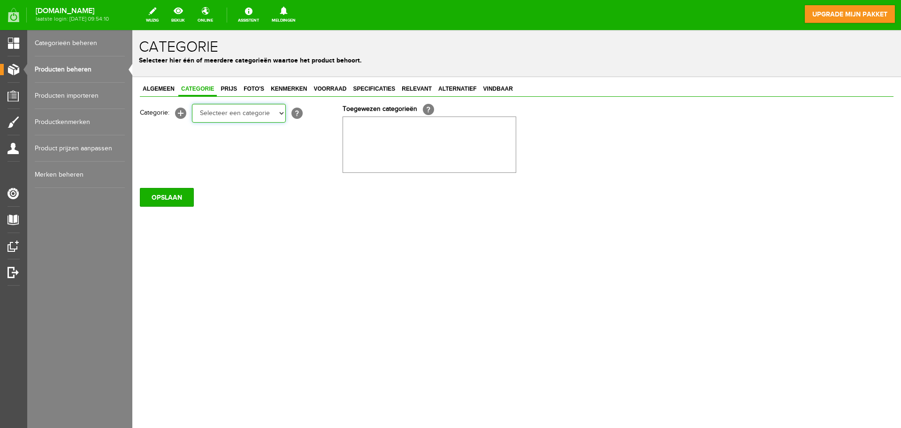
click at [241, 116] on select "Selecteer een categorie Wissers & stelen Cleaners & Emmers Rollers en beugels K…" at bounding box center [239, 113] width 94 height 19
select select "282256"
click at [192, 104] on select "Selecteer een categorie Wissers & stelen Cleaners & Emmers Rollers en beugels K…" at bounding box center [239, 113] width 94 height 19
click at [415, 82] on div "Algemeen Categorie Prijs Foto's Kenmerken Voorraad Specificaties Relevant Alter…" at bounding box center [516, 176] width 769 height 199
click at [417, 86] on span "Relevant" at bounding box center [417, 88] width 36 height 7
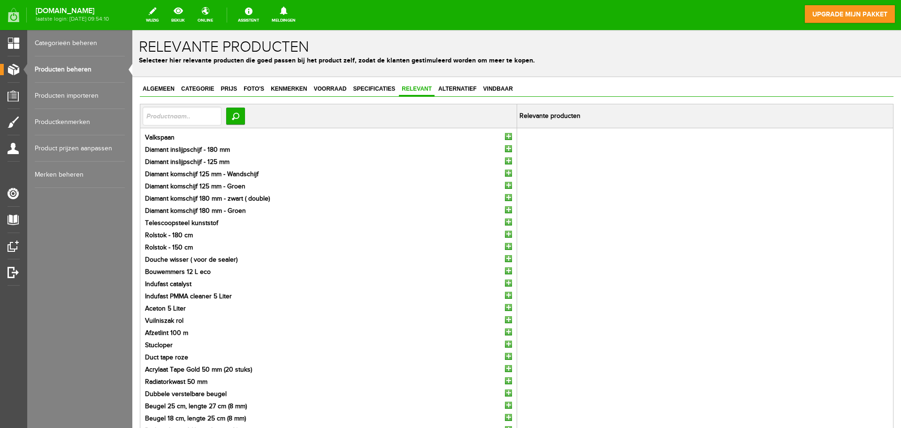
click at [505, 133] on input "button" at bounding box center [508, 136] width 7 height 7
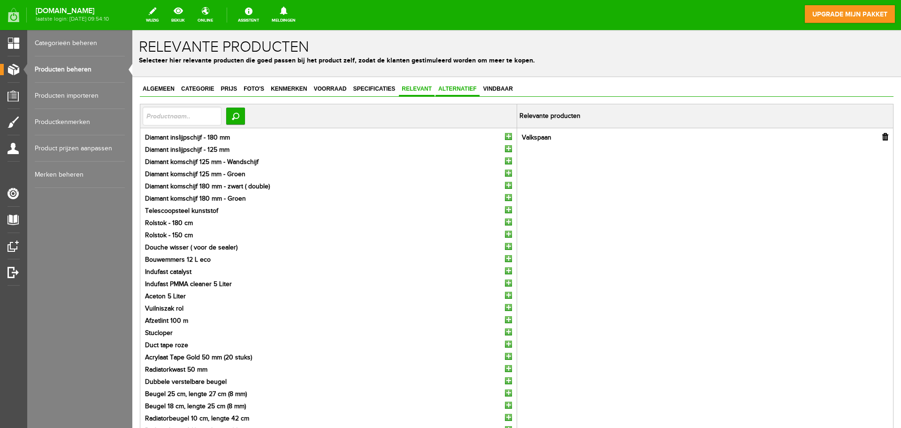
click at [461, 88] on span "Alternatief" at bounding box center [458, 88] width 44 height 7
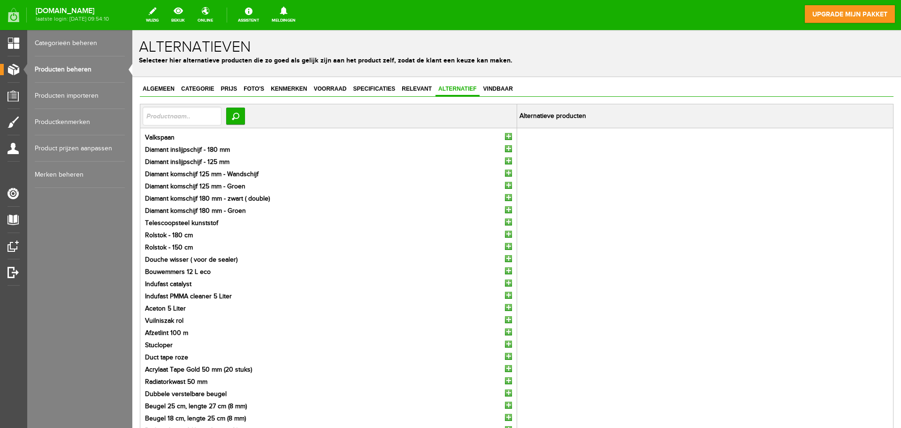
click at [508, 134] on ul "Valkspaan Diamant inslijpschijf - 180 mm Diamant inslijpschijf - 125 mm Diamant…" at bounding box center [329, 284] width 372 height 303
click at [505, 135] on input "button" at bounding box center [508, 136] width 7 height 7
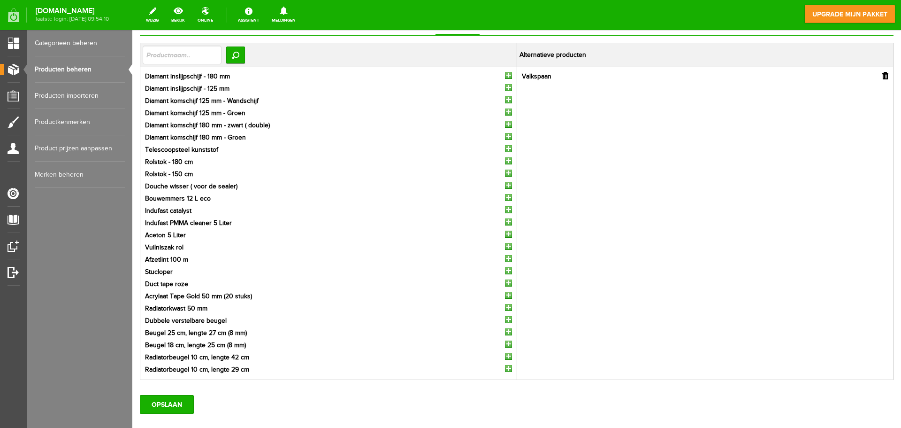
scroll to position [116, 0]
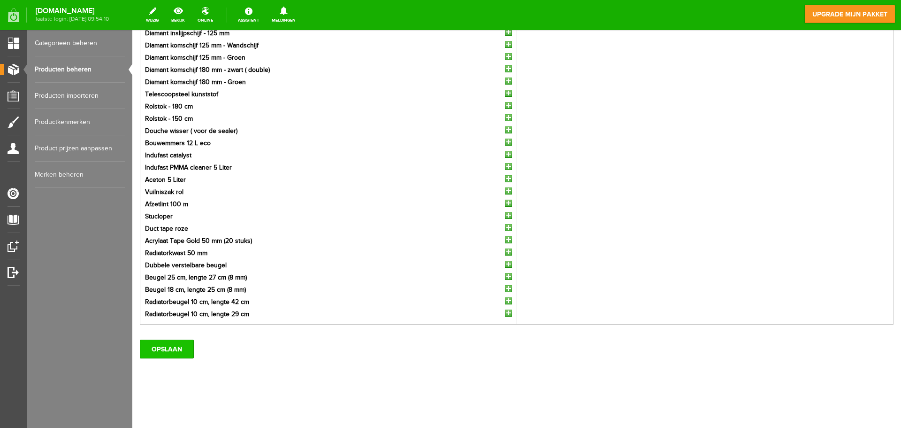
click at [168, 354] on input "OPSLAAN" at bounding box center [167, 348] width 54 height 19
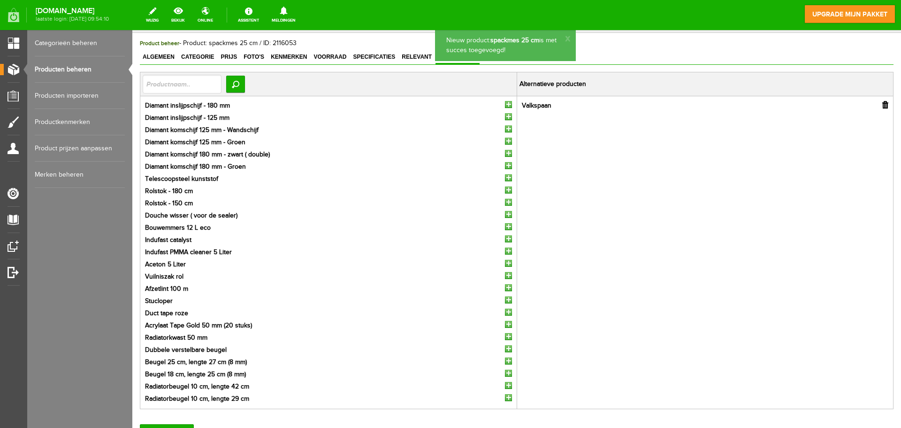
scroll to position [0, 0]
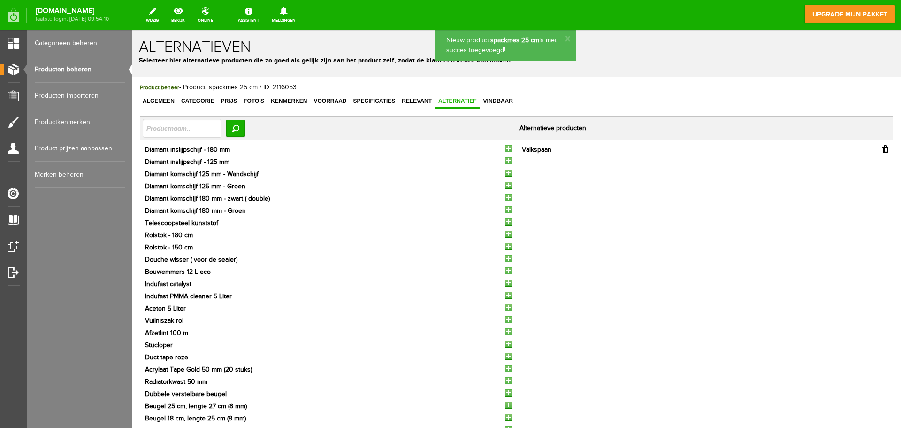
click at [87, 69] on link "Producten beheren" at bounding box center [80, 69] width 90 height 26
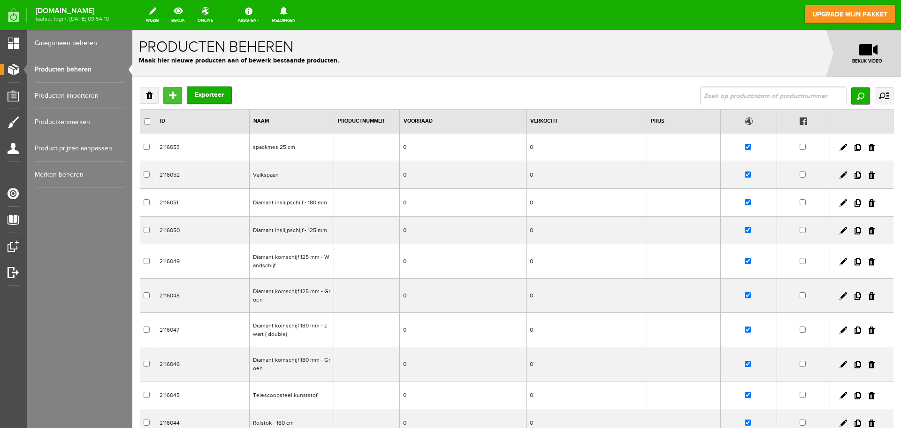
click at [176, 95] on input "Toevoegen" at bounding box center [172, 95] width 19 height 17
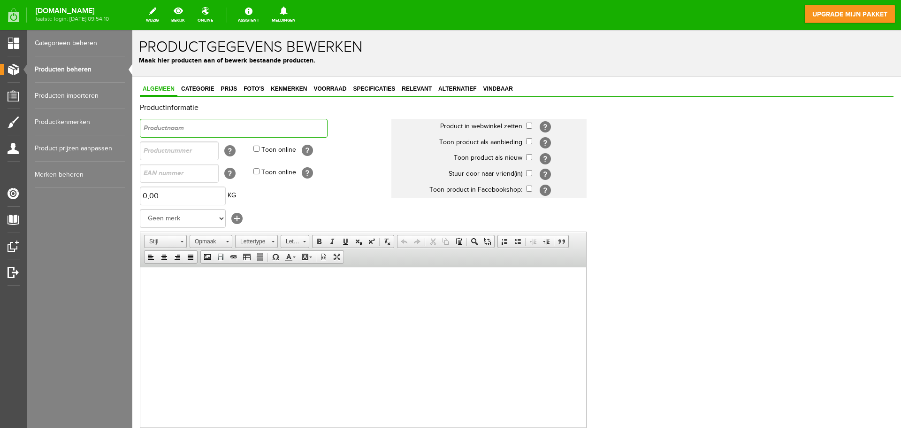
click at [265, 135] on input "text" at bounding box center [234, 128] width 188 height 19
paste input "spackmes"
type input "spackmes 50 cm"
drag, startPoint x: 529, startPoint y: 124, endPoint x: 527, endPoint y: 163, distance: 39.1
click at [527, 130] on td "[?]" at bounding box center [556, 127] width 61 height 16
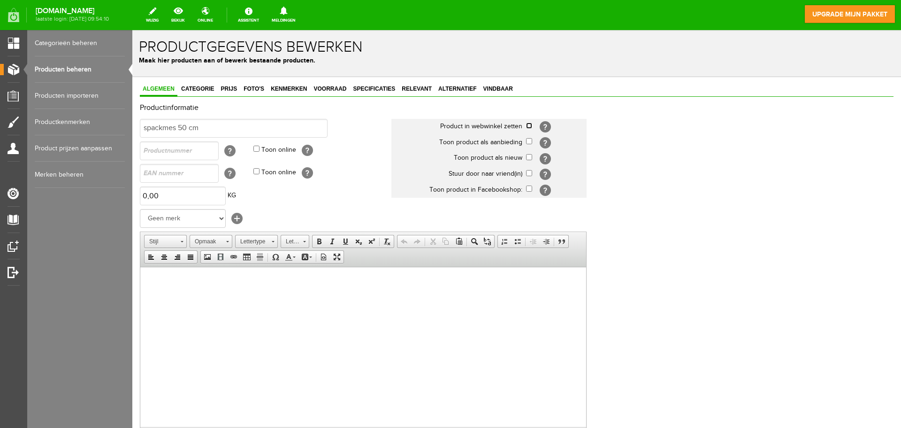
click at [529, 123] on input "checkbox" at bounding box center [529, 126] width 6 height 6
checkbox input "true"
click at [528, 155] on input "checkbox" at bounding box center [529, 157] width 6 height 6
checkbox input "true"
click at [199, 84] on link "Categorie" at bounding box center [197, 90] width 38 height 14
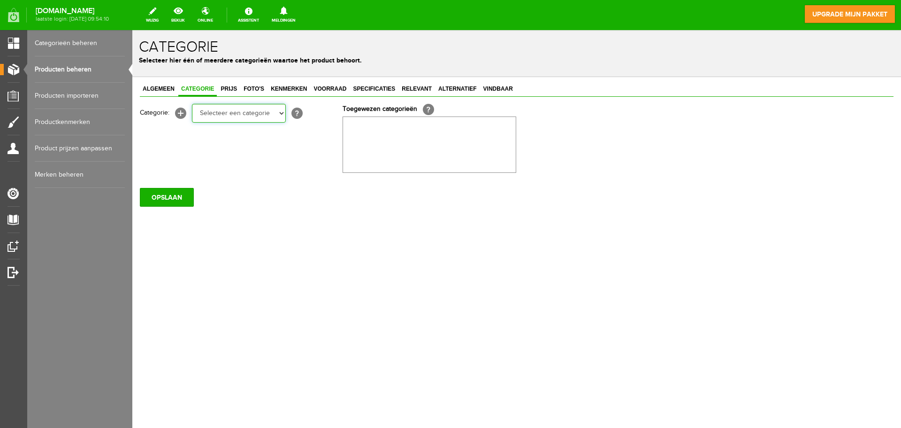
click at [215, 113] on select "Selecteer een categorie Wissers & stelen Cleaners & Emmers Rollers en beugels K…" at bounding box center [239, 113] width 94 height 19
select select "282256"
click at [192, 104] on select "Selecteer een categorie Wissers & stelen Cleaners & Emmers Rollers en beugels K…" at bounding box center [239, 113] width 94 height 19
click at [413, 87] on span "Relevant" at bounding box center [417, 88] width 36 height 7
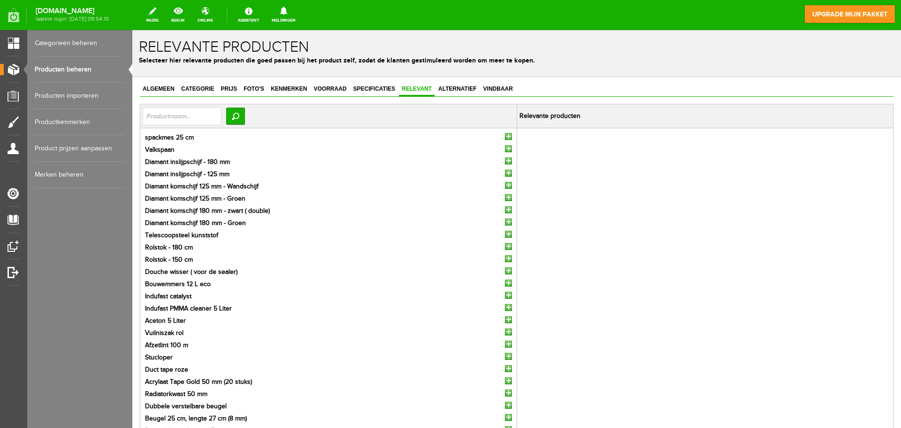
click at [505, 136] on input "button" at bounding box center [508, 136] width 7 height 7
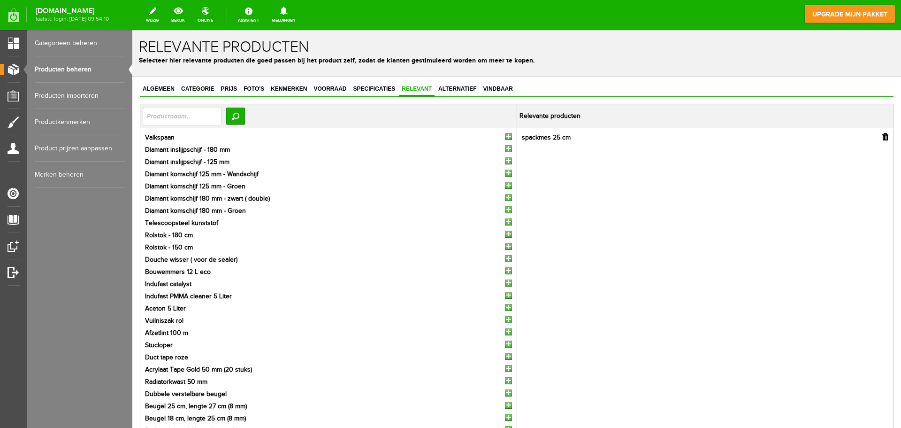
click at [507, 132] on td "Valkspaan Diamant inslijpschijf - 180 mm Diamant inslijpschijf - 125 mm Diamant…" at bounding box center [328, 284] width 377 height 313
click at [505, 137] on input "button" at bounding box center [508, 136] width 7 height 7
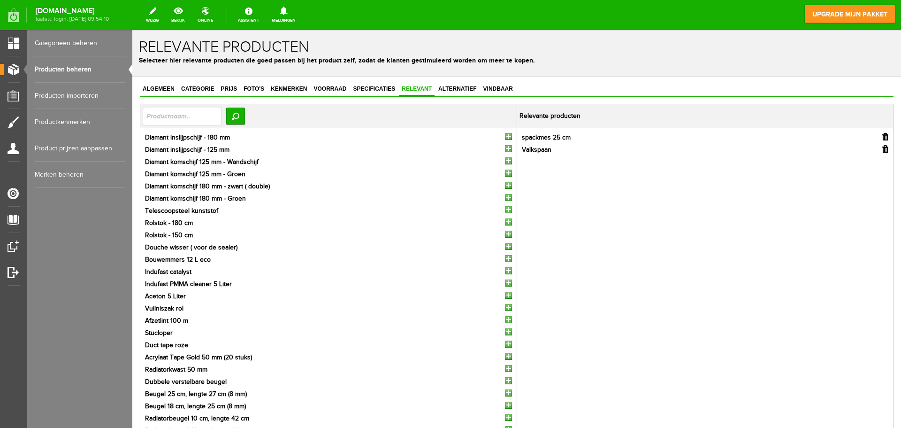
drag, startPoint x: 456, startPoint y: 87, endPoint x: 468, endPoint y: 98, distance: 16.6
click at [456, 87] on span "Alternatief" at bounding box center [458, 88] width 44 height 7
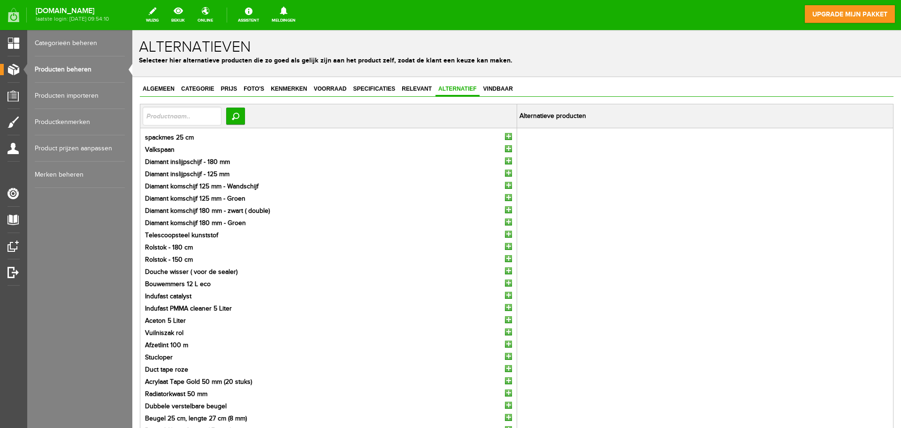
click at [505, 136] on input "button" at bounding box center [508, 136] width 7 height 7
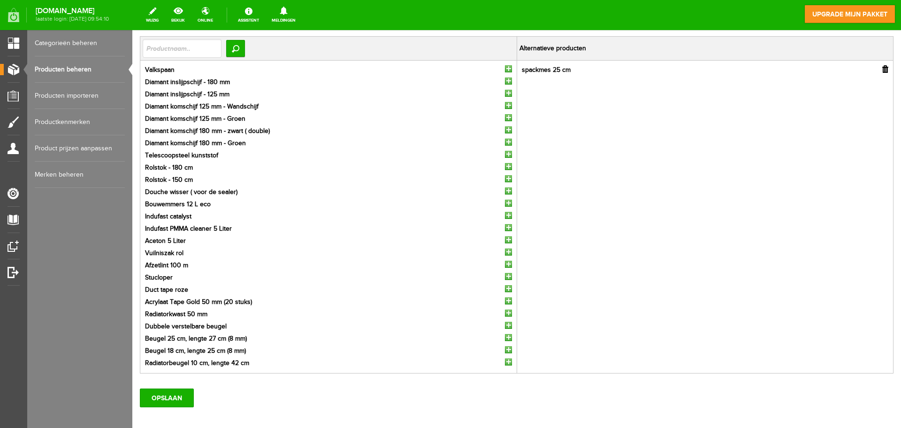
scroll to position [116, 0]
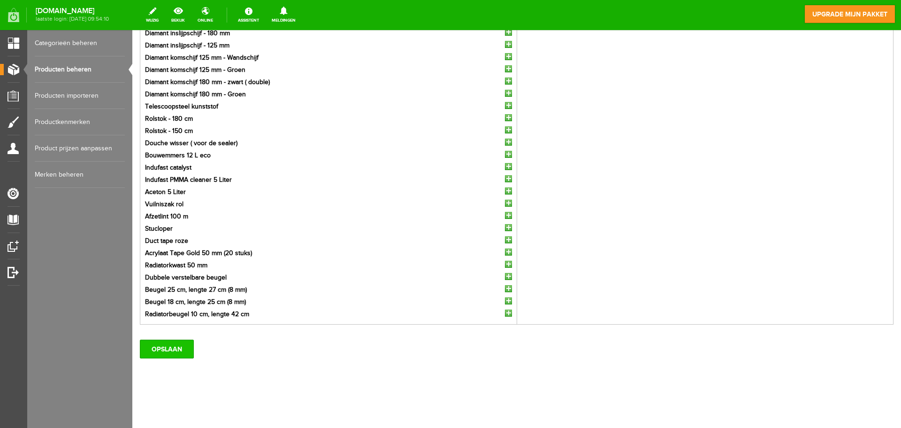
click at [169, 341] on input "OPSLAAN" at bounding box center [167, 348] width 54 height 19
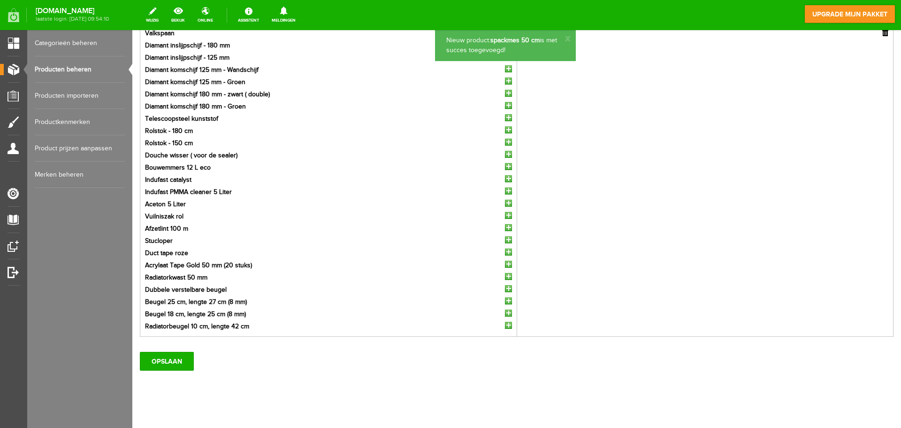
click at [107, 72] on link "Producten beheren" at bounding box center [80, 69] width 90 height 26
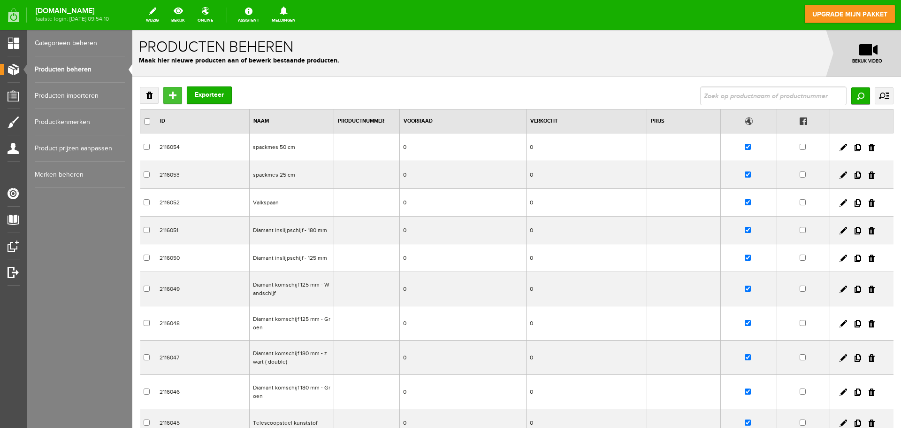
click at [175, 92] on input "Toevoegen" at bounding box center [172, 95] width 19 height 17
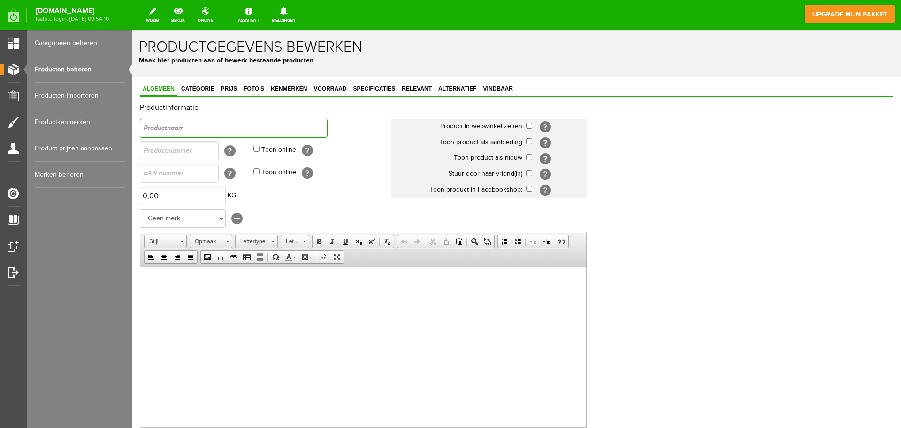
click at [223, 129] on input "text" at bounding box center [234, 128] width 188 height 19
type input "Tegelkam 40 cm (55/40S4)"
click at [529, 126] on input "checkbox" at bounding box center [529, 126] width 6 height 6
checkbox input "true"
click at [527, 157] on input "checkbox" at bounding box center [529, 157] width 6 height 6
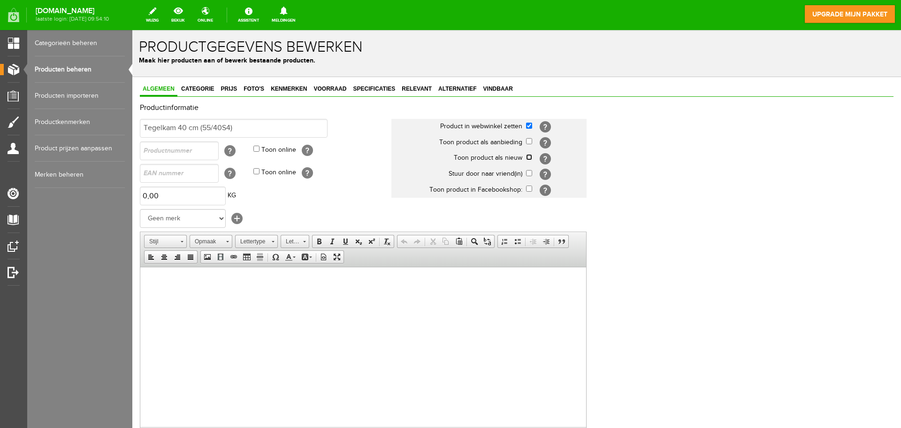
checkbox input "true"
click at [202, 79] on div "Algemeen Categorie Prijs Foto's Kenmerken Voorraad Specificaties Relevant Alter…" at bounding box center [516, 338] width 769 height 523
click at [203, 84] on link "Categorie" at bounding box center [197, 90] width 38 height 14
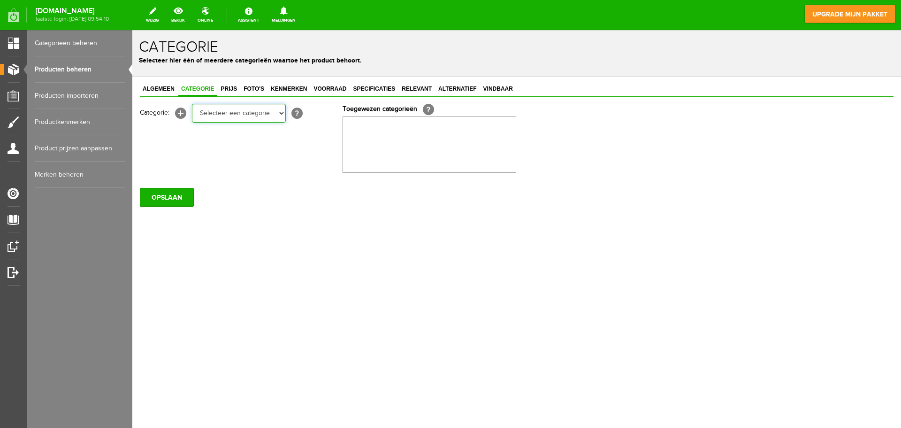
click at [245, 106] on select "Selecteer een categorie Wissers & stelen Cleaners & Emmers Rollers en beugels K…" at bounding box center [239, 113] width 94 height 19
select select "282256"
click at [192, 104] on select "Selecteer een categorie Wissers & stelen Cleaners & Emmers Rollers en beugels K…" at bounding box center [239, 113] width 94 height 19
click at [334, 89] on span "Voorraad" at bounding box center [330, 88] width 38 height 7
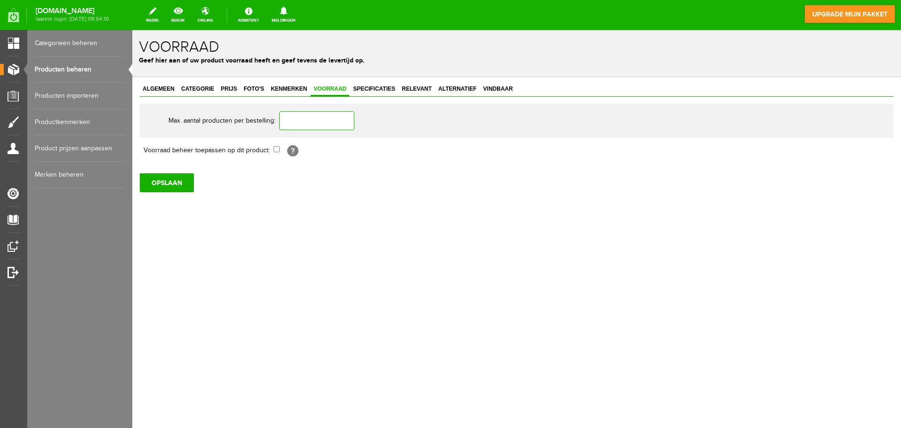
click at [321, 121] on input "text" at bounding box center [316, 120] width 75 height 19
type input "1"
click at [372, 85] on span "Specificaties" at bounding box center [374, 88] width 48 height 7
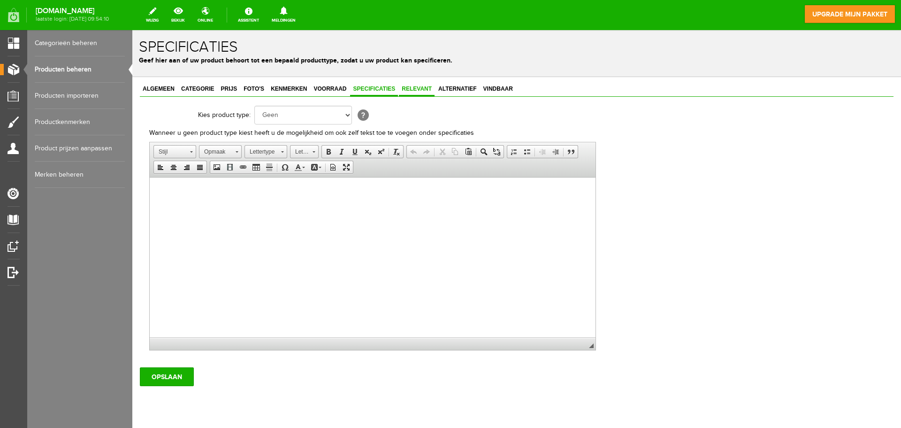
click at [419, 91] on span "Relevant" at bounding box center [417, 88] width 36 height 7
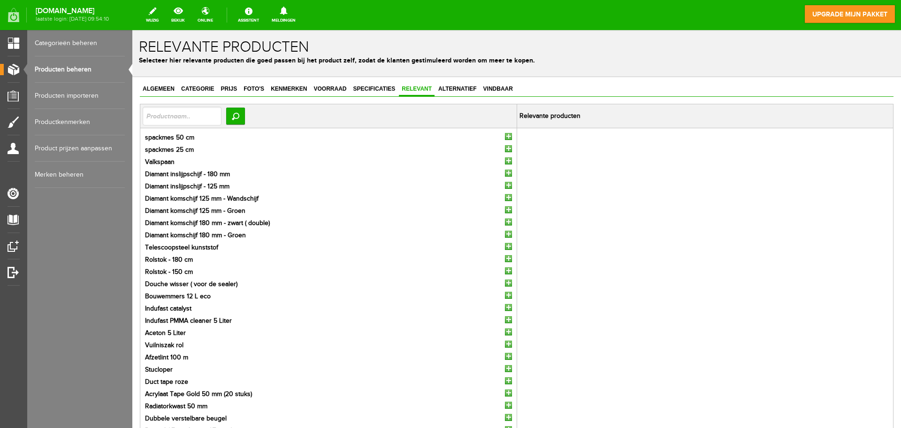
click at [505, 135] on input "button" at bounding box center [508, 136] width 7 height 7
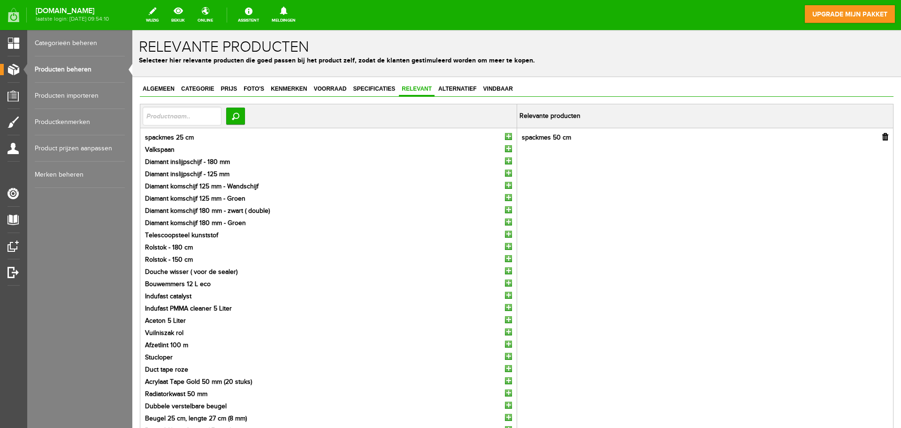
click at [501, 133] on li "spackmes 25 cm" at bounding box center [328, 138] width 367 height 10
click at [505, 137] on input "button" at bounding box center [508, 136] width 7 height 7
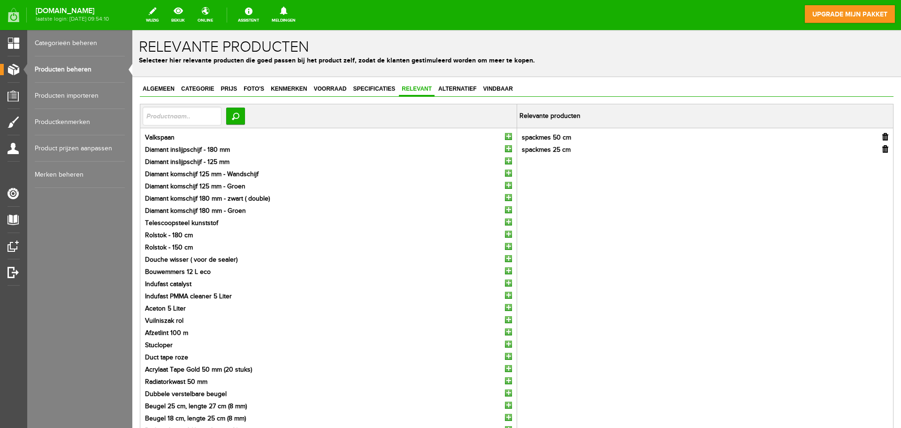
click at [505, 137] on input "button" at bounding box center [508, 136] width 7 height 7
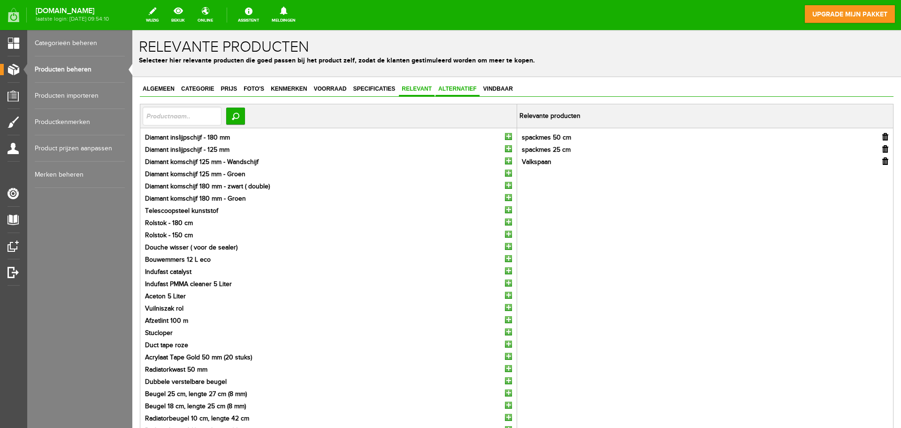
click at [454, 93] on link "Alternatief" at bounding box center [458, 90] width 44 height 14
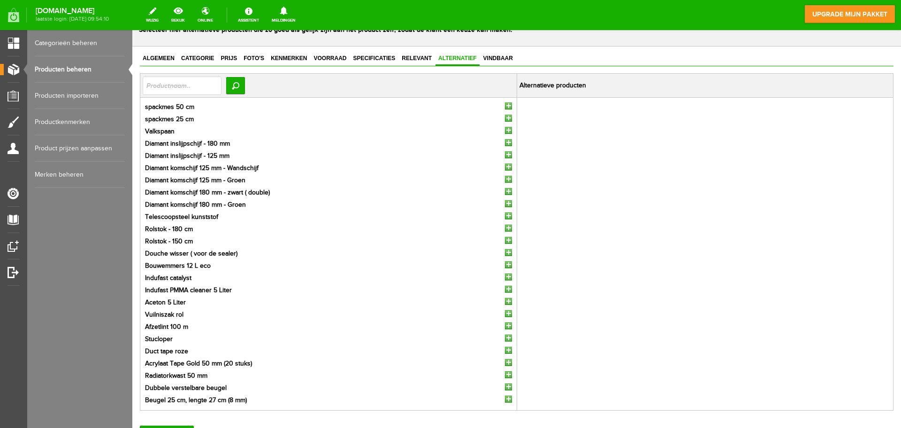
scroll to position [116, 0]
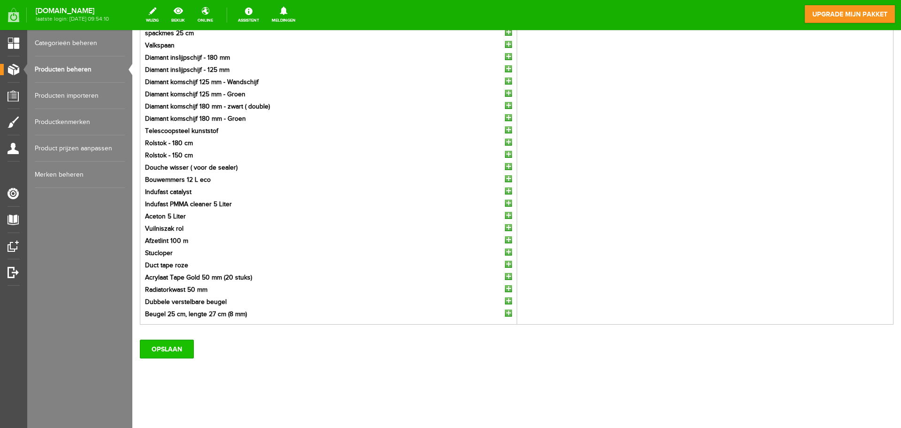
click at [159, 347] on input "OPSLAAN" at bounding box center [167, 348] width 54 height 19
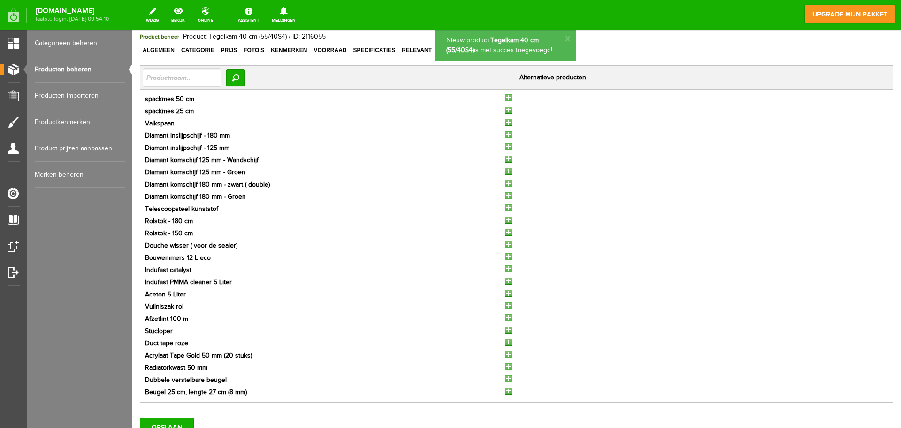
scroll to position [0, 0]
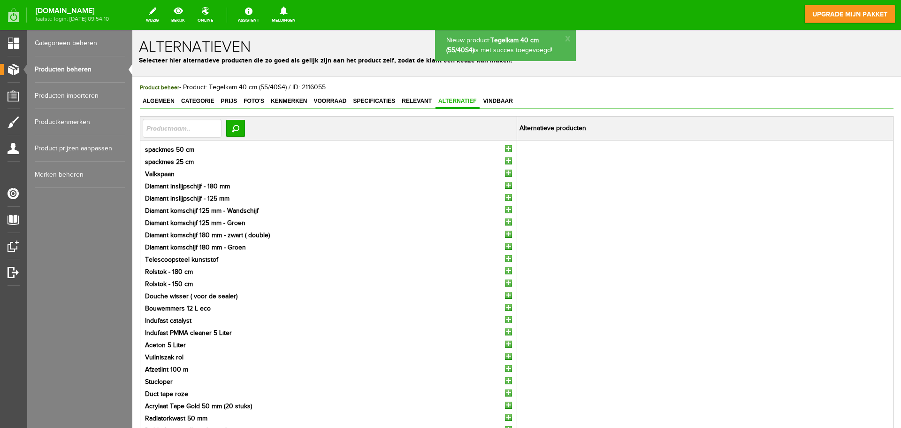
click at [103, 71] on link "Producten beheren" at bounding box center [80, 69] width 90 height 26
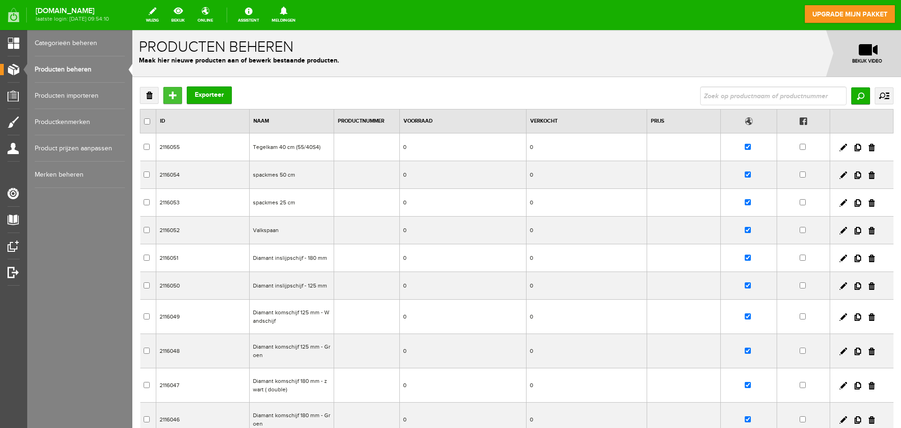
click at [170, 98] on input "Toevoegen" at bounding box center [172, 95] width 19 height 17
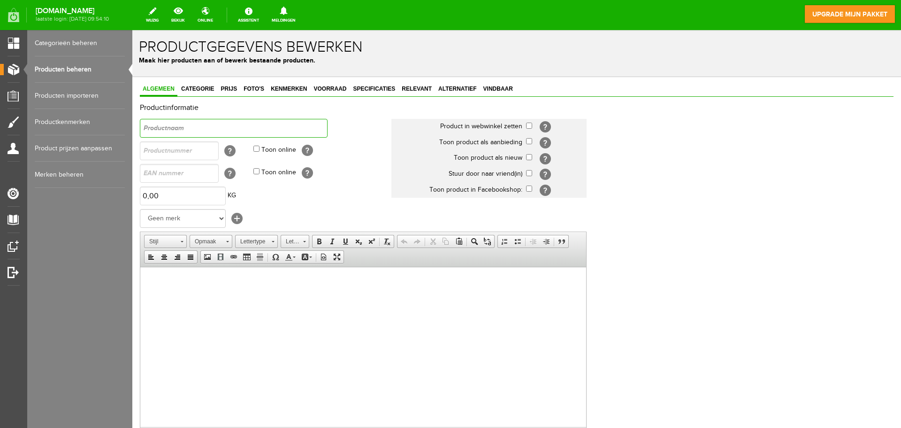
click at [230, 122] on input "text" at bounding box center [234, 128] width 188 height 19
type input "Tussenlaagkam 40 cm (55/40s2"
click at [529, 125] on input "checkbox" at bounding box center [529, 126] width 6 height 6
checkbox input "true"
click at [530, 158] on input "checkbox" at bounding box center [529, 157] width 6 height 6
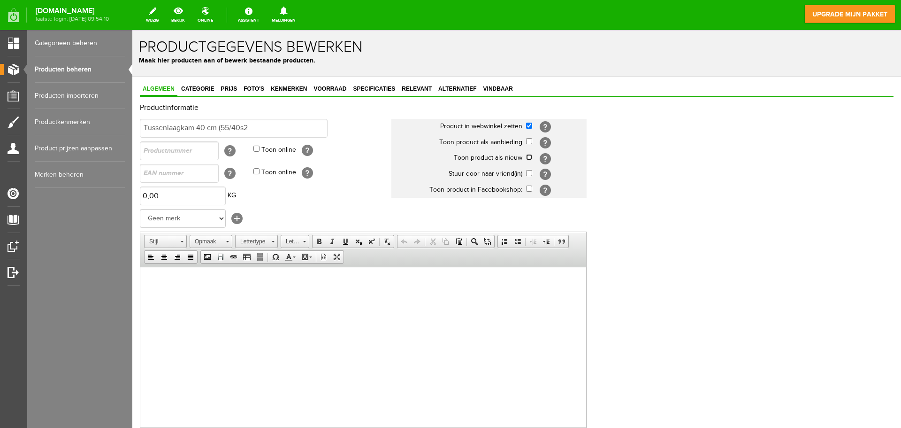
checkbox input "true"
click at [207, 84] on link "Categorie" at bounding box center [197, 90] width 38 height 14
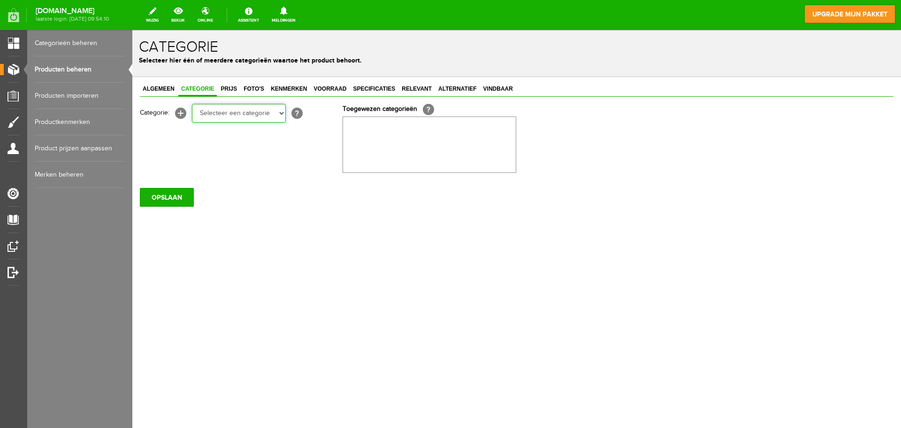
click at [233, 115] on select "Selecteer een categorie Wissers & stelen Cleaners & Emmers Rollers en beugels K…" at bounding box center [239, 113] width 94 height 19
select select "282256"
click at [192, 104] on select "Selecteer een categorie Wissers & stelen Cleaners & Emmers Rollers en beugels K…" at bounding box center [239, 113] width 94 height 19
click at [410, 88] on span "Relevant" at bounding box center [417, 88] width 36 height 7
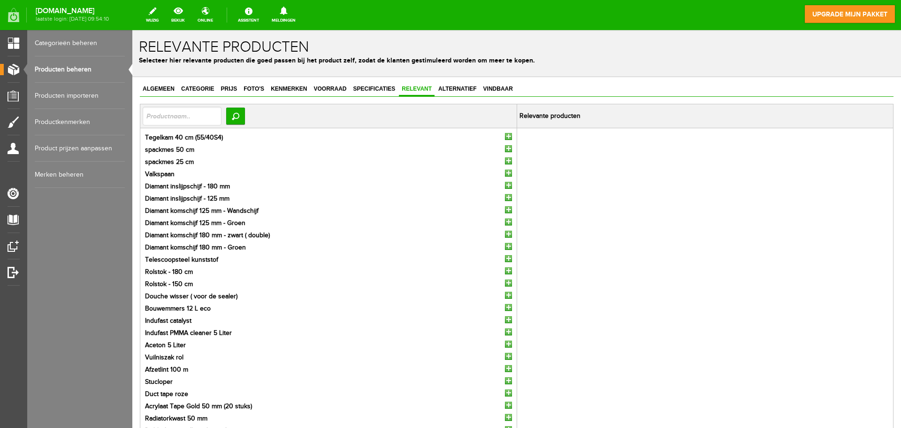
click at [505, 136] on input "button" at bounding box center [508, 136] width 7 height 7
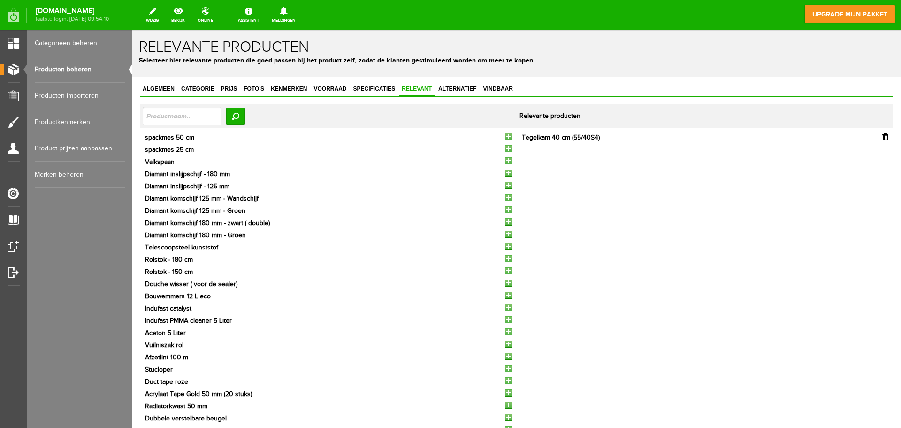
click at [505, 136] on input "button" at bounding box center [508, 136] width 7 height 7
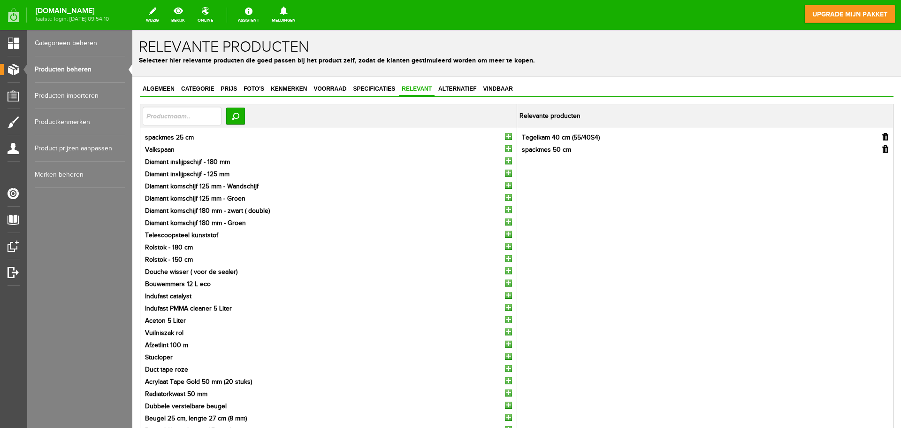
click at [505, 136] on input "button" at bounding box center [508, 136] width 7 height 7
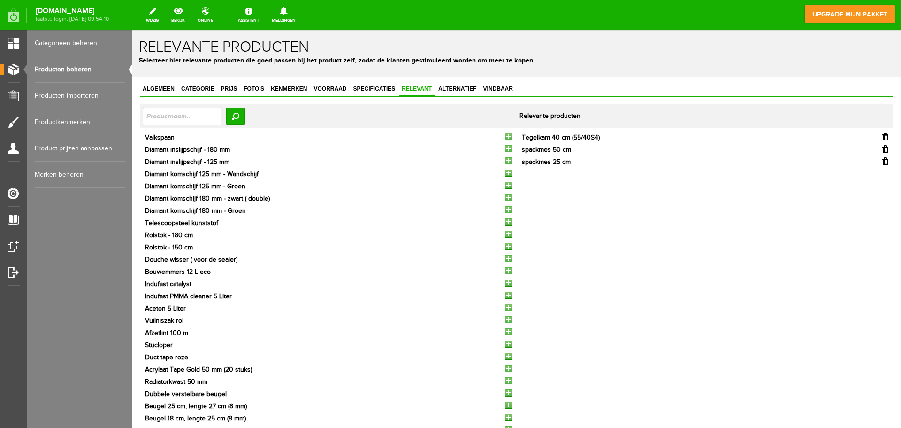
click at [505, 136] on input "button" at bounding box center [508, 136] width 7 height 7
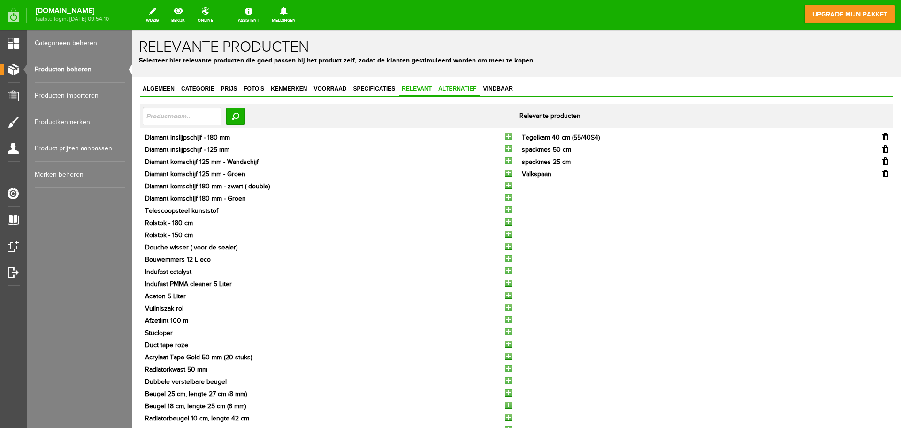
click at [461, 86] on span "Alternatief" at bounding box center [458, 88] width 44 height 7
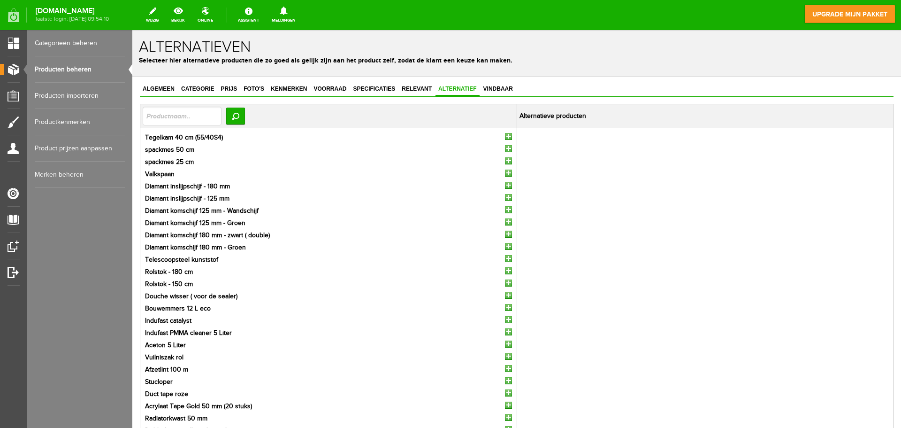
click at [505, 134] on input "button" at bounding box center [508, 136] width 7 height 7
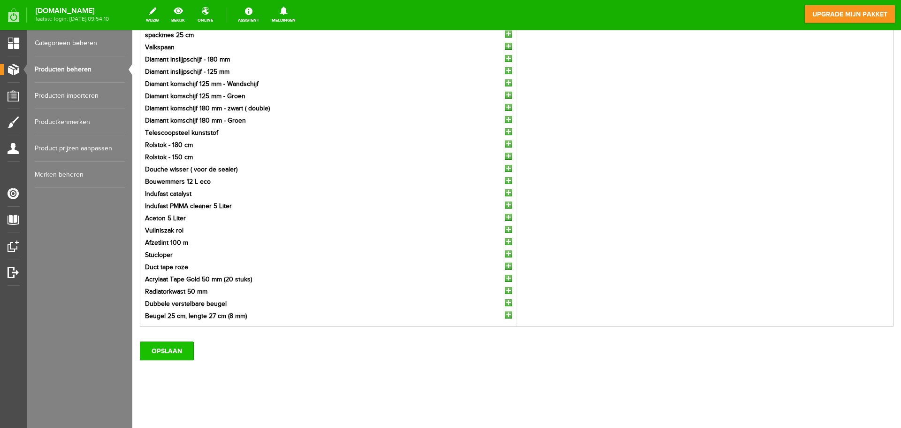
scroll to position [116, 0]
click at [153, 349] on input "OPSLAAN" at bounding box center [167, 348] width 54 height 19
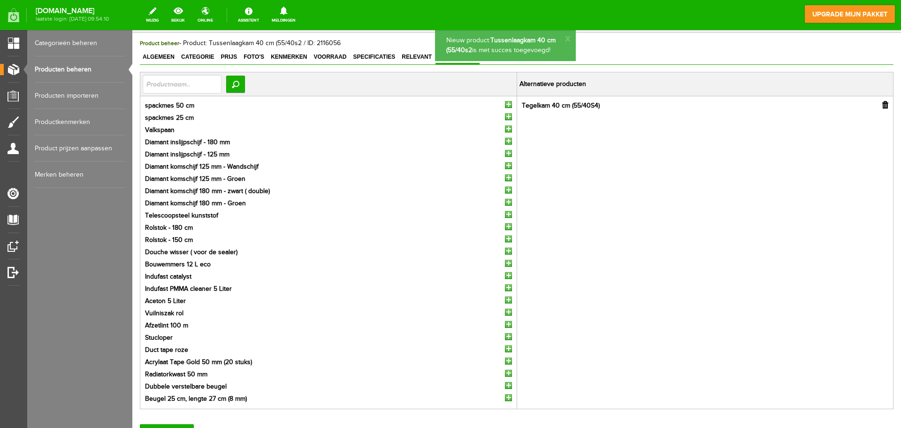
scroll to position [0, 0]
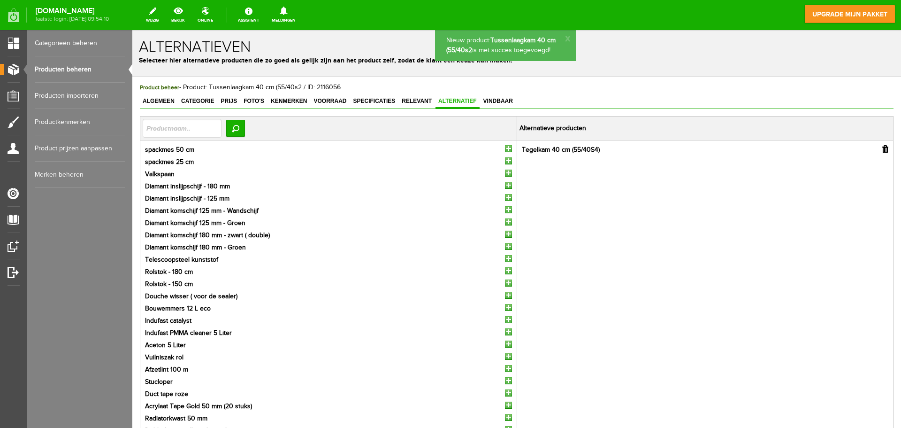
click at [95, 65] on link "Producten beheren" at bounding box center [80, 69] width 90 height 26
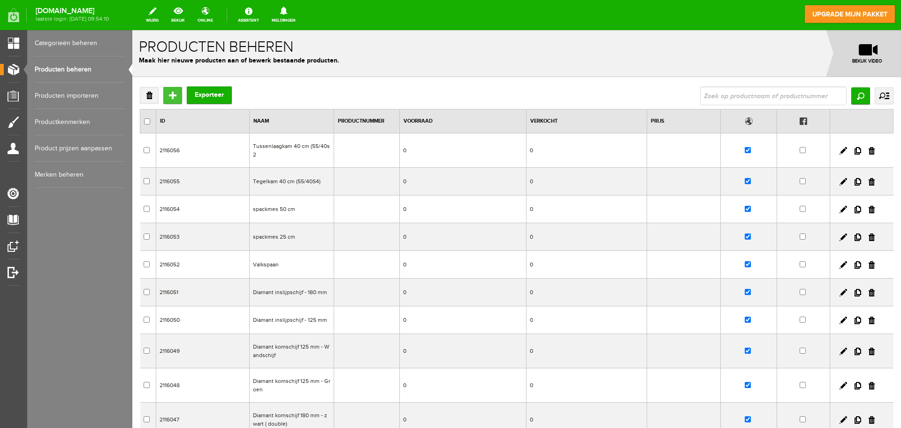
click at [175, 95] on input "Toevoegen" at bounding box center [172, 95] width 19 height 17
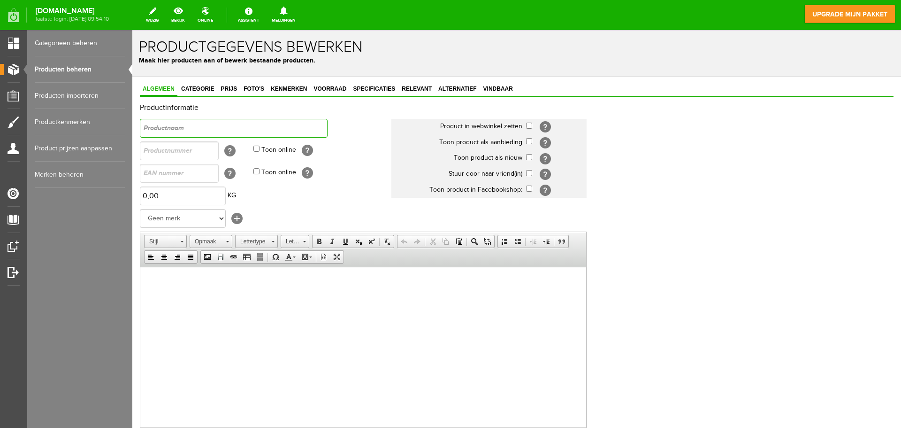
click at [235, 119] on input "text" at bounding box center [234, 128] width 188 height 19
type input "Primerkam 40 cm (5/B40B2)"
click at [526, 125] on input "checkbox" at bounding box center [529, 126] width 6 height 6
checkbox input "true"
click at [526, 154] on input "checkbox" at bounding box center [529, 157] width 6 height 6
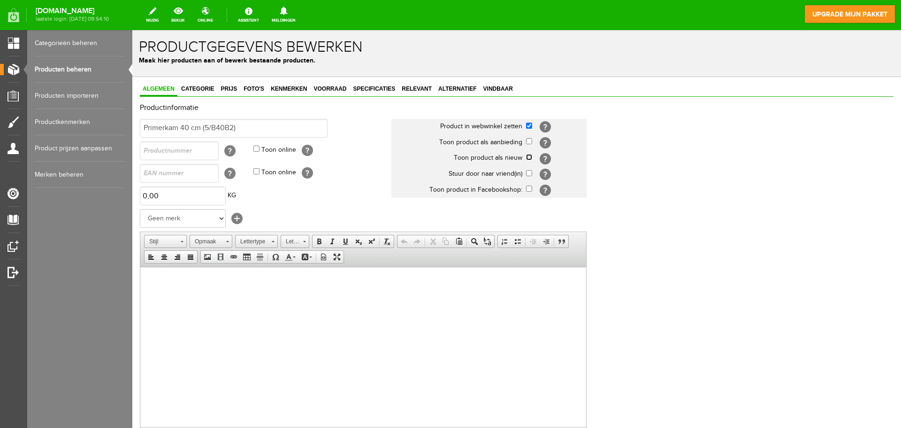
checkbox input "true"
click at [198, 85] on link "Categorie" at bounding box center [197, 90] width 38 height 14
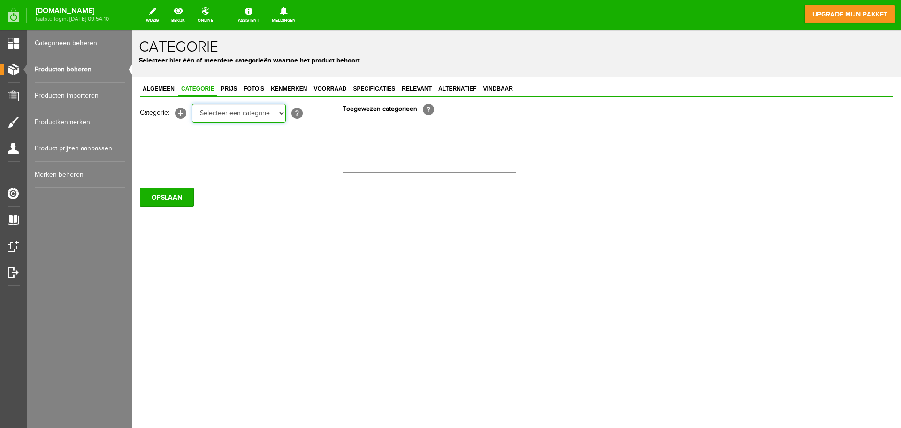
click at [205, 109] on select "Selecteer een categorie Wissers & stelen Cleaners & Emmers Rollers en beugels K…" at bounding box center [239, 113] width 94 height 19
select select "282255"
click at [192, 104] on select "Selecteer een categorie Wissers & stelen Cleaners & Emmers Rollers en beugels K…" at bounding box center [239, 113] width 94 height 19
click at [228, 111] on select "Selecteer een categorie Wissers & stelen Cleaners & Emmers Rollers en beugels K…" at bounding box center [239, 113] width 94 height 19
select select "282256"
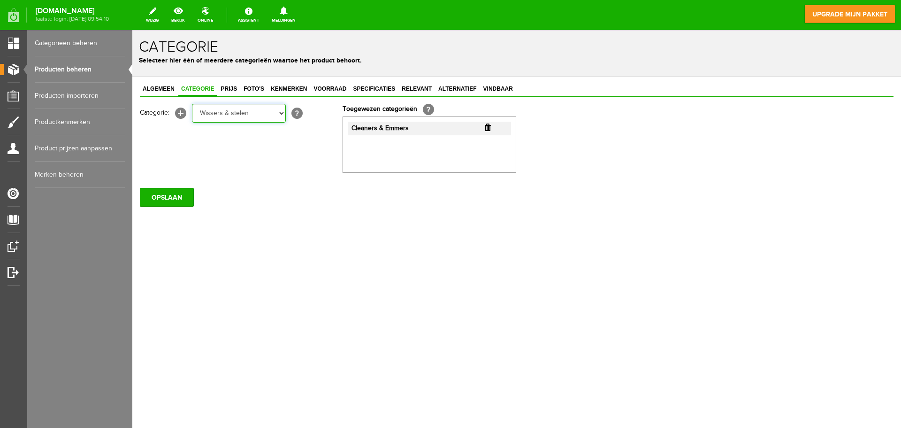
click at [192, 104] on select "Selecteer een categorie Wissers & stelen Cleaners & Emmers Rollers en beugels K…" at bounding box center [239, 113] width 94 height 19
drag, startPoint x: 230, startPoint y: 92, endPoint x: 250, endPoint y: 89, distance: 19.4
click at [231, 92] on link "Prijs" at bounding box center [229, 90] width 22 height 14
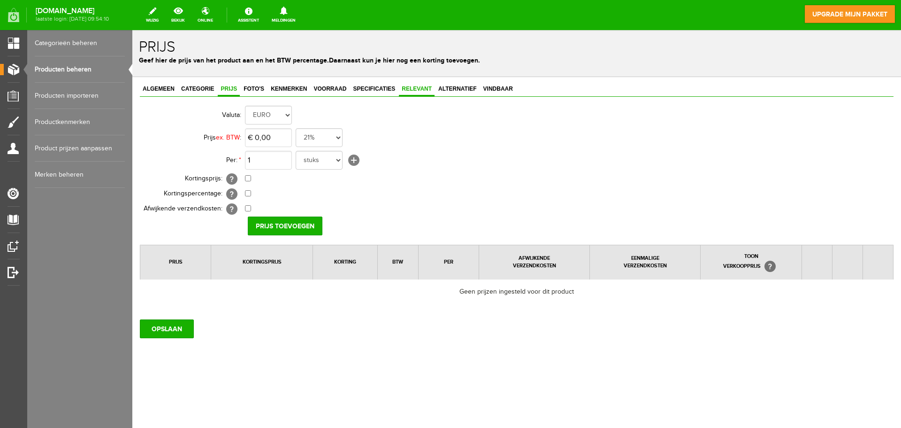
click at [413, 93] on link "Relevant" at bounding box center [417, 90] width 36 height 14
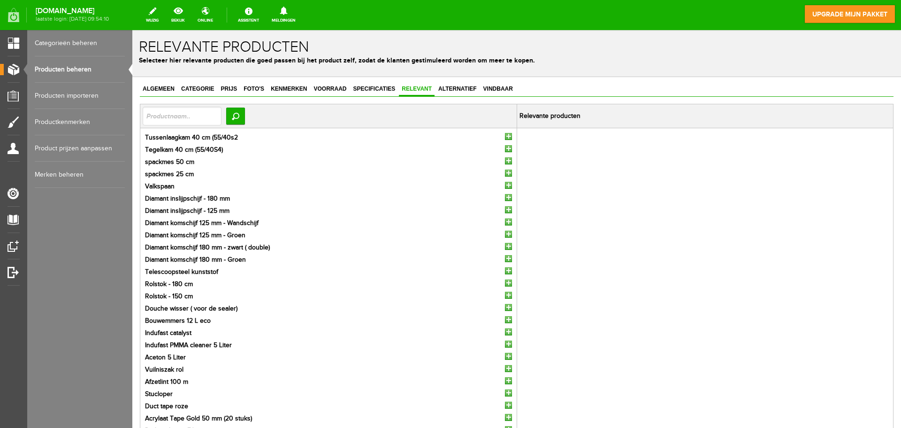
click at [505, 134] on input "button" at bounding box center [508, 136] width 7 height 7
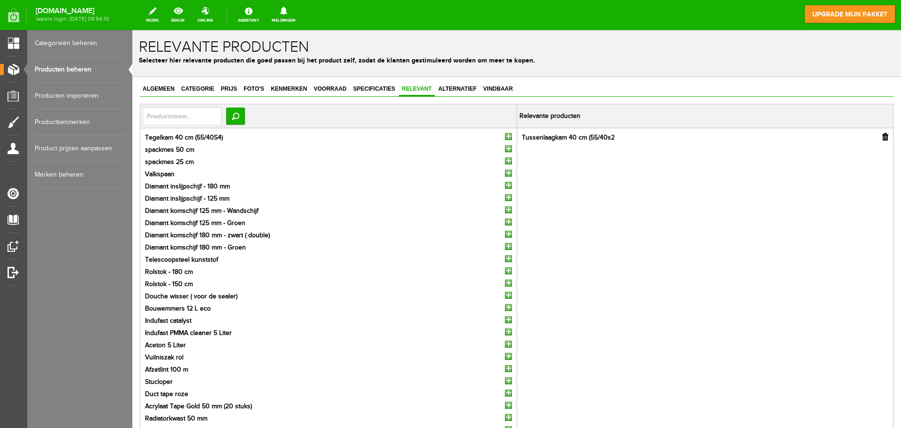
click at [505, 134] on input "button" at bounding box center [508, 136] width 7 height 7
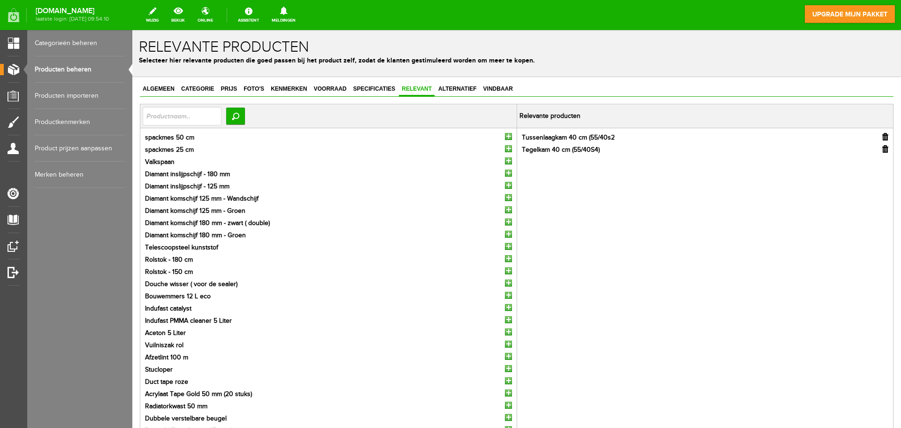
click at [505, 134] on input "button" at bounding box center [508, 136] width 7 height 7
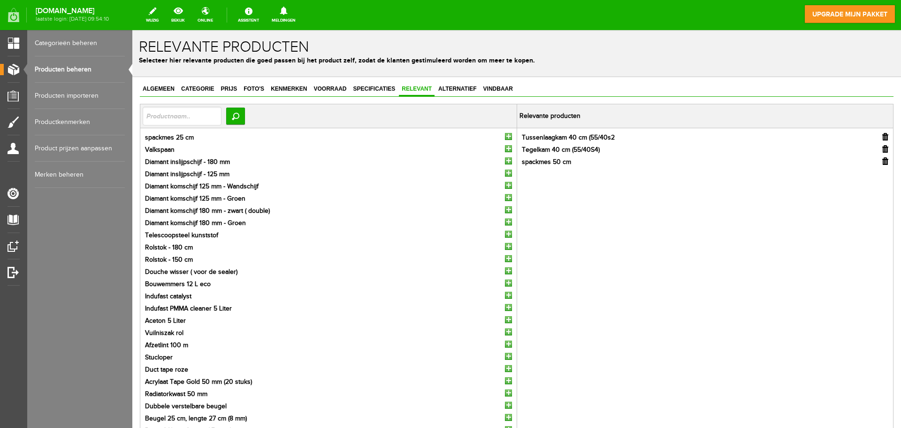
click at [505, 134] on input "button" at bounding box center [508, 136] width 7 height 7
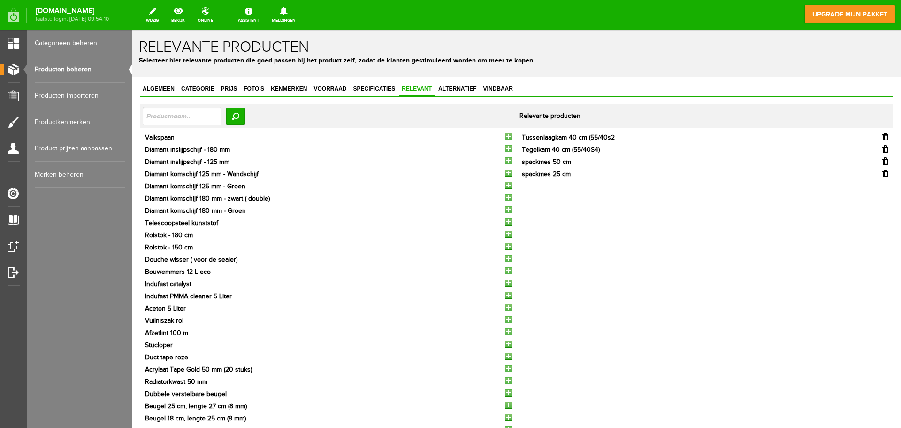
click at [505, 134] on input "button" at bounding box center [508, 136] width 7 height 7
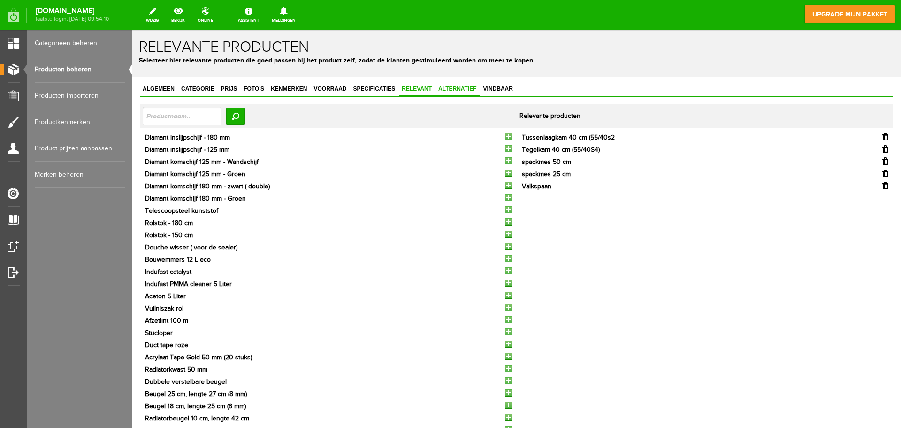
click at [459, 86] on span "Alternatief" at bounding box center [458, 88] width 44 height 7
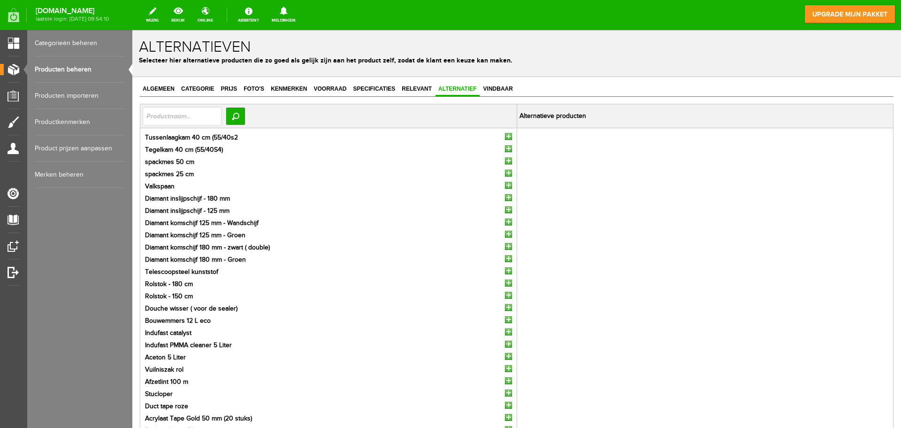
click at [505, 133] on input "button" at bounding box center [508, 136] width 7 height 7
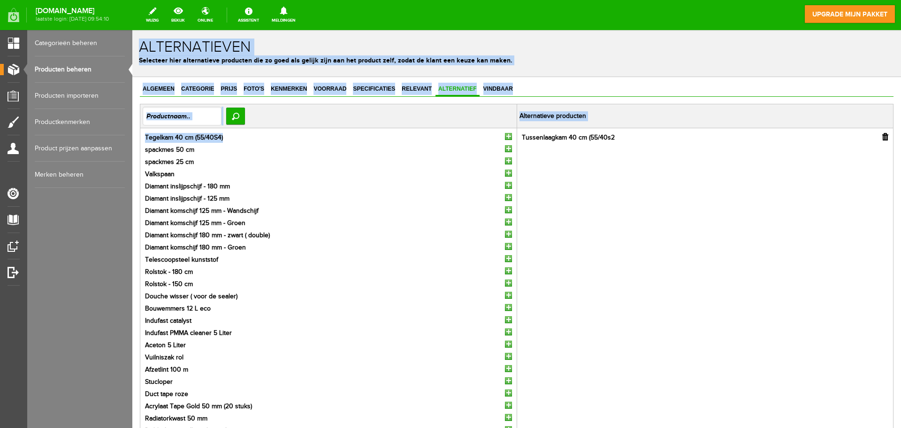
click at [505, 133] on input "button" at bounding box center [508, 136] width 7 height 7
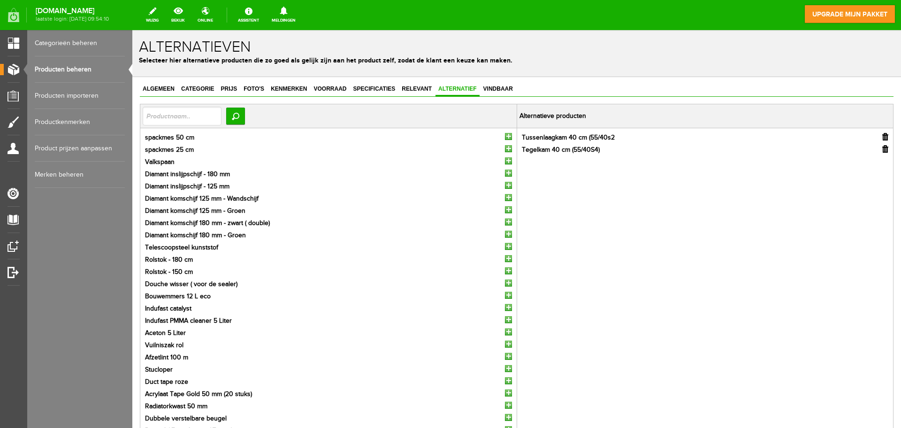
click at [387, 225] on li "Diamant komschijf 180 mm - zwart ( double)" at bounding box center [328, 223] width 367 height 10
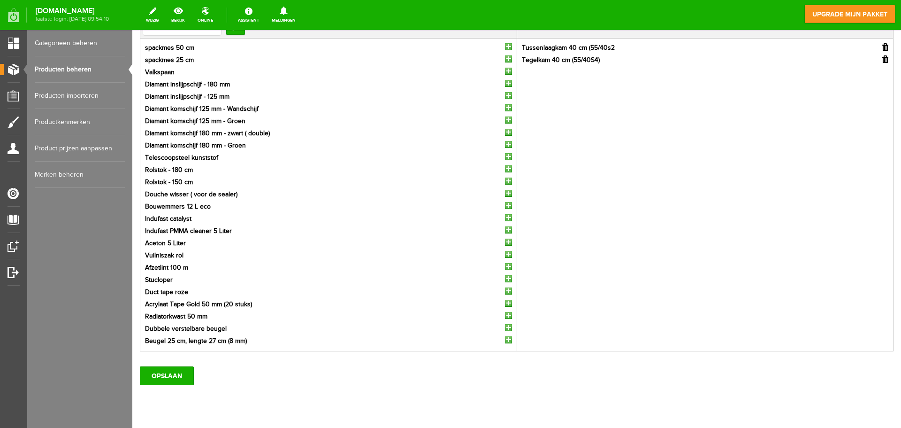
scroll to position [116, 0]
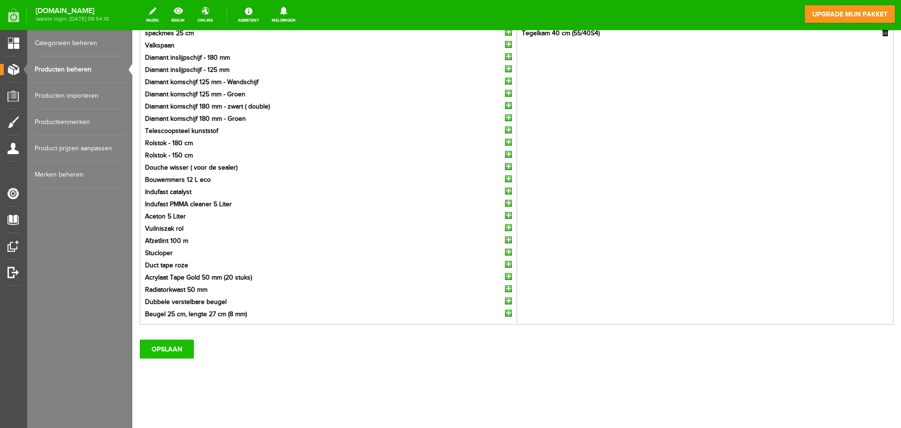
click at [184, 348] on input "OPSLAAN" at bounding box center [167, 348] width 54 height 19
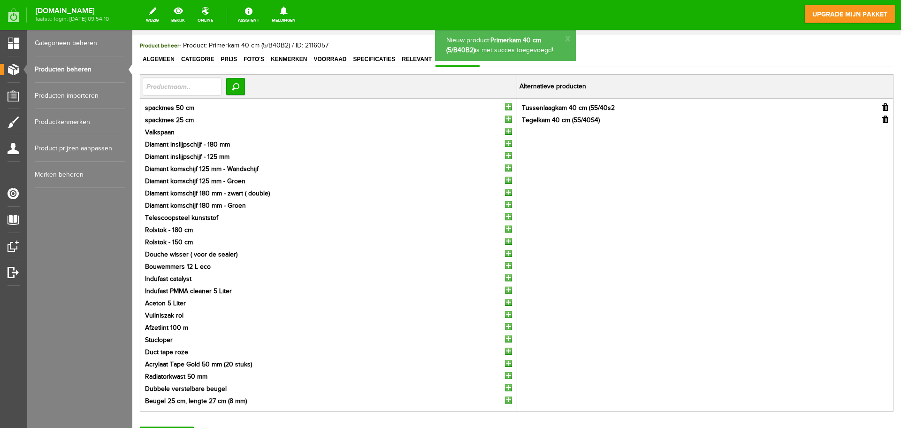
scroll to position [0, 0]
